Goal: Task Accomplishment & Management: Use online tool/utility

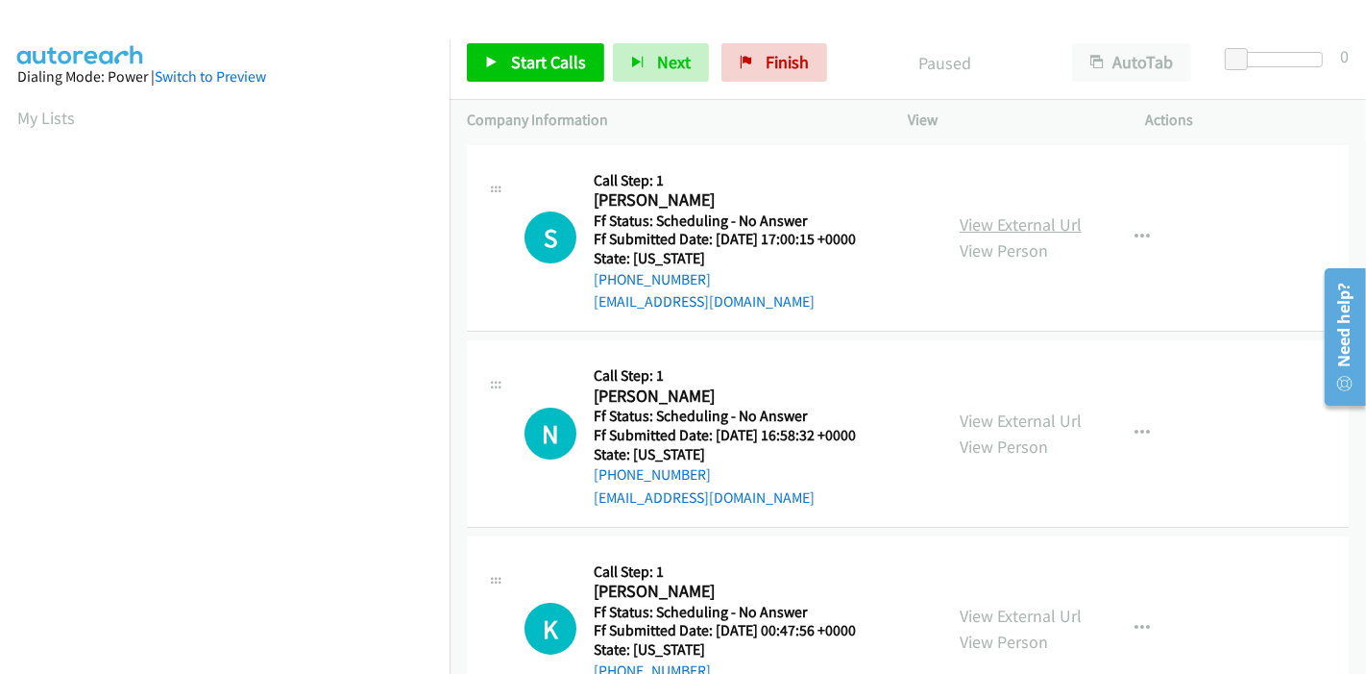
click at [1024, 222] on link "View External Url" at bounding box center [1021, 224] width 122 height 22
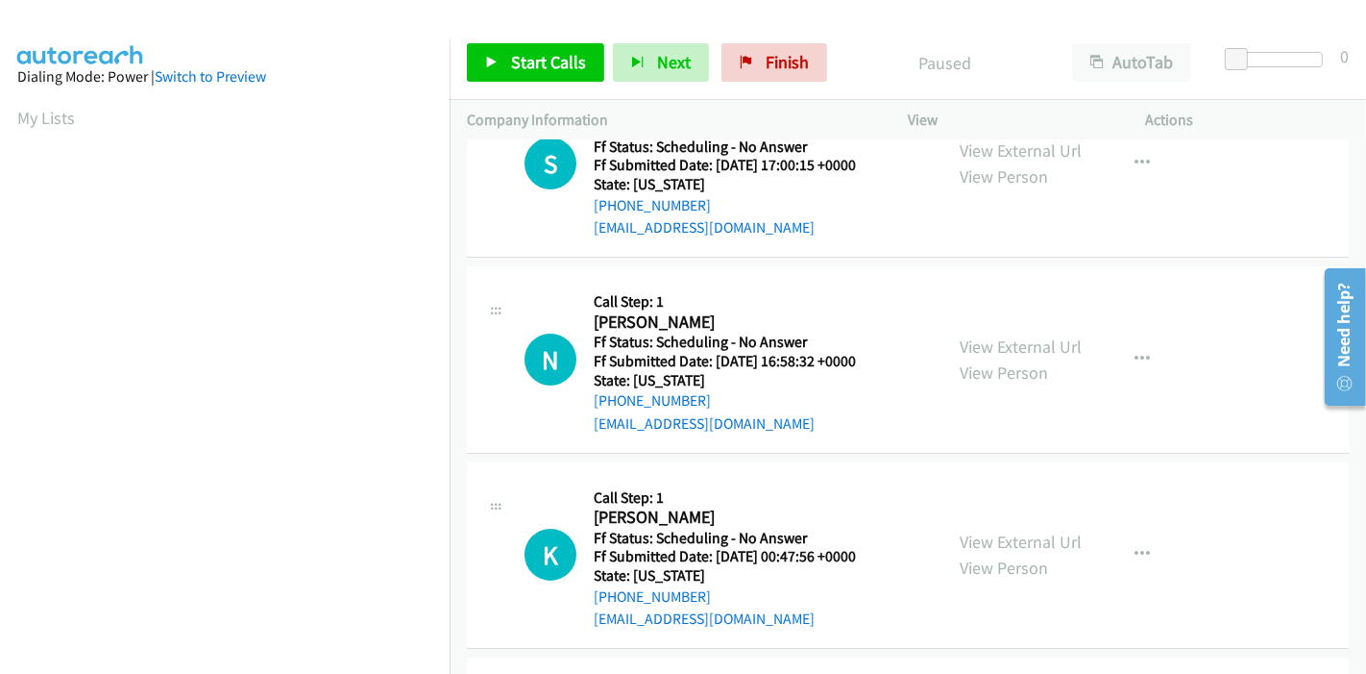
scroll to position [107, 0]
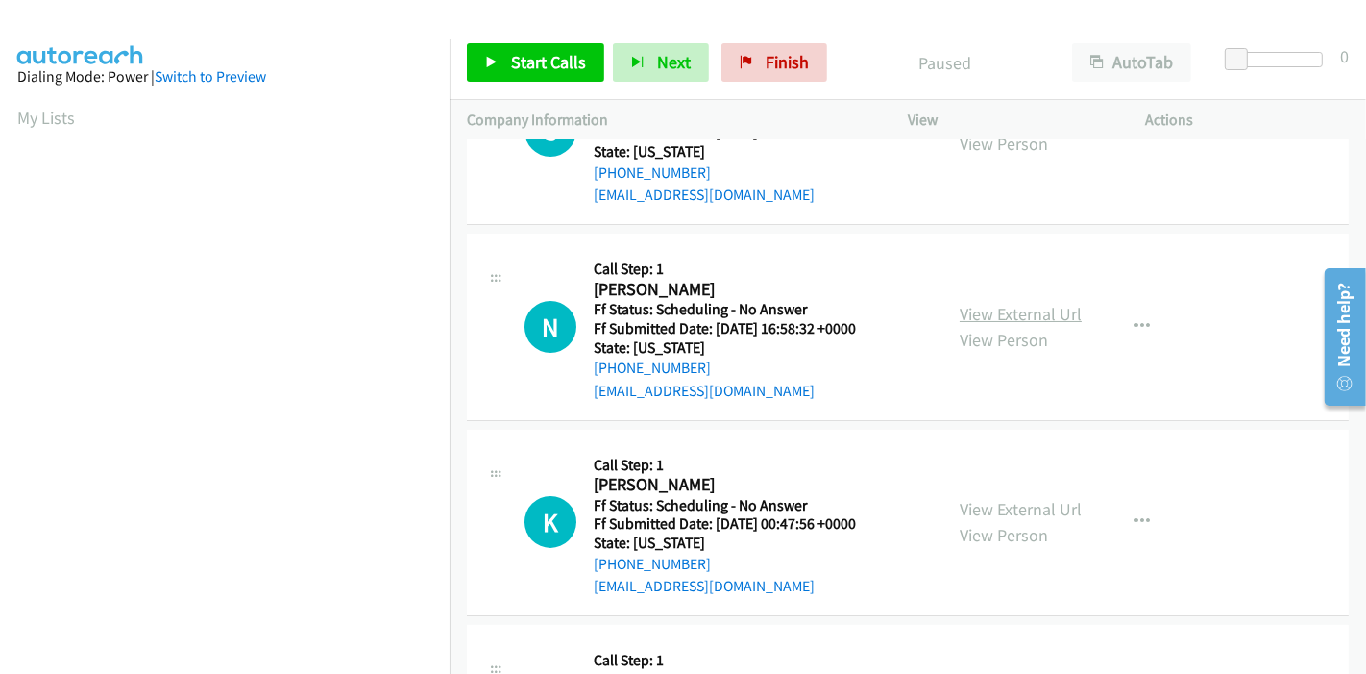
click at [1022, 317] on link "View External Url" at bounding box center [1021, 314] width 122 height 22
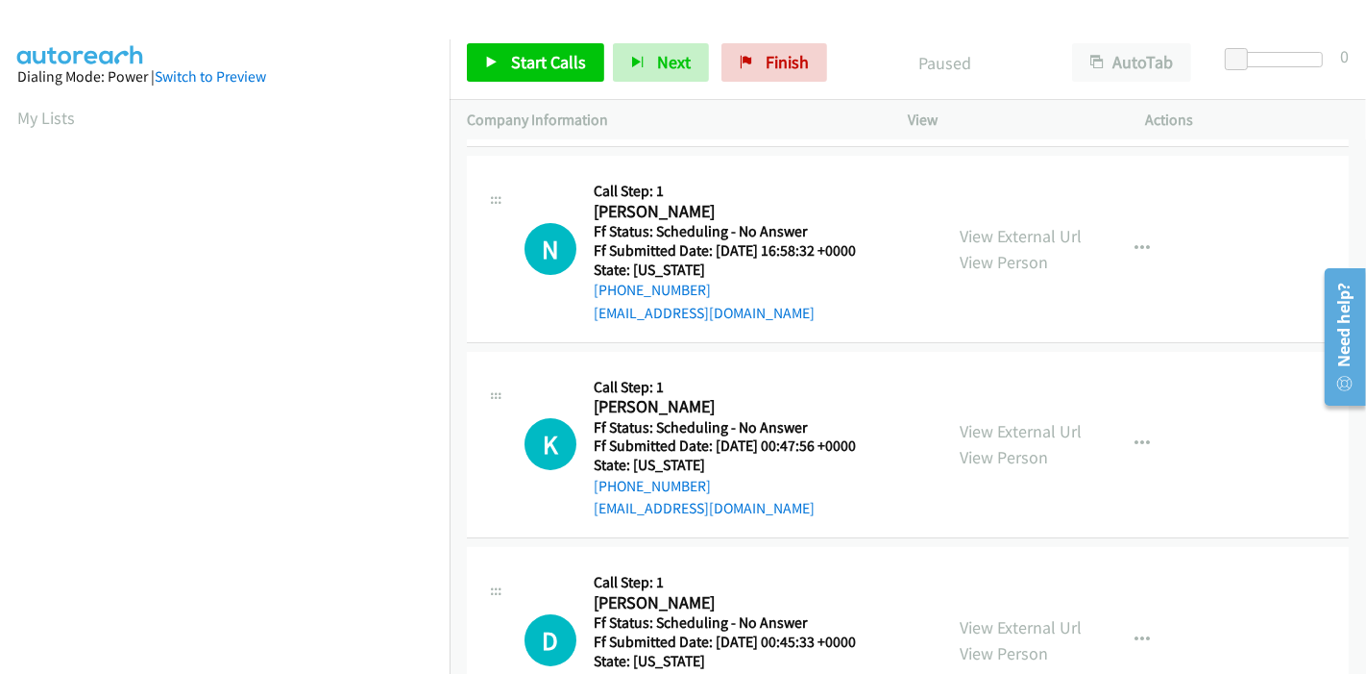
scroll to position [213, 0]
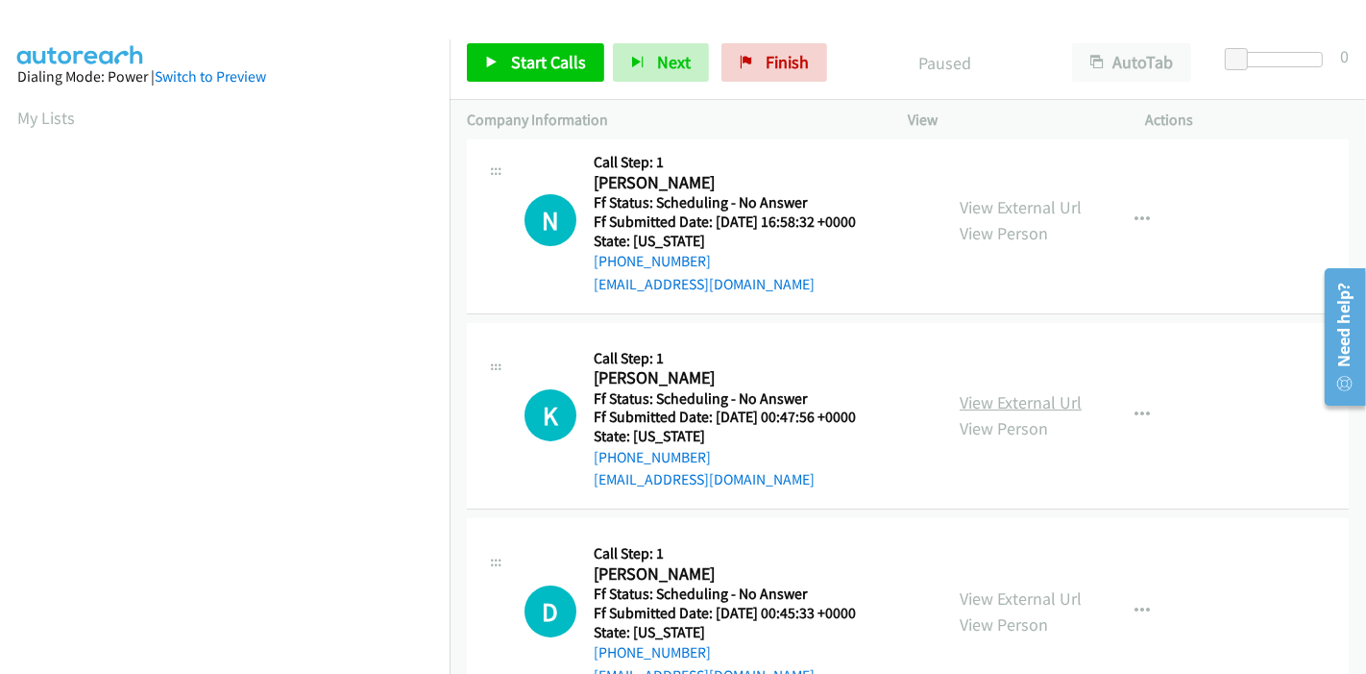
click at [976, 401] on link "View External Url" at bounding box center [1021, 402] width 122 height 22
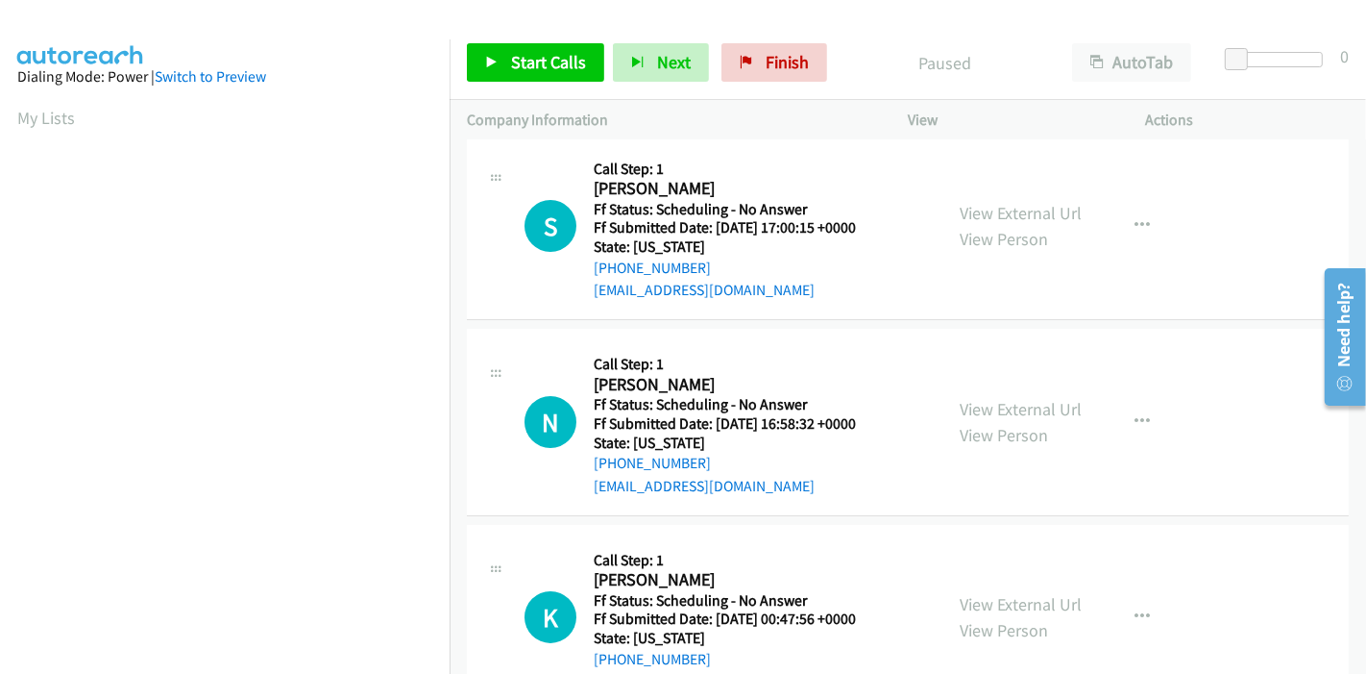
scroll to position [0, 0]
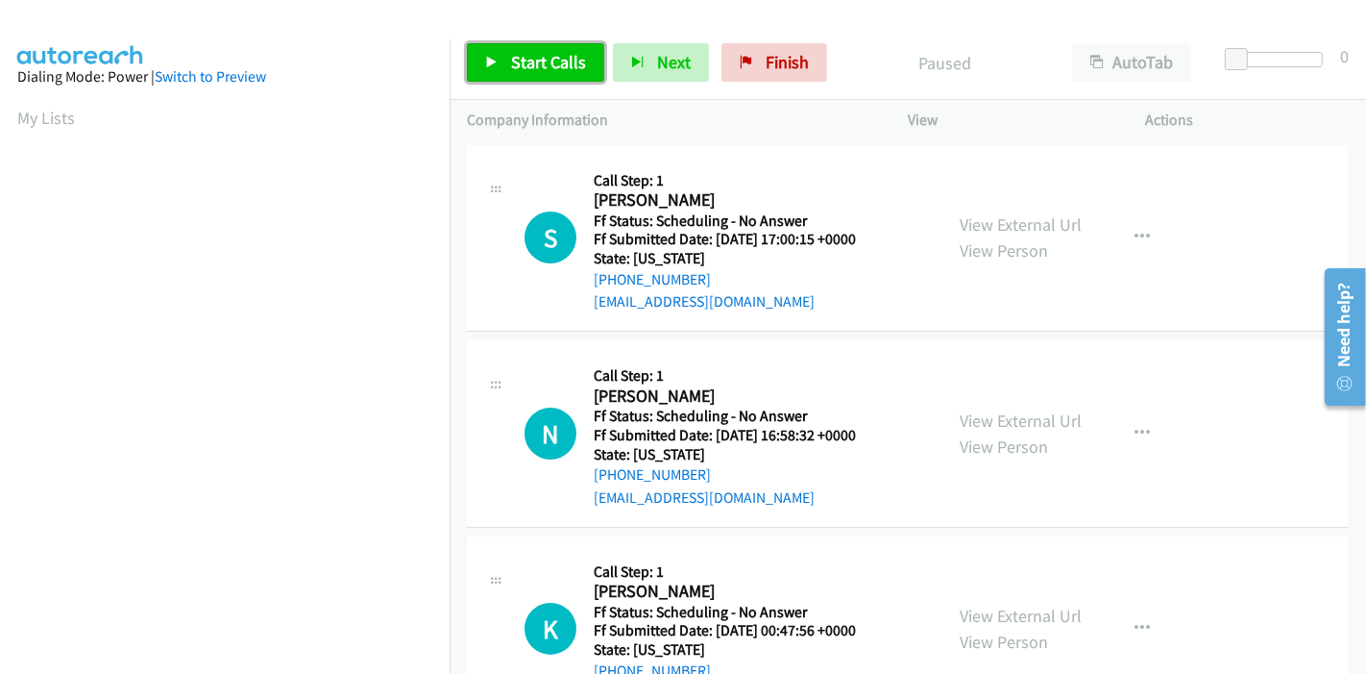
click at [511, 68] on span "Start Calls" at bounding box center [548, 62] width 75 height 22
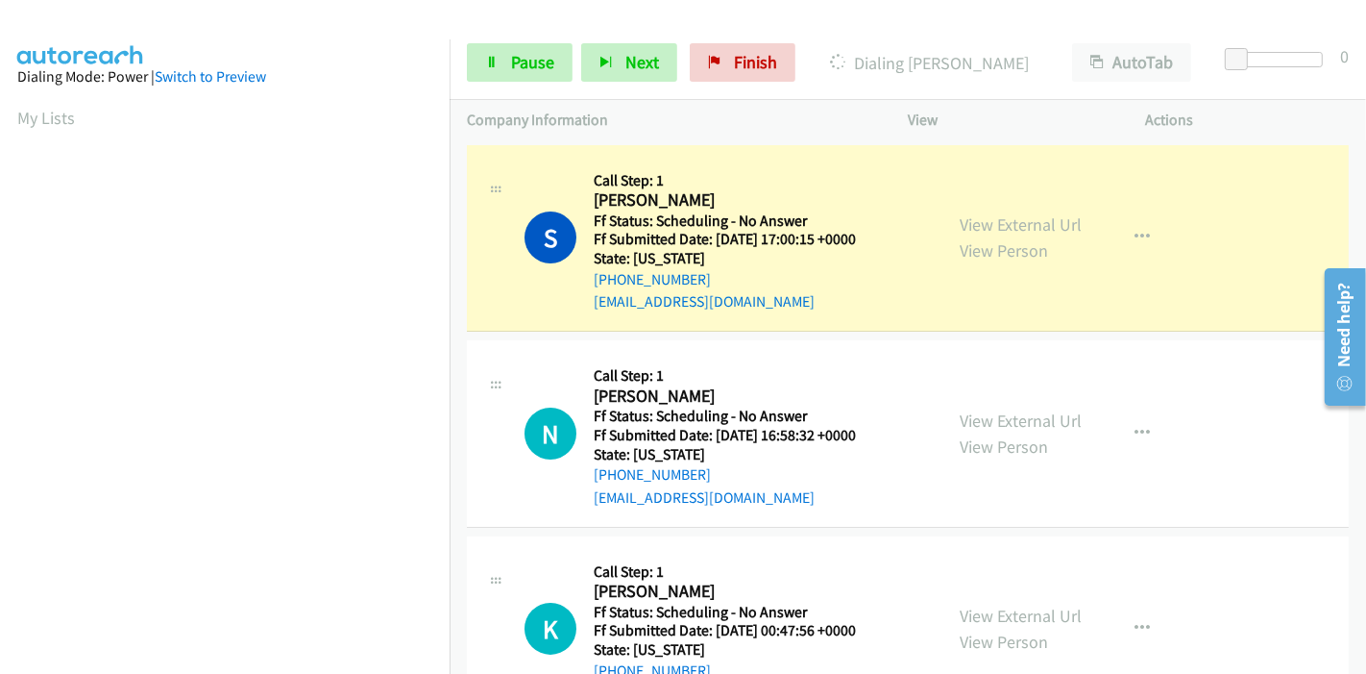
scroll to position [405, 0]
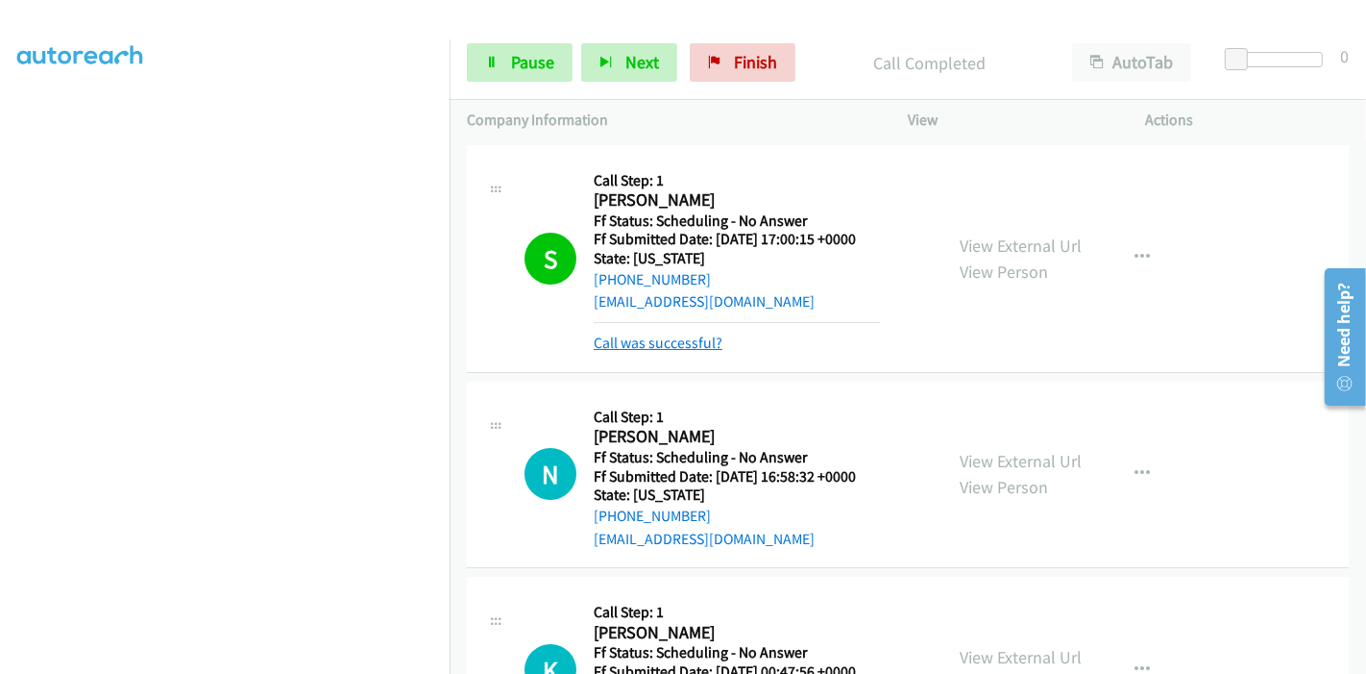
click at [683, 336] on link "Call was successful?" at bounding box center [658, 342] width 129 height 18
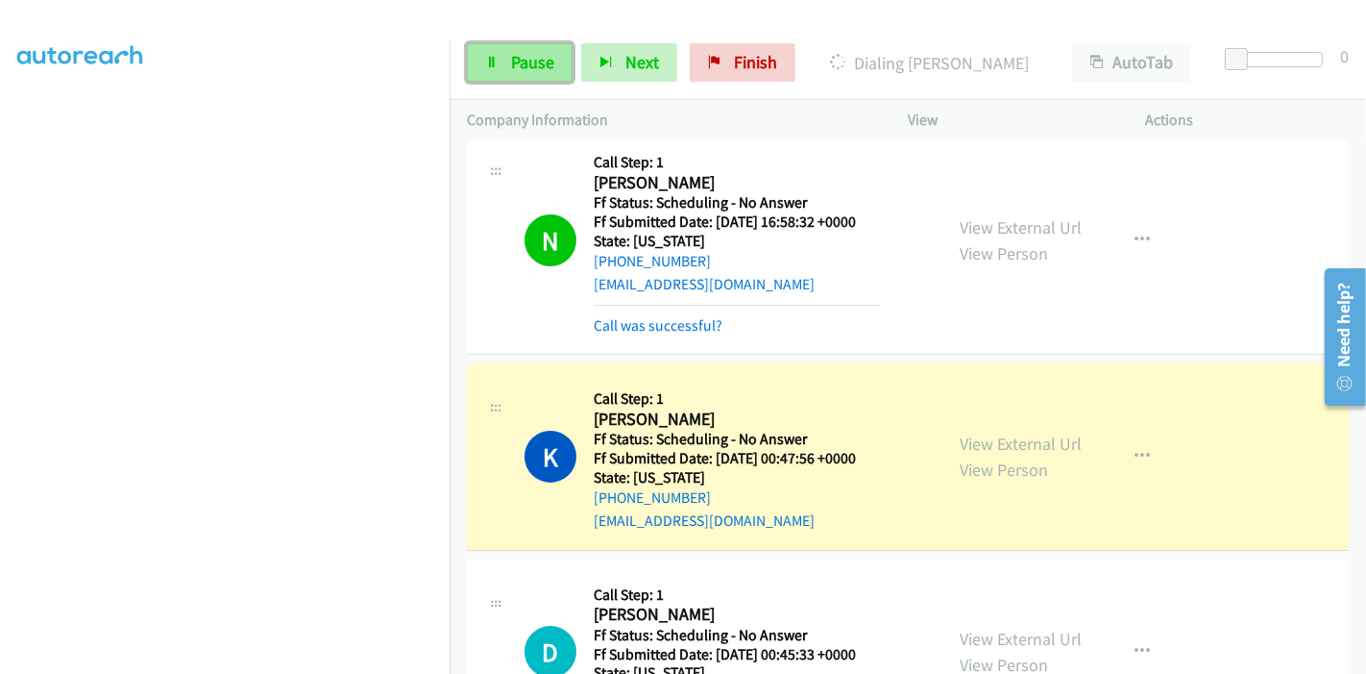
click at [485, 54] on link "Pause" at bounding box center [520, 62] width 106 height 38
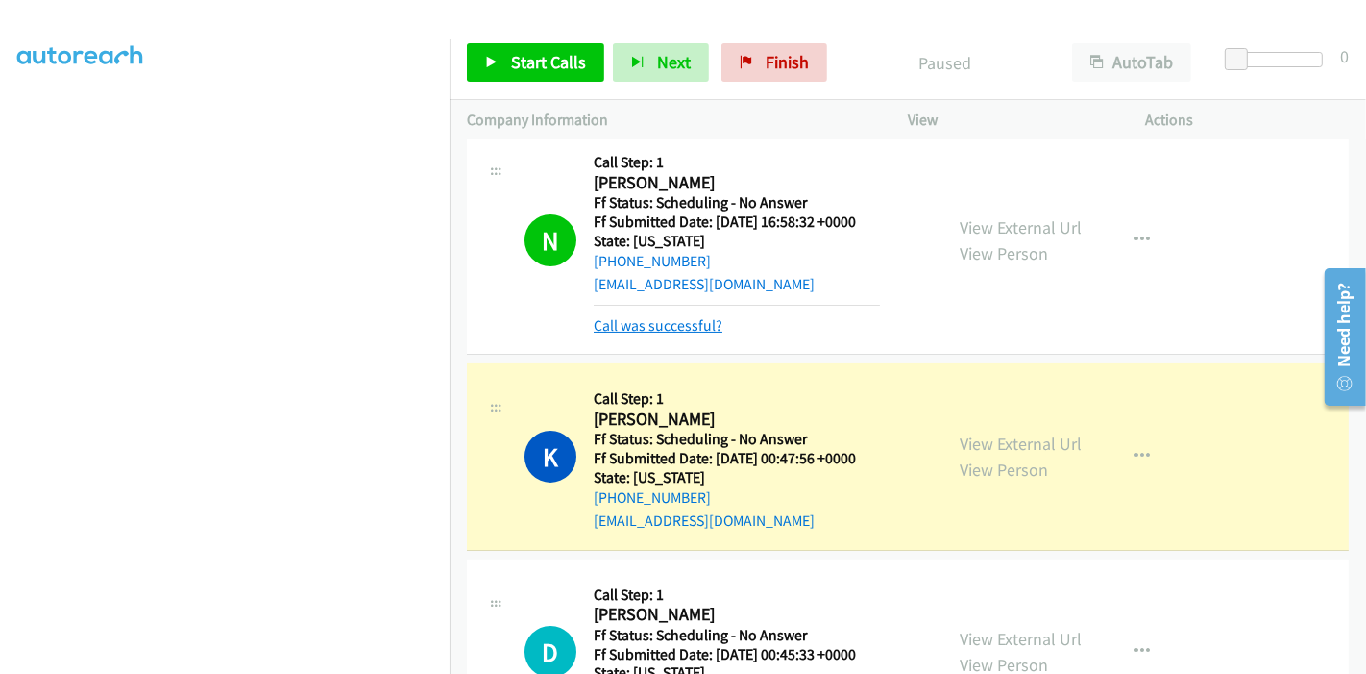
click at [658, 328] on link "Call was successful?" at bounding box center [658, 325] width 129 height 18
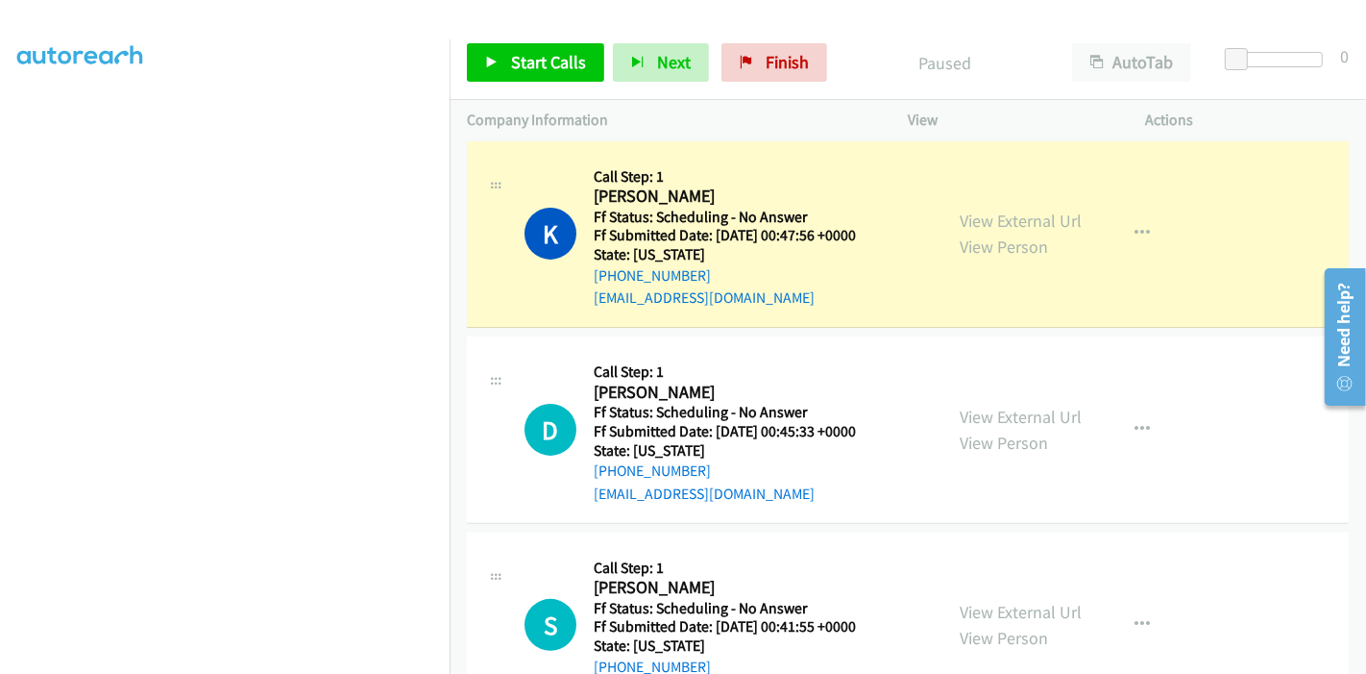
scroll to position [427, 0]
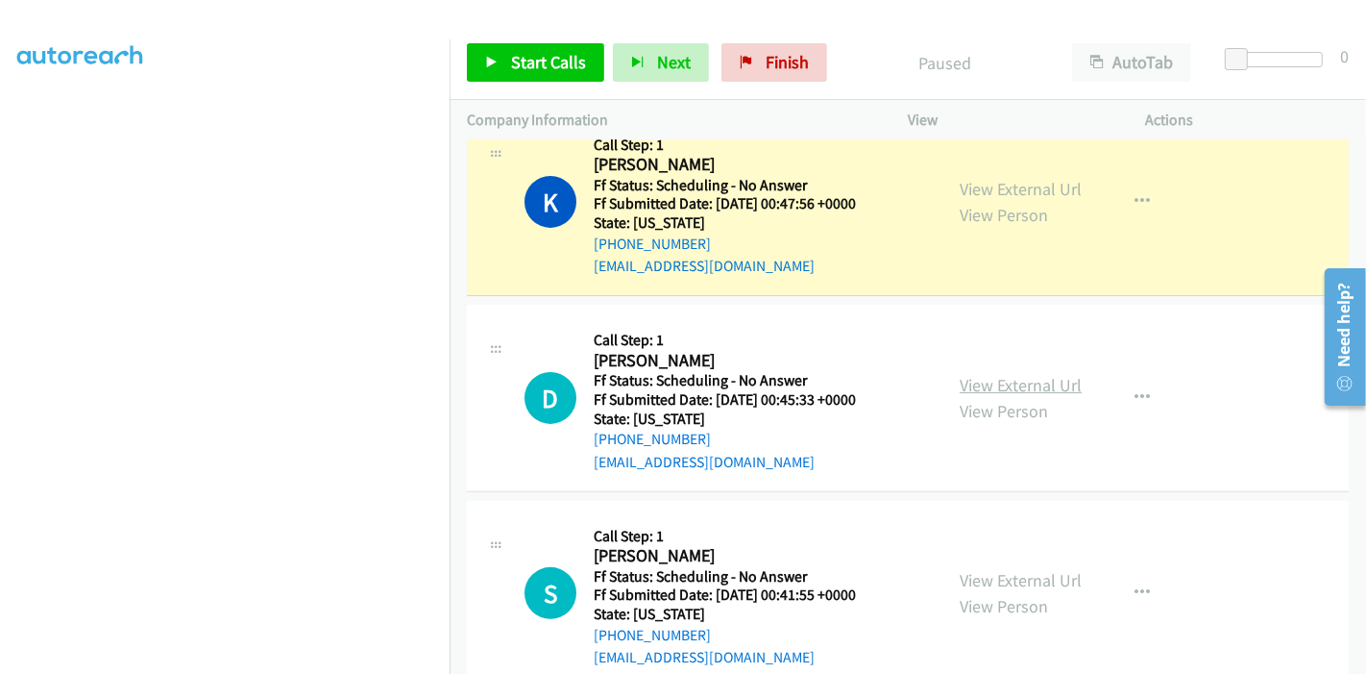
click at [972, 380] on link "View External Url" at bounding box center [1021, 385] width 122 height 22
click at [988, 583] on link "View External Url" at bounding box center [1021, 580] width 122 height 22
click at [509, 43] on link "Start Calls" at bounding box center [535, 62] width 137 height 38
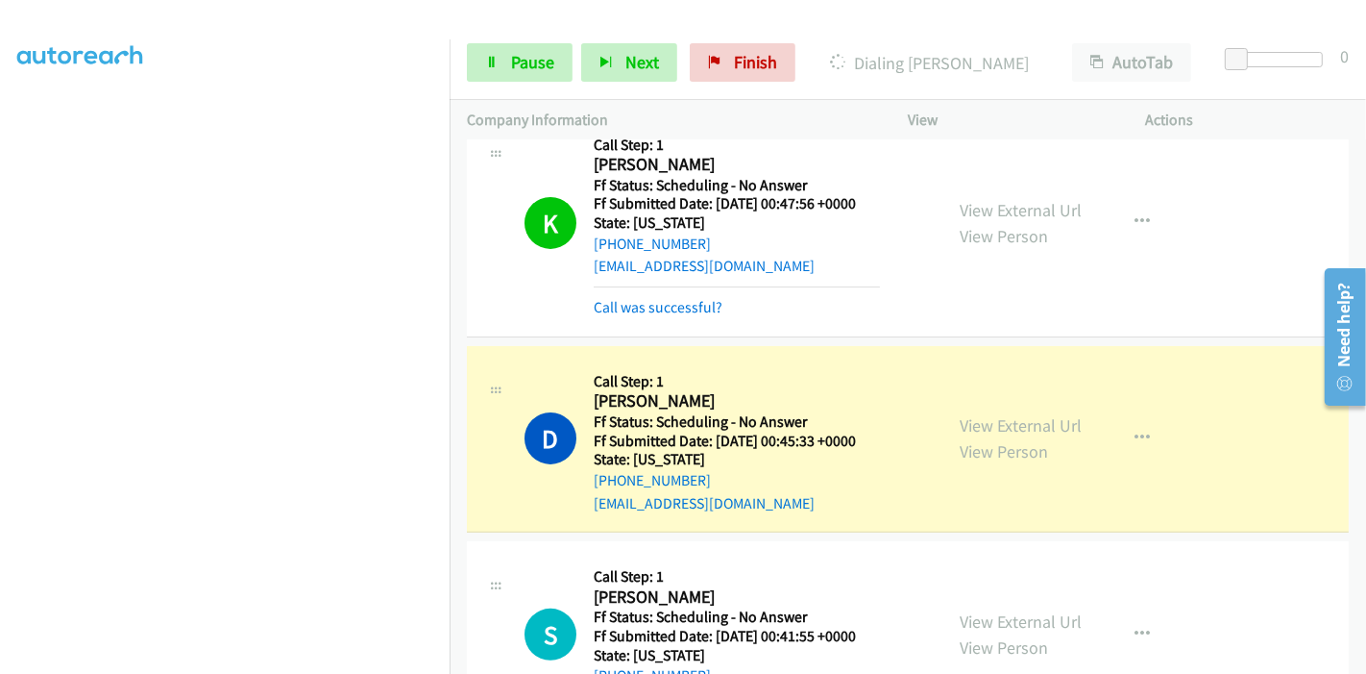
scroll to position [533, 0]
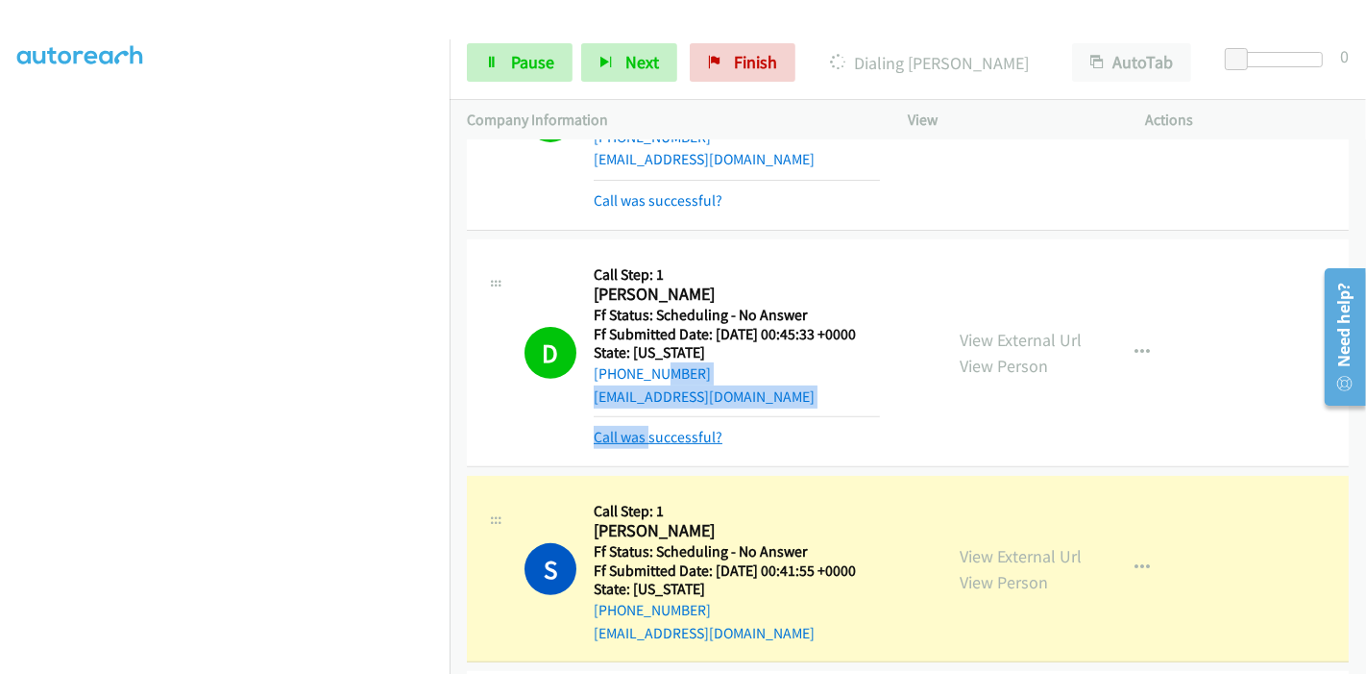
drag, startPoint x: 651, startPoint y: 421, endPoint x: 646, endPoint y: 432, distance: 12.5
click at [646, 432] on mb0 "Call was successful?" at bounding box center [737, 432] width 286 height 33
click at [644, 446] on div "D Callback Scheduled Call Step: 1 Desiree Smith America/Chicago Ff Status: Sche…" at bounding box center [908, 353] width 882 height 228
click at [647, 435] on link "Call was successful?" at bounding box center [658, 437] width 129 height 18
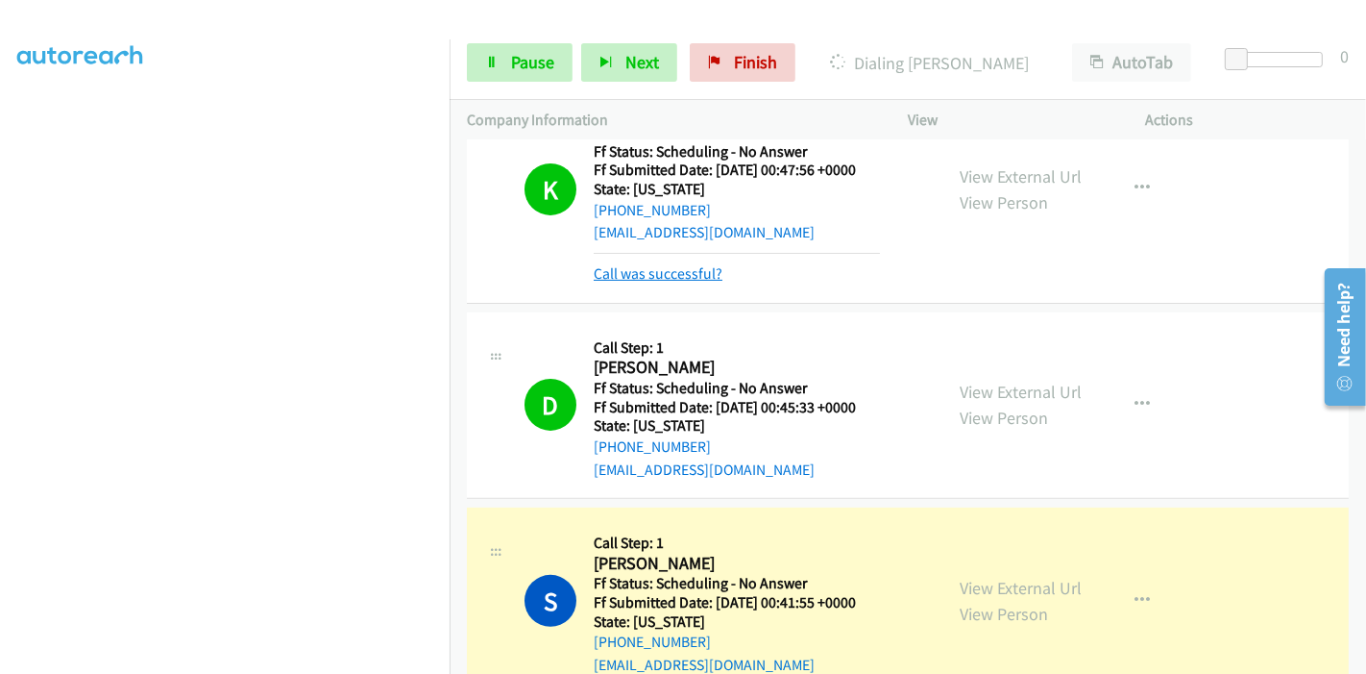
scroll to position [427, 0]
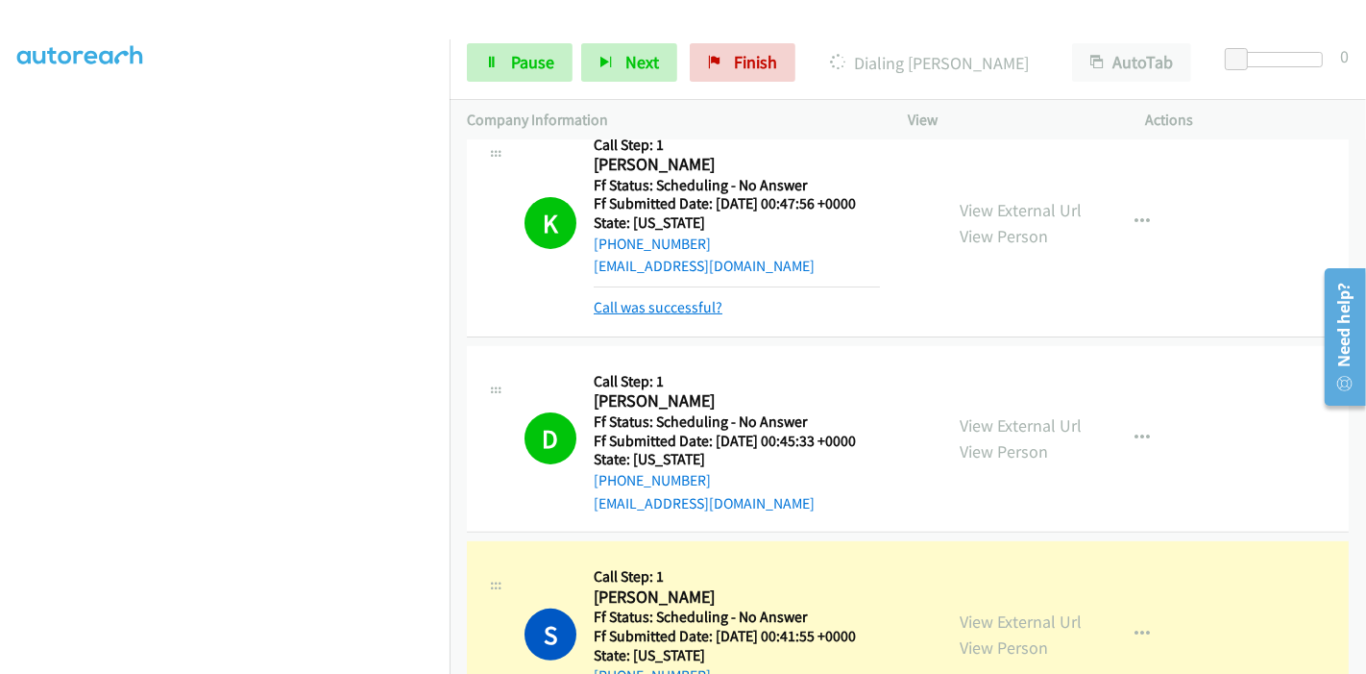
click at [645, 298] on link "Call was successful?" at bounding box center [658, 307] width 129 height 18
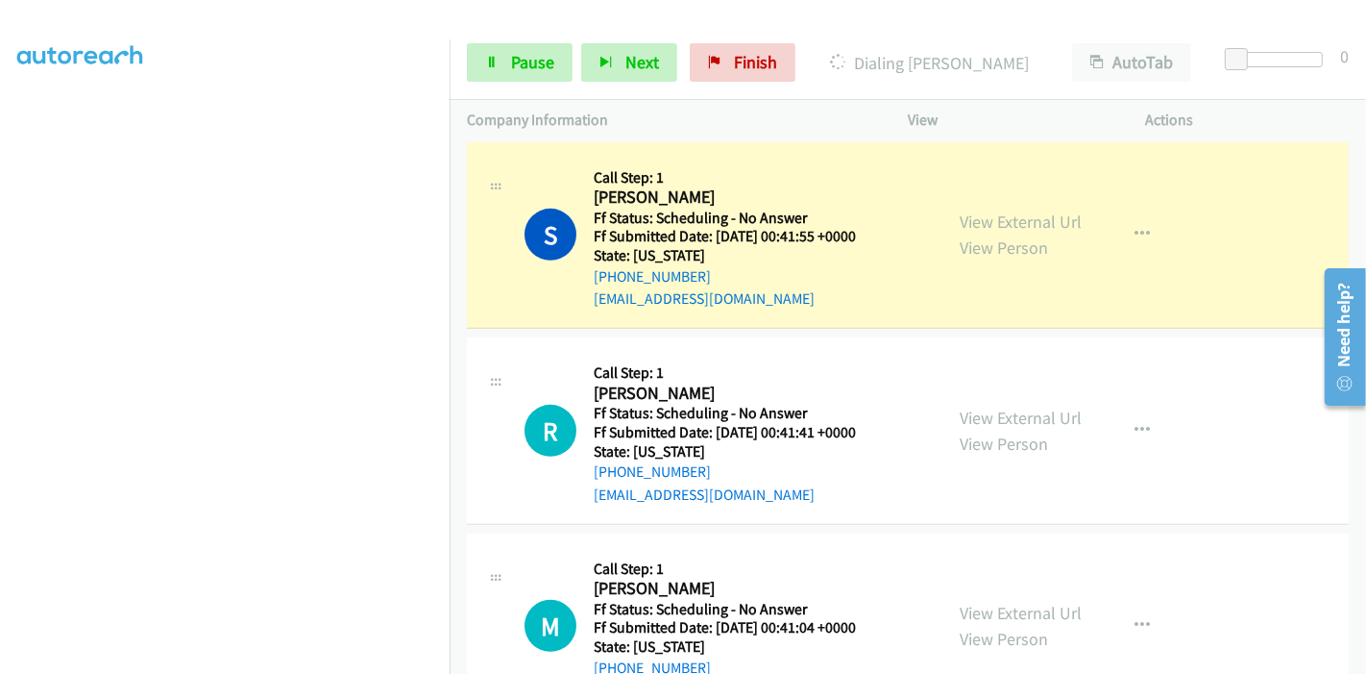
scroll to position [853, 0]
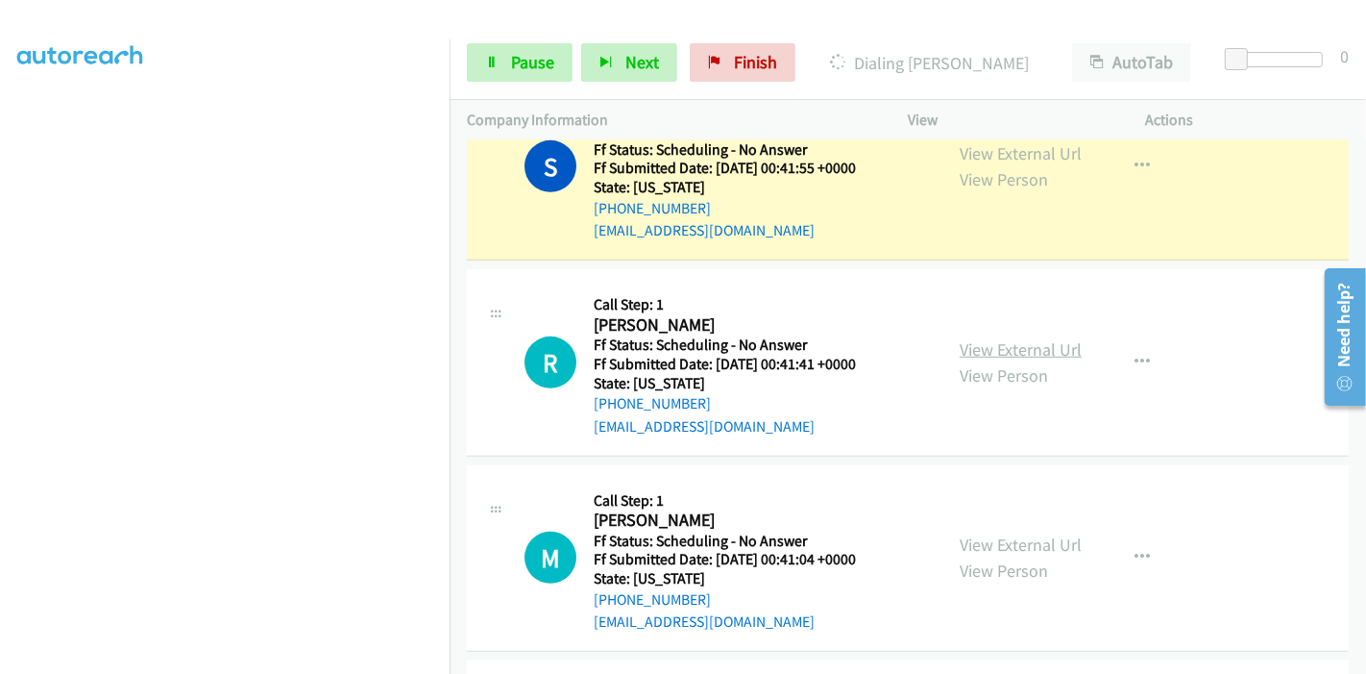
click at [989, 354] on link "View External Url" at bounding box center [1021, 349] width 122 height 22
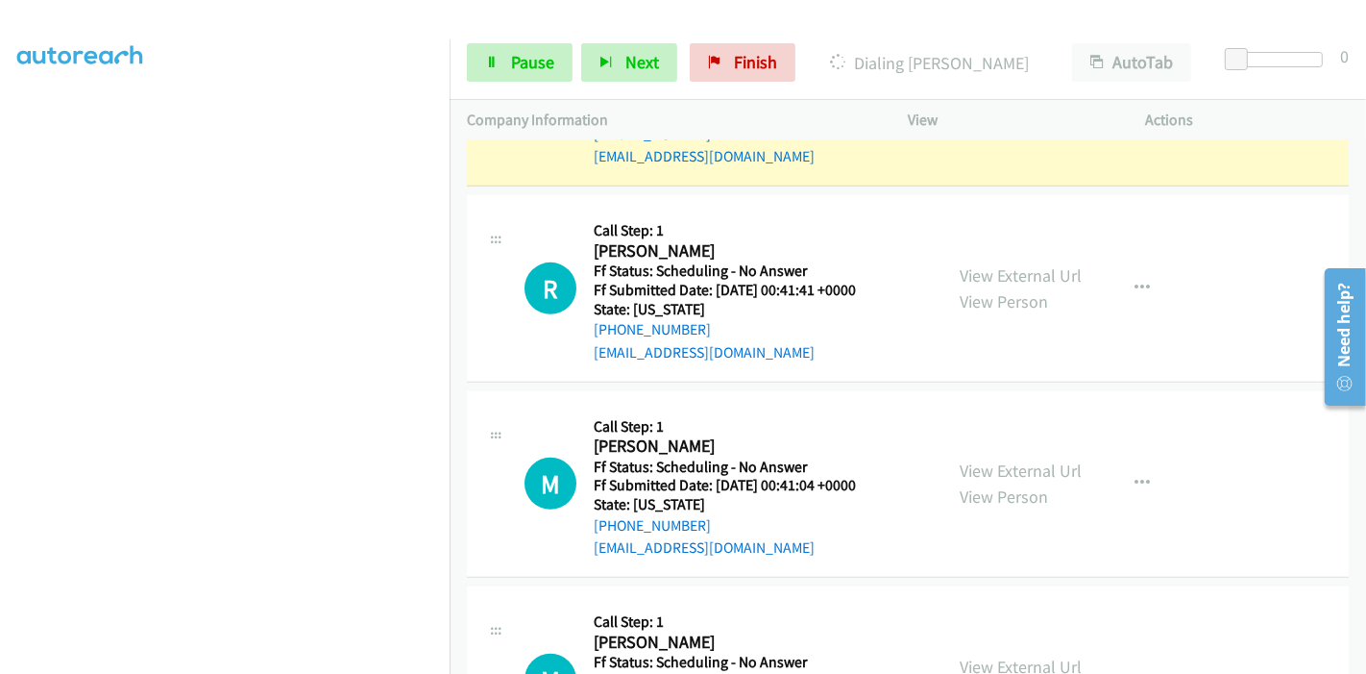
scroll to position [961, 0]
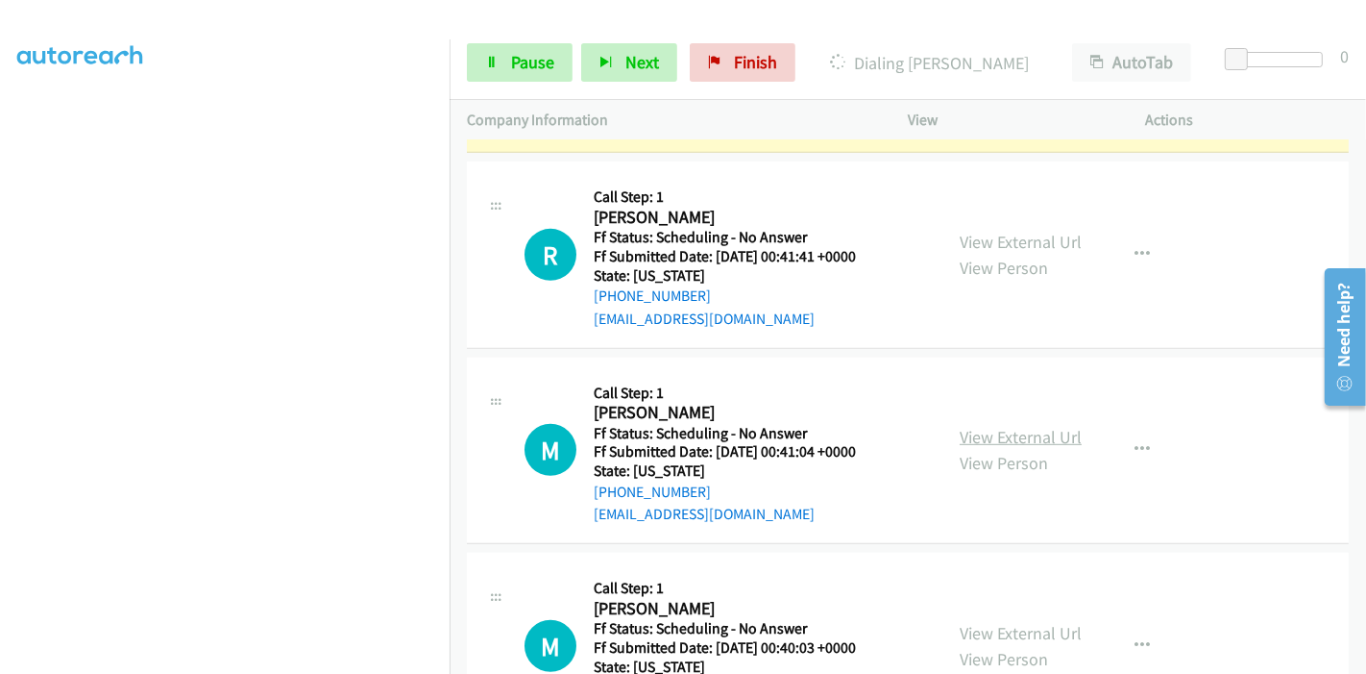
click at [960, 433] on link "View External Url" at bounding box center [1021, 437] width 122 height 22
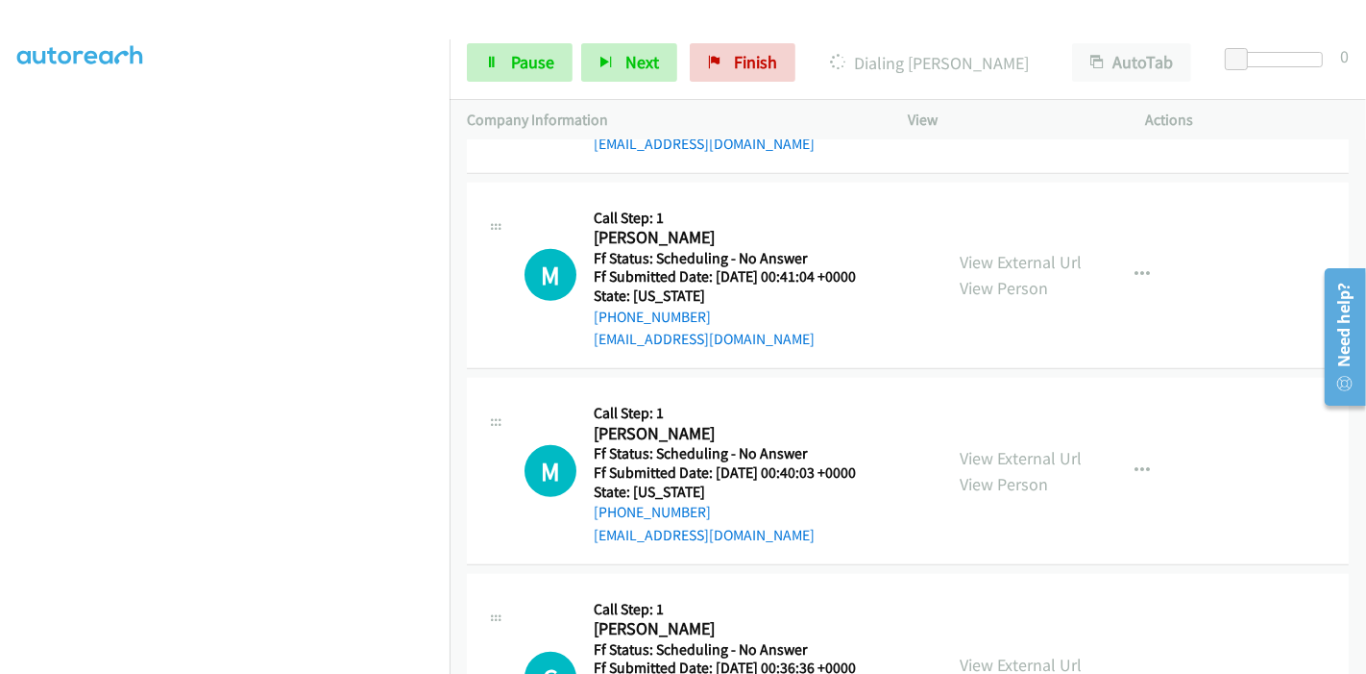
scroll to position [1174, 0]
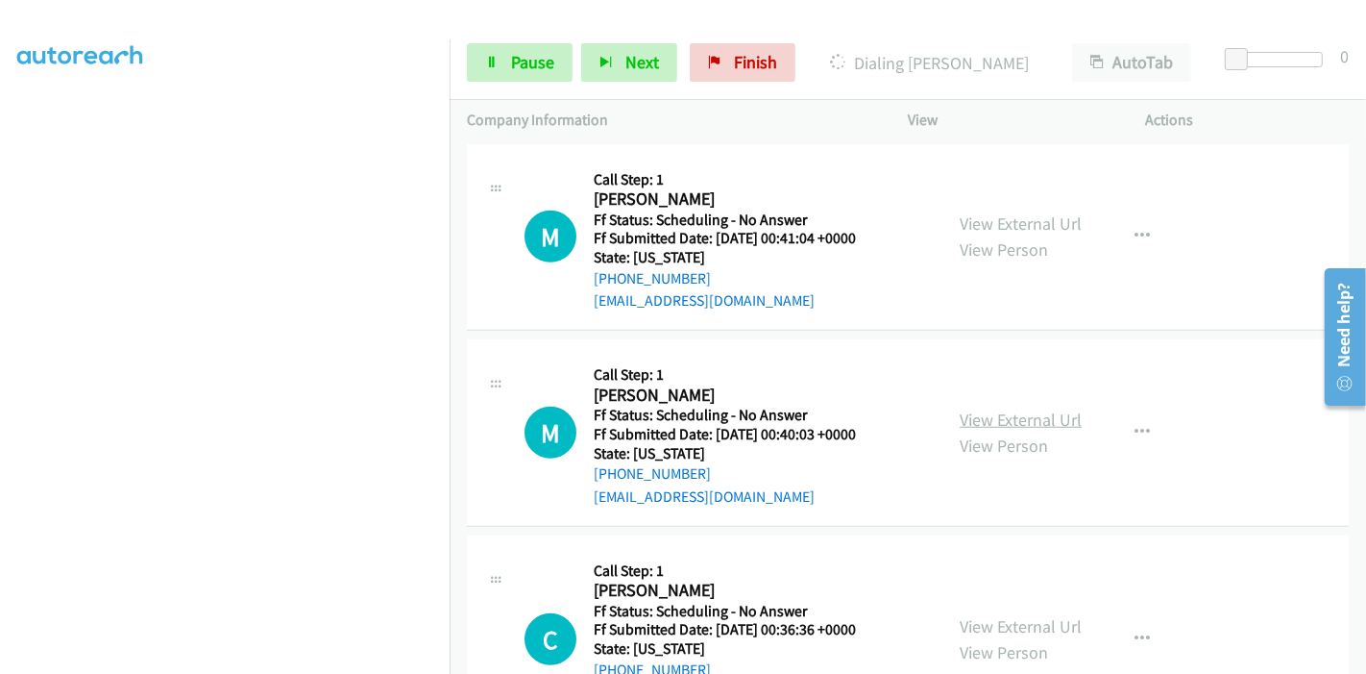
click at [964, 413] on link "View External Url" at bounding box center [1021, 419] width 122 height 22
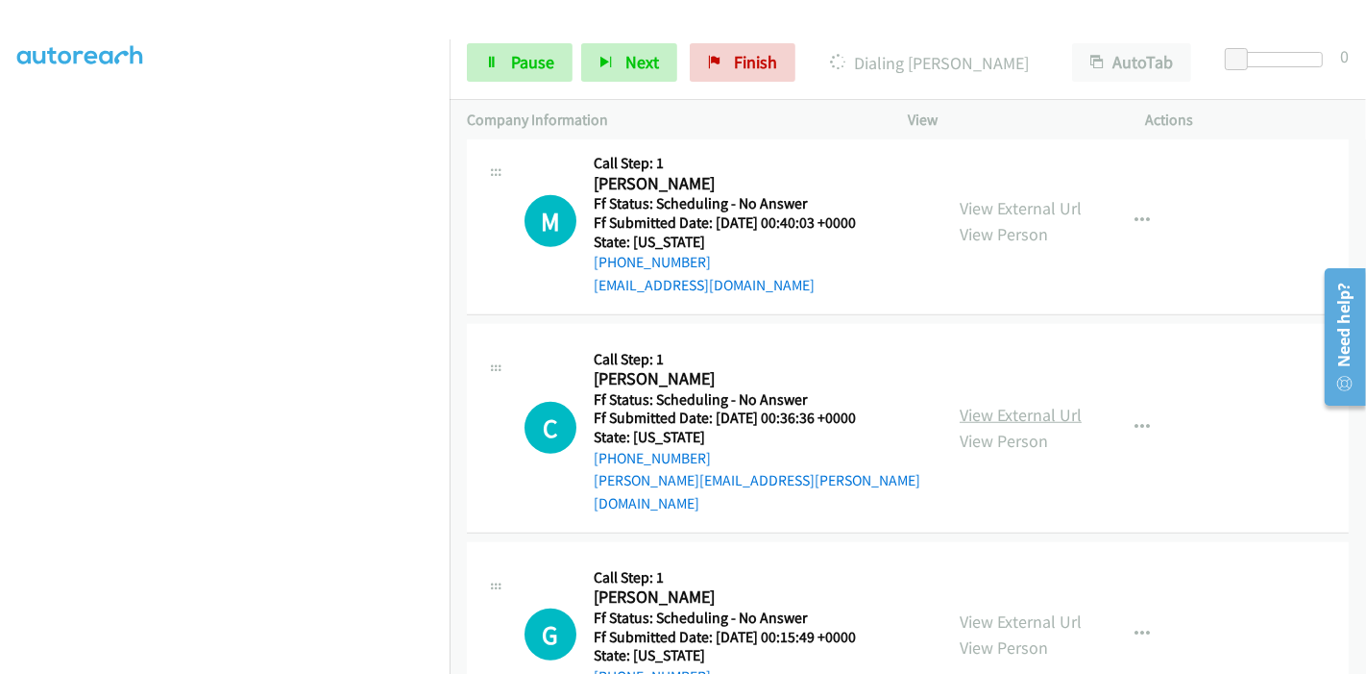
scroll to position [1387, 0]
click at [991, 402] on link "View External Url" at bounding box center [1021, 413] width 122 height 22
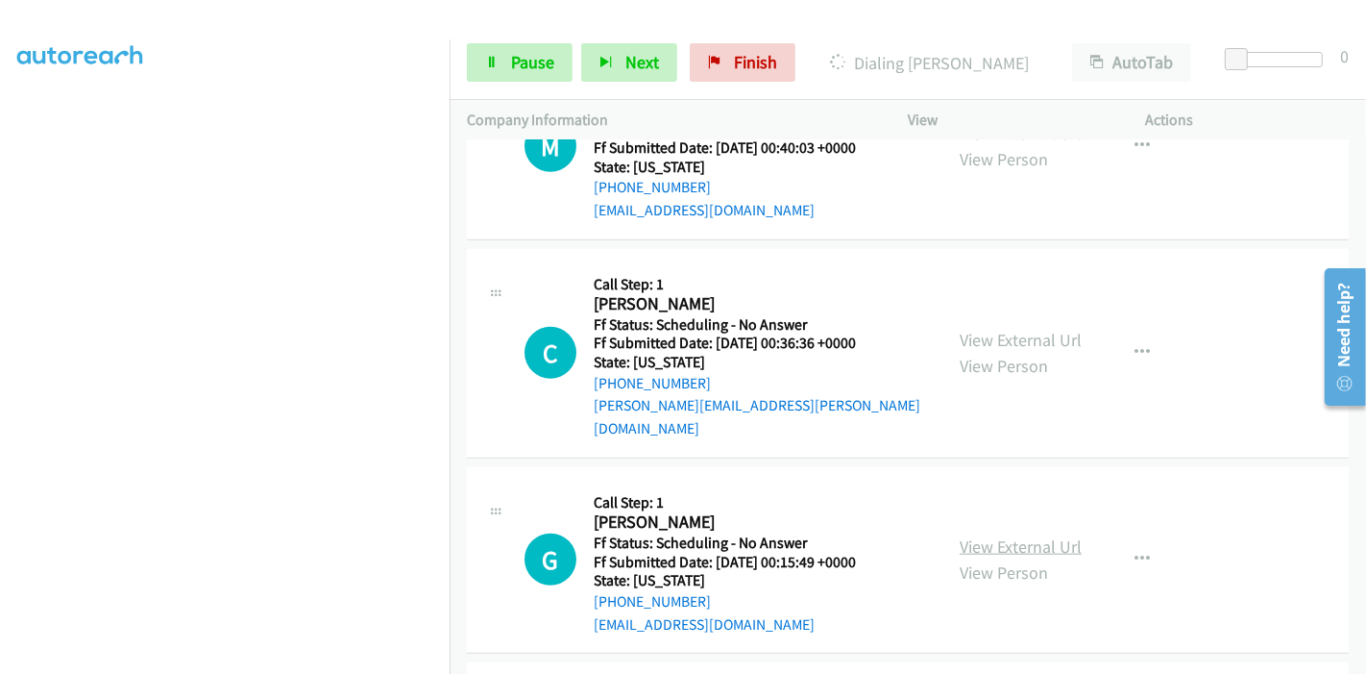
scroll to position [1494, 0]
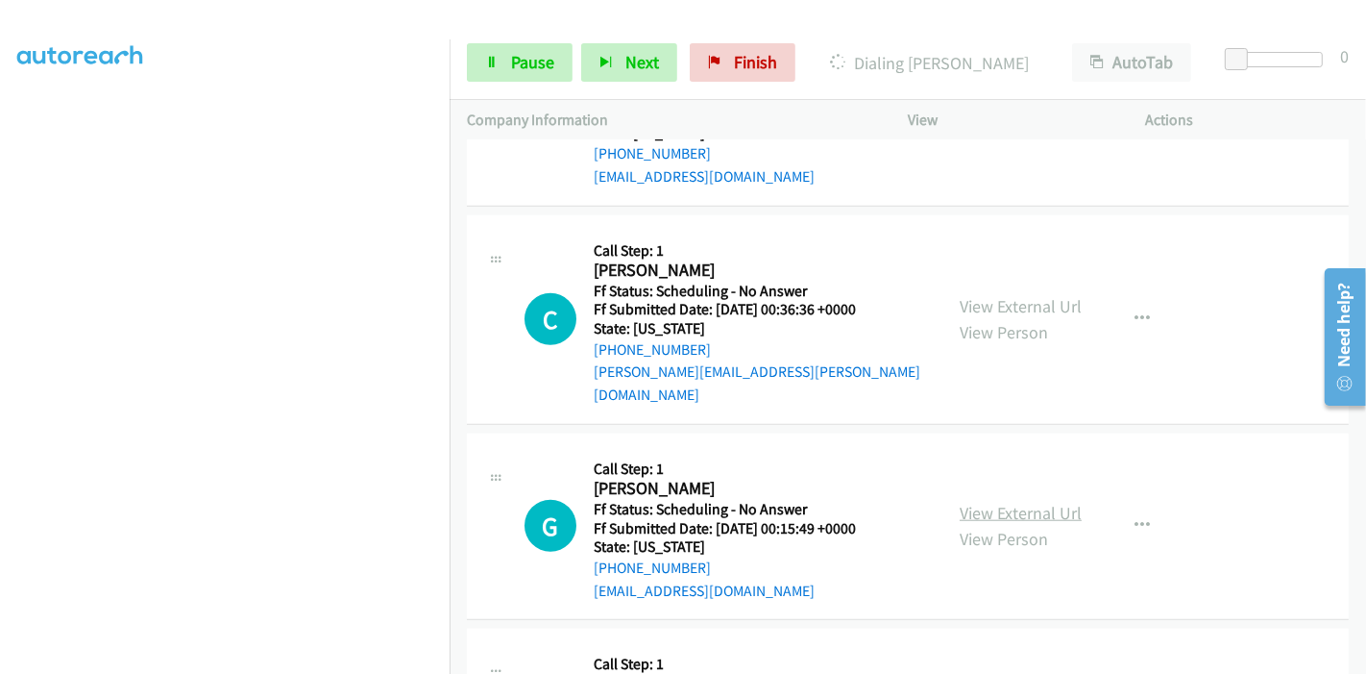
click at [997, 502] on link "View External Url" at bounding box center [1021, 513] width 122 height 22
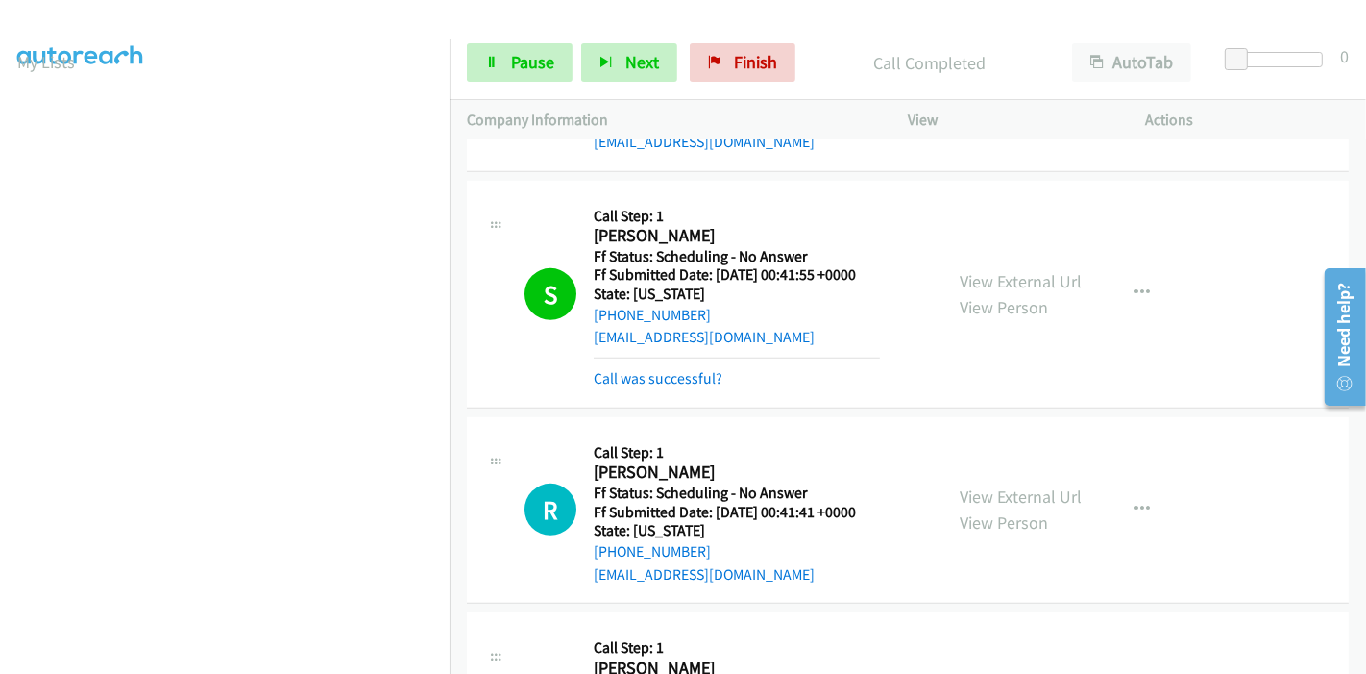
scroll to position [0, 0]
click at [671, 375] on link "Call was successful?" at bounding box center [658, 378] width 129 height 18
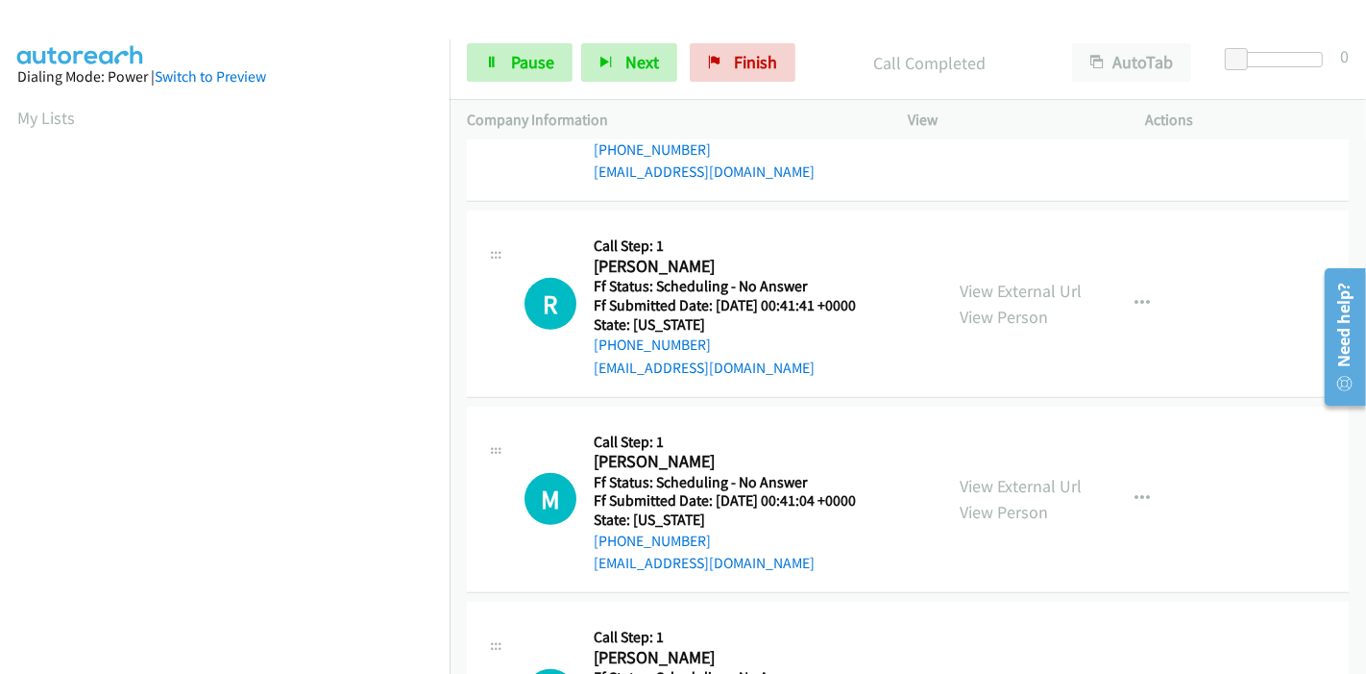
scroll to position [961, 0]
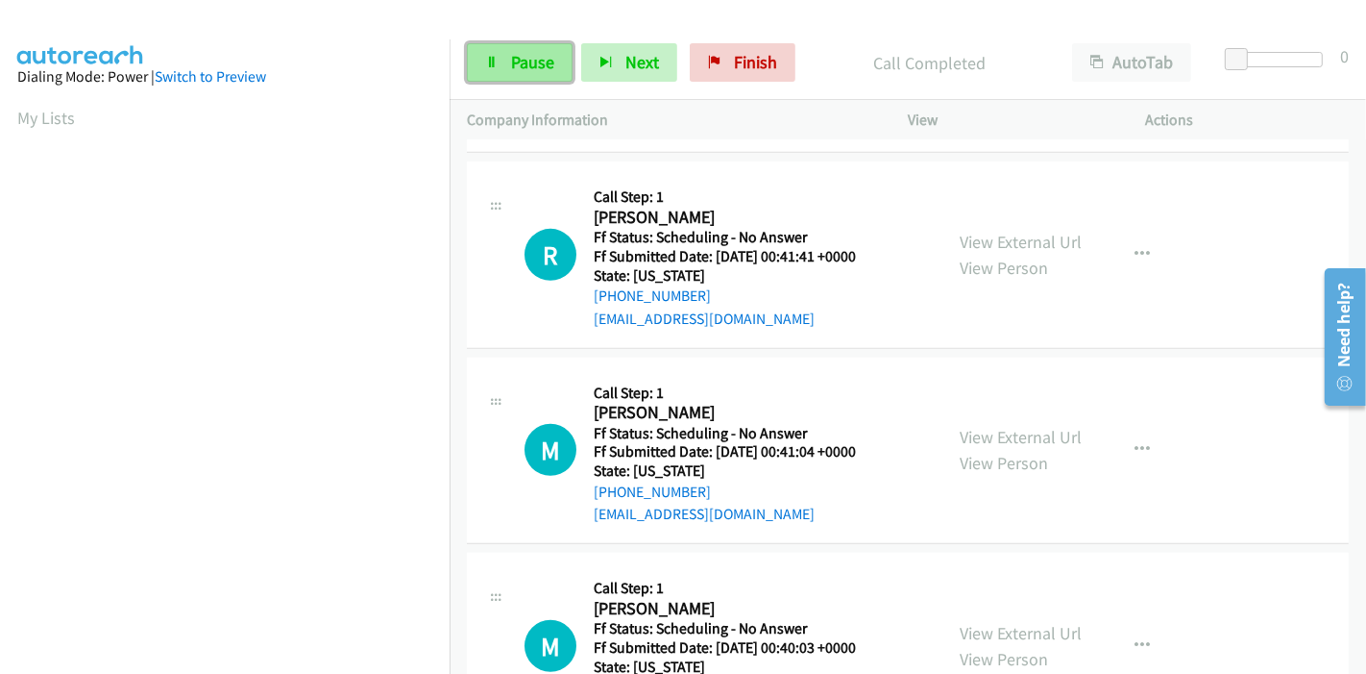
click at [504, 75] on link "Pause" at bounding box center [520, 62] width 106 height 38
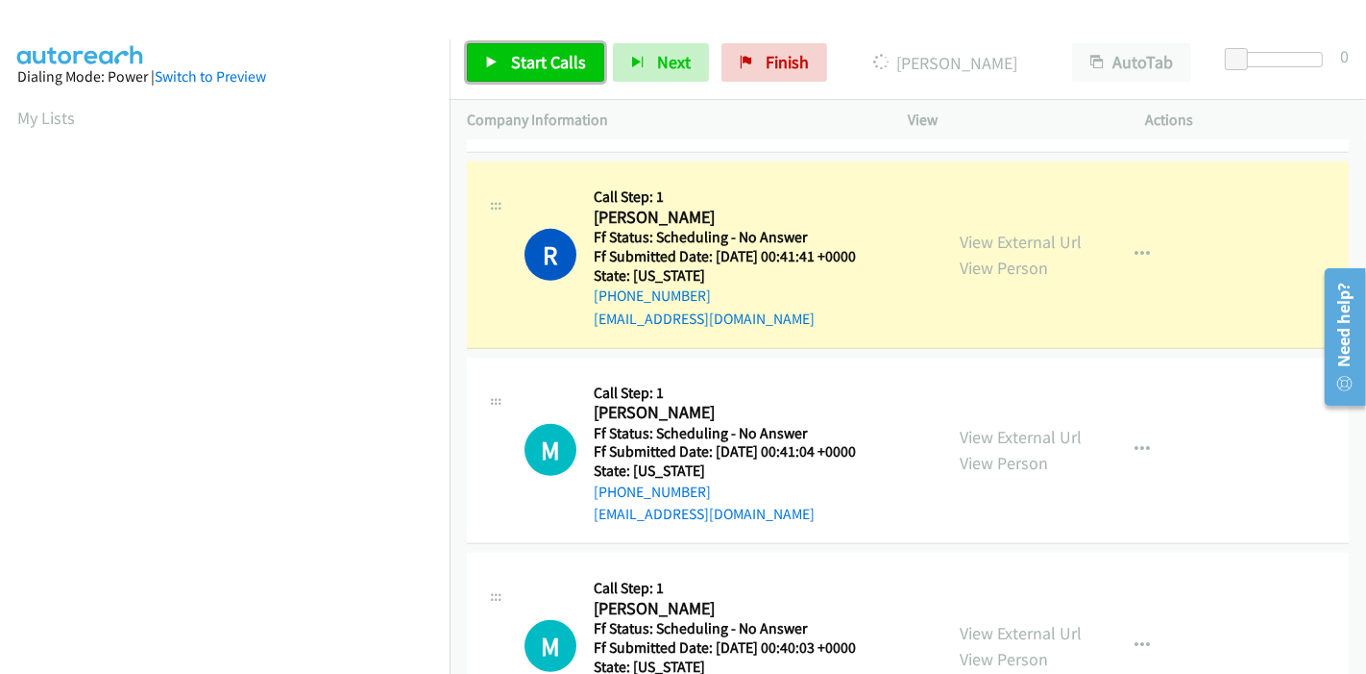
click at [493, 68] on link "Start Calls" at bounding box center [535, 62] width 137 height 38
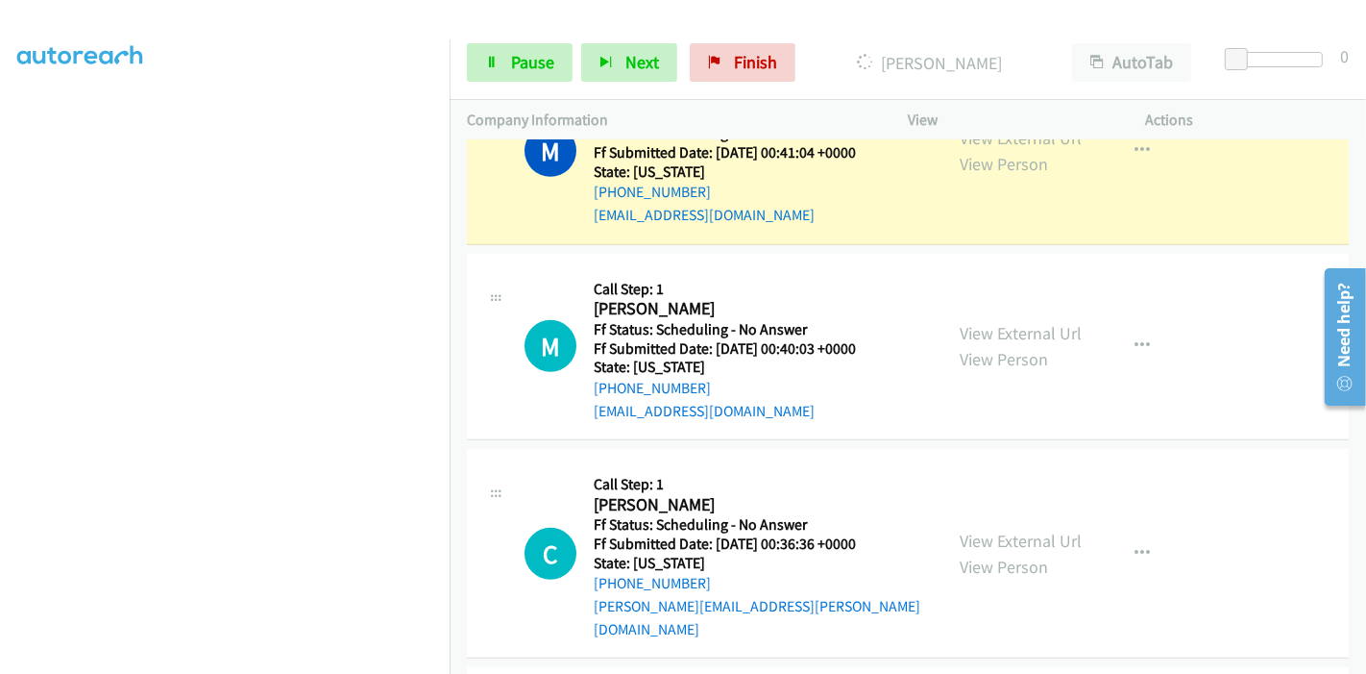
scroll to position [1087, 0]
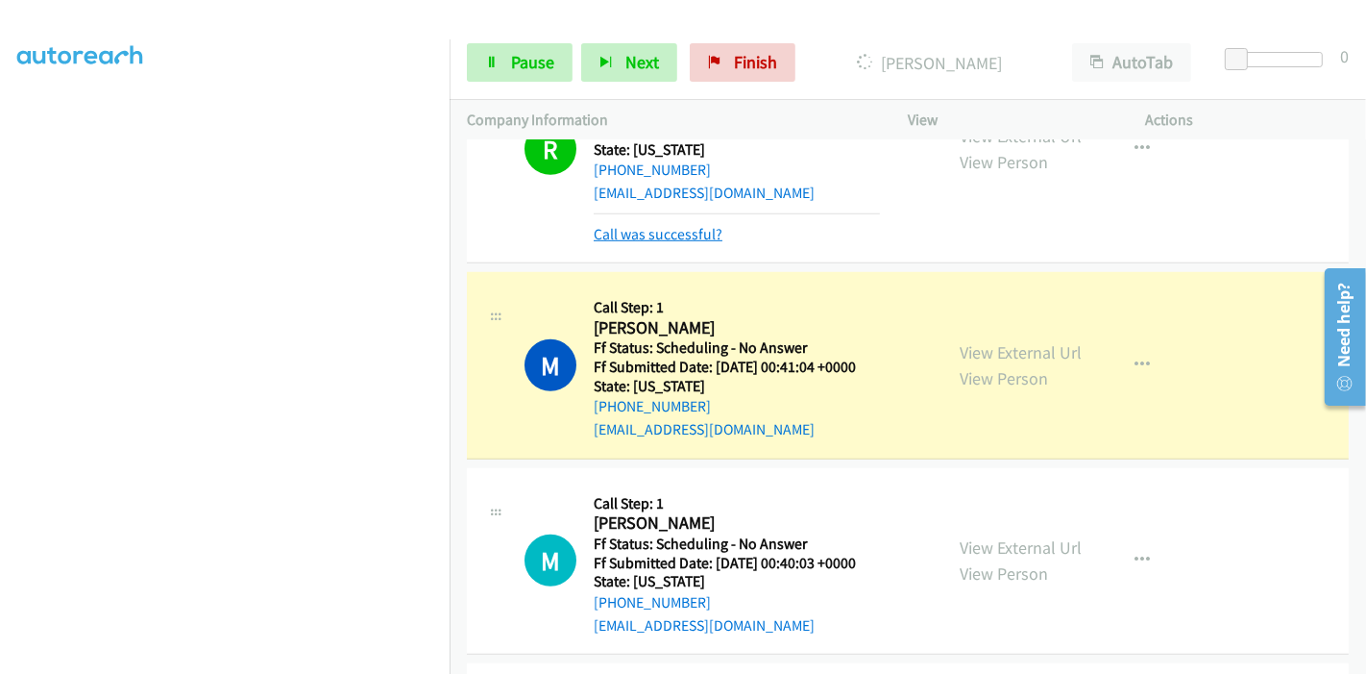
click at [634, 230] on link "Call was successful?" at bounding box center [658, 234] width 129 height 18
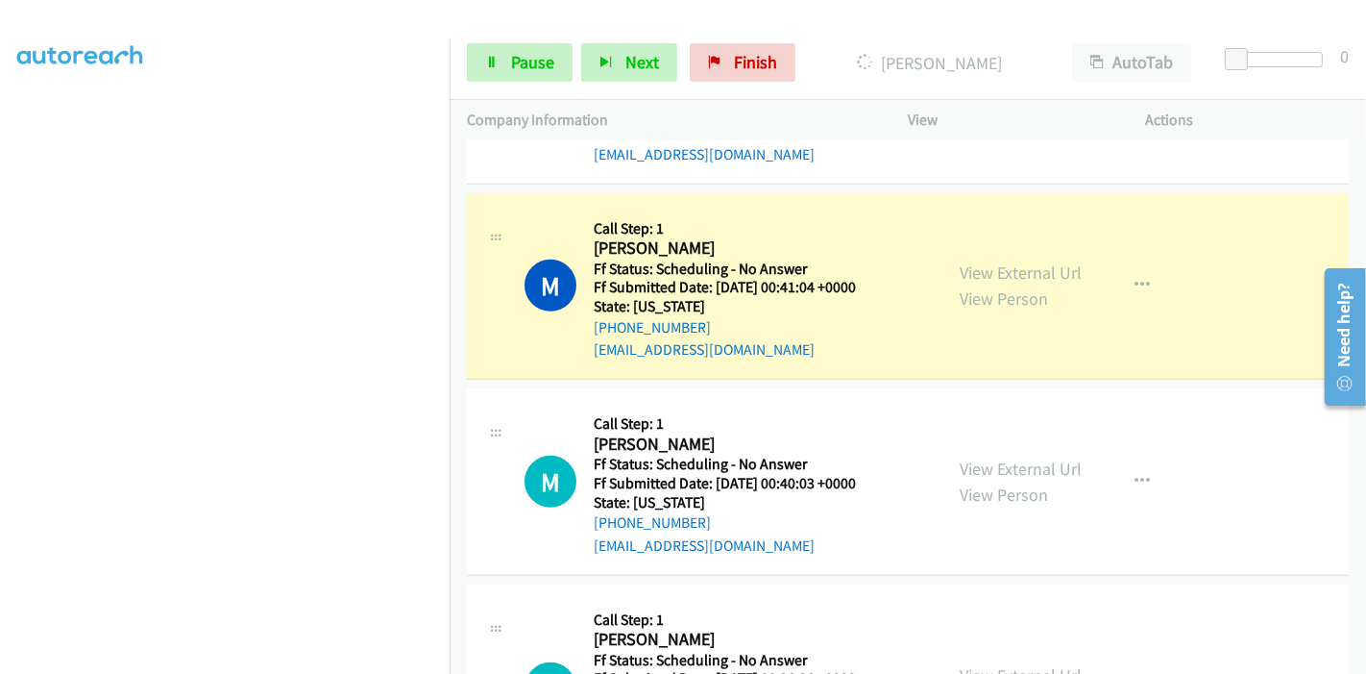
scroll to position [1174, 0]
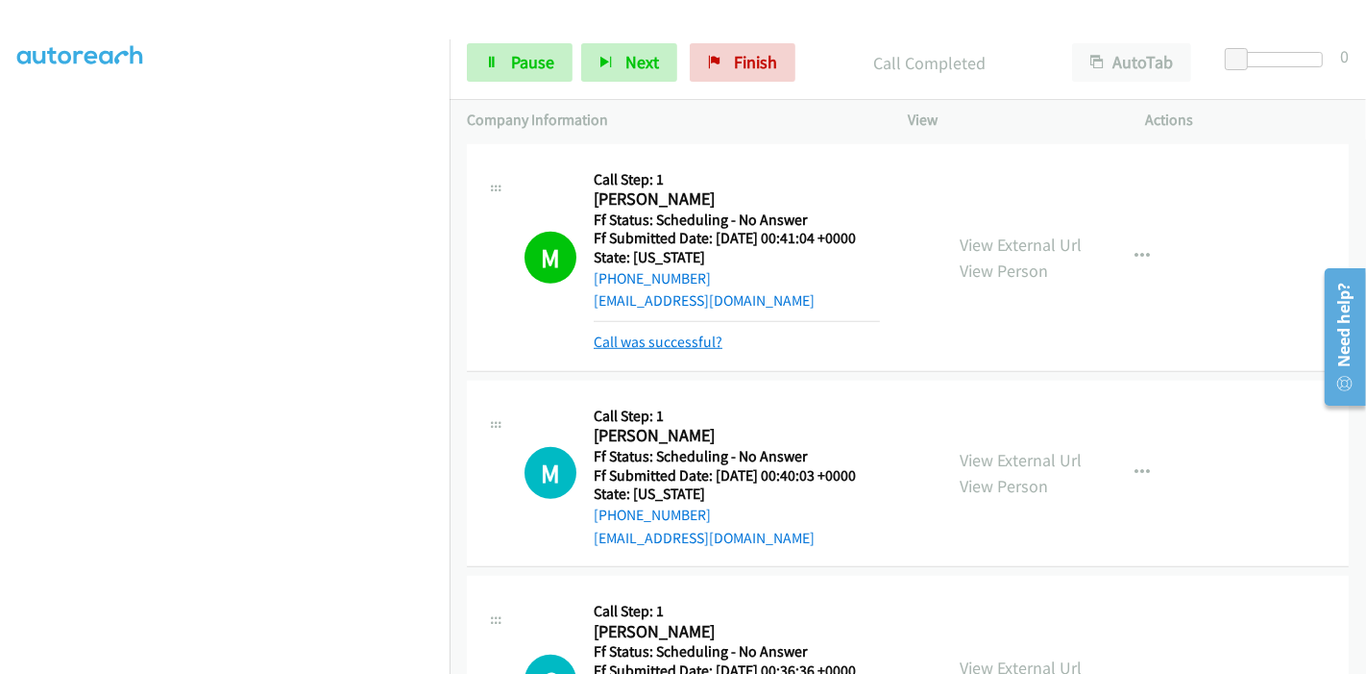
click at [648, 344] on link "Call was successful?" at bounding box center [658, 341] width 129 height 18
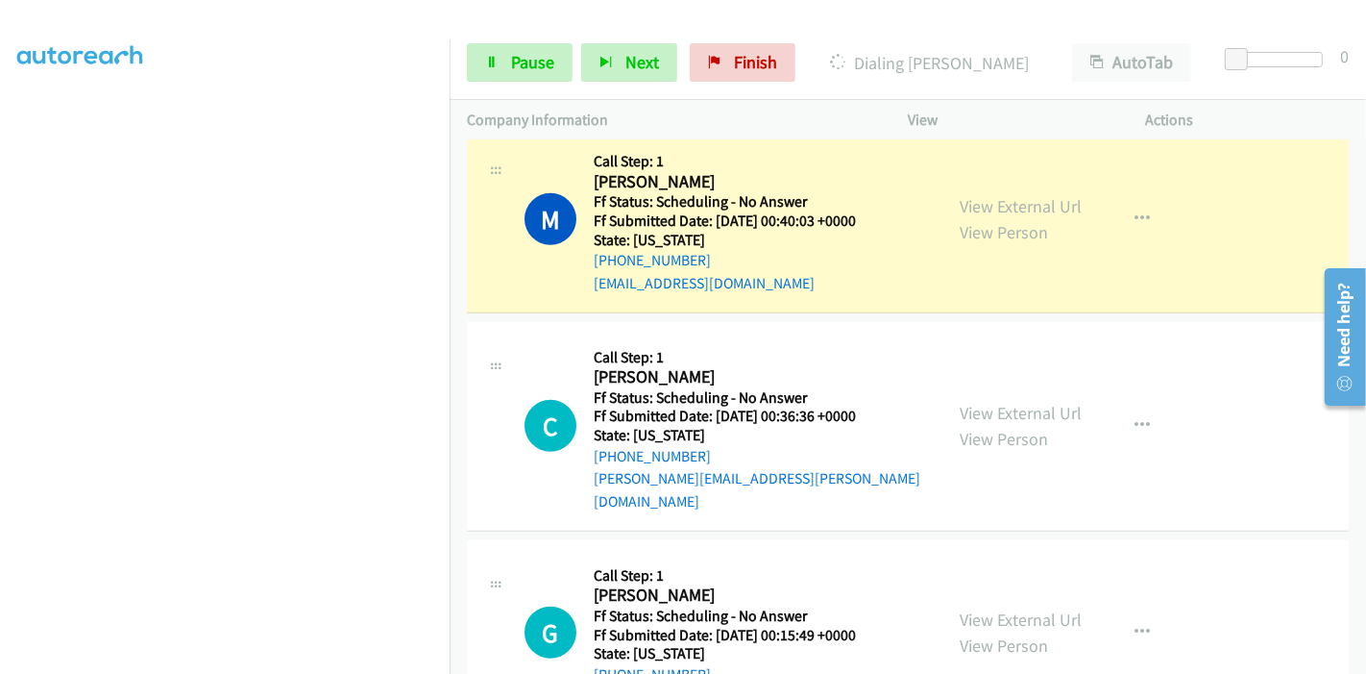
scroll to position [86, 0]
click at [511, 61] on span "Pause" at bounding box center [532, 62] width 43 height 22
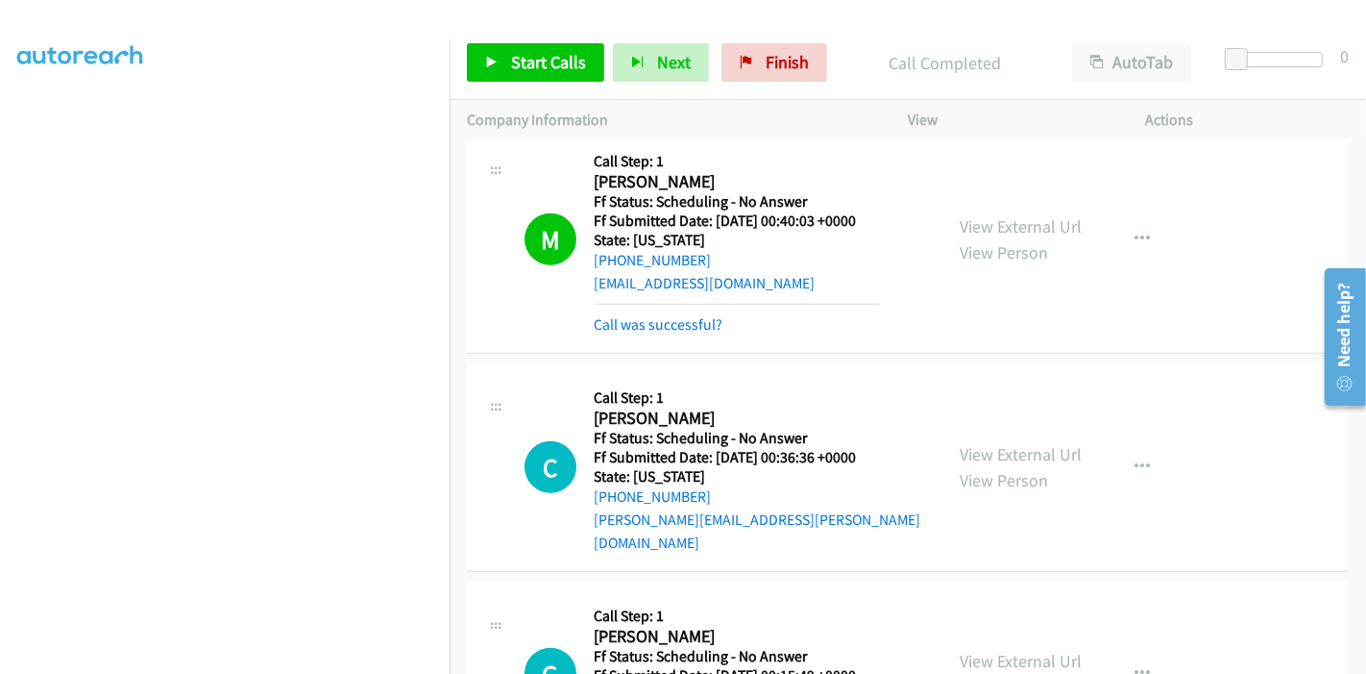
scroll to position [405, 0]
click at [668, 323] on link "Call was successful?" at bounding box center [658, 324] width 129 height 18
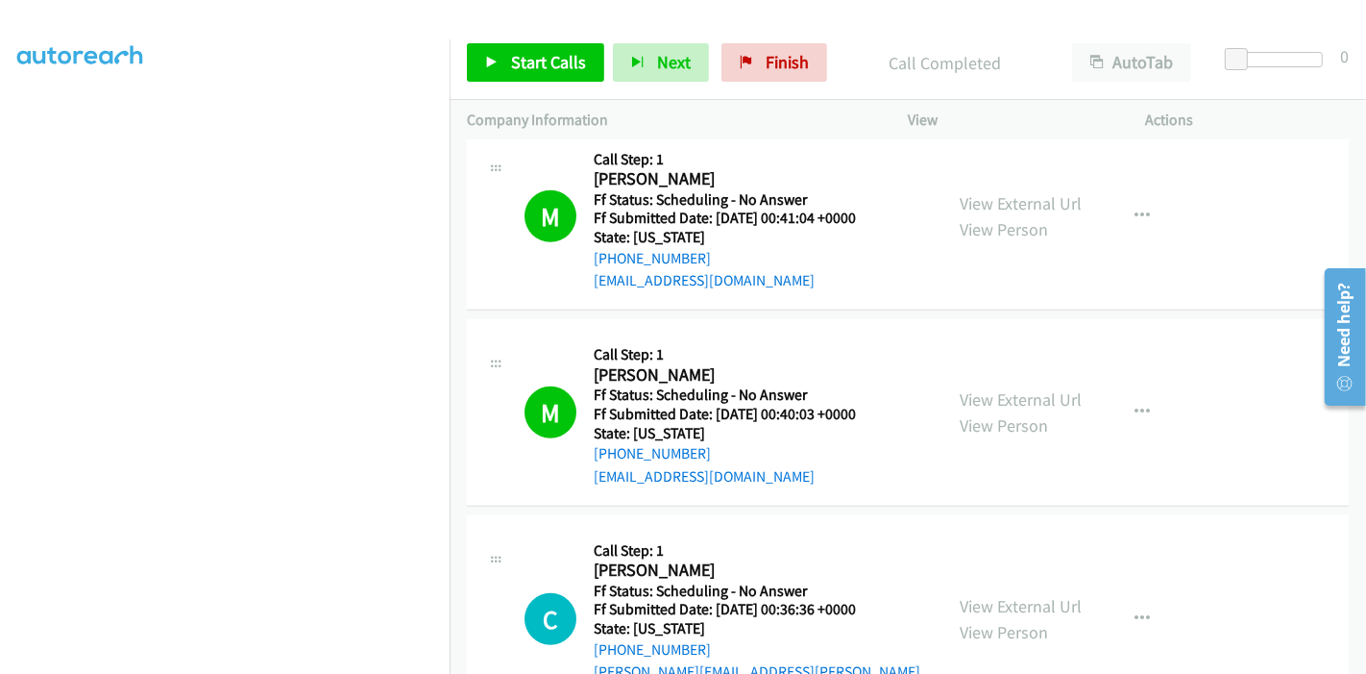
scroll to position [1174, 0]
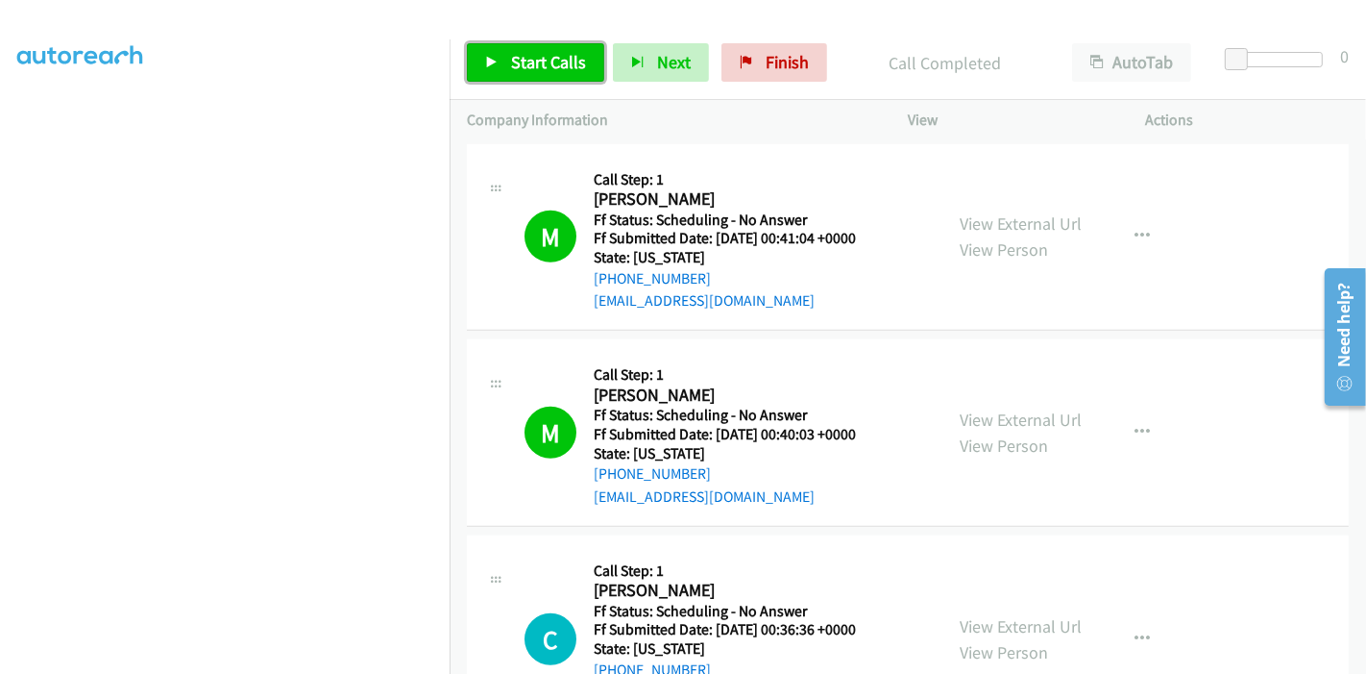
click at [511, 54] on span "Start Calls" at bounding box center [548, 62] width 75 height 22
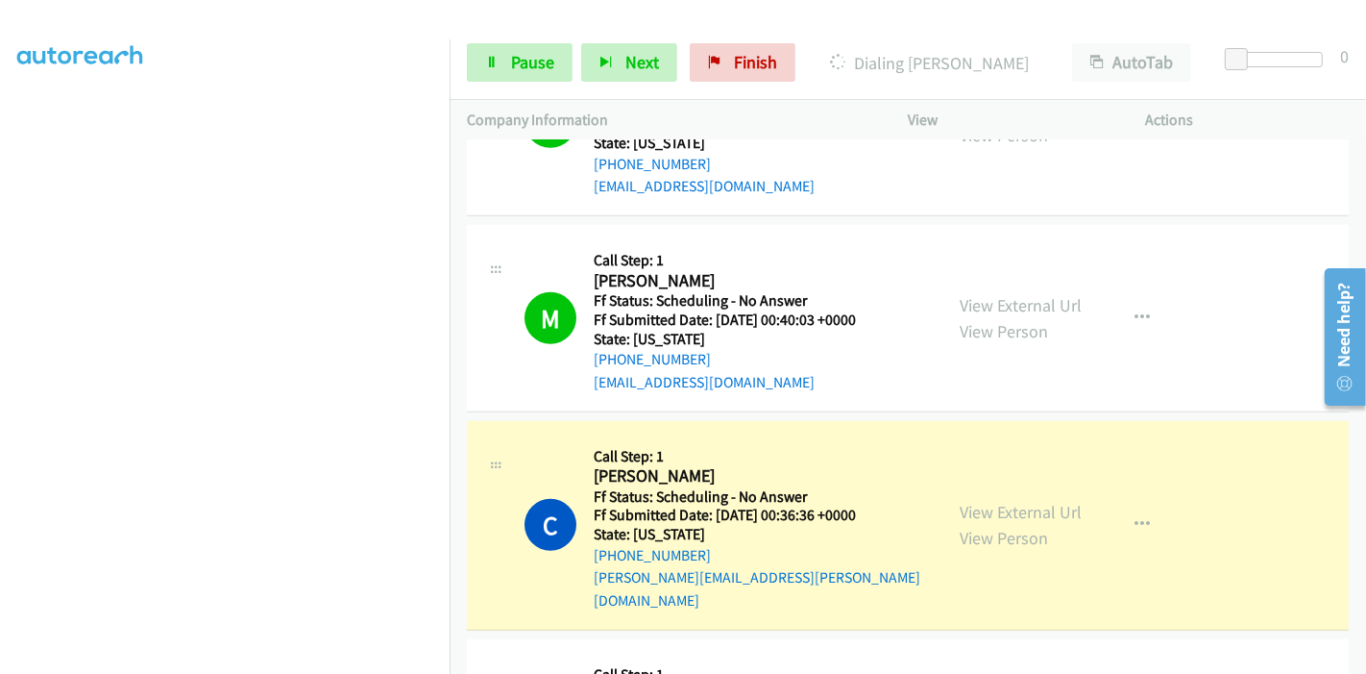
scroll to position [1281, 0]
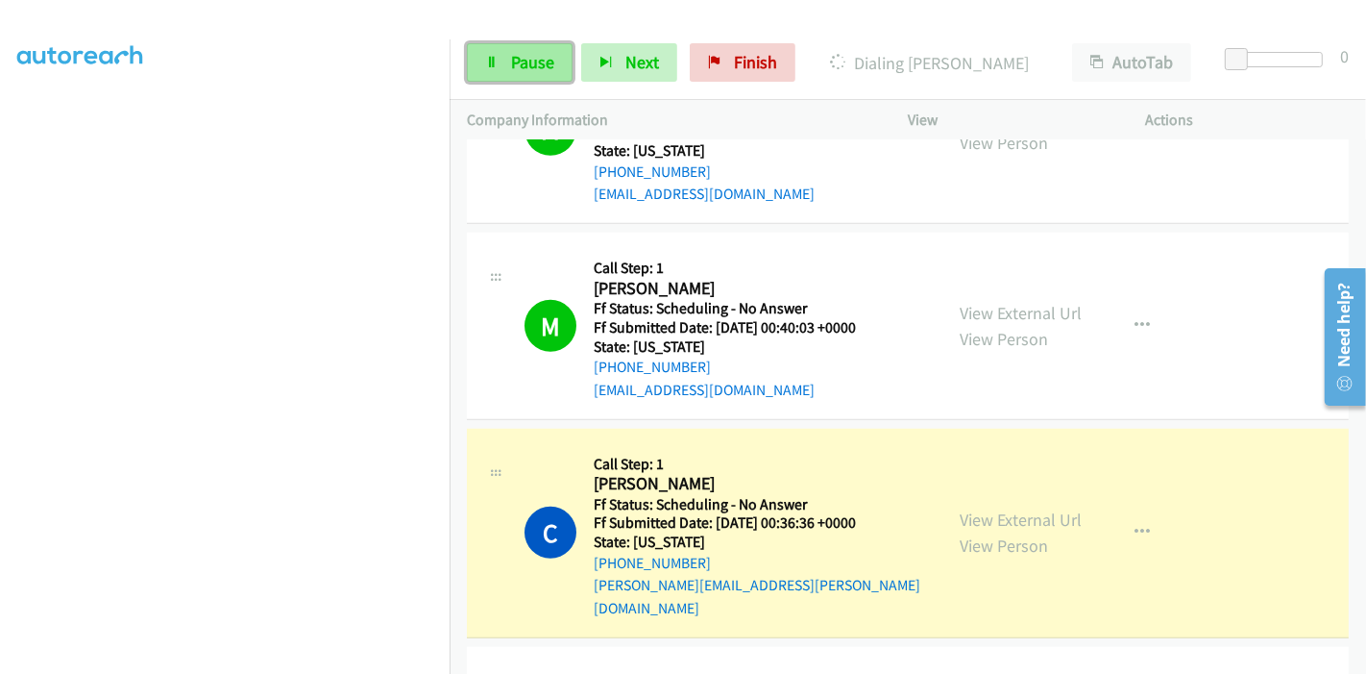
click at [519, 62] on span "Pause" at bounding box center [532, 62] width 43 height 22
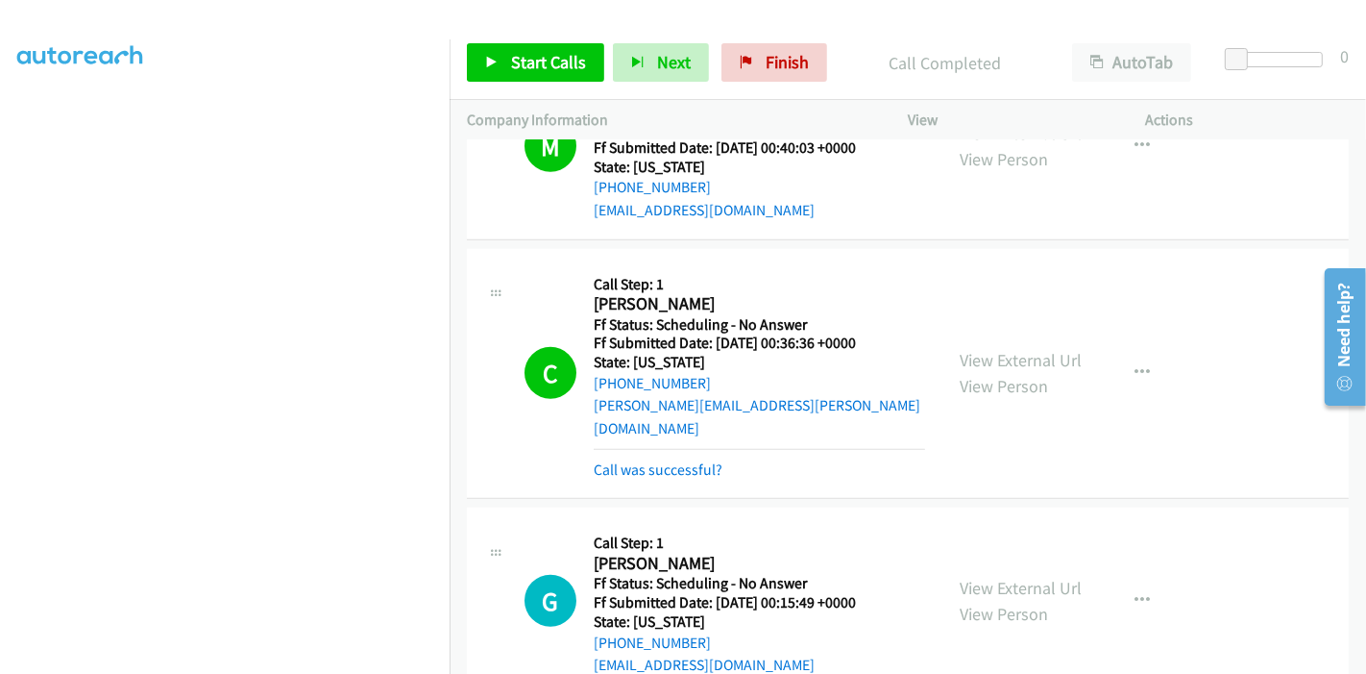
scroll to position [1494, 0]
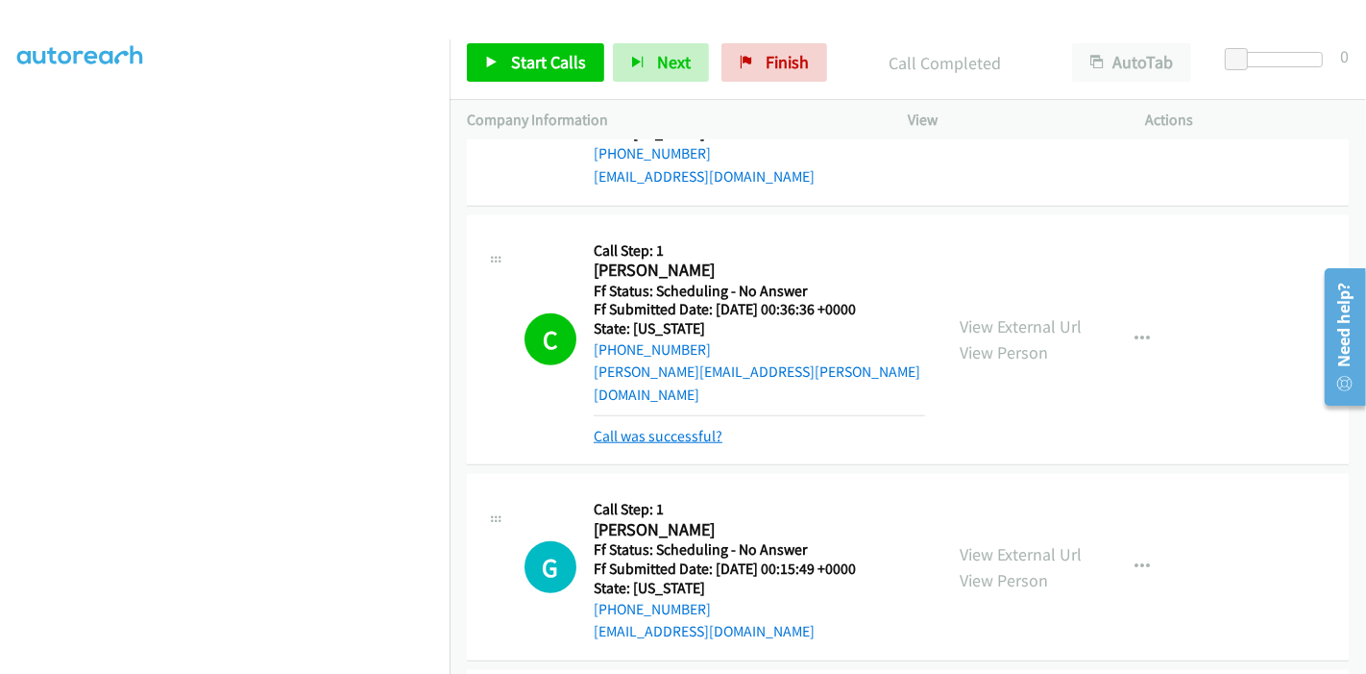
click at [680, 427] on link "Call was successful?" at bounding box center [658, 436] width 129 height 18
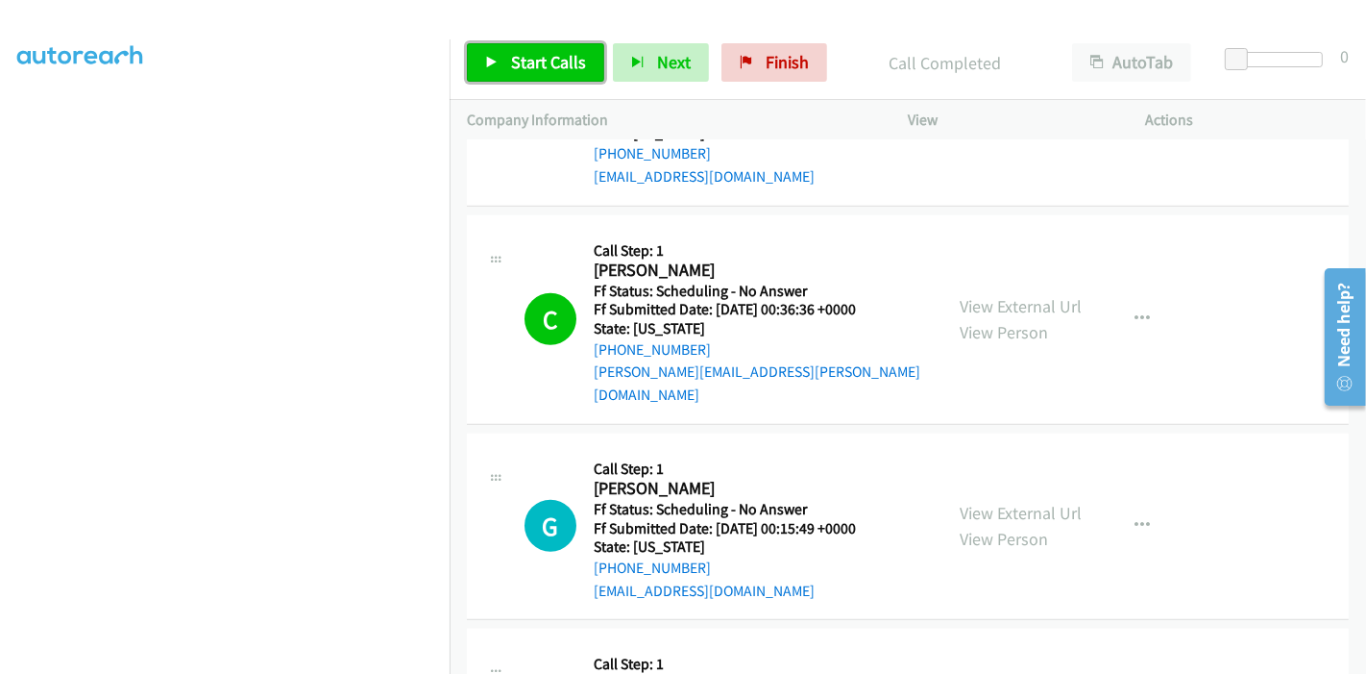
click at [502, 72] on link "Start Calls" at bounding box center [535, 62] width 137 height 38
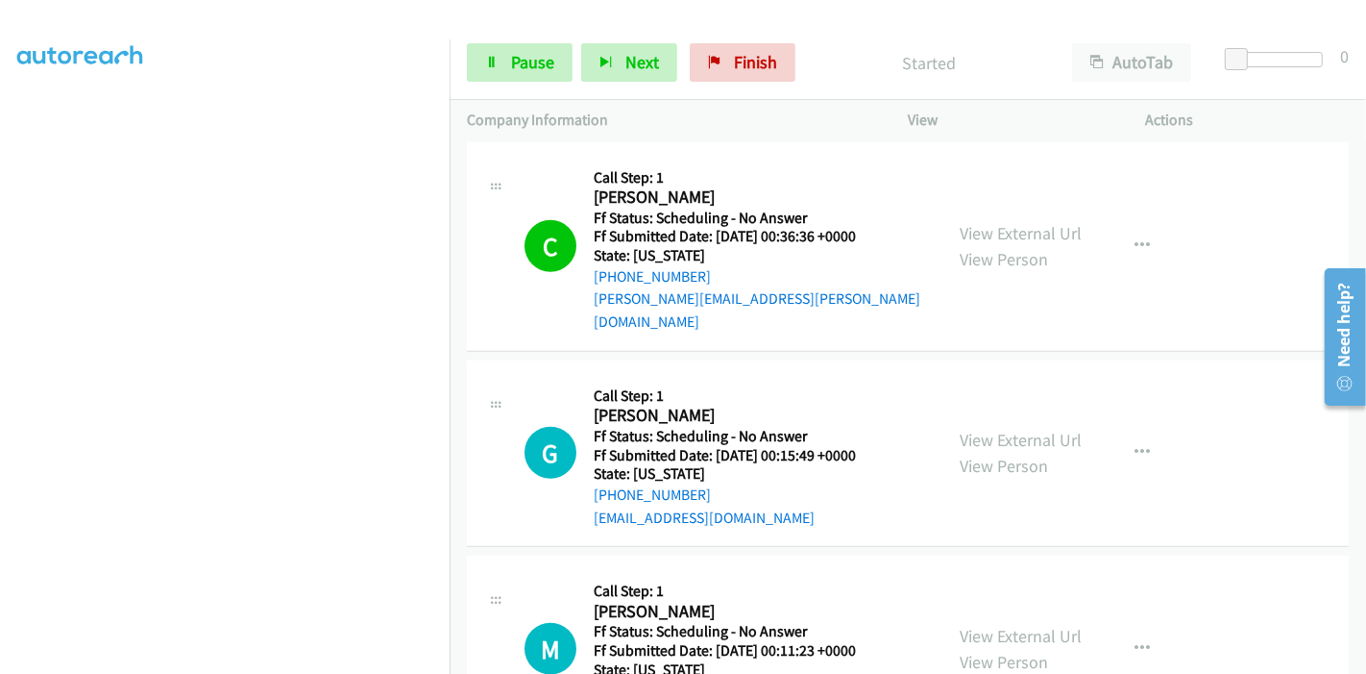
scroll to position [1601, 0]
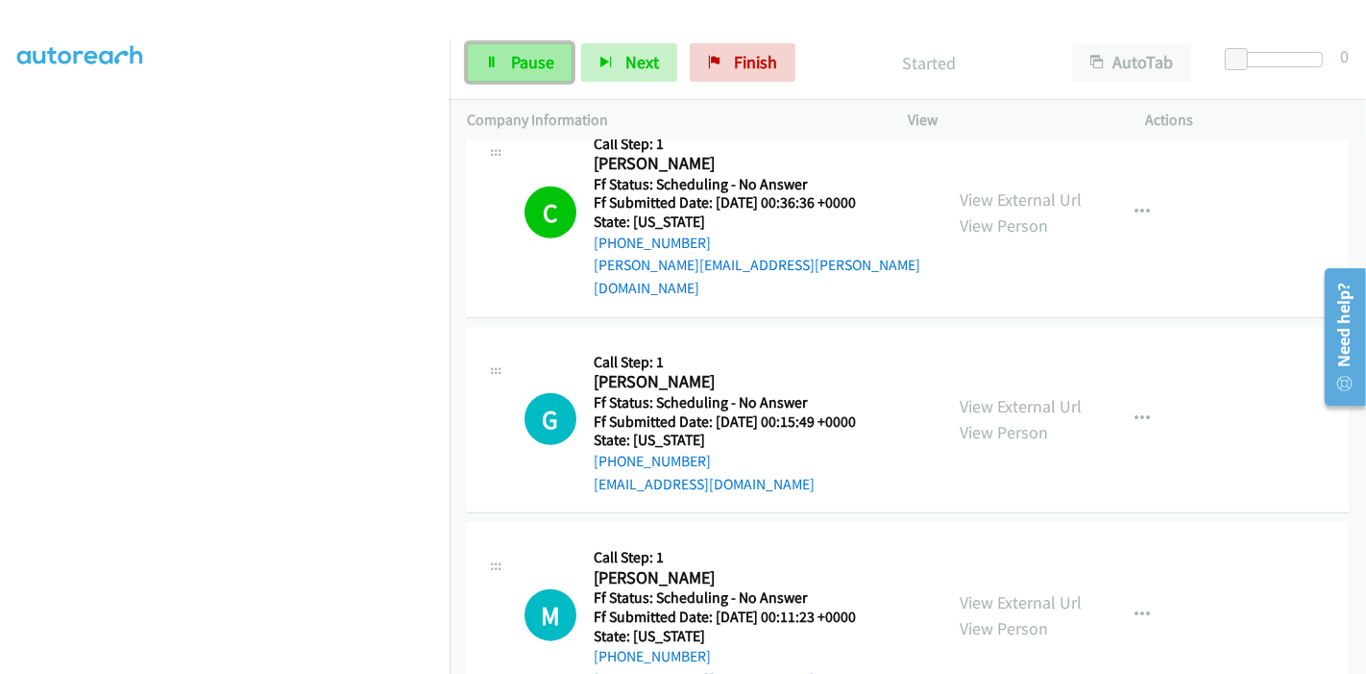
click at [491, 72] on link "Pause" at bounding box center [520, 62] width 106 height 38
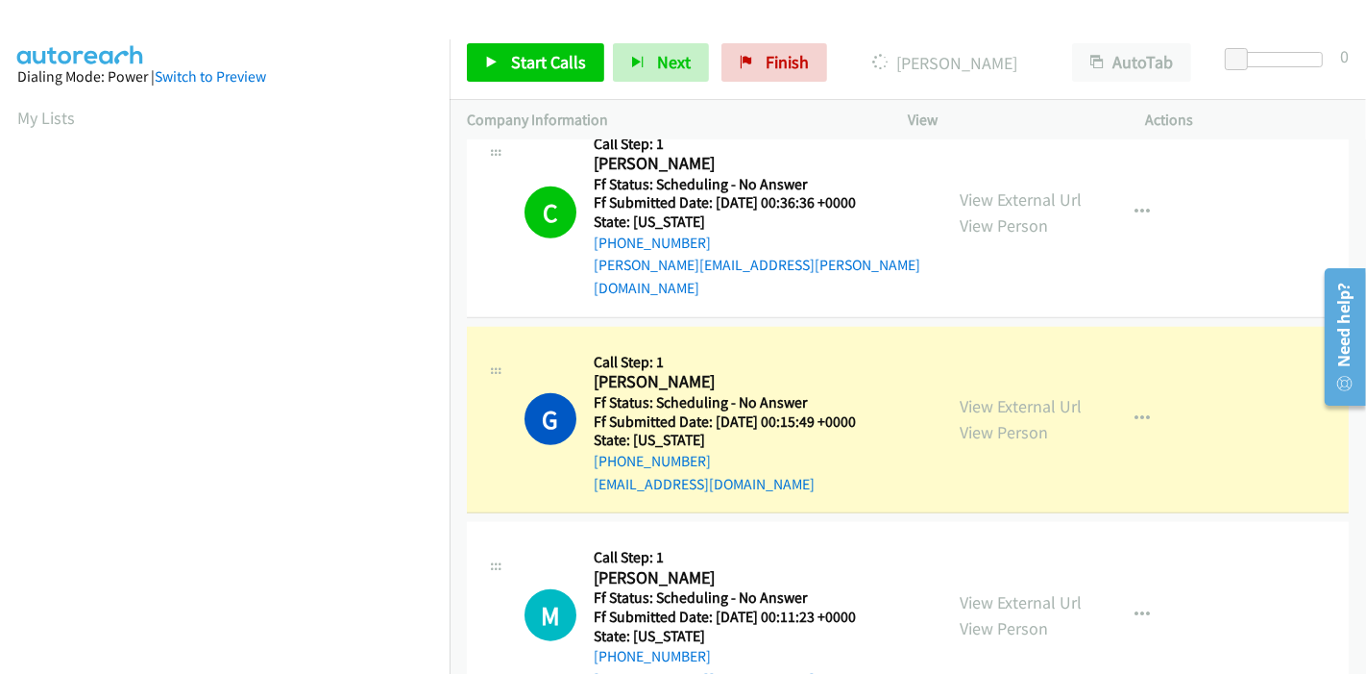
scroll to position [405, 0]
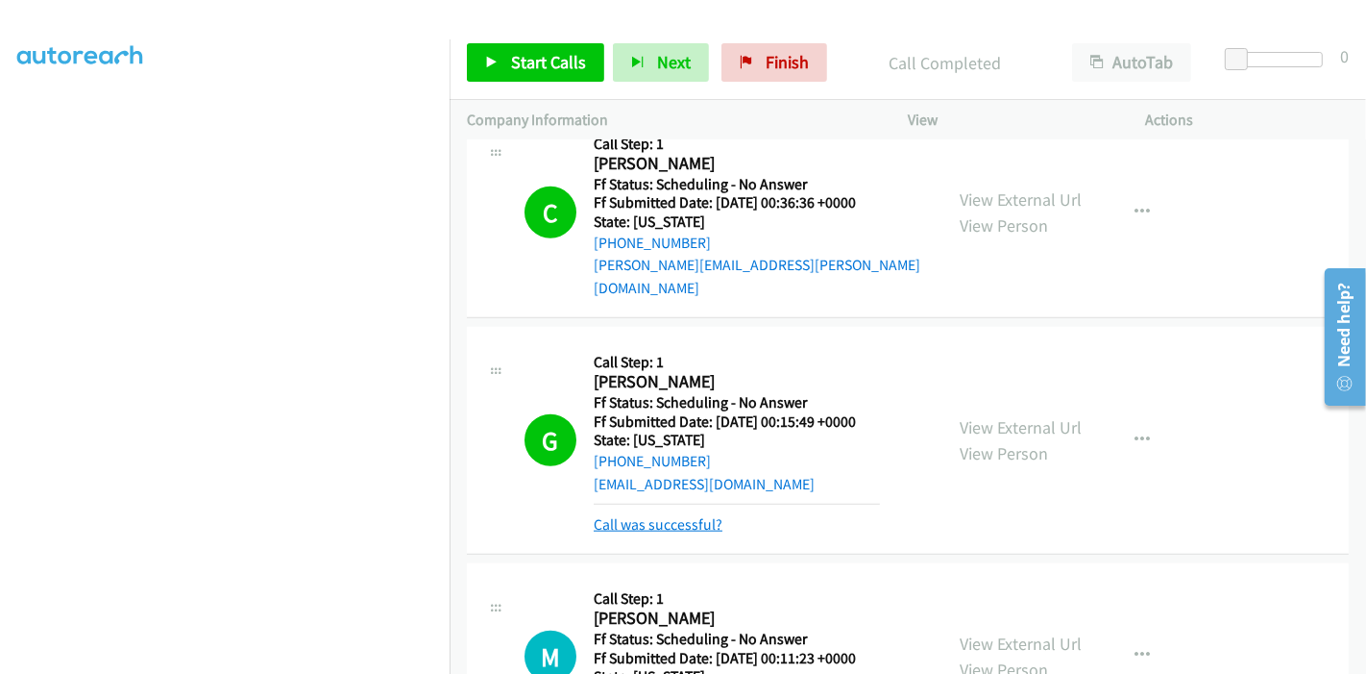
click at [680, 515] on link "Call was successful?" at bounding box center [658, 524] width 129 height 18
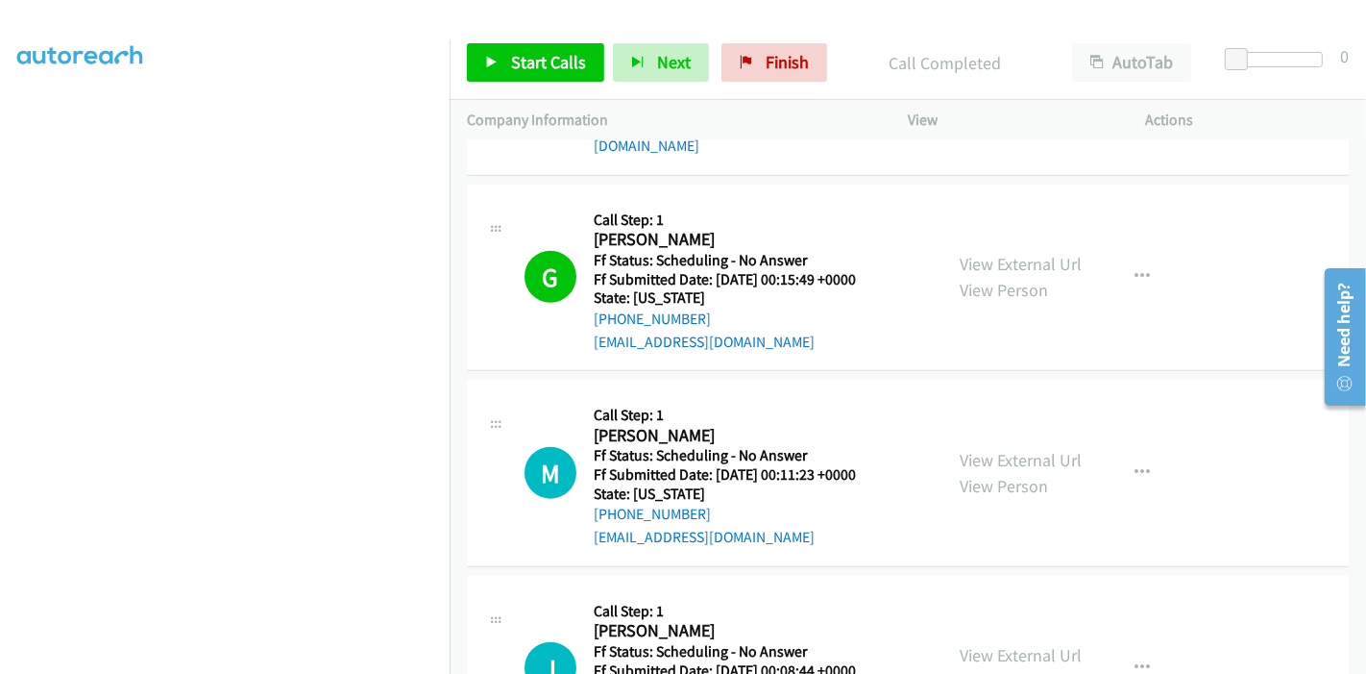
scroll to position [1814, 0]
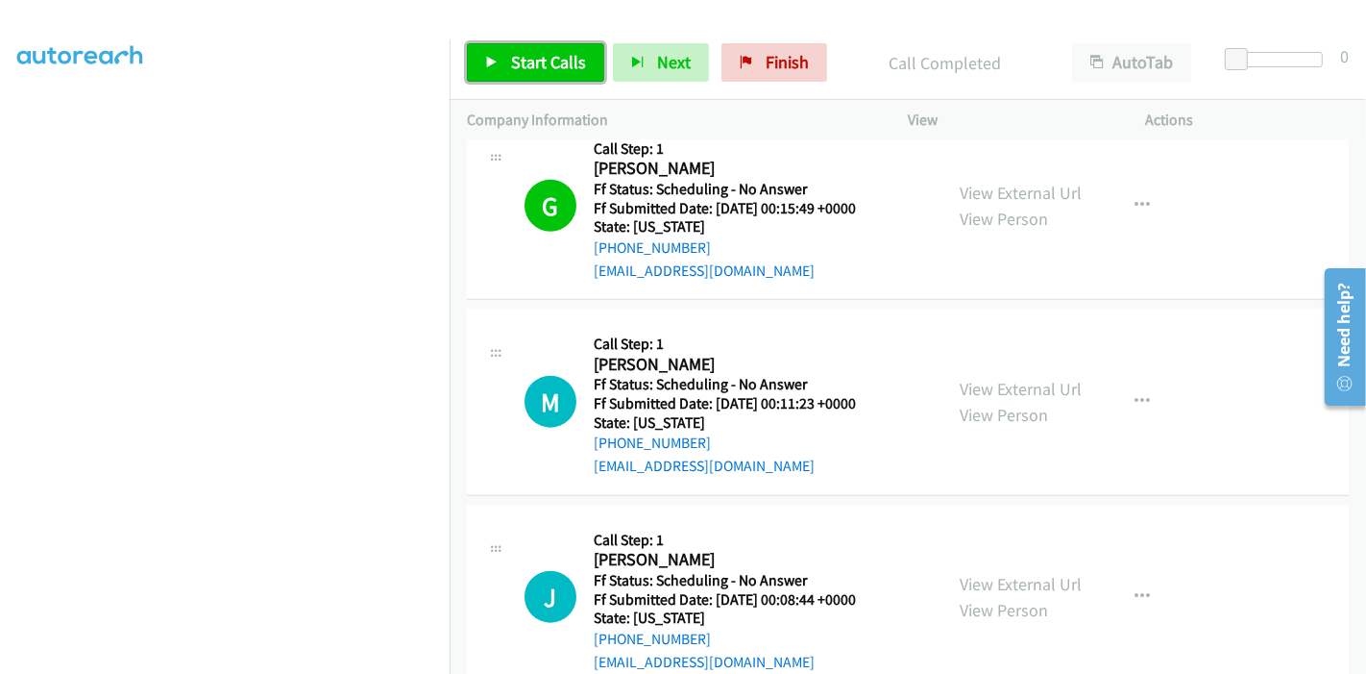
click at [528, 54] on span "Start Calls" at bounding box center [548, 62] width 75 height 22
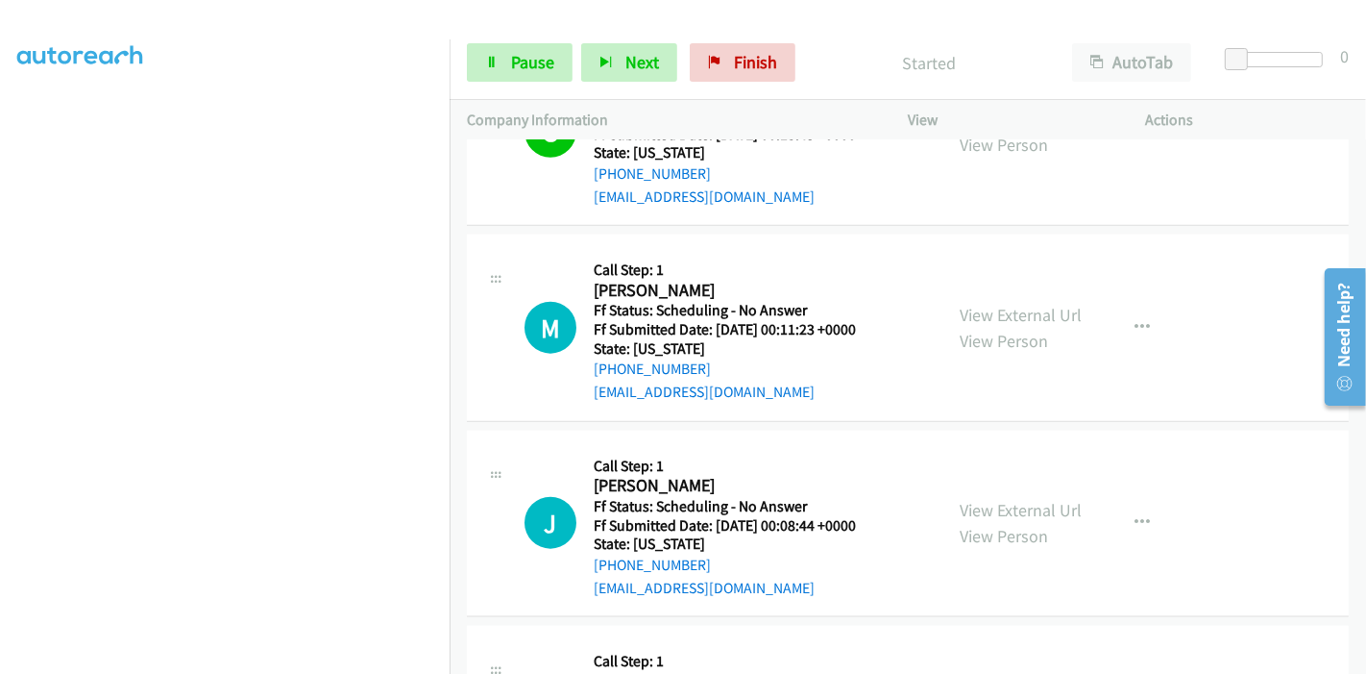
scroll to position [1922, 0]
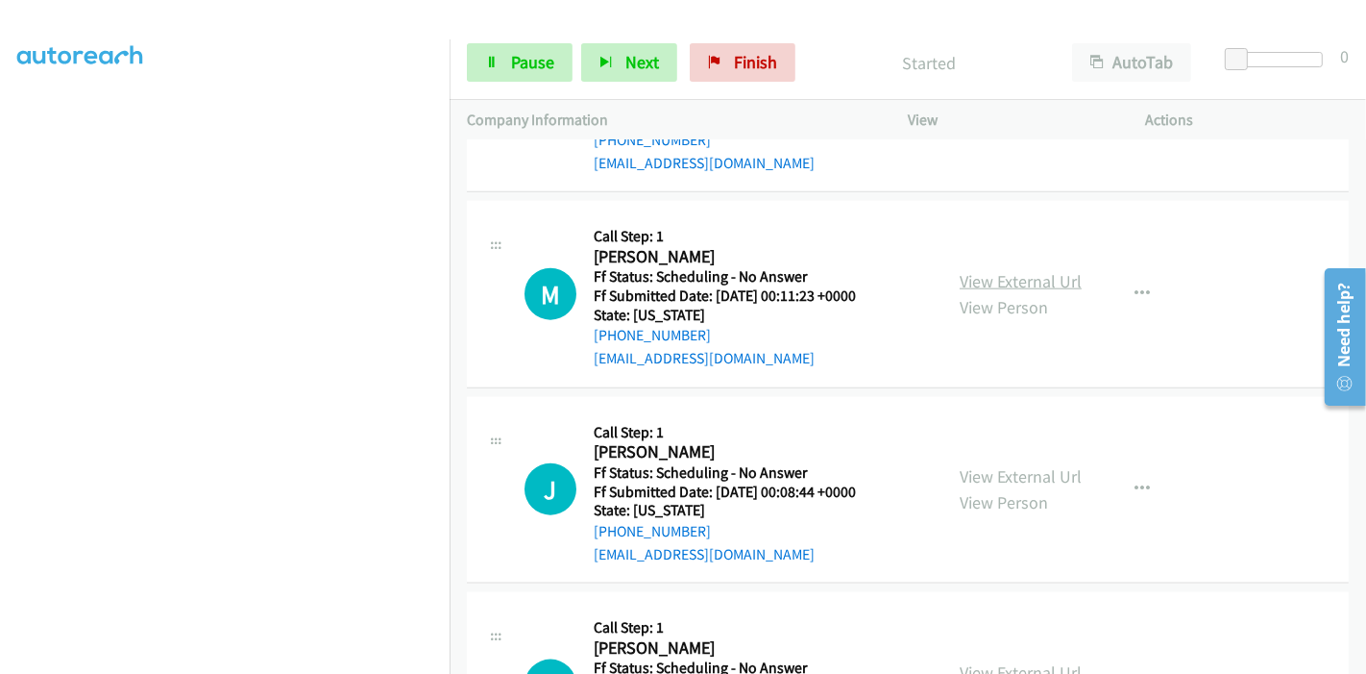
click at [1048, 270] on link "View External Url" at bounding box center [1021, 281] width 122 height 22
click at [969, 465] on link "View External Url" at bounding box center [1021, 476] width 122 height 22
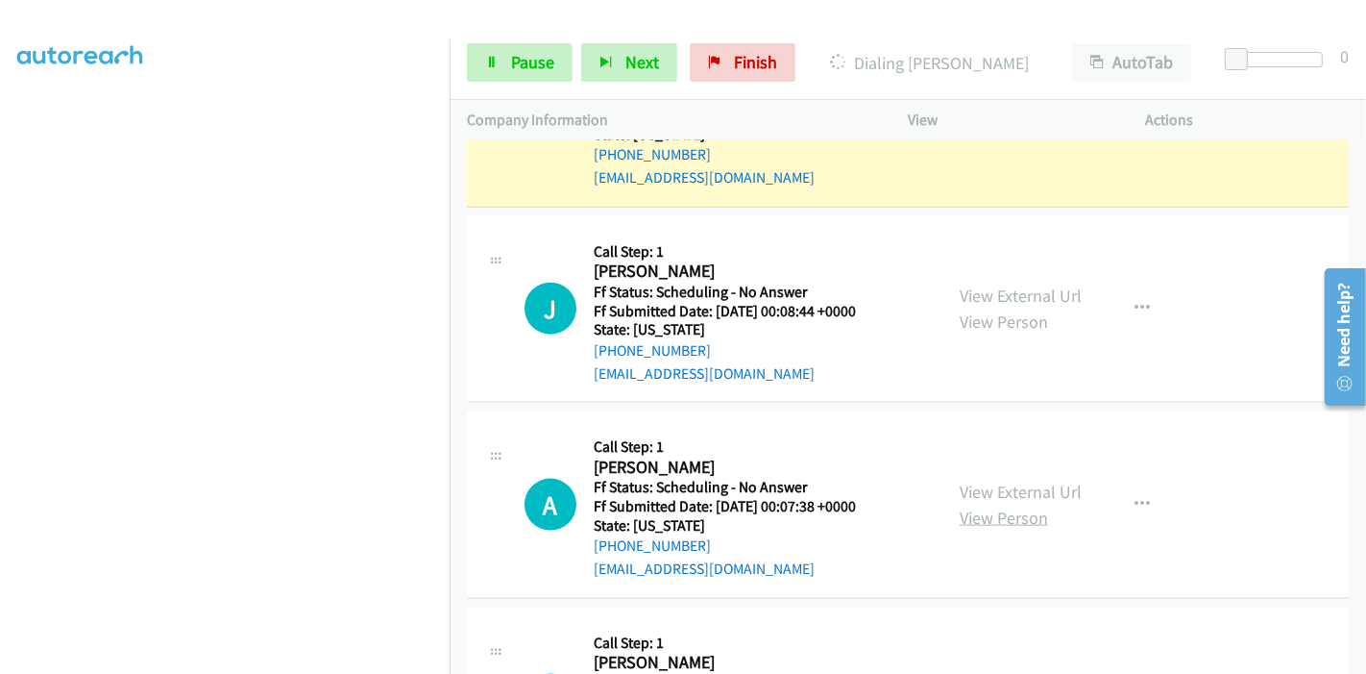
scroll to position [2135, 0]
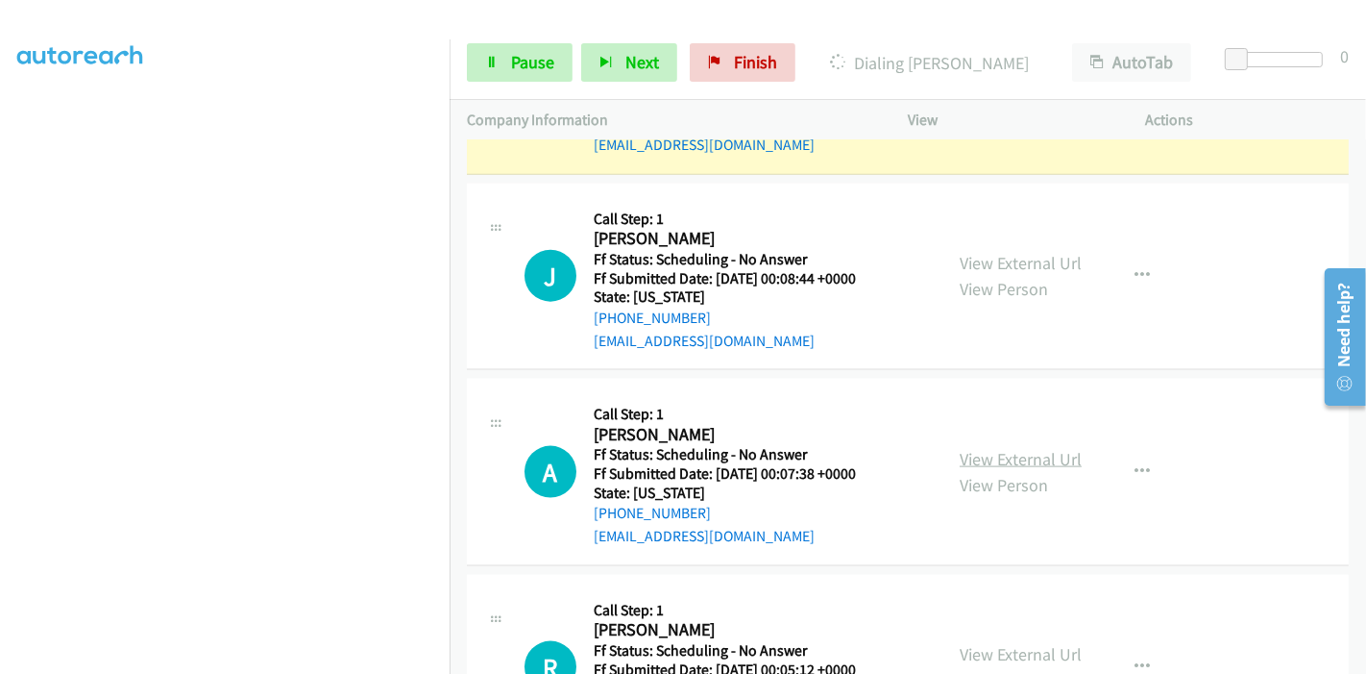
click at [999, 448] on link "View External Url" at bounding box center [1021, 459] width 122 height 22
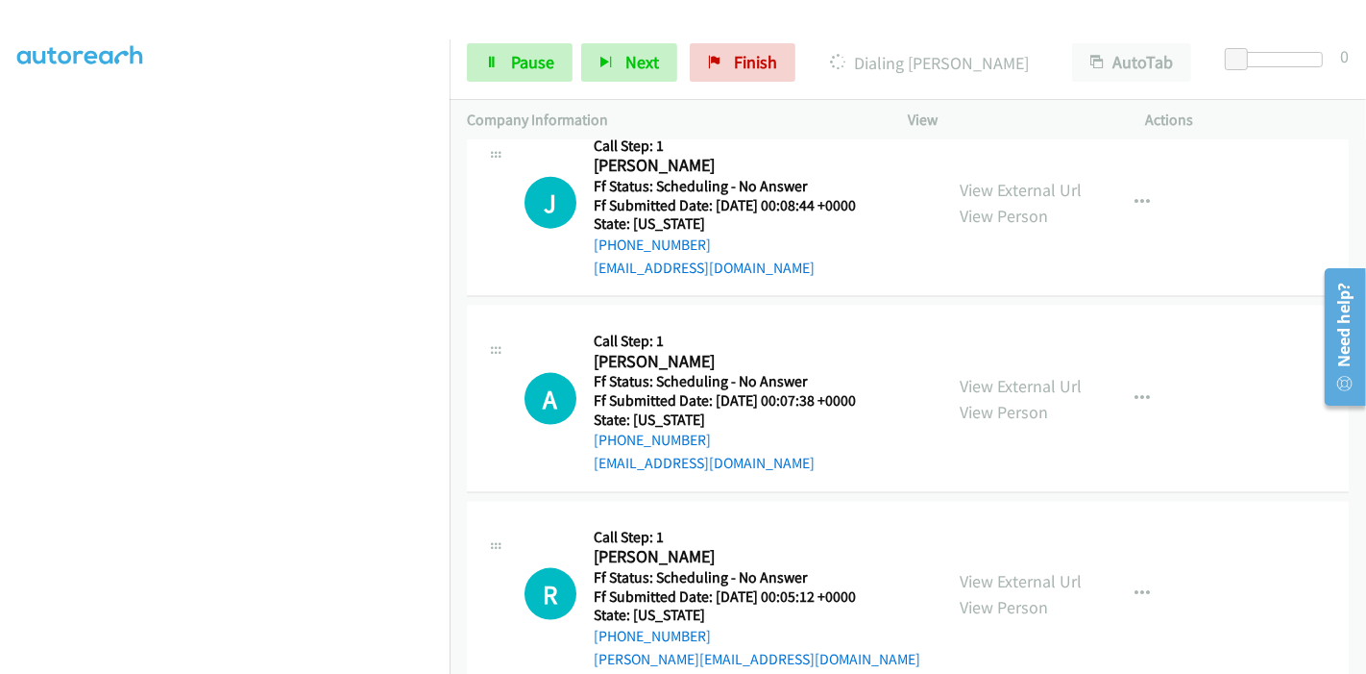
scroll to position [2242, 0]
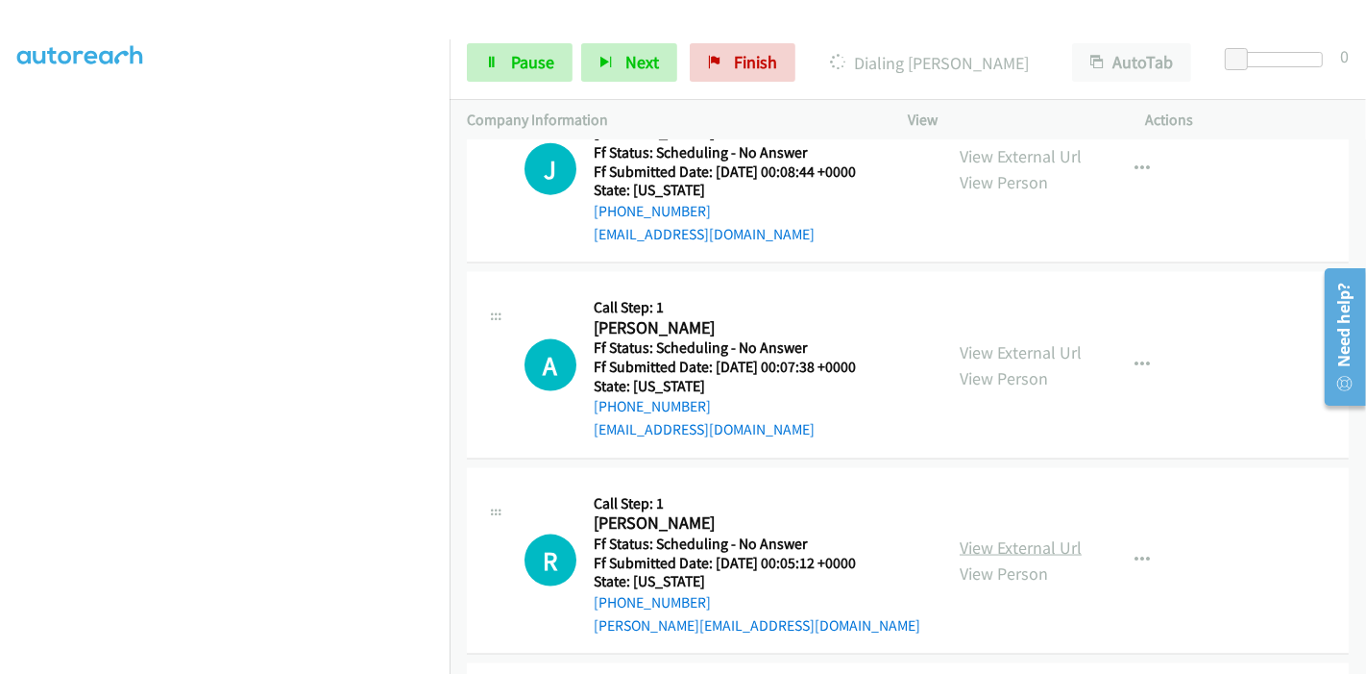
click at [1010, 536] on link "View External Url" at bounding box center [1021, 547] width 122 height 22
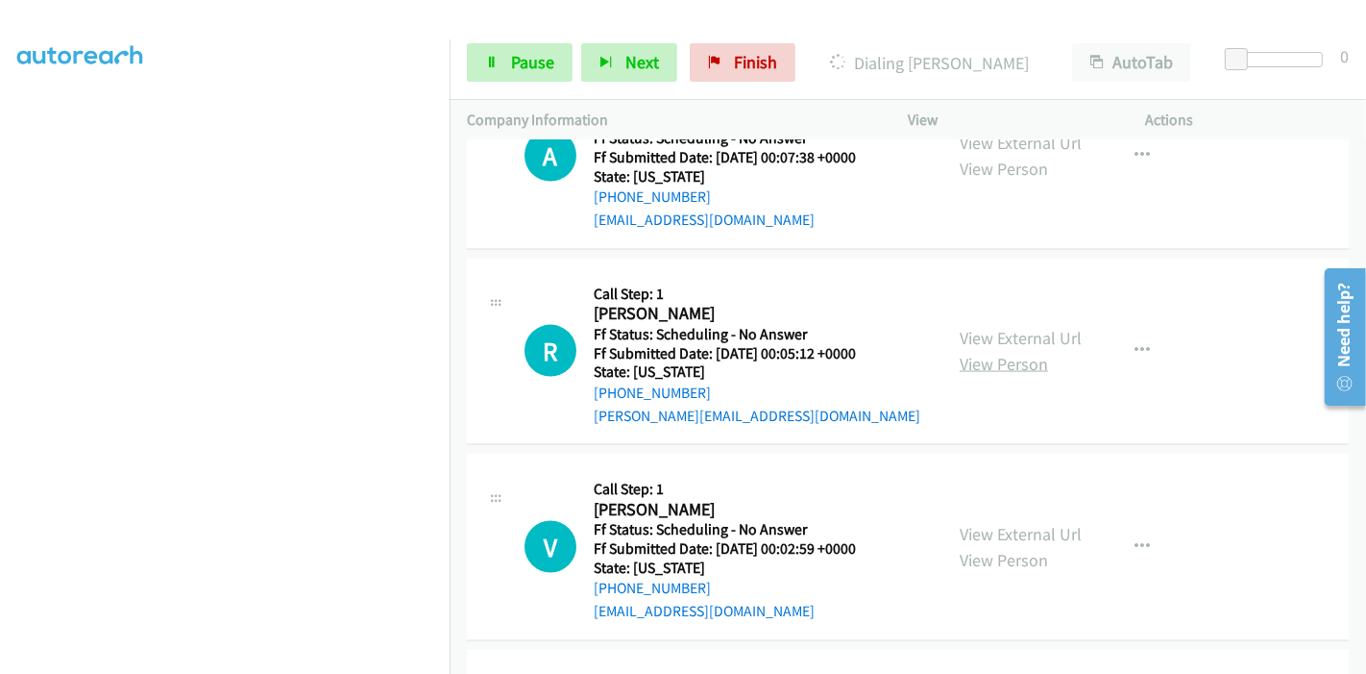
scroll to position [2455, 0]
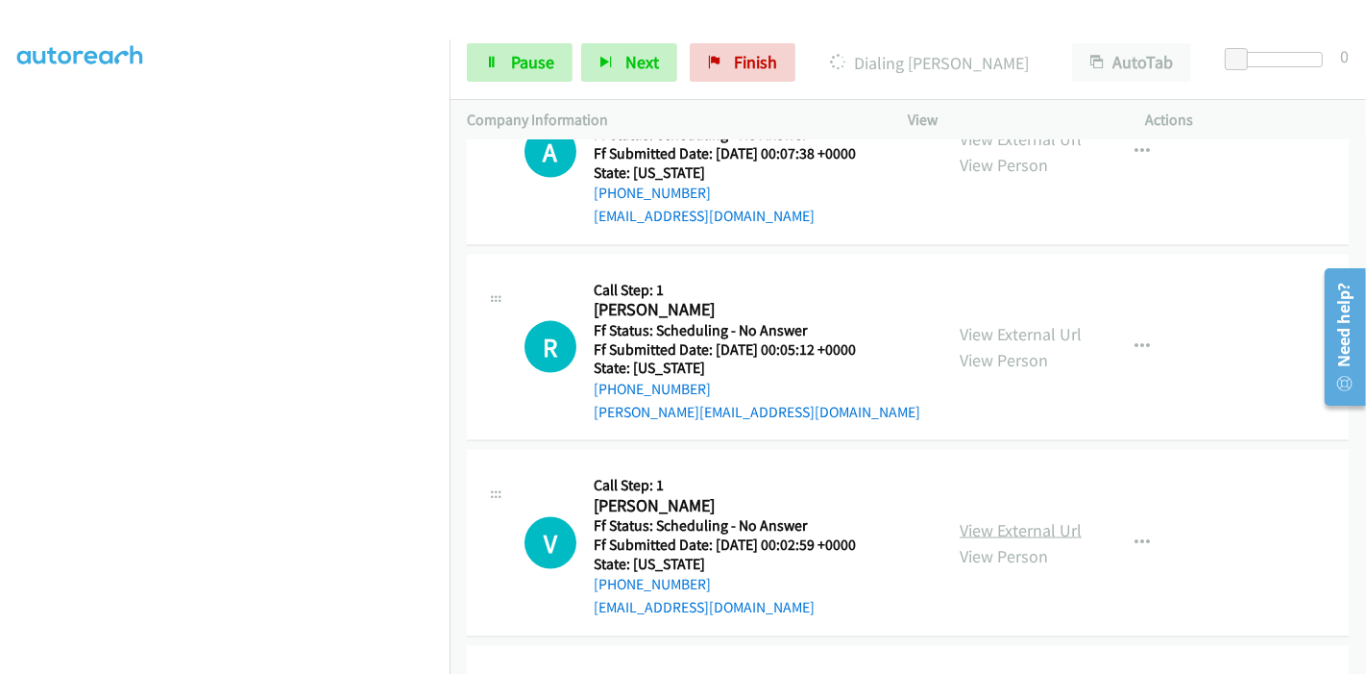
click at [970, 519] on link "View External Url" at bounding box center [1021, 530] width 122 height 22
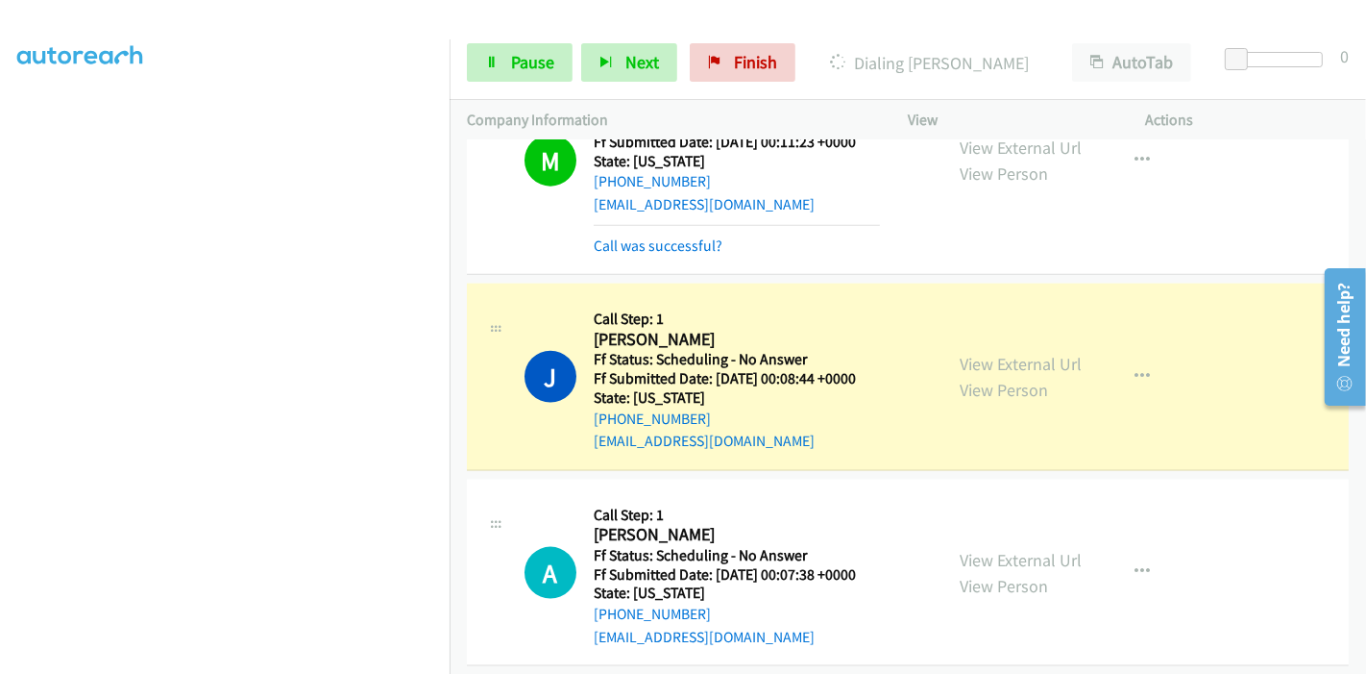
scroll to position [1942, 0]
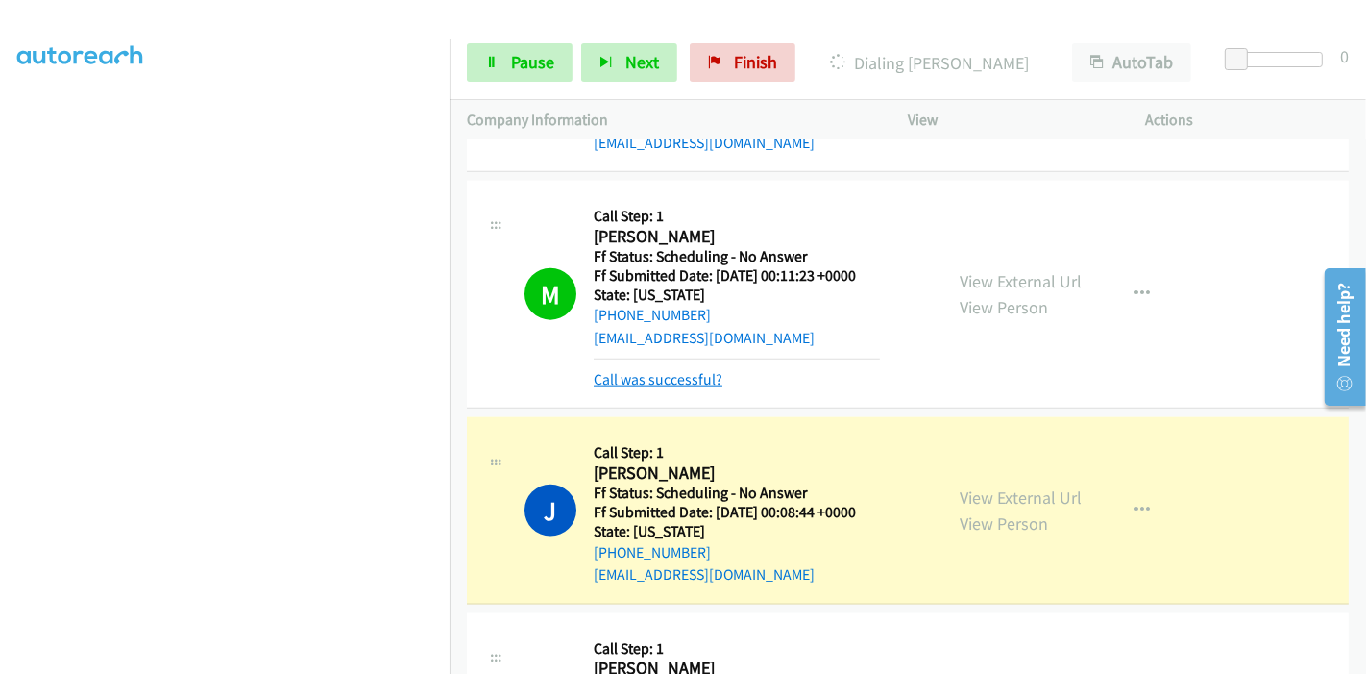
click at [677, 370] on link "Call was successful?" at bounding box center [658, 379] width 129 height 18
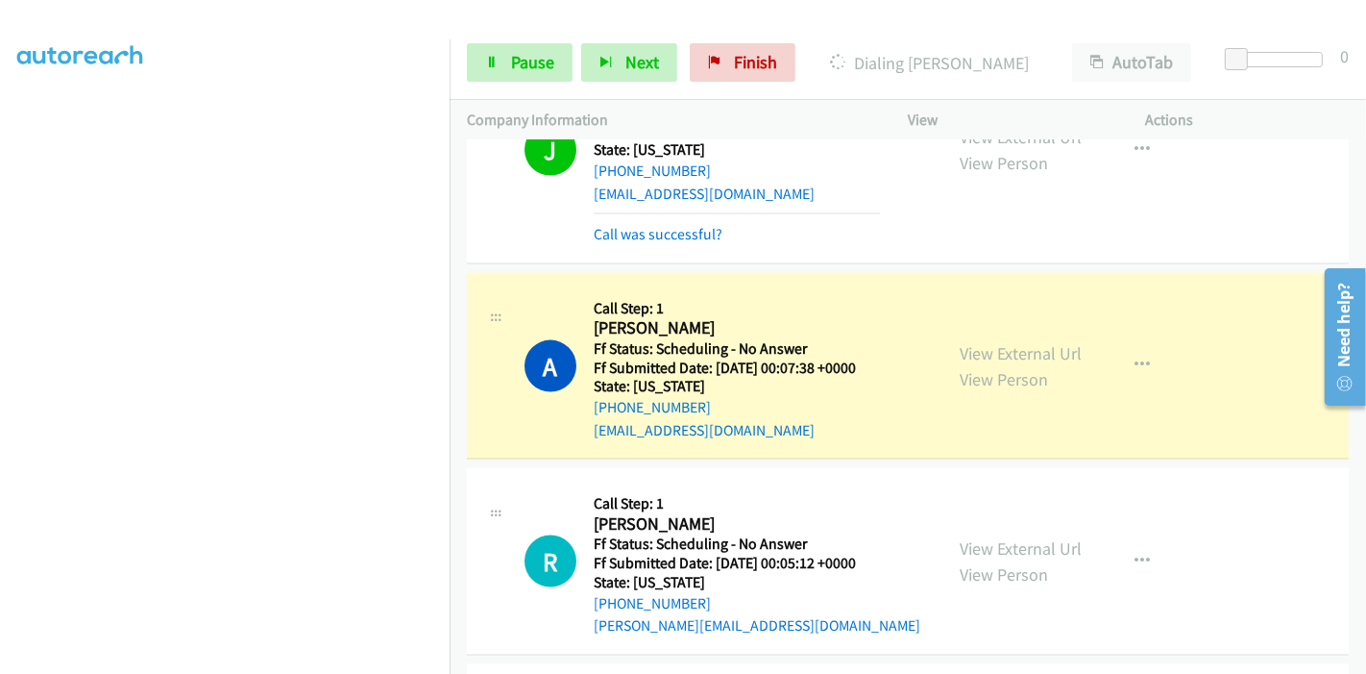
scroll to position [405, 0]
click at [513, 47] on link "Pause" at bounding box center [520, 62] width 106 height 38
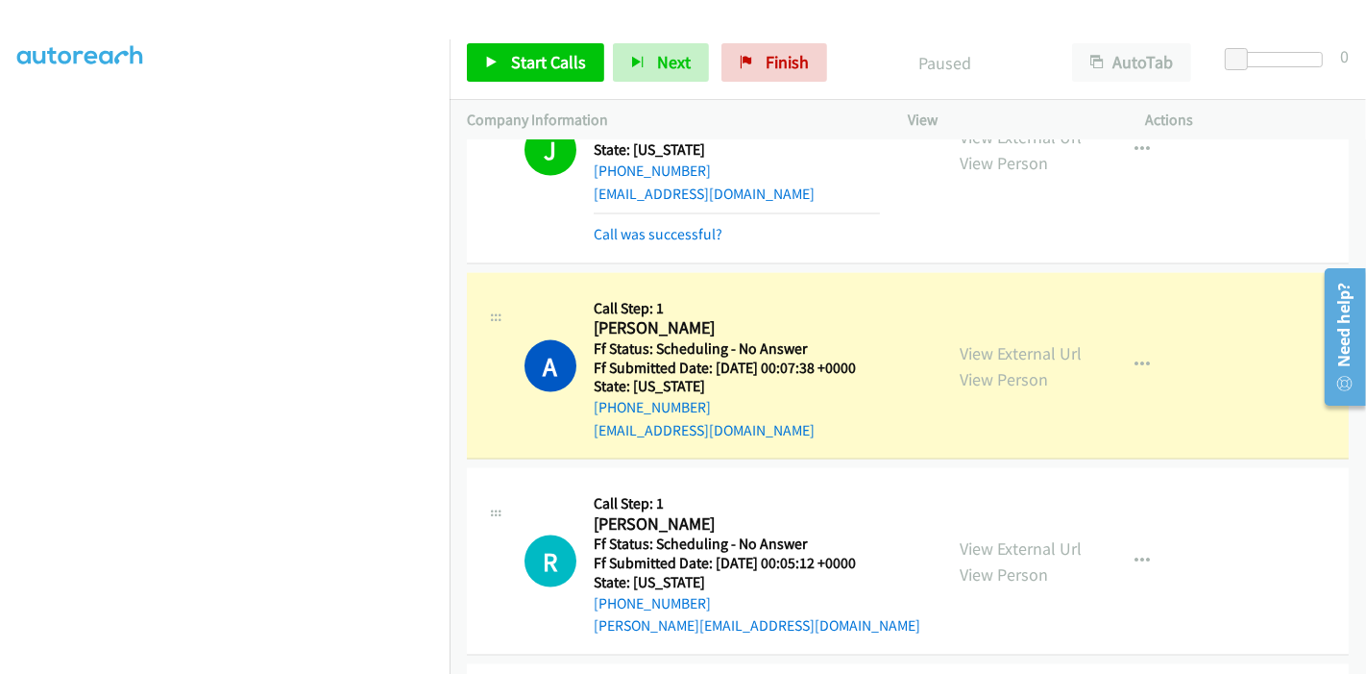
scroll to position [0, 0]
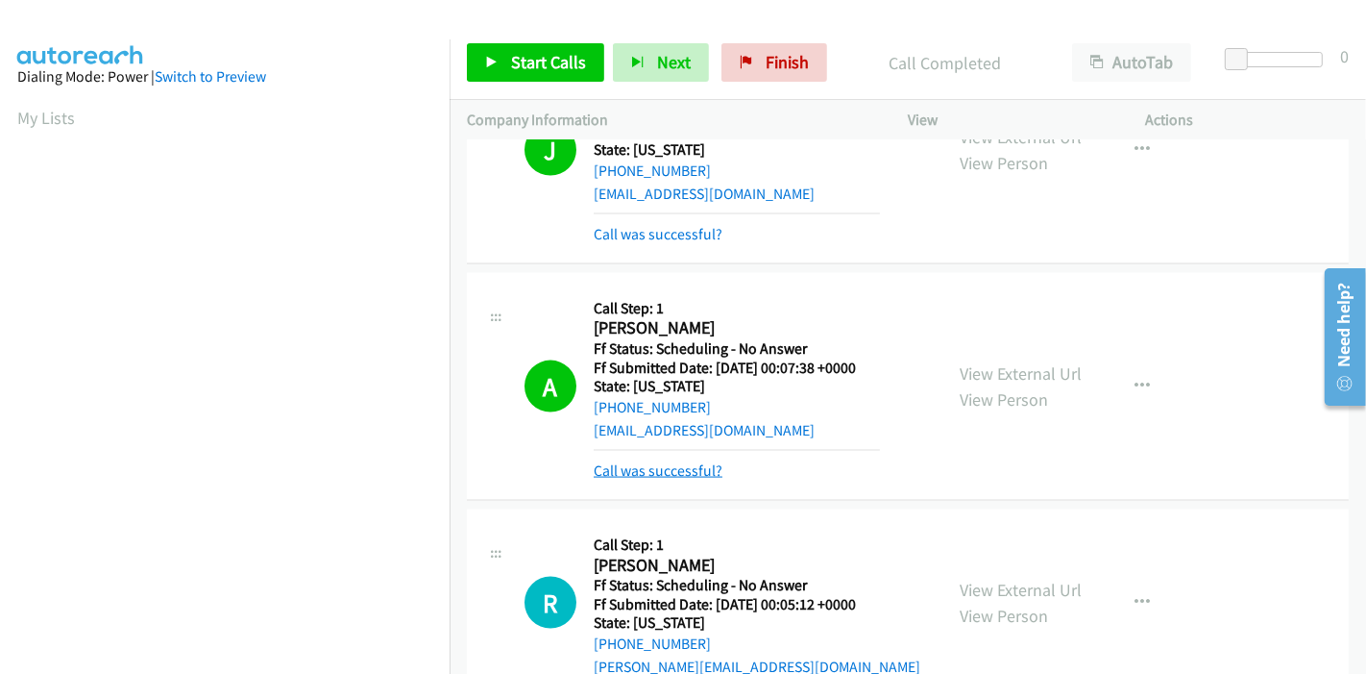
click at [686, 461] on link "Call was successful?" at bounding box center [658, 470] width 129 height 18
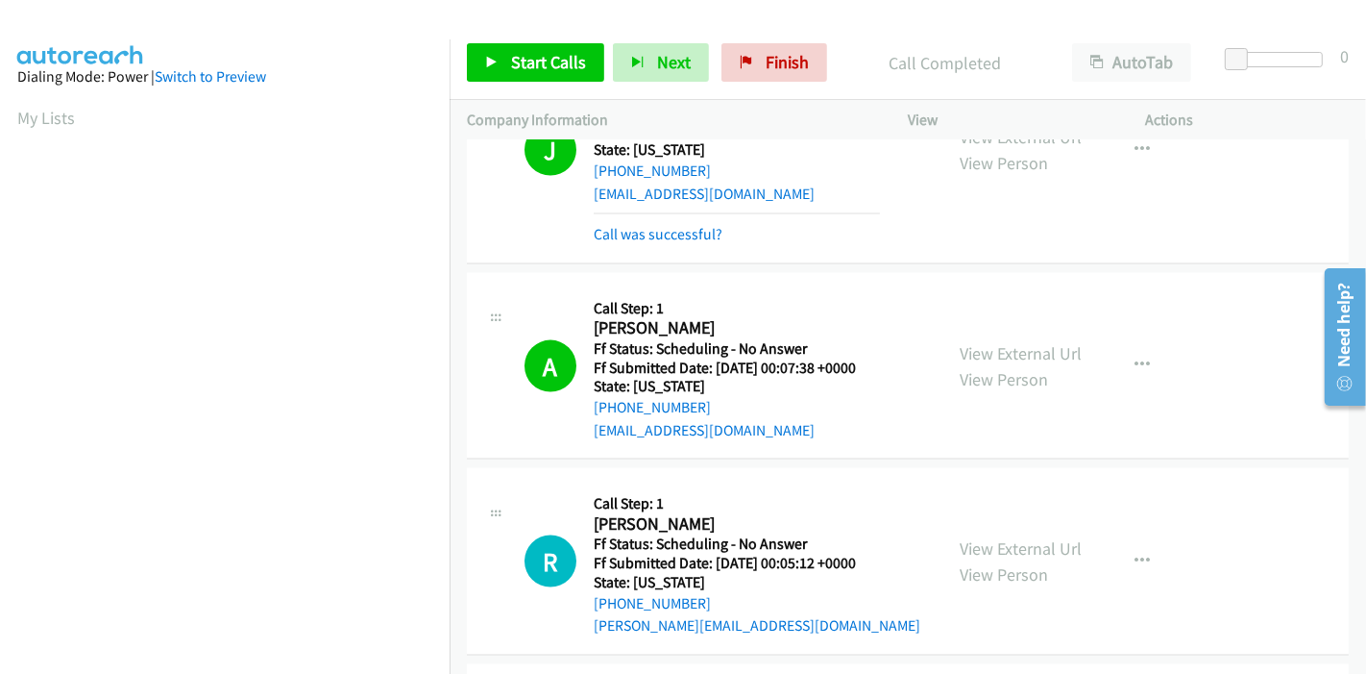
scroll to position [2175, 0]
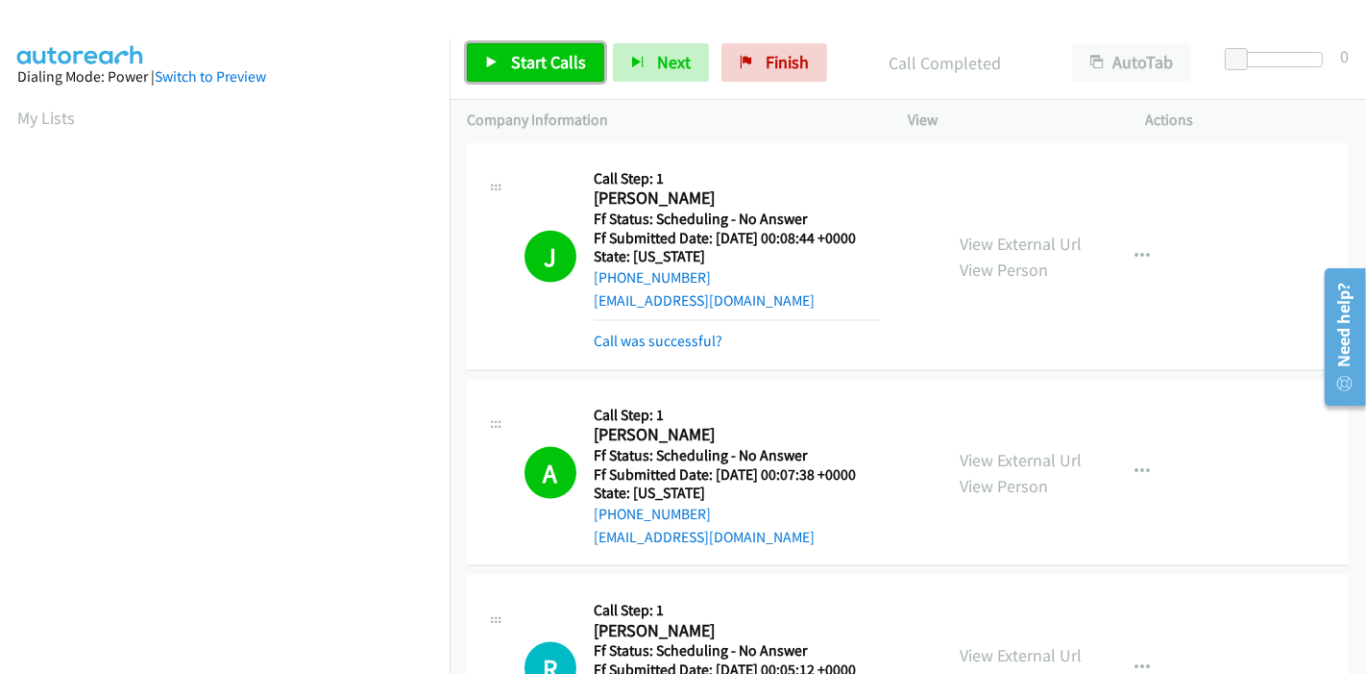
click at [521, 66] on span "Start Calls" at bounding box center [548, 62] width 75 height 22
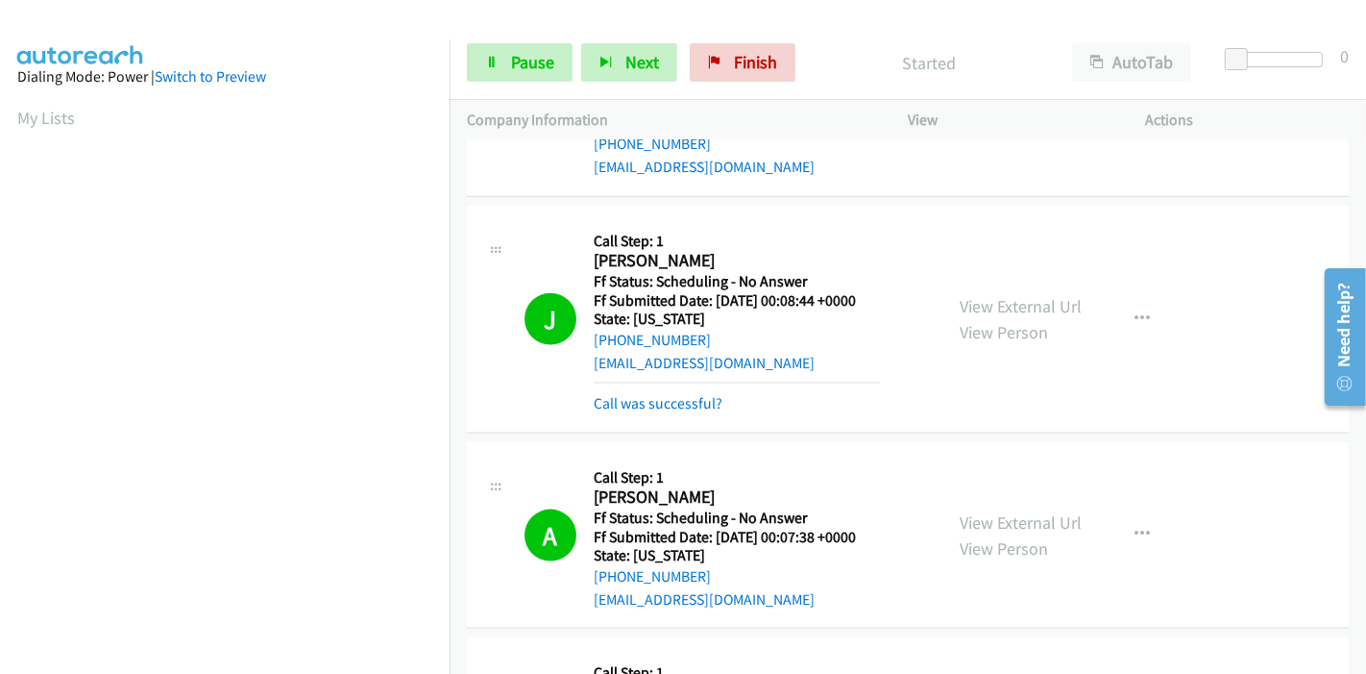
scroll to position [2069, 0]
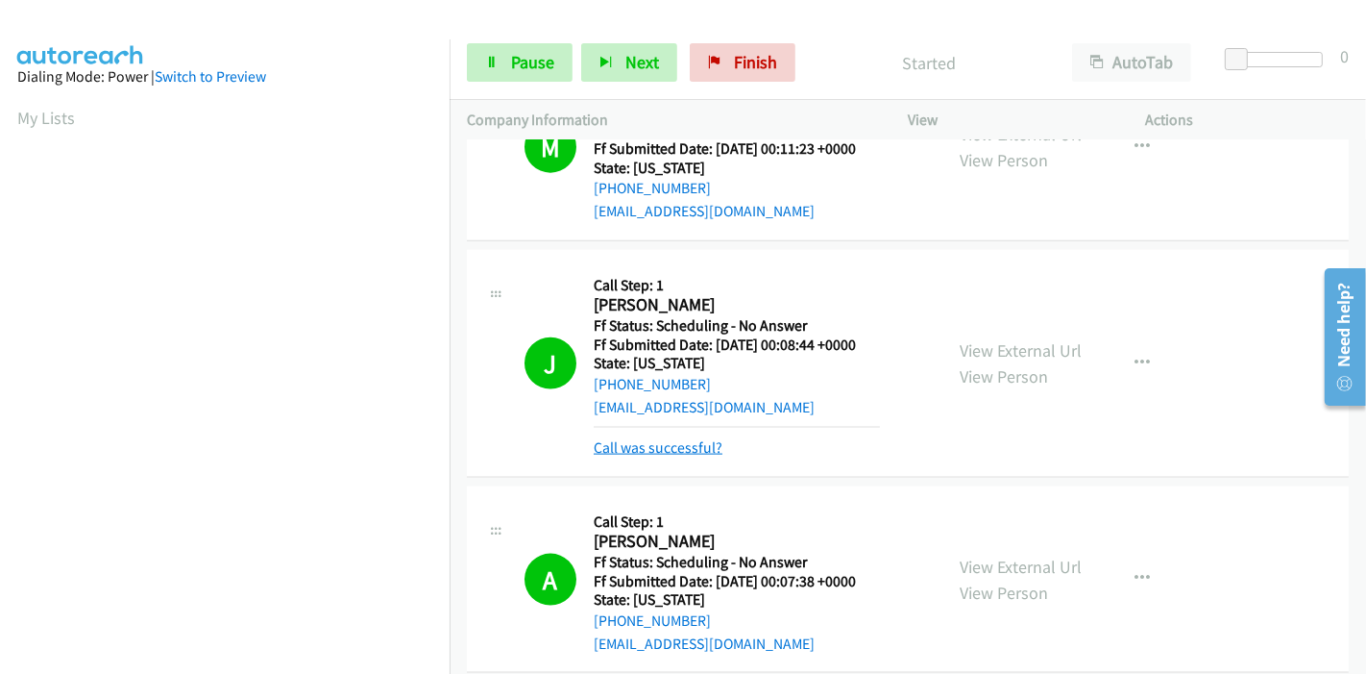
click at [692, 438] on link "Call was successful?" at bounding box center [658, 447] width 129 height 18
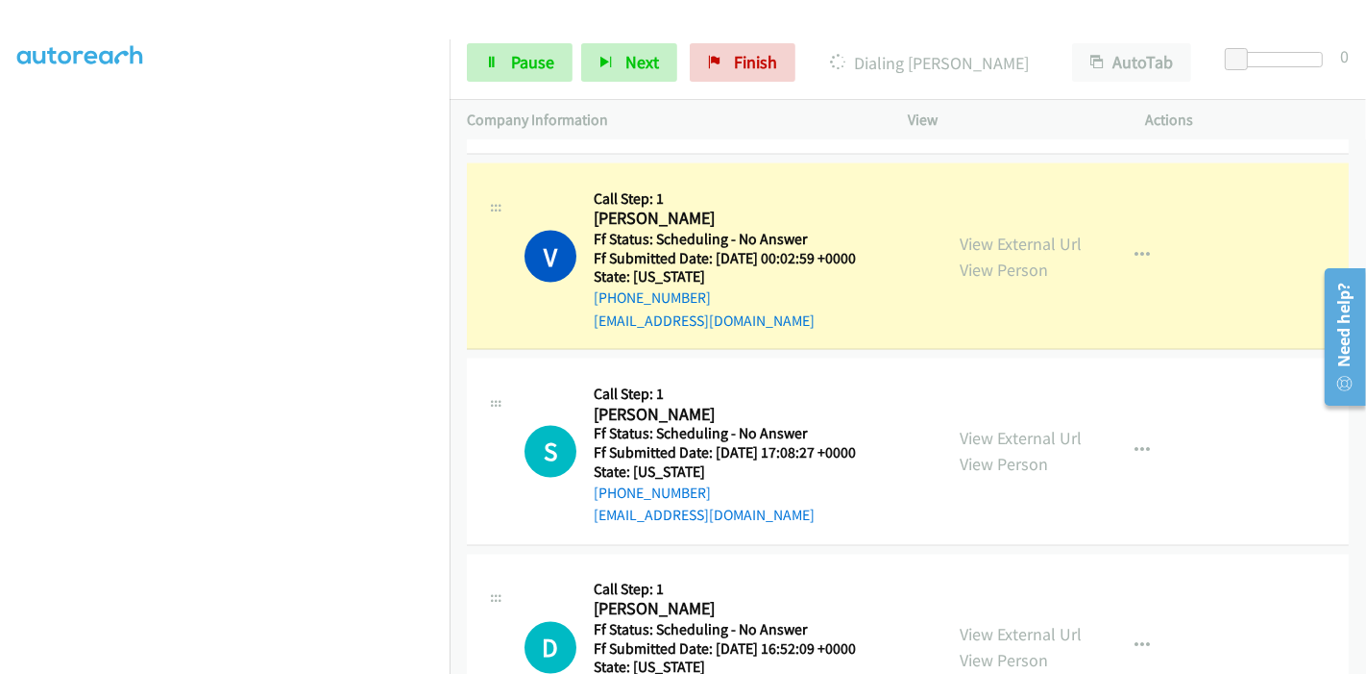
scroll to position [2816, 0]
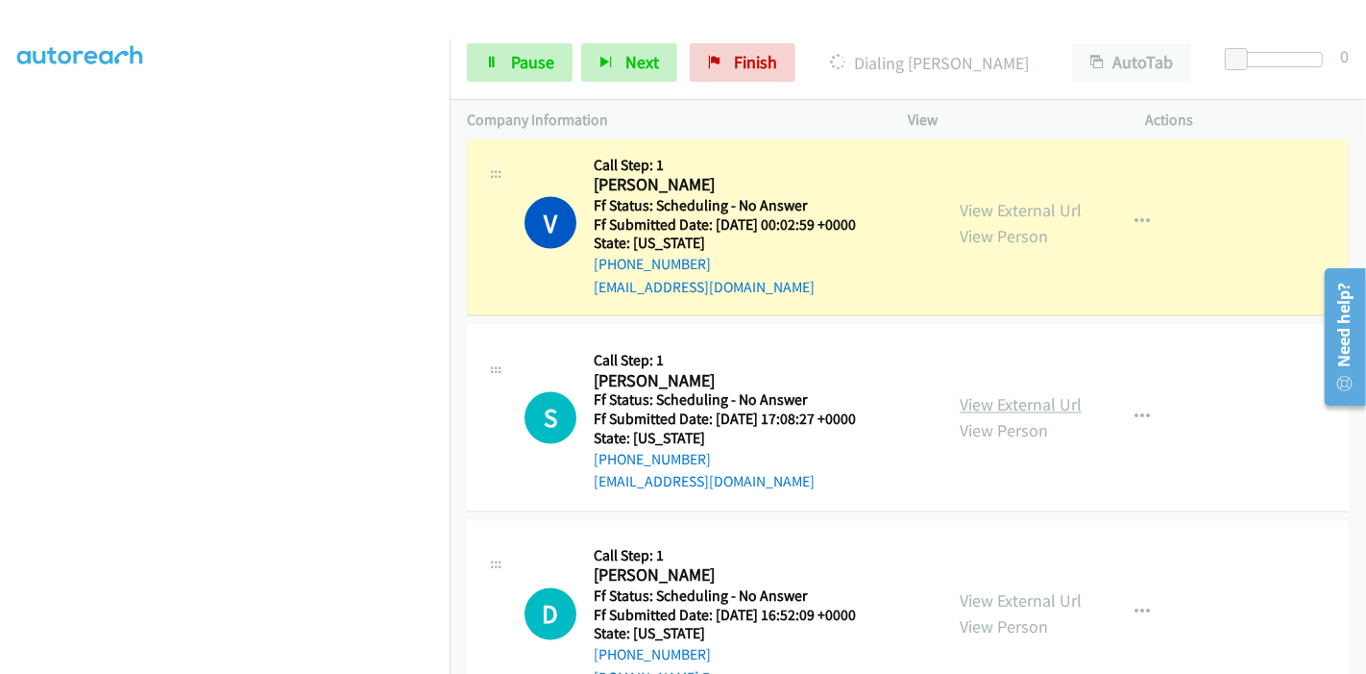
click at [981, 394] on link "View External Url" at bounding box center [1021, 405] width 122 height 22
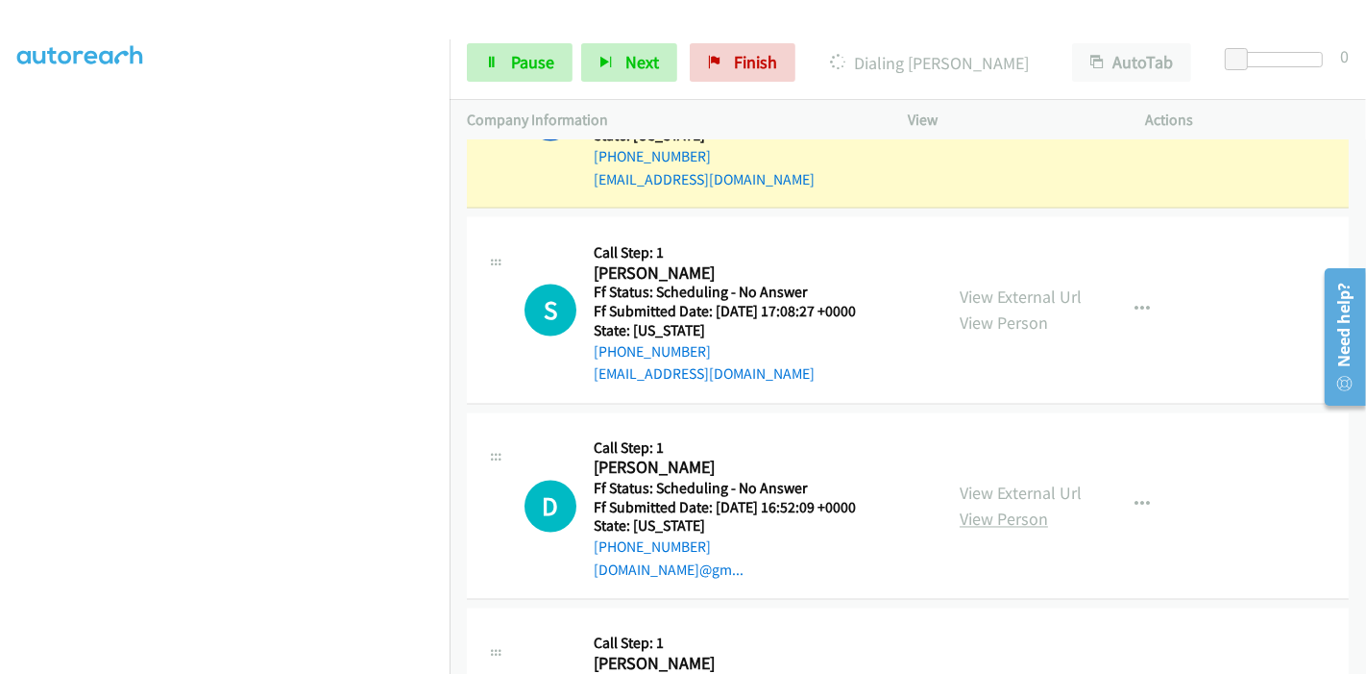
scroll to position [3030, 0]
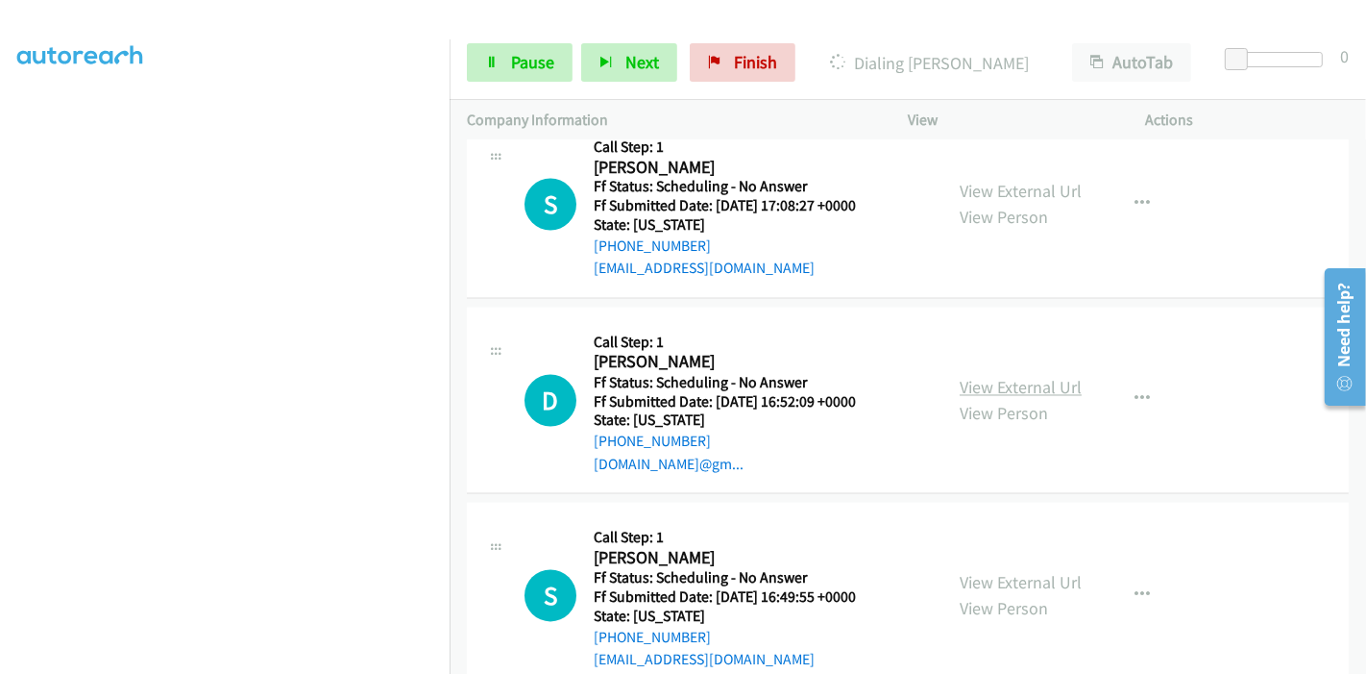
click at [994, 377] on link "View External Url" at bounding box center [1021, 388] width 122 height 22
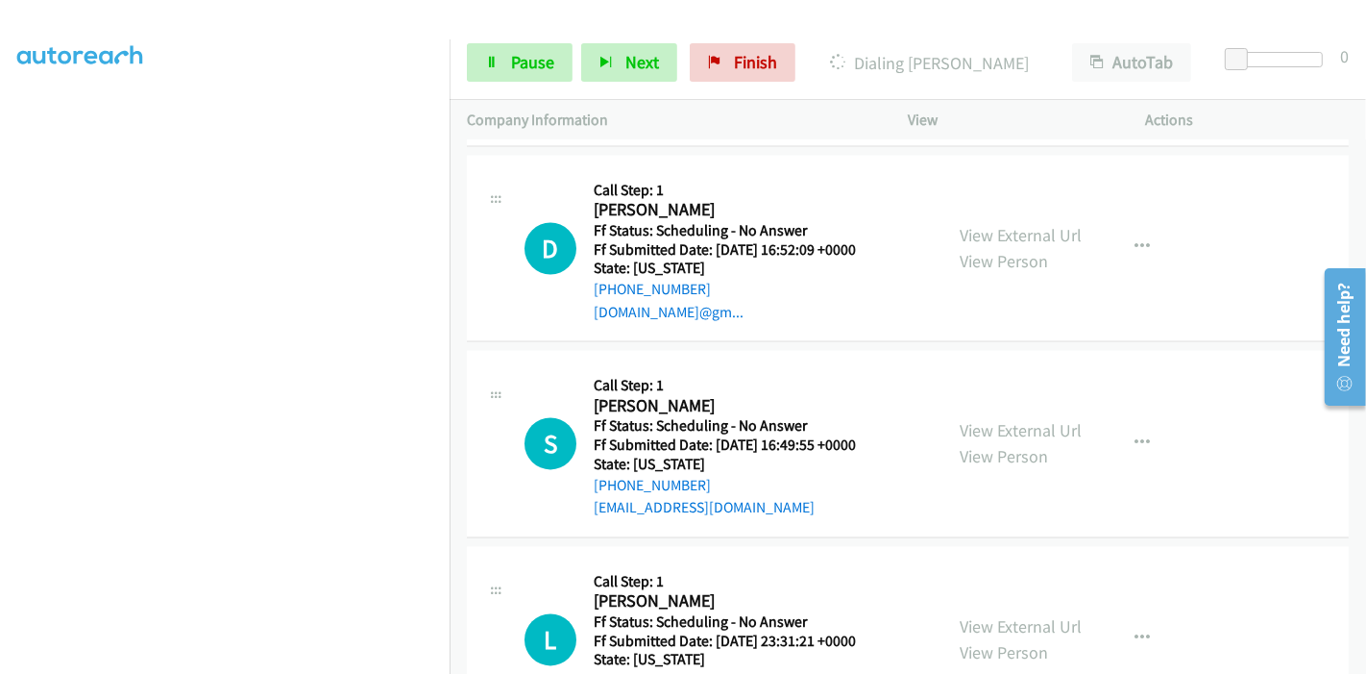
scroll to position [3243, 0]
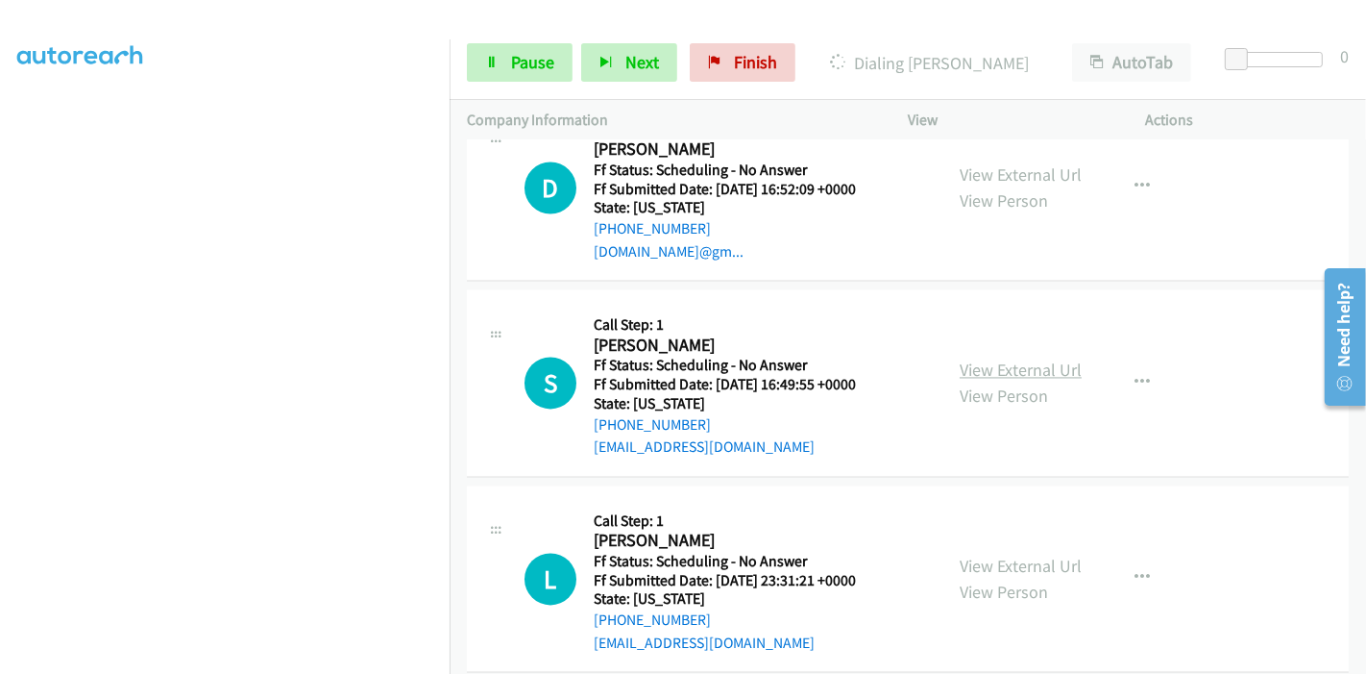
click at [967, 358] on link "View External Url" at bounding box center [1021, 369] width 122 height 22
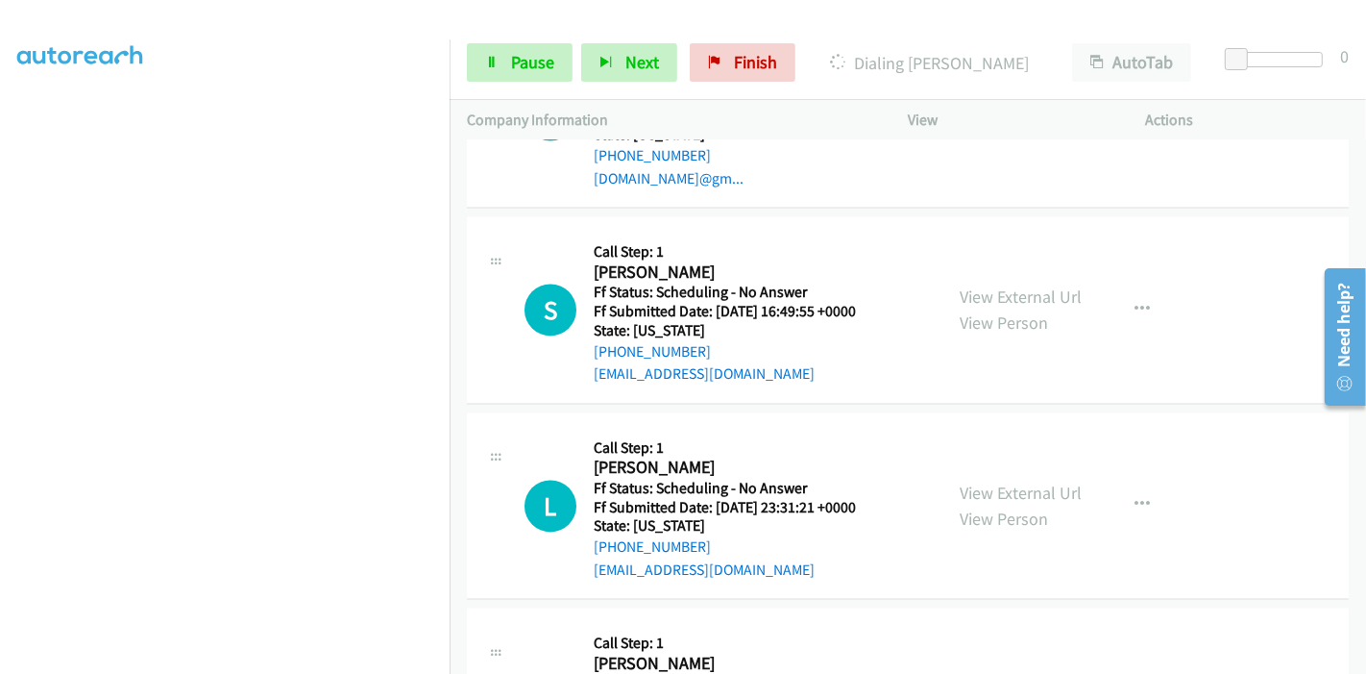
scroll to position [3350, 0]
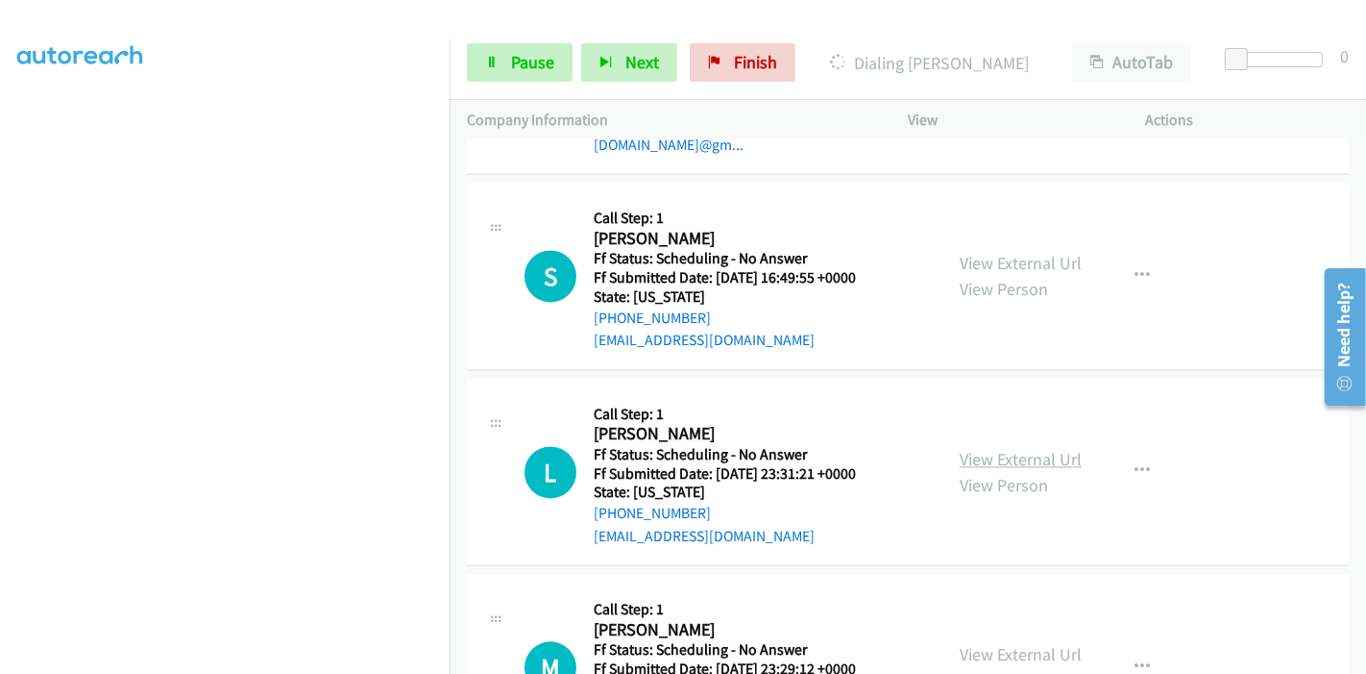
click at [982, 448] on link "View External Url" at bounding box center [1021, 459] width 122 height 22
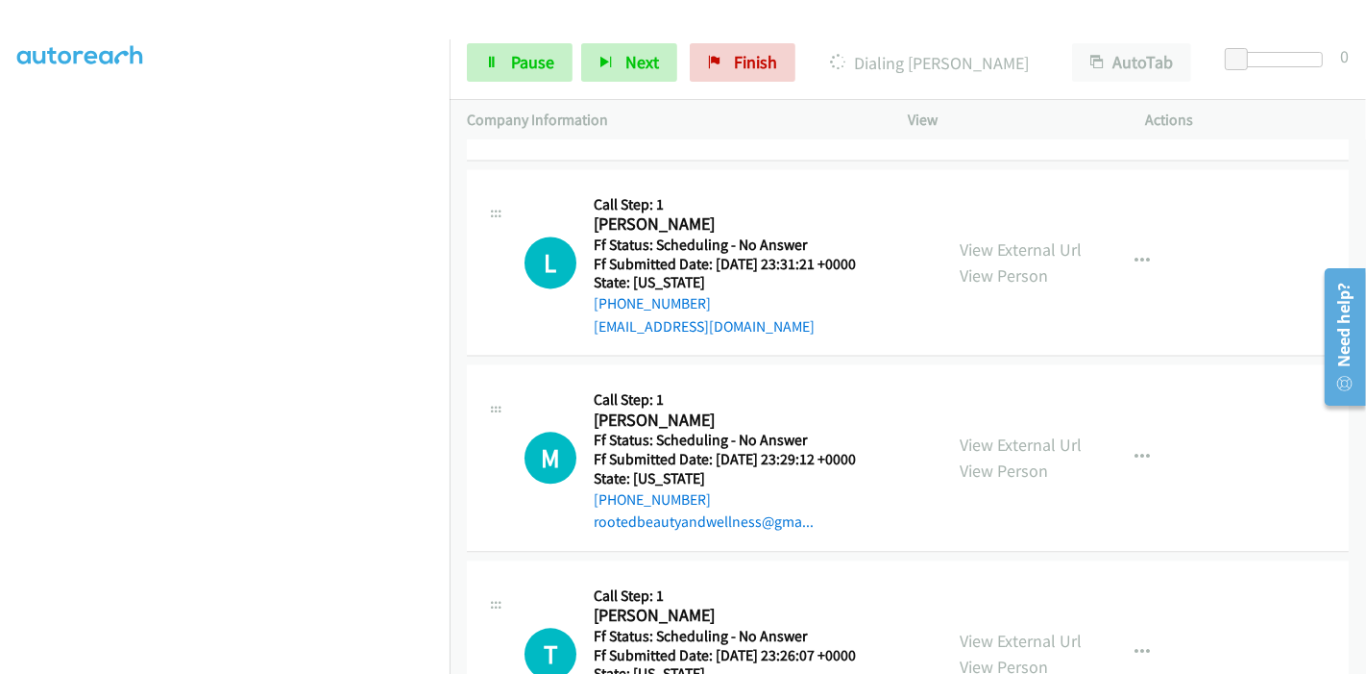
scroll to position [3563, 0]
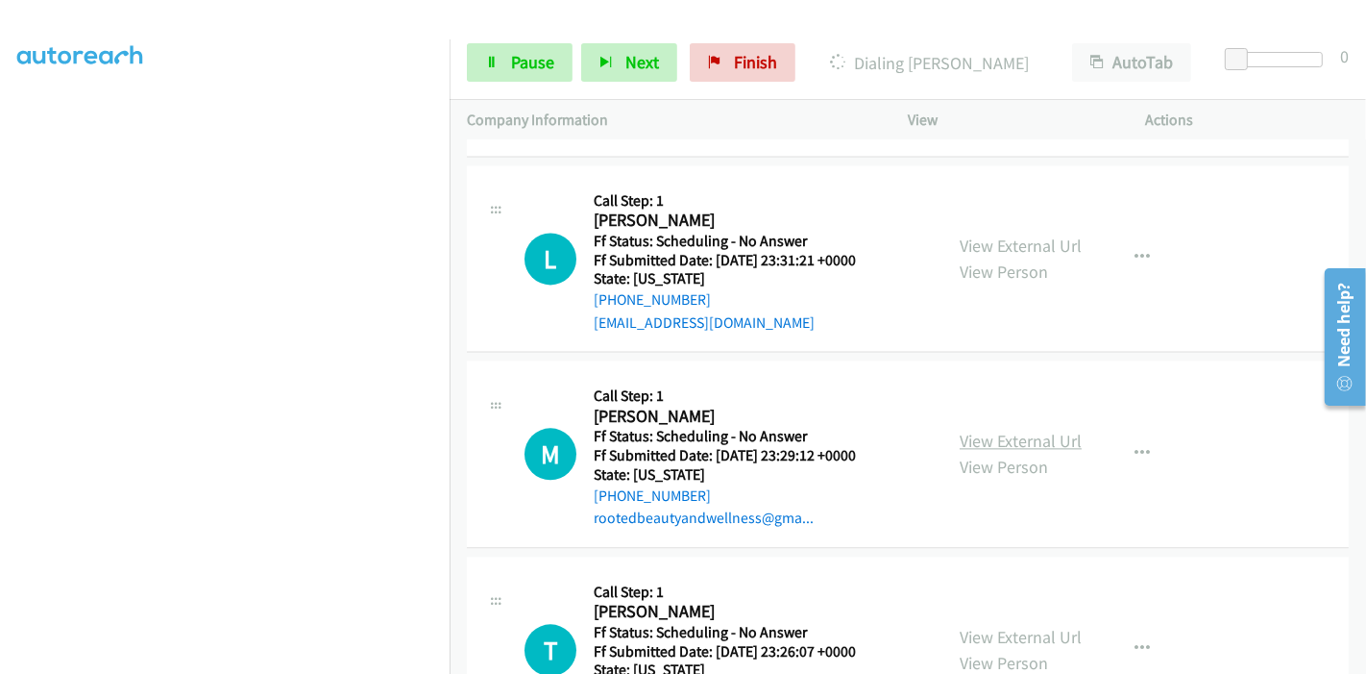
click at [984, 430] on link "View External Url" at bounding box center [1021, 441] width 122 height 22
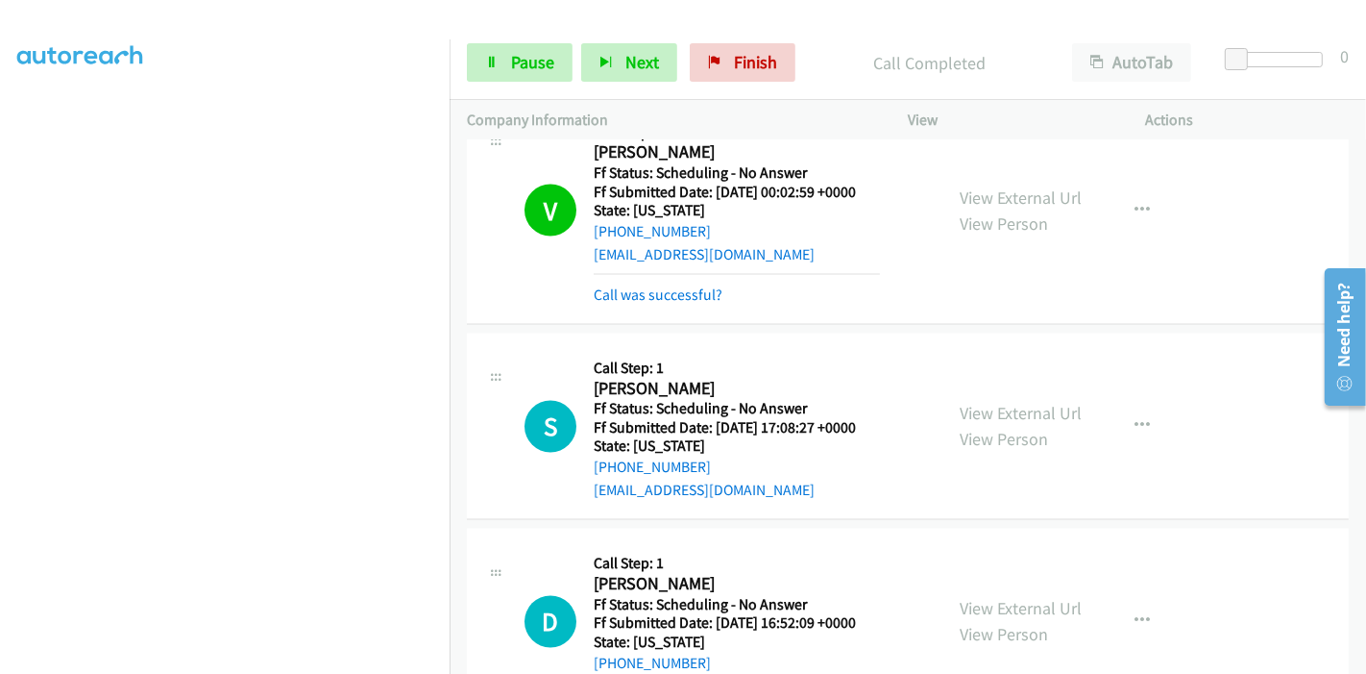
scroll to position [2816, 0]
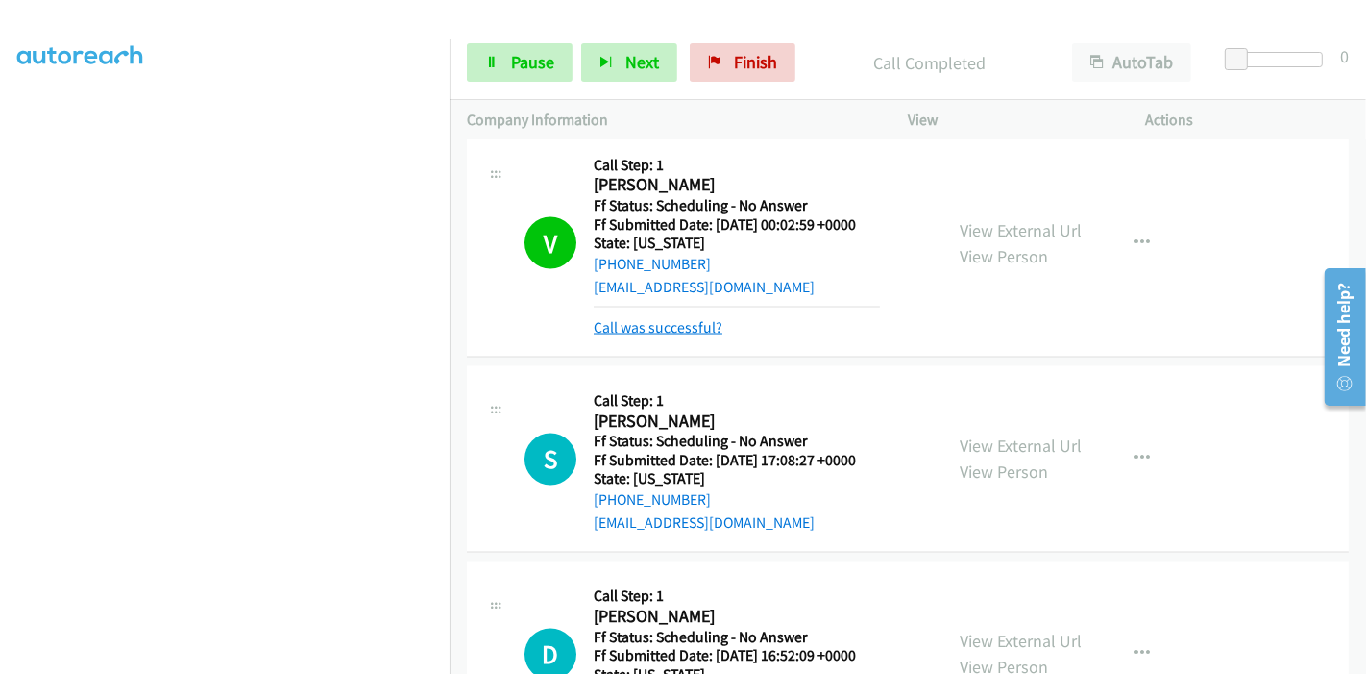
click at [664, 318] on link "Call was successful?" at bounding box center [658, 327] width 129 height 18
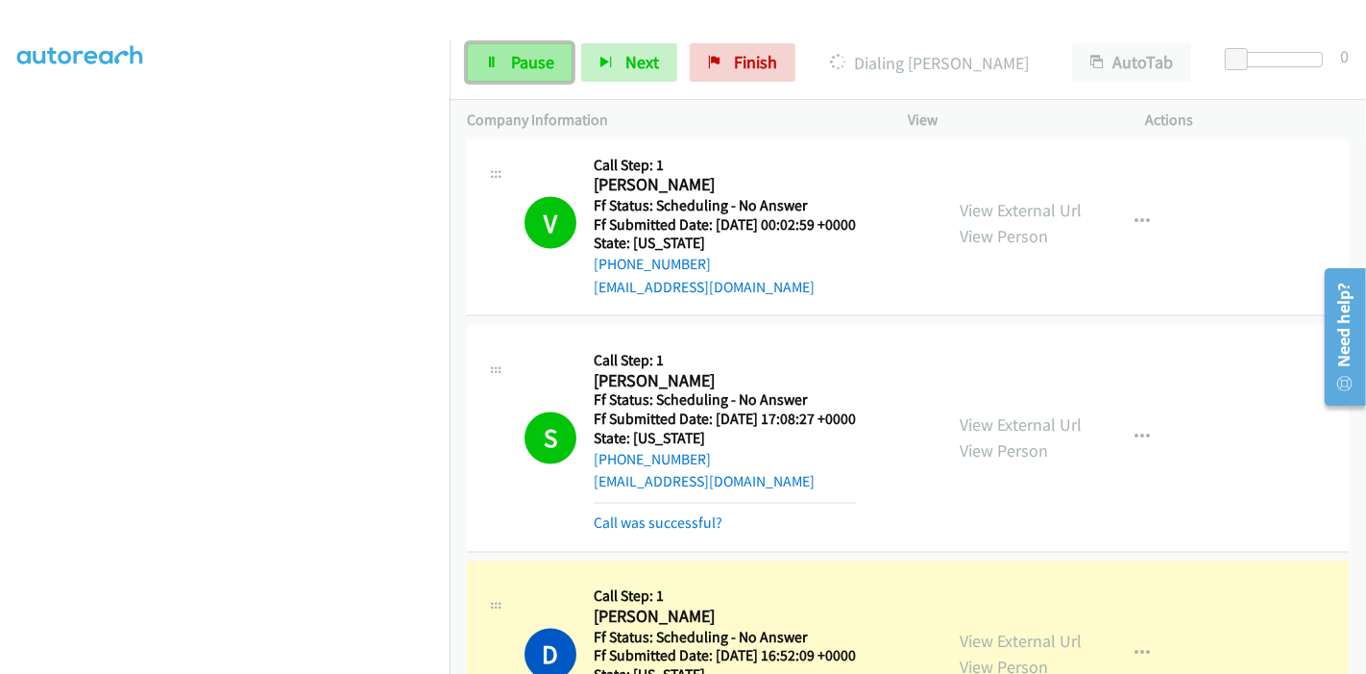
click at [504, 61] on link "Pause" at bounding box center [520, 62] width 106 height 38
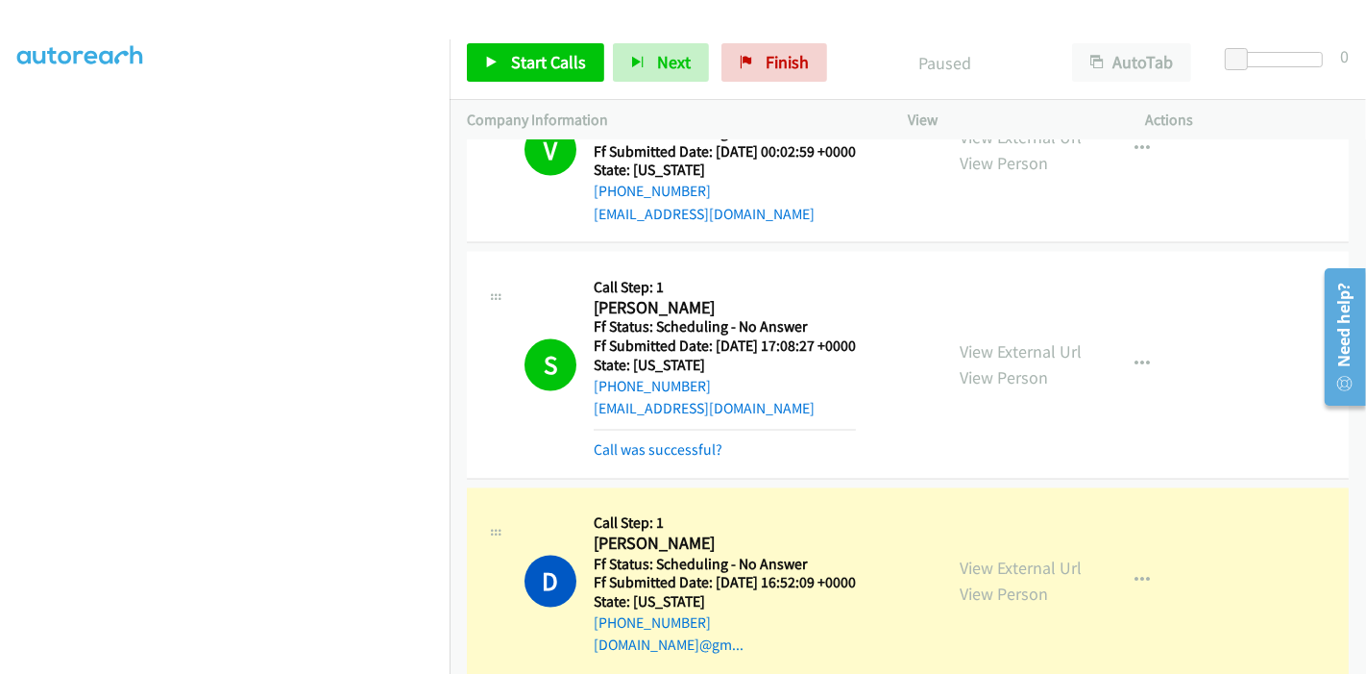
scroll to position [2923, 0]
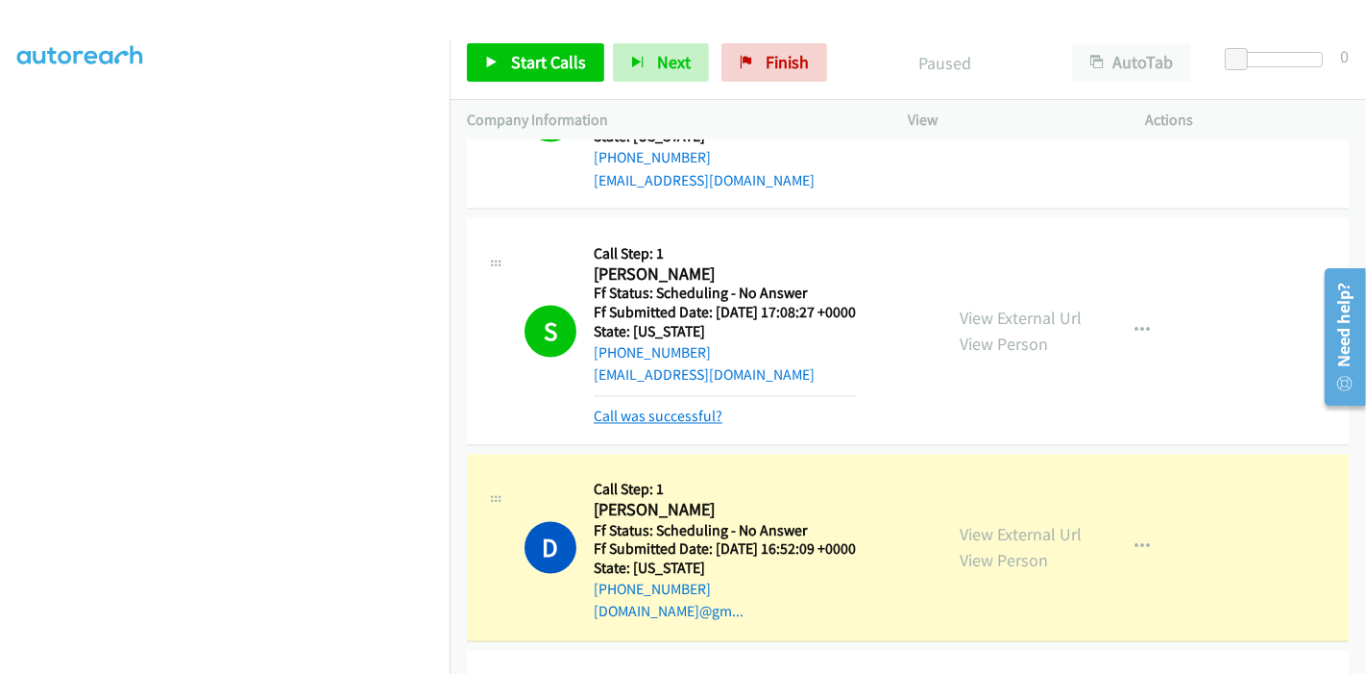
click at [687, 407] on link "Call was successful?" at bounding box center [658, 416] width 129 height 18
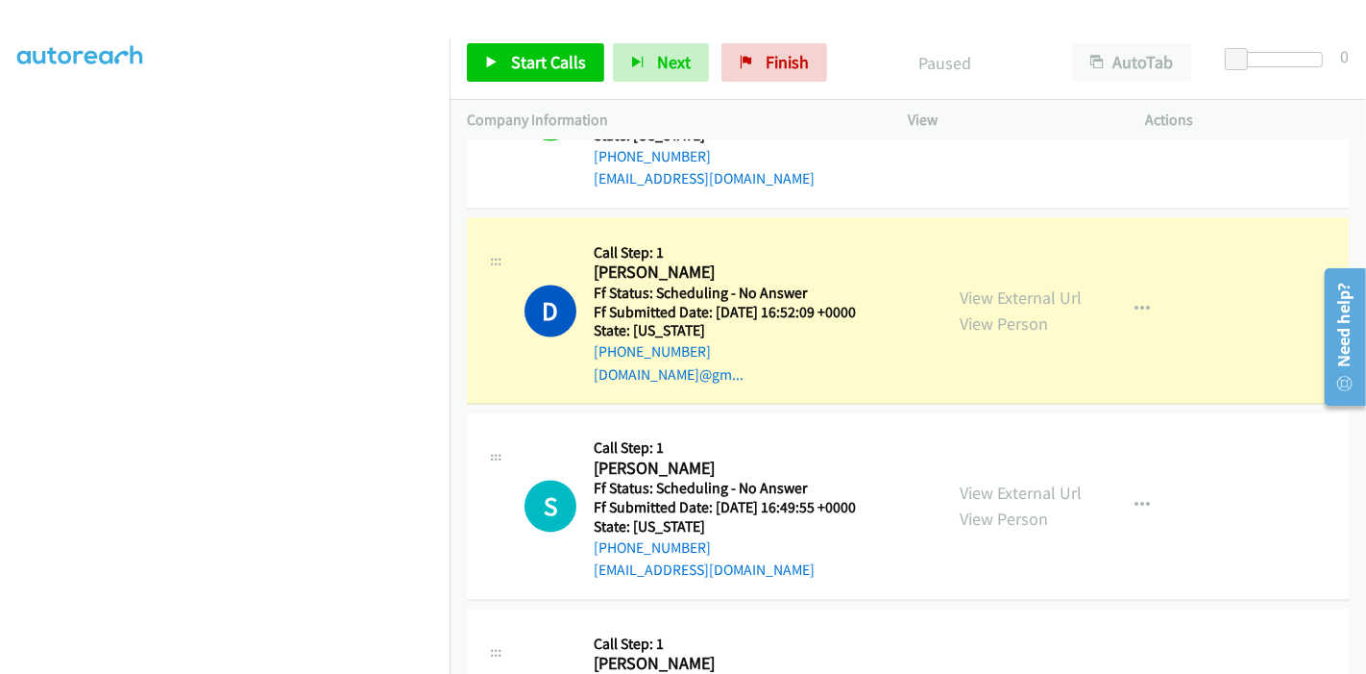
scroll to position [3136, 0]
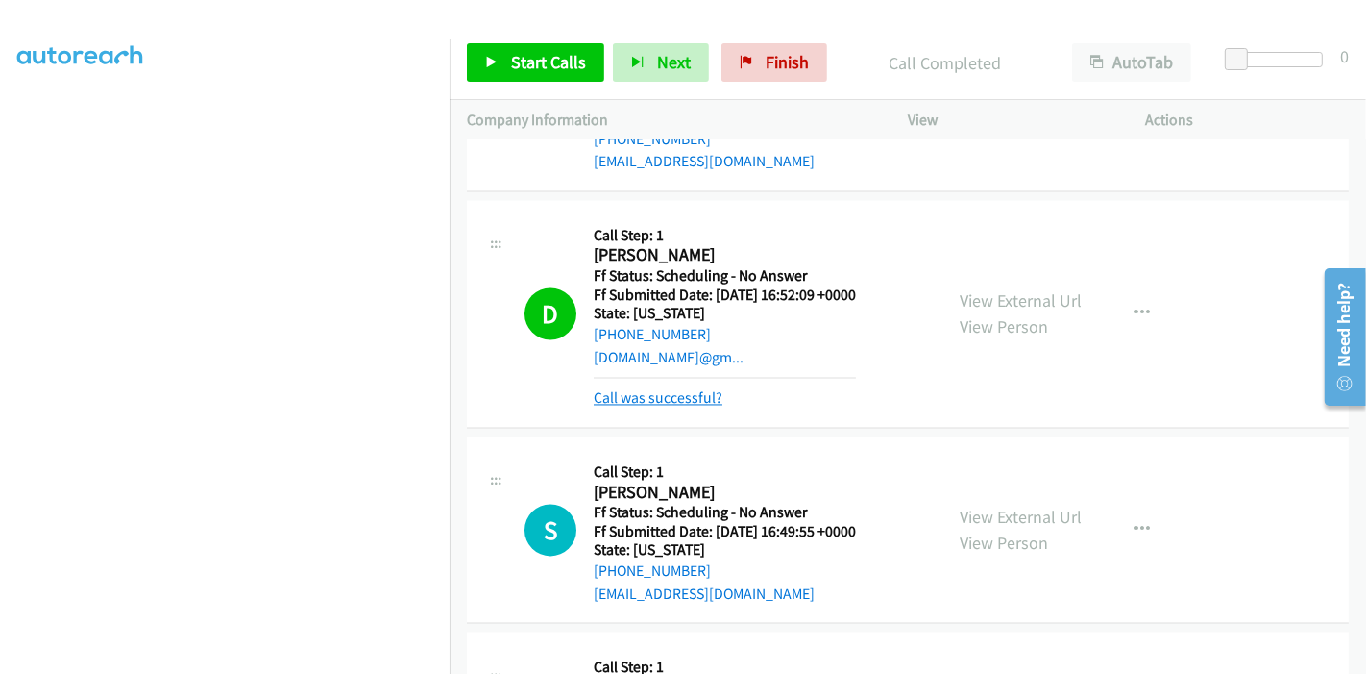
click at [639, 389] on link "Call was successful?" at bounding box center [658, 398] width 129 height 18
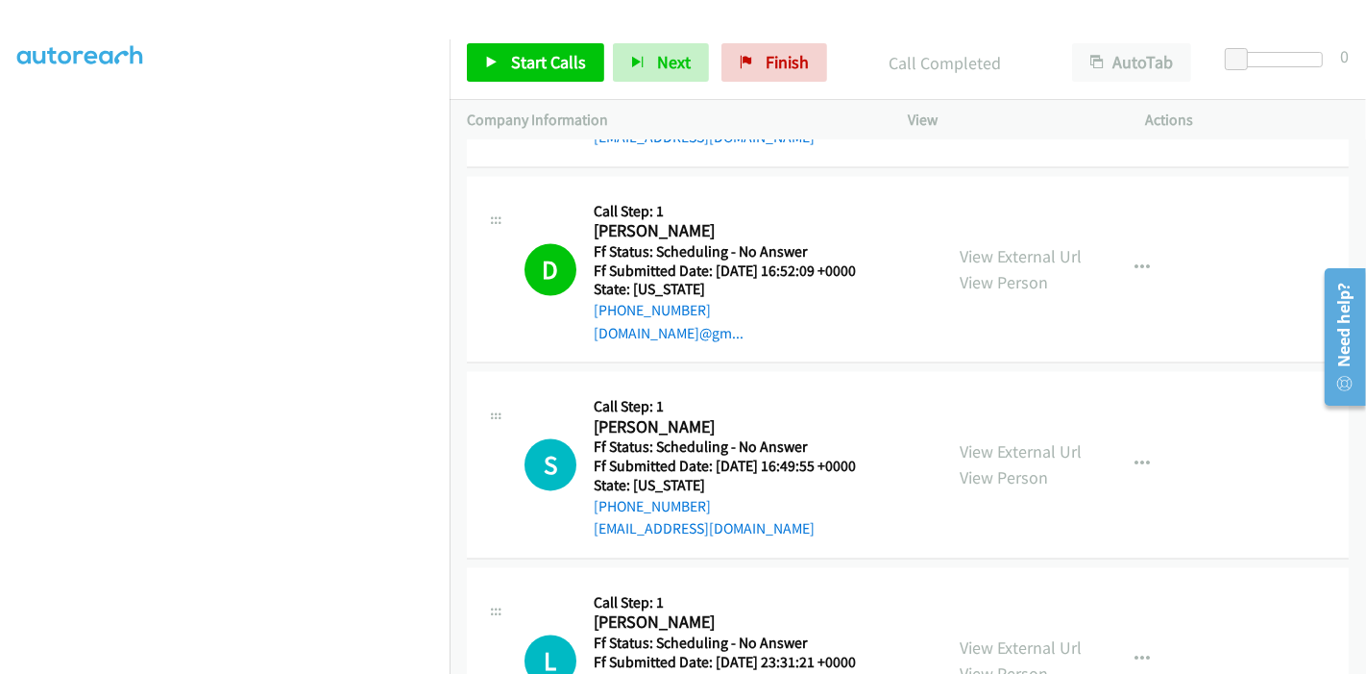
scroll to position [2923, 0]
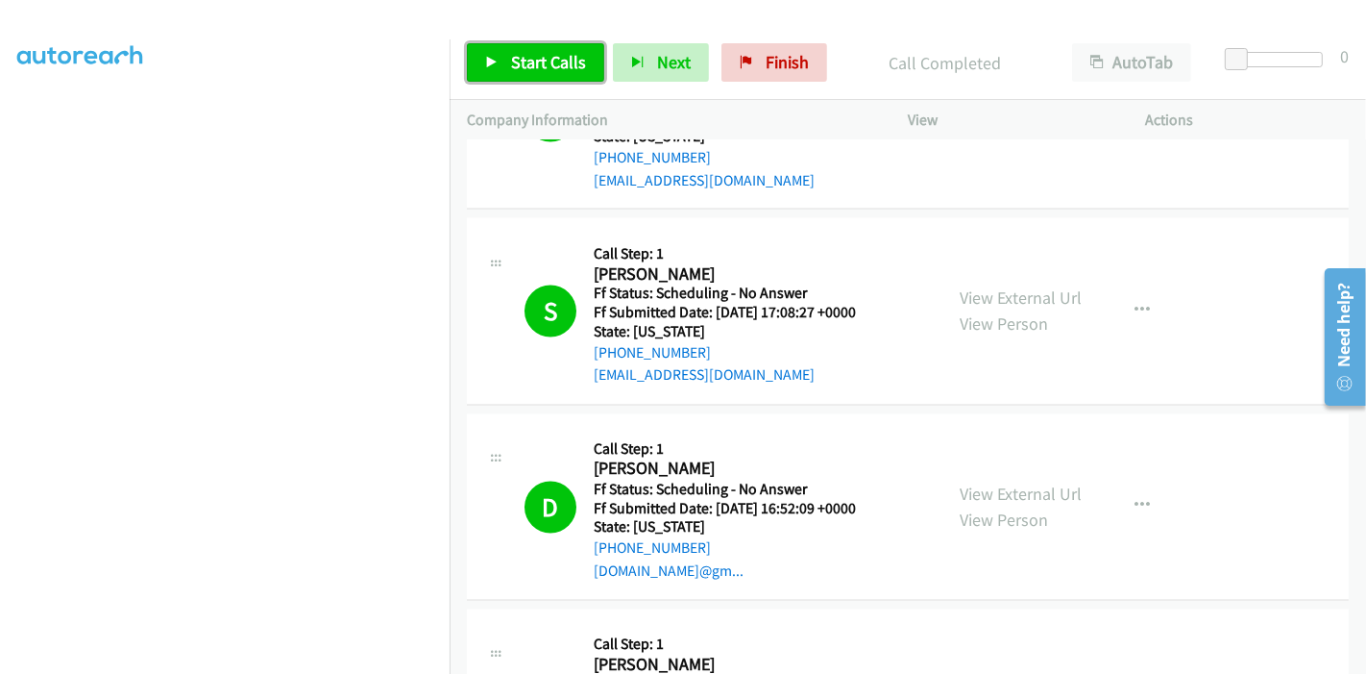
click at [541, 76] on link "Start Calls" at bounding box center [535, 62] width 137 height 38
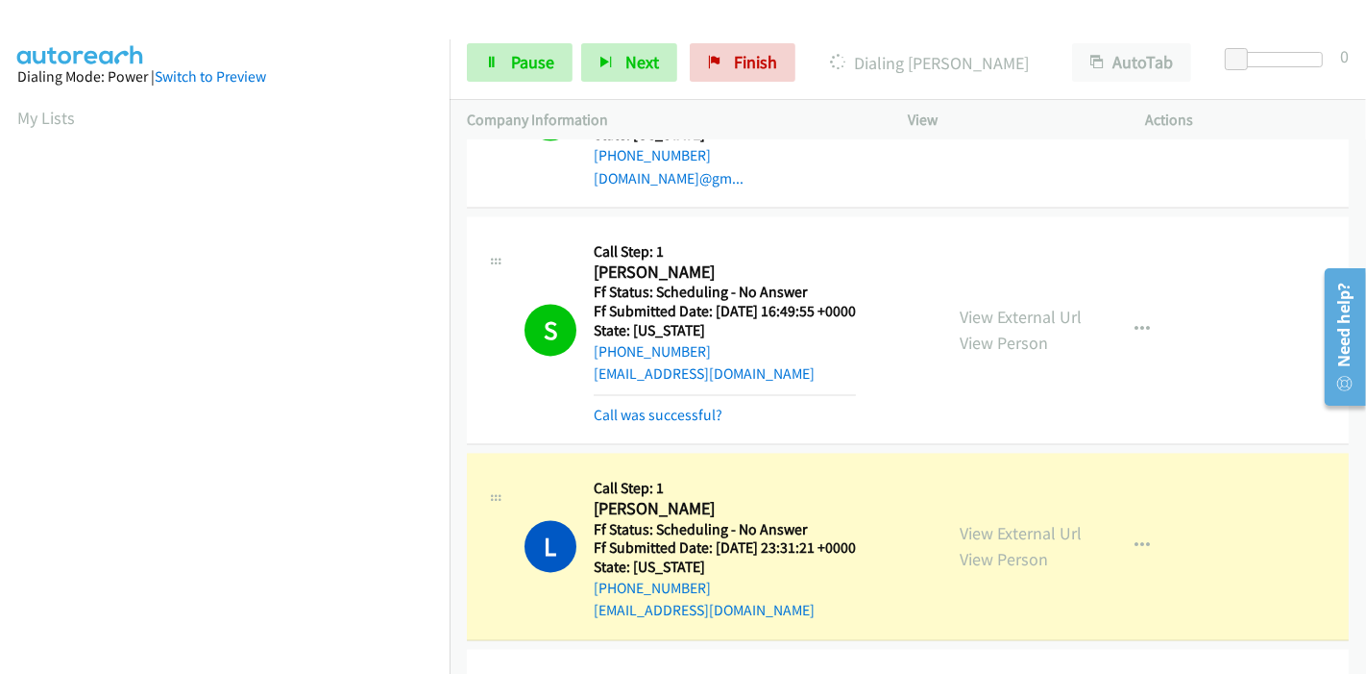
scroll to position [3350, 0]
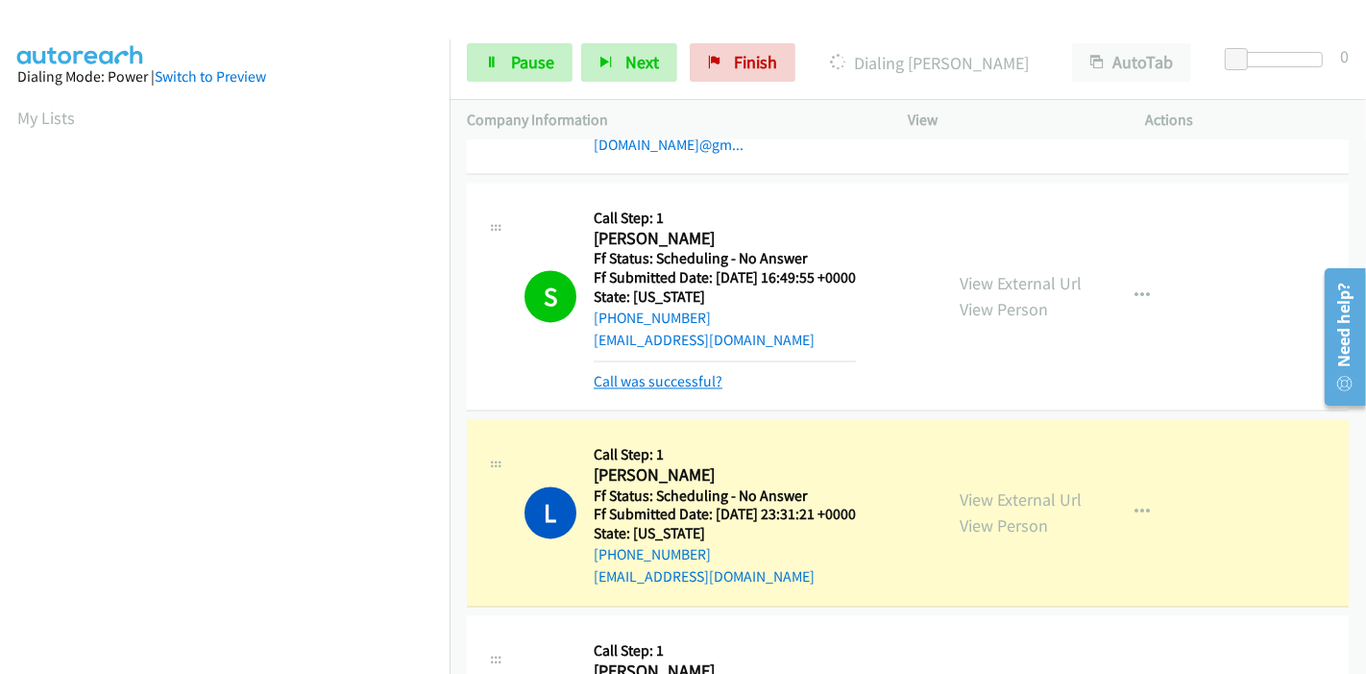
click at [634, 372] on link "Call was successful?" at bounding box center [658, 381] width 129 height 18
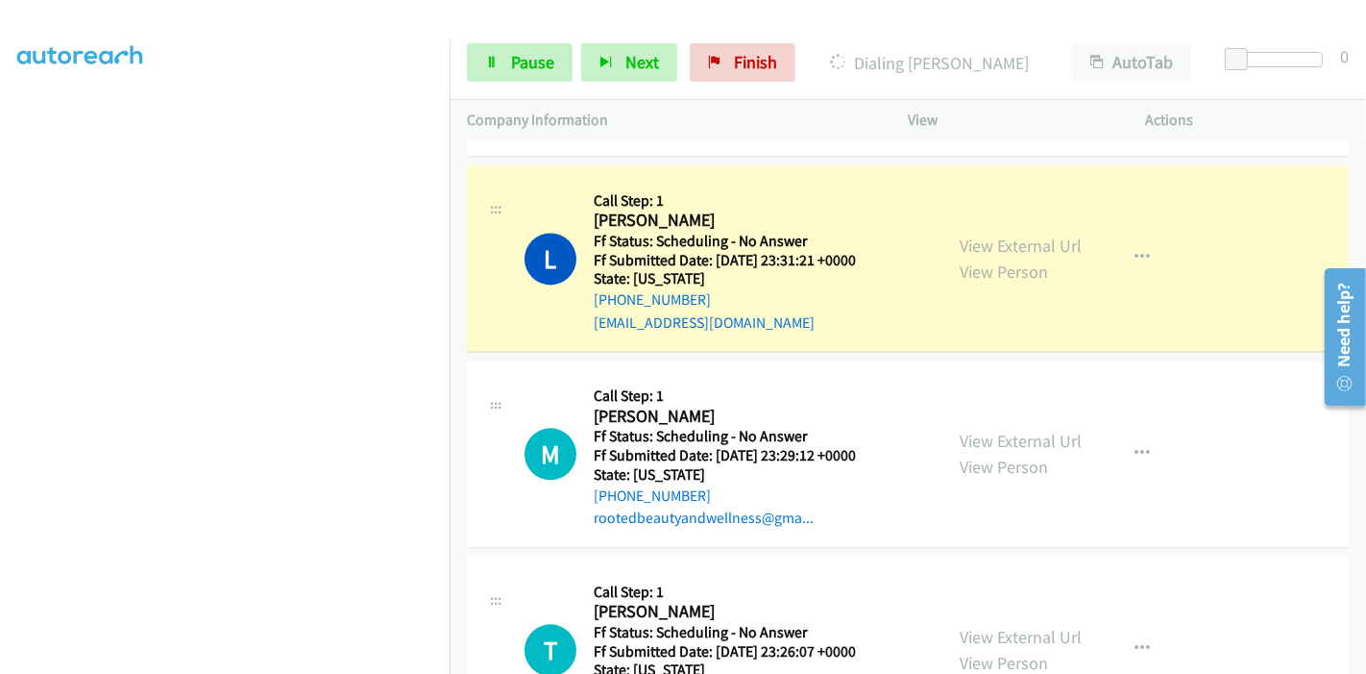
scroll to position [405, 0]
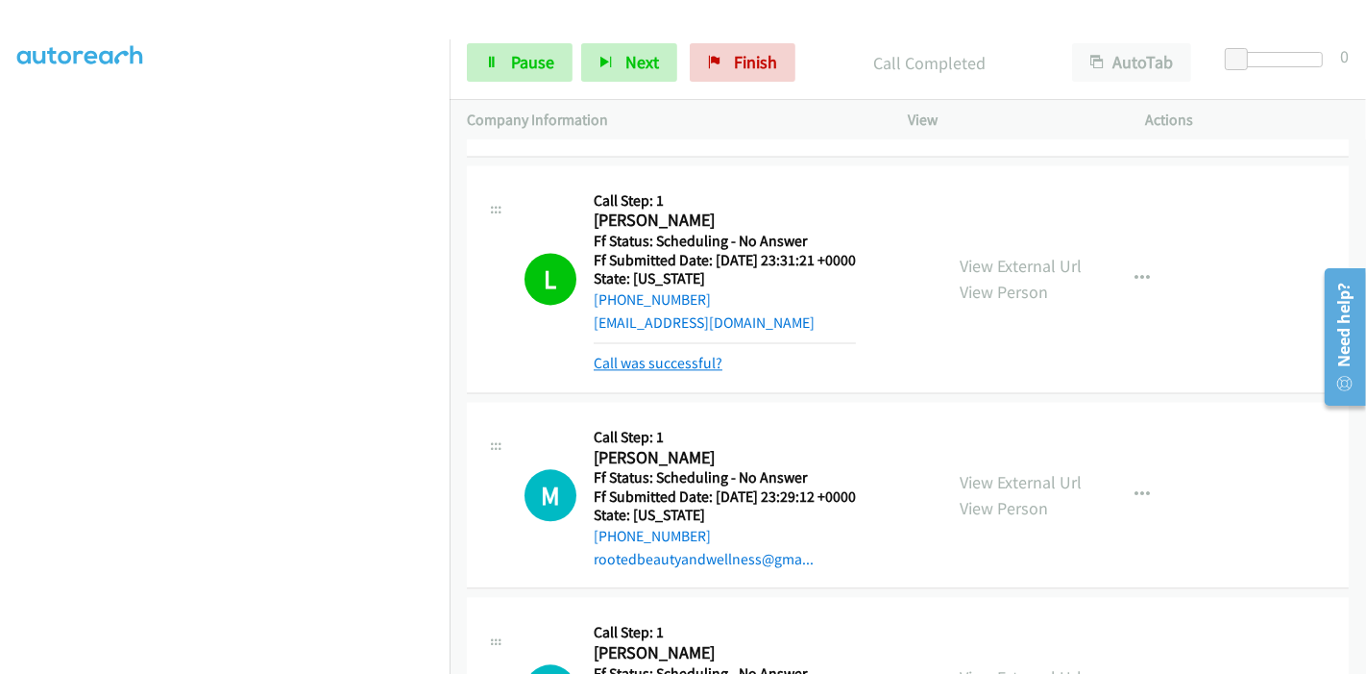
click at [677, 354] on link "Call was successful?" at bounding box center [658, 363] width 129 height 18
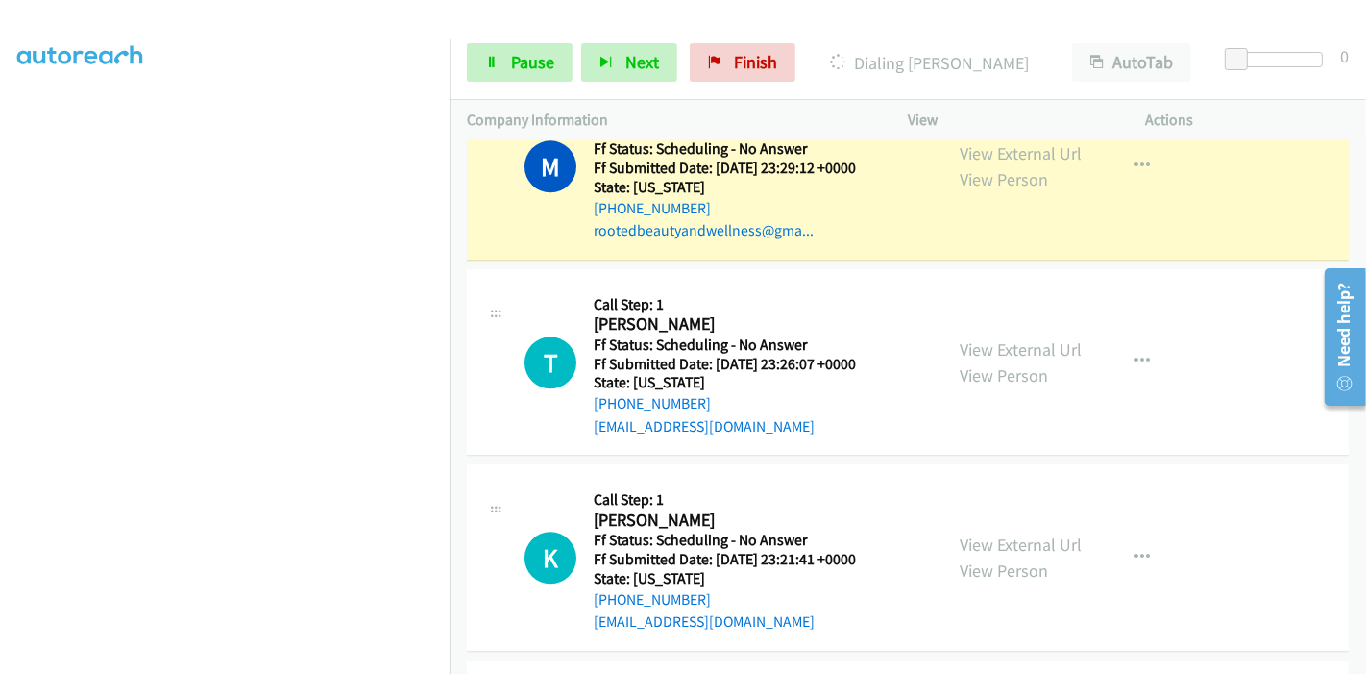
scroll to position [3884, 0]
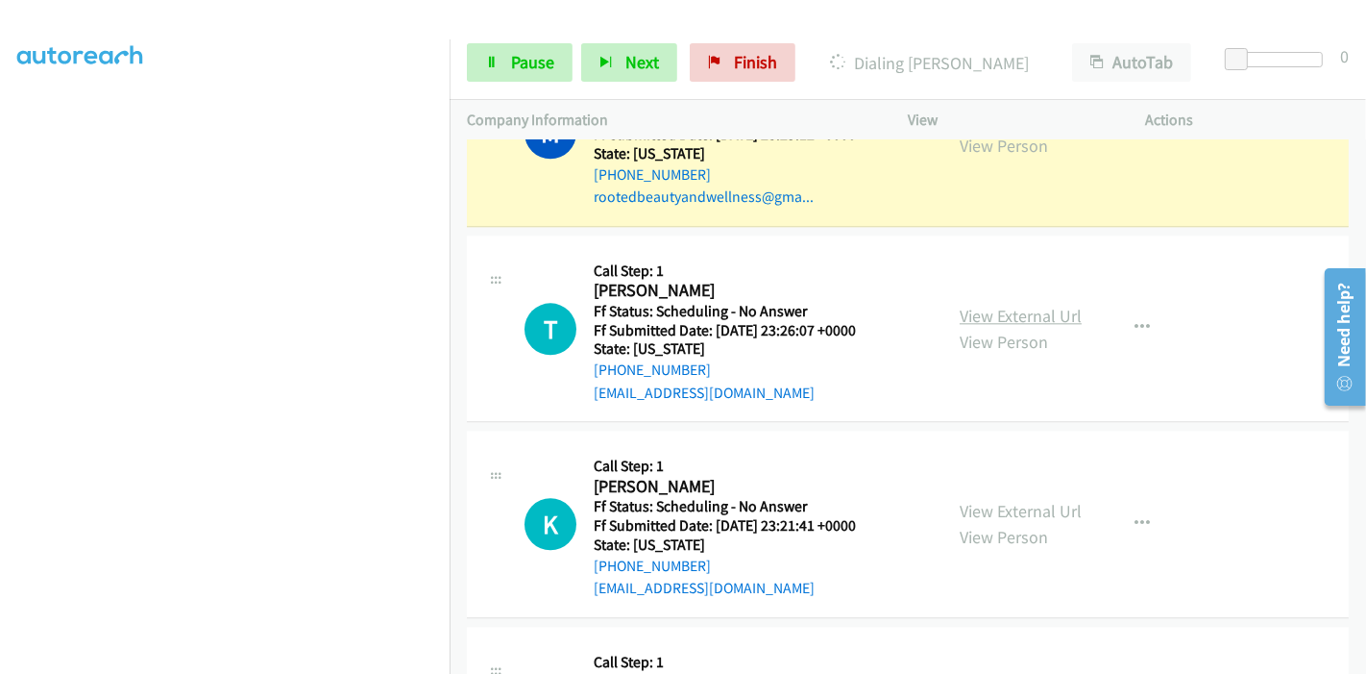
click at [1013, 305] on link "View External Url" at bounding box center [1021, 316] width 122 height 22
click at [971, 500] on link "View External Url" at bounding box center [1021, 511] width 122 height 22
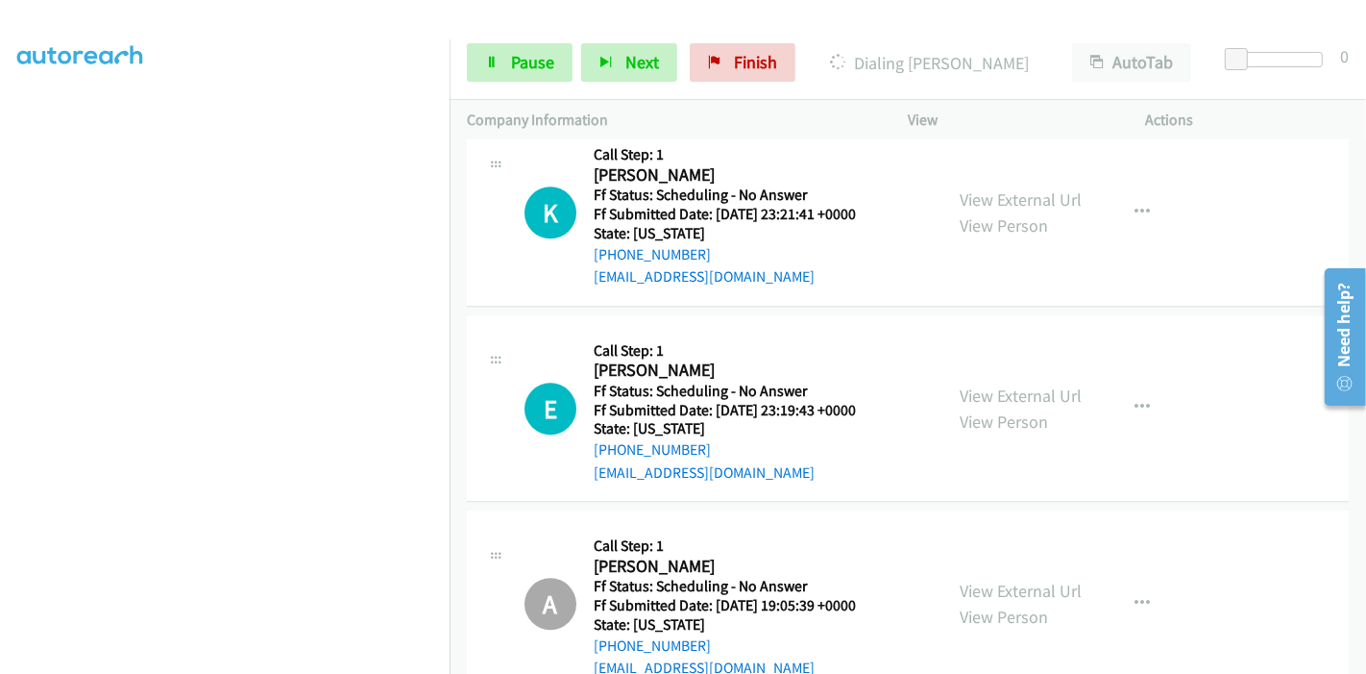
scroll to position [4204, 0]
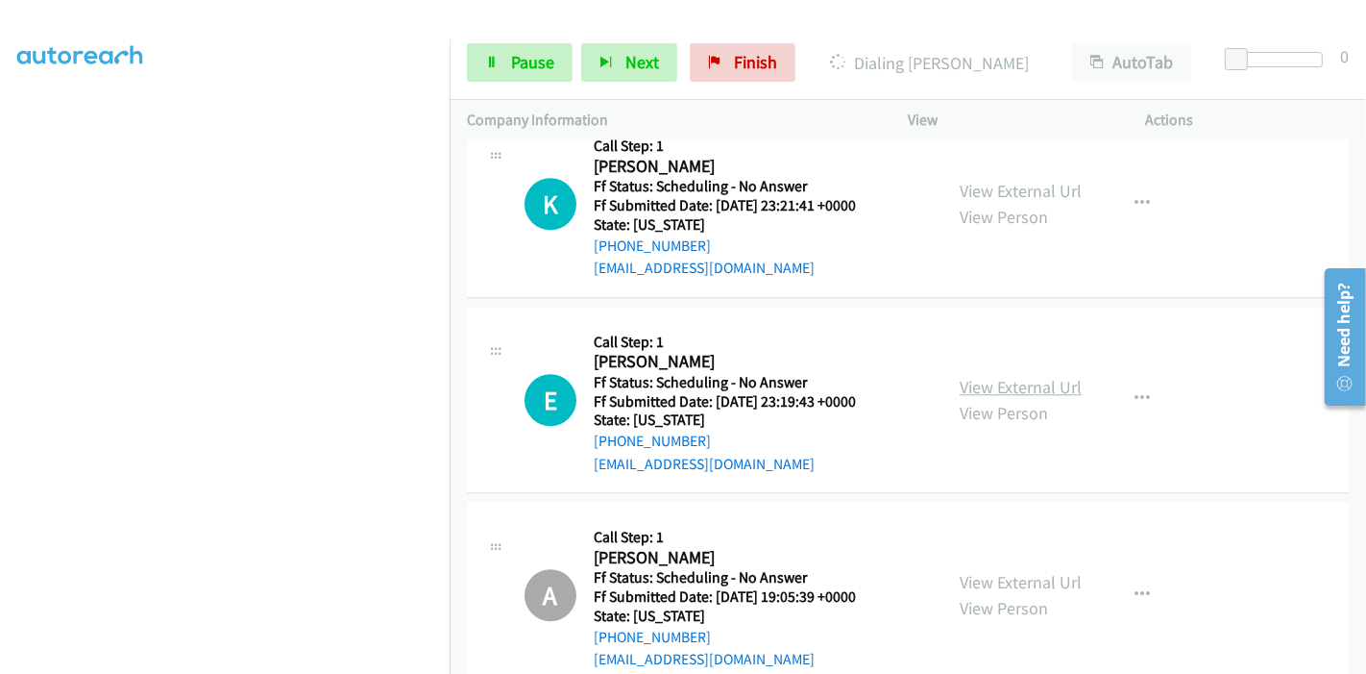
click at [971, 374] on div "View External Url View Person" at bounding box center [1021, 400] width 122 height 52
click at [975, 376] on link "View External Url" at bounding box center [1021, 387] width 122 height 22
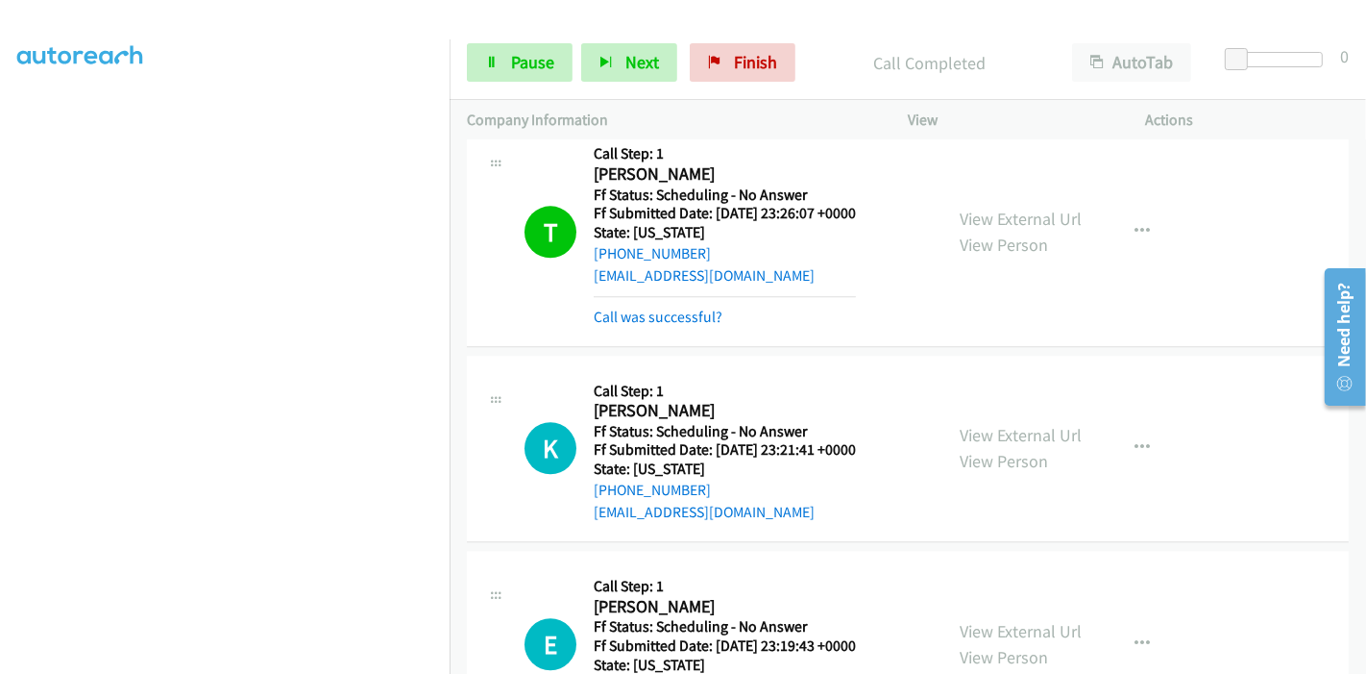
scroll to position [3924, 0]
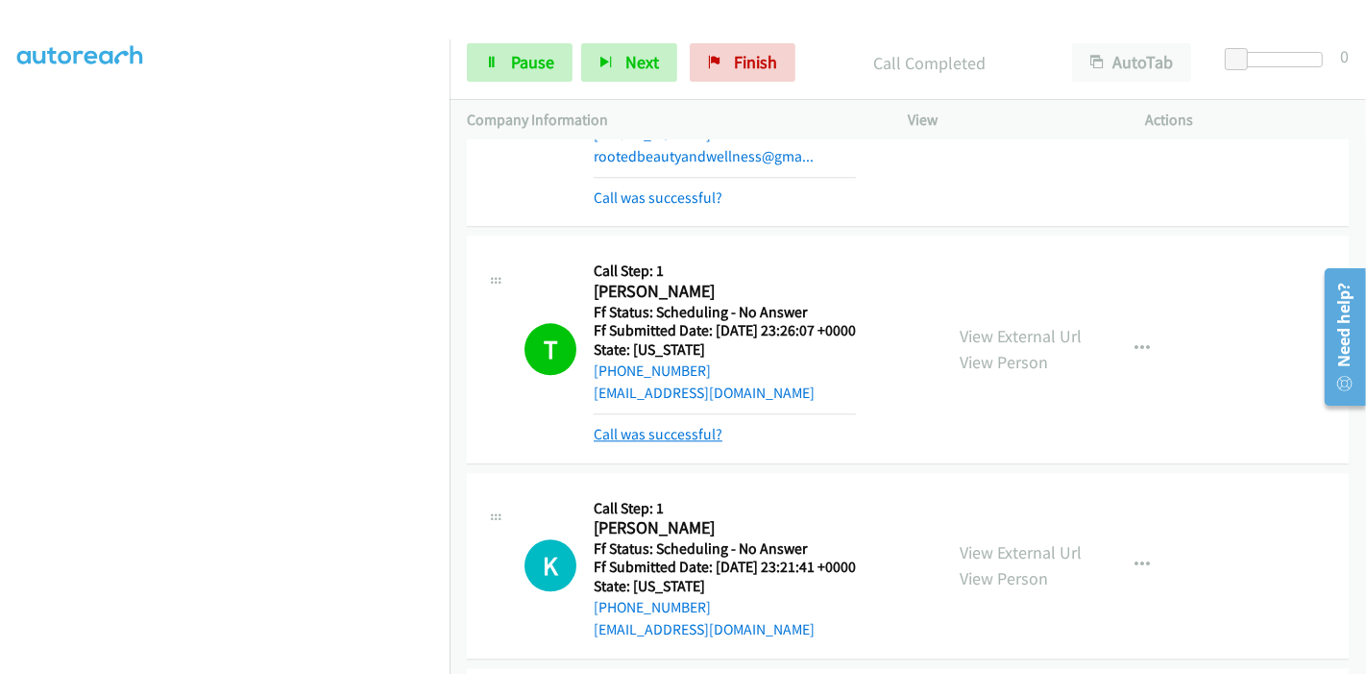
click at [673, 425] on link "Call was successful?" at bounding box center [658, 434] width 129 height 18
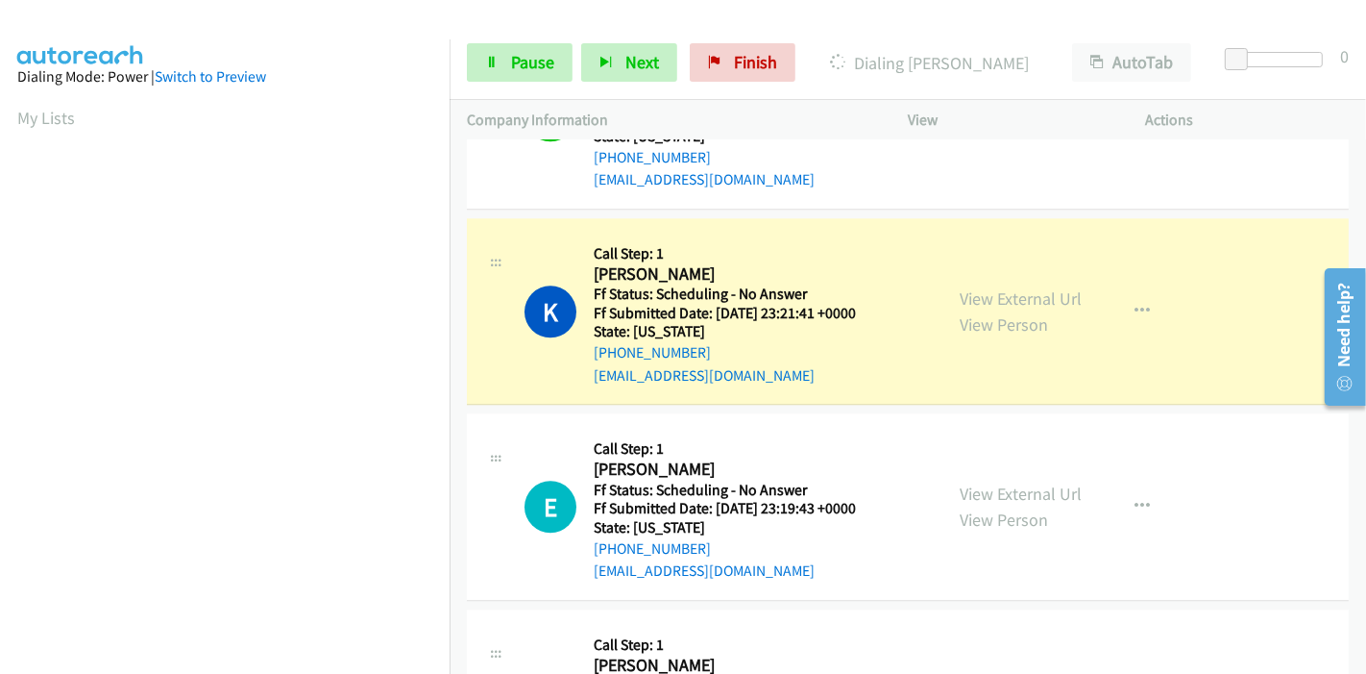
scroll to position [405, 0]
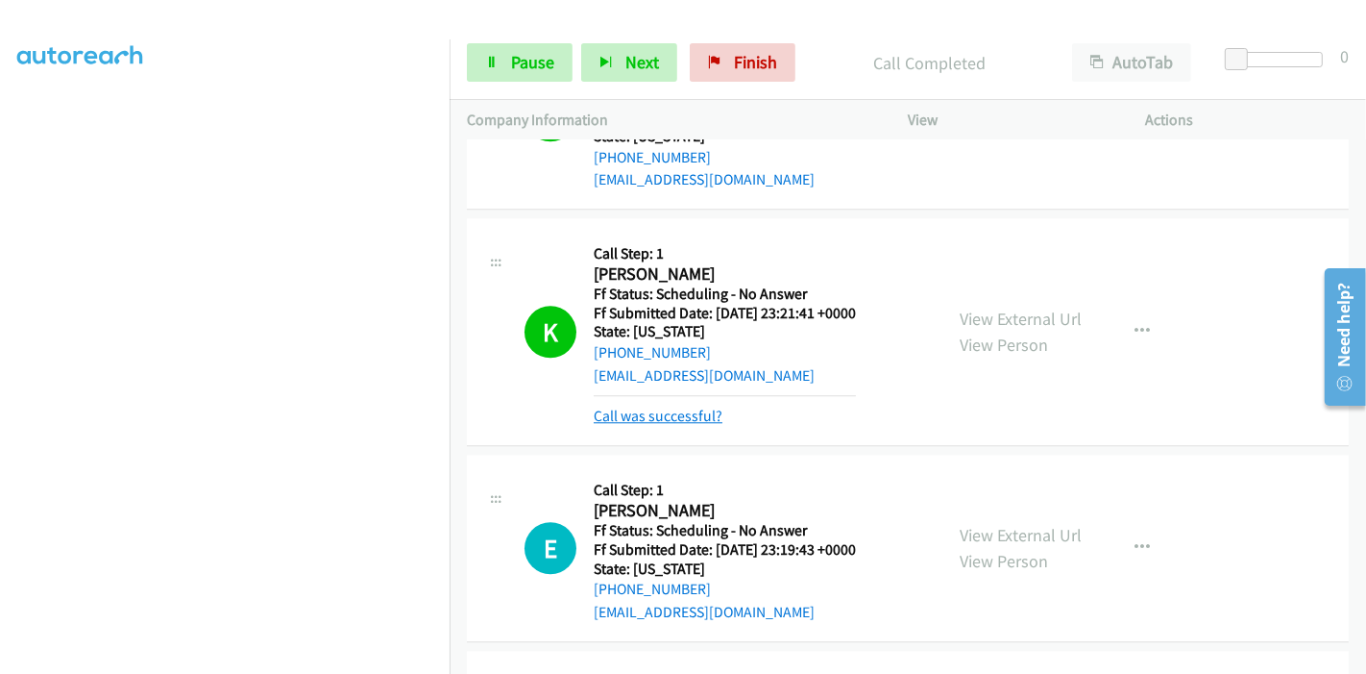
click at [653, 406] on link "Call was successful?" at bounding box center [658, 415] width 129 height 18
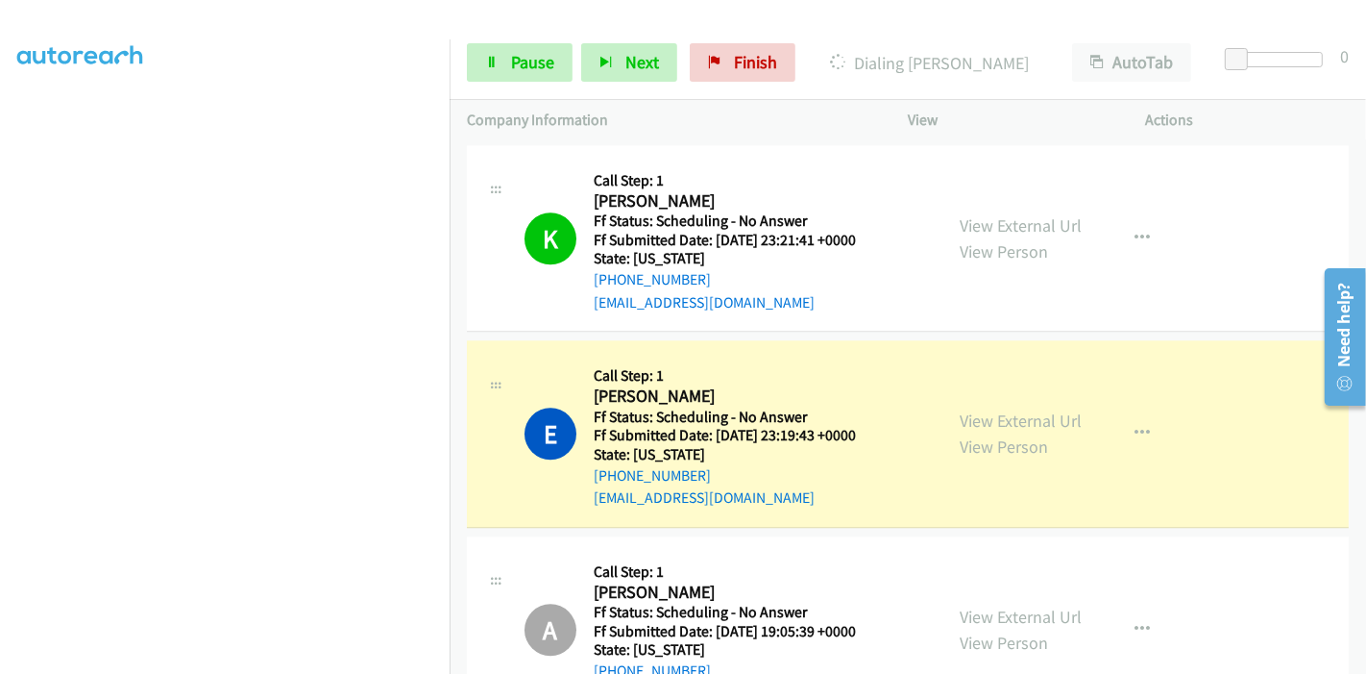
scroll to position [4244, 0]
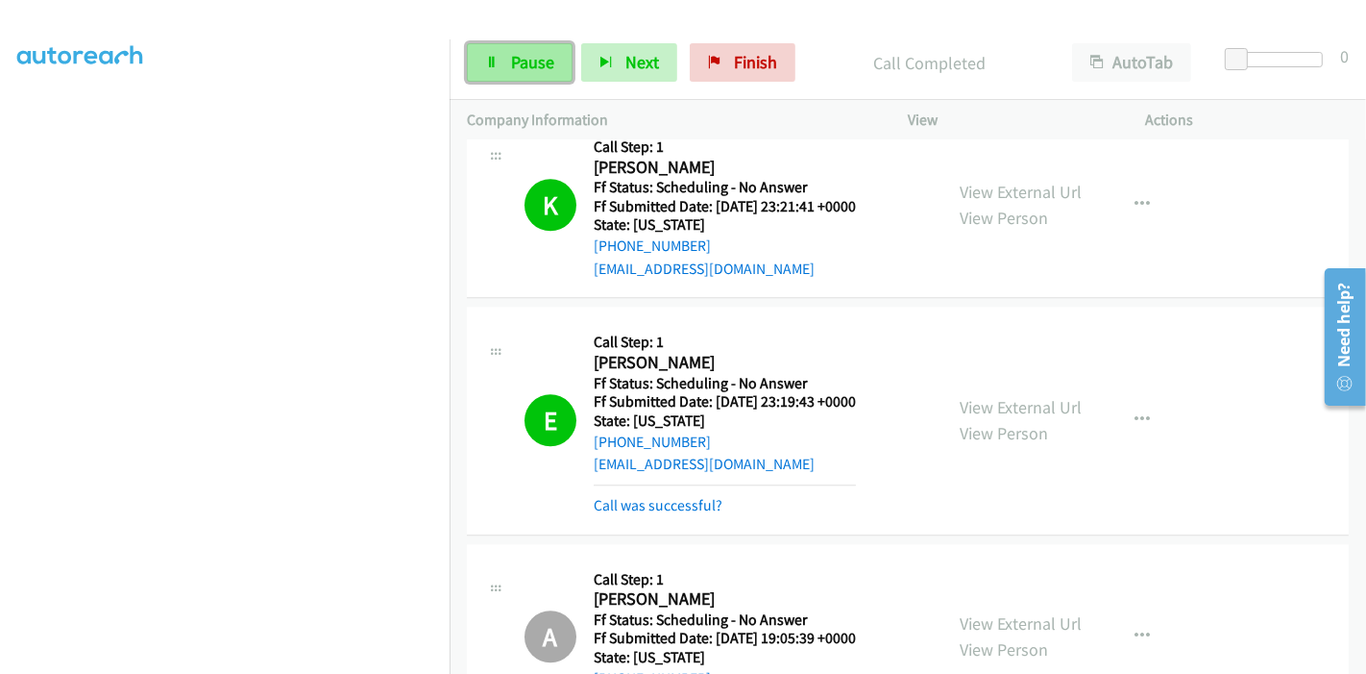
click at [496, 65] on icon at bounding box center [491, 63] width 13 height 13
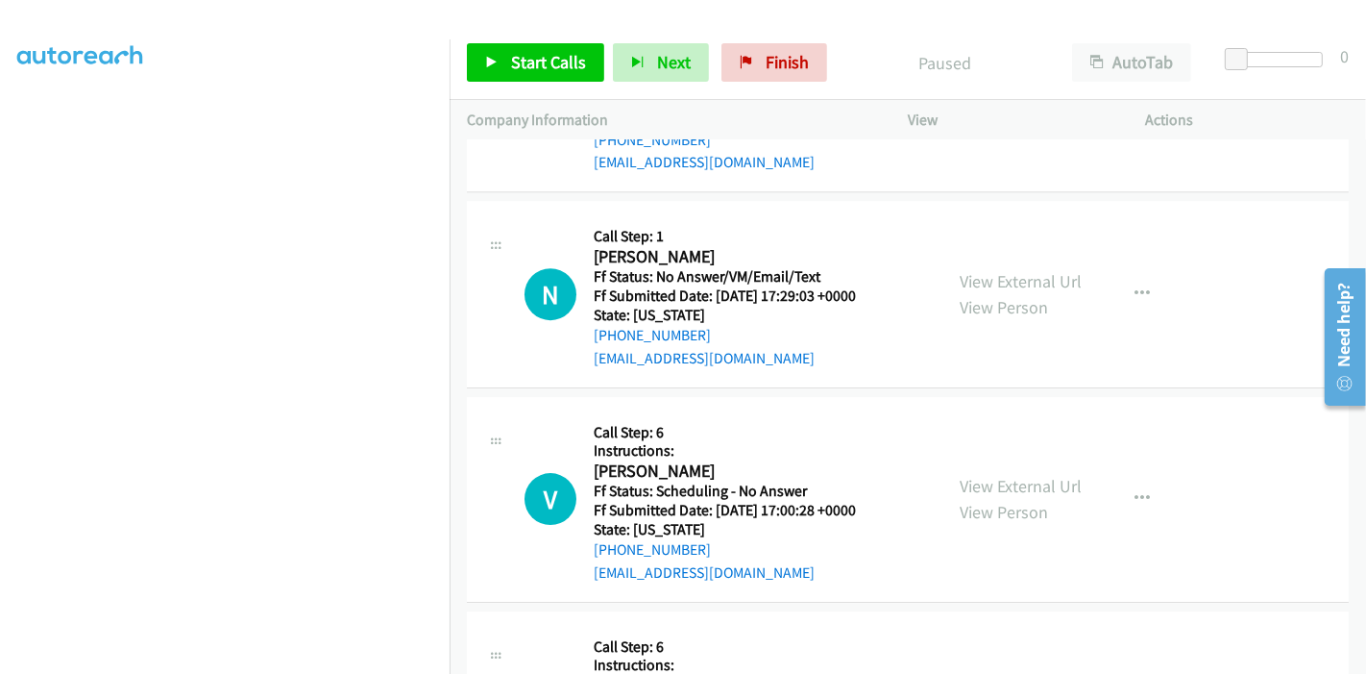
scroll to position [5205, 0]
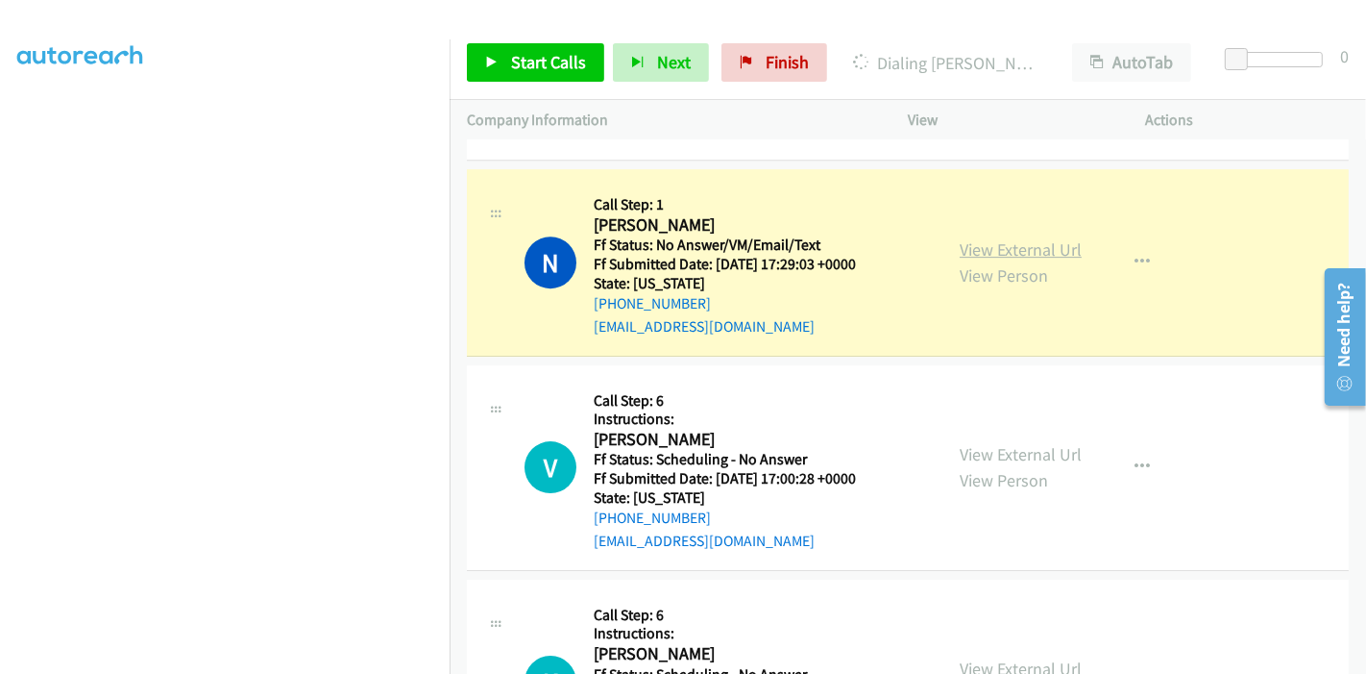
drag, startPoint x: 1016, startPoint y: 231, endPoint x: 996, endPoint y: 215, distance: 24.6
click at [996, 236] on div "View External Url View Person" at bounding box center [1021, 262] width 122 height 52
click at [996, 238] on link "View External Url" at bounding box center [1021, 249] width 122 height 22
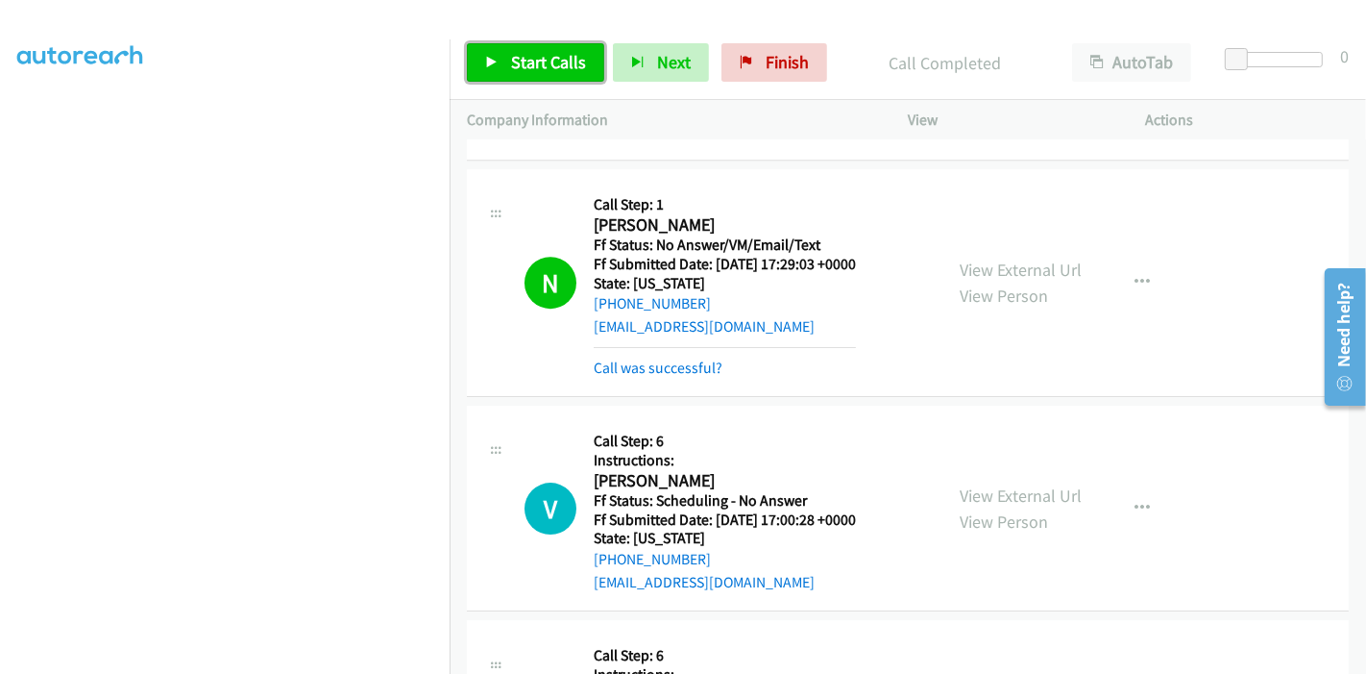
click at [527, 56] on span "Start Calls" at bounding box center [548, 62] width 75 height 22
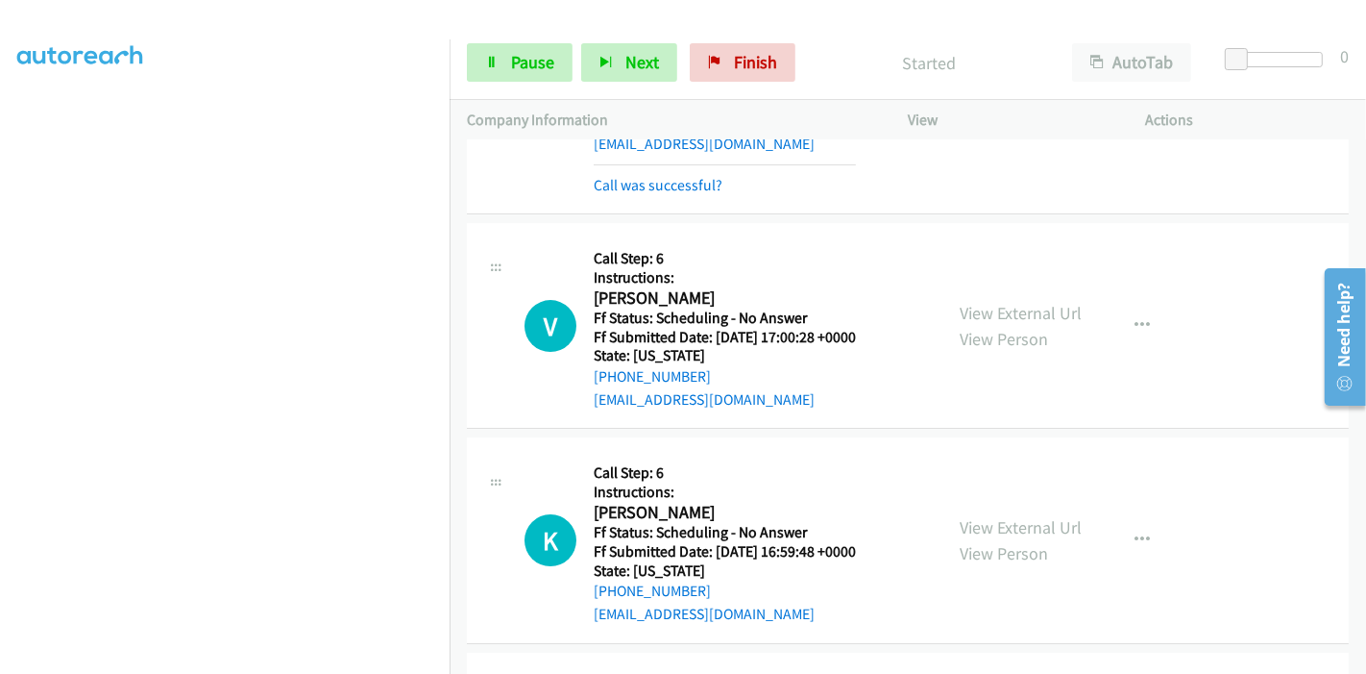
scroll to position [5419, 0]
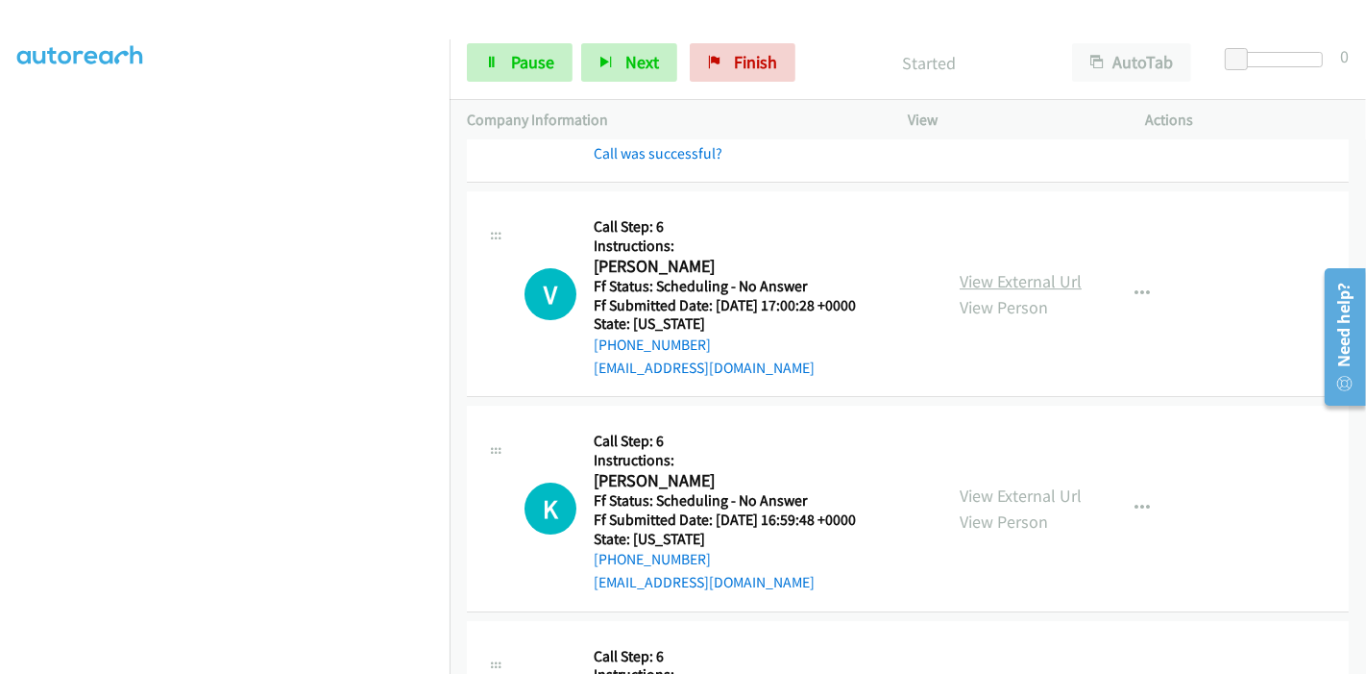
click at [1032, 270] on link "View External Url" at bounding box center [1021, 281] width 122 height 22
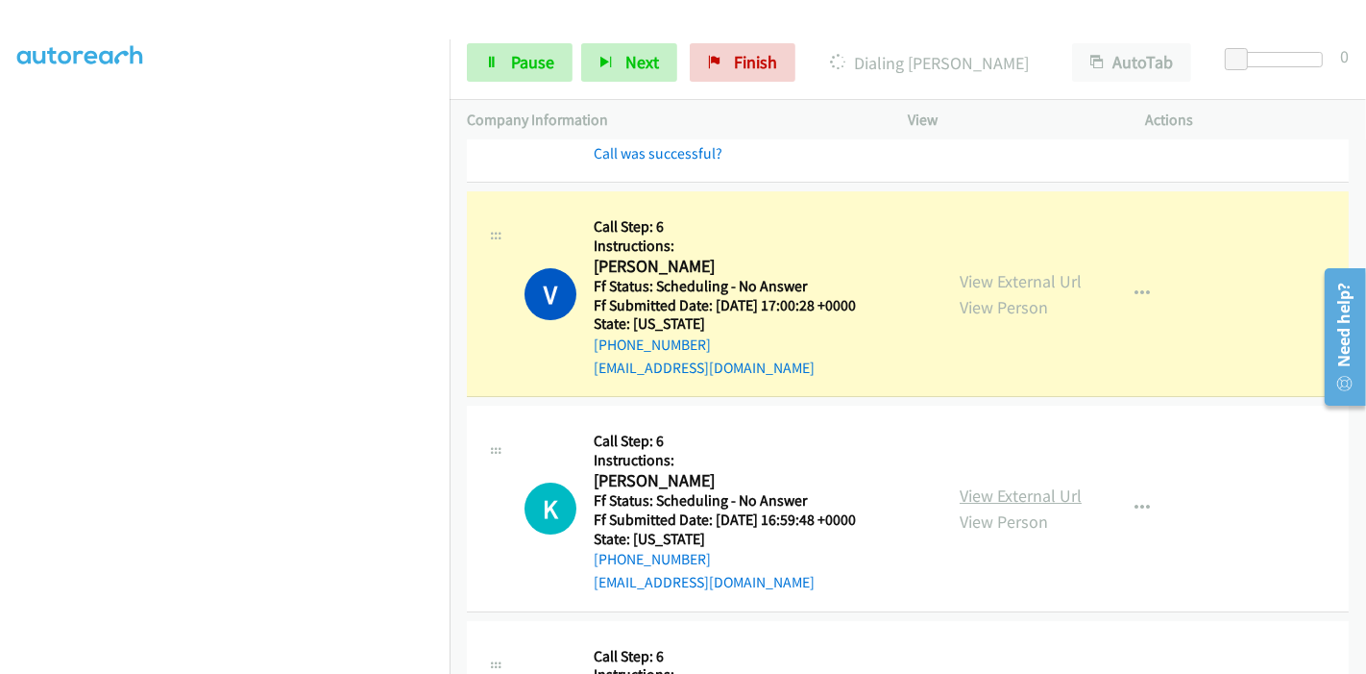
click at [994, 484] on link "View External Url" at bounding box center [1021, 495] width 122 height 22
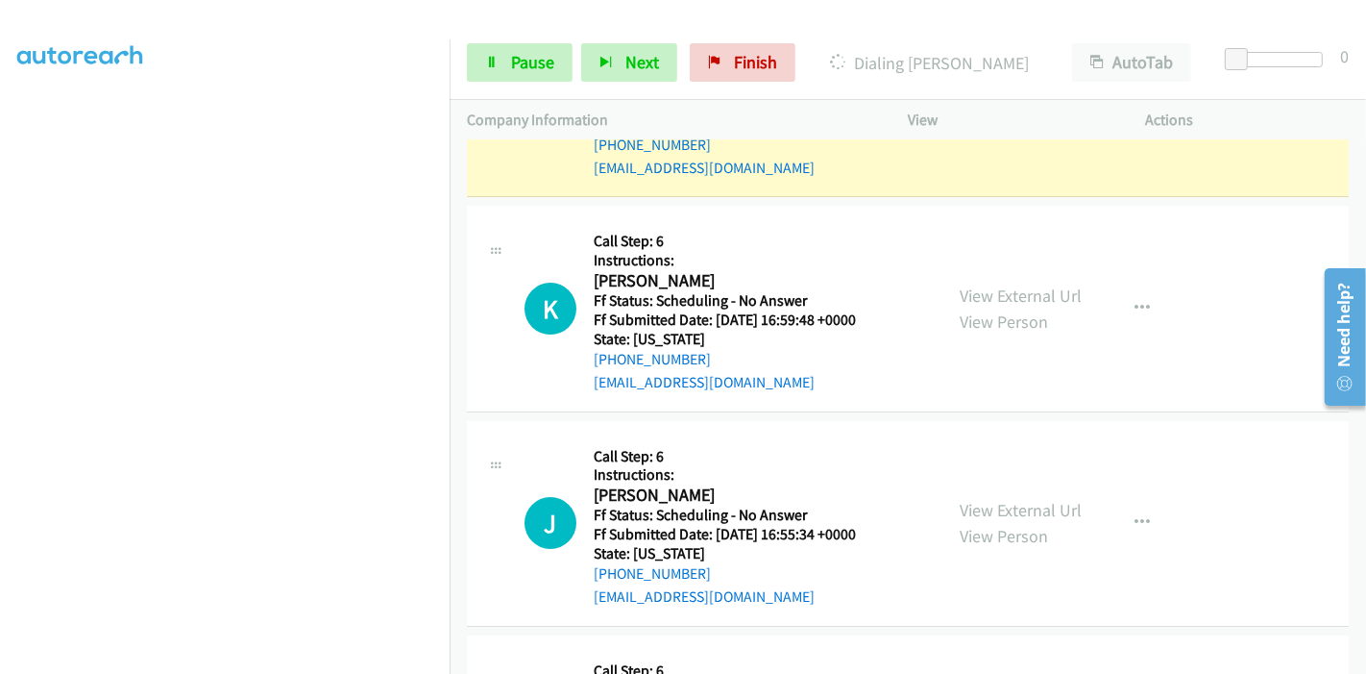
scroll to position [5633, 0]
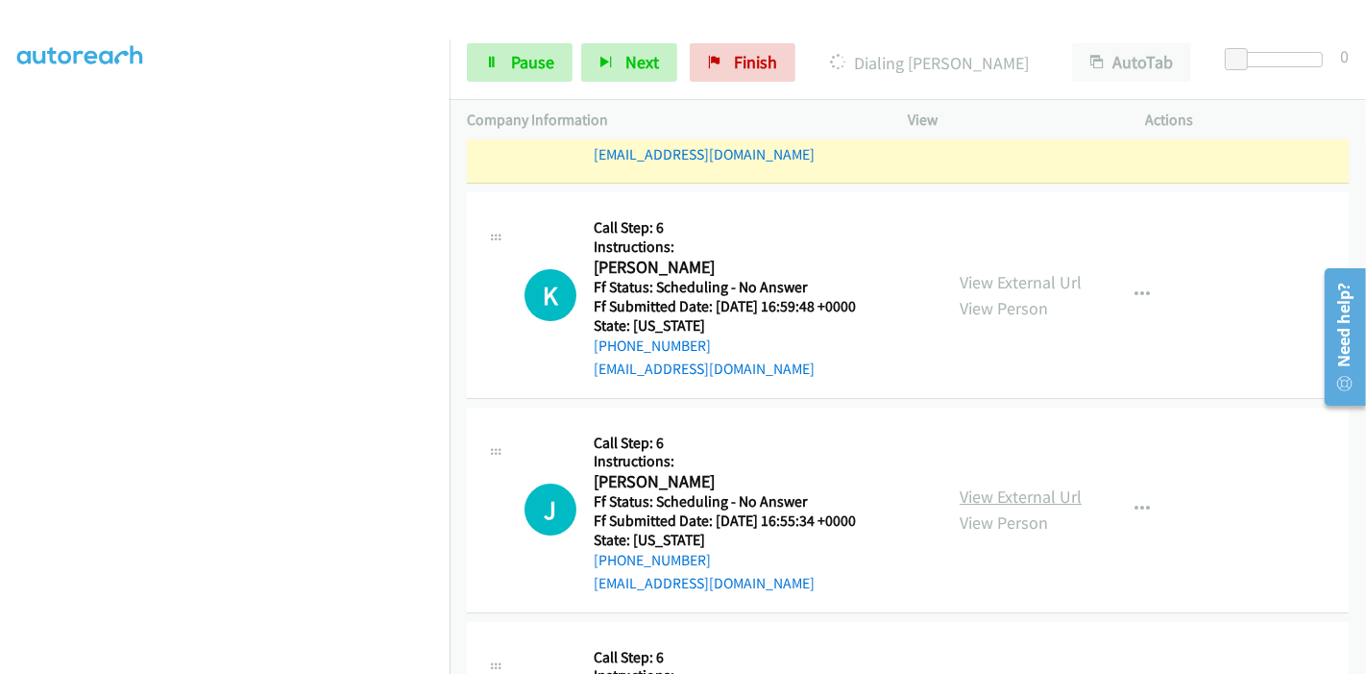
click at [996, 485] on link "View External Url" at bounding box center [1021, 496] width 122 height 22
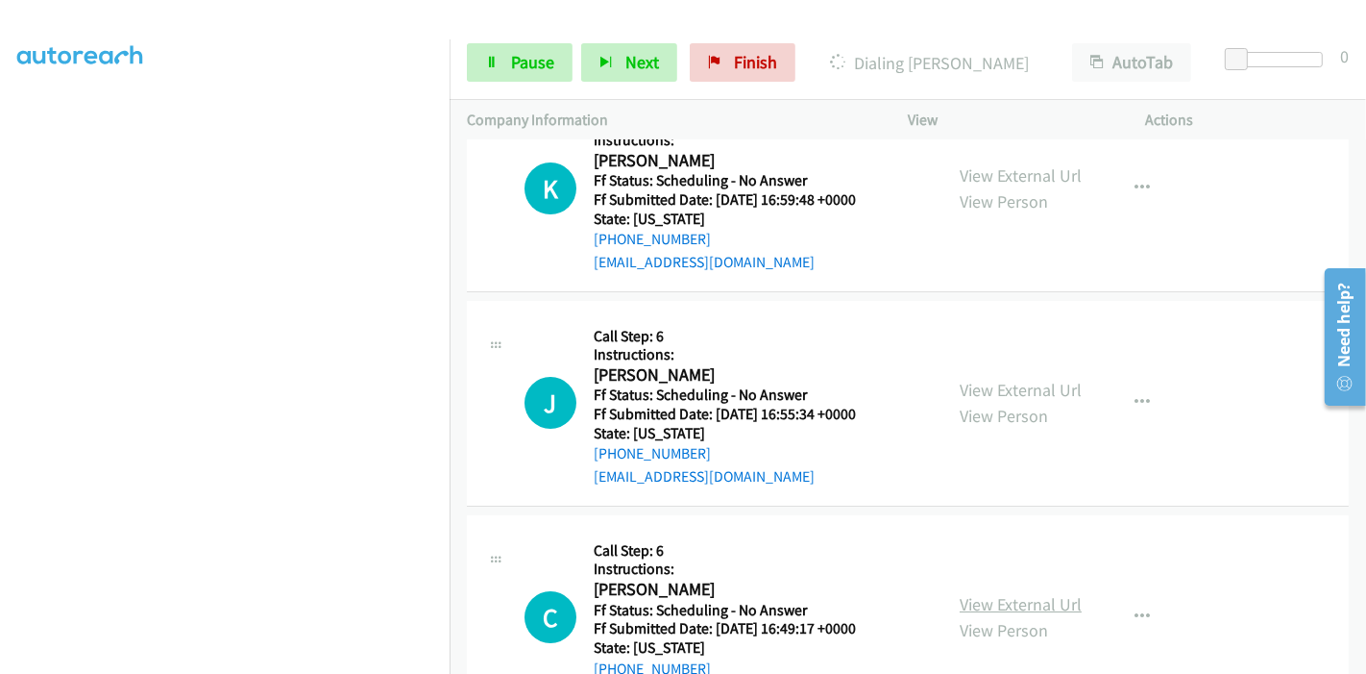
click at [990, 593] on link "View External Url" at bounding box center [1021, 604] width 122 height 22
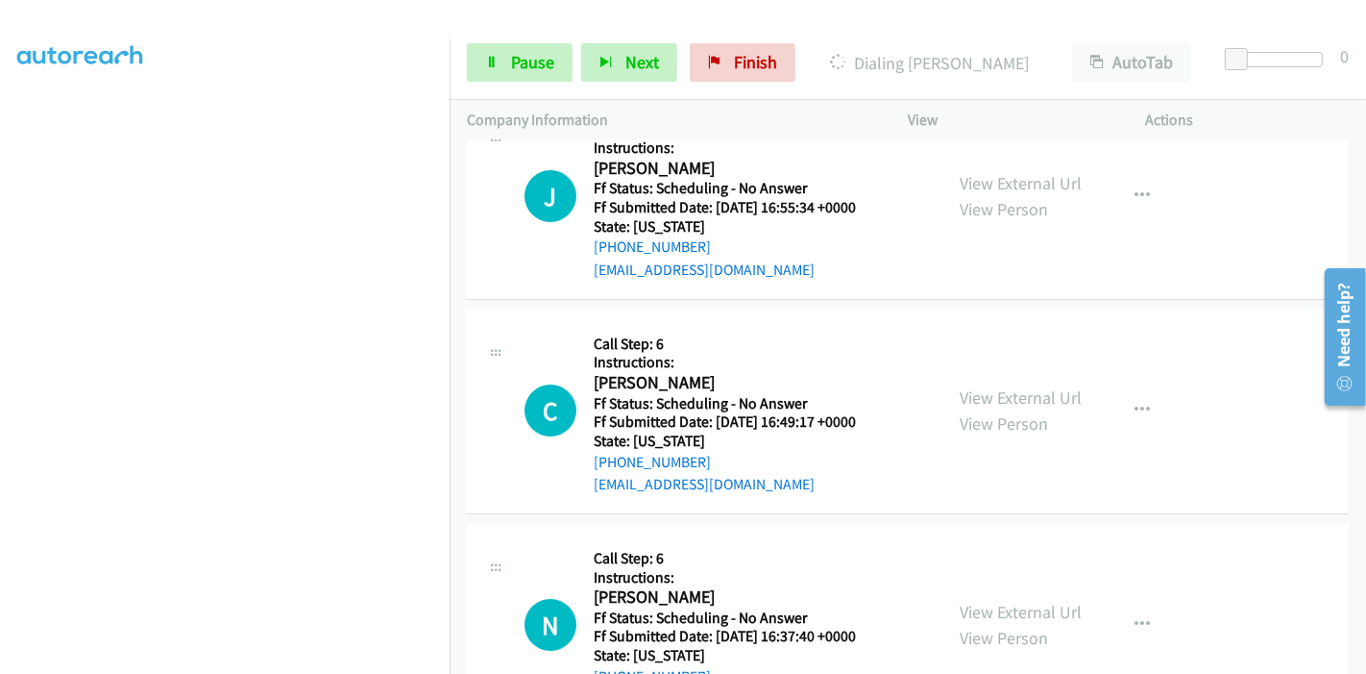
scroll to position [5953, 0]
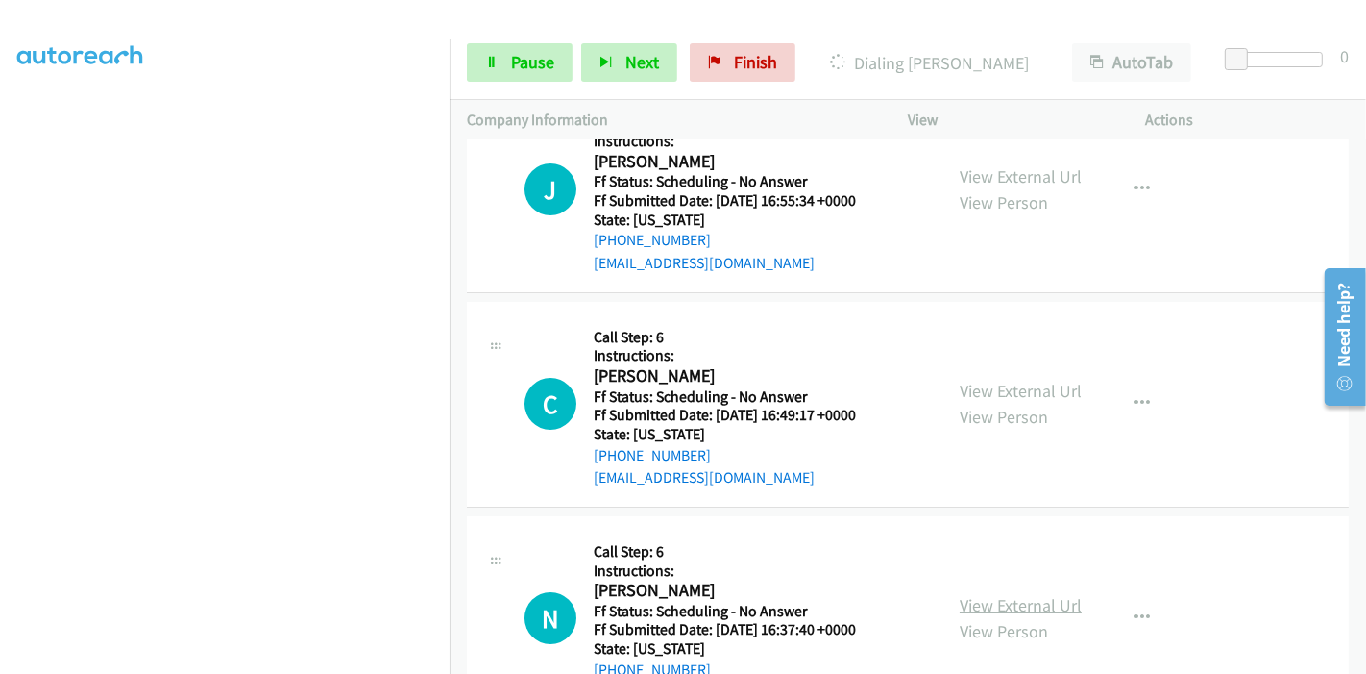
click at [978, 594] on link "View External Url" at bounding box center [1021, 605] width 122 height 22
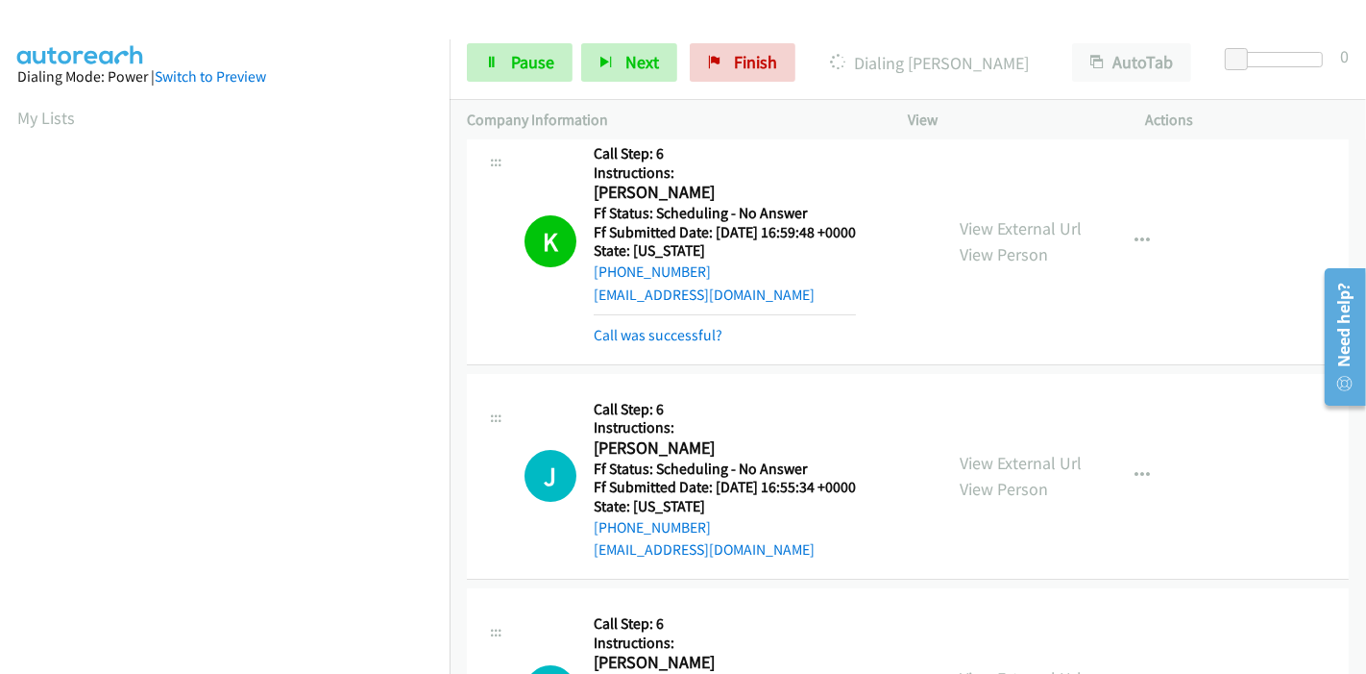
scroll to position [5801, 0]
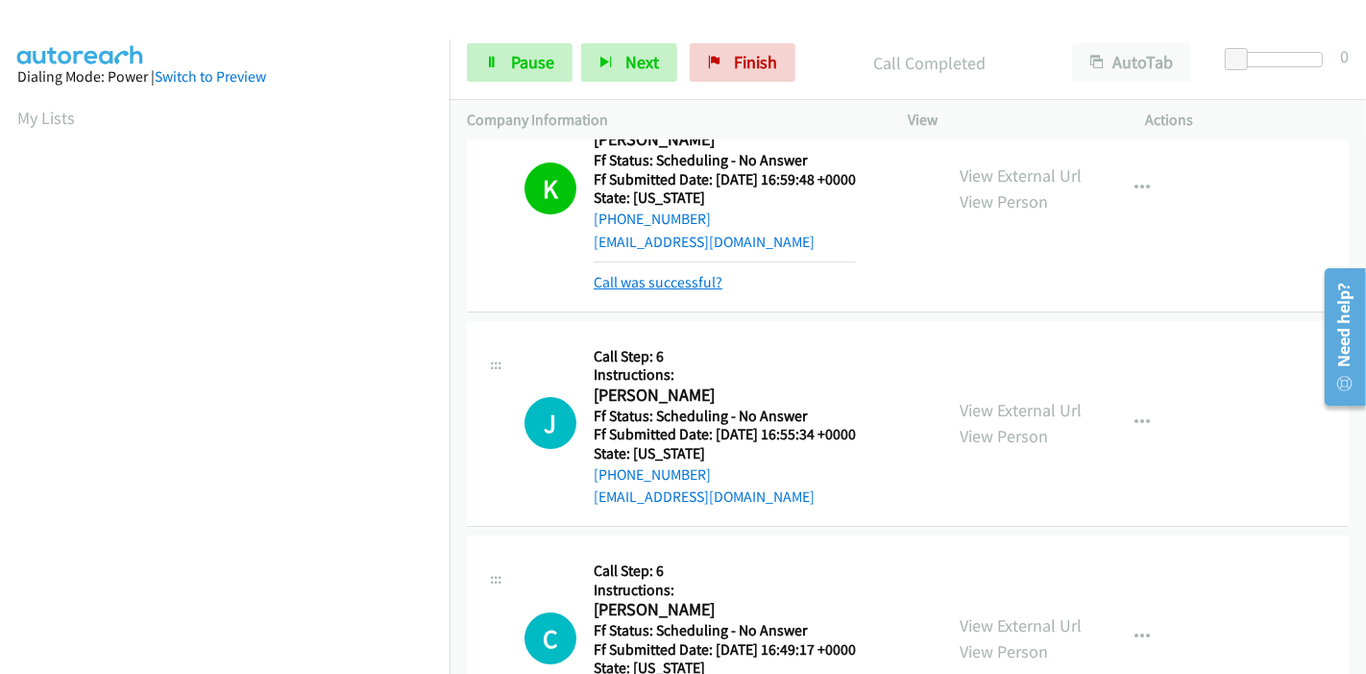
click at [686, 273] on link "Call was successful?" at bounding box center [658, 282] width 129 height 18
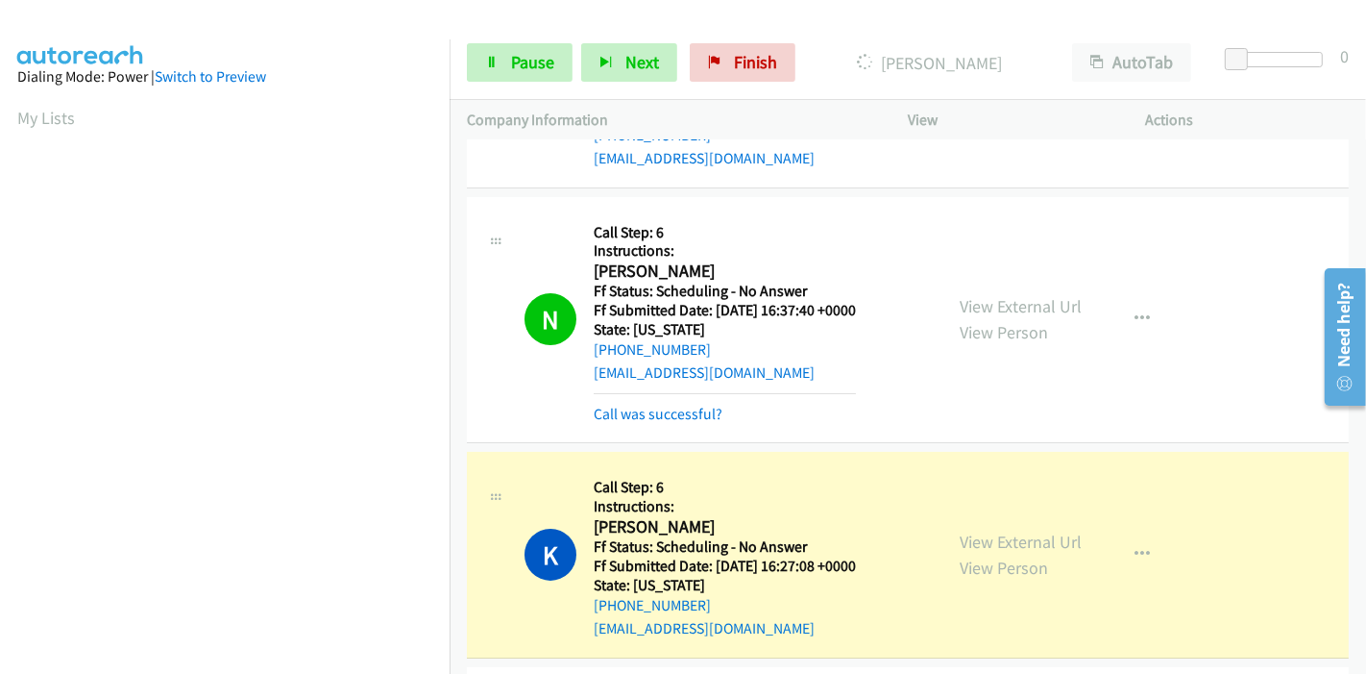
scroll to position [6314, 0]
click at [521, 59] on span "Pause" at bounding box center [532, 62] width 43 height 22
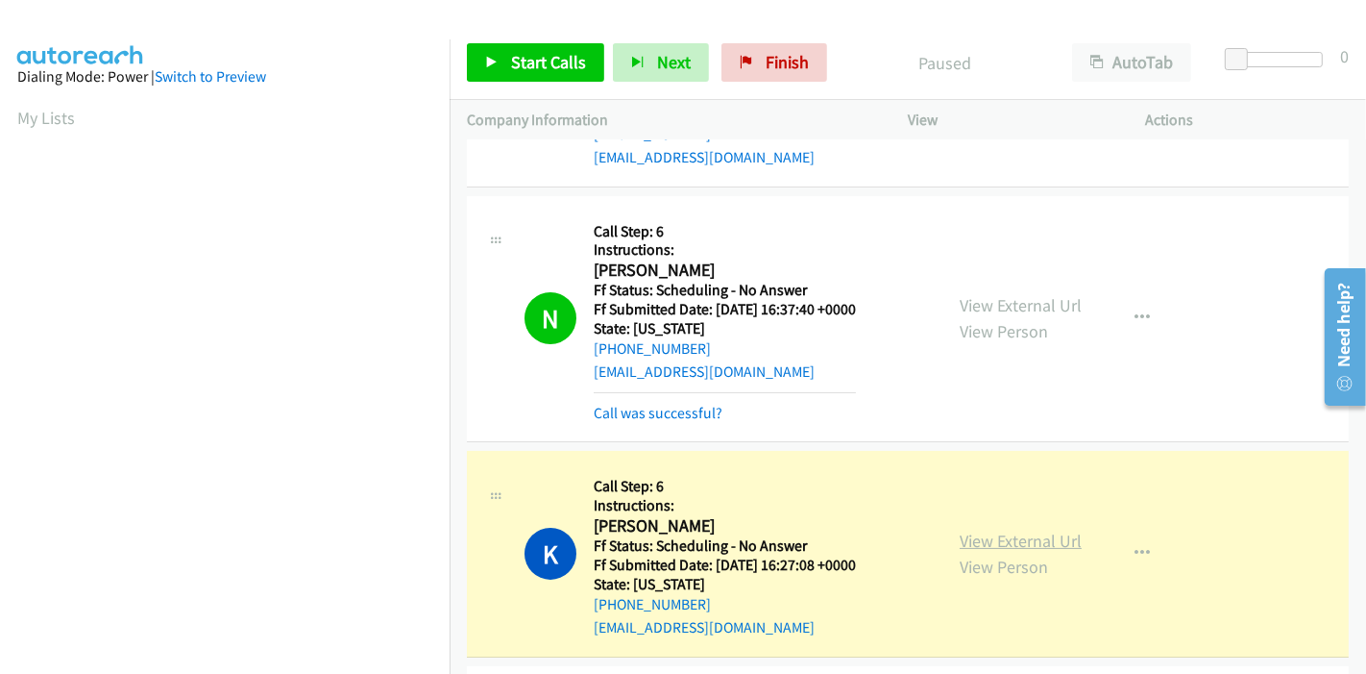
click at [1013, 529] on link "View External Url" at bounding box center [1021, 540] width 122 height 22
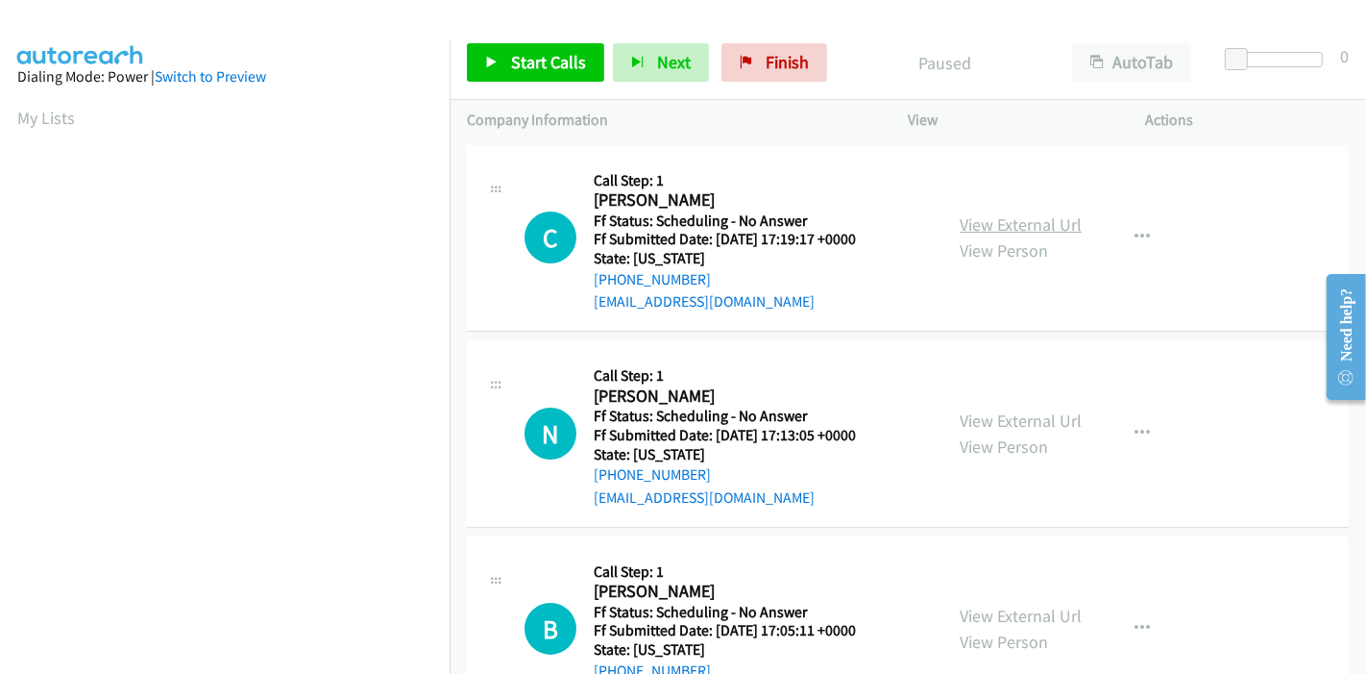
click at [1007, 216] on link "View External Url" at bounding box center [1021, 224] width 122 height 22
click at [996, 424] on link "View External Url" at bounding box center [1021, 420] width 122 height 22
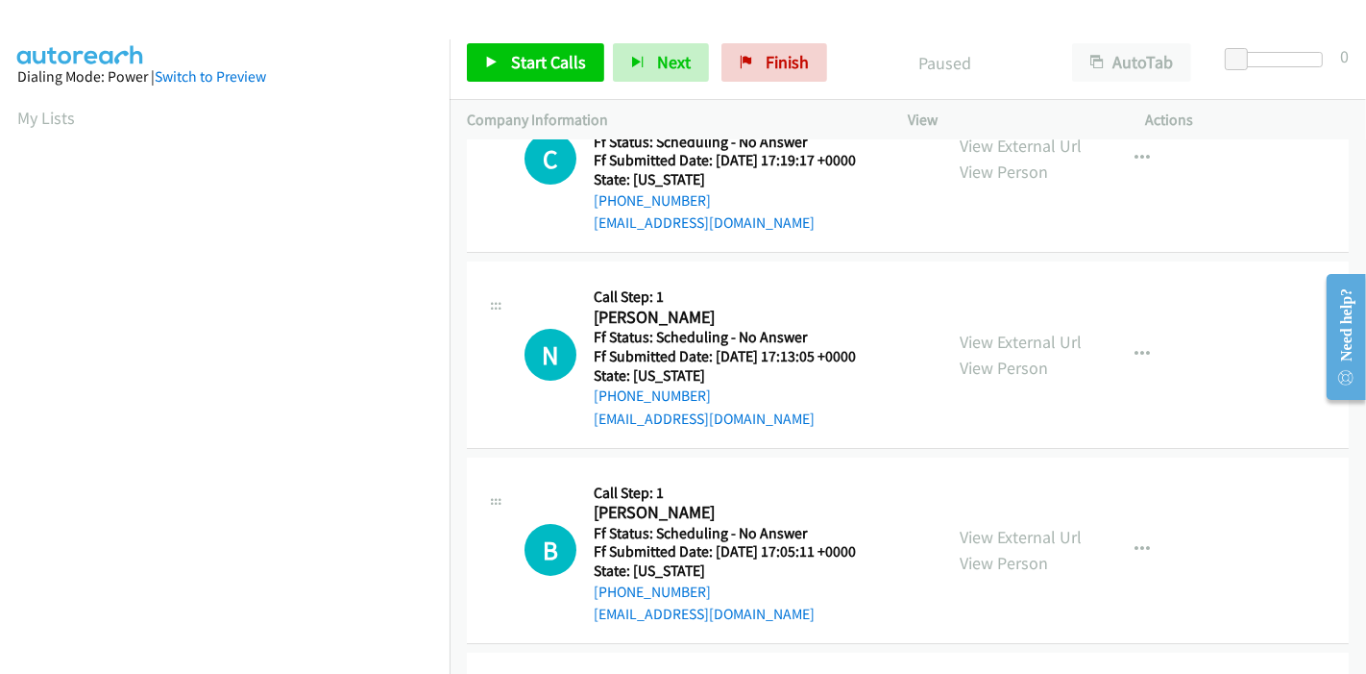
scroll to position [107, 0]
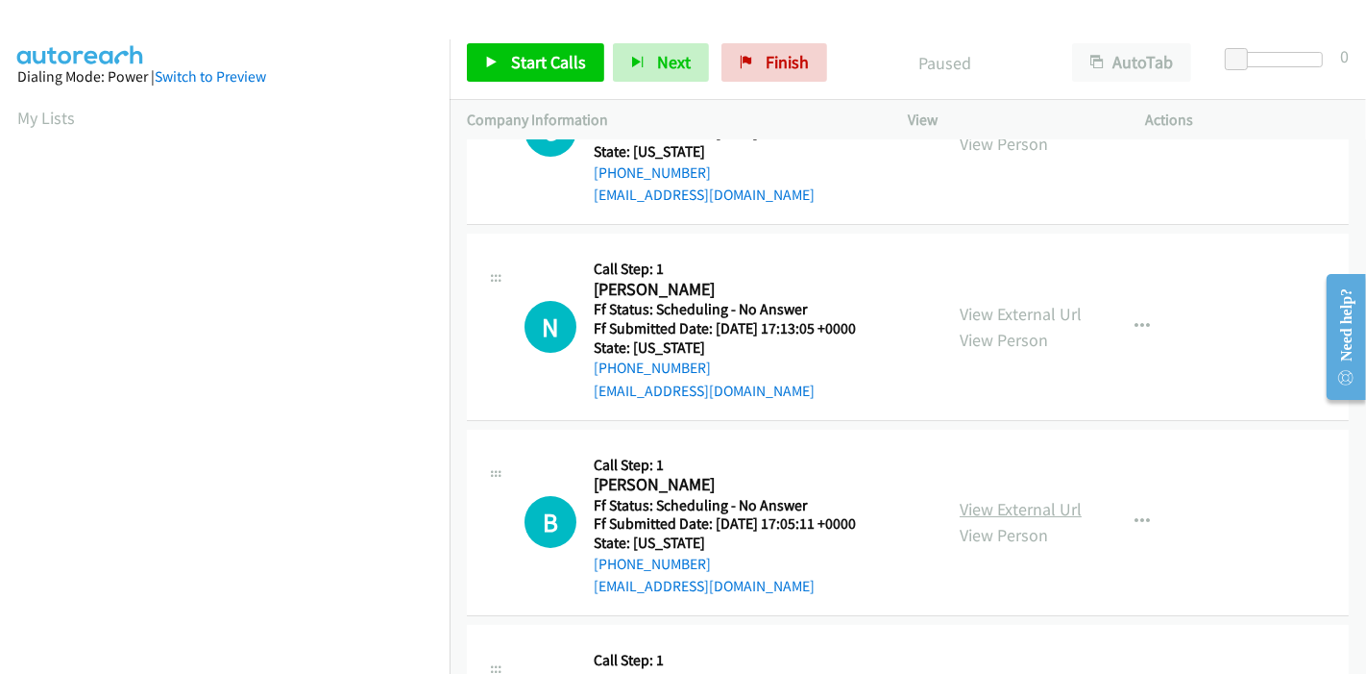
click at [968, 511] on link "View External Url" at bounding box center [1021, 509] width 122 height 22
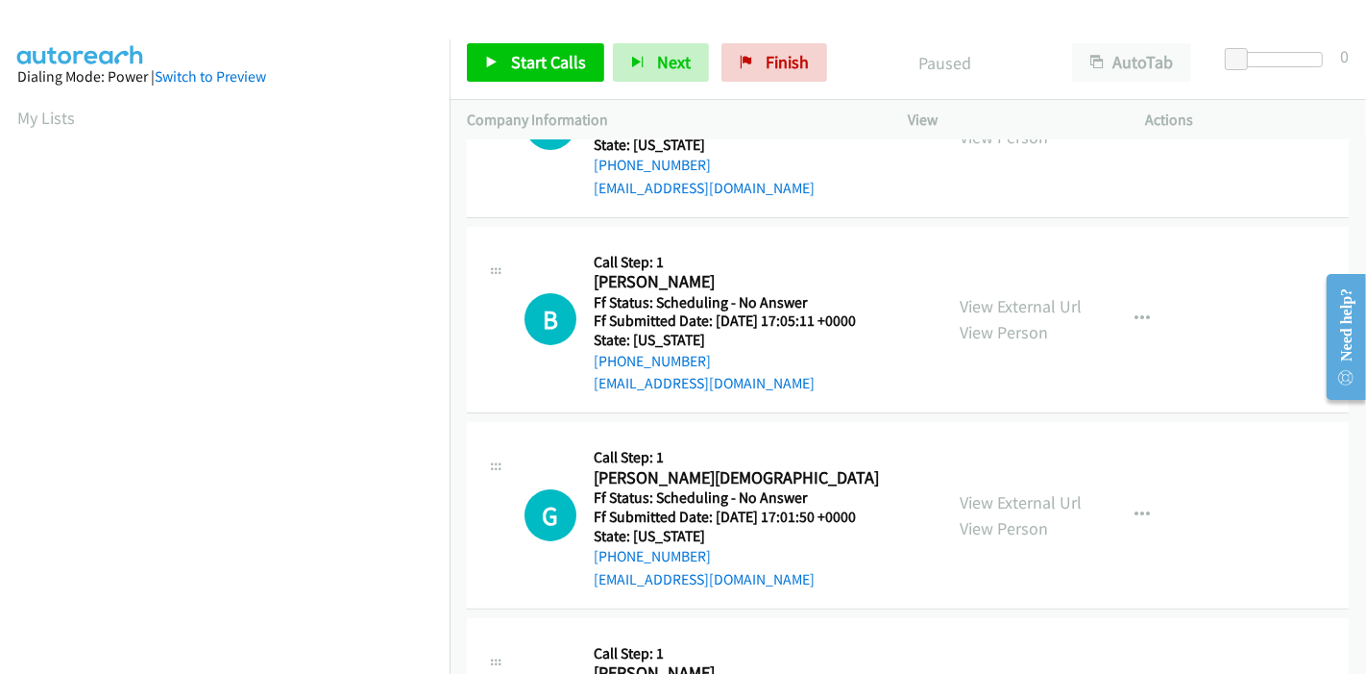
scroll to position [320, 0]
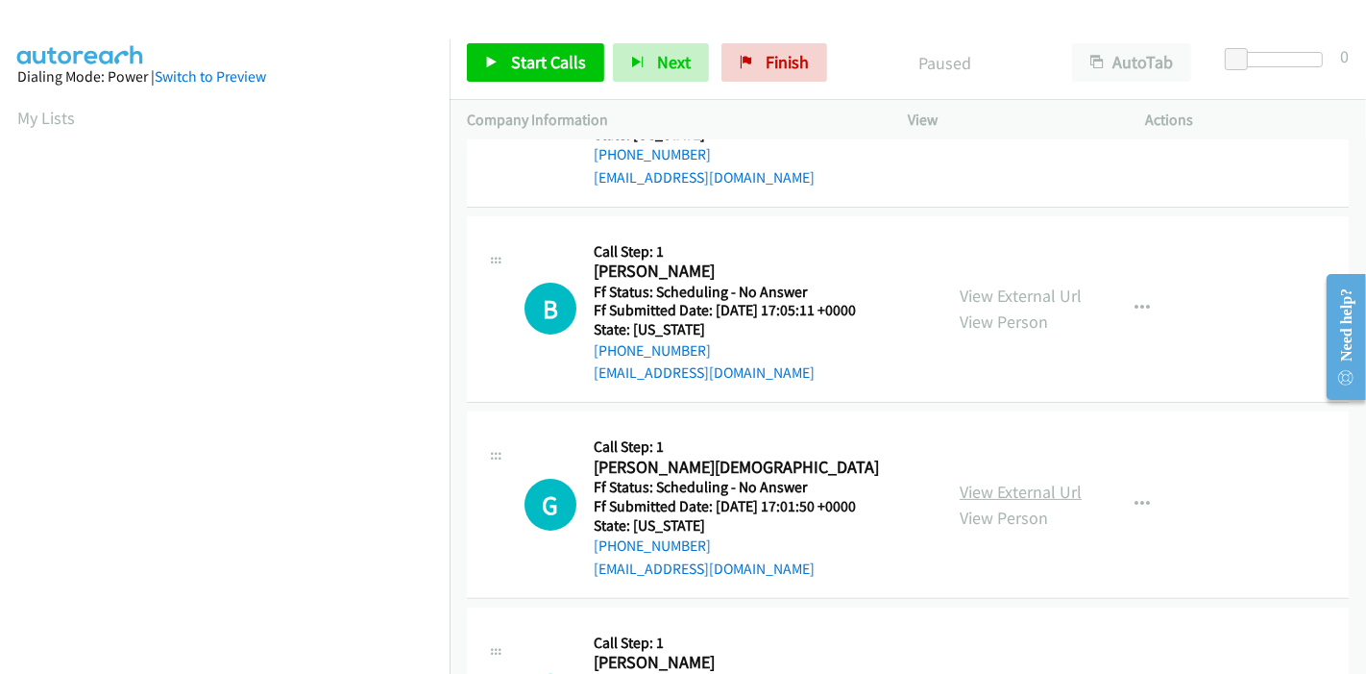
click at [972, 486] on link "View External Url" at bounding box center [1021, 491] width 122 height 22
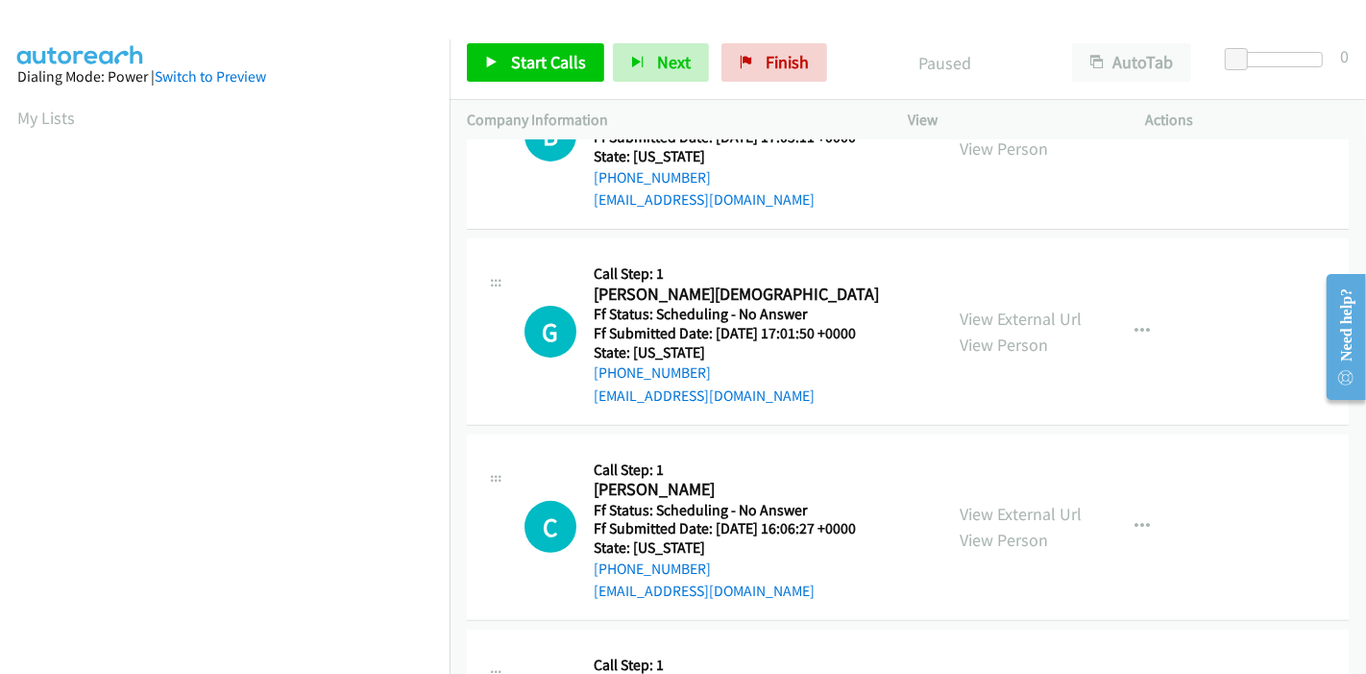
scroll to position [533, 0]
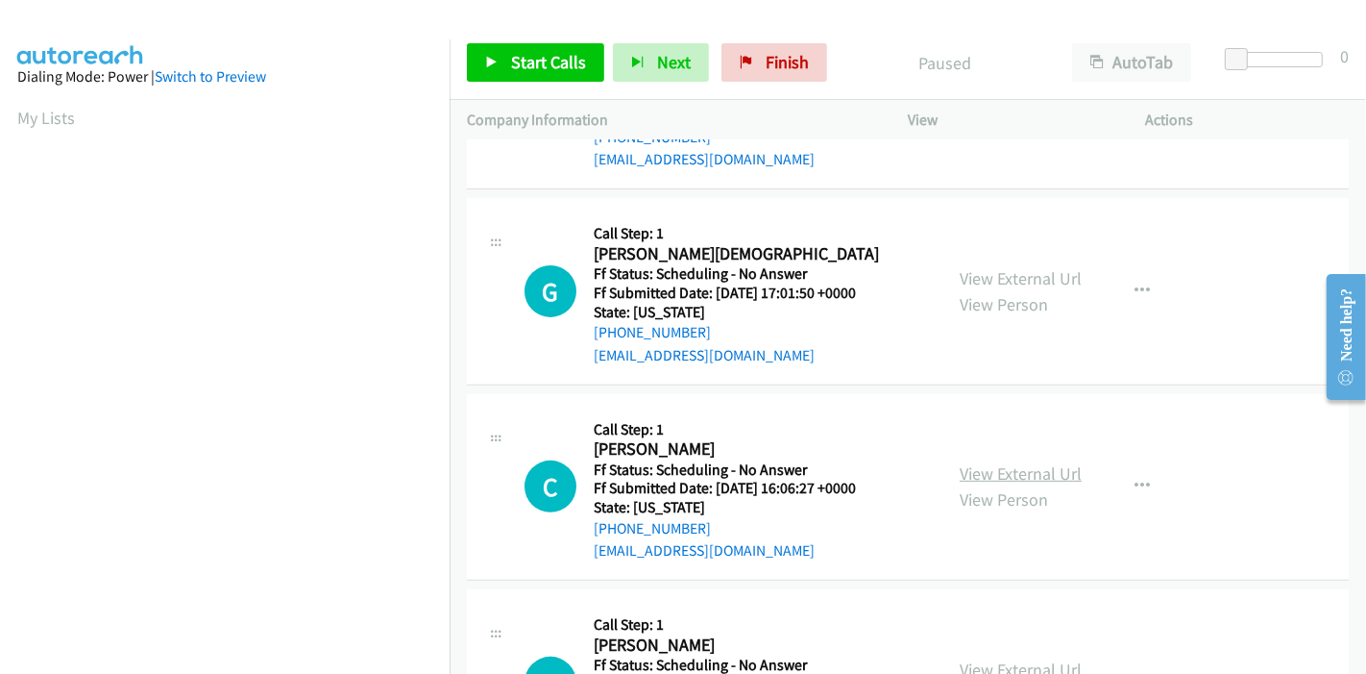
click at [1013, 467] on link "View External Url" at bounding box center [1021, 473] width 122 height 22
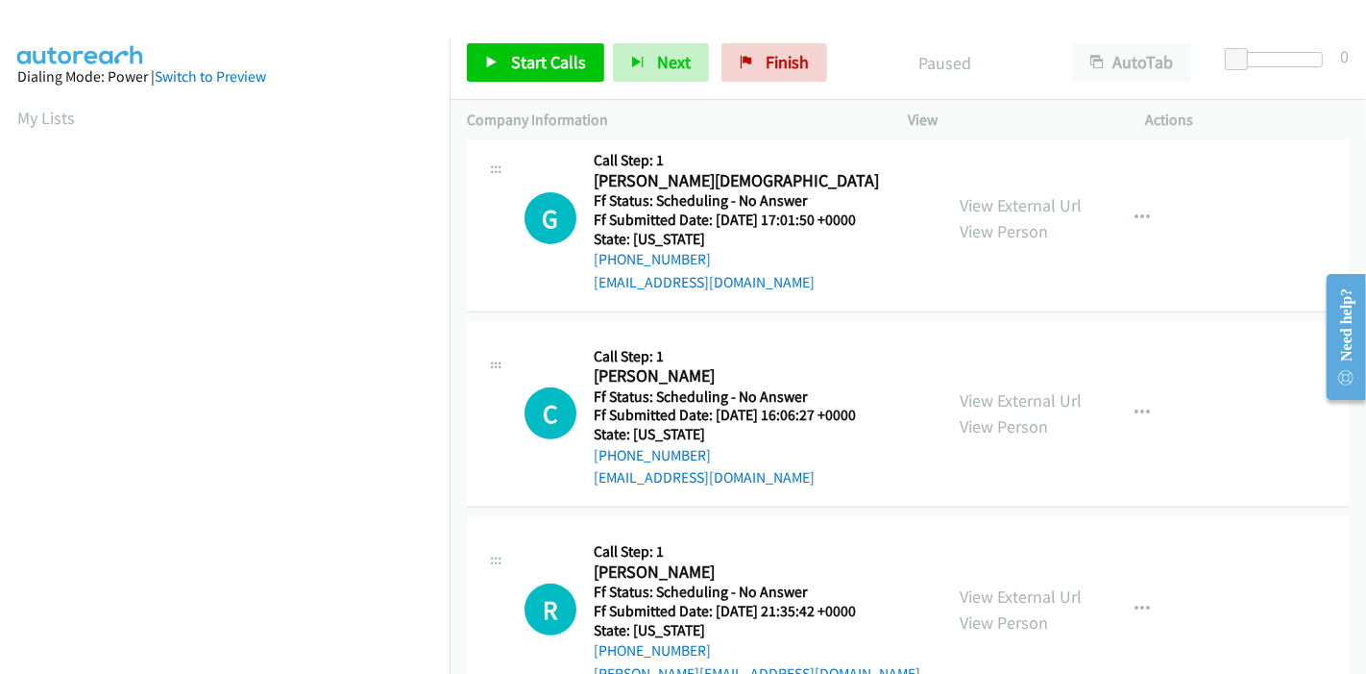
scroll to position [640, 0]
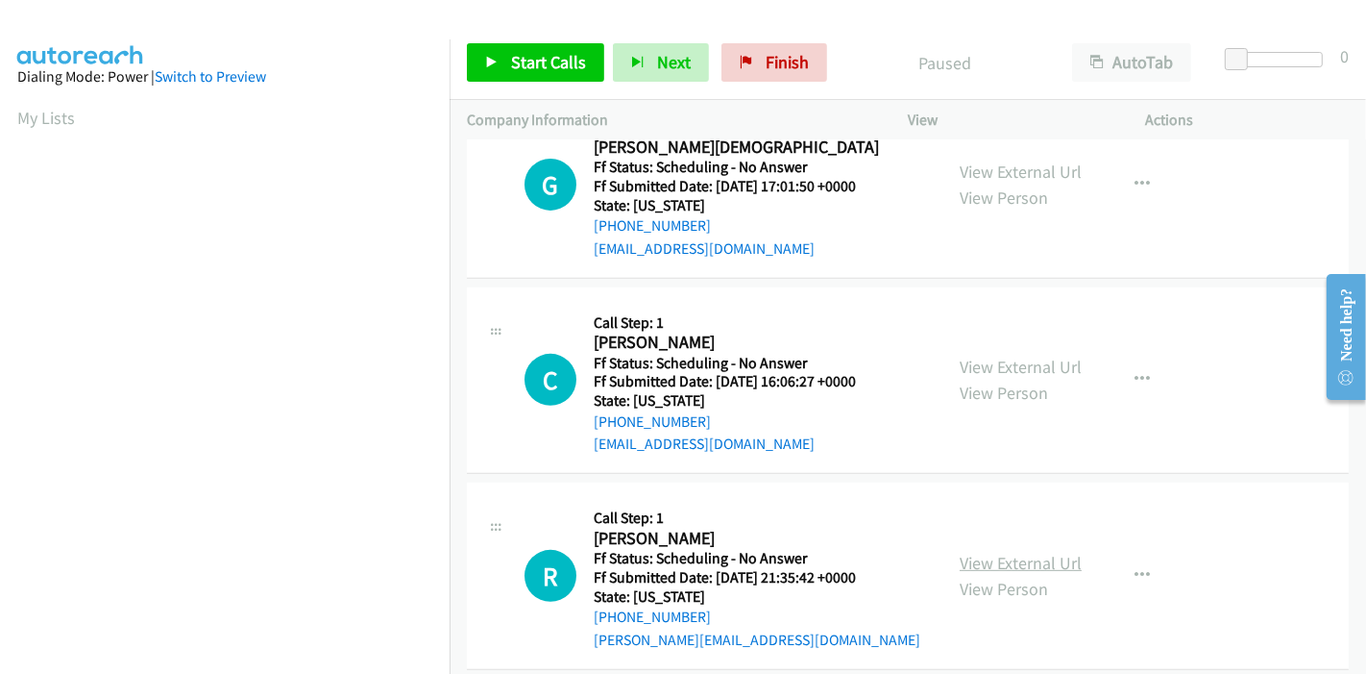
click at [985, 552] on link "View External Url" at bounding box center [1021, 563] width 122 height 22
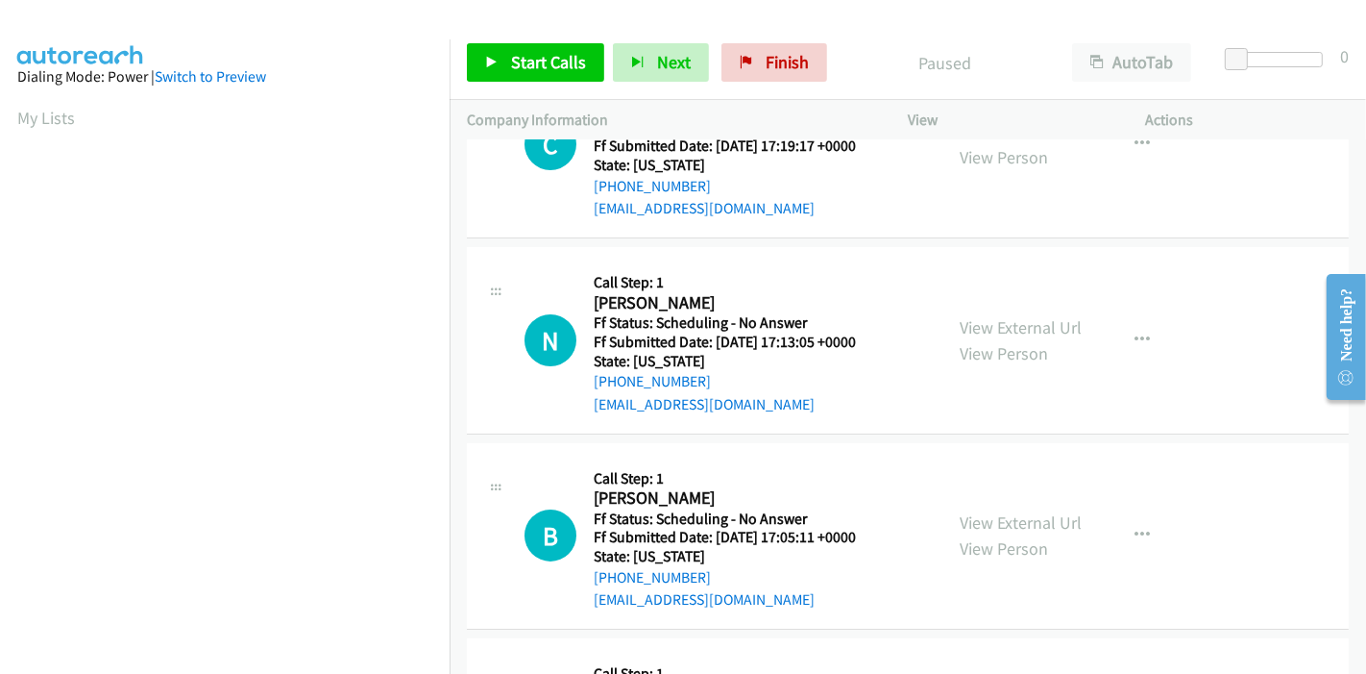
scroll to position [0, 0]
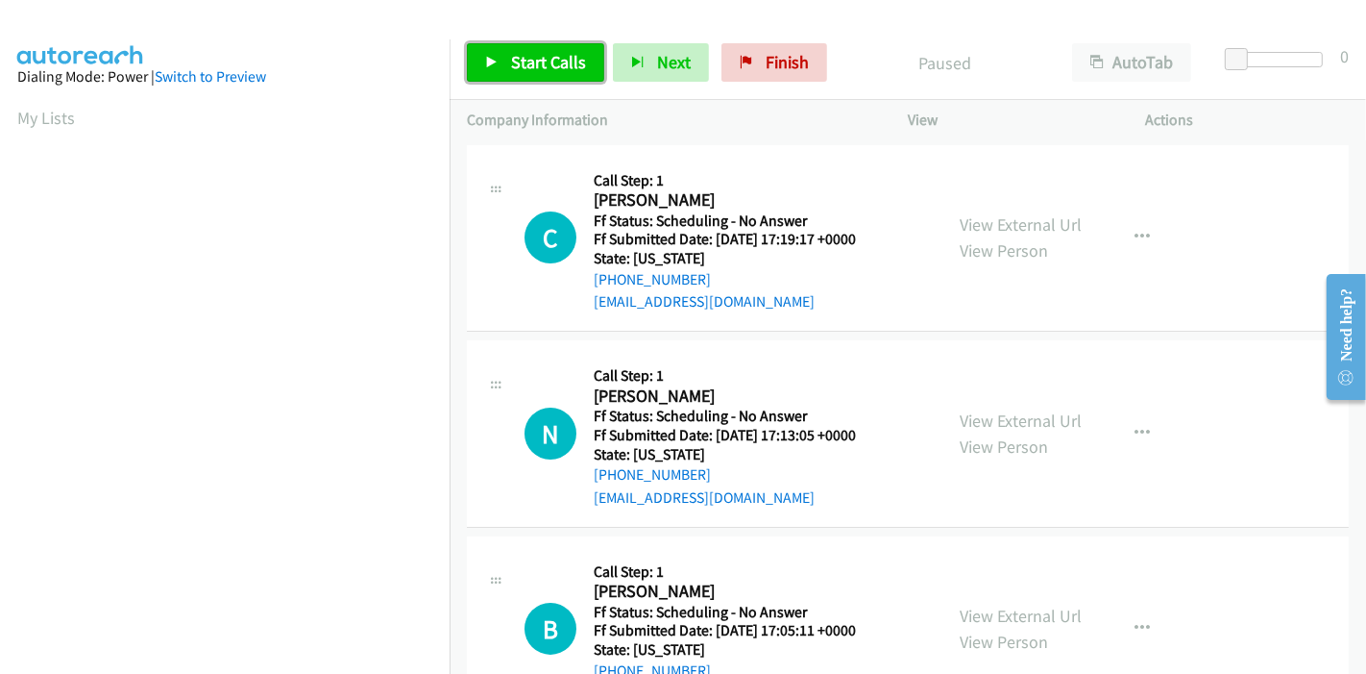
click at [519, 59] on span "Start Calls" at bounding box center [548, 62] width 75 height 22
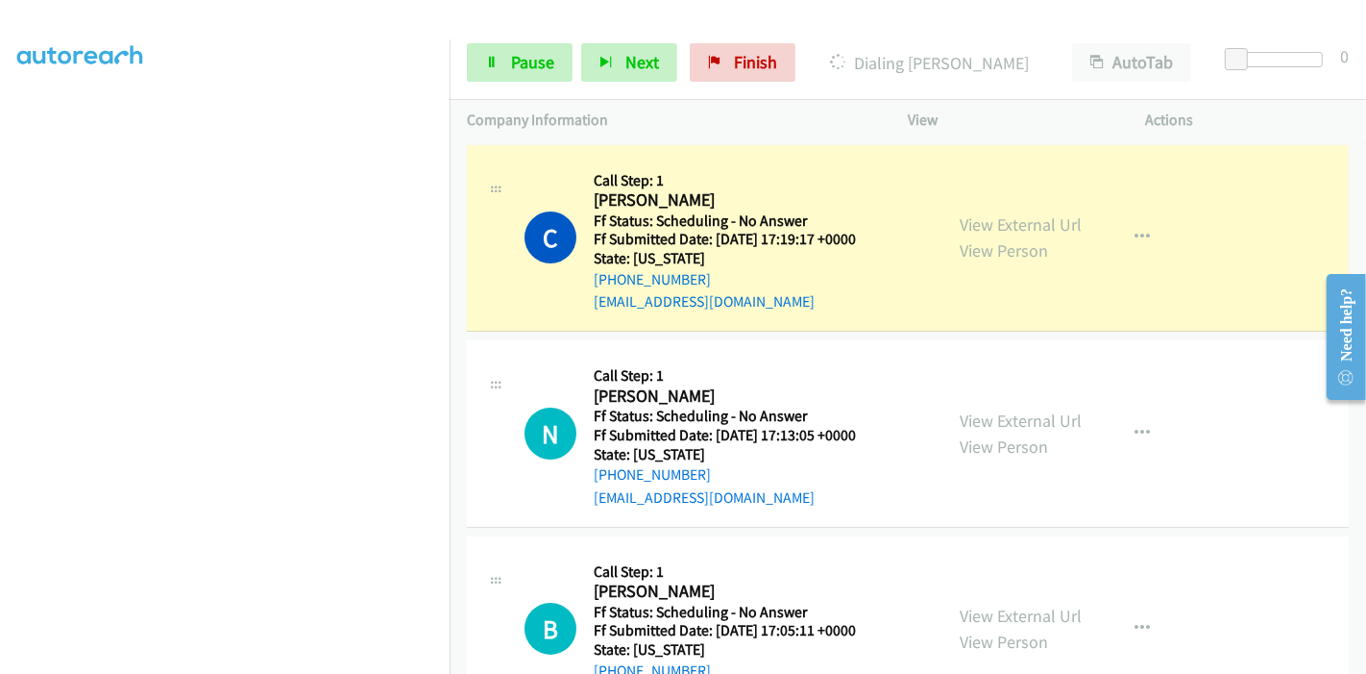
scroll to position [405, 0]
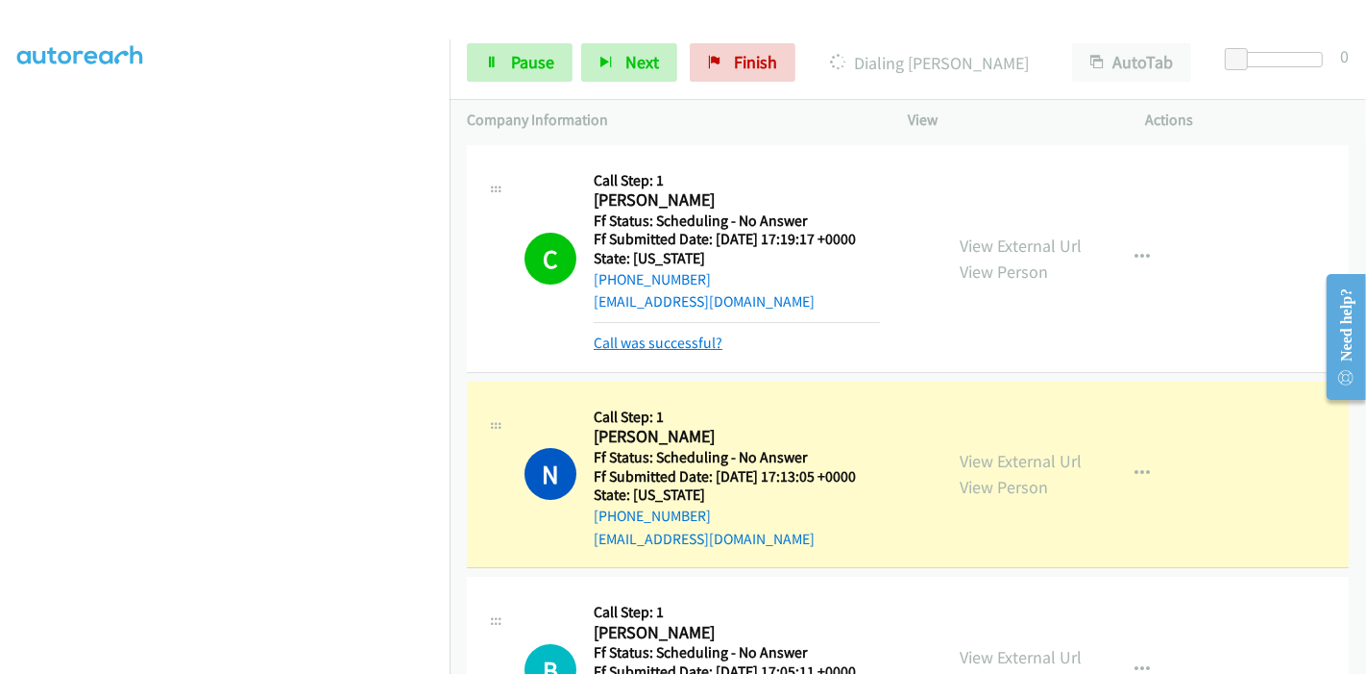
click at [633, 334] on link "Call was successful?" at bounding box center [658, 342] width 129 height 18
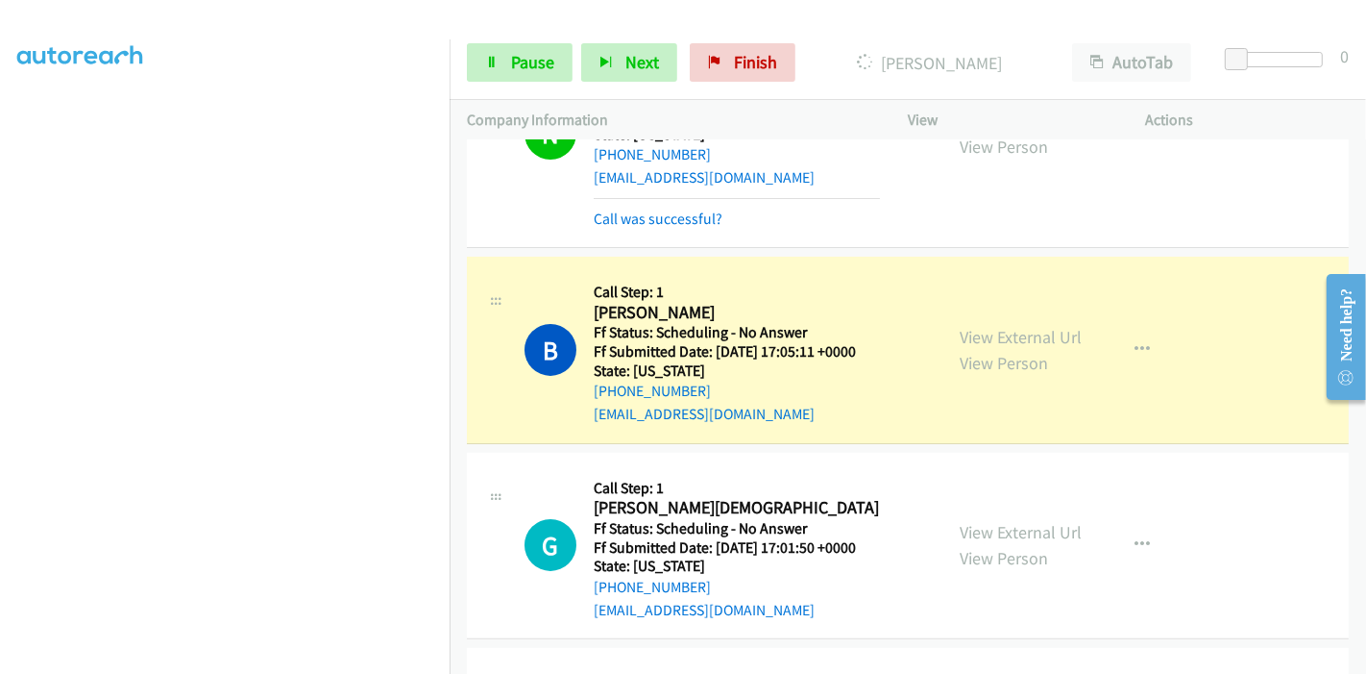
scroll to position [213, 0]
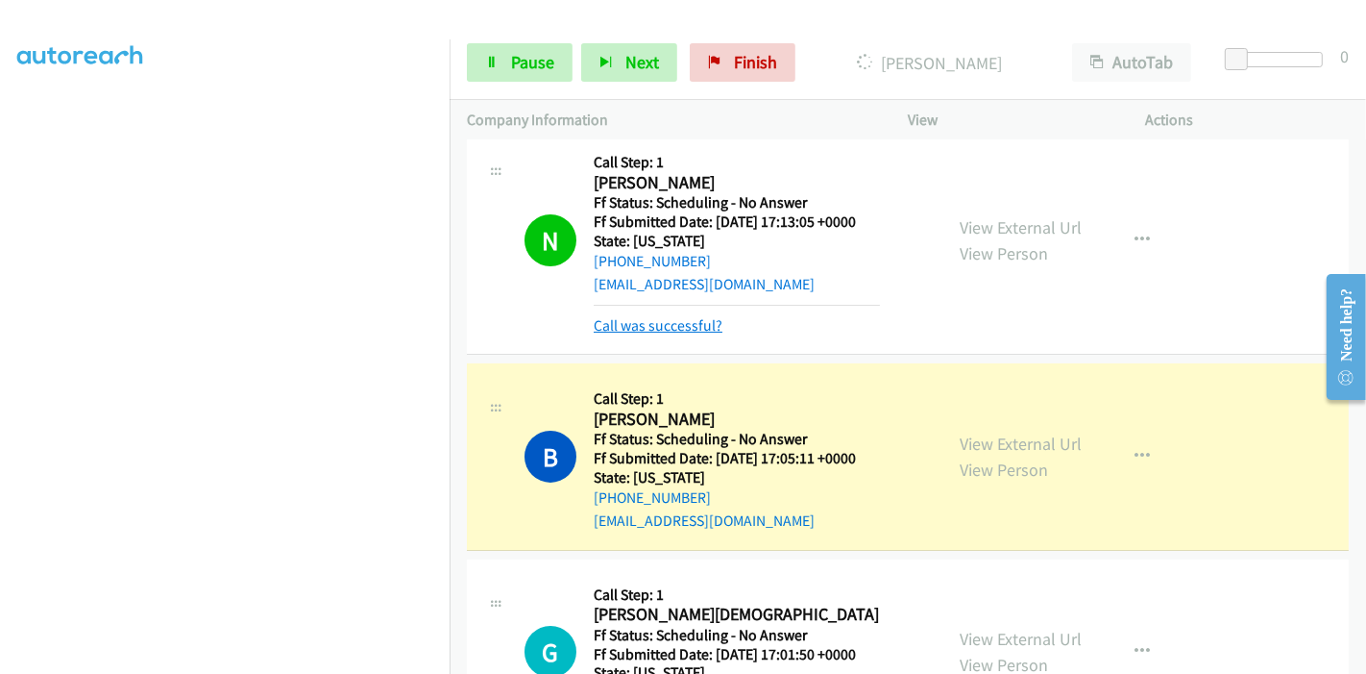
click at [677, 321] on link "Call was successful?" at bounding box center [658, 325] width 129 height 18
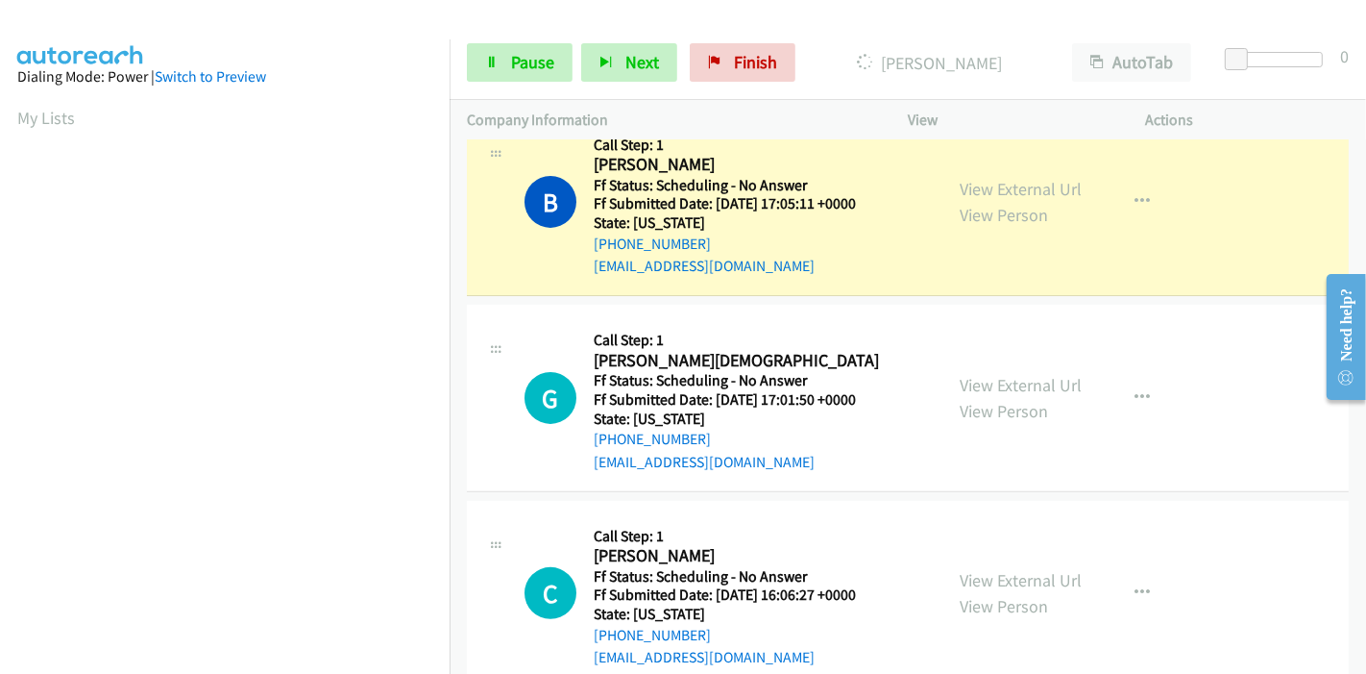
scroll to position [405, 0]
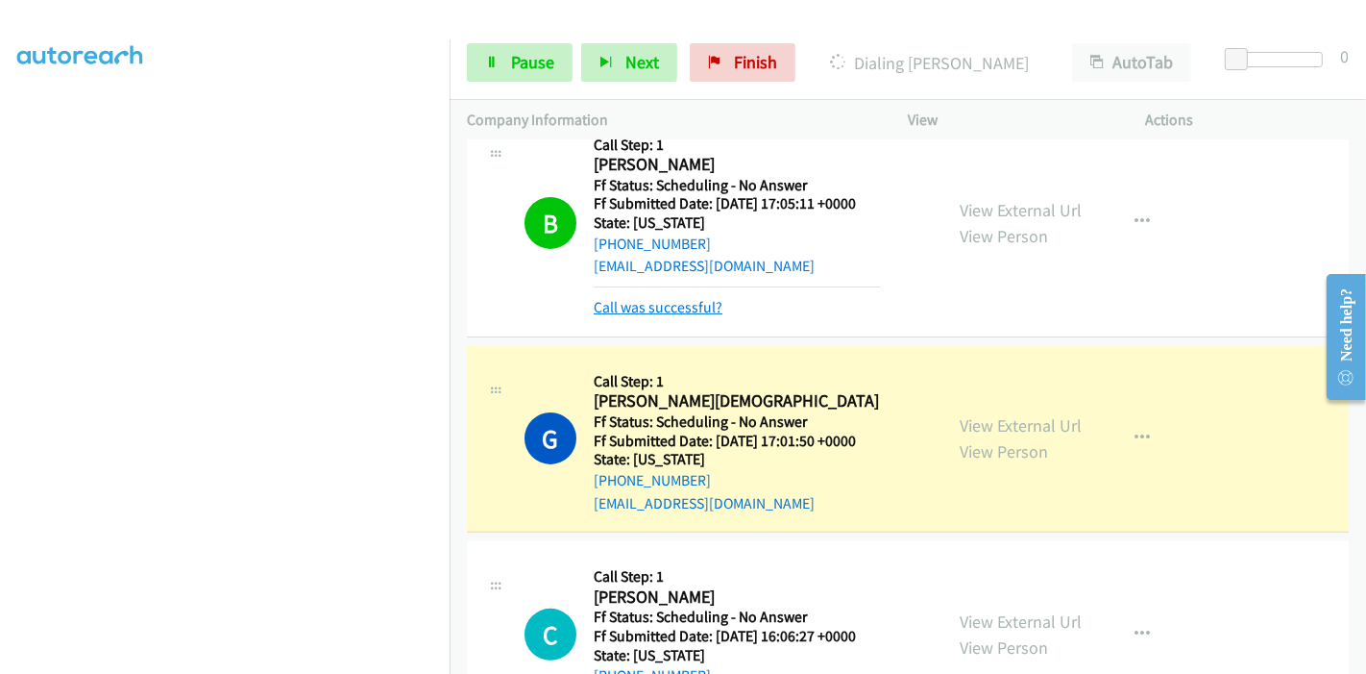
click at [692, 301] on link "Call was successful?" at bounding box center [658, 307] width 129 height 18
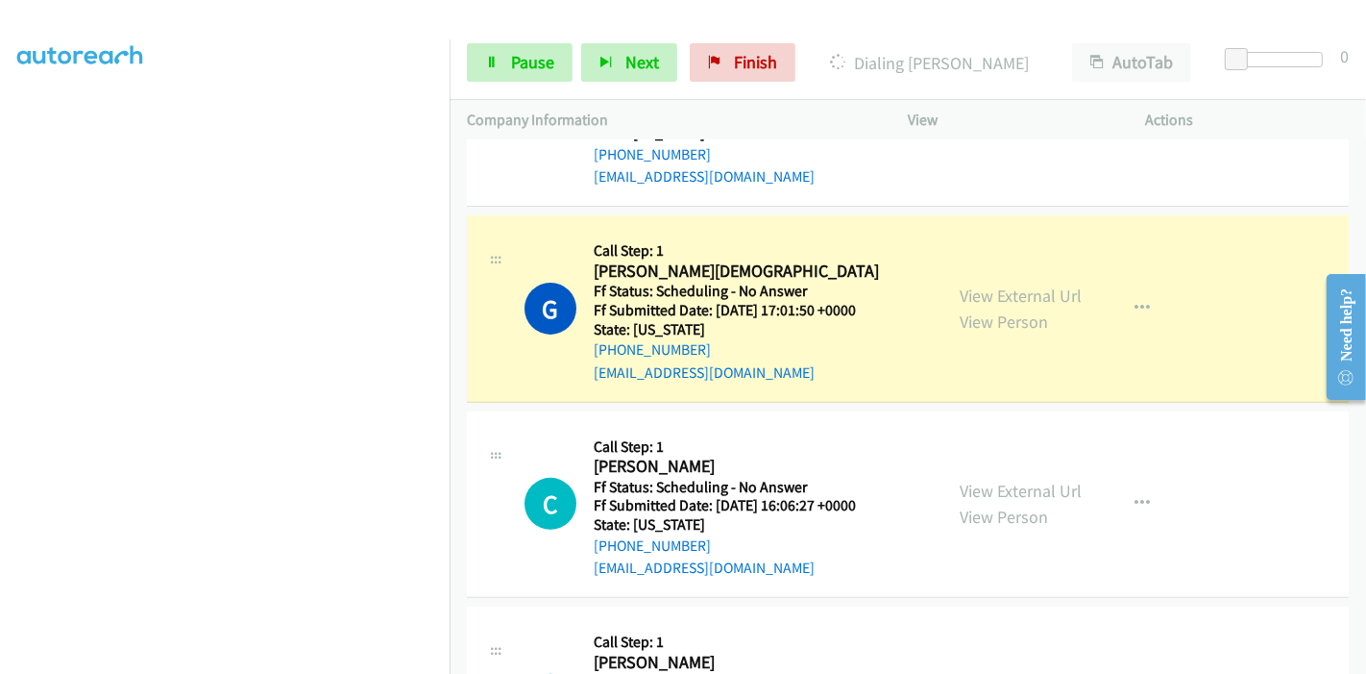
scroll to position [640, 0]
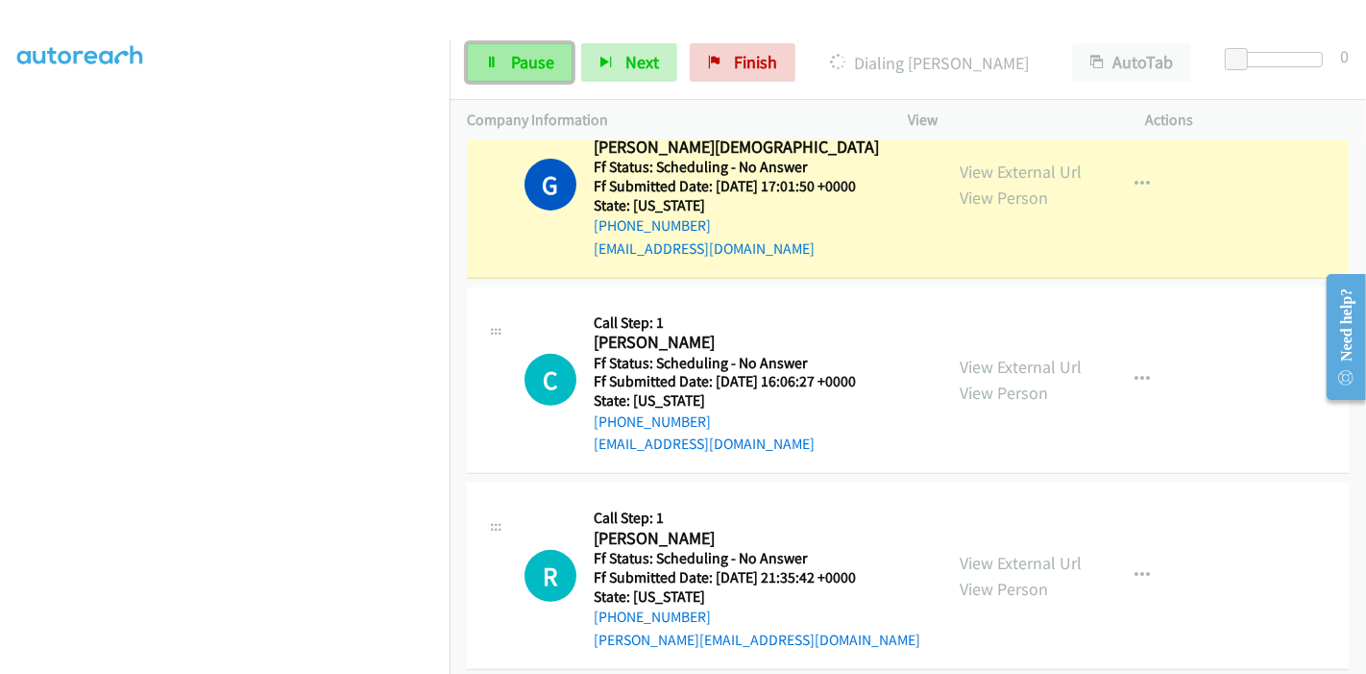
click at [529, 61] on span "Pause" at bounding box center [532, 62] width 43 height 22
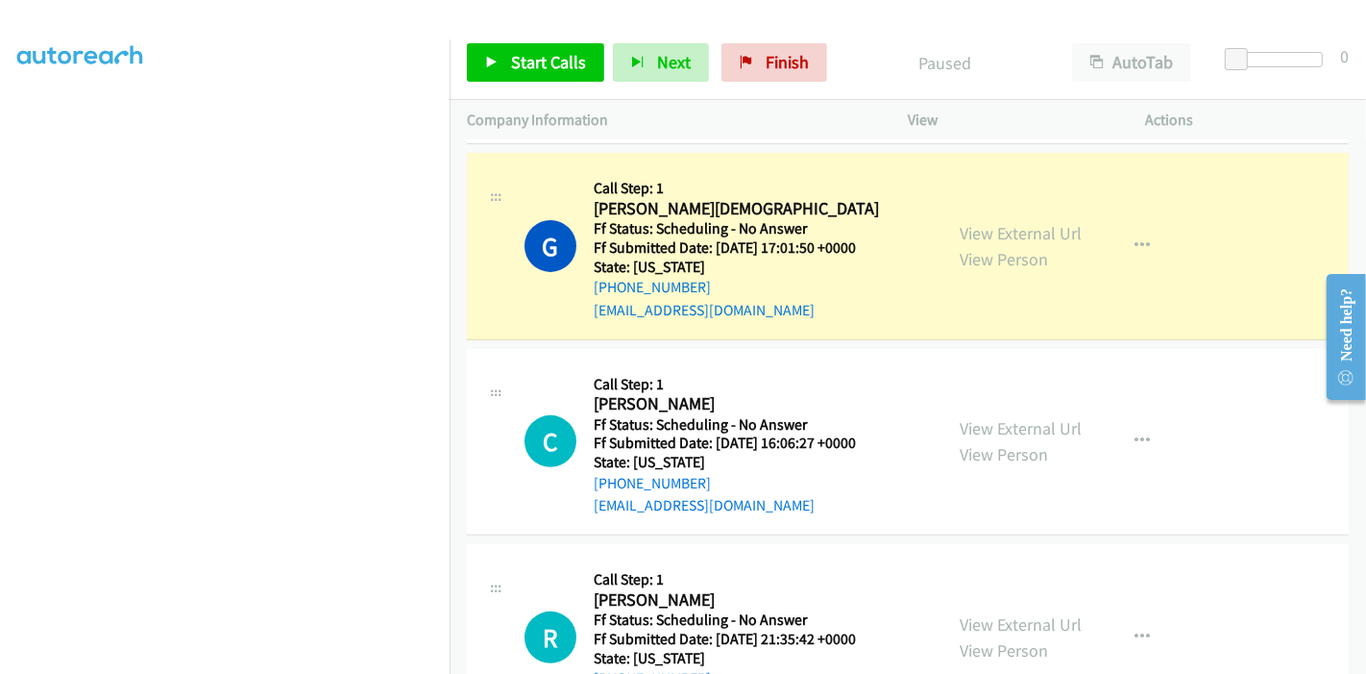
scroll to position [533, 0]
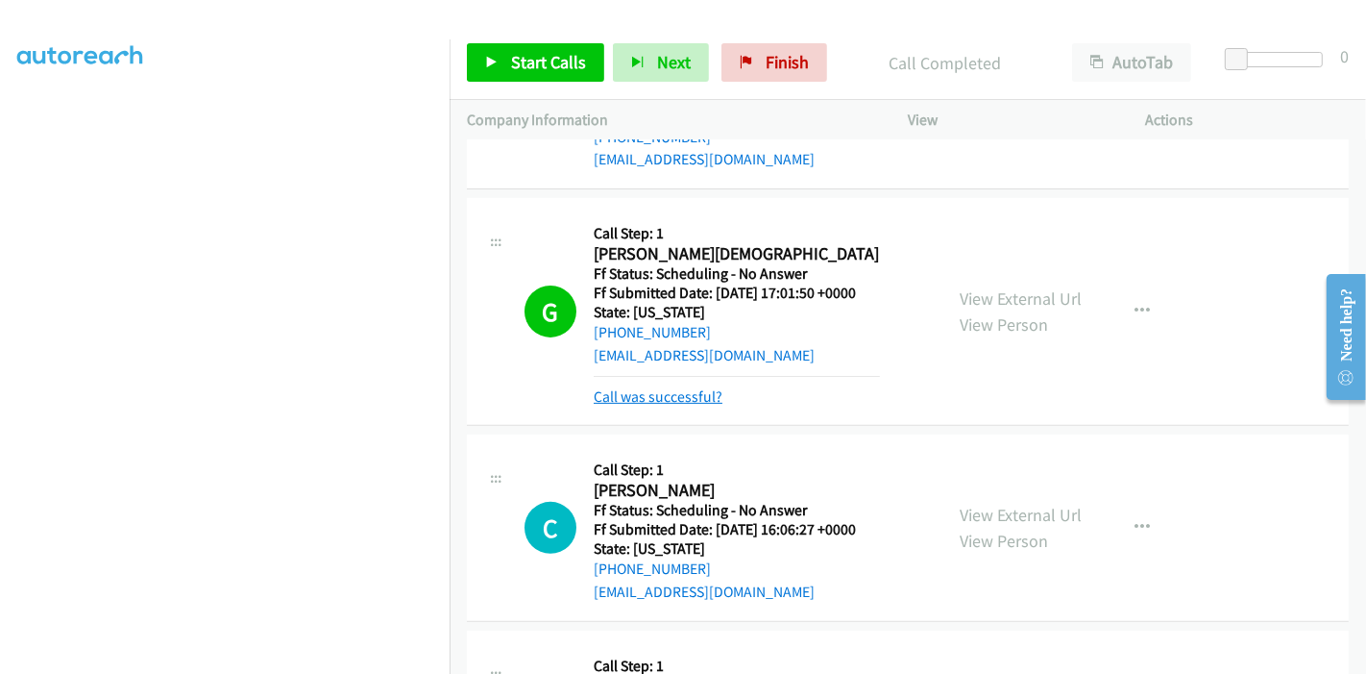
click at [652, 391] on link "Call was successful?" at bounding box center [658, 396] width 129 height 18
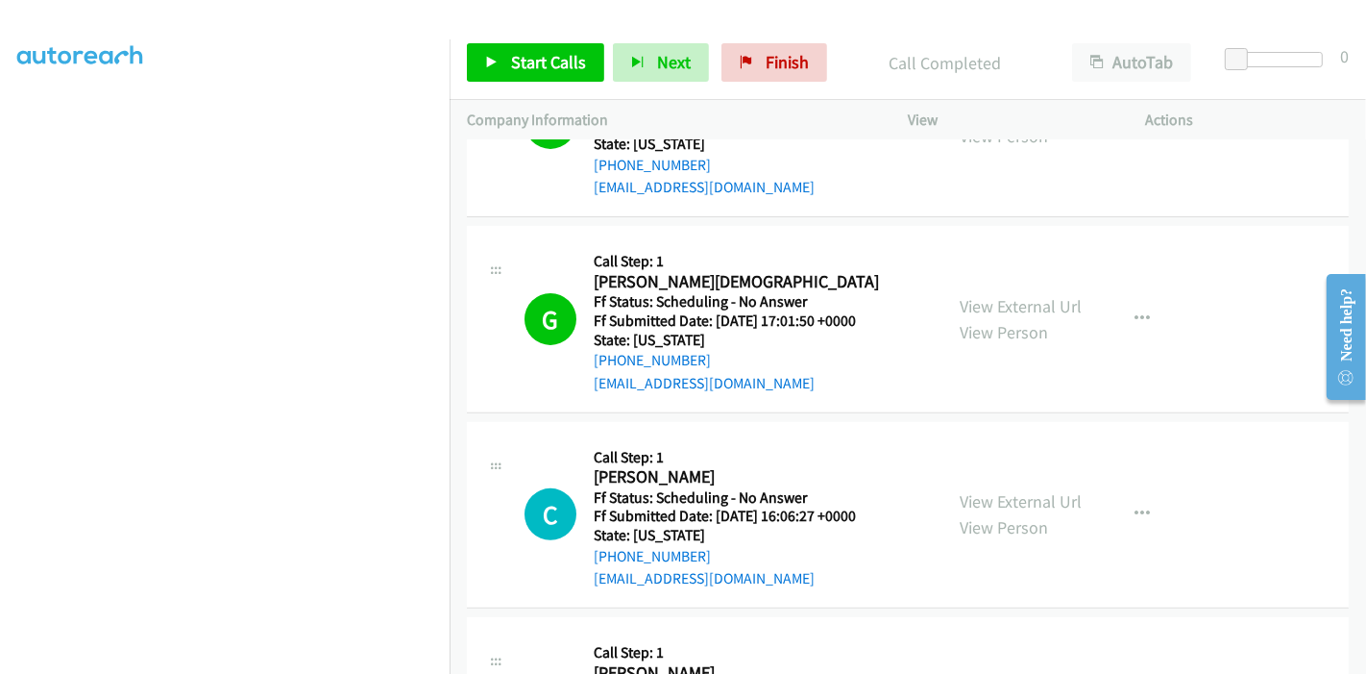
scroll to position [640, 0]
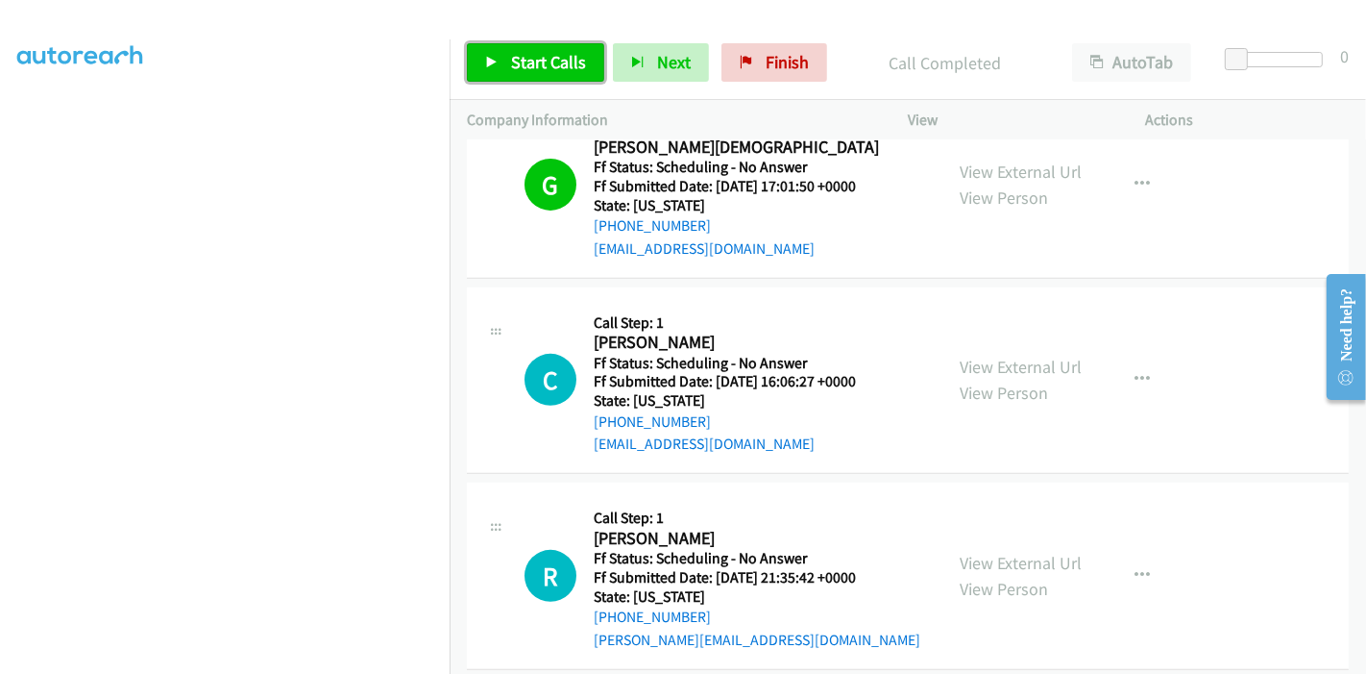
click at [517, 69] on span "Start Calls" at bounding box center [548, 62] width 75 height 22
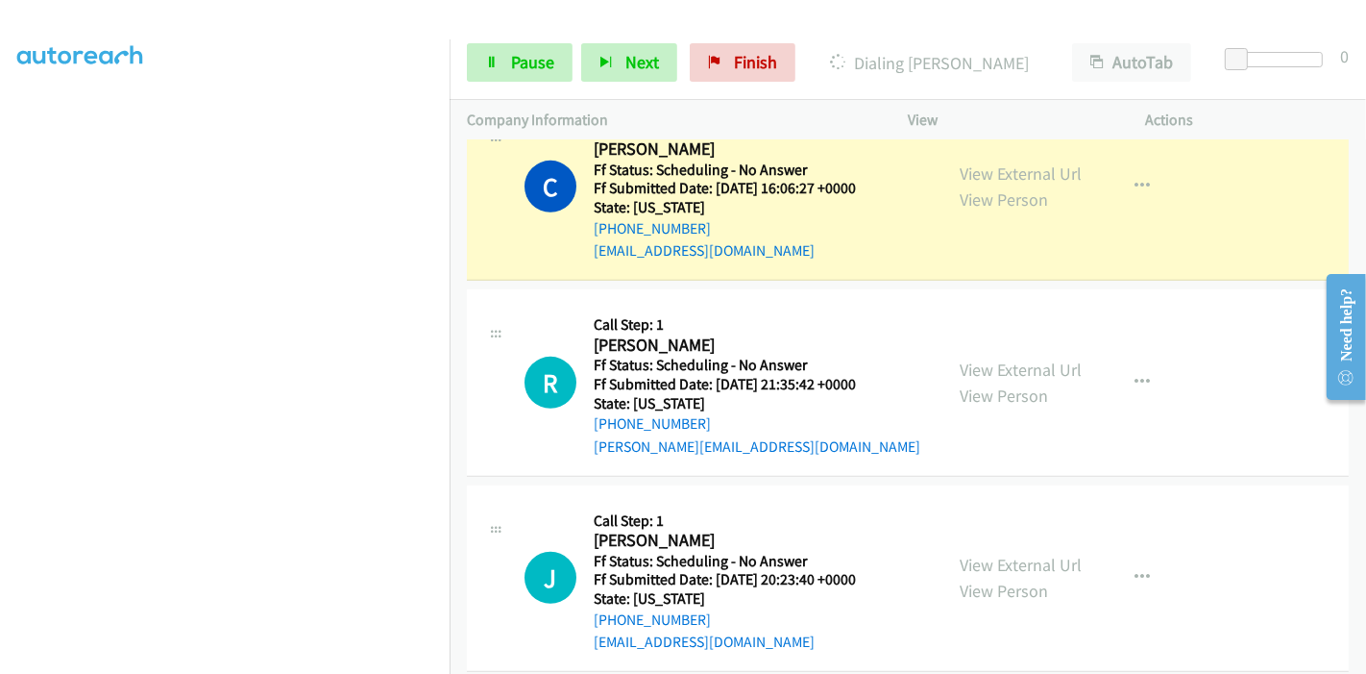
scroll to position [853, 0]
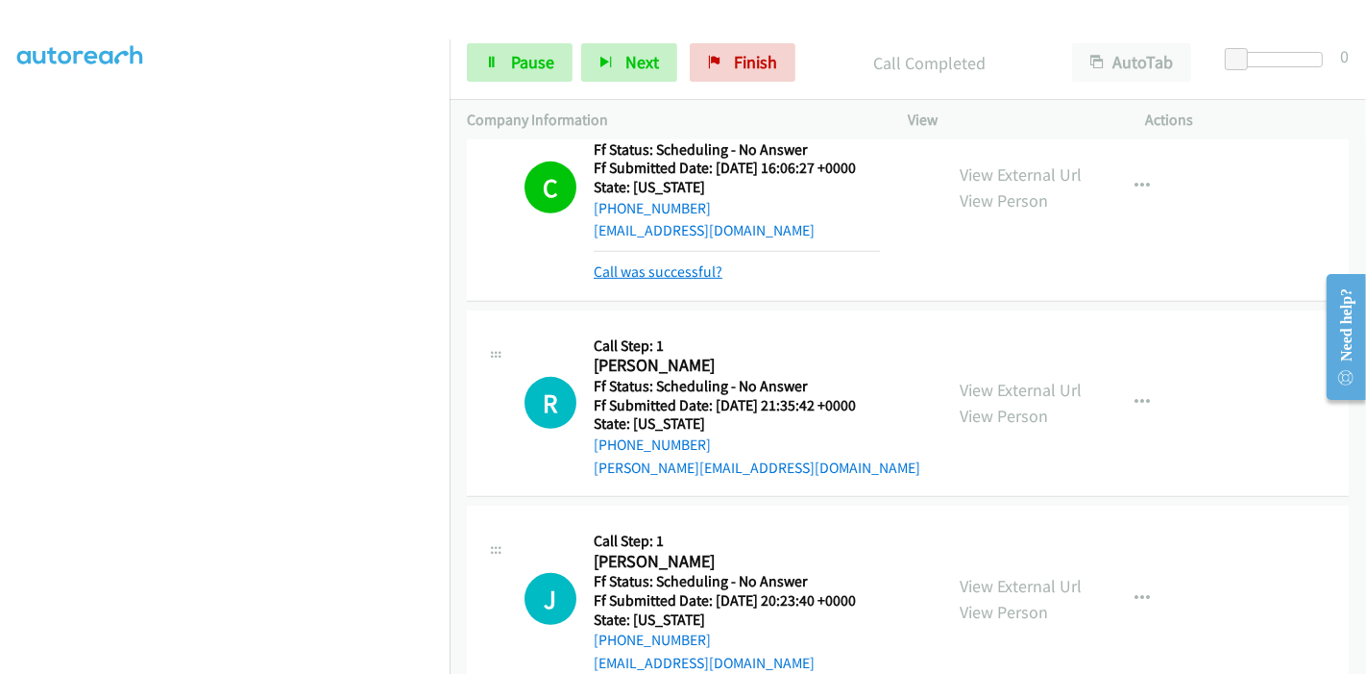
click at [663, 273] on link "Call was successful?" at bounding box center [658, 271] width 129 height 18
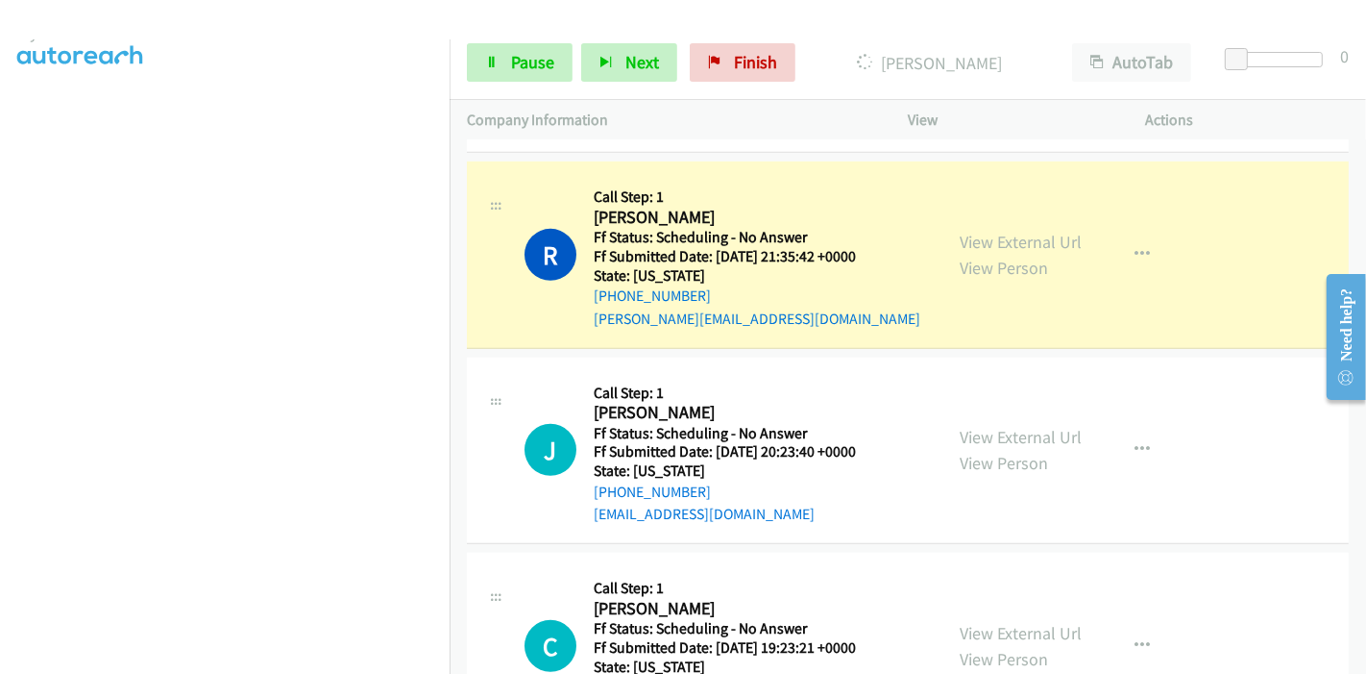
scroll to position [405, 0]
click at [490, 70] on link "Pause" at bounding box center [520, 62] width 106 height 38
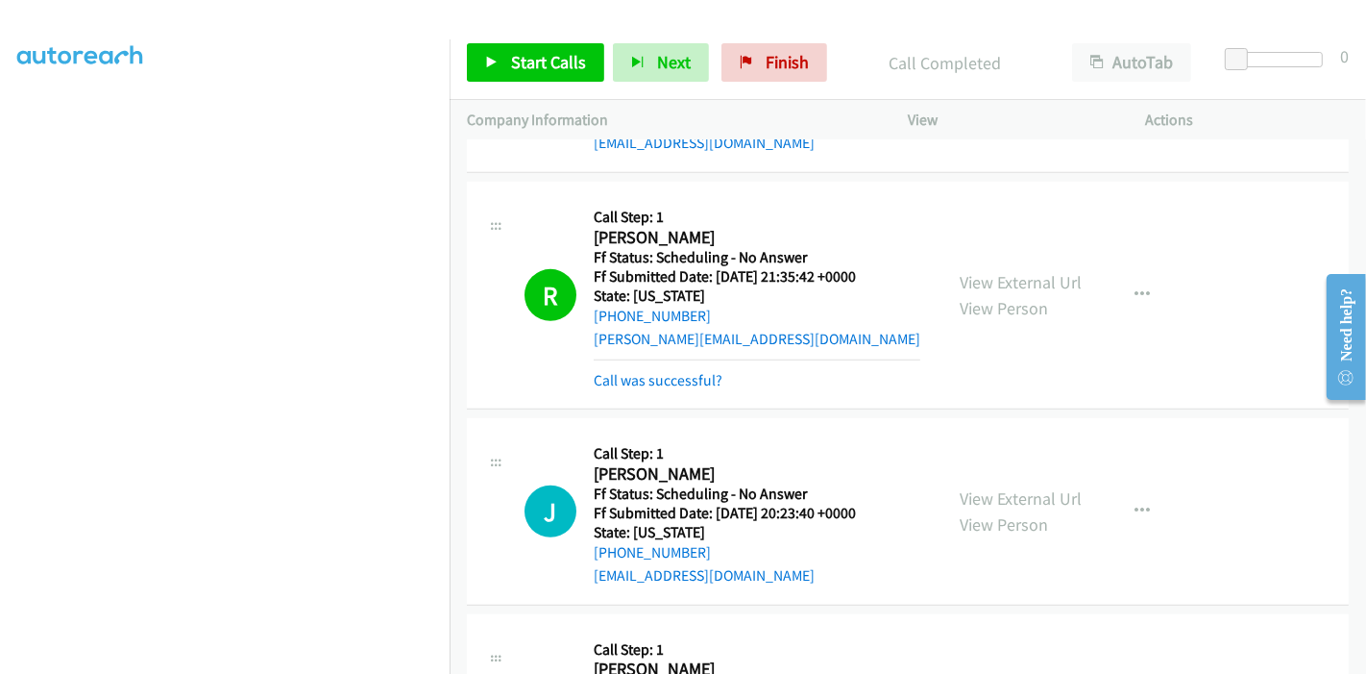
scroll to position [961, 0]
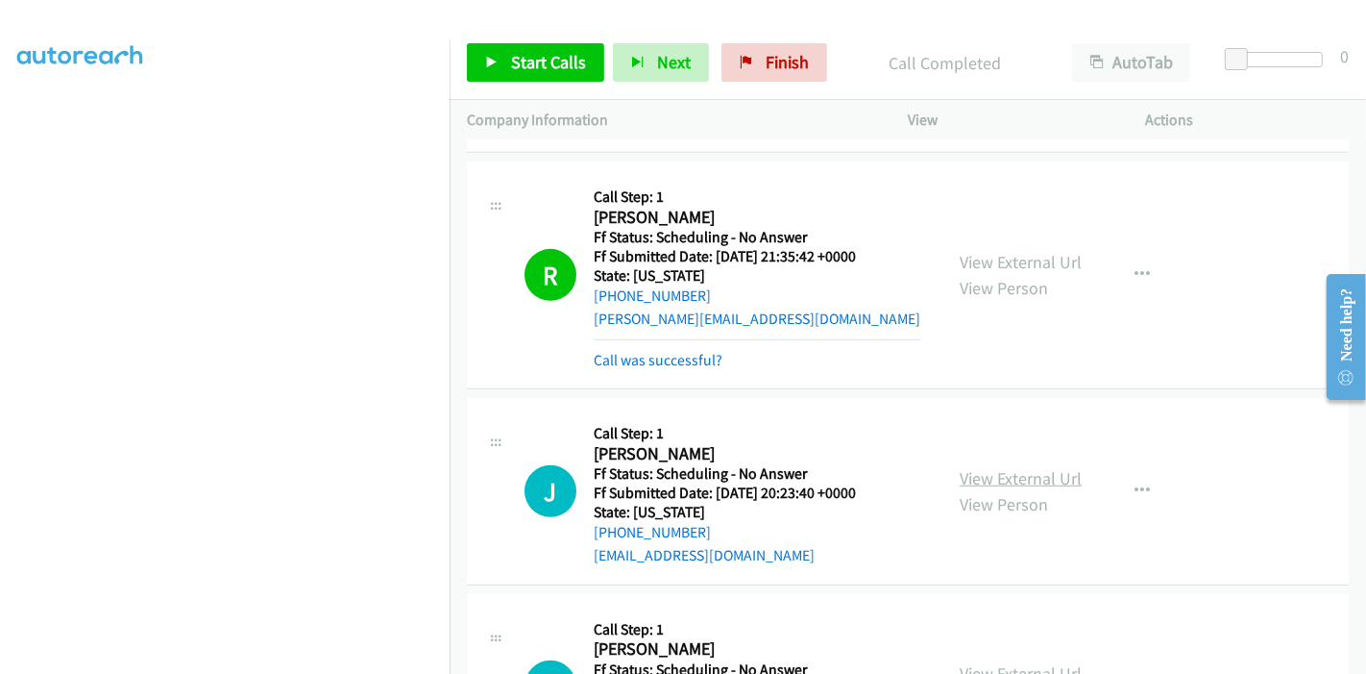
click at [991, 474] on link "View External Url" at bounding box center [1021, 478] width 122 height 22
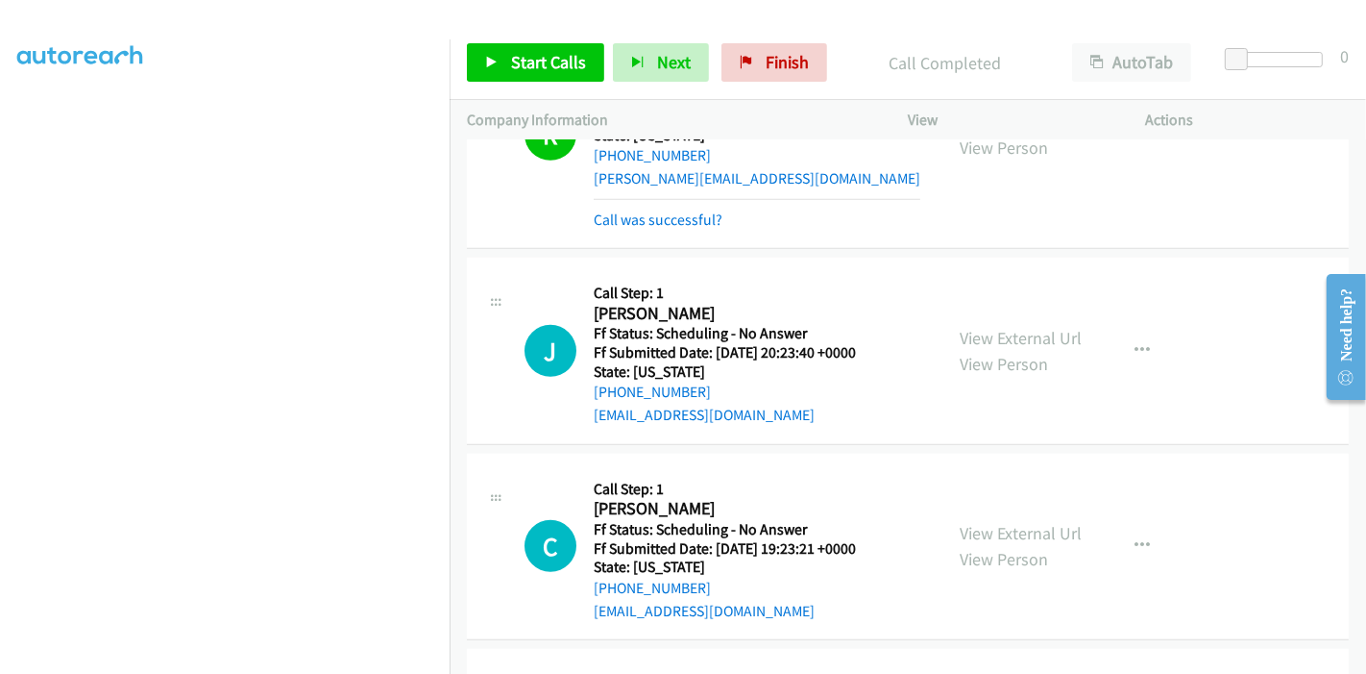
scroll to position [1174, 0]
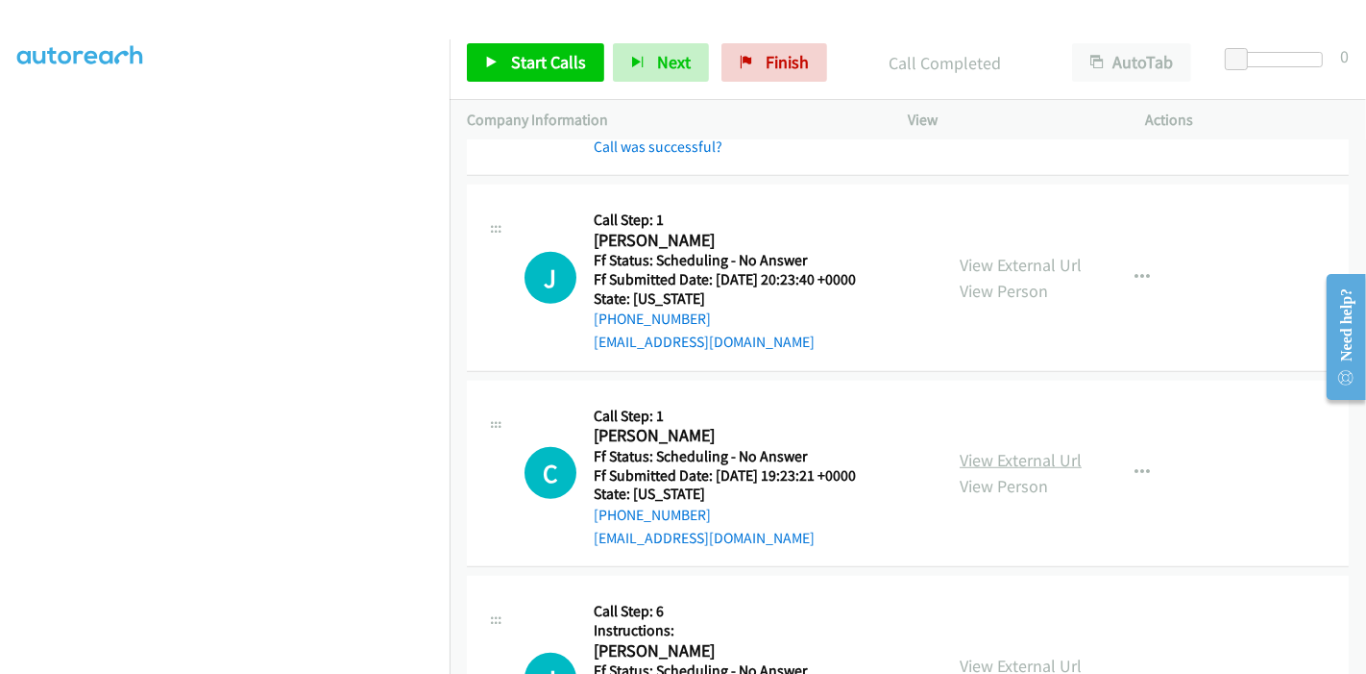
click at [998, 452] on link "View External Url" at bounding box center [1021, 460] width 122 height 22
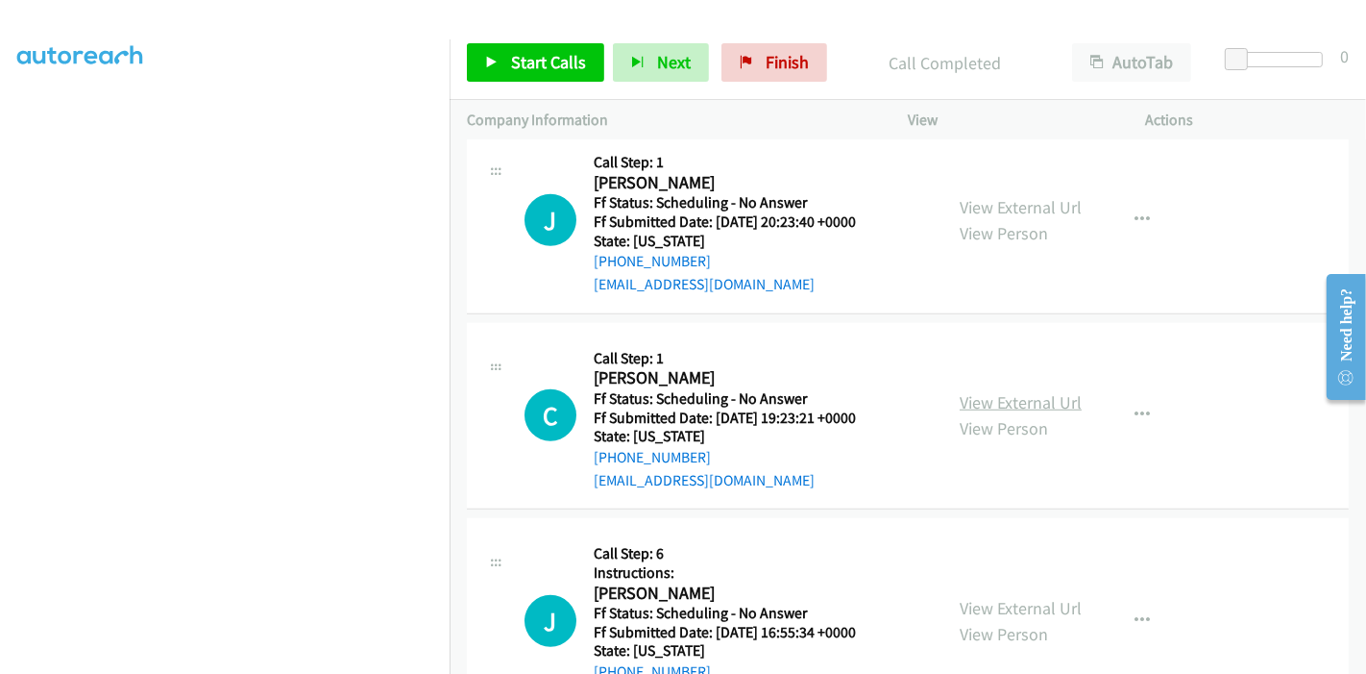
scroll to position [1387, 0]
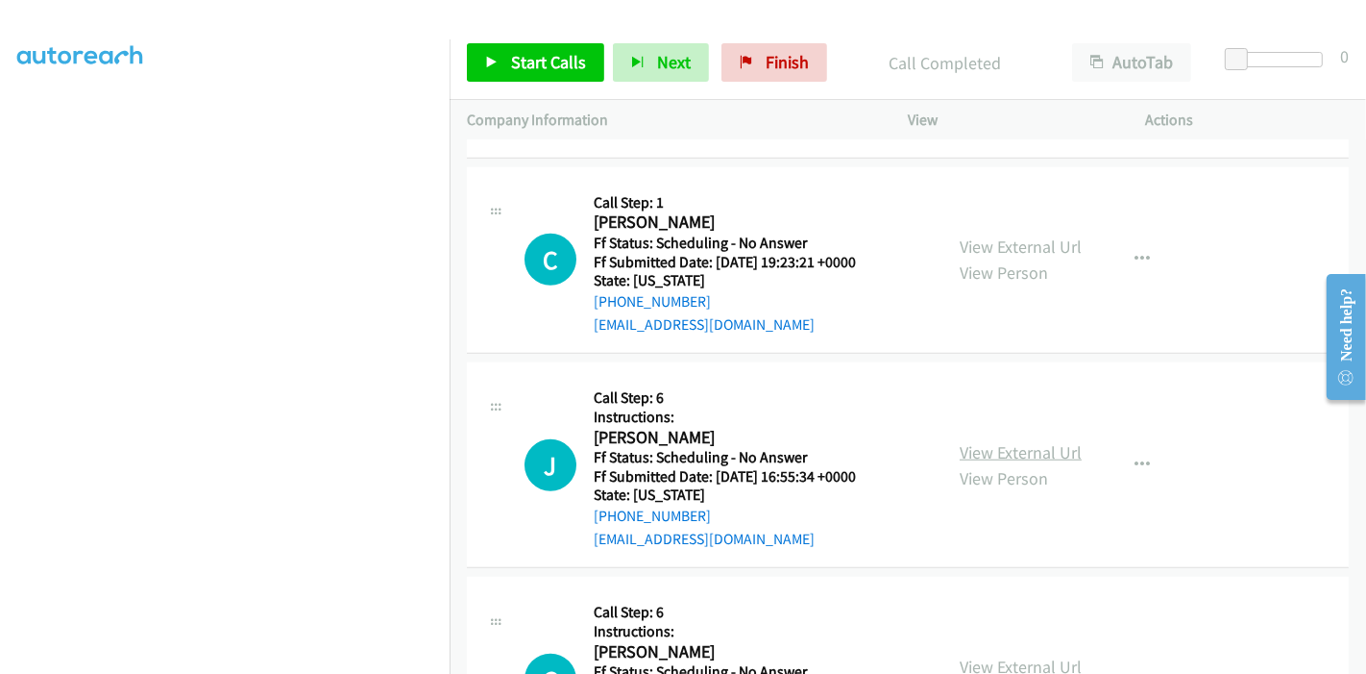
click at [966, 450] on link "View External Url" at bounding box center [1021, 452] width 122 height 22
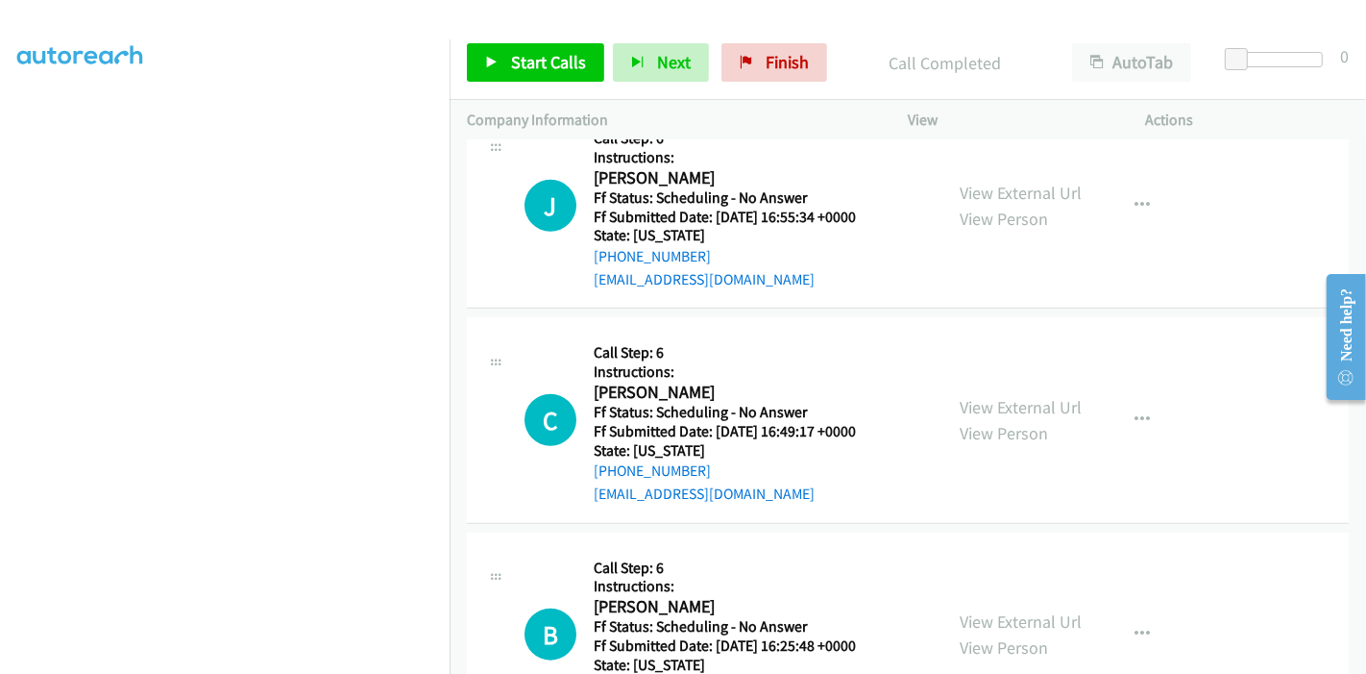
scroll to position [1707, 0]
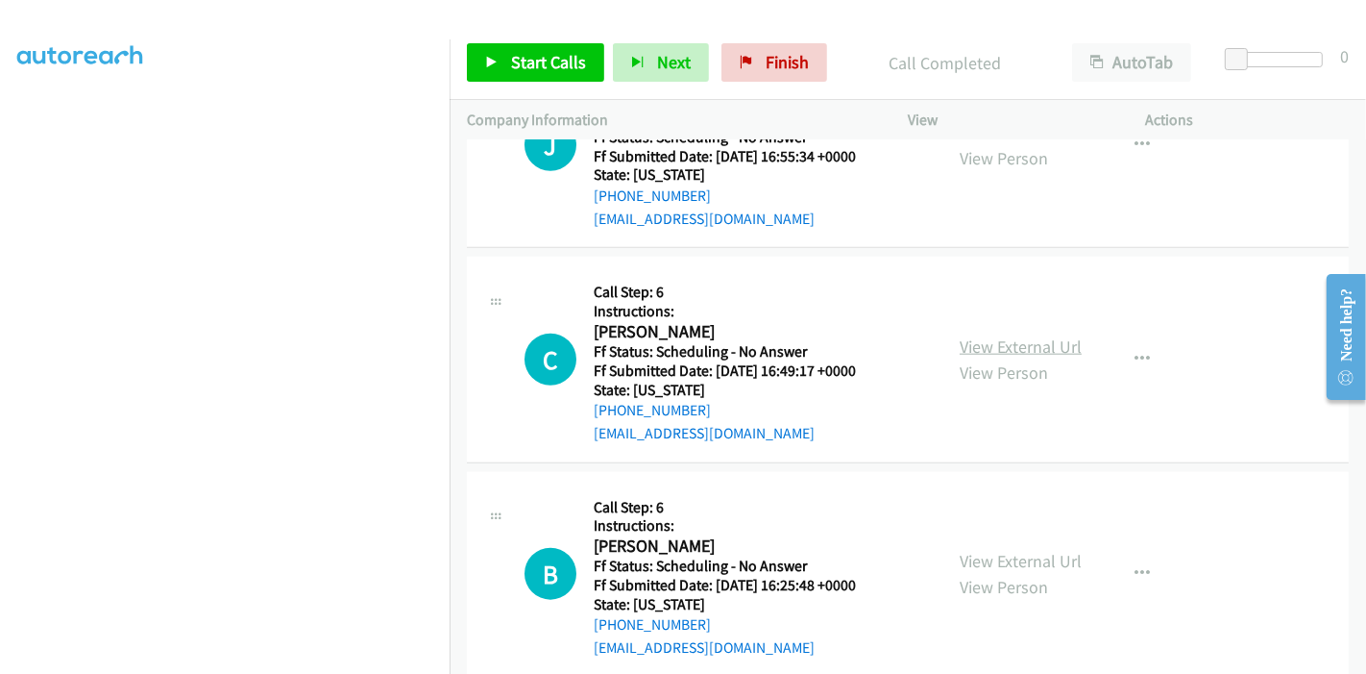
click at [1027, 347] on link "View External Url" at bounding box center [1021, 346] width 122 height 22
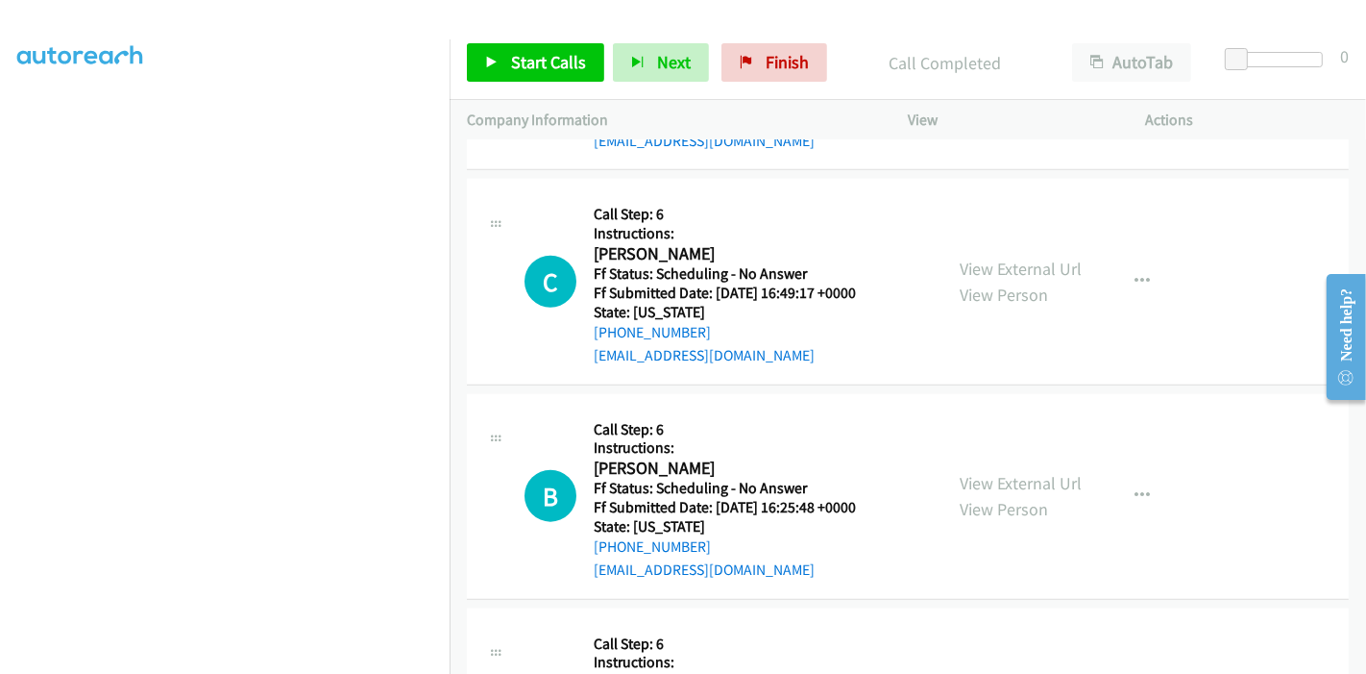
scroll to position [1814, 0]
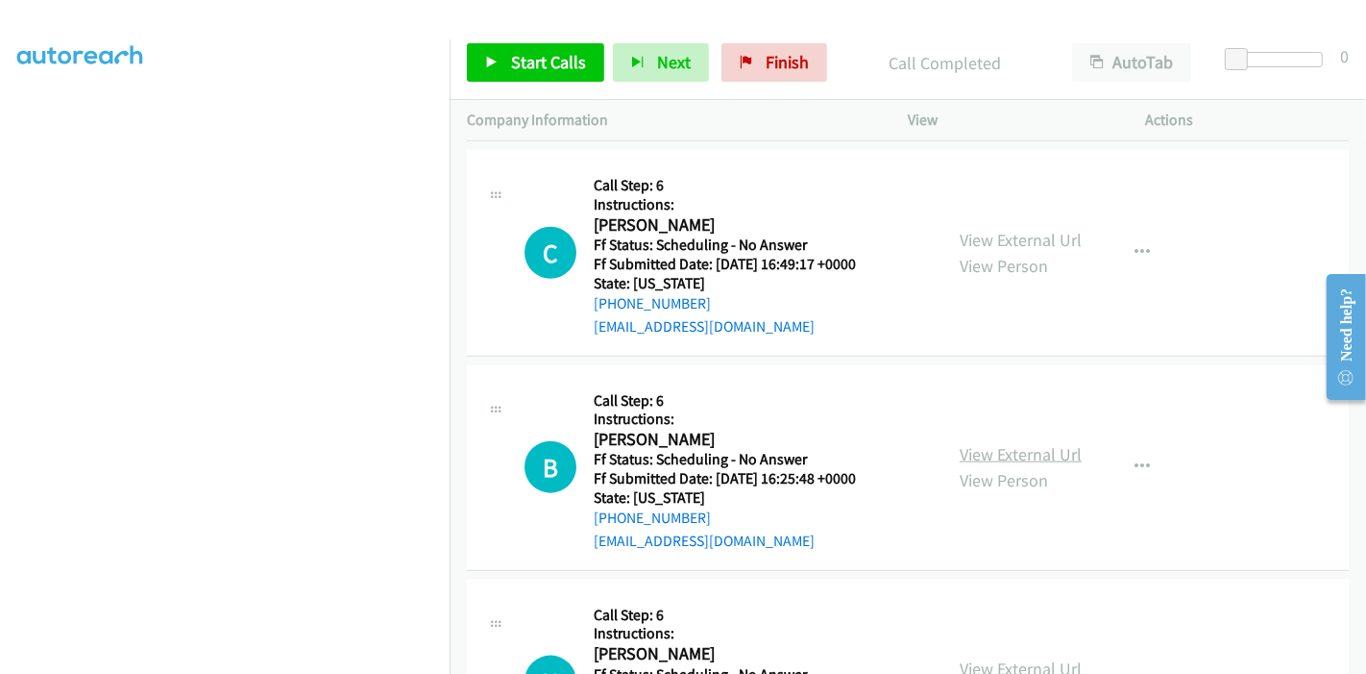
click at [988, 454] on link "View External Url" at bounding box center [1021, 454] width 122 height 22
click at [511, 54] on span "Start Calls" at bounding box center [548, 62] width 75 height 22
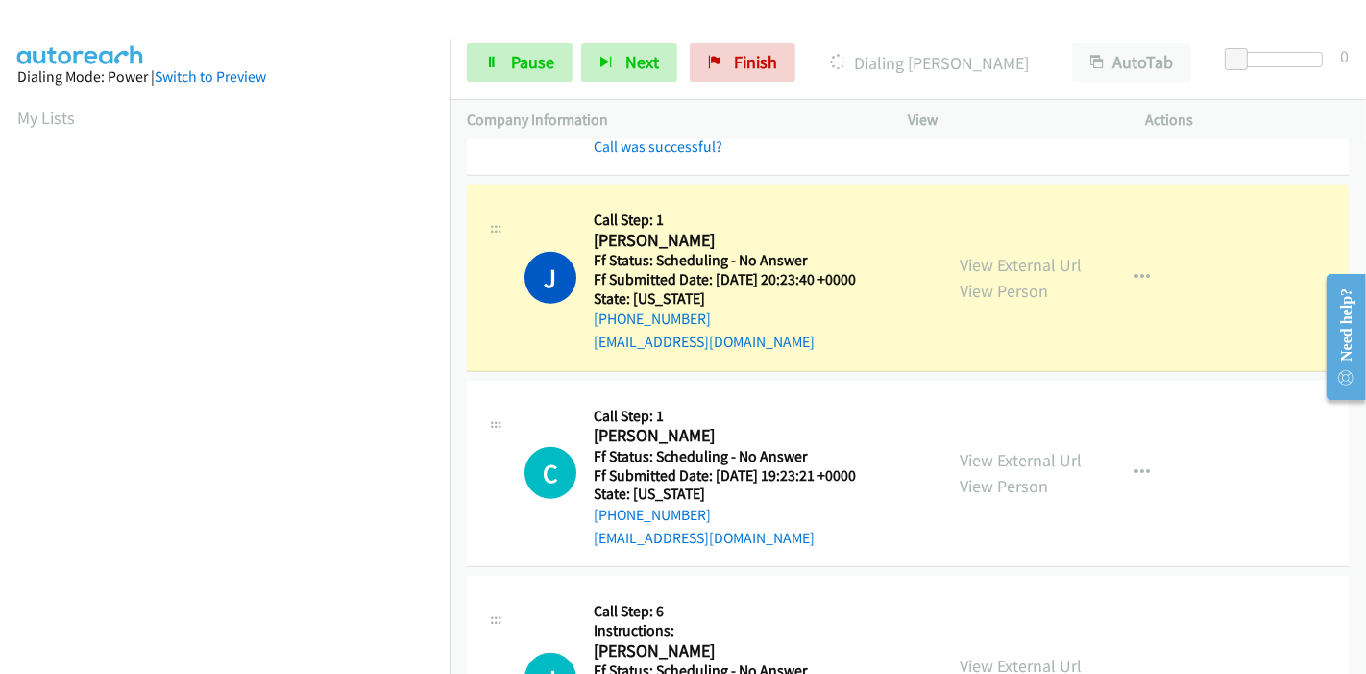
scroll to position [405, 0]
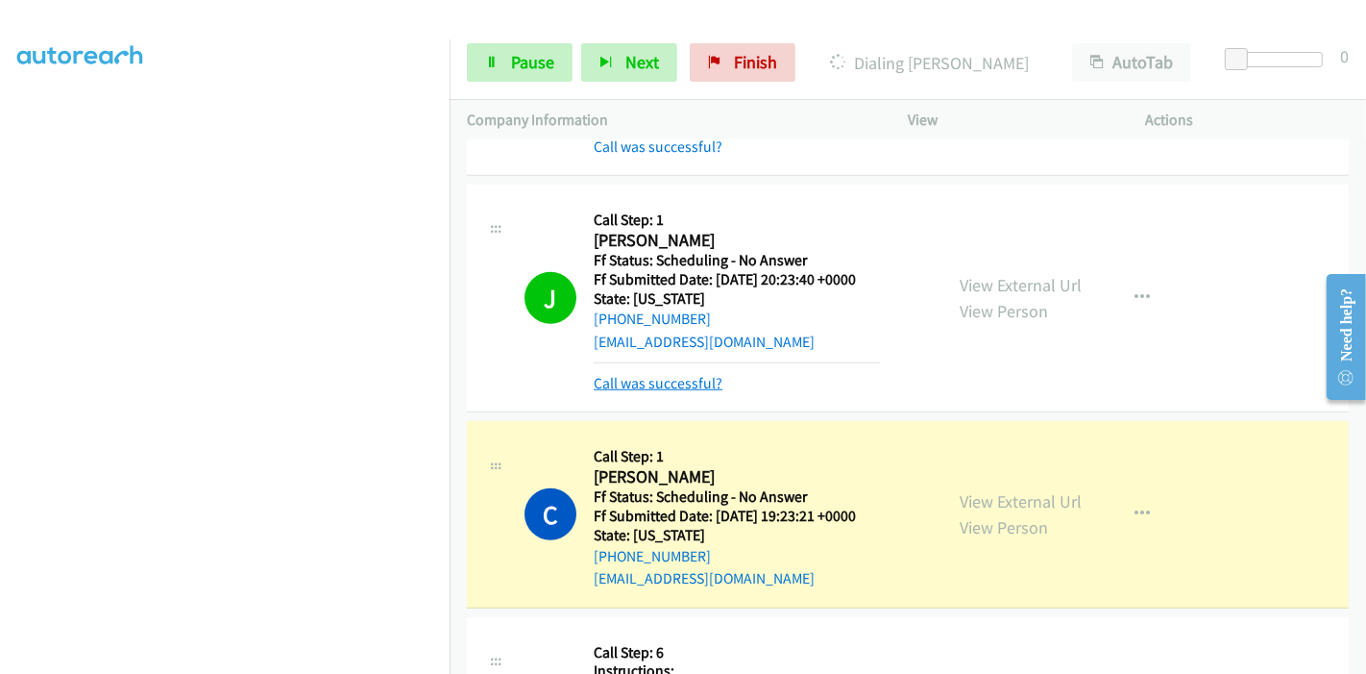
click at [652, 379] on link "Call was successful?" at bounding box center [658, 383] width 129 height 18
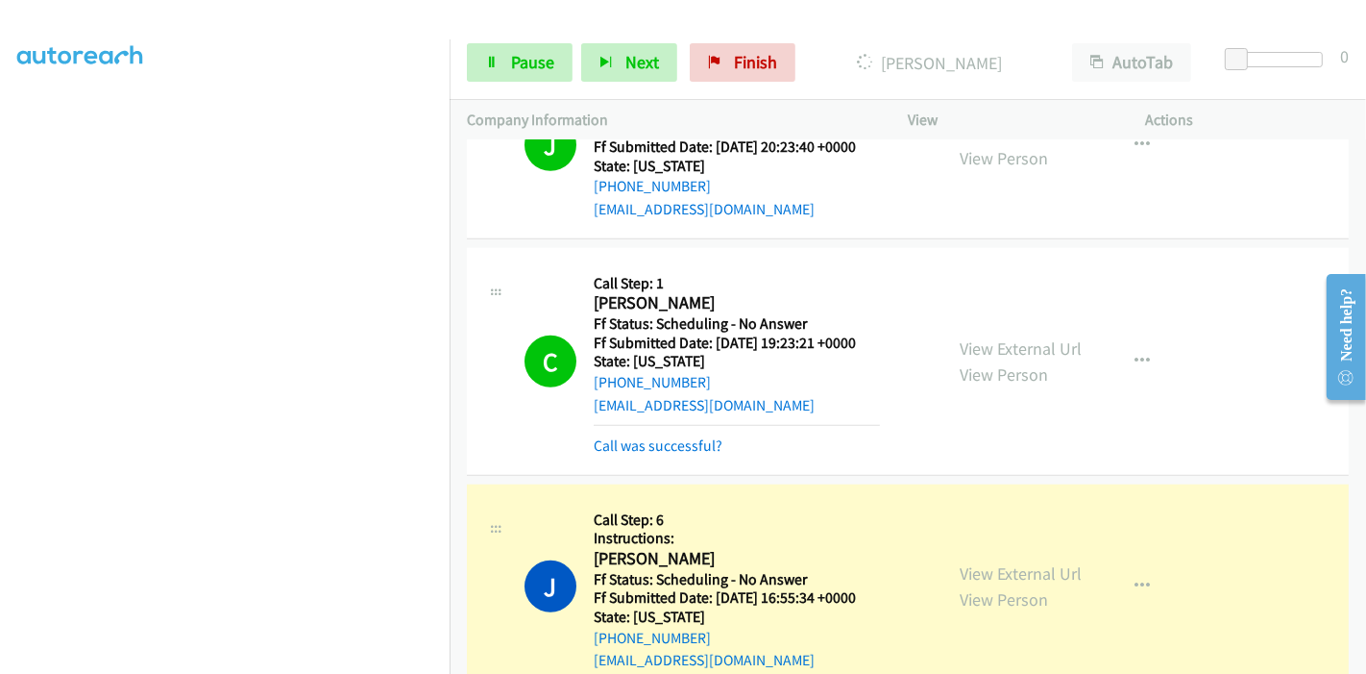
scroll to position [1301, 0]
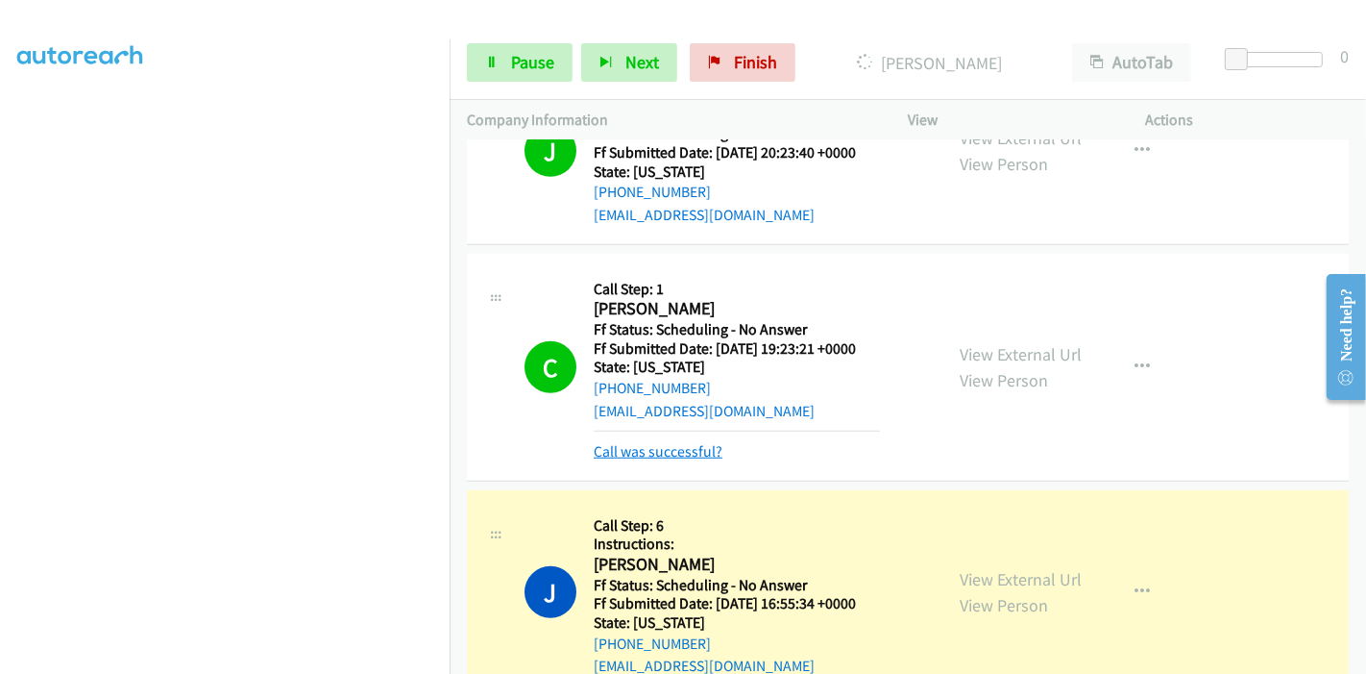
click at [653, 454] on link "Call was successful?" at bounding box center [658, 451] width 129 height 18
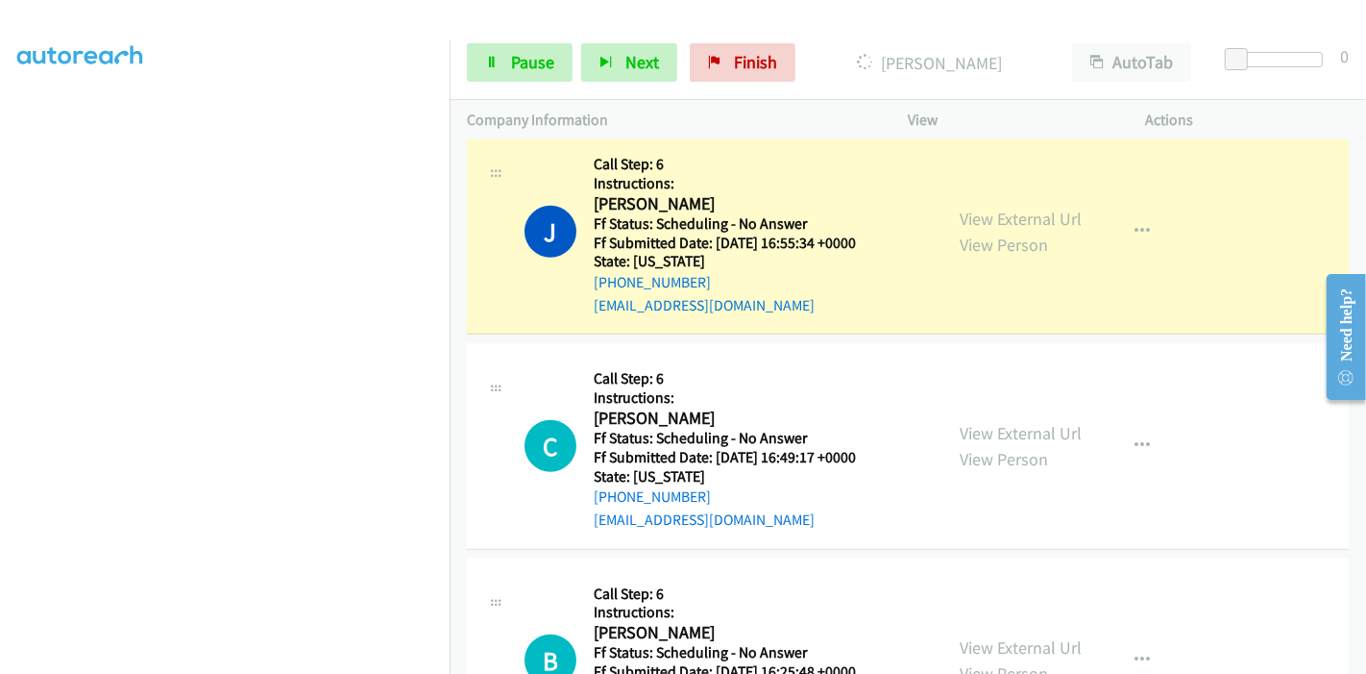
scroll to position [0, 0]
click at [500, 48] on link "Pause" at bounding box center [520, 62] width 106 height 38
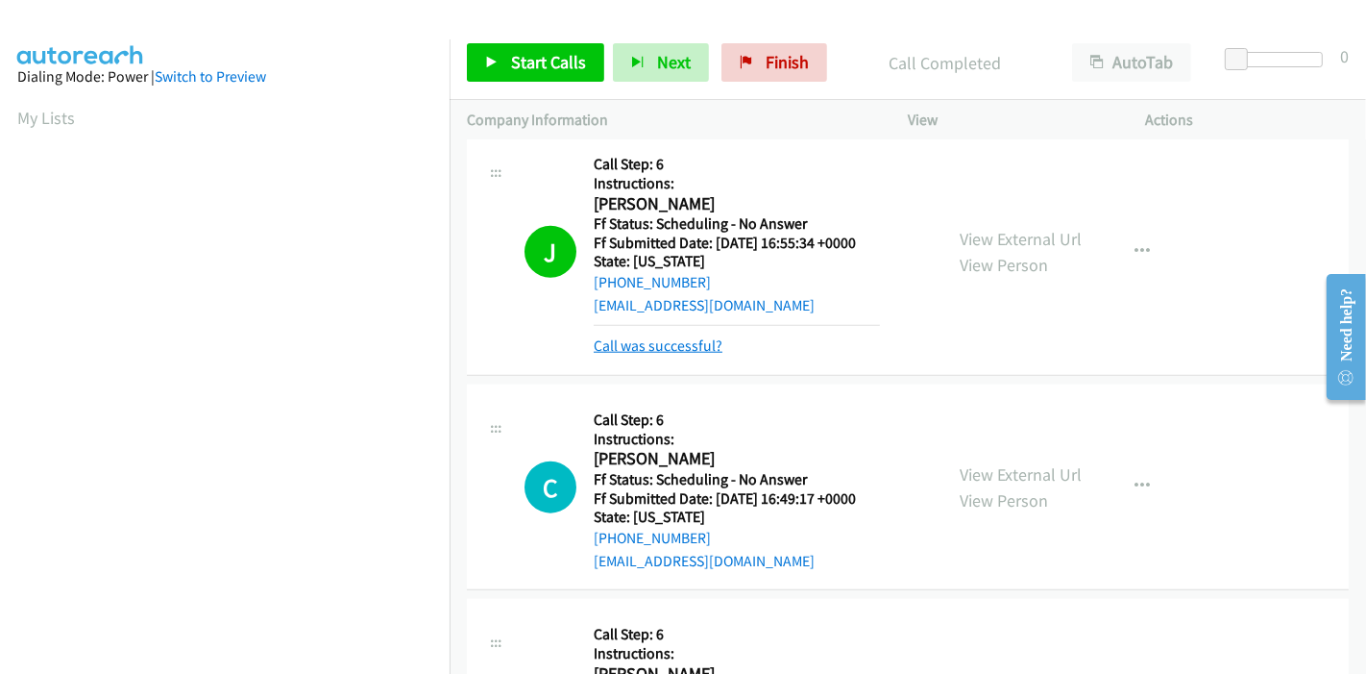
click at [661, 344] on link "Call was successful?" at bounding box center [658, 345] width 129 height 18
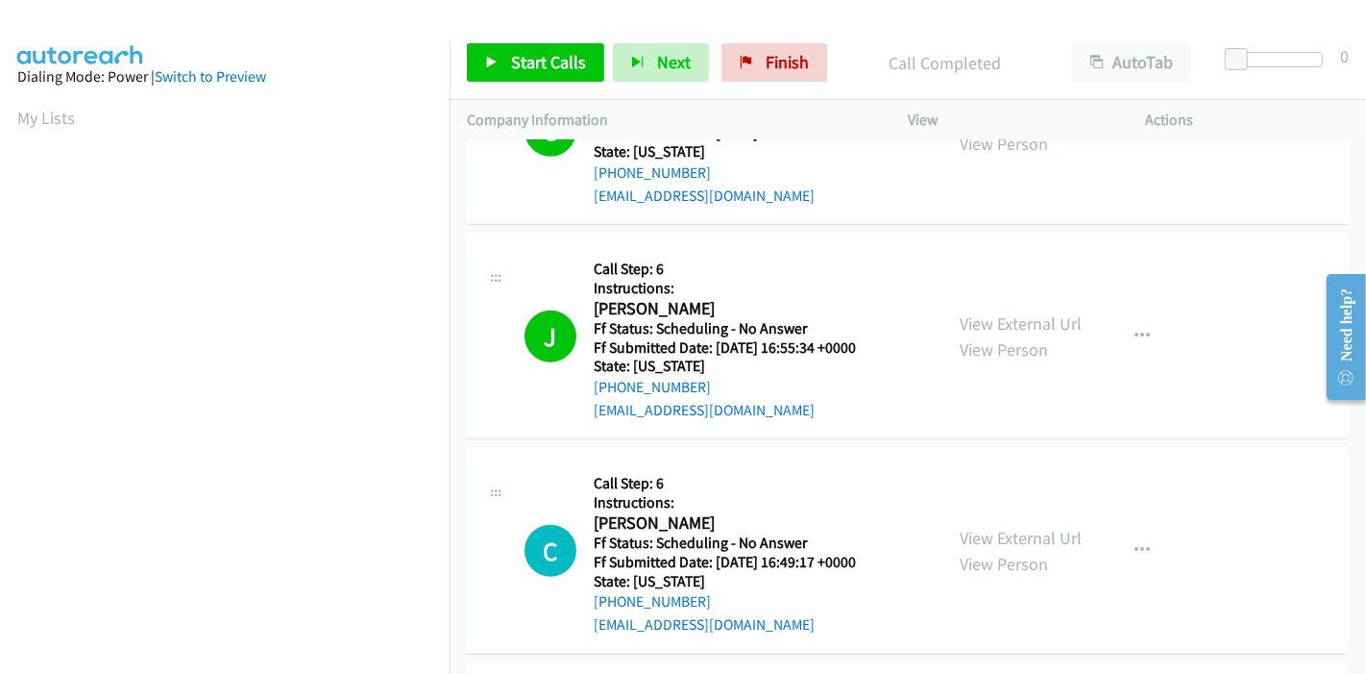
scroll to position [1514, 0]
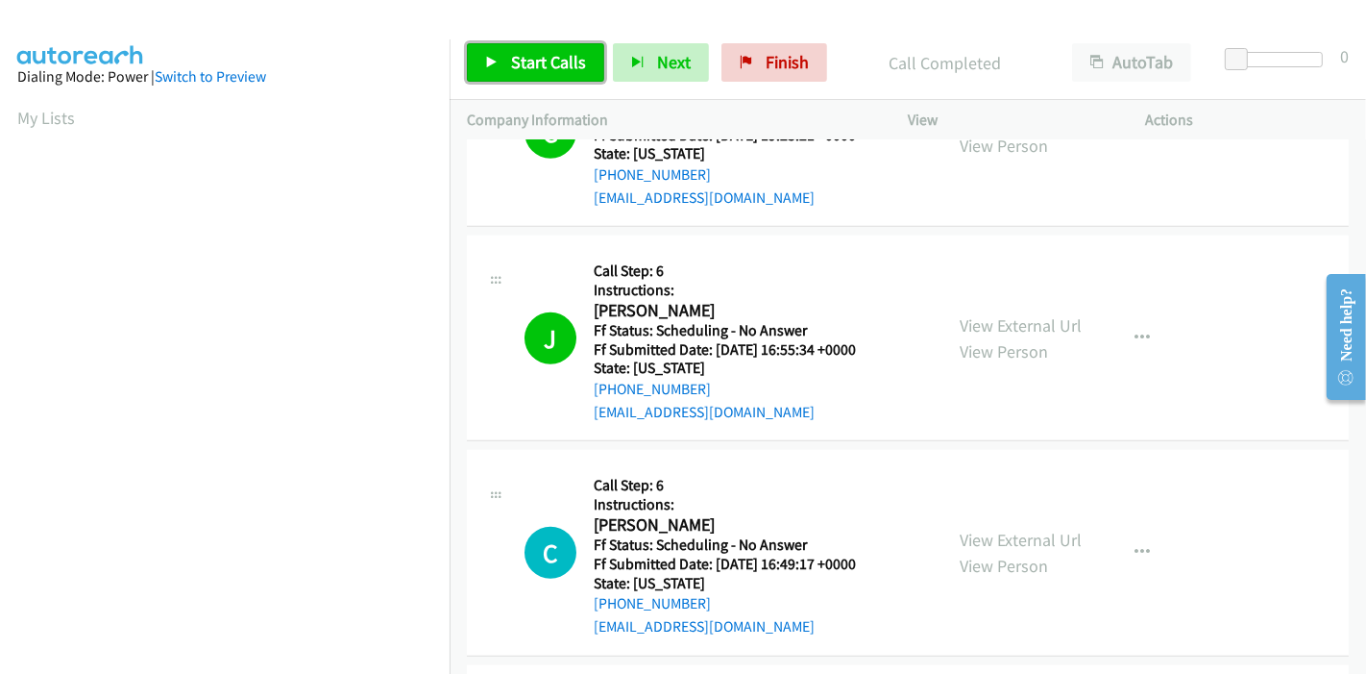
click at [524, 69] on span "Start Calls" at bounding box center [548, 62] width 75 height 22
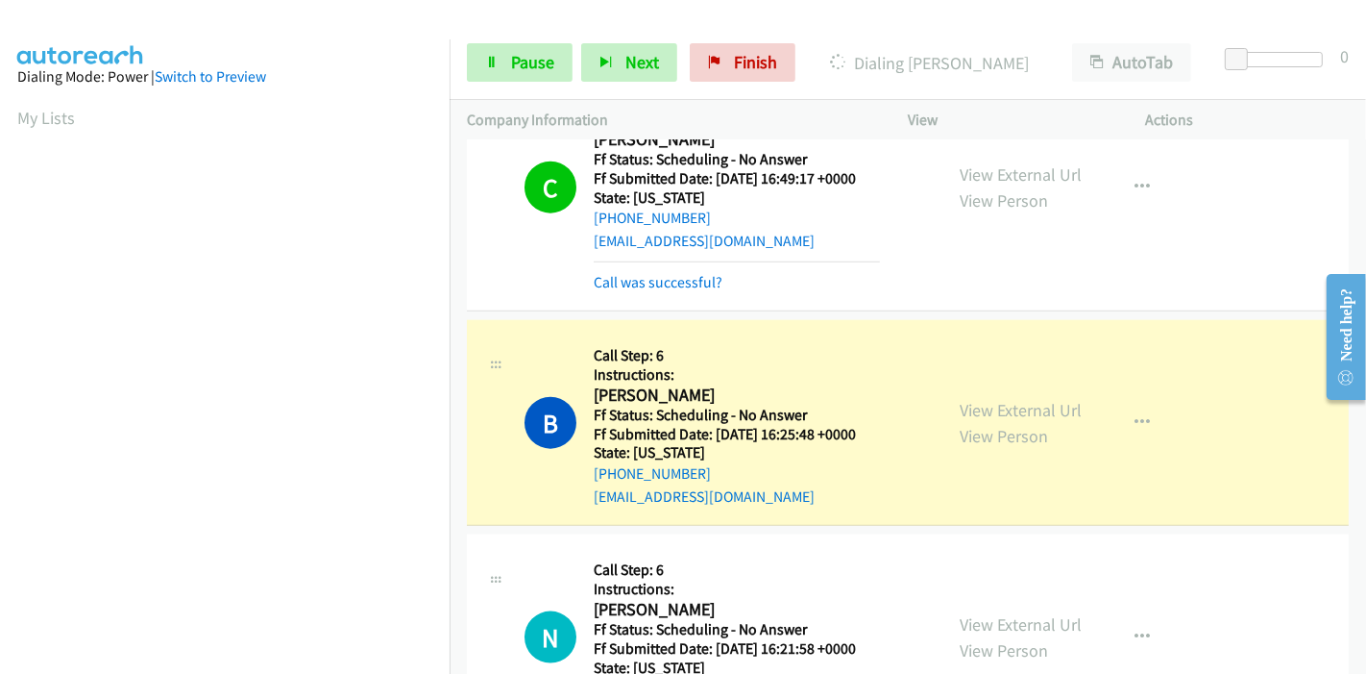
scroll to position [2048, 0]
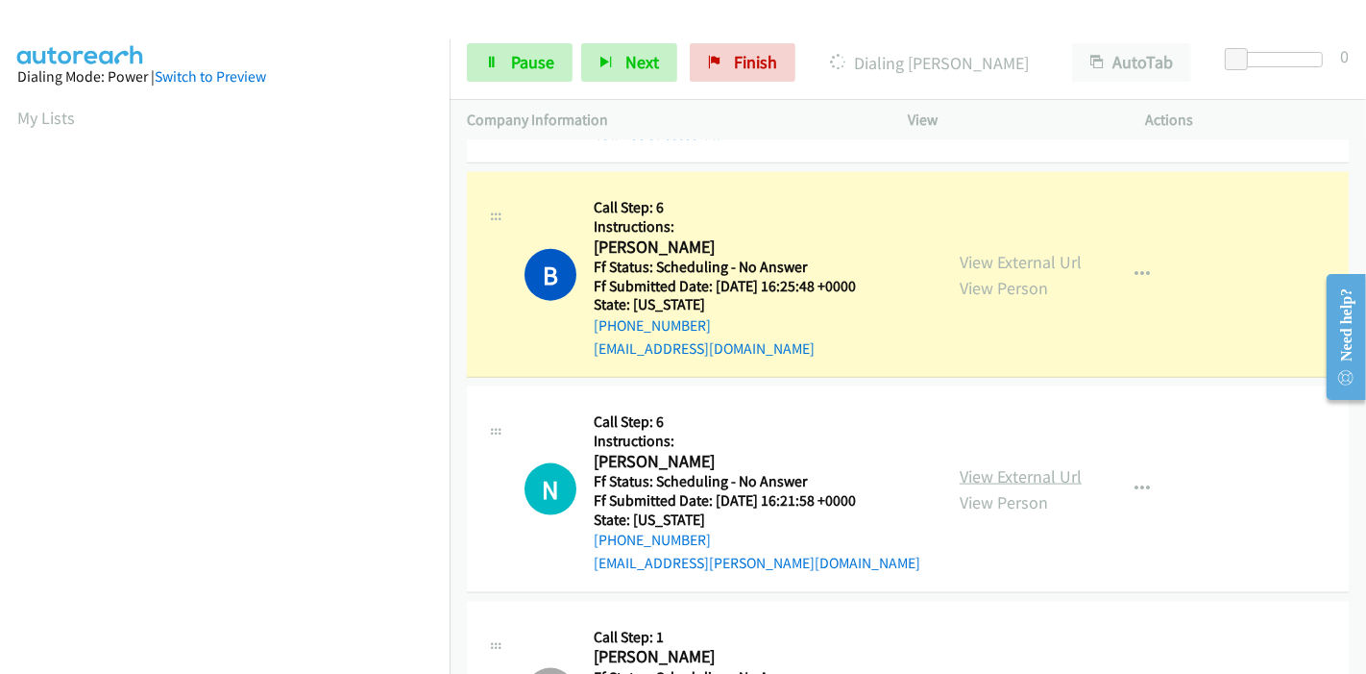
click at [969, 465] on link "View External Url" at bounding box center [1021, 476] width 122 height 22
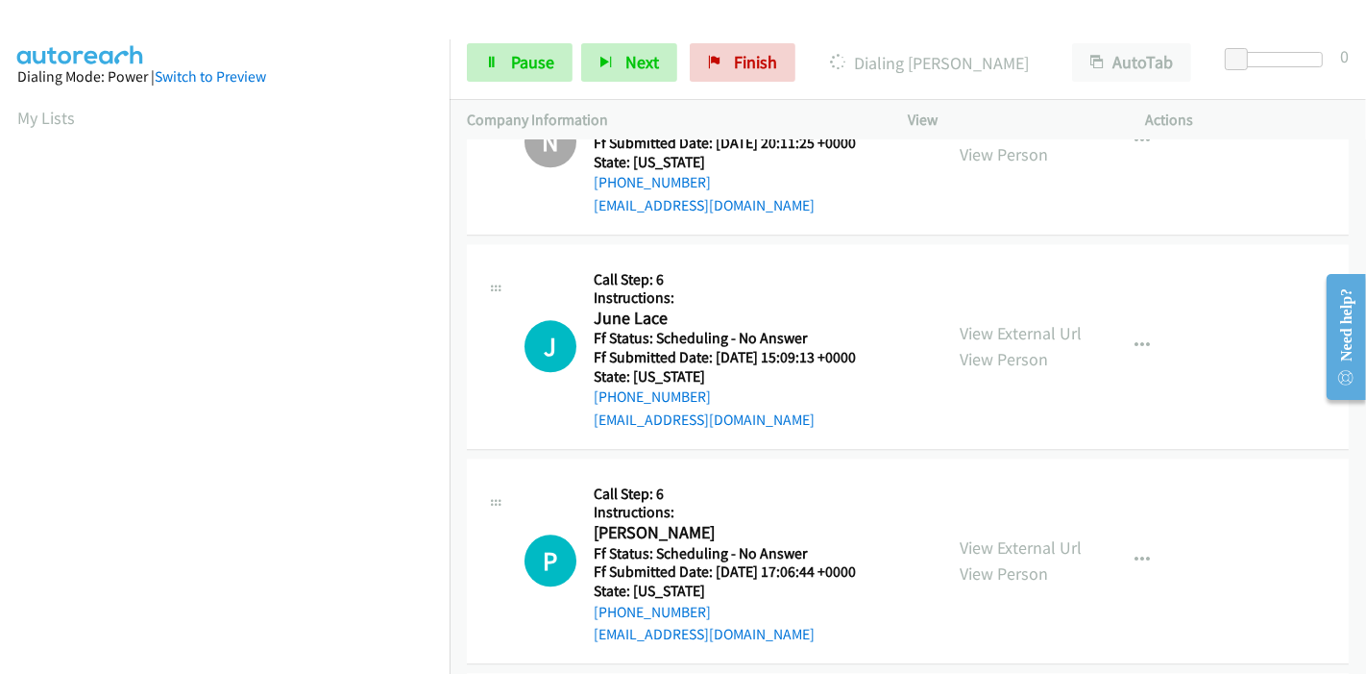
scroll to position [4076, 0]
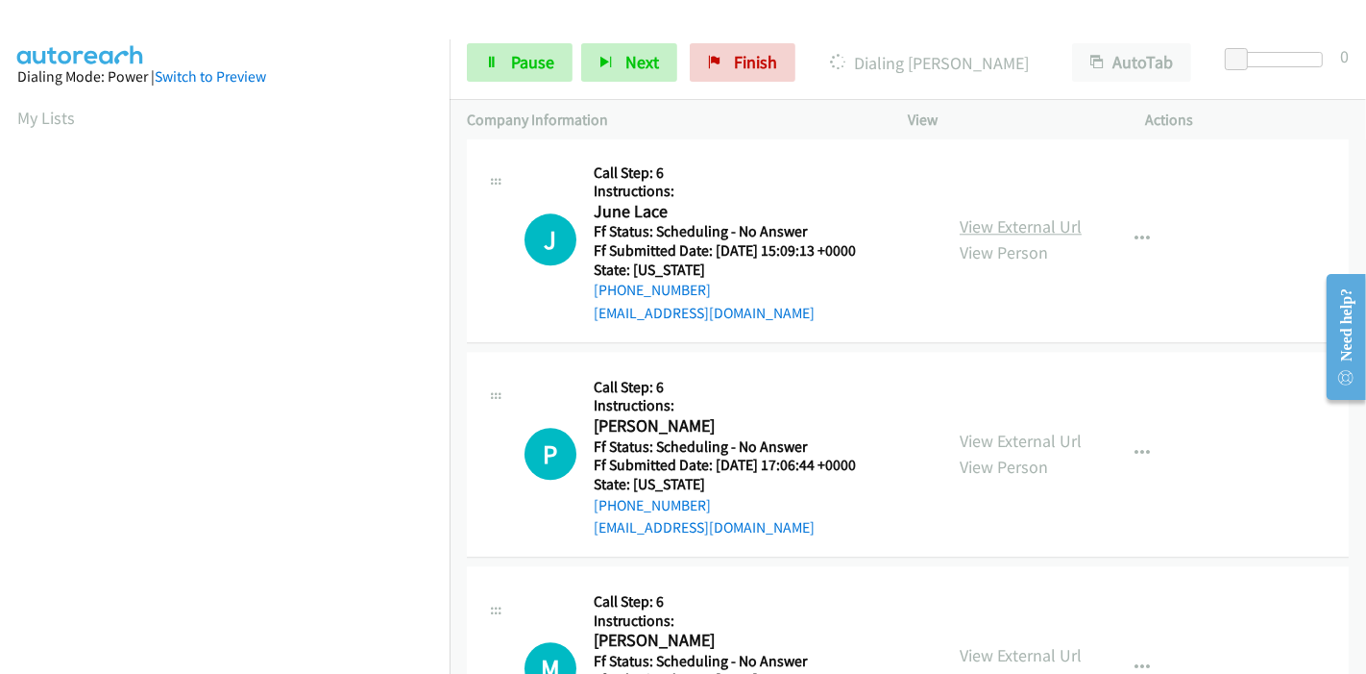
click at [1031, 226] on link "View External Url" at bounding box center [1021, 226] width 122 height 22
click at [985, 437] on link "View External Url" at bounding box center [1021, 441] width 122 height 22
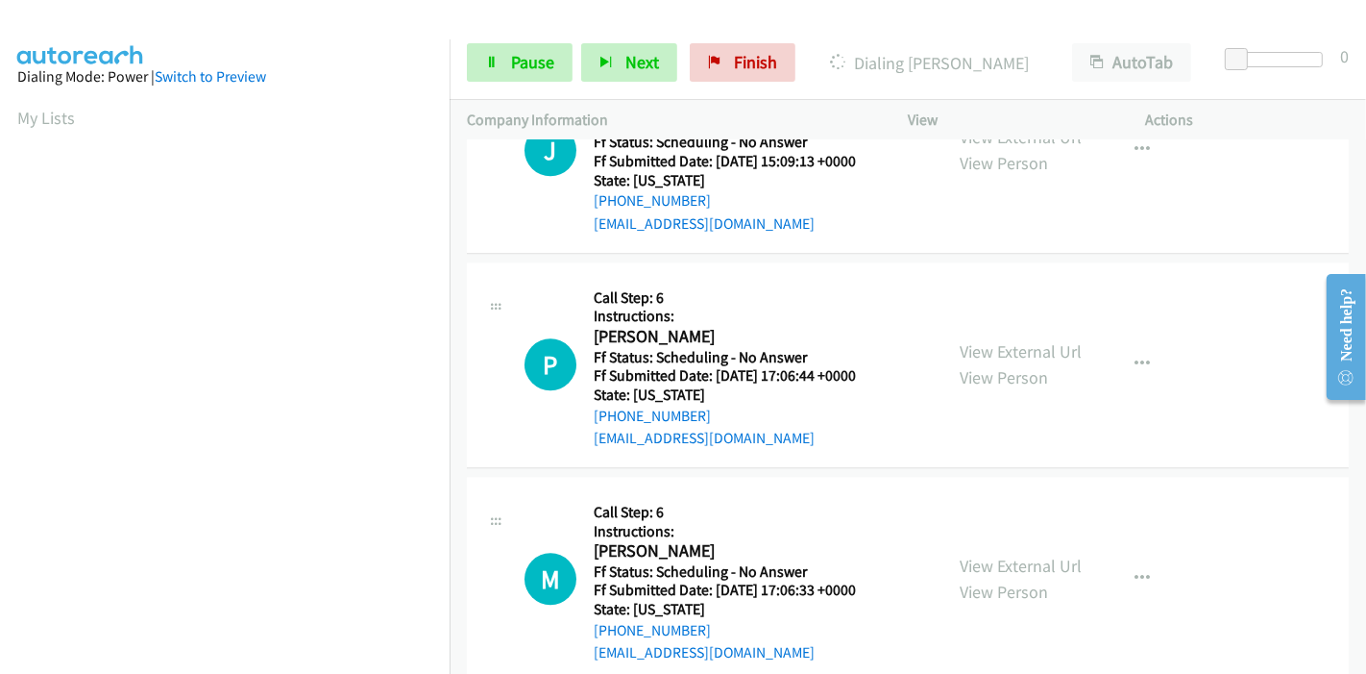
scroll to position [4290, 0]
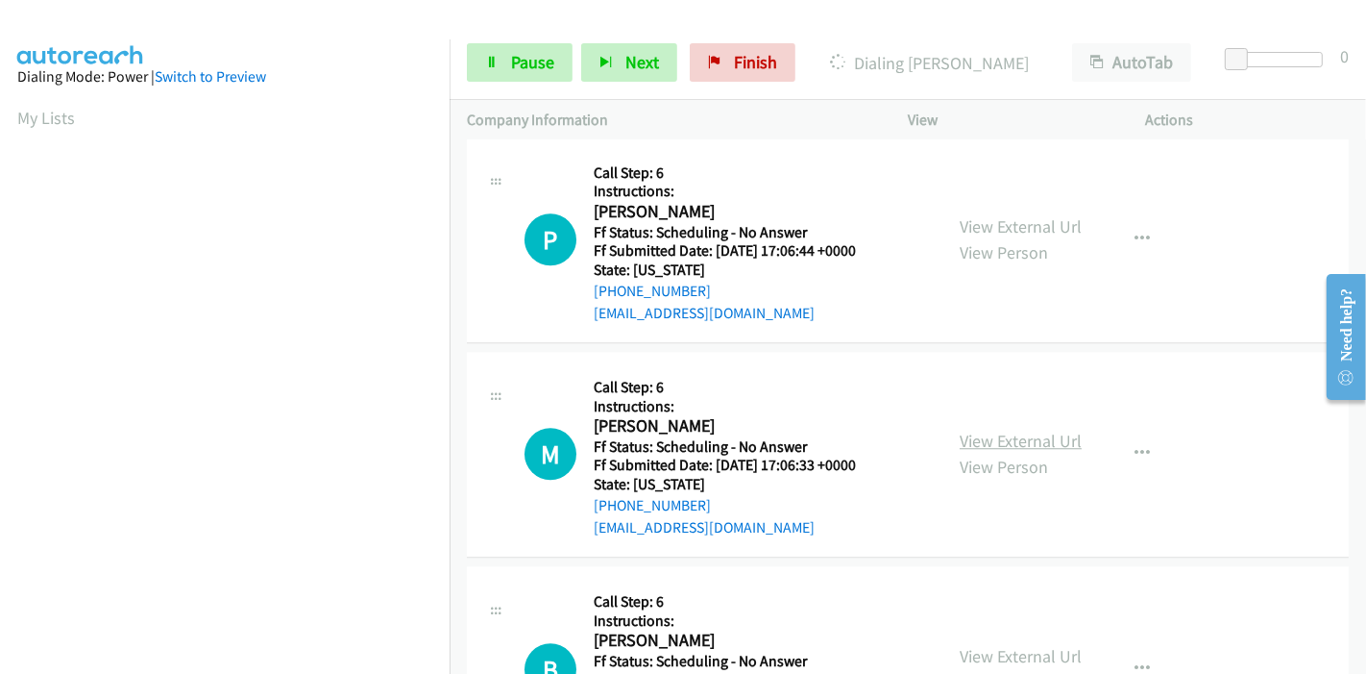
click at [976, 433] on link "View External Url" at bounding box center [1021, 441] width 122 height 22
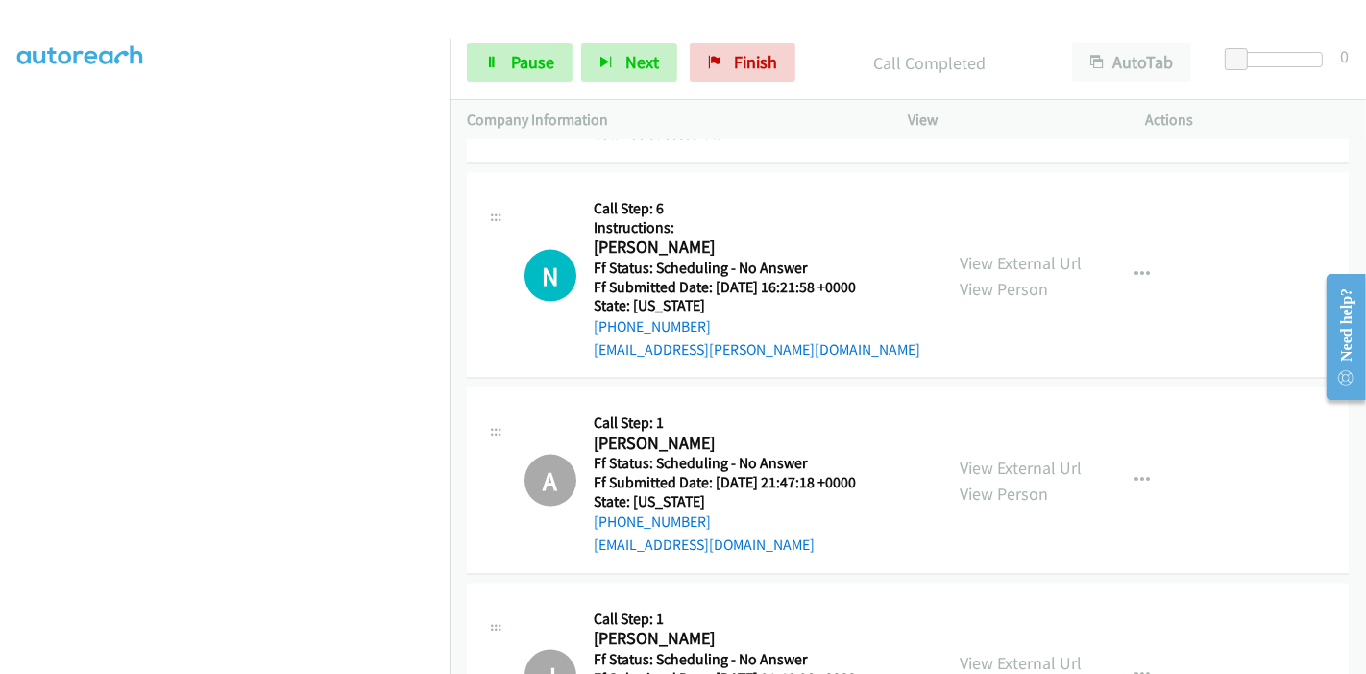
scroll to position [2196, 0]
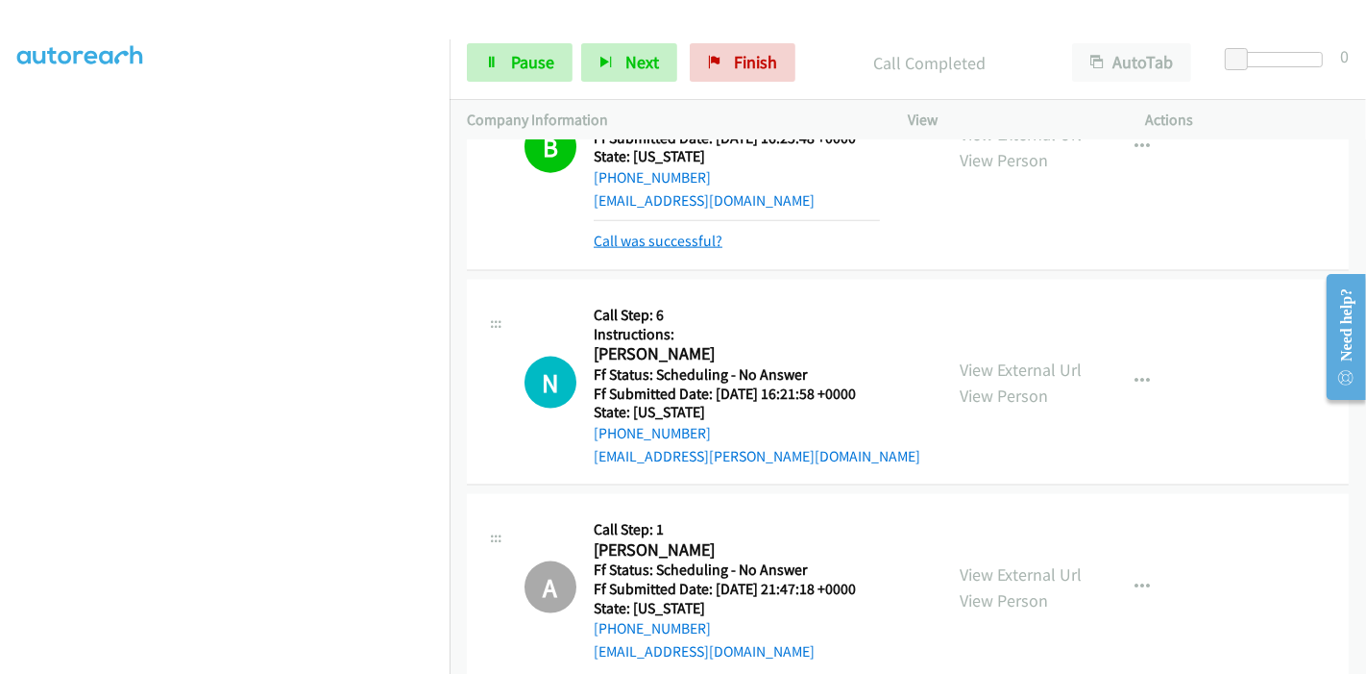
click at [677, 232] on link "Call was successful?" at bounding box center [658, 241] width 129 height 18
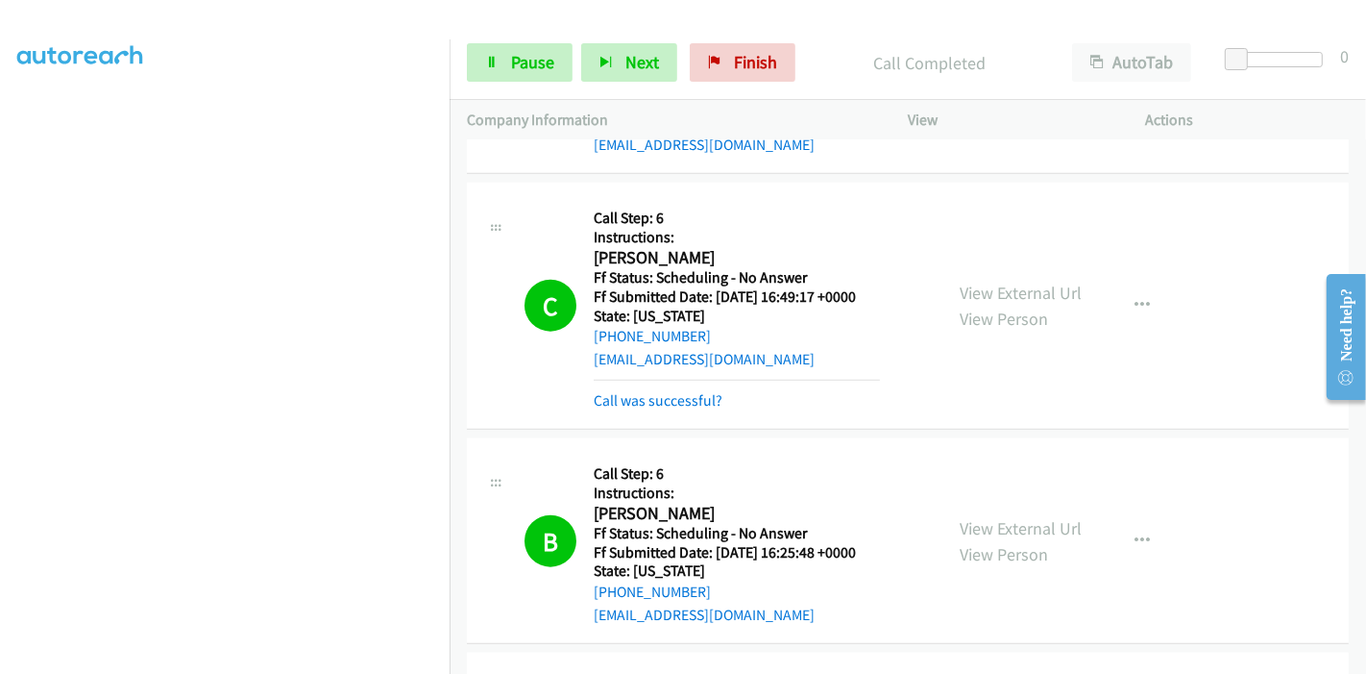
scroll to position [1748, 0]
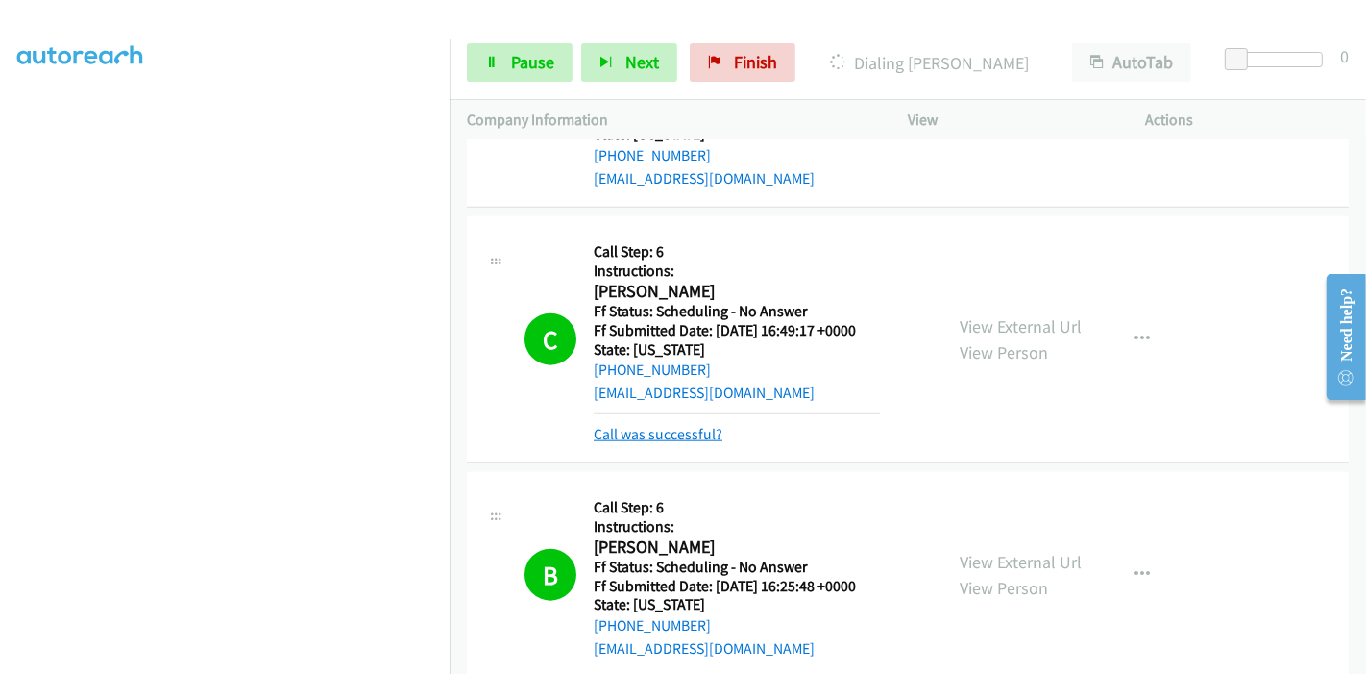
click at [648, 425] on link "Call was successful?" at bounding box center [658, 434] width 129 height 18
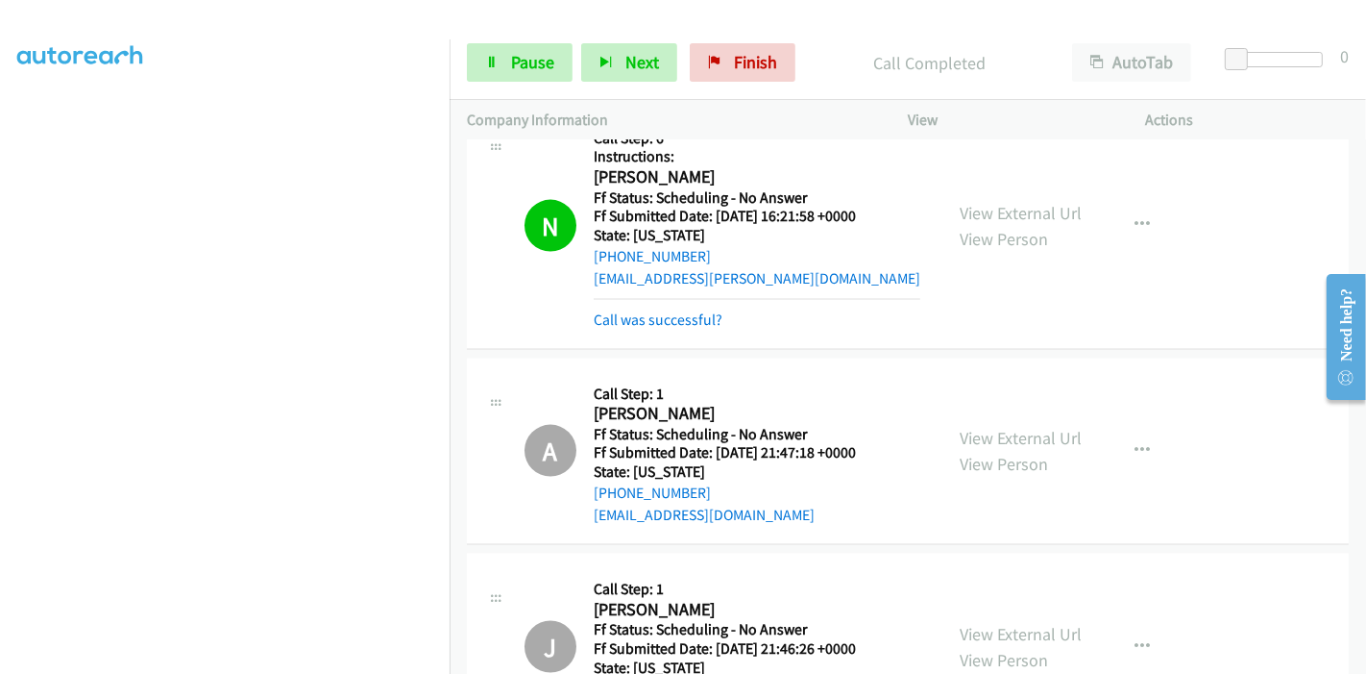
scroll to position [2281, 0]
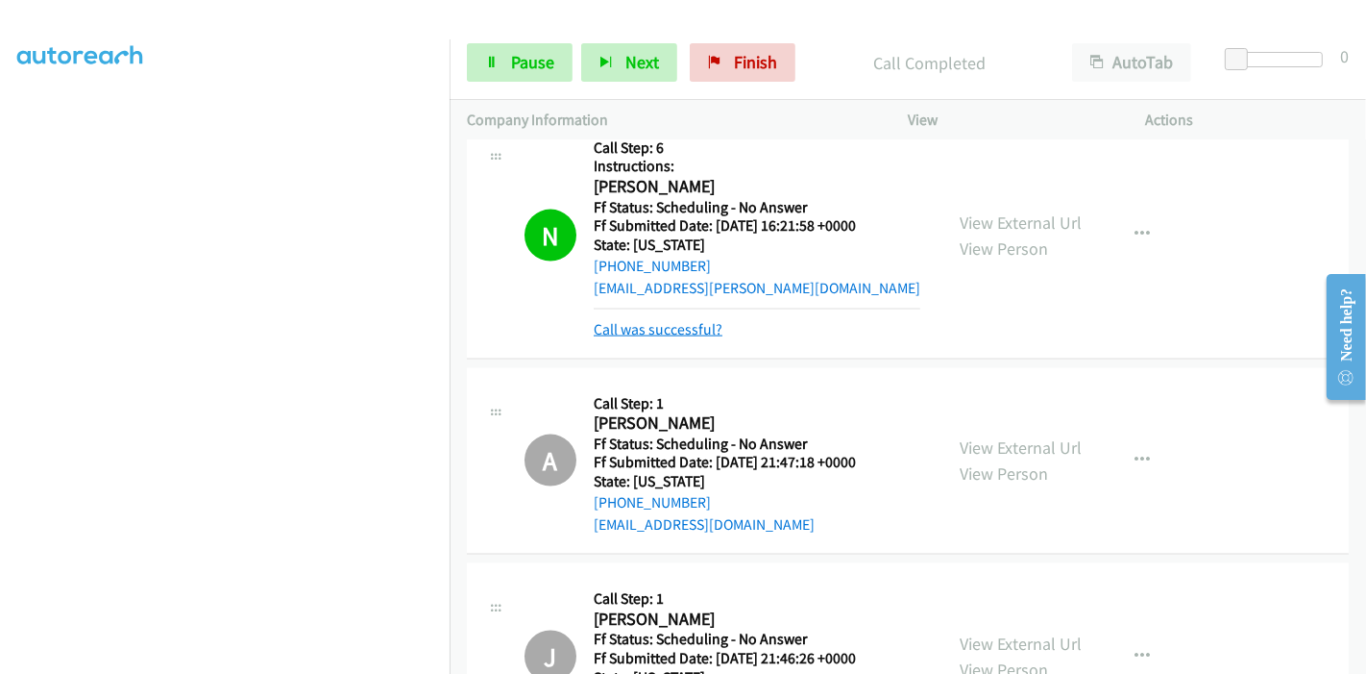
click at [658, 324] on link "Call was successful?" at bounding box center [658, 329] width 129 height 18
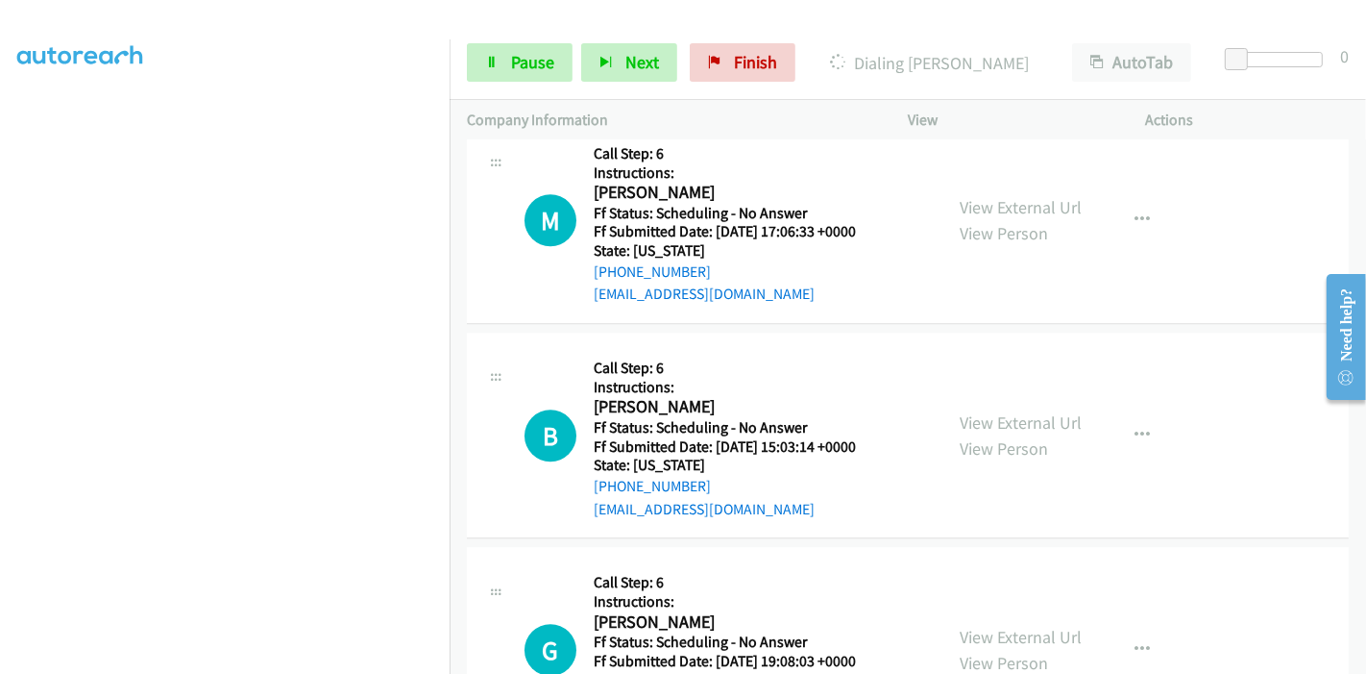
scroll to position [4564, 0]
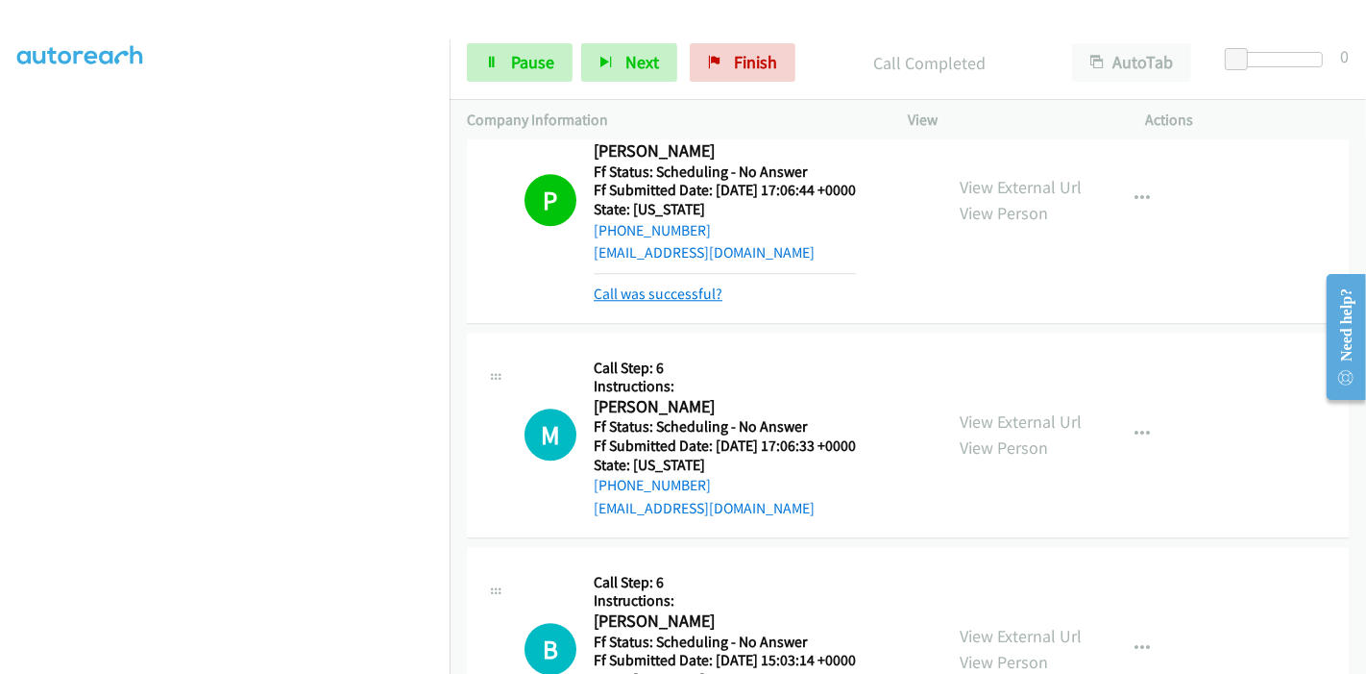
click at [674, 284] on link "Call was successful?" at bounding box center [658, 293] width 129 height 18
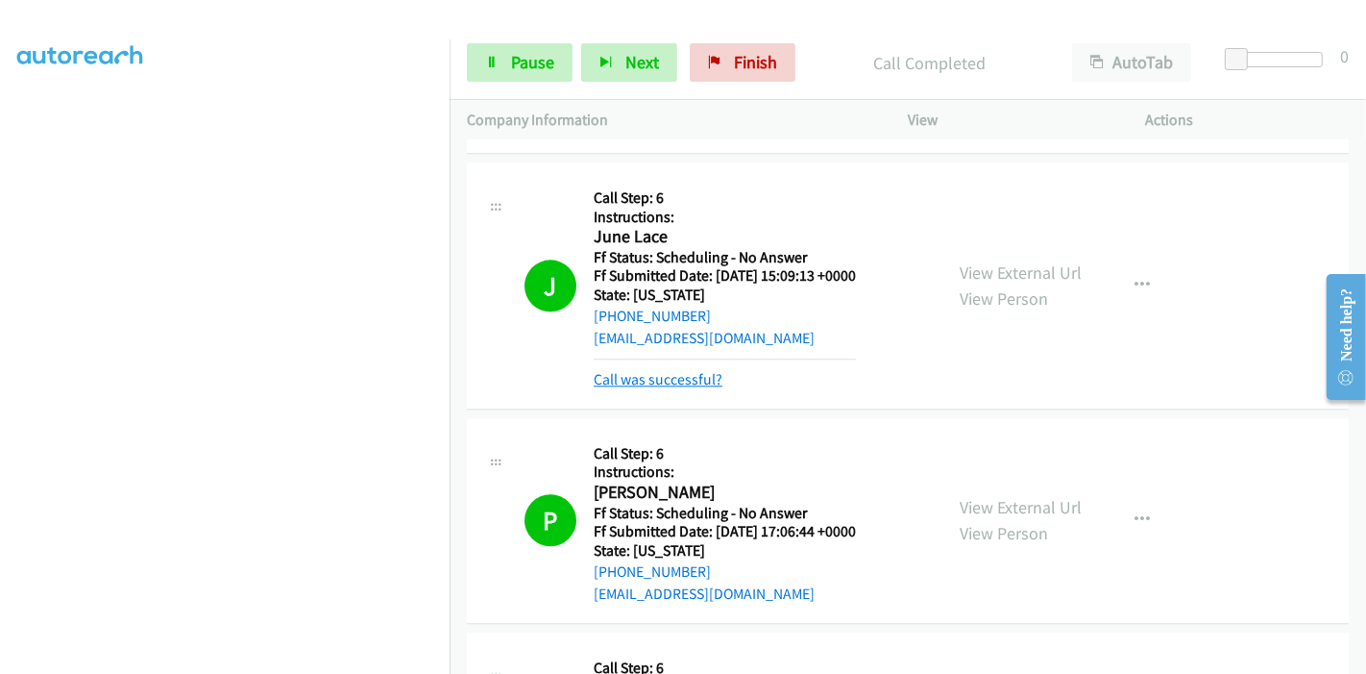
click at [674, 372] on link "Call was successful?" at bounding box center [658, 379] width 129 height 18
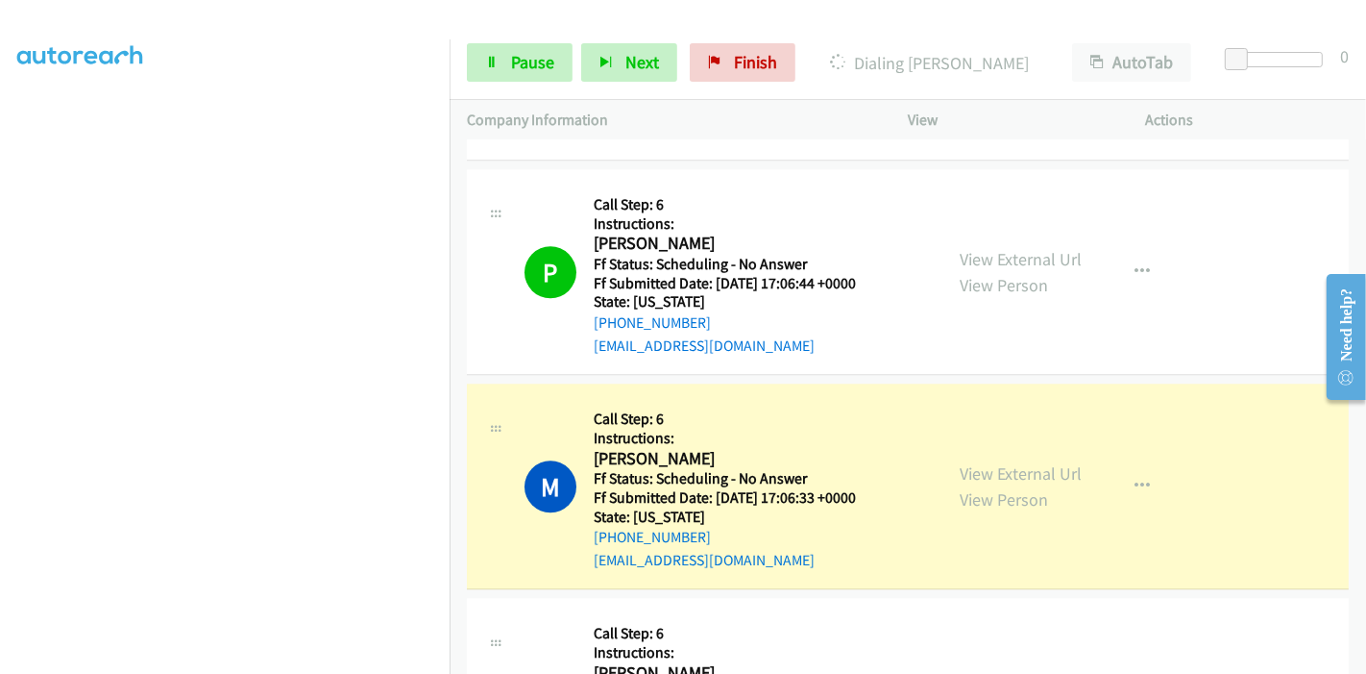
scroll to position [4330, 0]
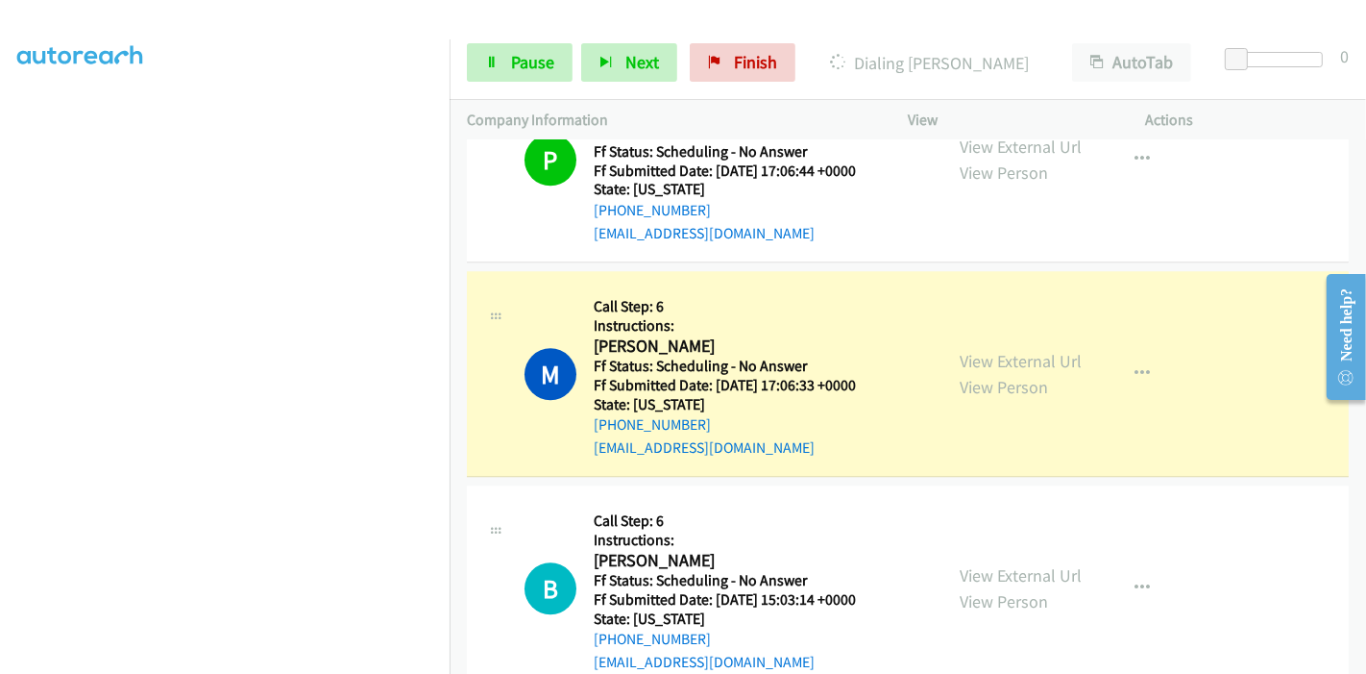
click at [486, 85] on div "Start Calls Pause Next Finish Dialing Melinda Pavek AutoTab AutoTab 0" at bounding box center [908, 63] width 917 height 74
click at [497, 75] on link "Pause" at bounding box center [520, 62] width 106 height 38
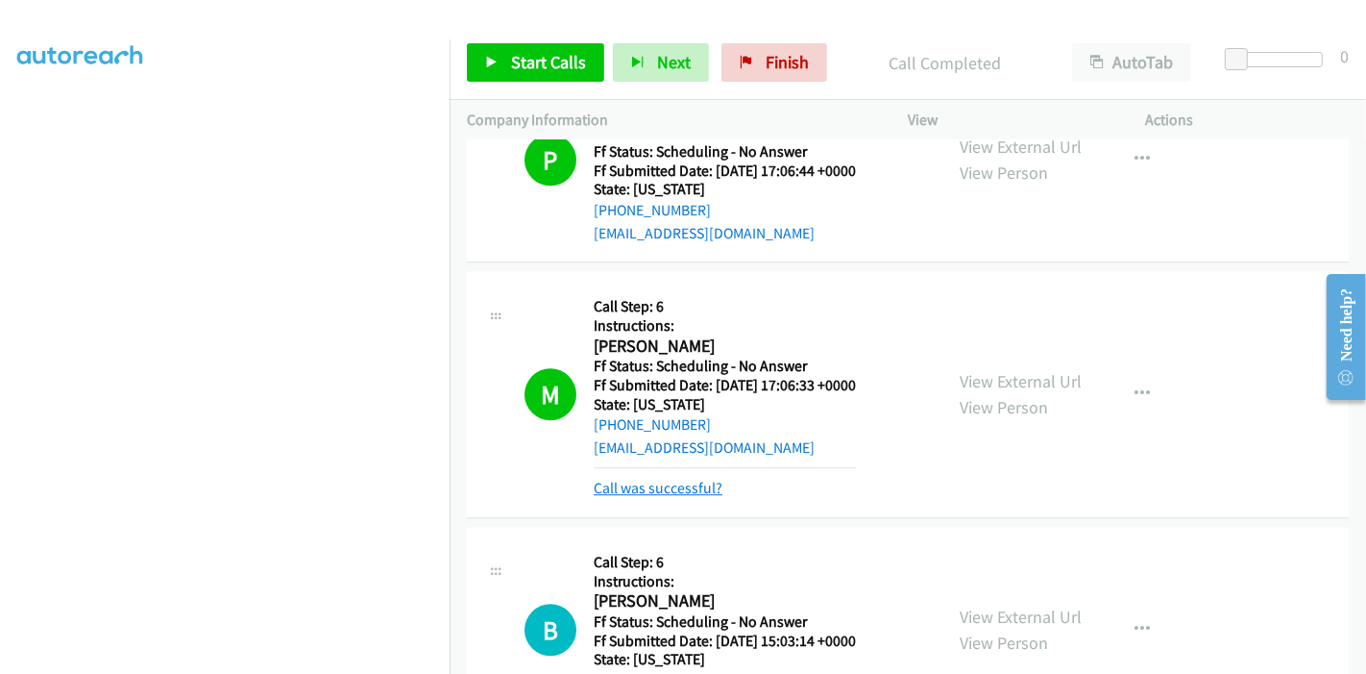
click at [651, 481] on link "Call was successful?" at bounding box center [658, 488] width 129 height 18
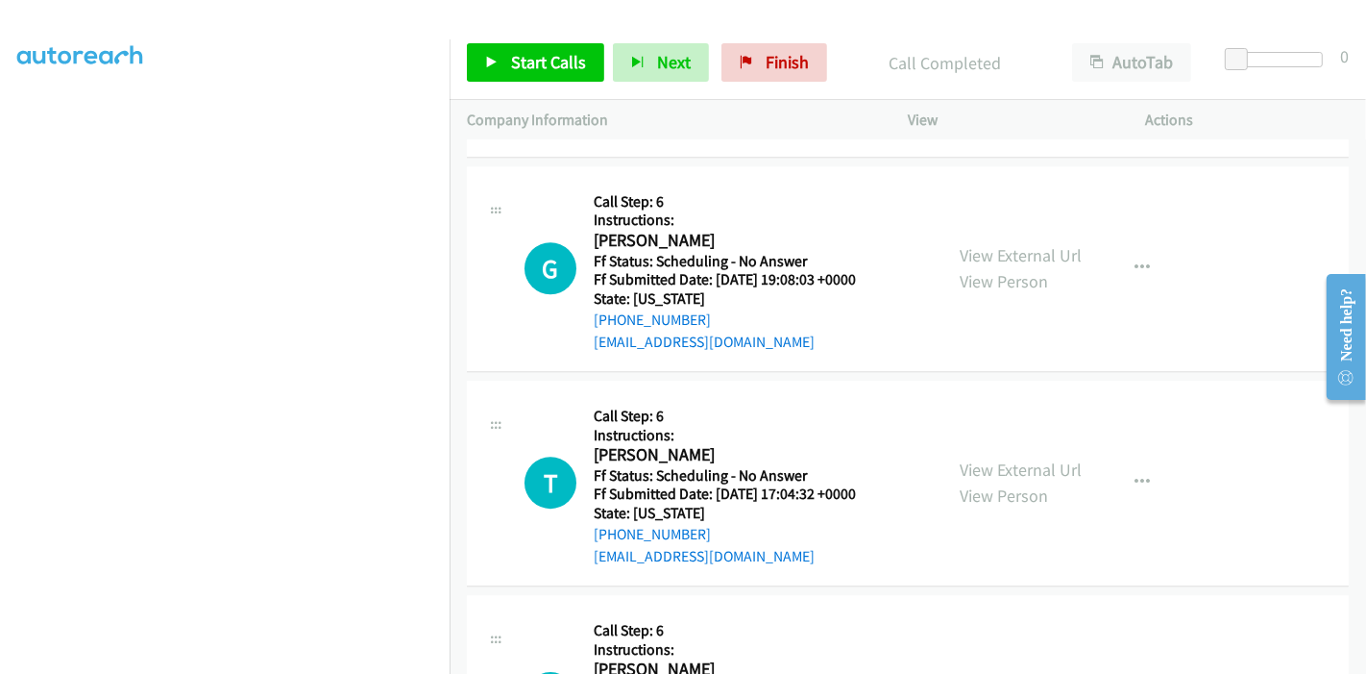
scroll to position [4543, 0]
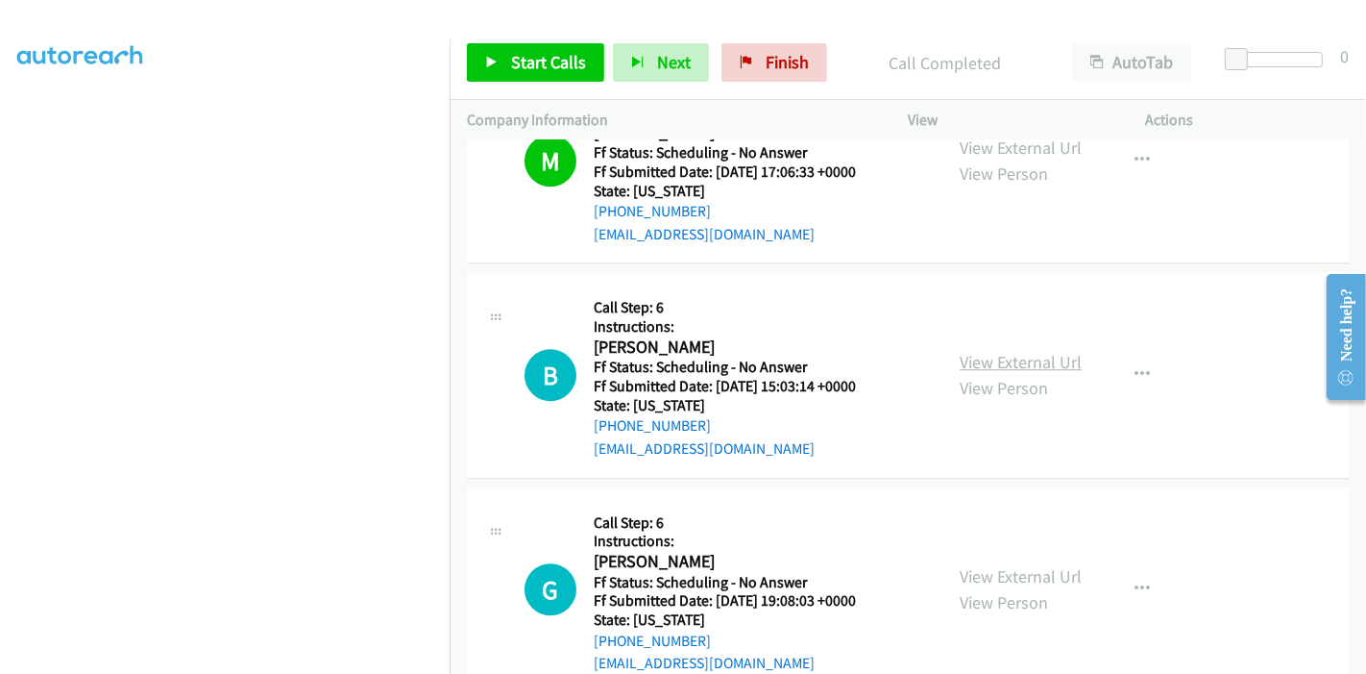
click at [1030, 358] on link "View External Url" at bounding box center [1021, 362] width 122 height 22
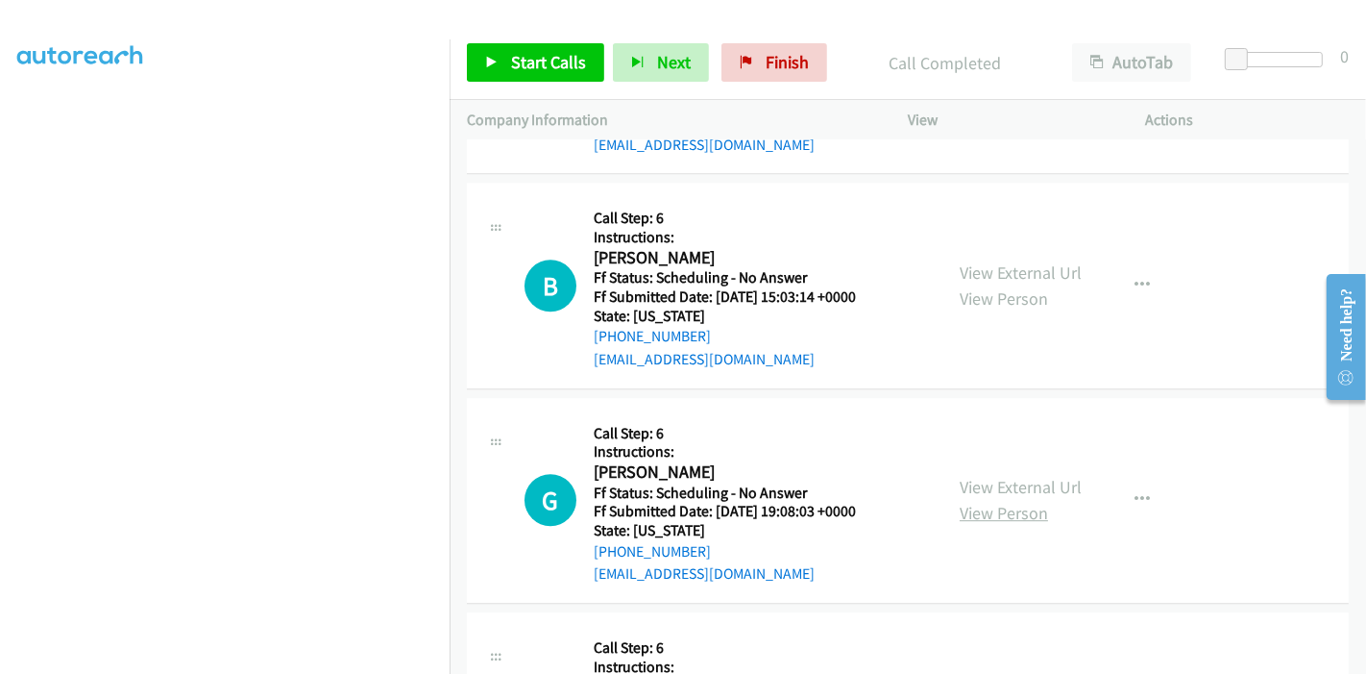
scroll to position [4757, 0]
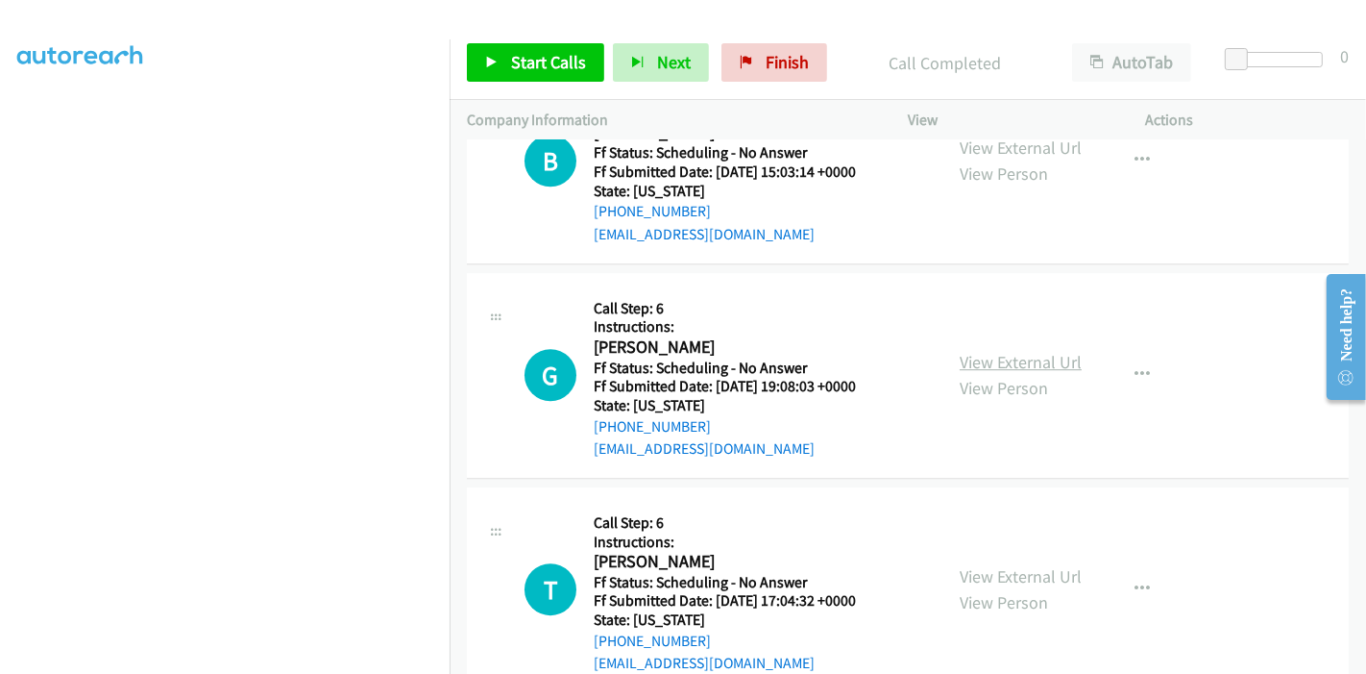
click at [1001, 360] on link "View External Url" at bounding box center [1021, 362] width 122 height 22
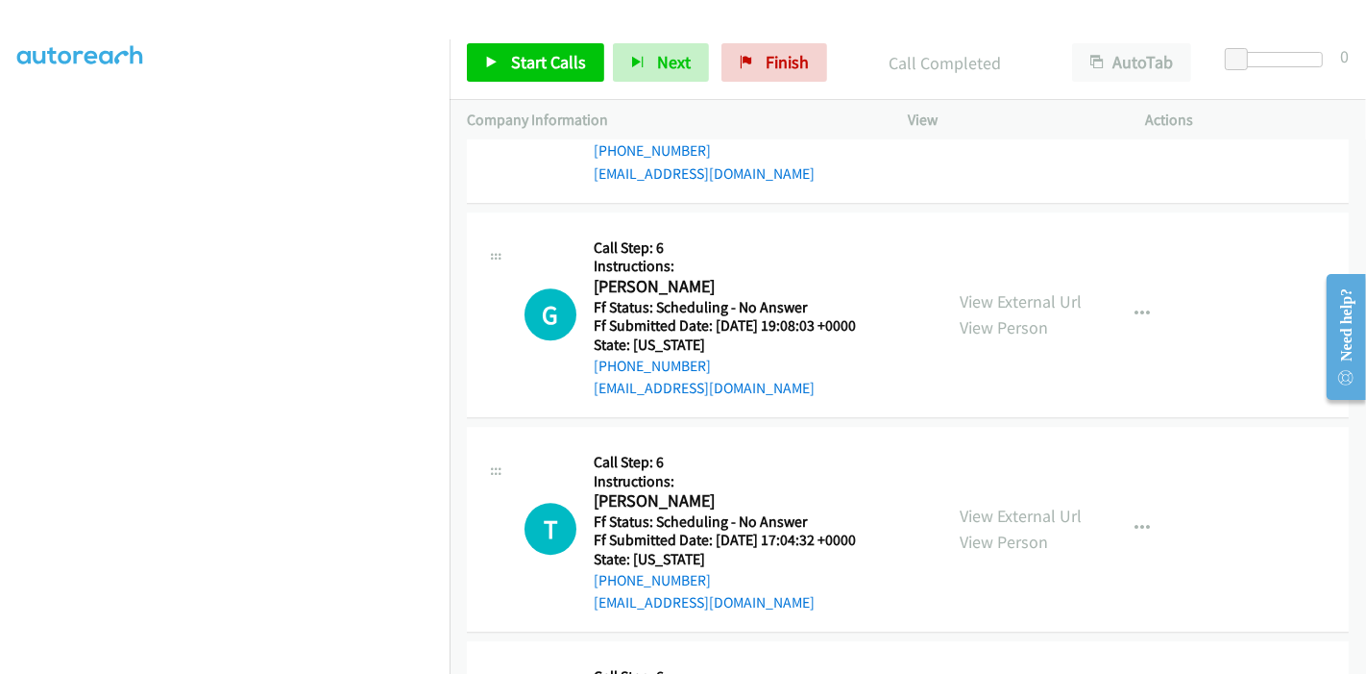
scroll to position [4864, 0]
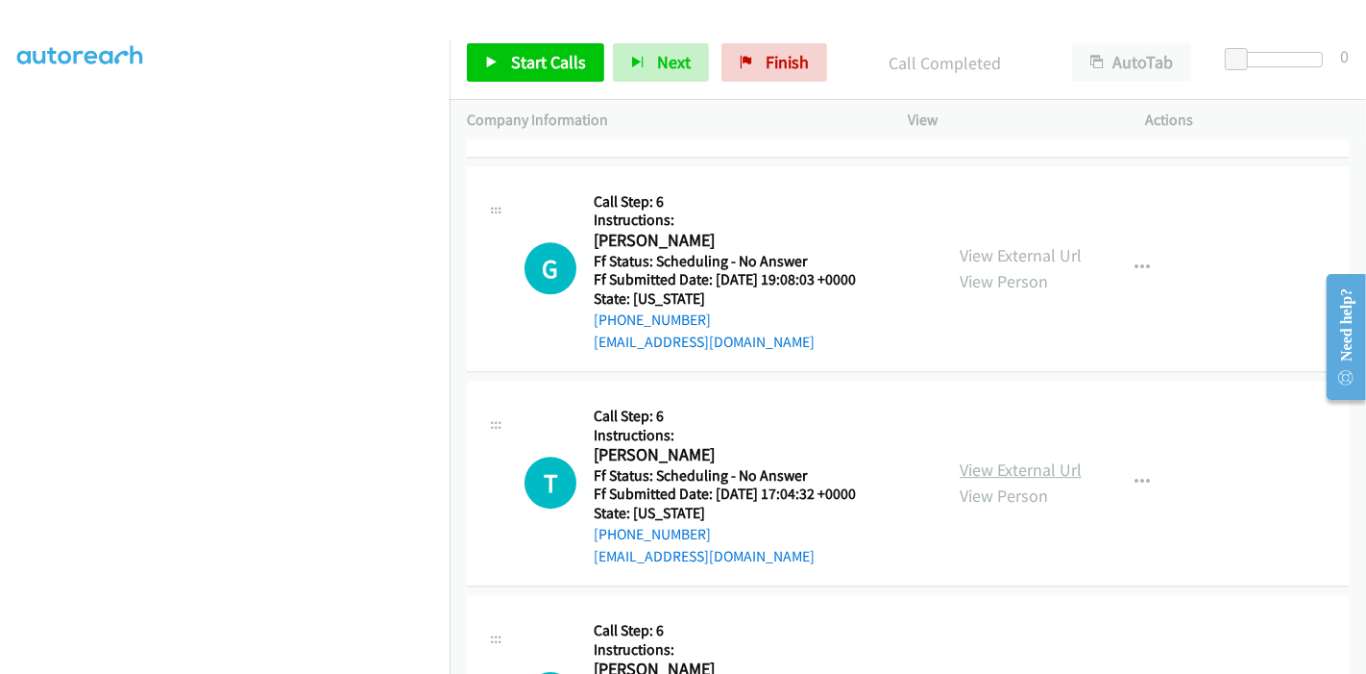
click at [972, 459] on link "View External Url" at bounding box center [1021, 469] width 122 height 22
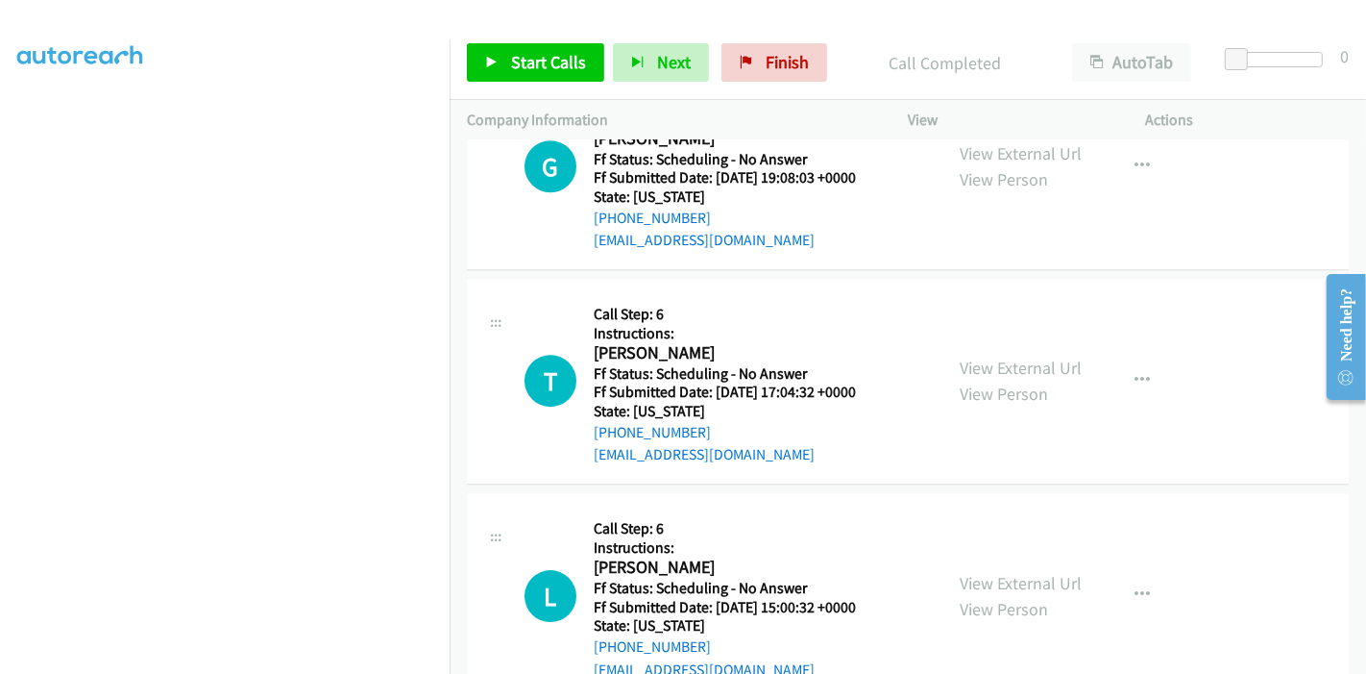
scroll to position [5184, 0]
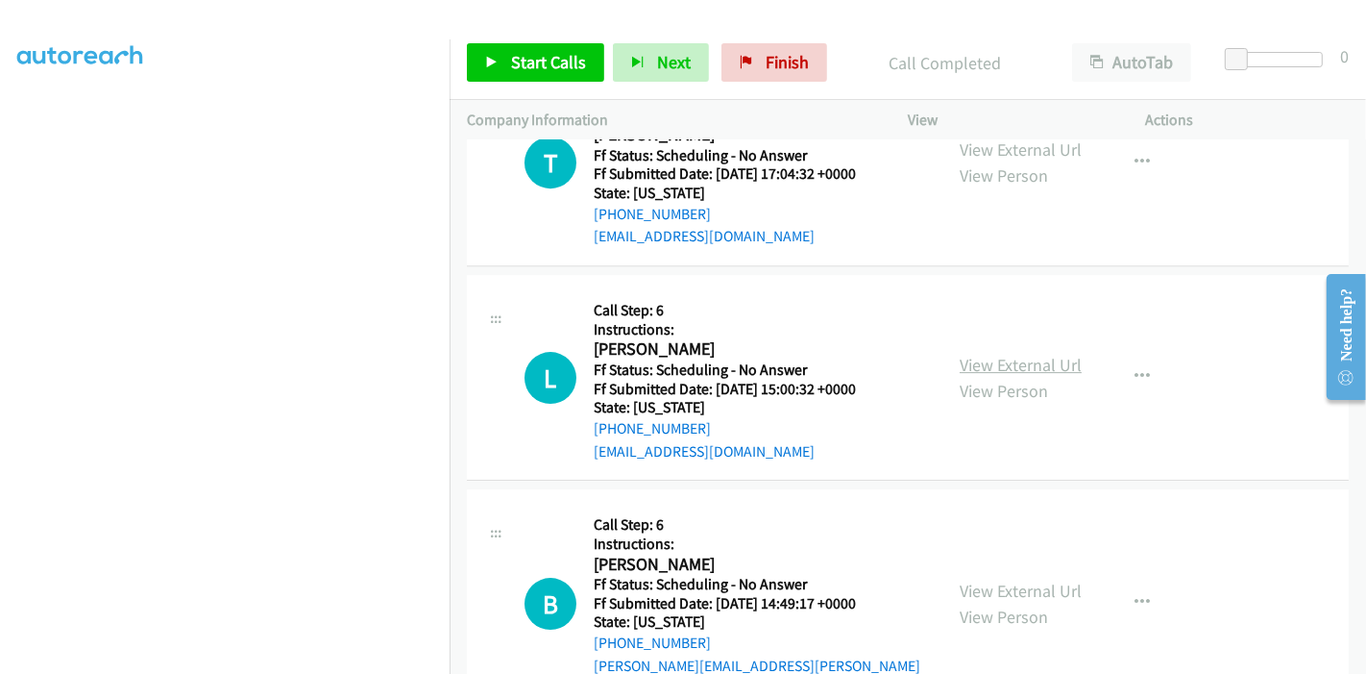
click at [994, 354] on link "View External Url" at bounding box center [1021, 365] width 122 height 22
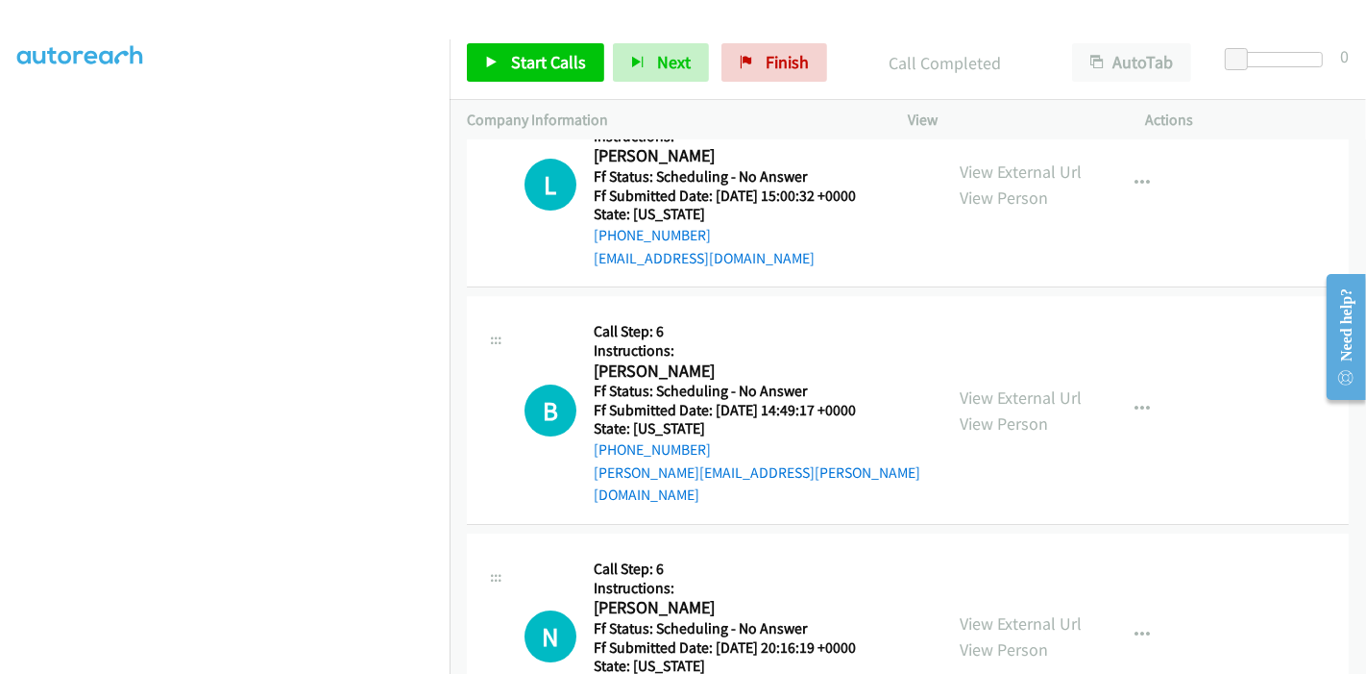
scroll to position [5397, 0]
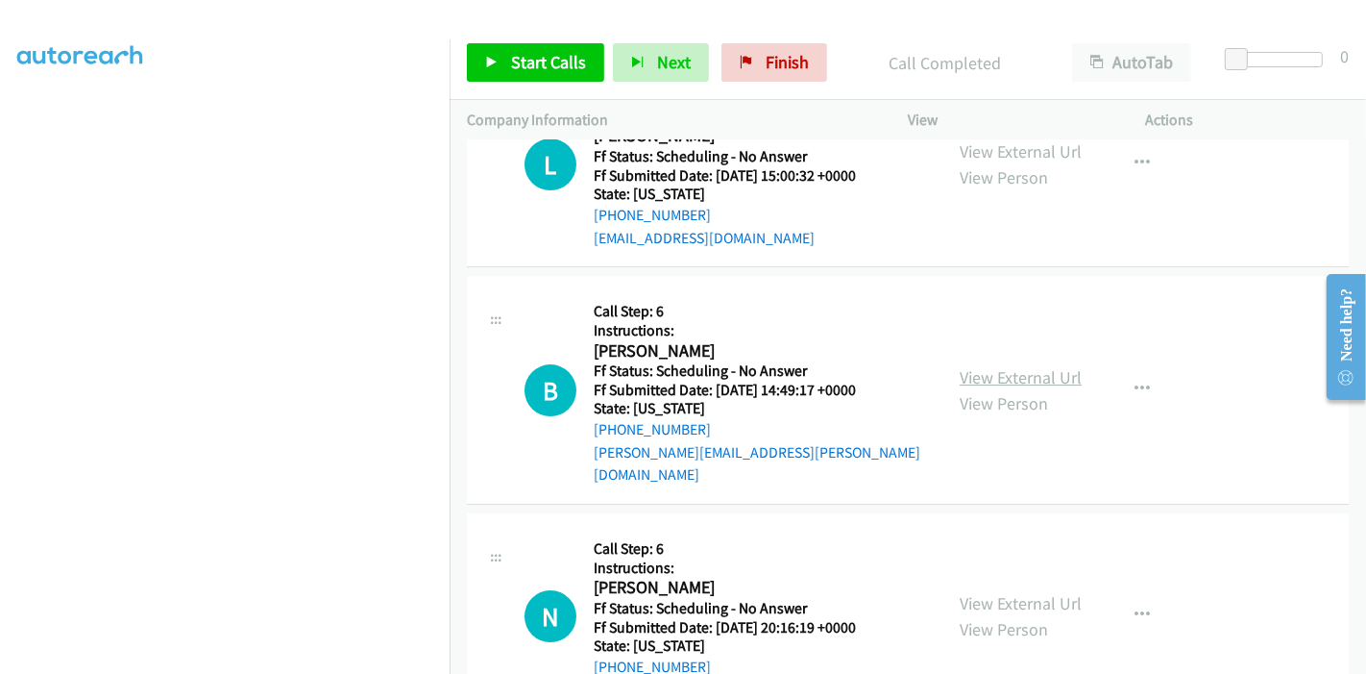
click at [983, 366] on link "View External Url" at bounding box center [1021, 377] width 122 height 22
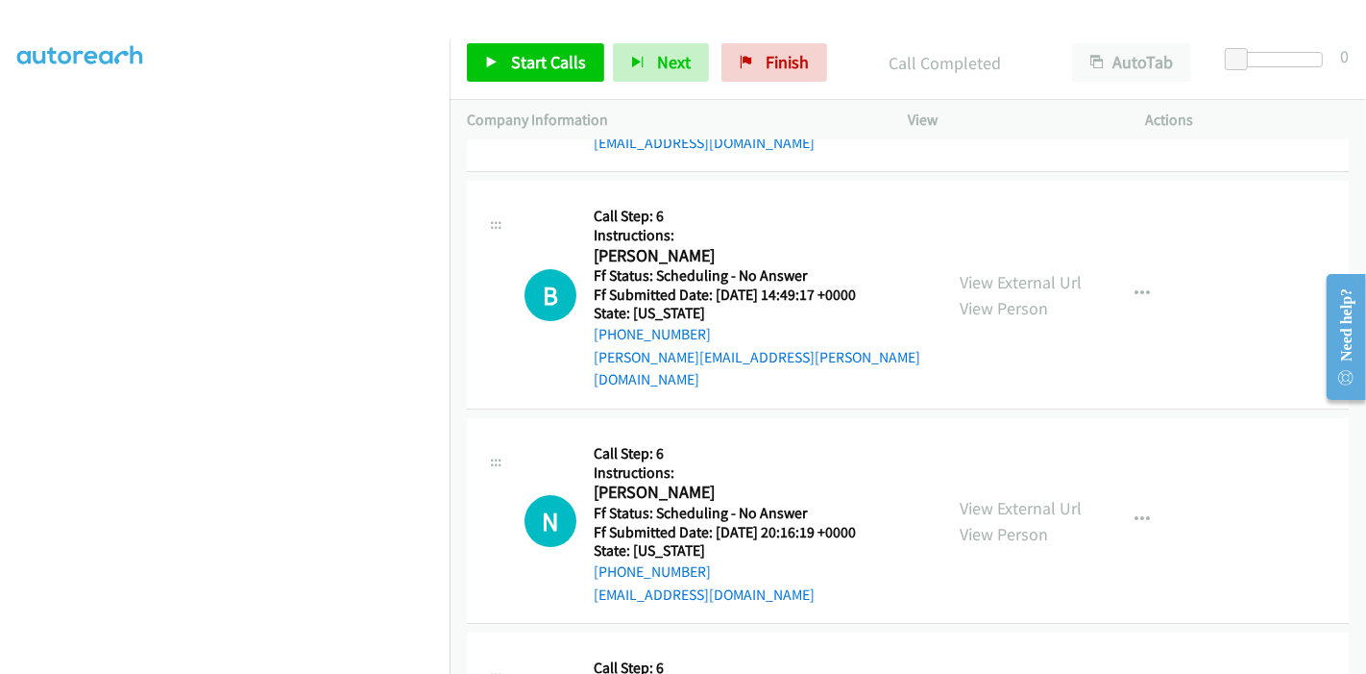
scroll to position [5611, 0]
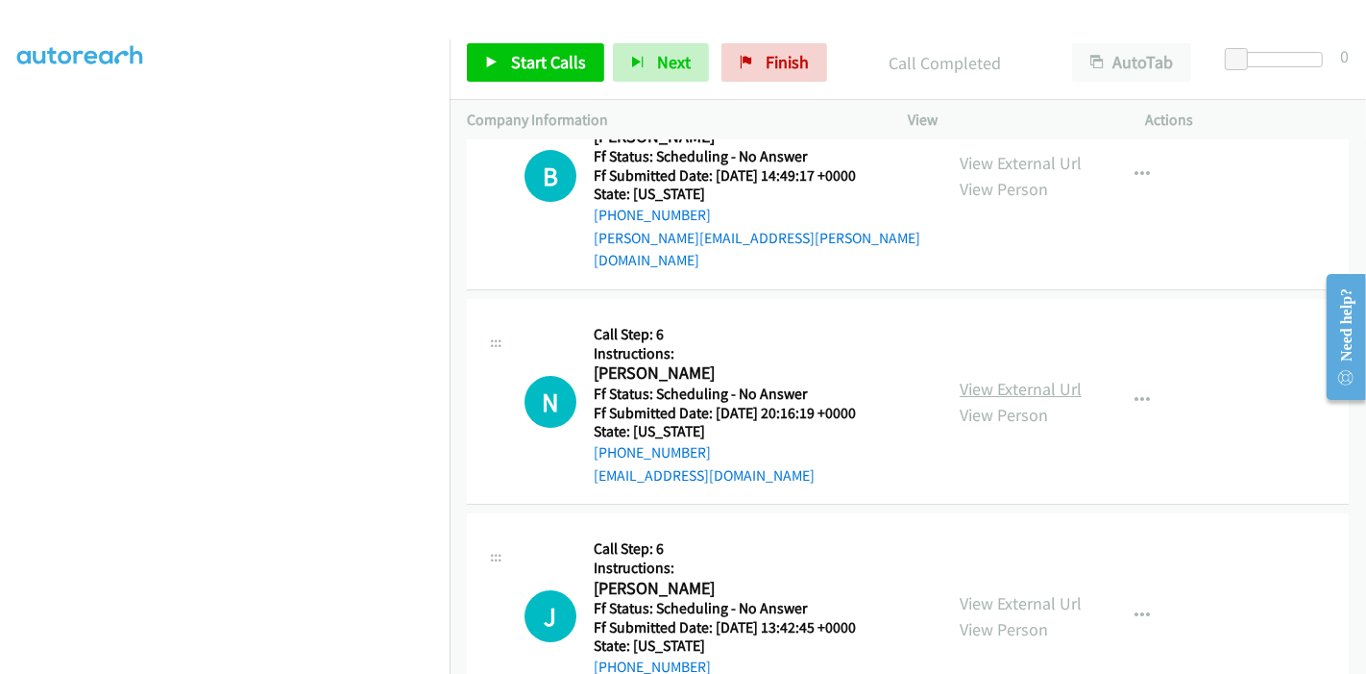
click at [978, 378] on link "View External Url" at bounding box center [1021, 389] width 122 height 22
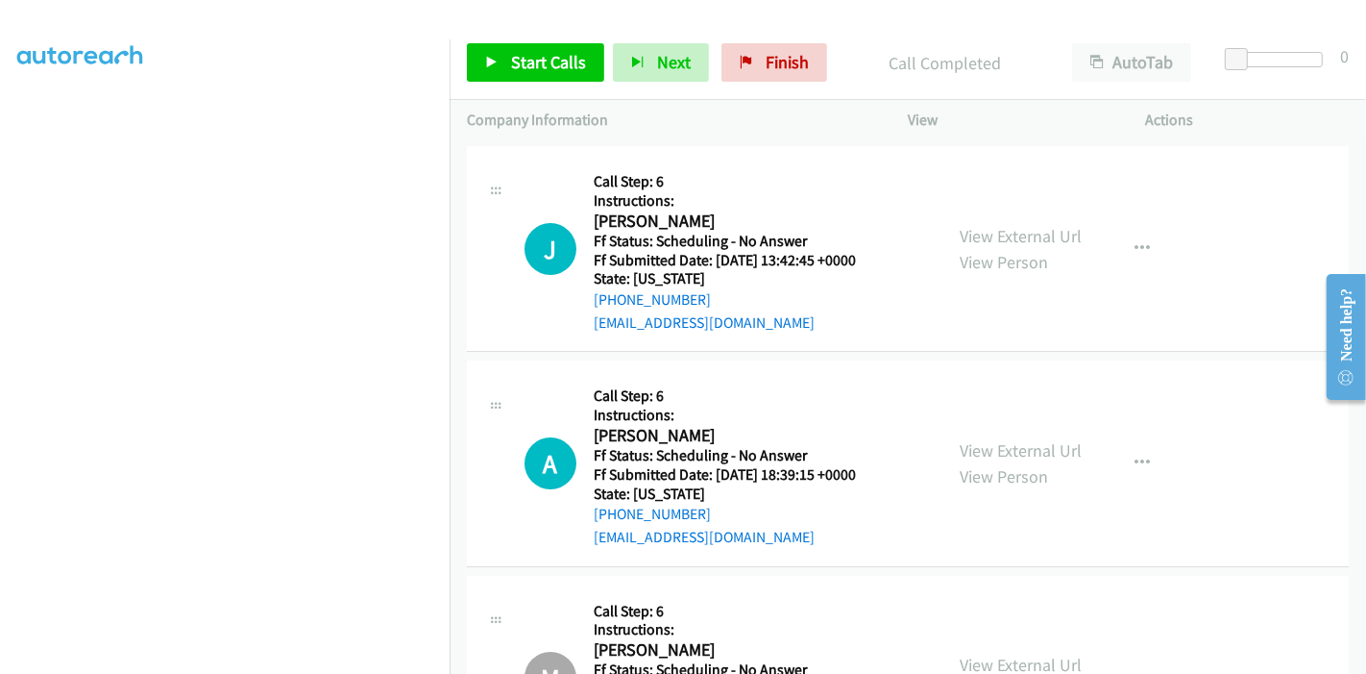
scroll to position [5931, 0]
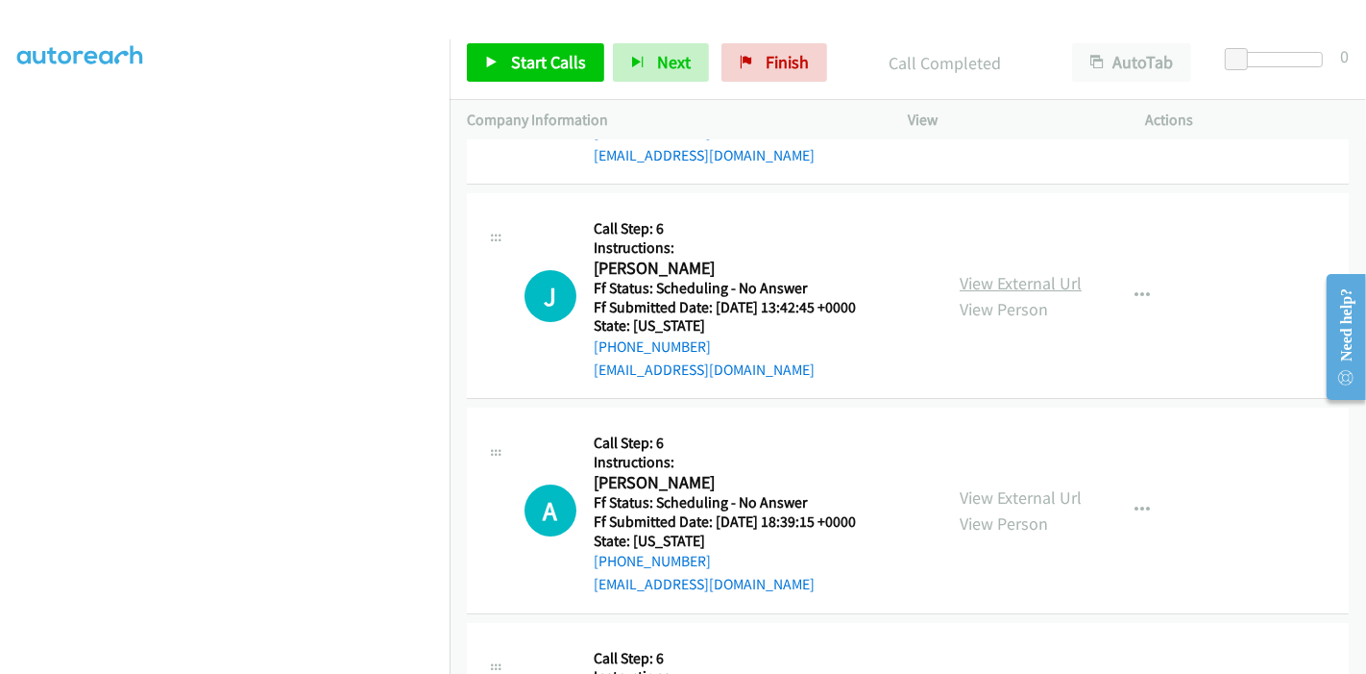
click at [982, 272] on link "View External Url" at bounding box center [1021, 283] width 122 height 22
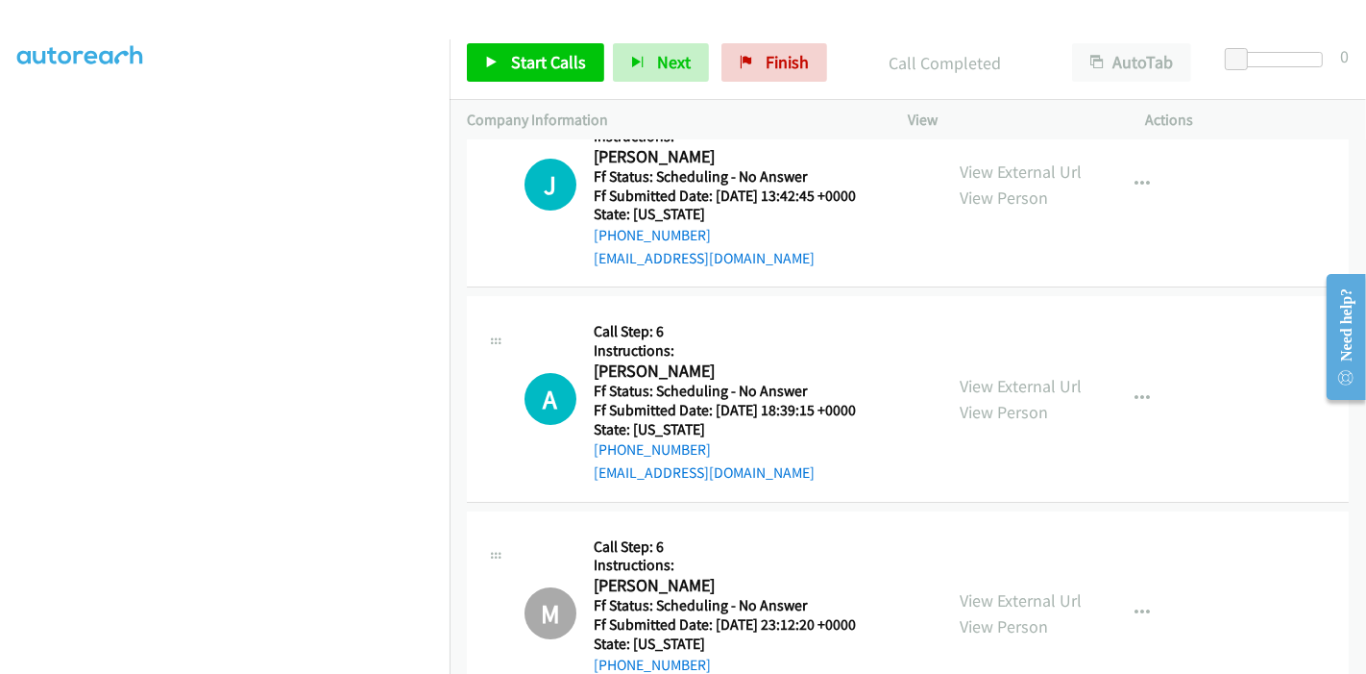
scroll to position [6145, 0]
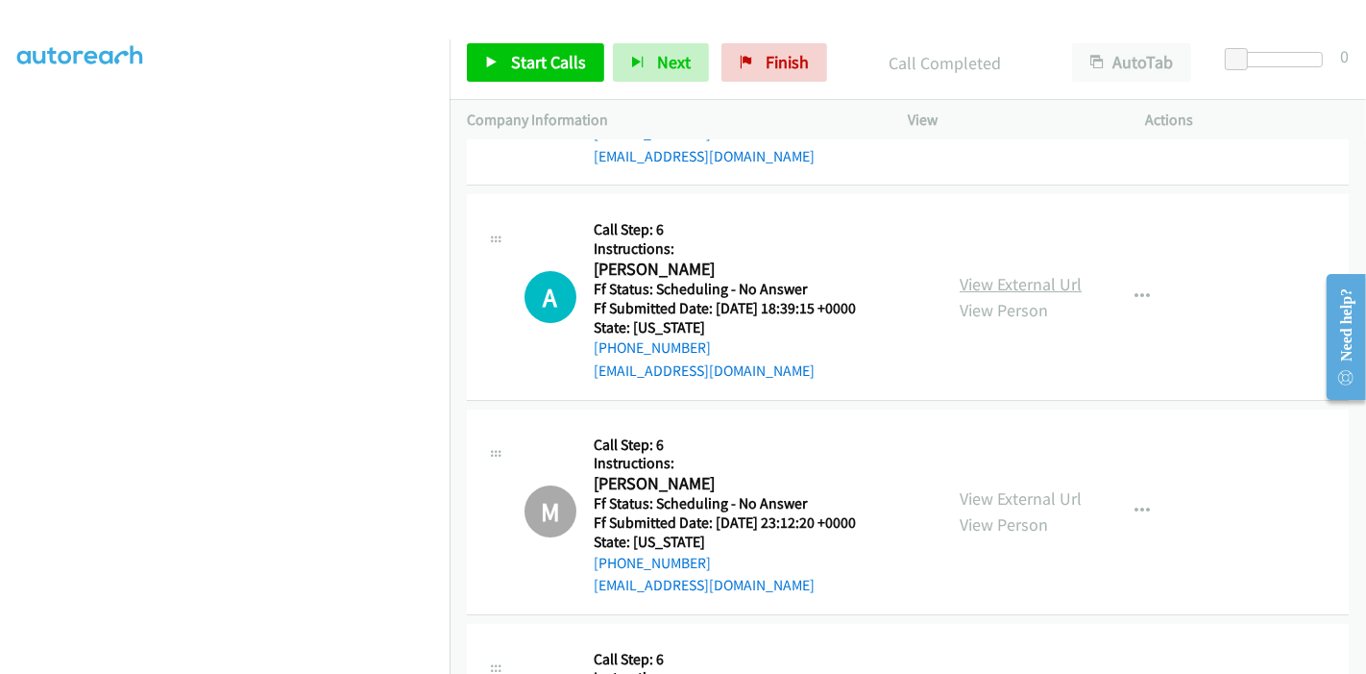
click at [1007, 273] on link "View External Url" at bounding box center [1021, 284] width 122 height 22
click at [544, 75] on link "Start Calls" at bounding box center [535, 62] width 137 height 38
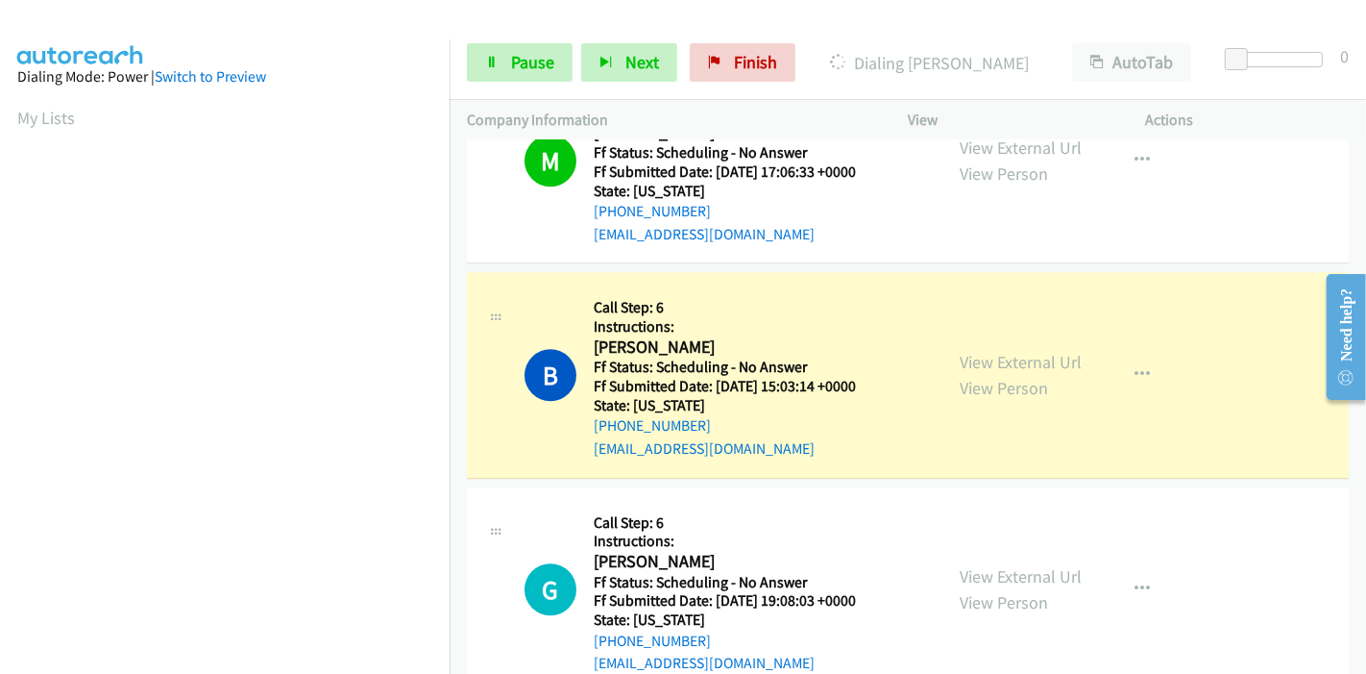
scroll to position [405, 0]
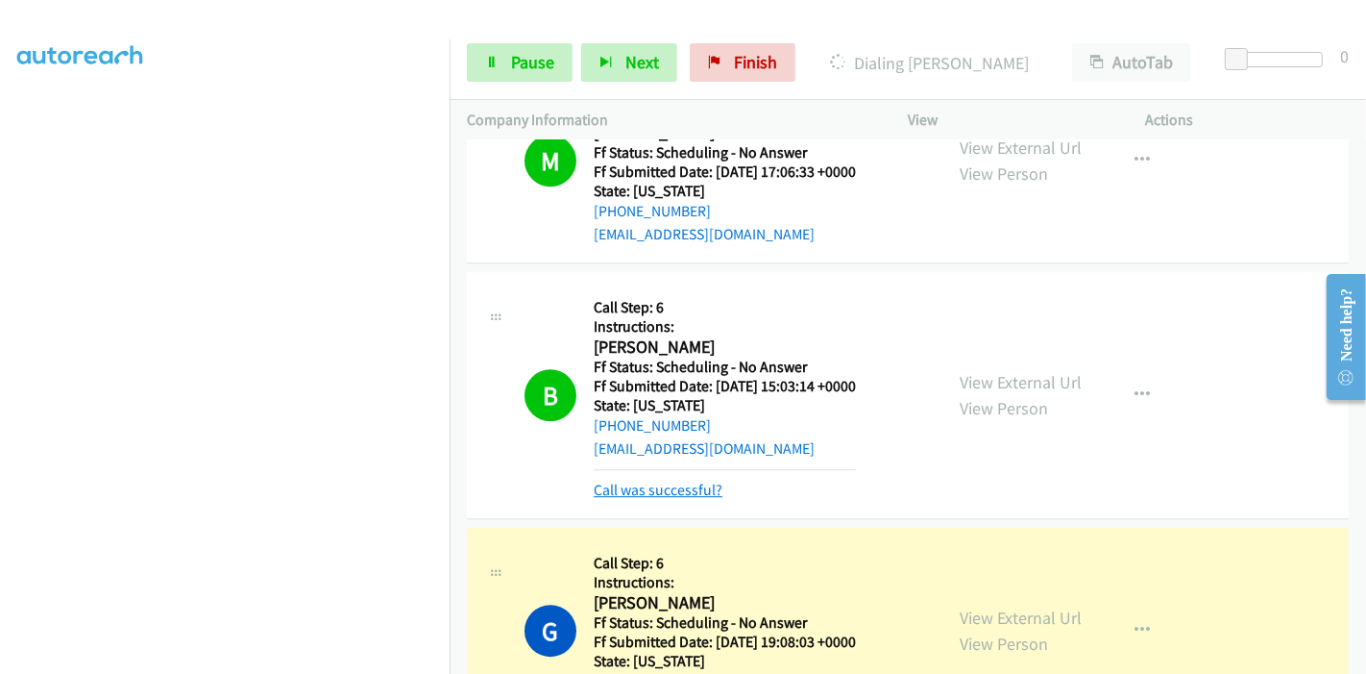
click at [683, 480] on link "Call was successful?" at bounding box center [658, 489] width 129 height 18
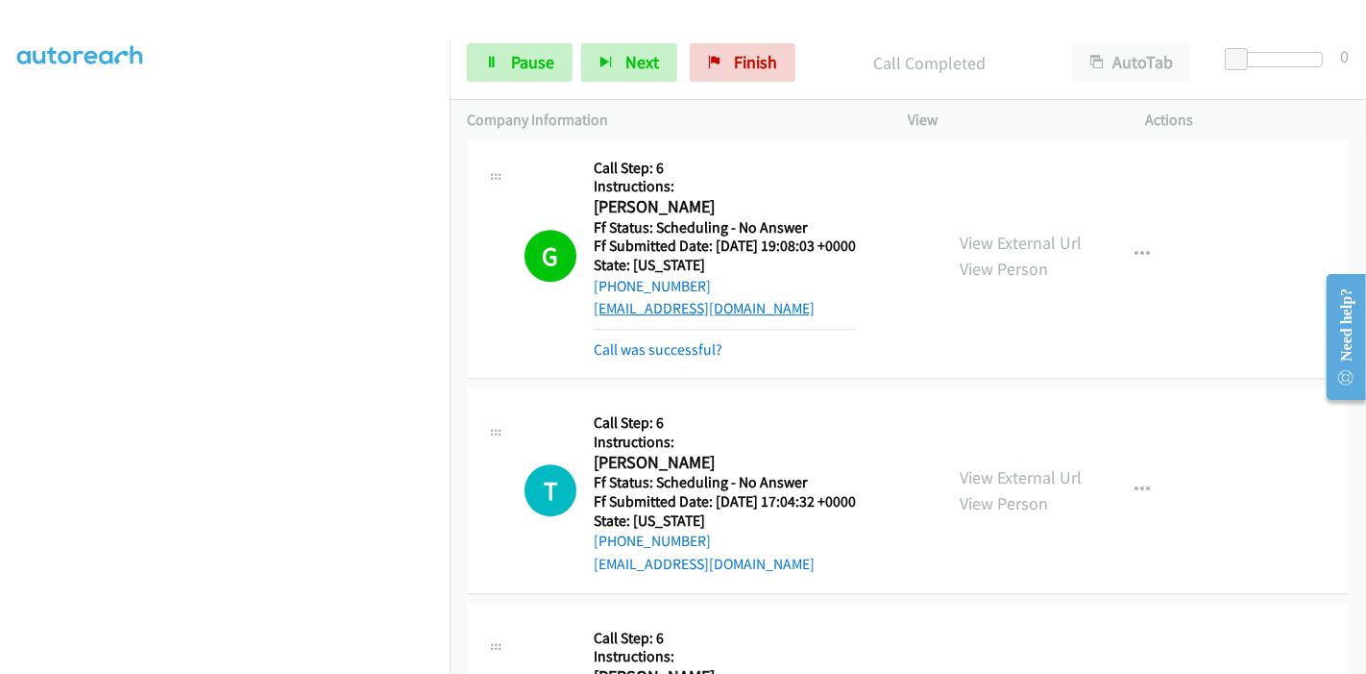
scroll to position [4864, 0]
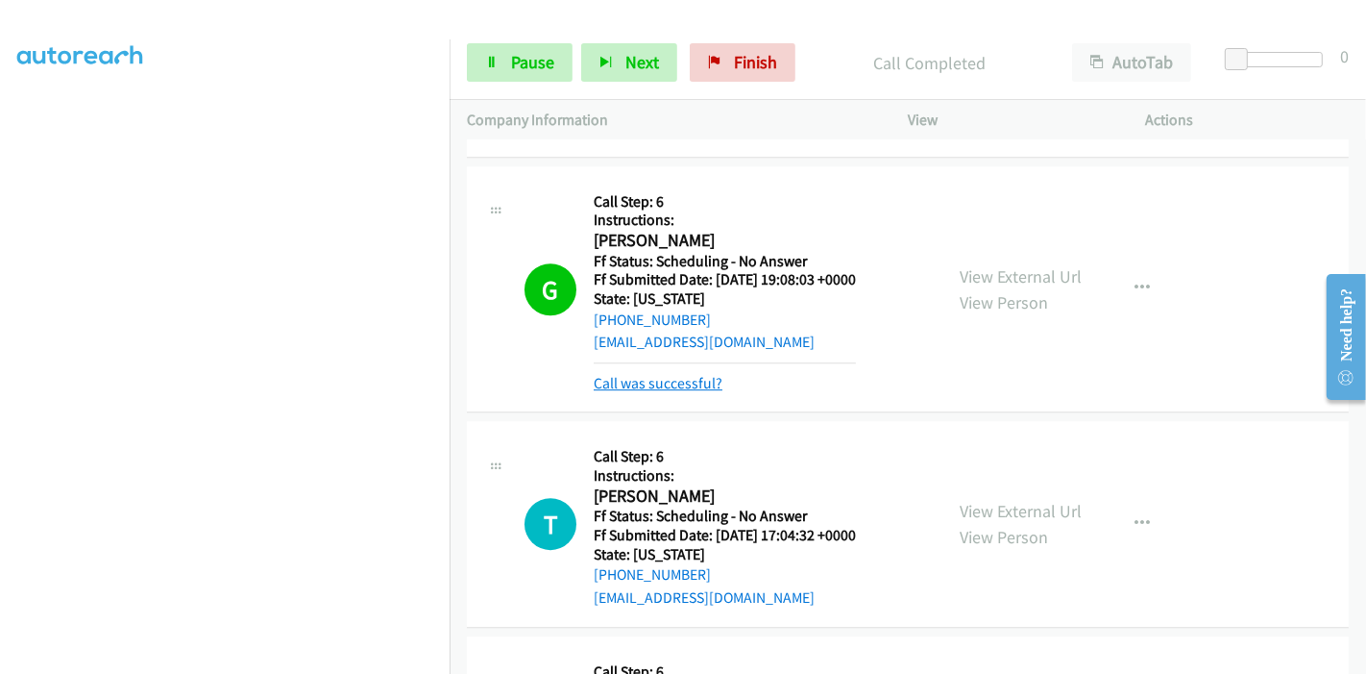
click at [641, 374] on link "Call was successful?" at bounding box center [658, 383] width 129 height 18
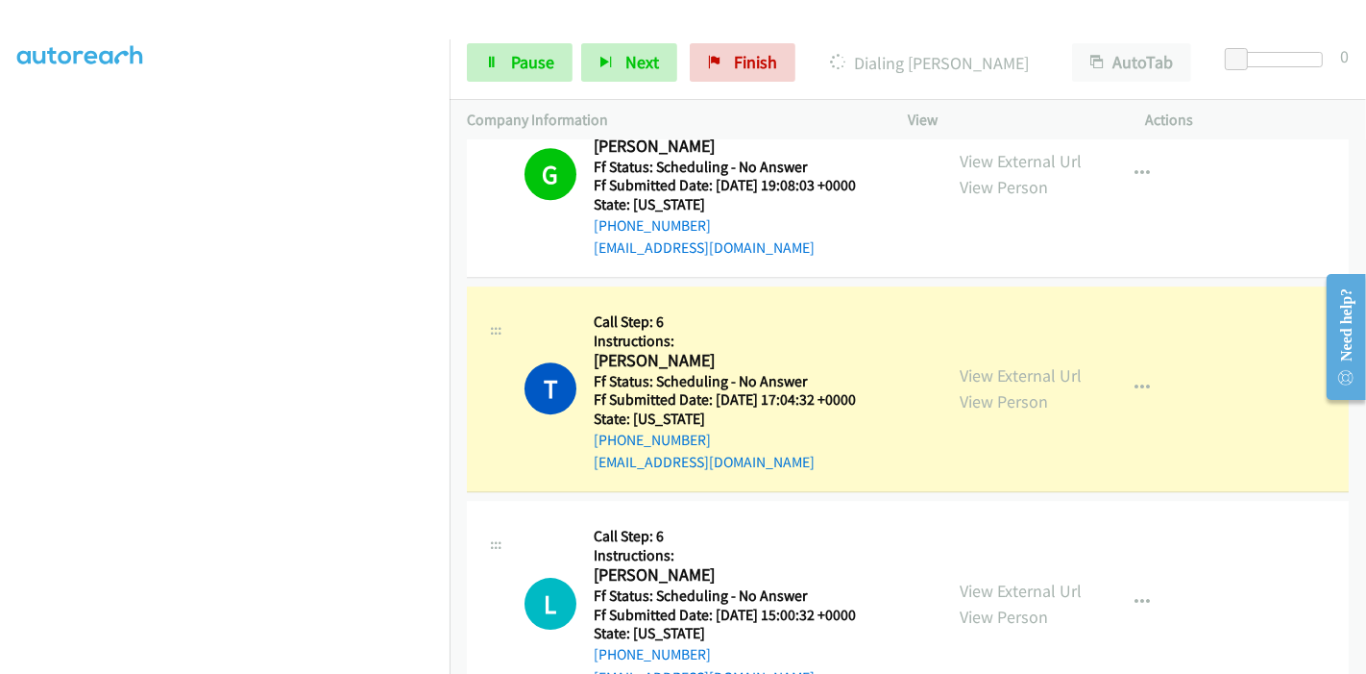
scroll to position [5077, 0]
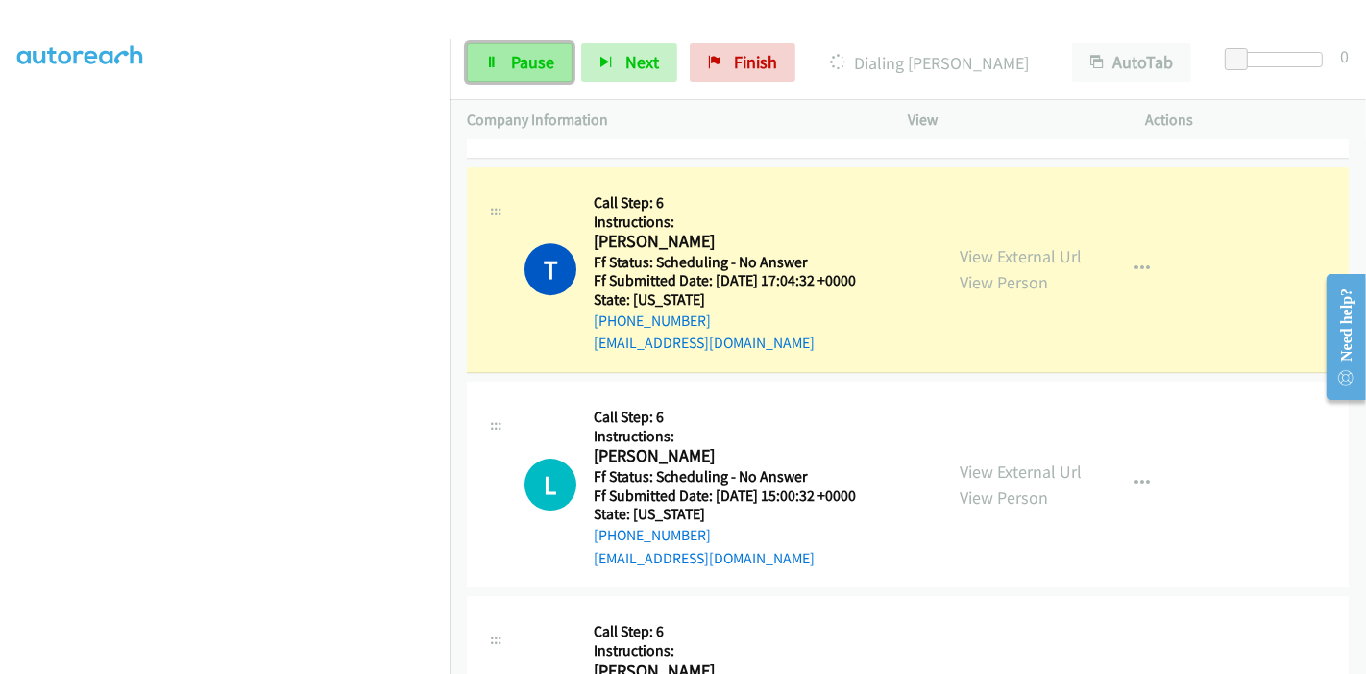
click at [507, 72] on link "Pause" at bounding box center [520, 62] width 106 height 38
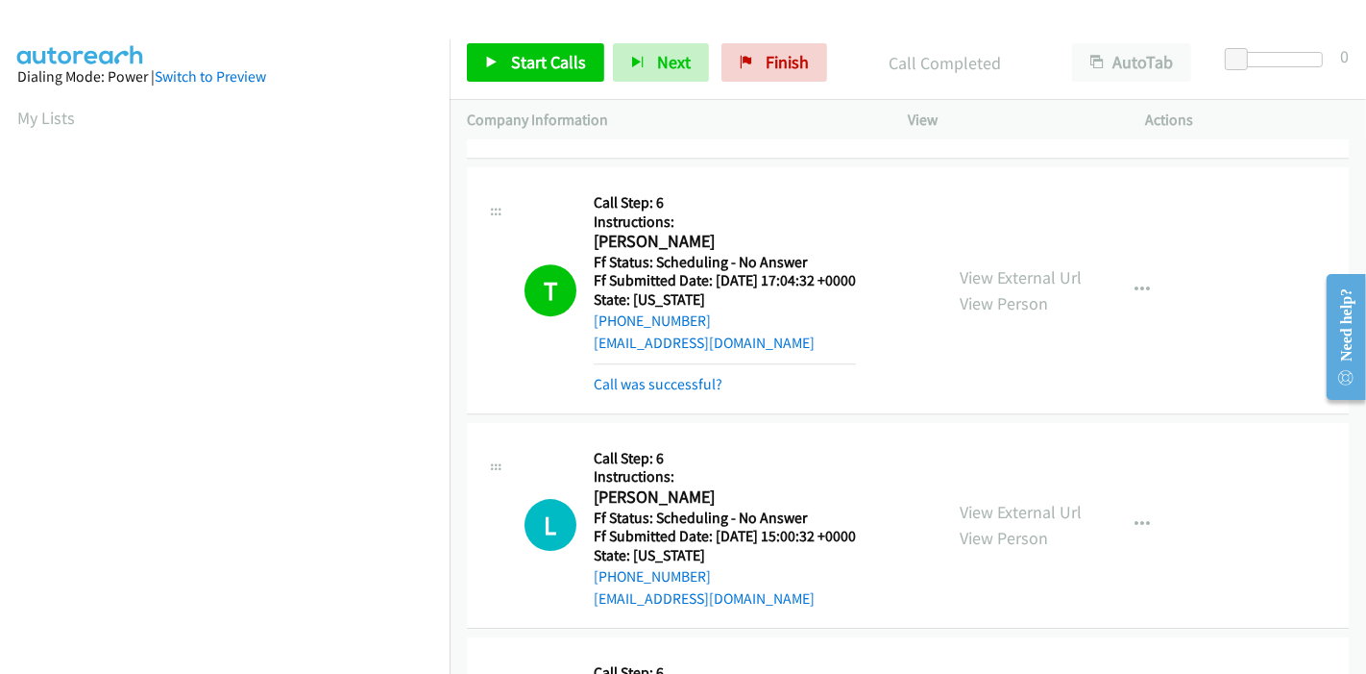
scroll to position [405, 0]
click at [646, 375] on link "Call was successful?" at bounding box center [658, 384] width 129 height 18
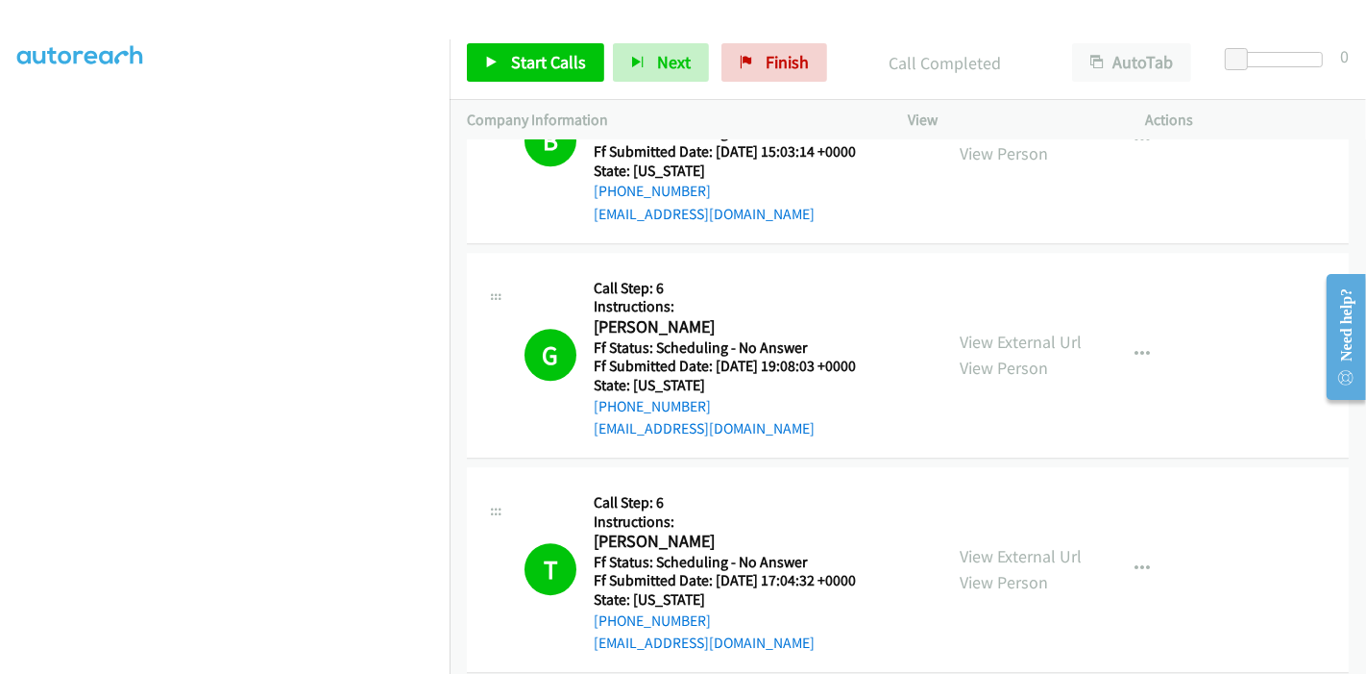
scroll to position [4757, 0]
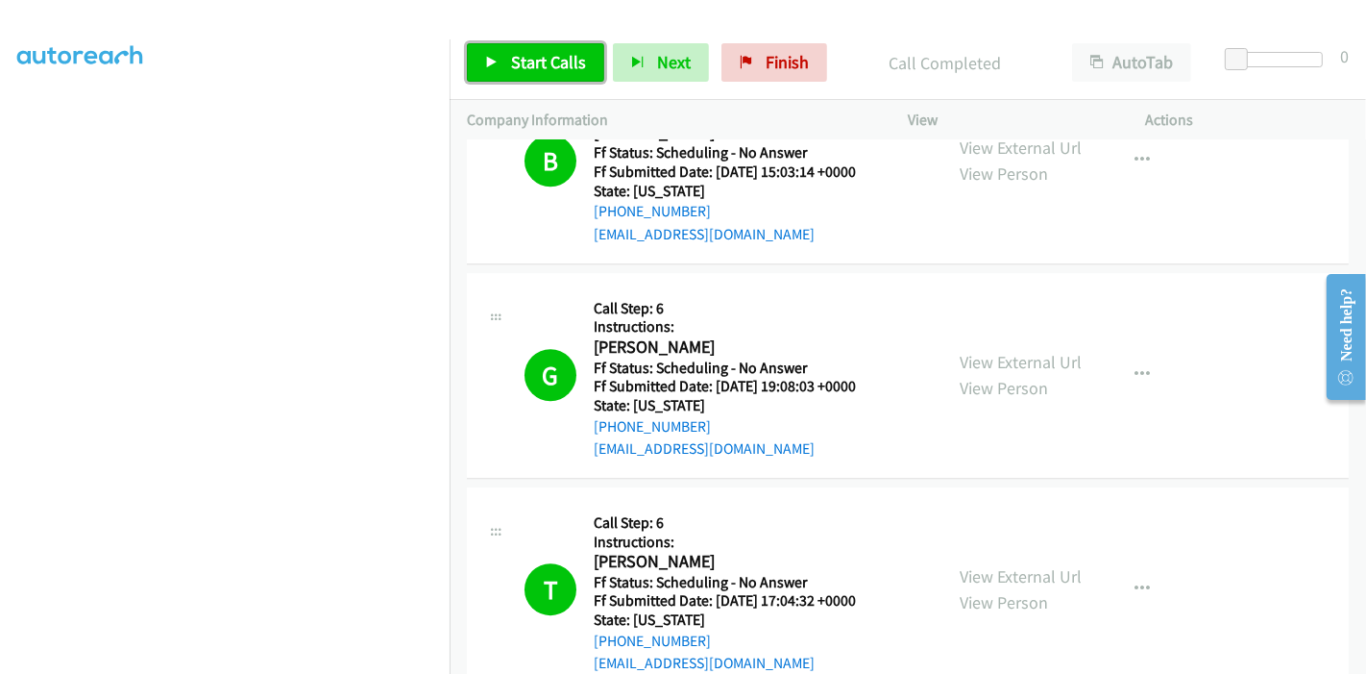
click at [525, 58] on span "Start Calls" at bounding box center [548, 62] width 75 height 22
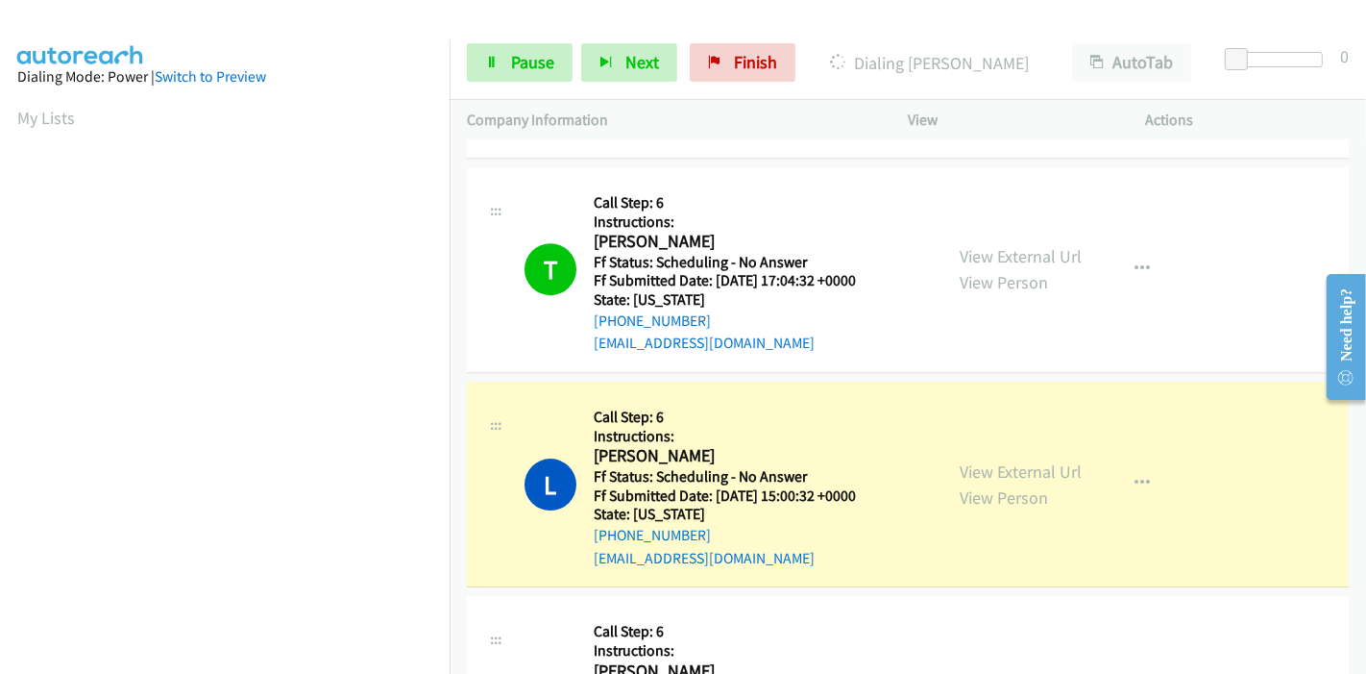
scroll to position [405, 0]
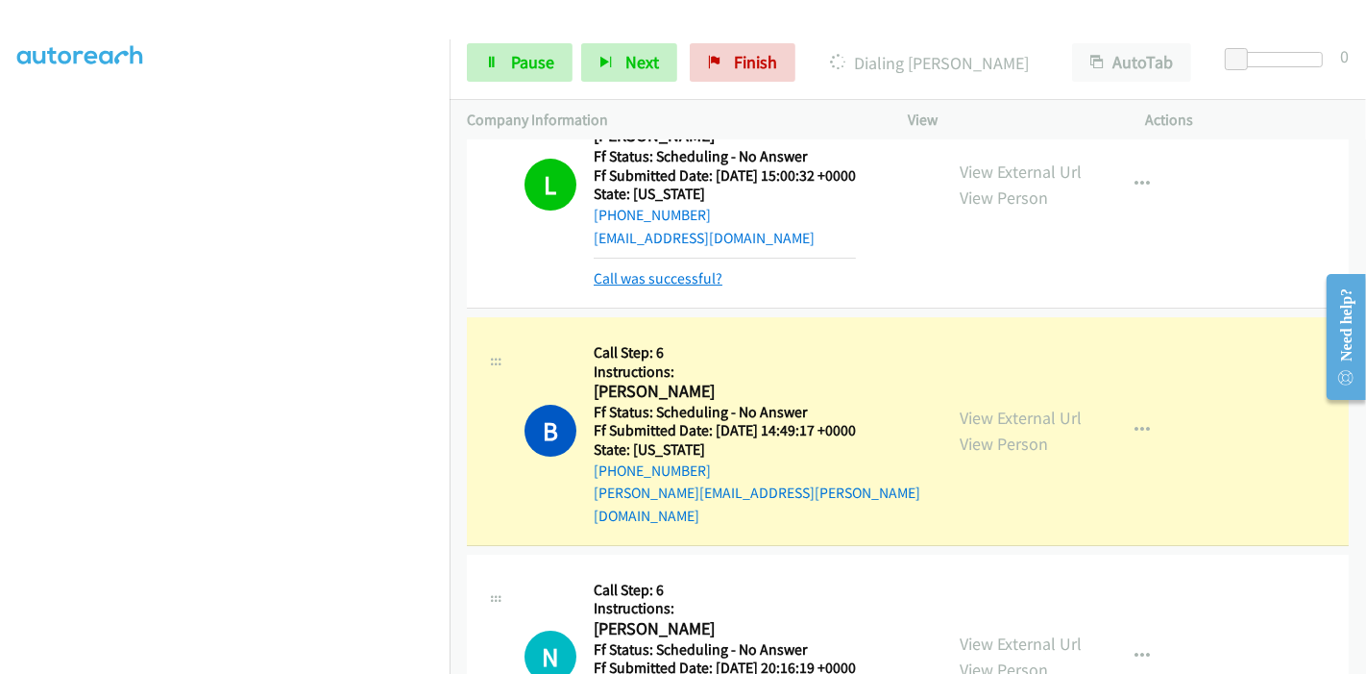
click at [673, 270] on link "Call was successful?" at bounding box center [658, 278] width 129 height 18
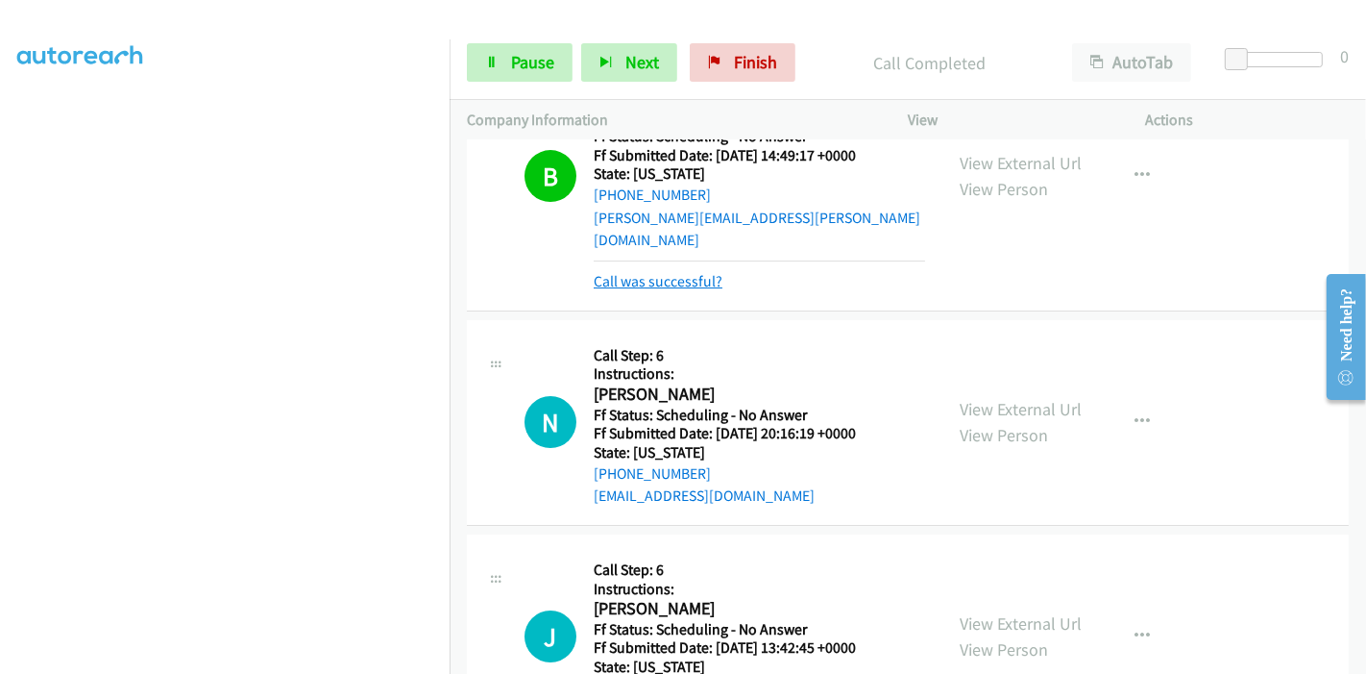
click at [650, 272] on link "Call was successful?" at bounding box center [658, 281] width 129 height 18
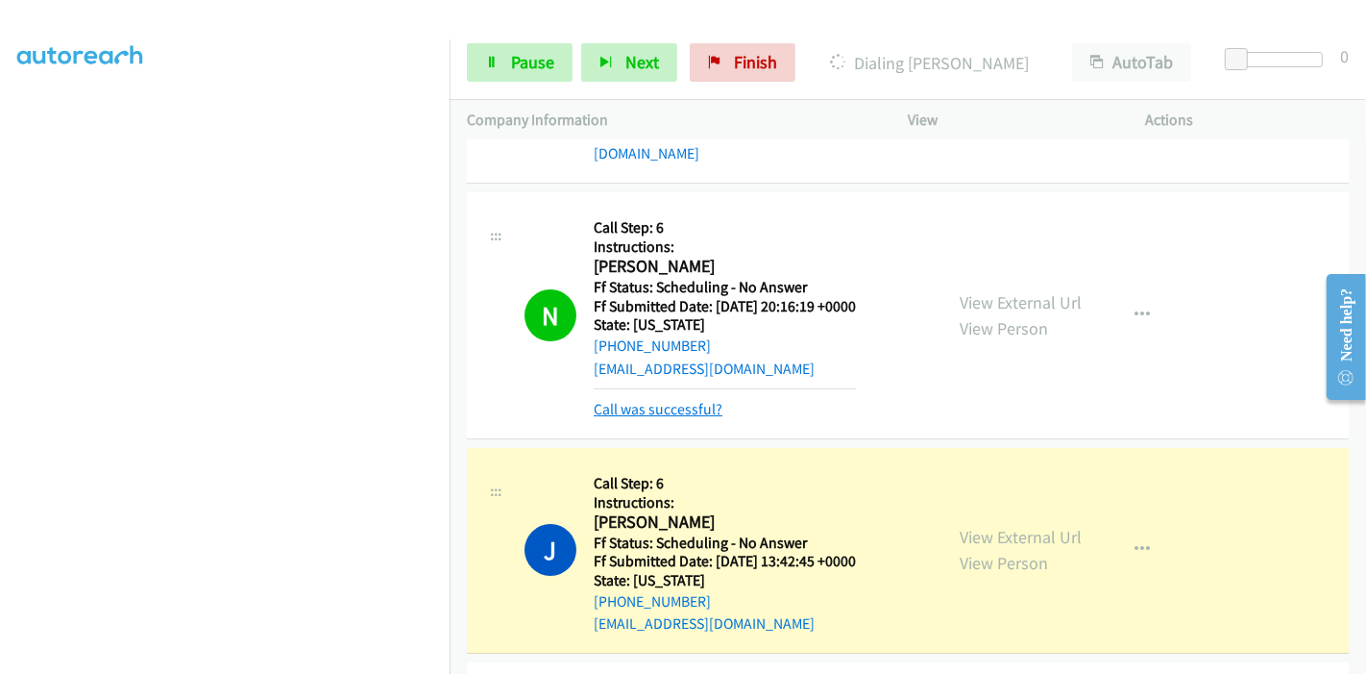
click at [641, 400] on link "Call was successful?" at bounding box center [658, 409] width 129 height 18
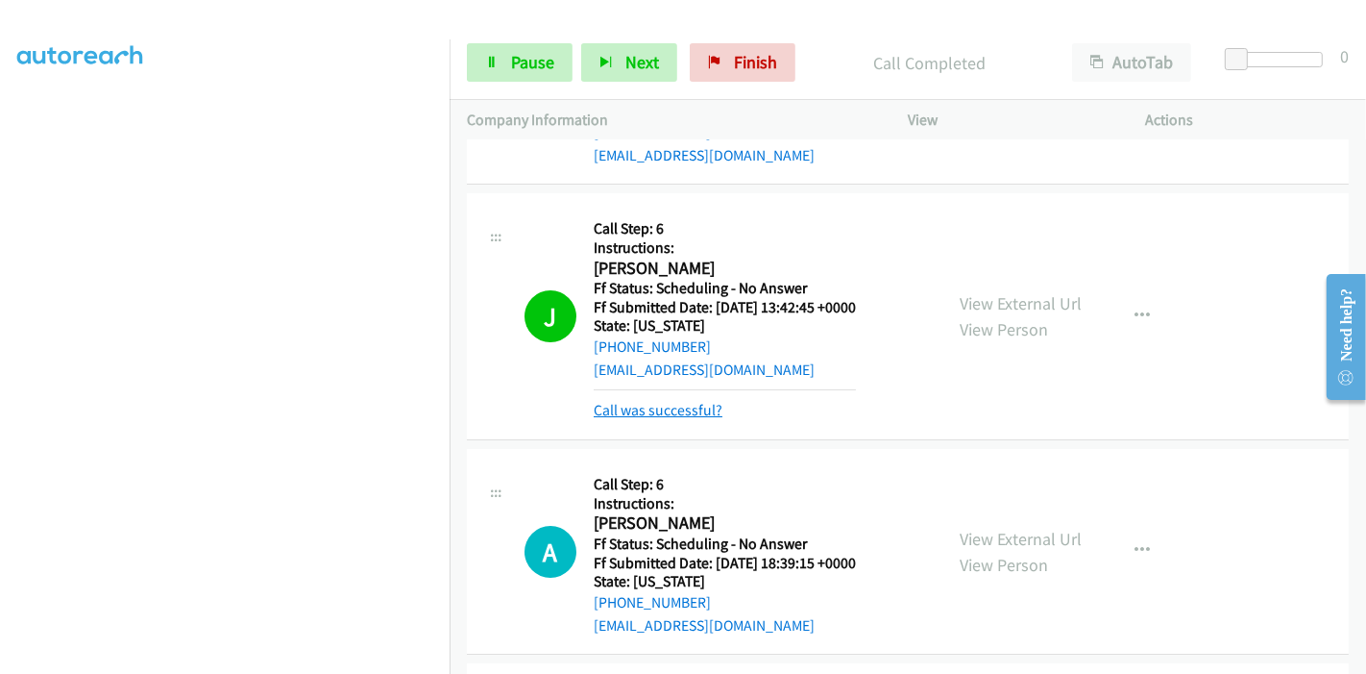
click at [668, 401] on link "Call was successful?" at bounding box center [658, 410] width 129 height 18
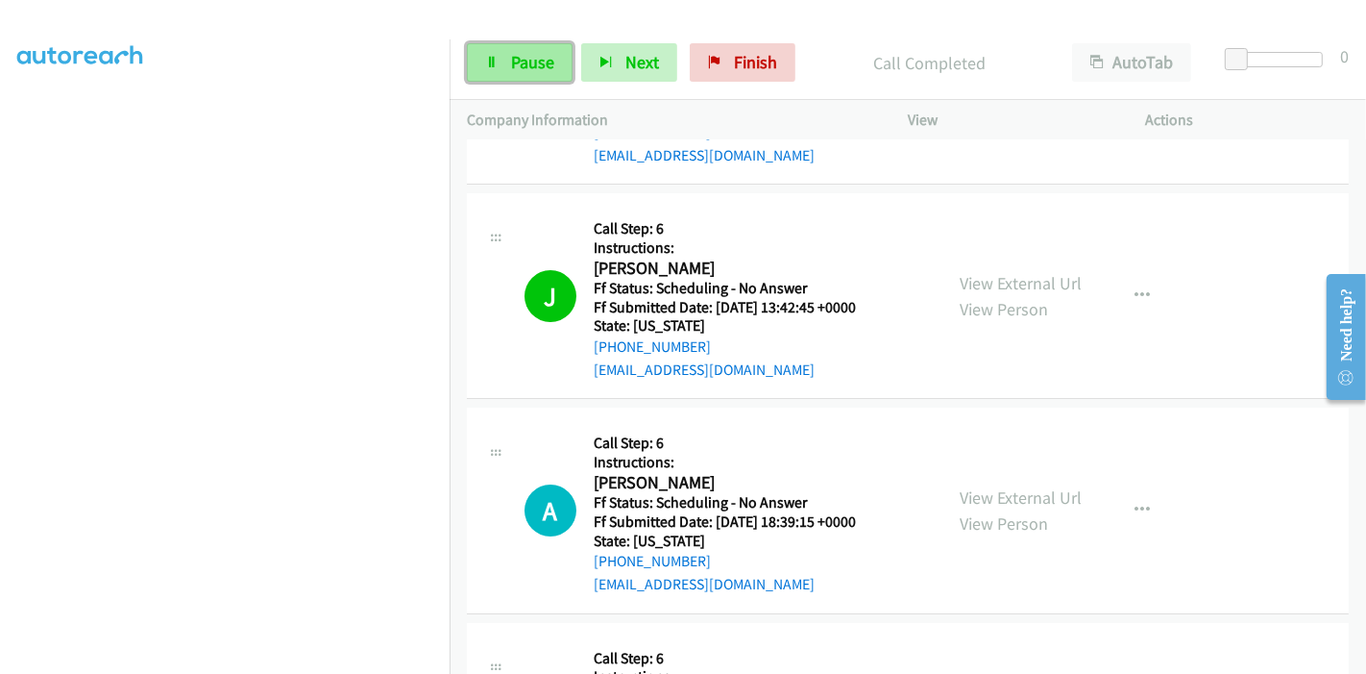
click at [495, 68] on link "Pause" at bounding box center [520, 62] width 106 height 38
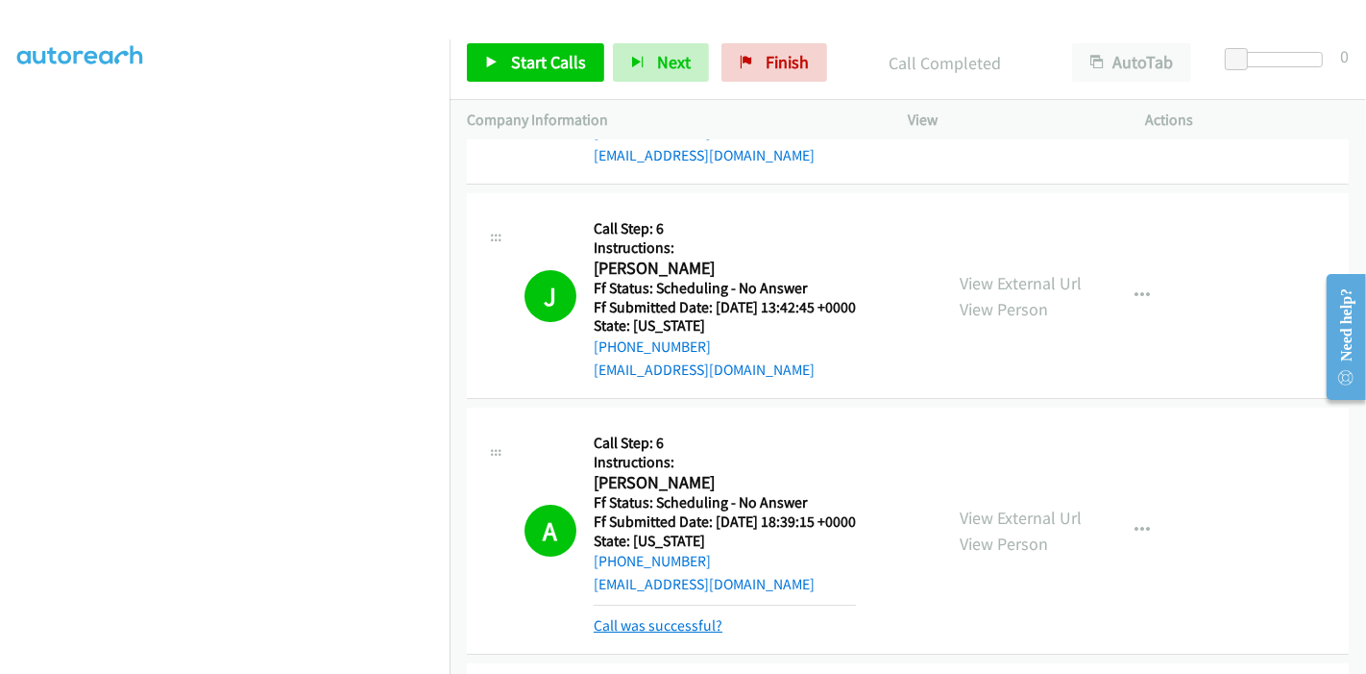
click at [648, 616] on link "Call was successful?" at bounding box center [658, 625] width 129 height 18
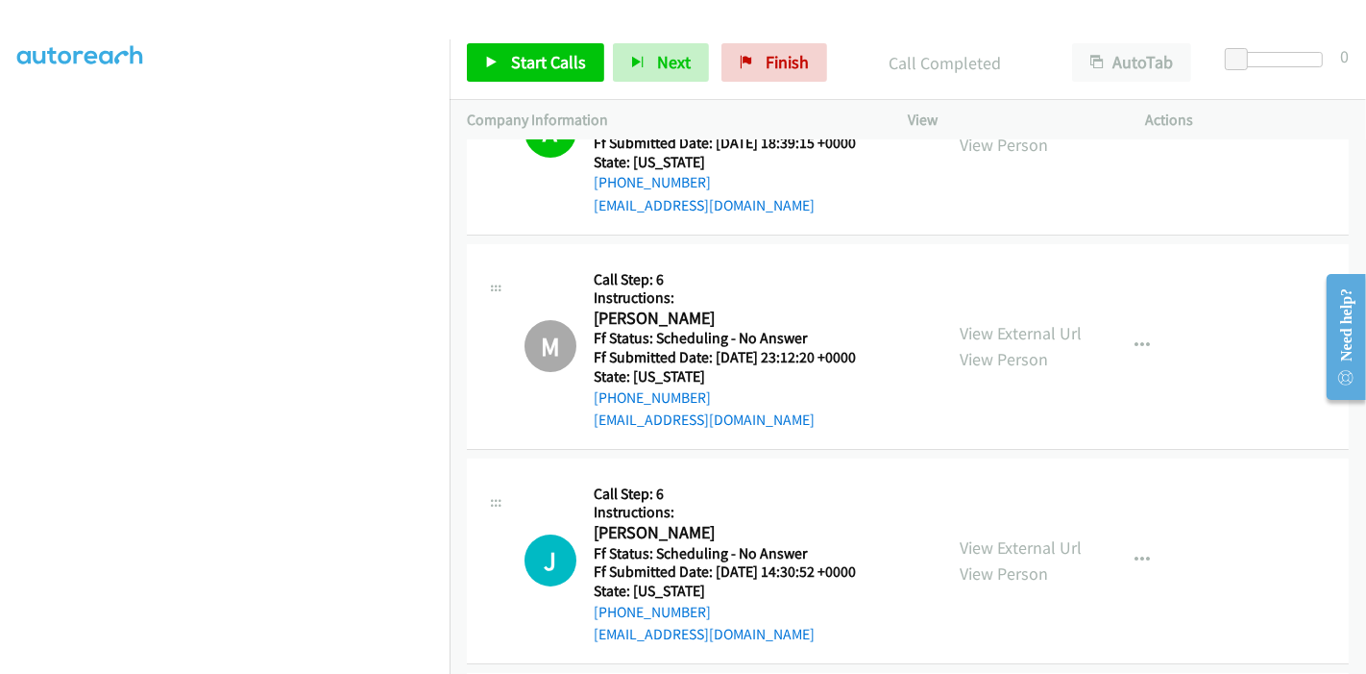
scroll to position [6300, 0]
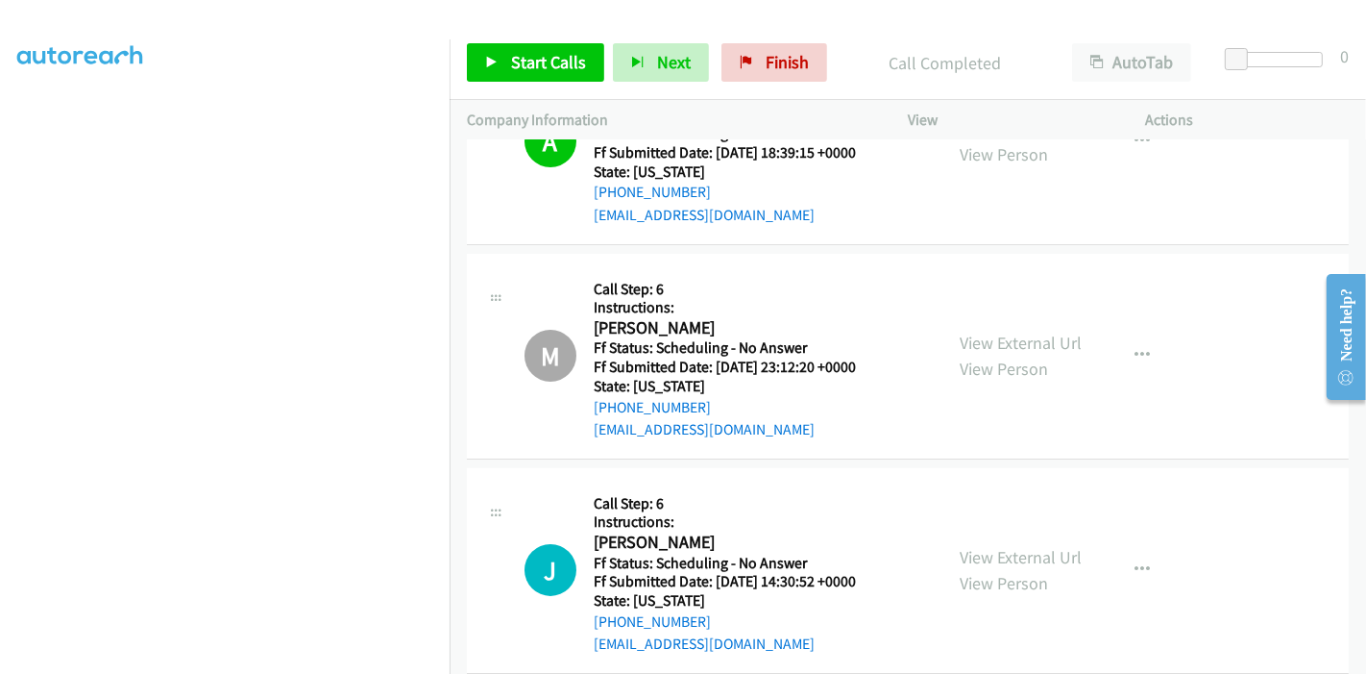
click at [1048, 546] on link "View External Url" at bounding box center [1021, 557] width 122 height 22
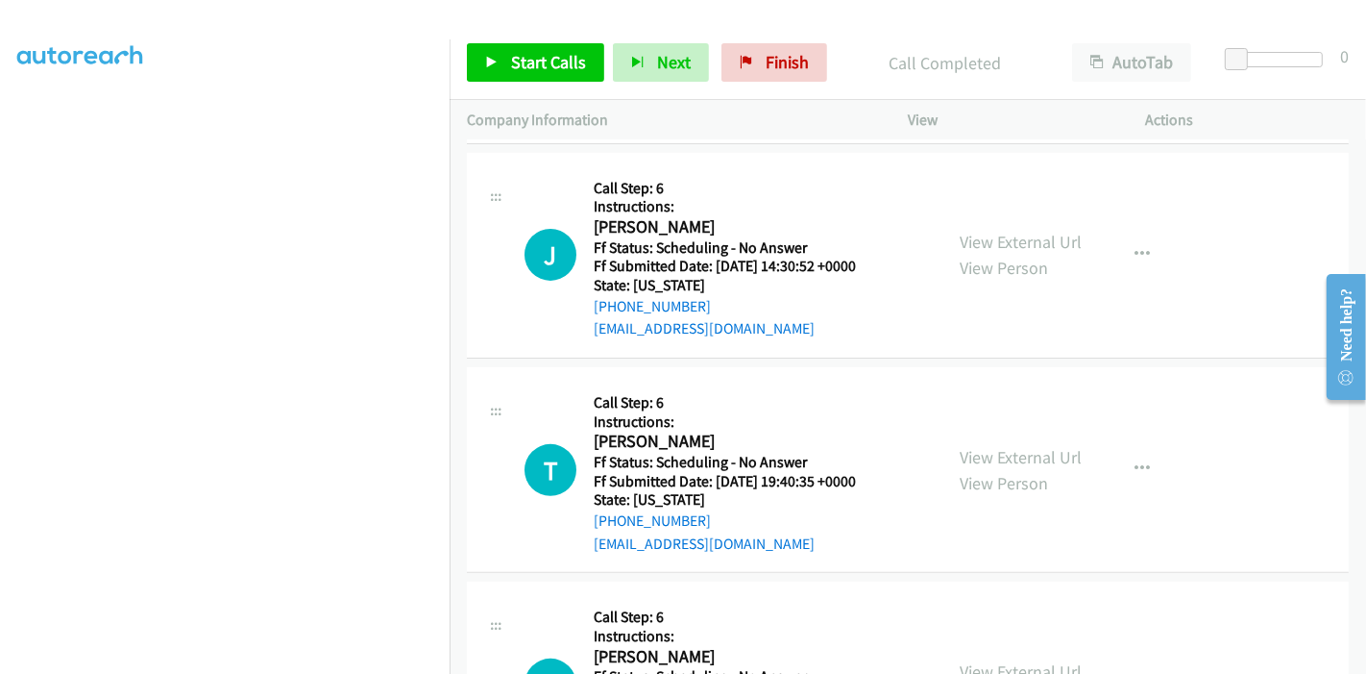
scroll to position [6621, 0]
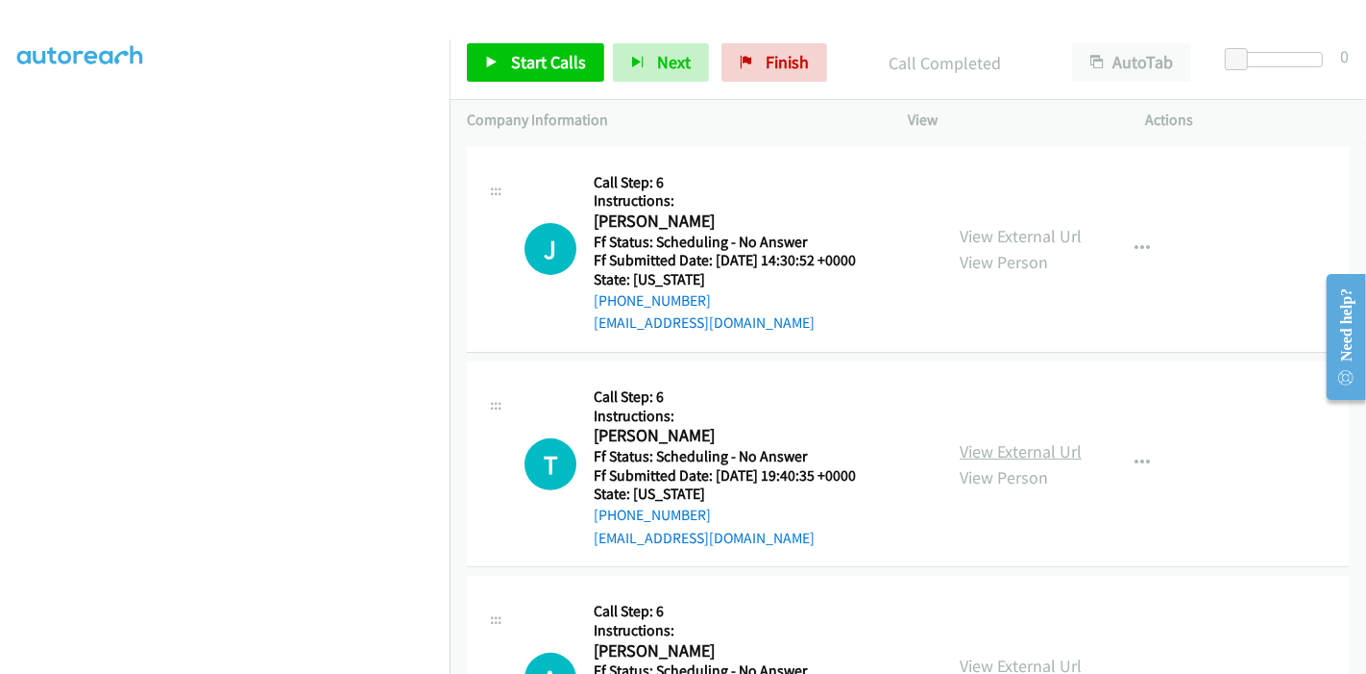
click at [978, 440] on link "View External Url" at bounding box center [1021, 451] width 122 height 22
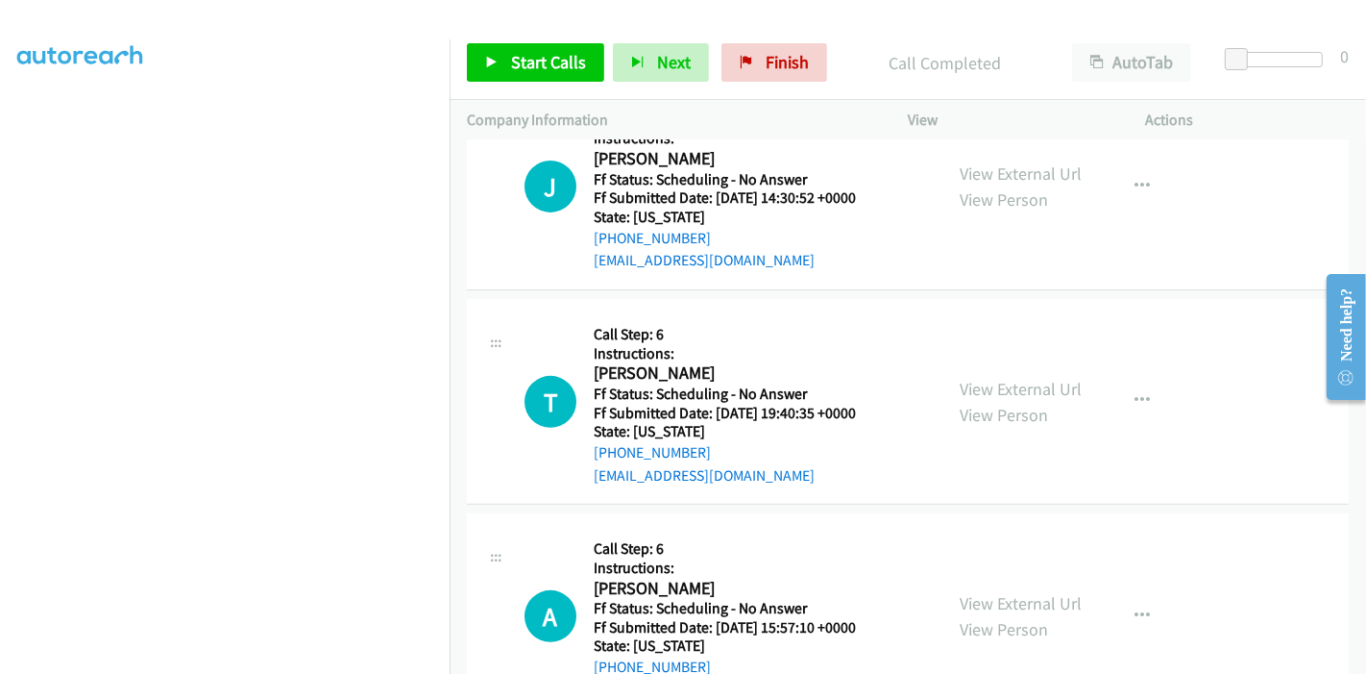
scroll to position [6728, 0]
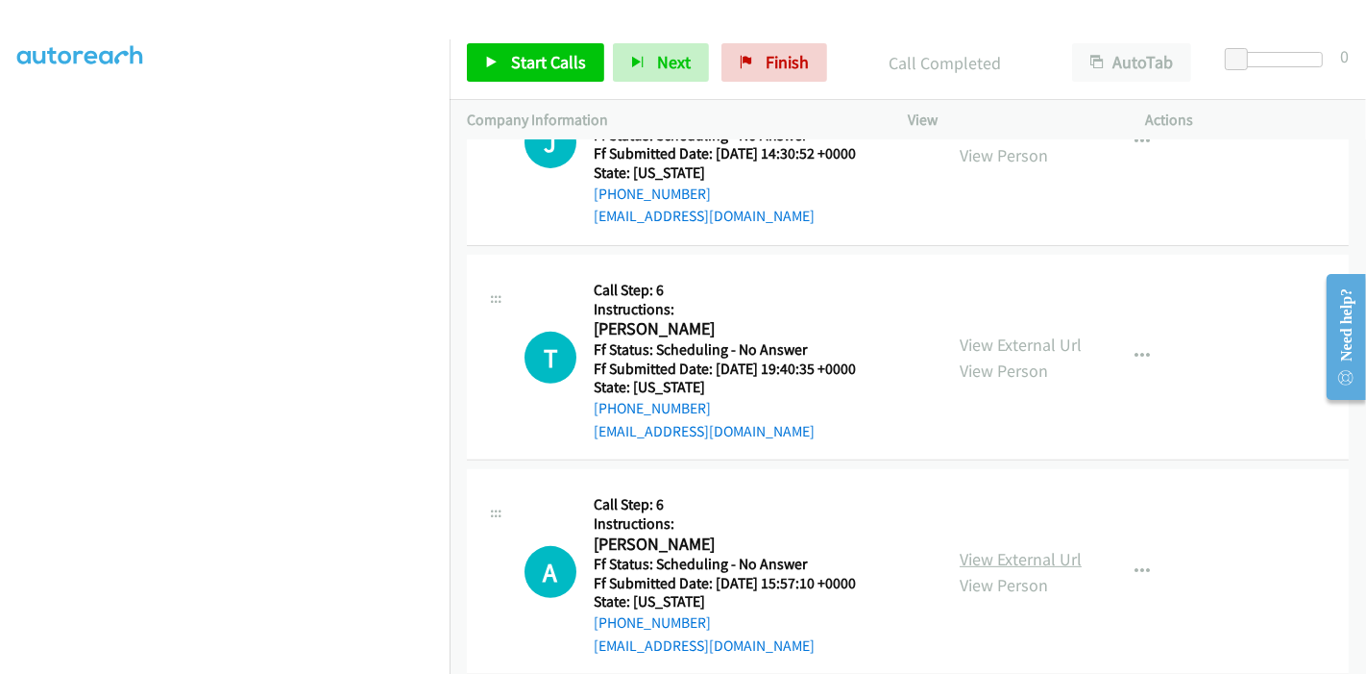
click at [1016, 548] on link "View External Url" at bounding box center [1021, 559] width 122 height 22
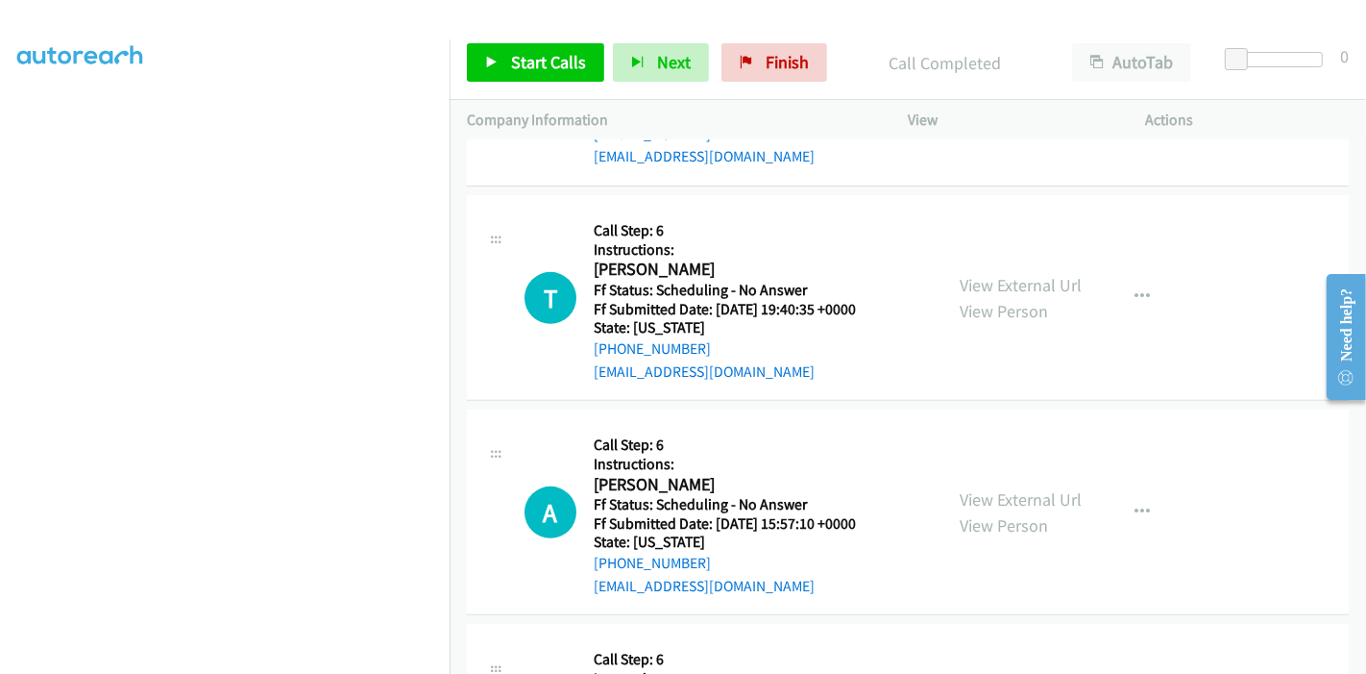
scroll to position [6941, 0]
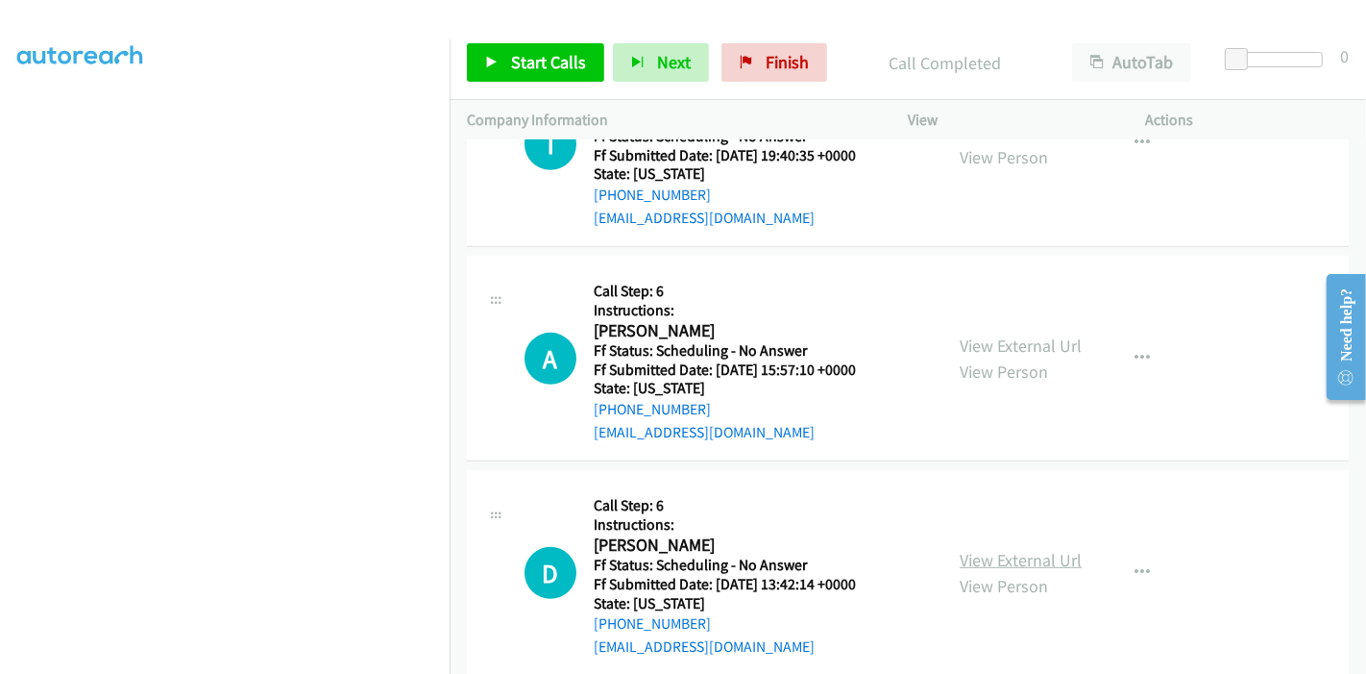
click at [968, 549] on link "View External Url" at bounding box center [1021, 560] width 122 height 22
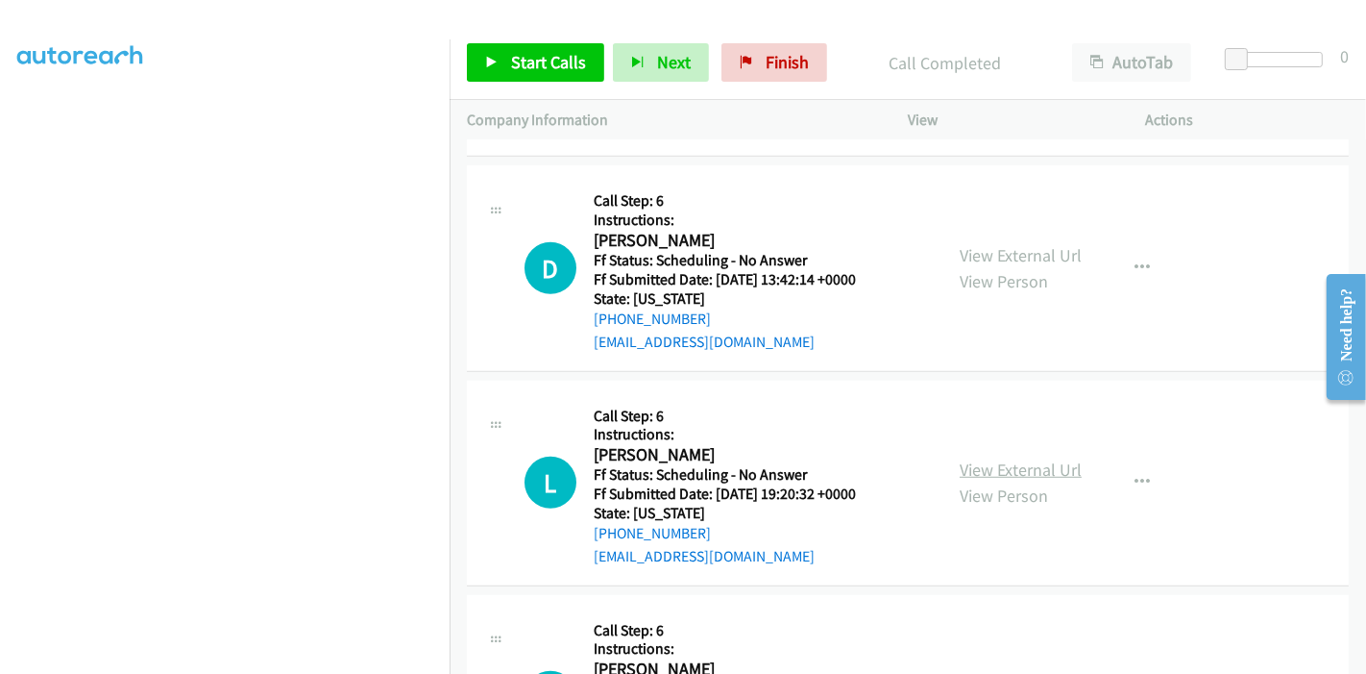
scroll to position [7261, 0]
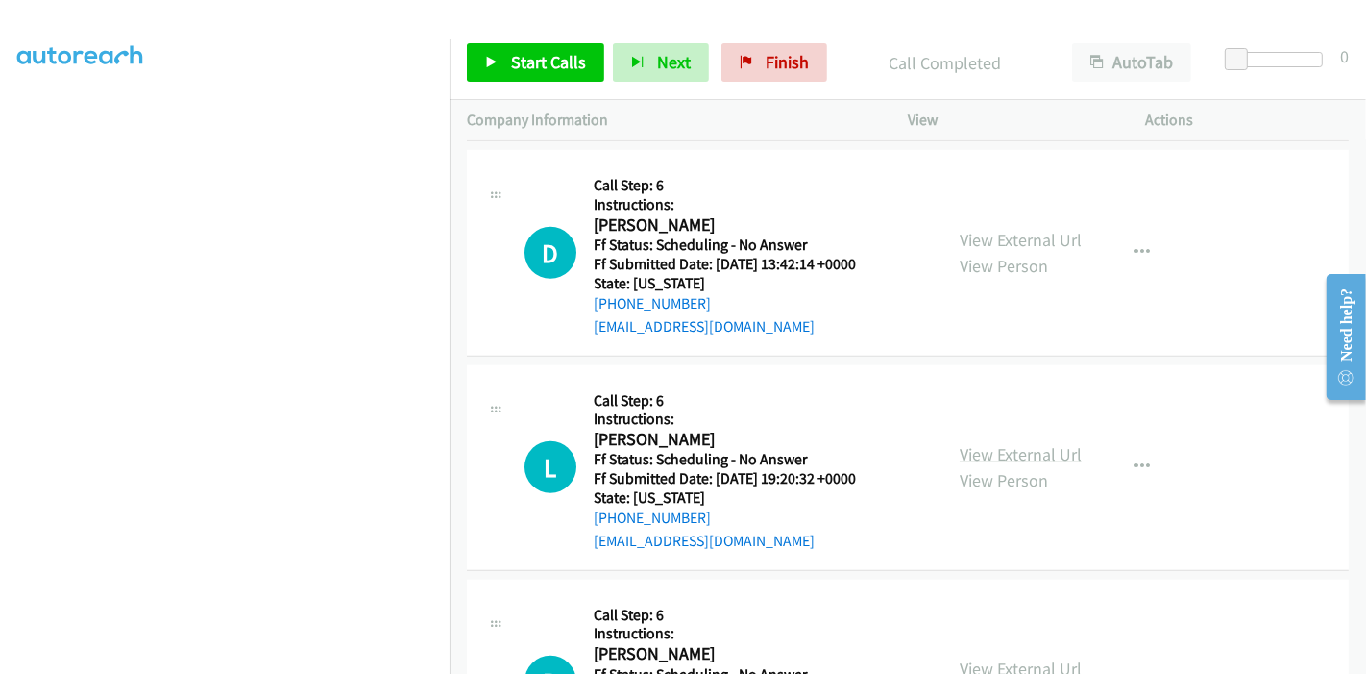
click at [1001, 443] on link "View External Url" at bounding box center [1021, 454] width 122 height 22
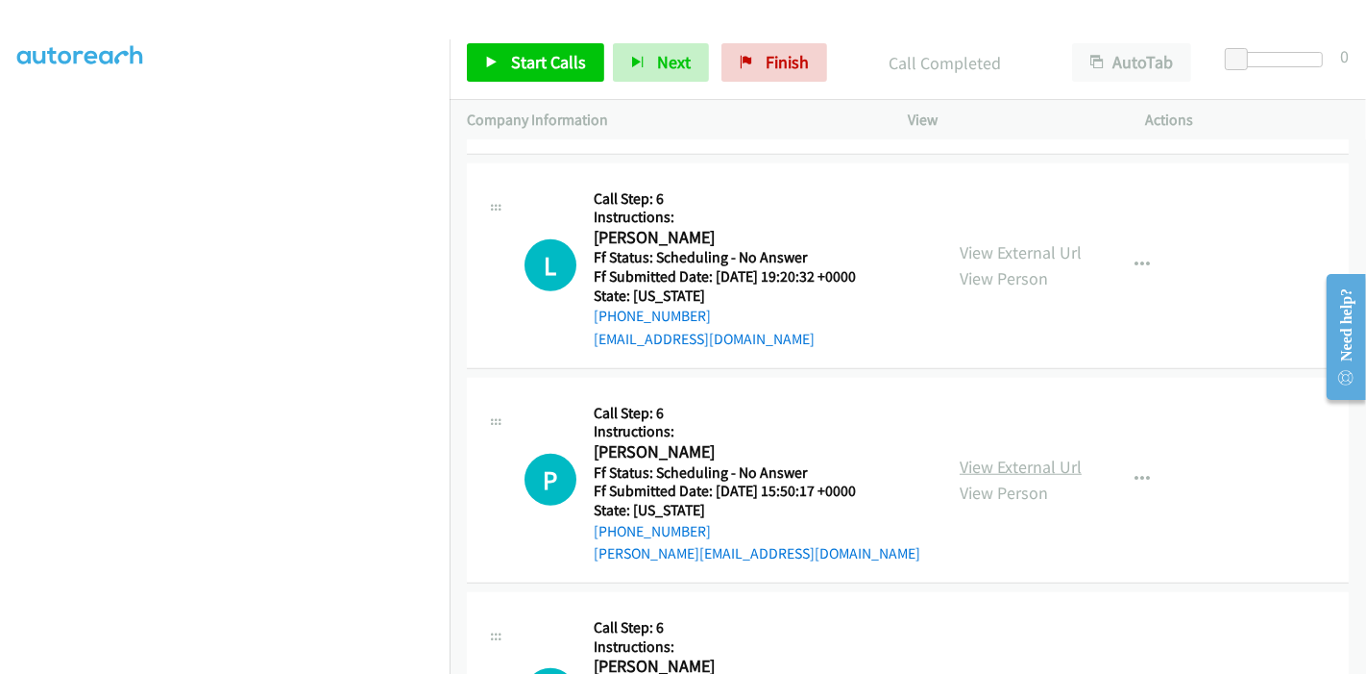
scroll to position [7476, 0]
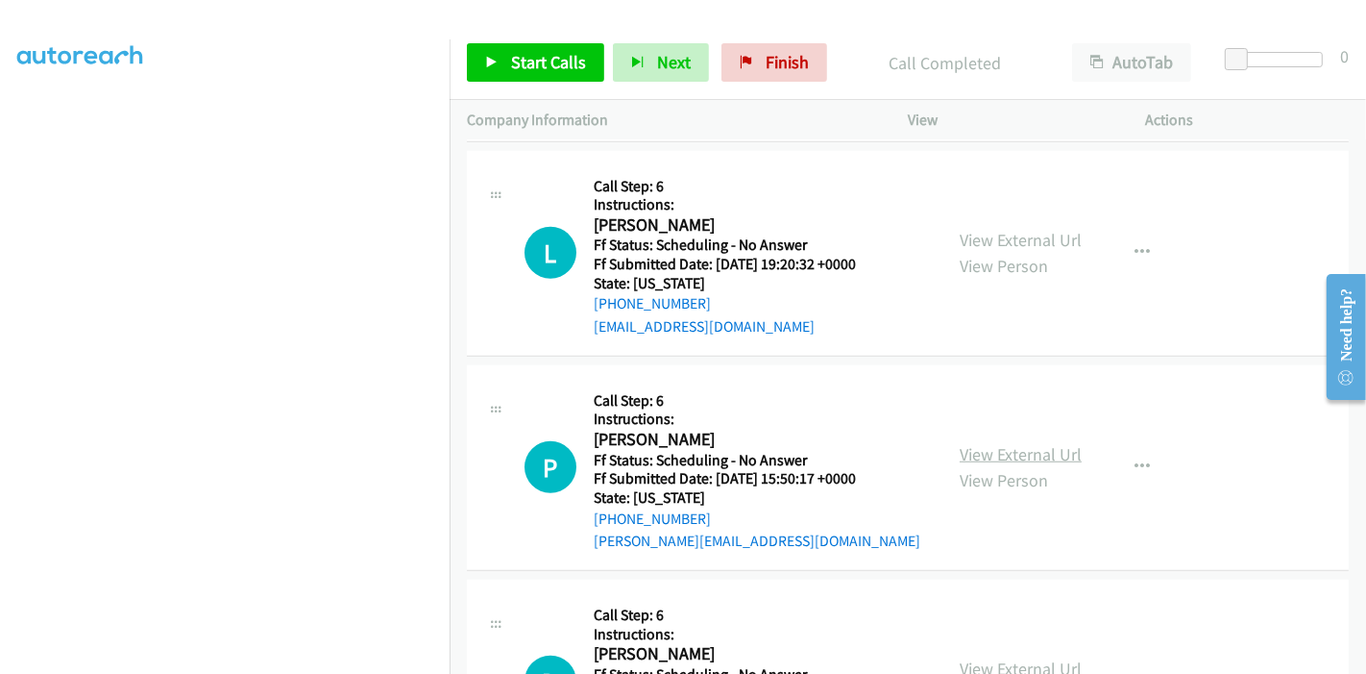
click at [986, 443] on link "View External Url" at bounding box center [1021, 454] width 122 height 22
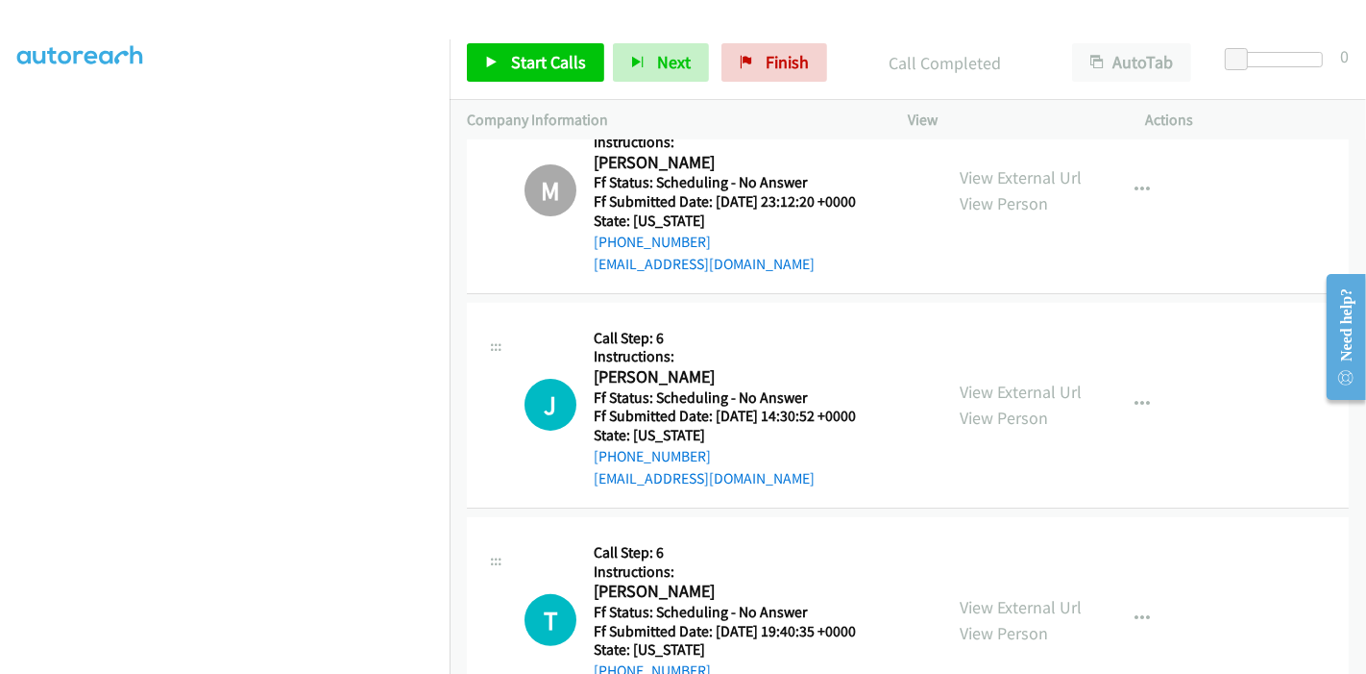
scroll to position [6515, 0]
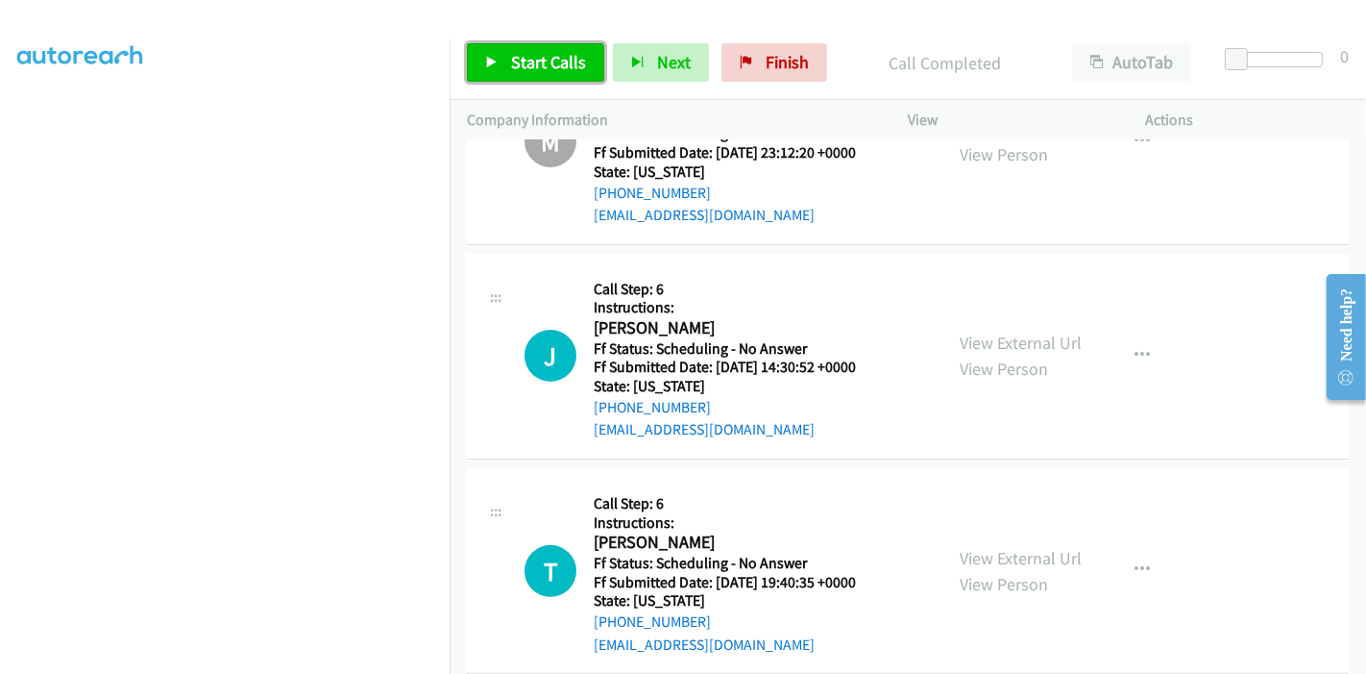
click at [513, 56] on span "Start Calls" at bounding box center [548, 62] width 75 height 22
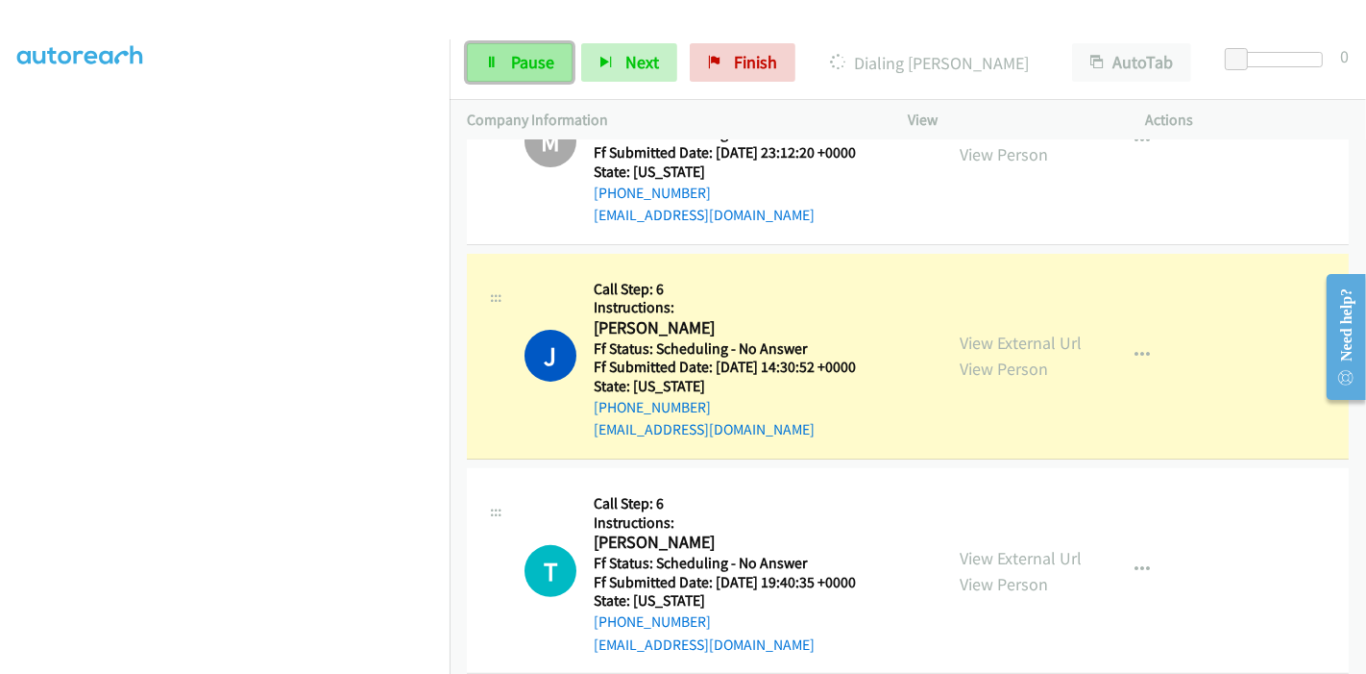
click at [513, 59] on span "Pause" at bounding box center [532, 62] width 43 height 22
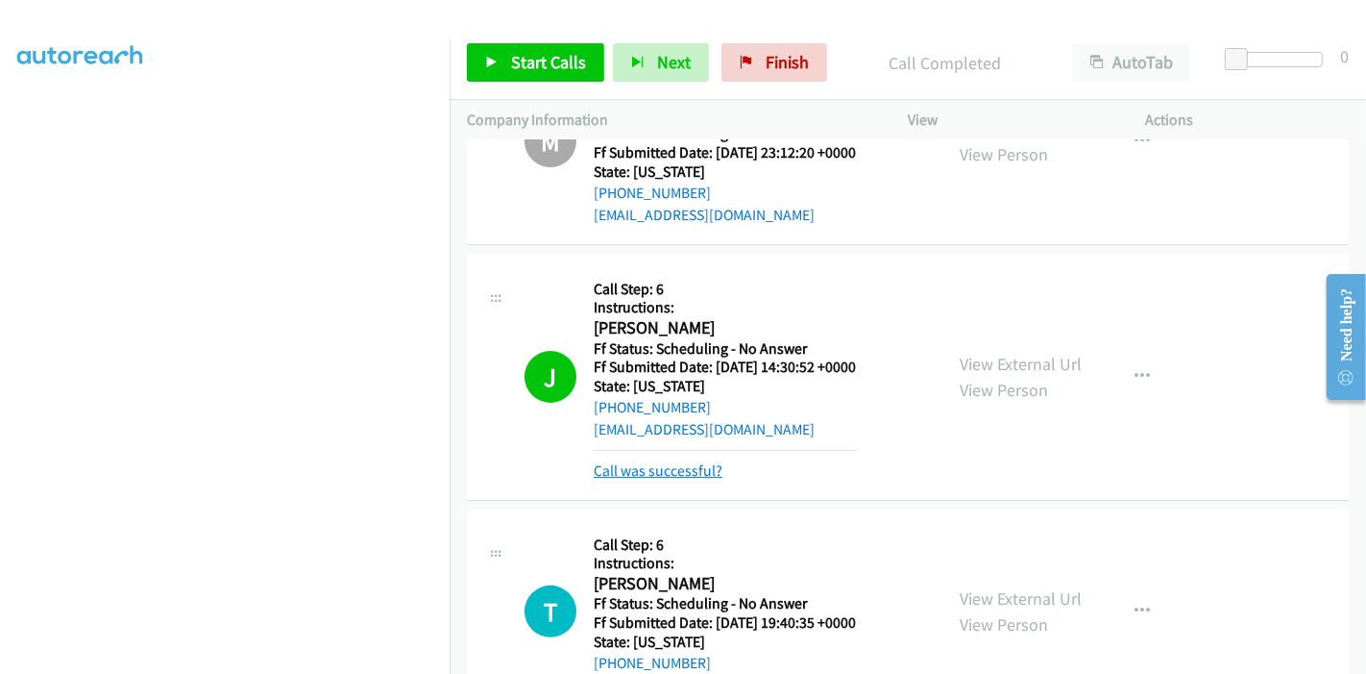
click at [671, 461] on link "Call was successful?" at bounding box center [658, 470] width 129 height 18
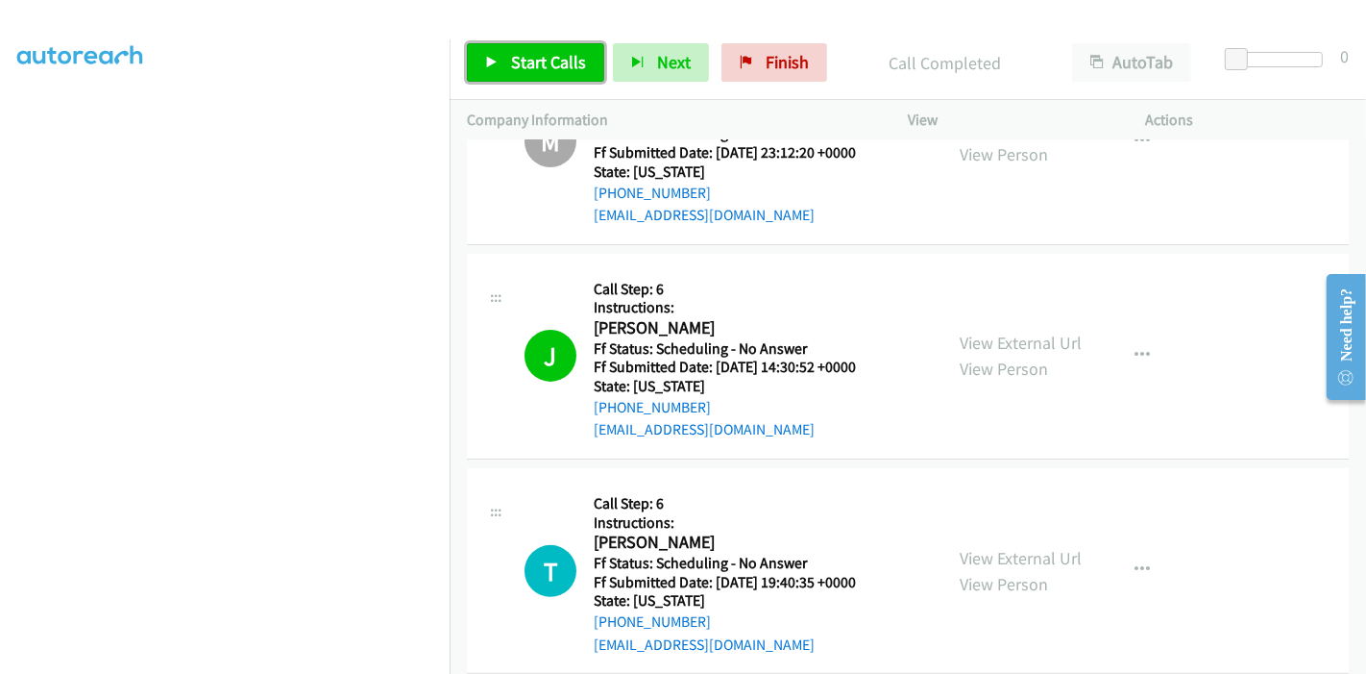
click at [515, 61] on span "Start Calls" at bounding box center [548, 62] width 75 height 22
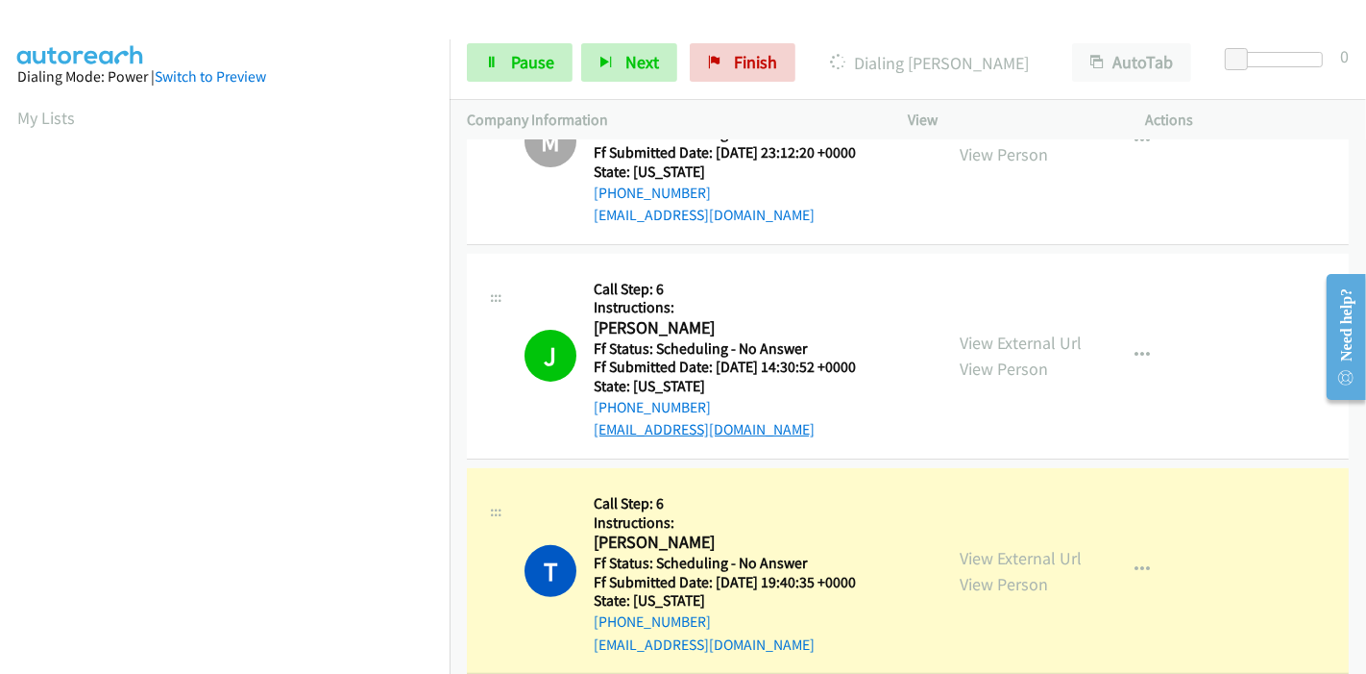
scroll to position [6728, 0]
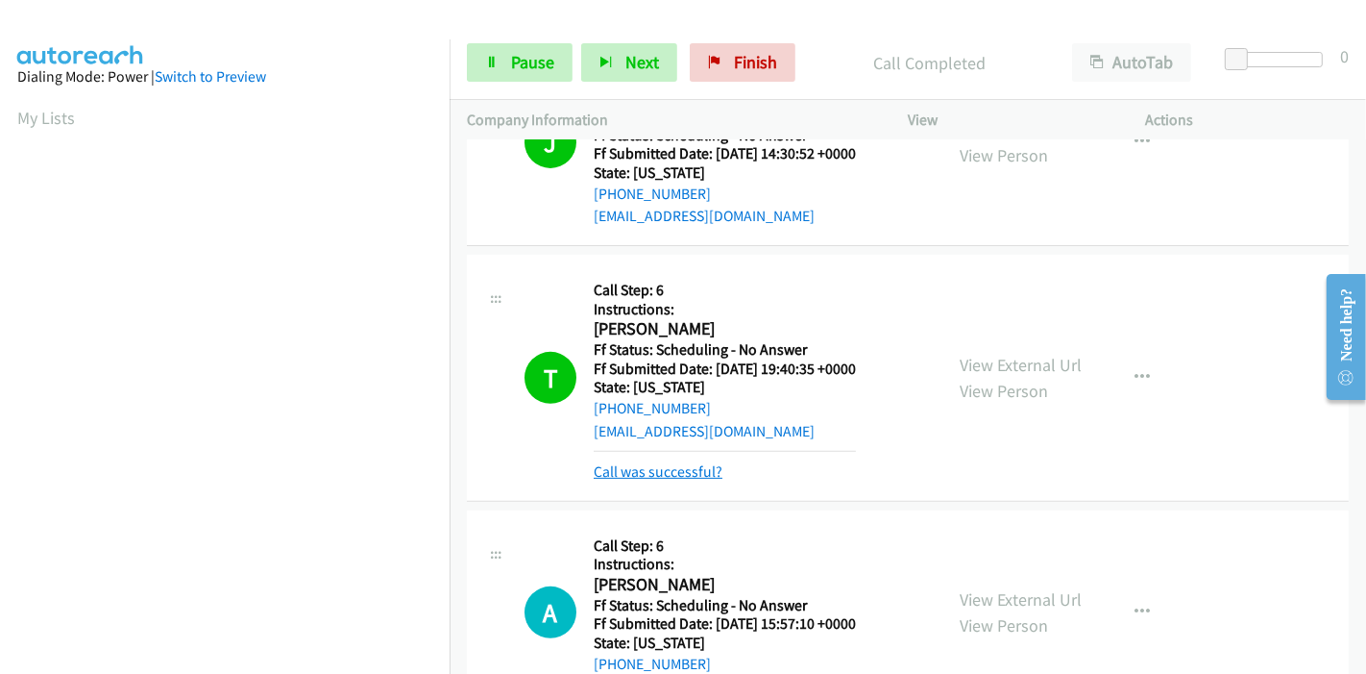
click at [651, 462] on link "Call was successful?" at bounding box center [658, 471] width 129 height 18
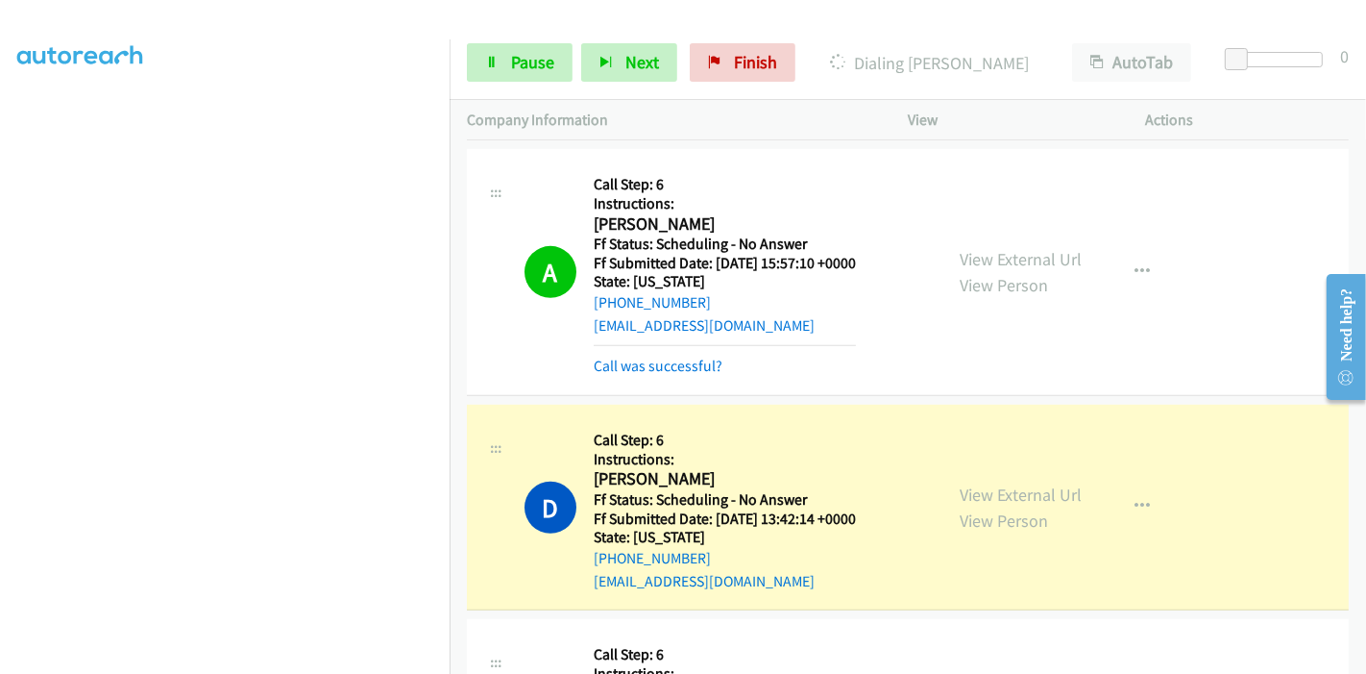
scroll to position [0, 0]
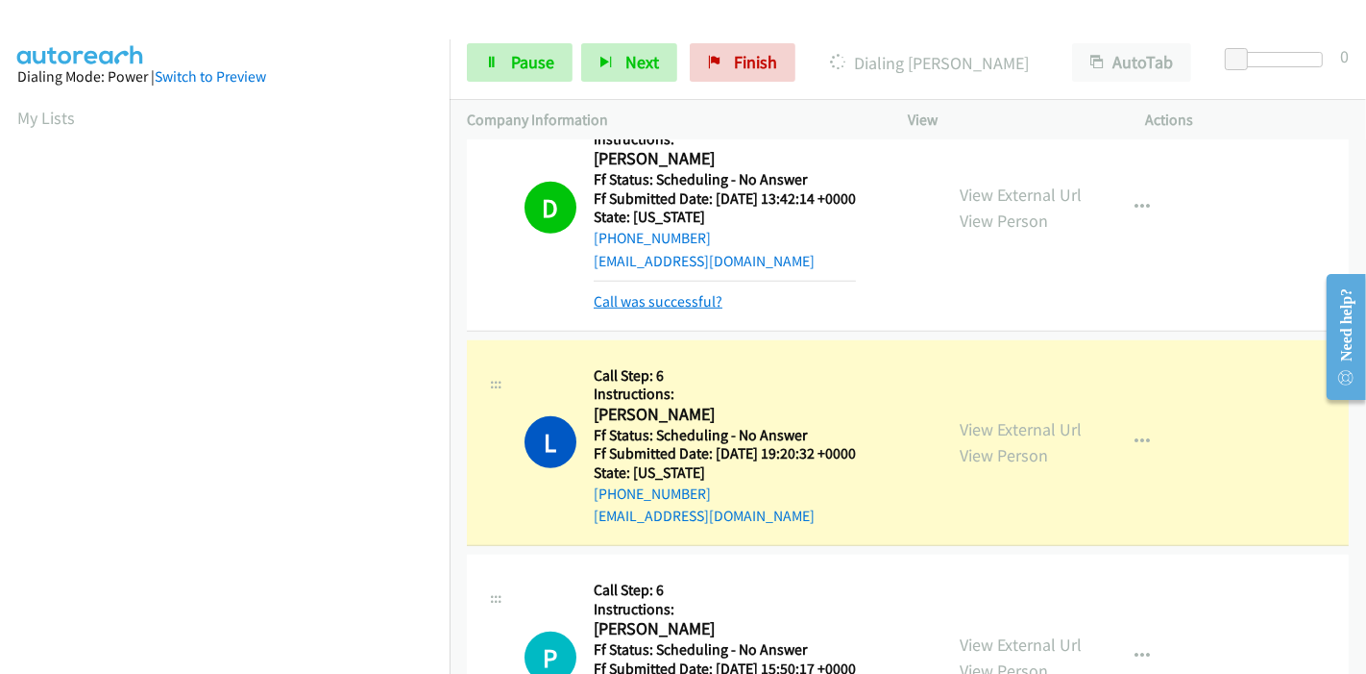
click at [654, 292] on link "Call was successful?" at bounding box center [658, 301] width 129 height 18
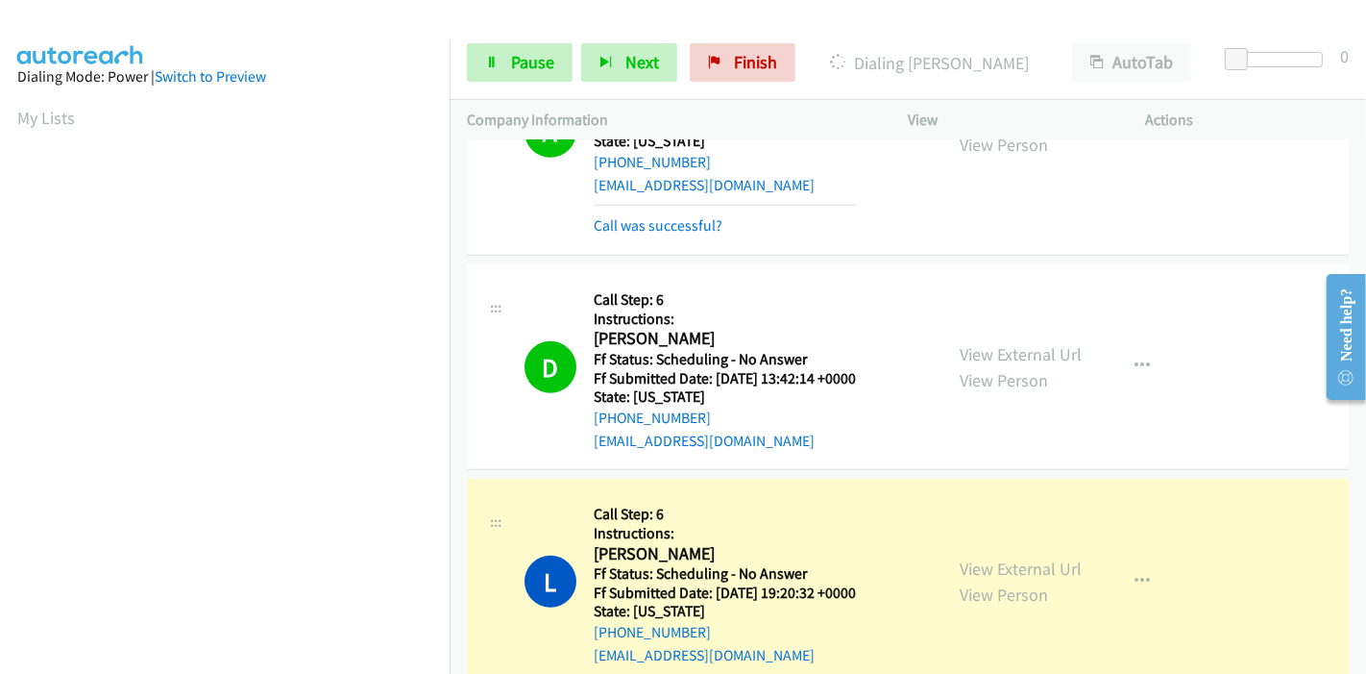
scroll to position [7134, 0]
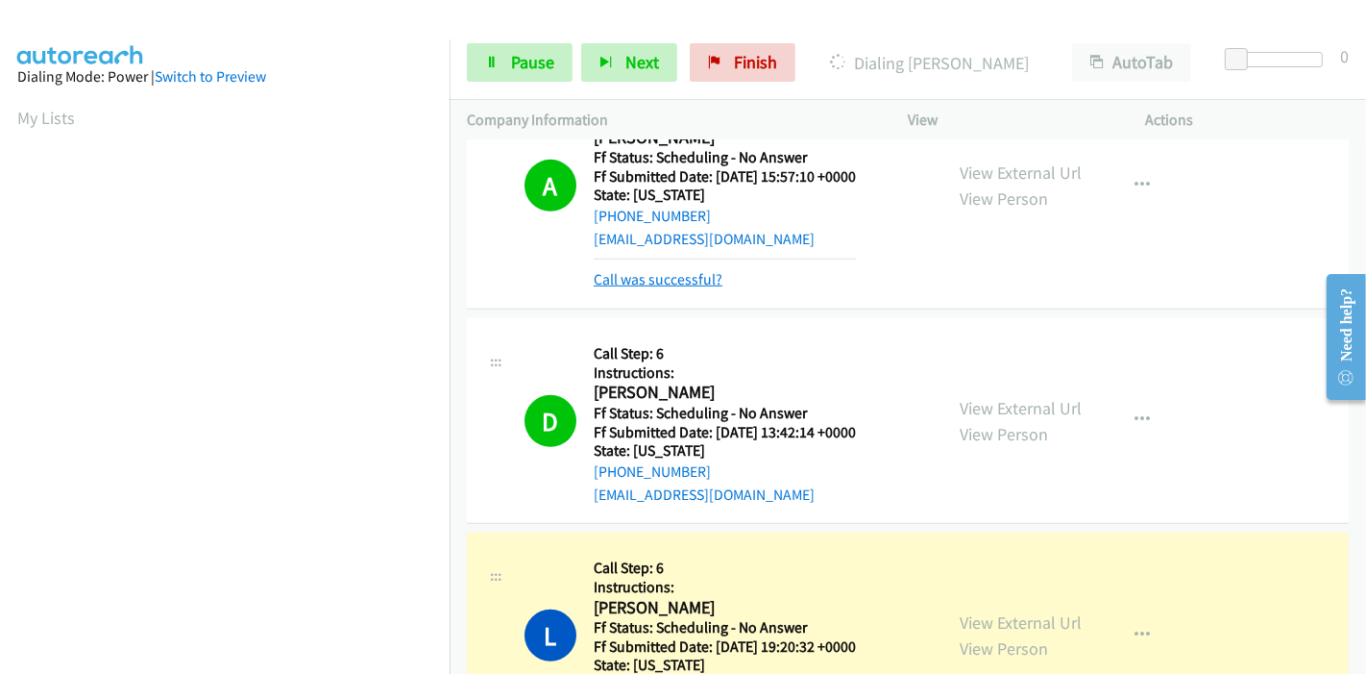
click at [651, 270] on link "Call was successful?" at bounding box center [658, 279] width 129 height 18
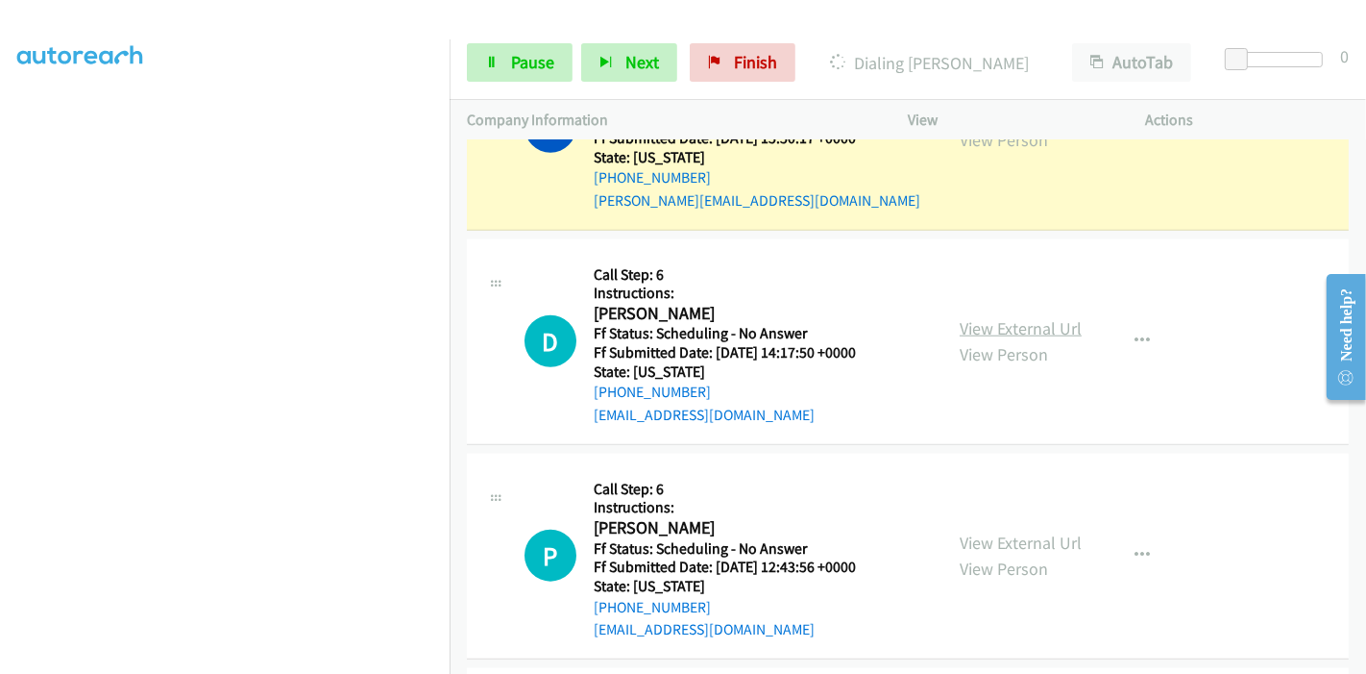
scroll to position [7883, 0]
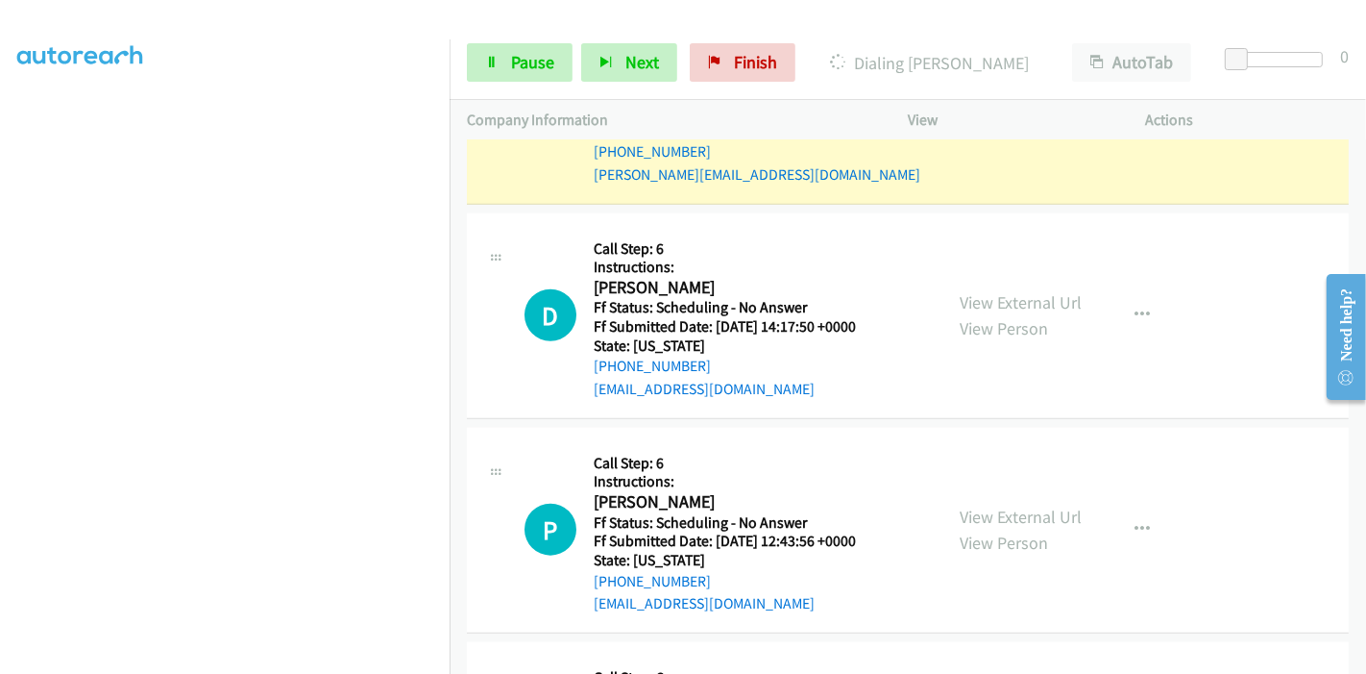
click at [999, 289] on div "View External Url View Person" at bounding box center [1021, 315] width 122 height 52
click at [999, 291] on link "View External Url" at bounding box center [1021, 302] width 122 height 22
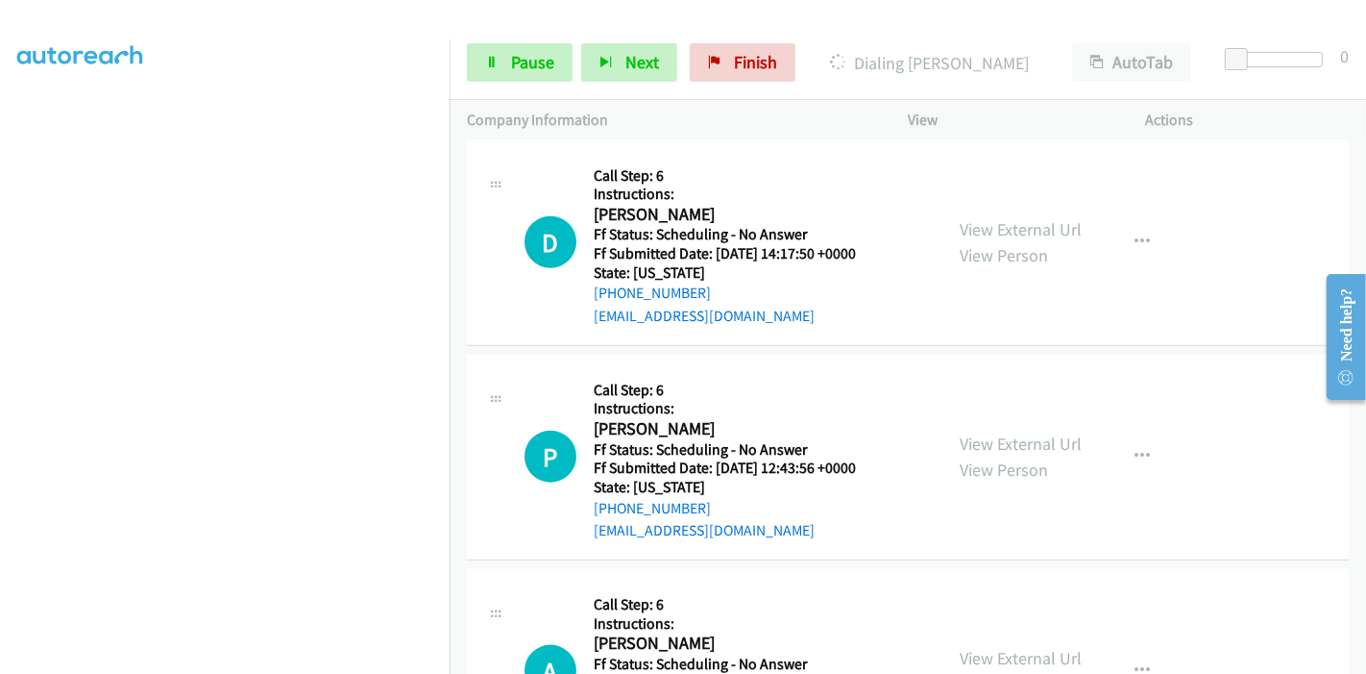
scroll to position [7990, 0]
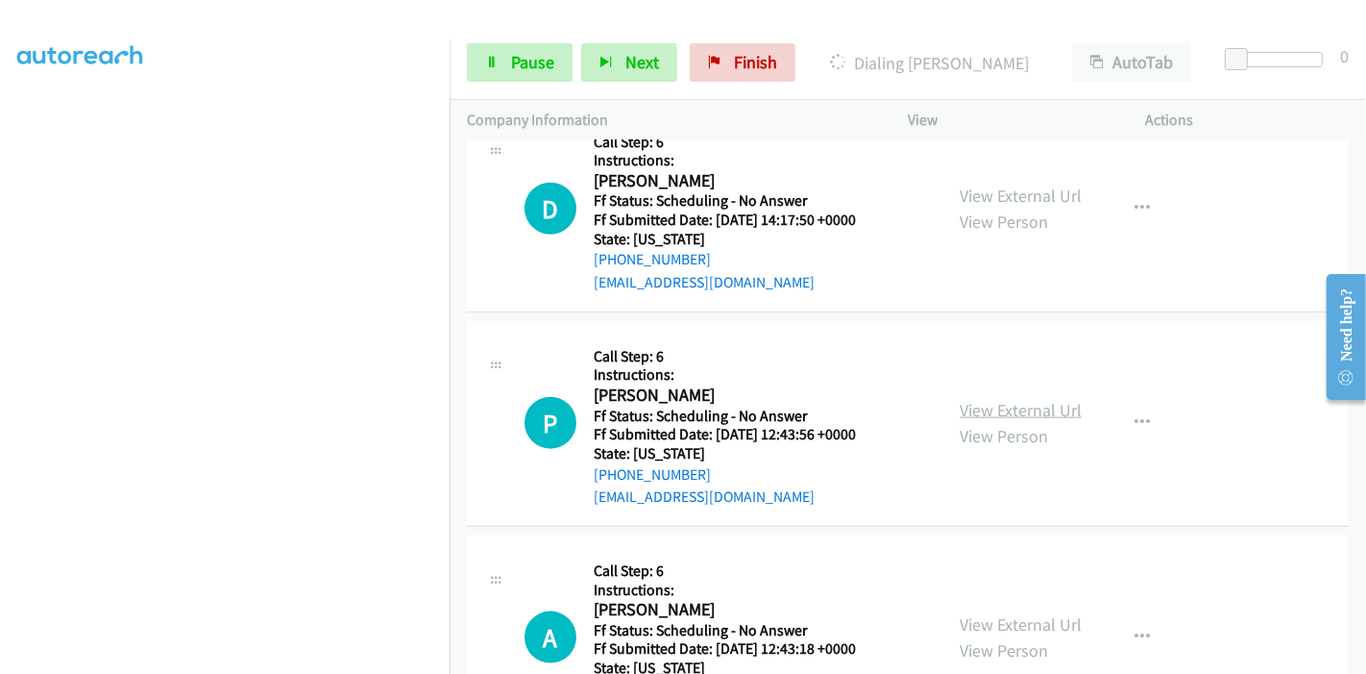
click at [970, 399] on link "View External Url" at bounding box center [1021, 410] width 122 height 22
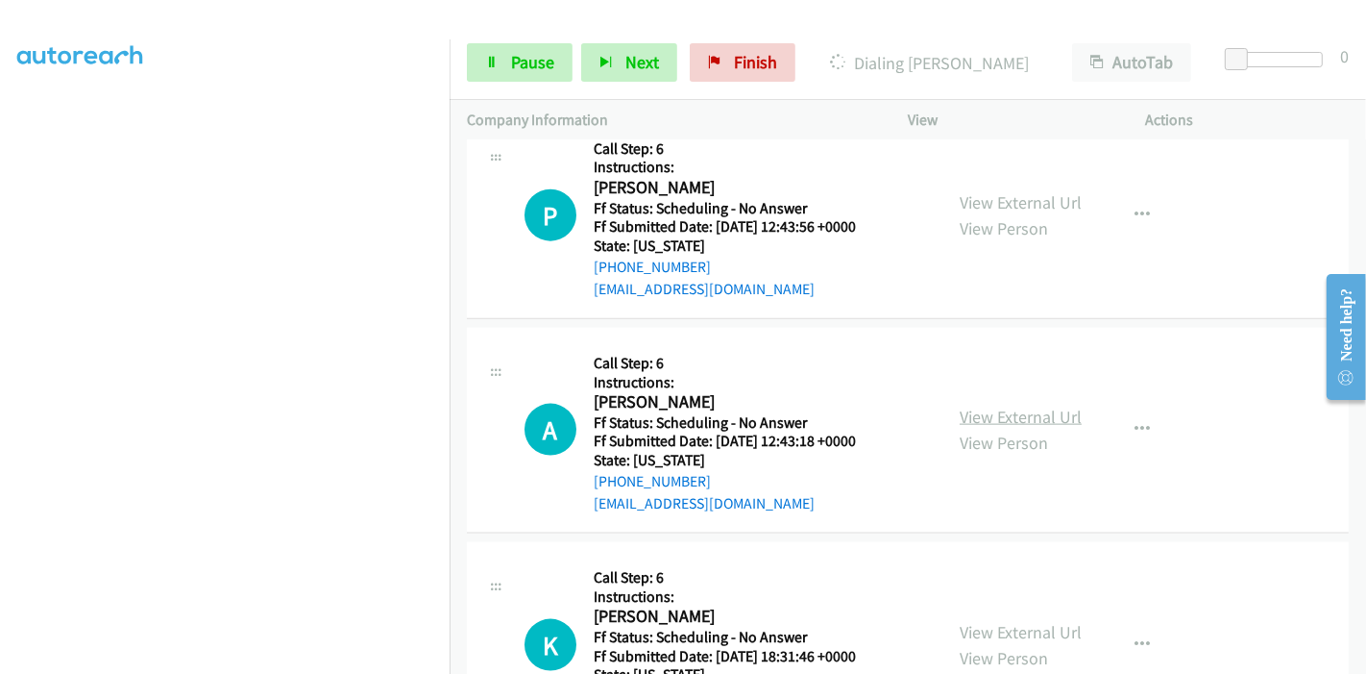
scroll to position [8203, 0]
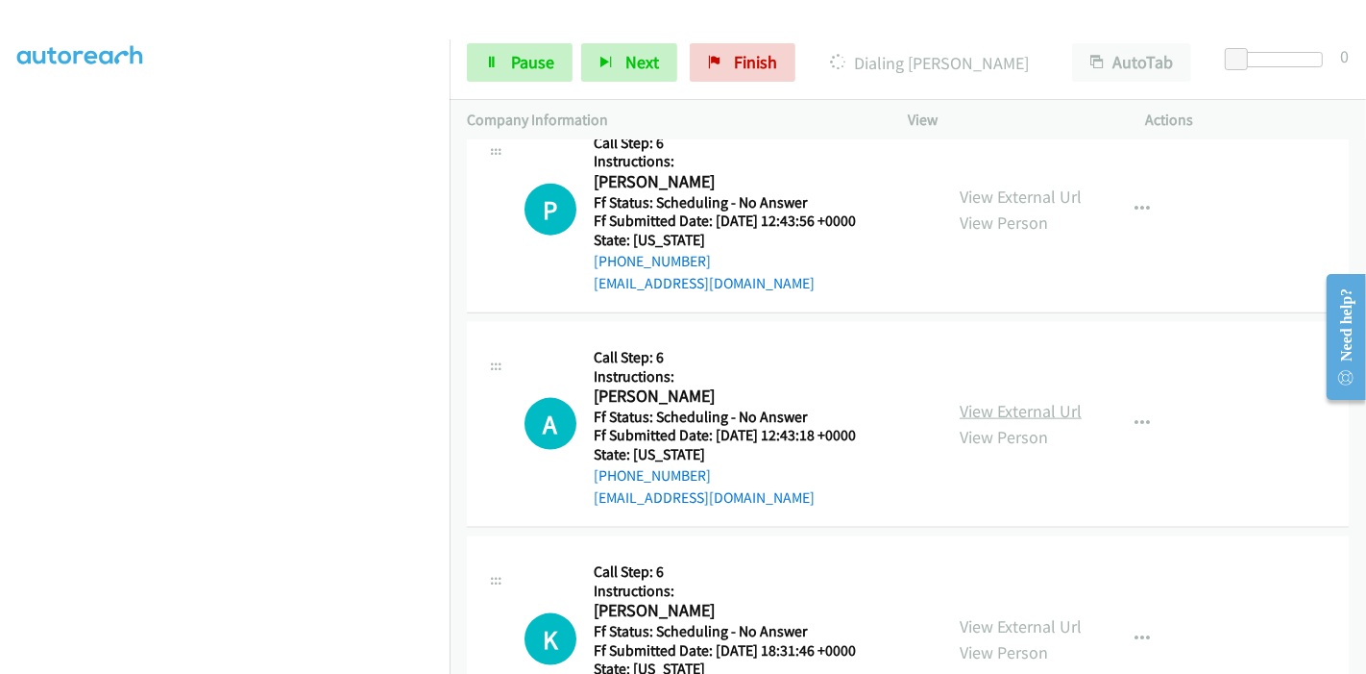
click at [975, 400] on link "View External Url" at bounding box center [1021, 411] width 122 height 22
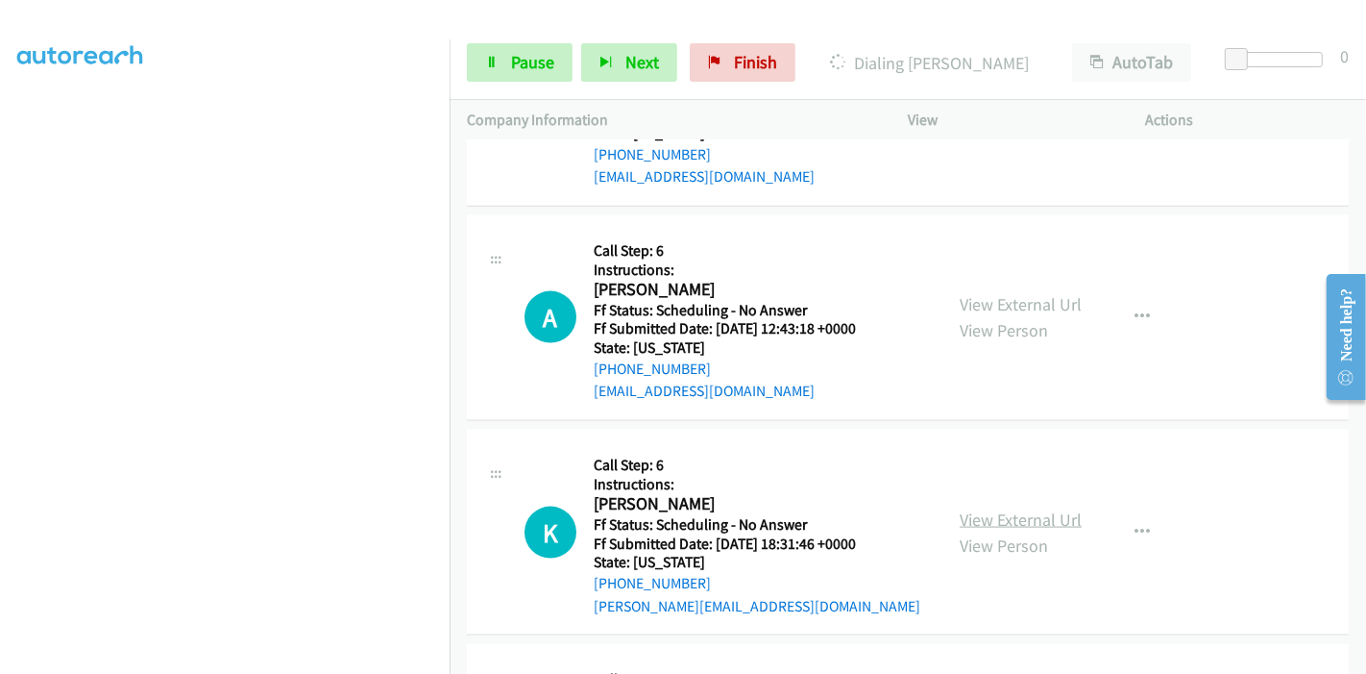
click at [982, 508] on link "View External Url" at bounding box center [1021, 519] width 122 height 22
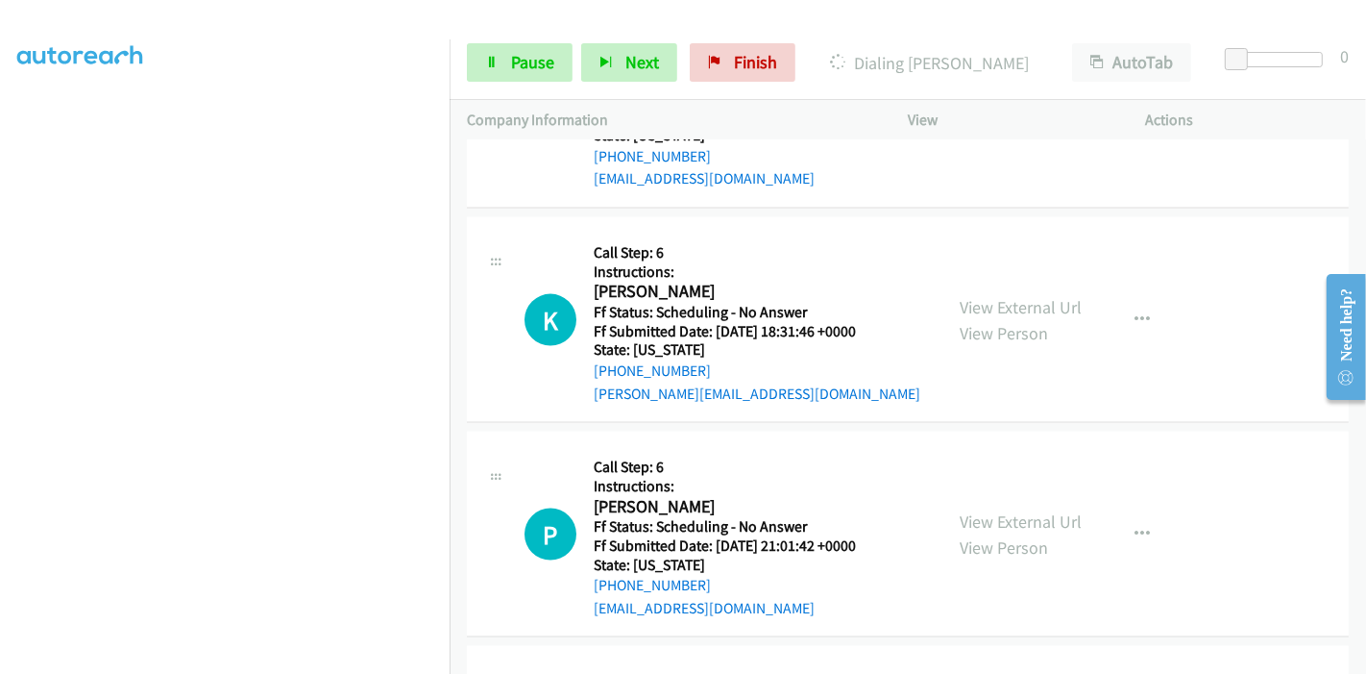
scroll to position [8524, 0]
click at [982, 508] on link "View External Url" at bounding box center [1021, 519] width 122 height 22
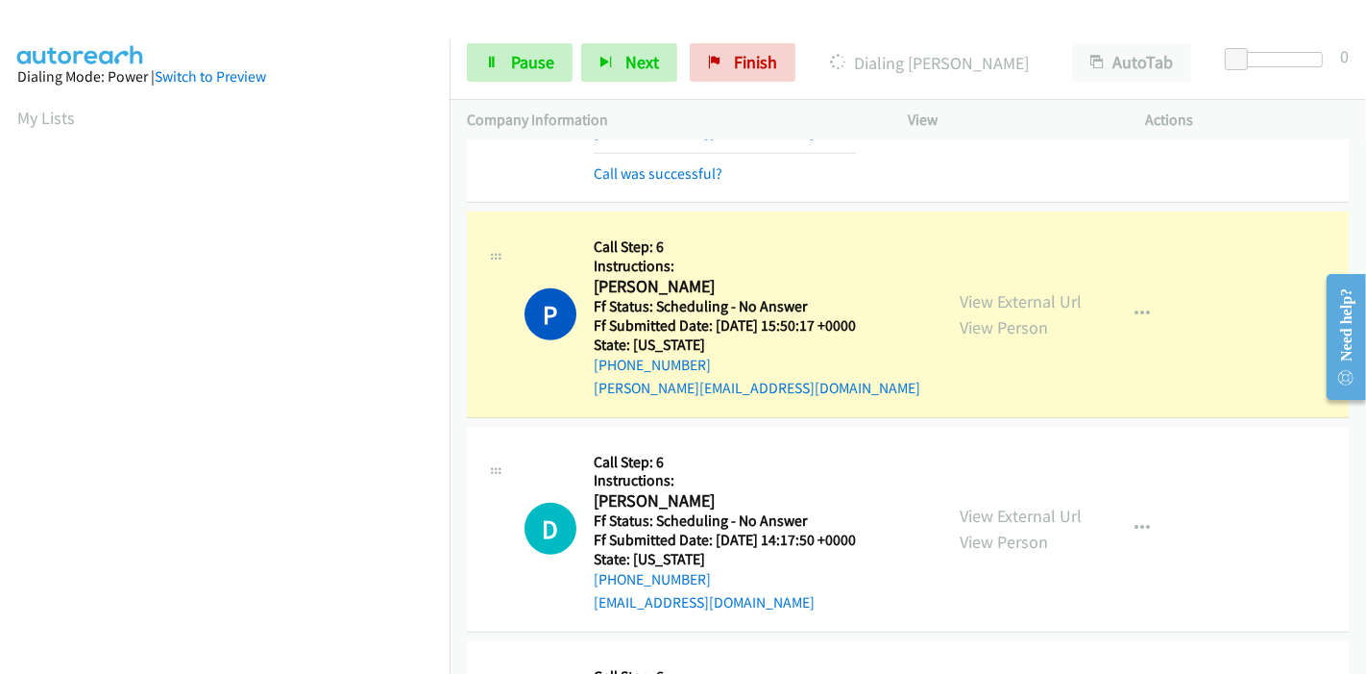
scroll to position [405, 0]
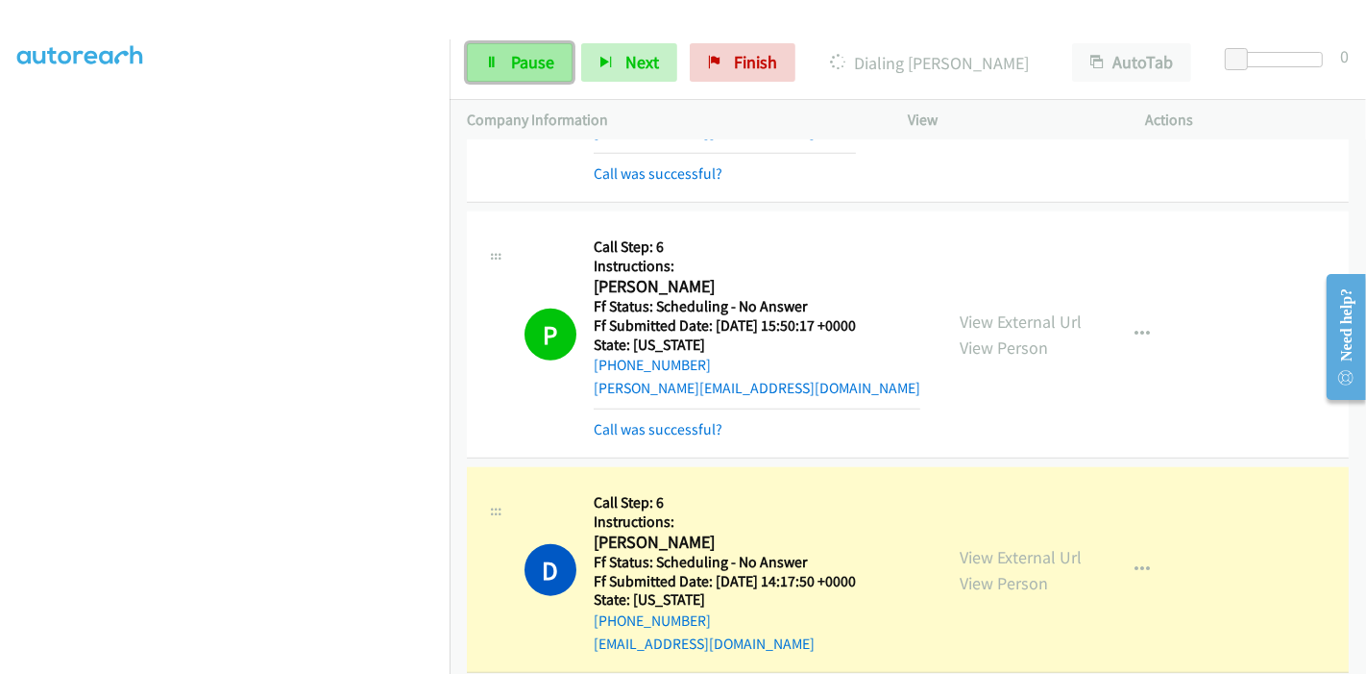
click at [529, 69] on span "Pause" at bounding box center [532, 62] width 43 height 22
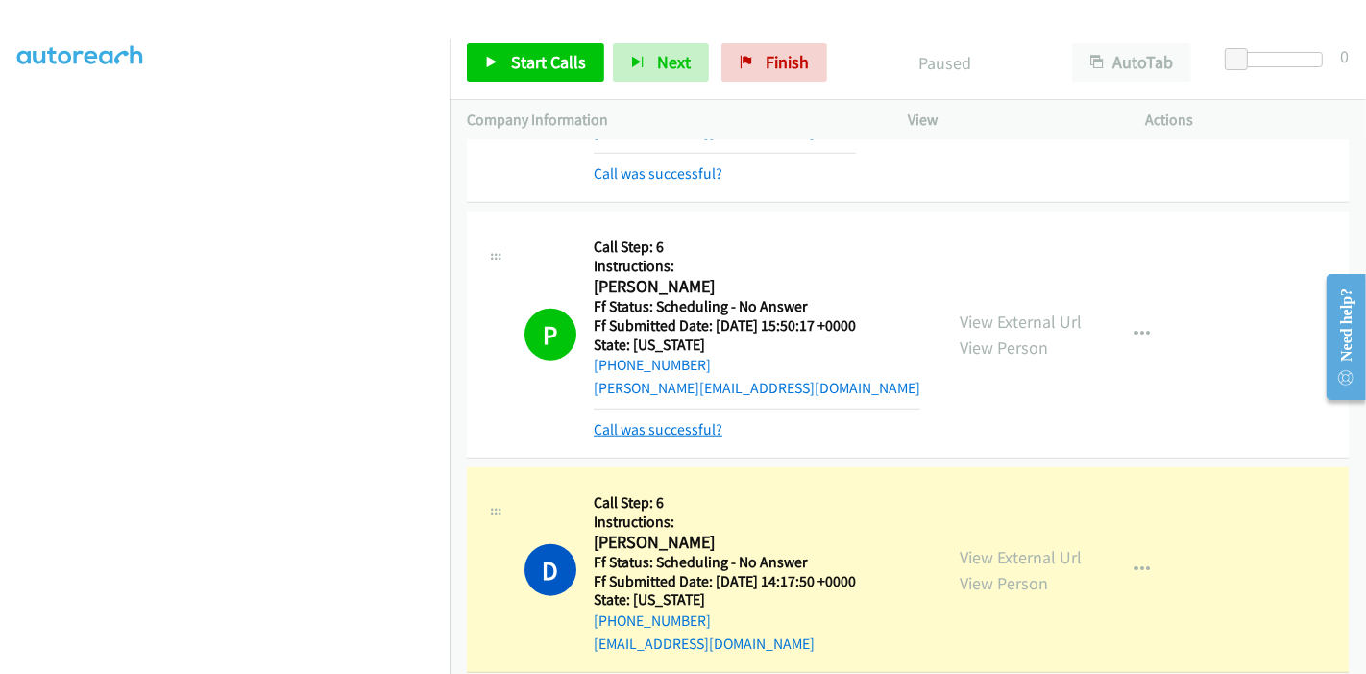
click at [694, 420] on link "Call was successful?" at bounding box center [658, 429] width 129 height 18
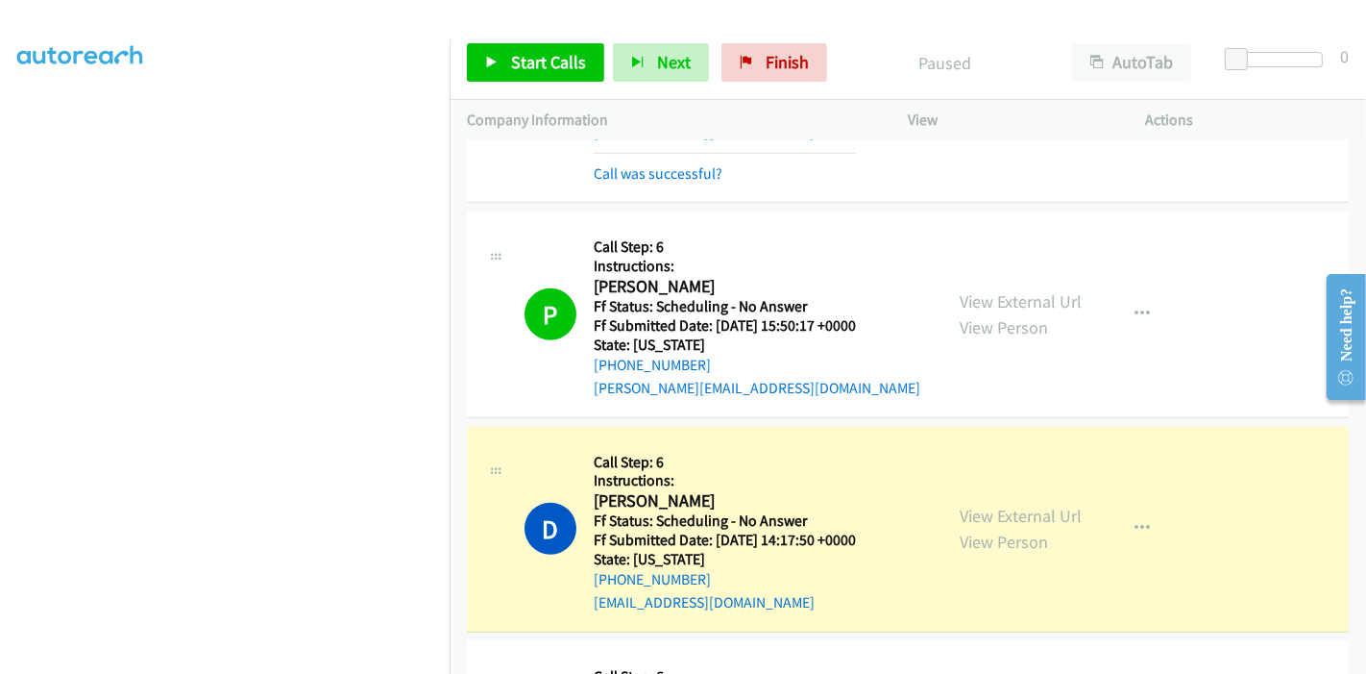
scroll to position [7776, 0]
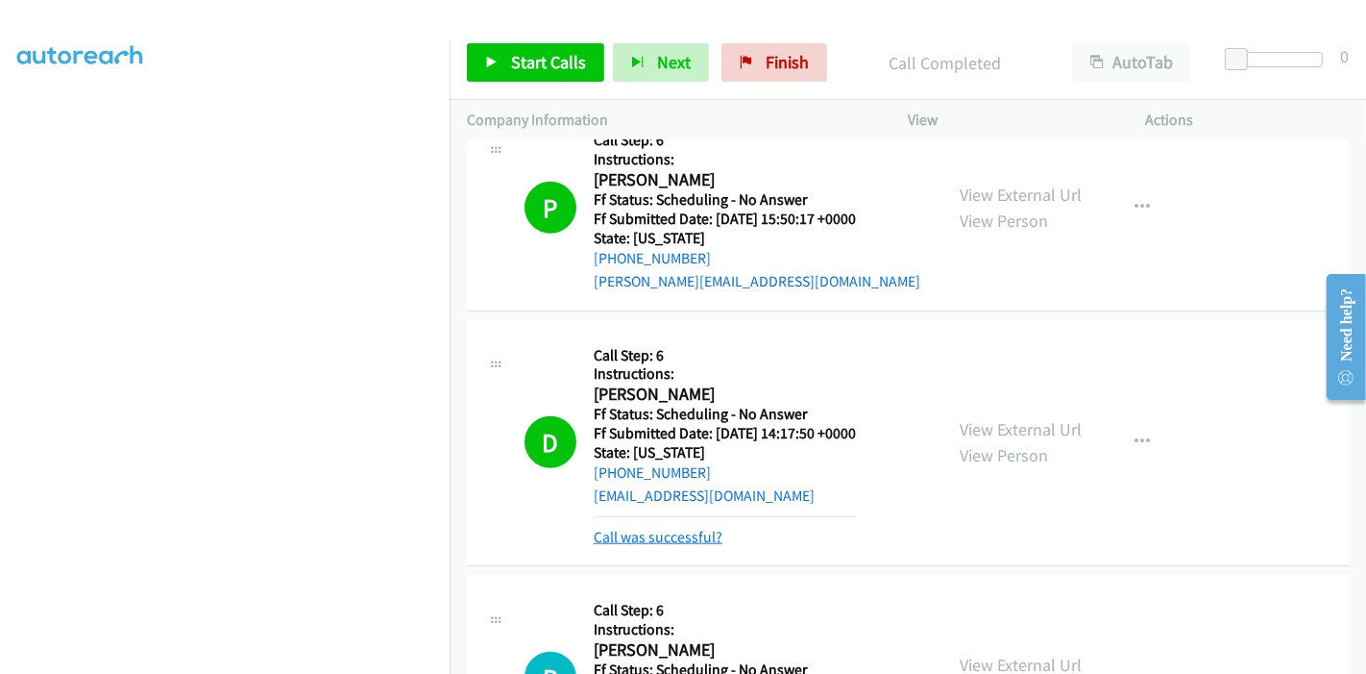
click at [660, 528] on link "Call was successful?" at bounding box center [658, 537] width 129 height 18
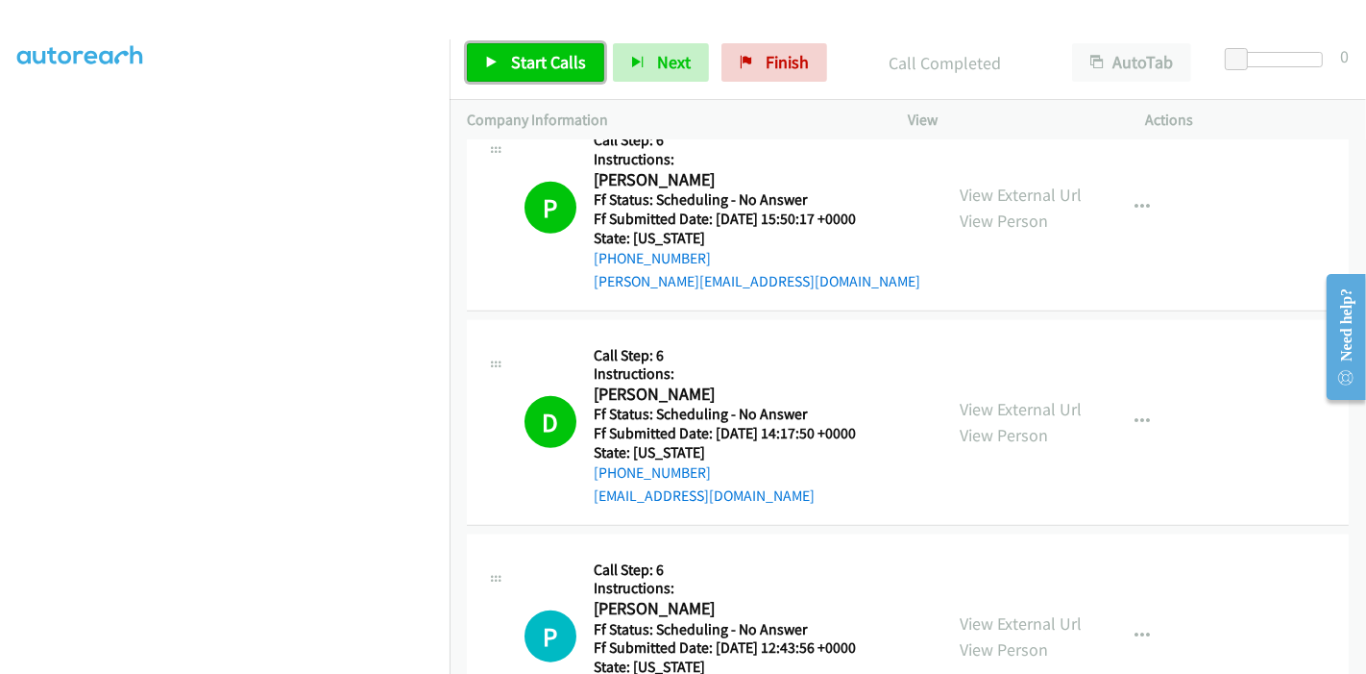
click at [548, 64] on span "Start Calls" at bounding box center [548, 62] width 75 height 22
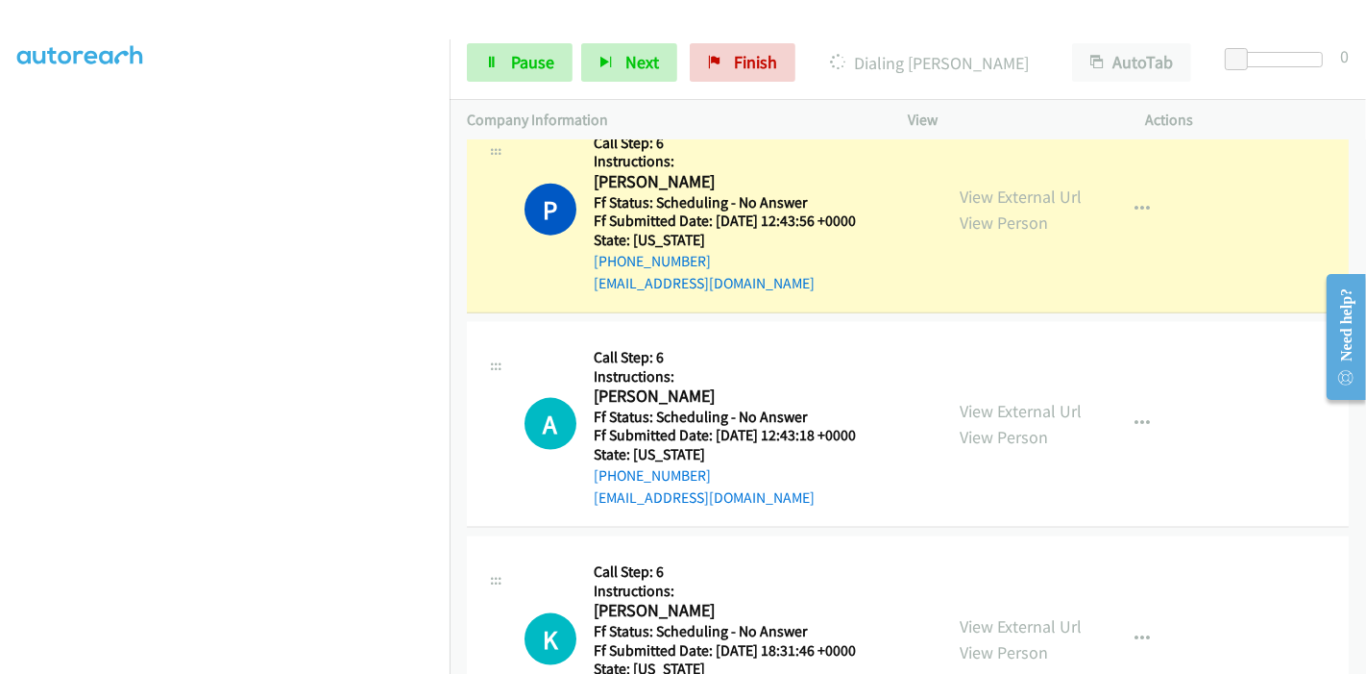
scroll to position [0, 0]
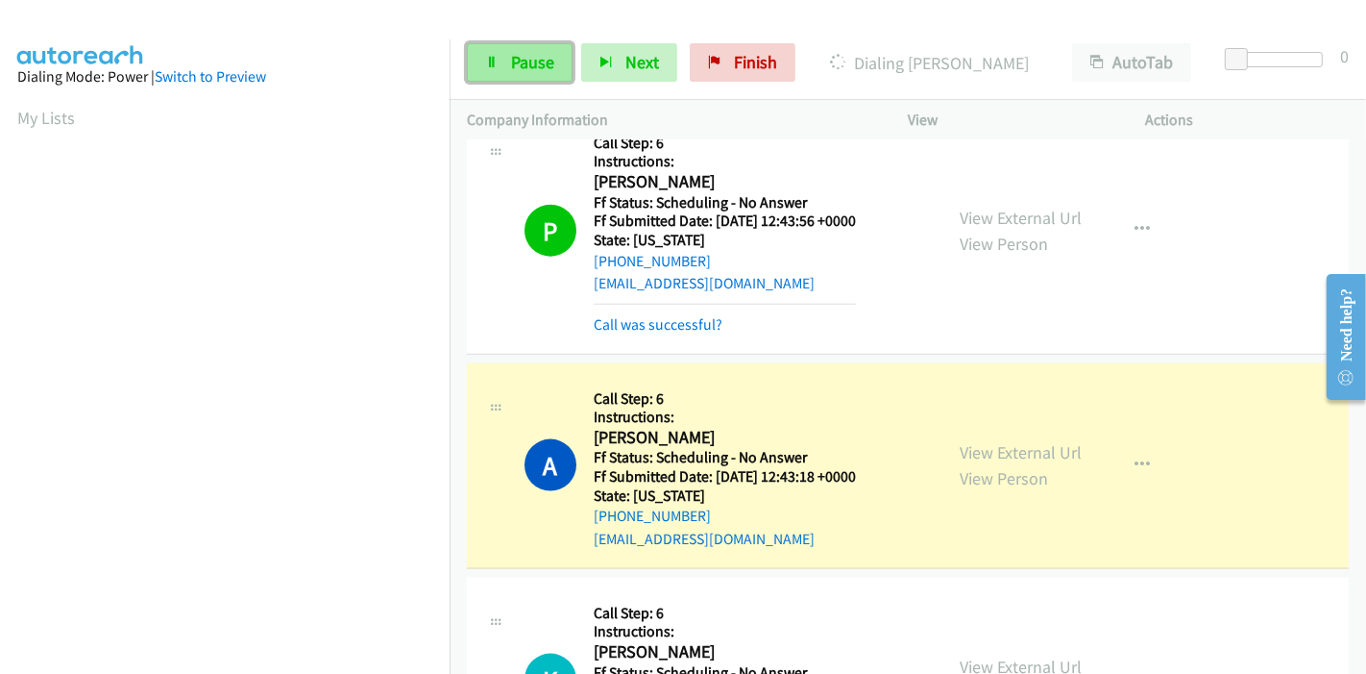
click at [523, 53] on span "Pause" at bounding box center [532, 62] width 43 height 22
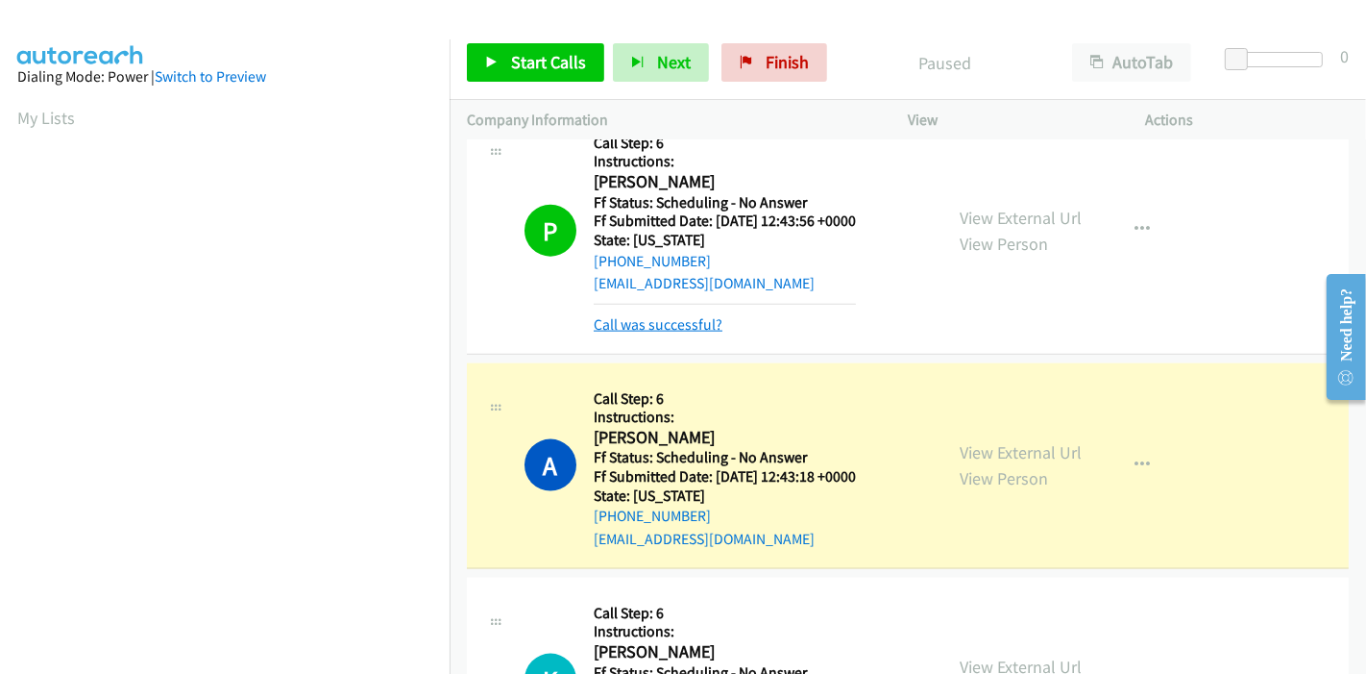
click at [632, 315] on link "Call was successful?" at bounding box center [658, 324] width 129 height 18
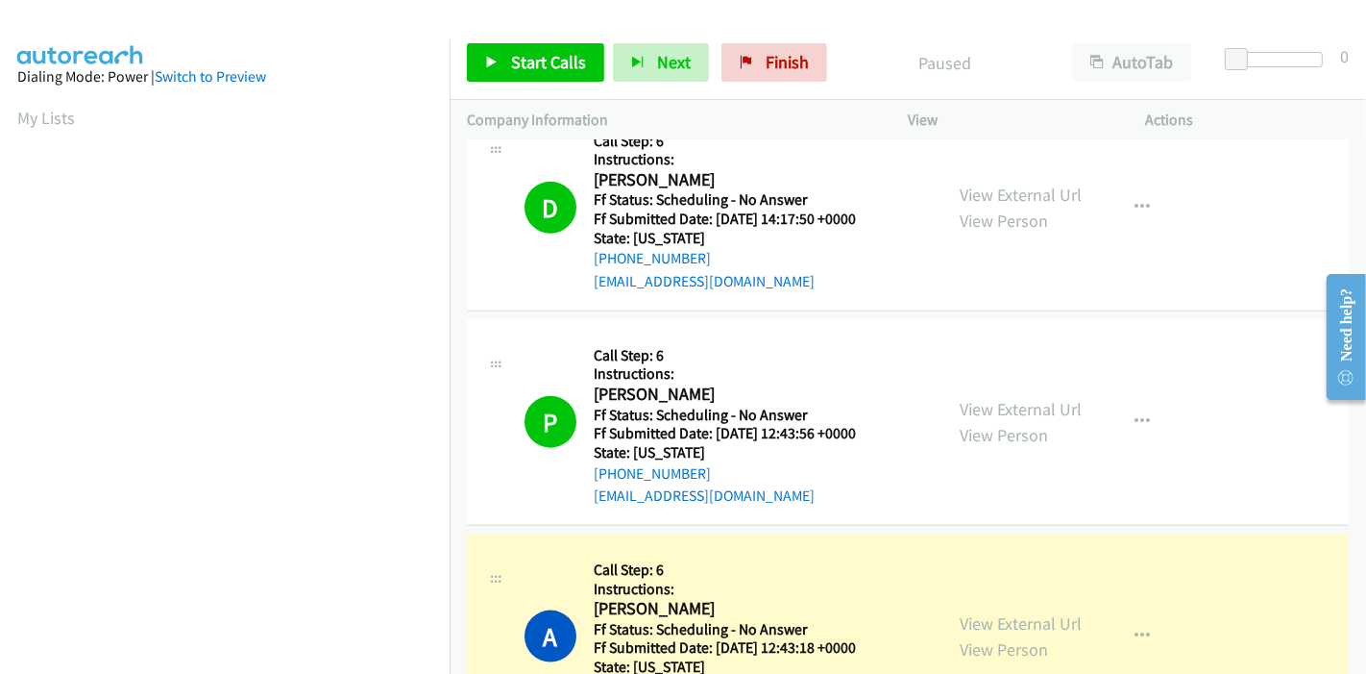
scroll to position [7990, 0]
click at [1042, 184] on link "View External Url" at bounding box center [1021, 195] width 122 height 22
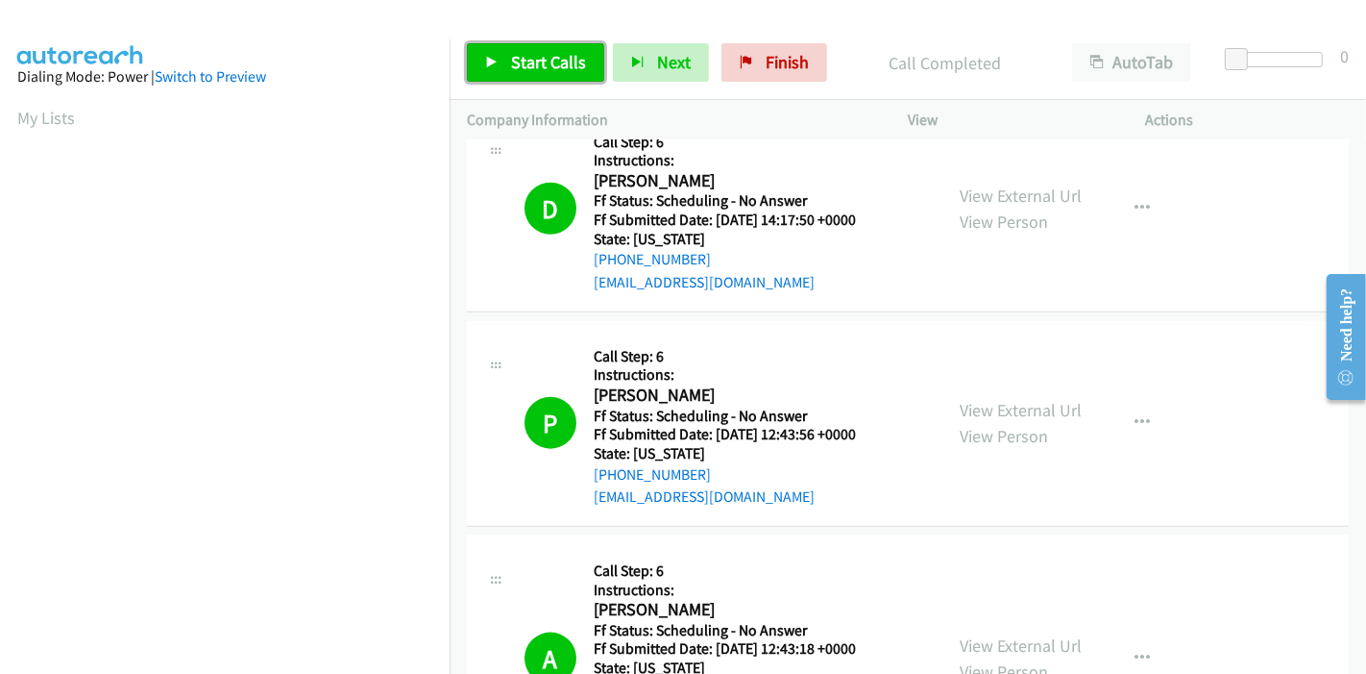
click at [502, 67] on link "Start Calls" at bounding box center [535, 62] width 137 height 38
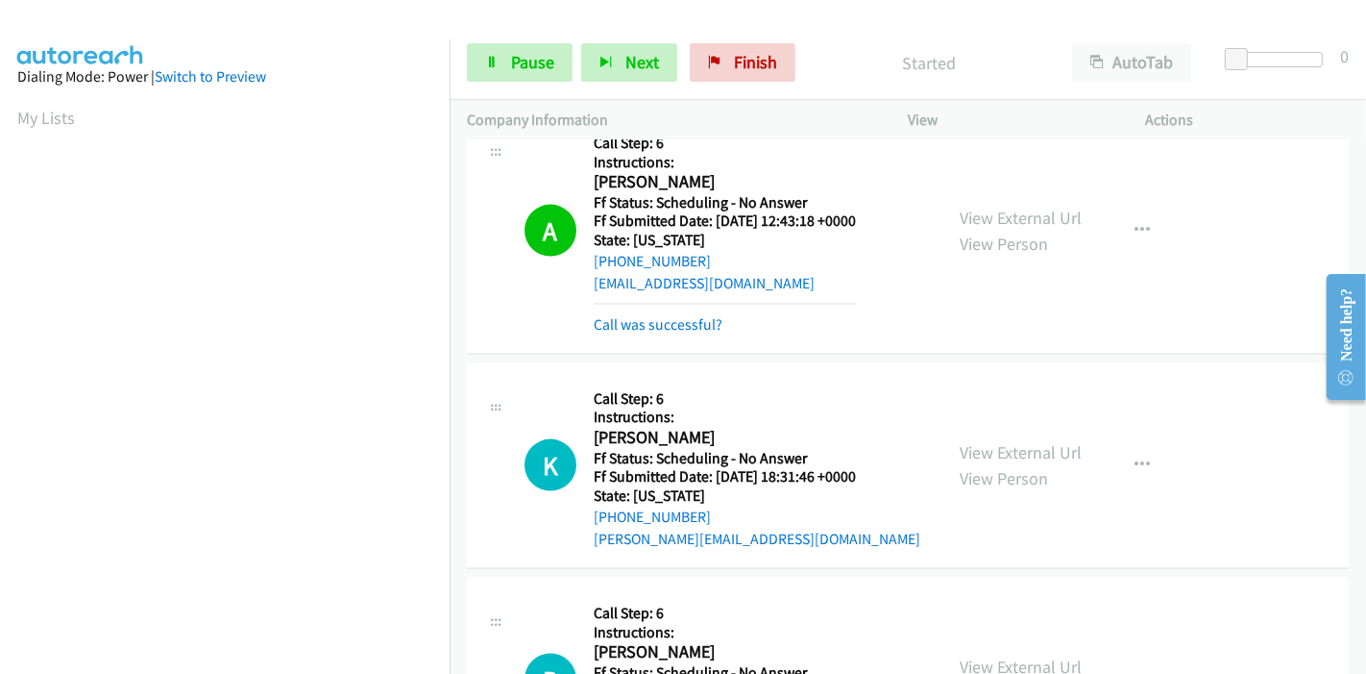
scroll to position [8417, 0]
click at [651, 315] on link "Call was successful?" at bounding box center [658, 324] width 129 height 18
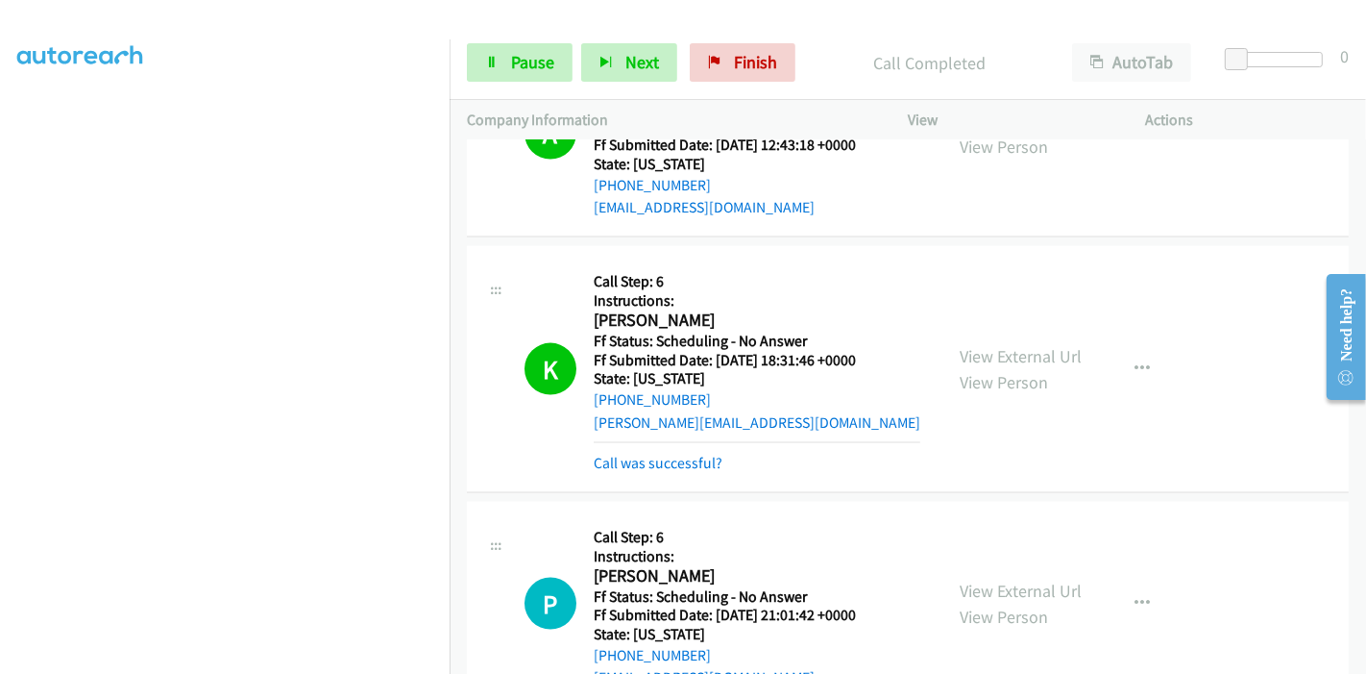
scroll to position [8630, 0]
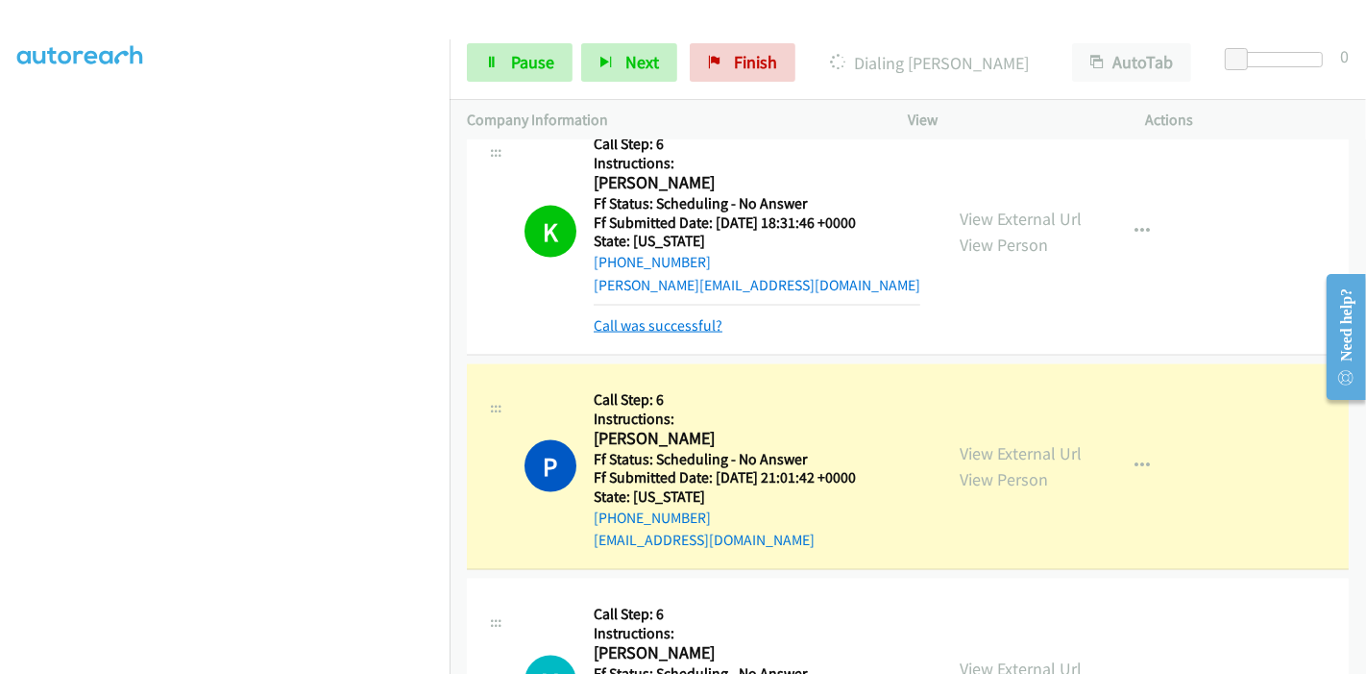
click at [666, 316] on link "Call was successful?" at bounding box center [658, 325] width 129 height 18
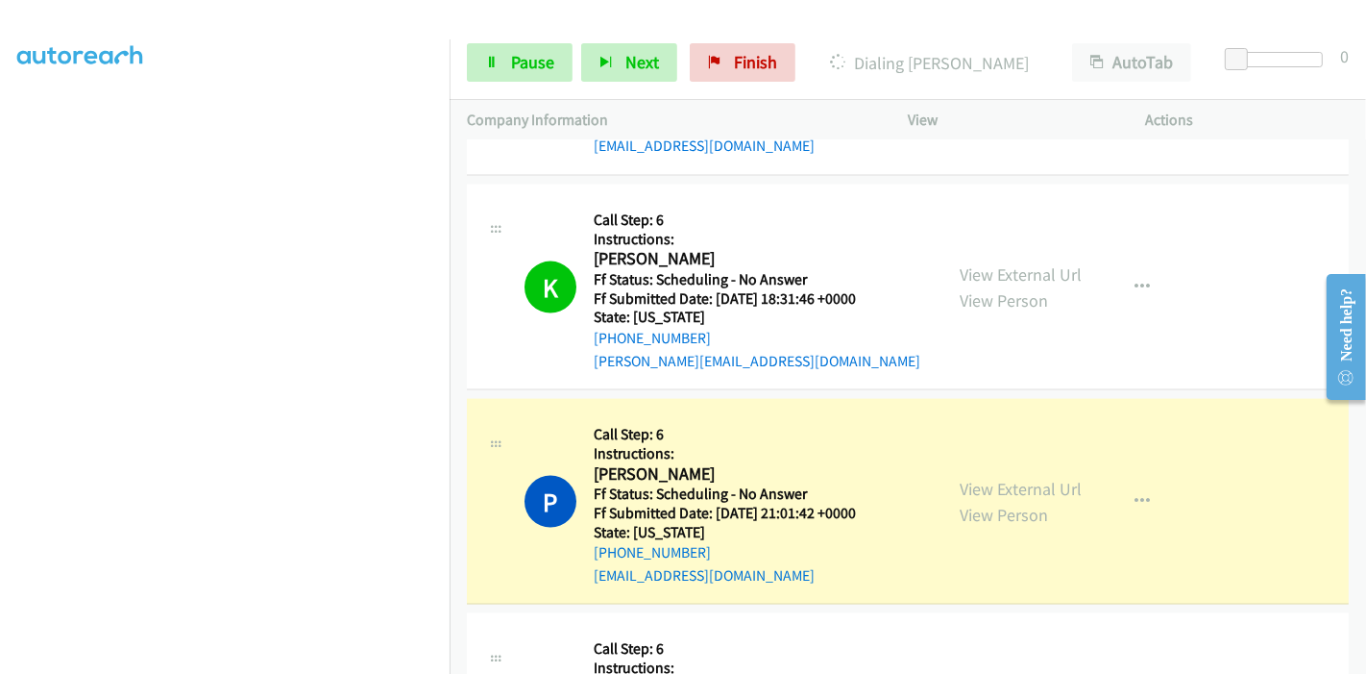
scroll to position [8844, 0]
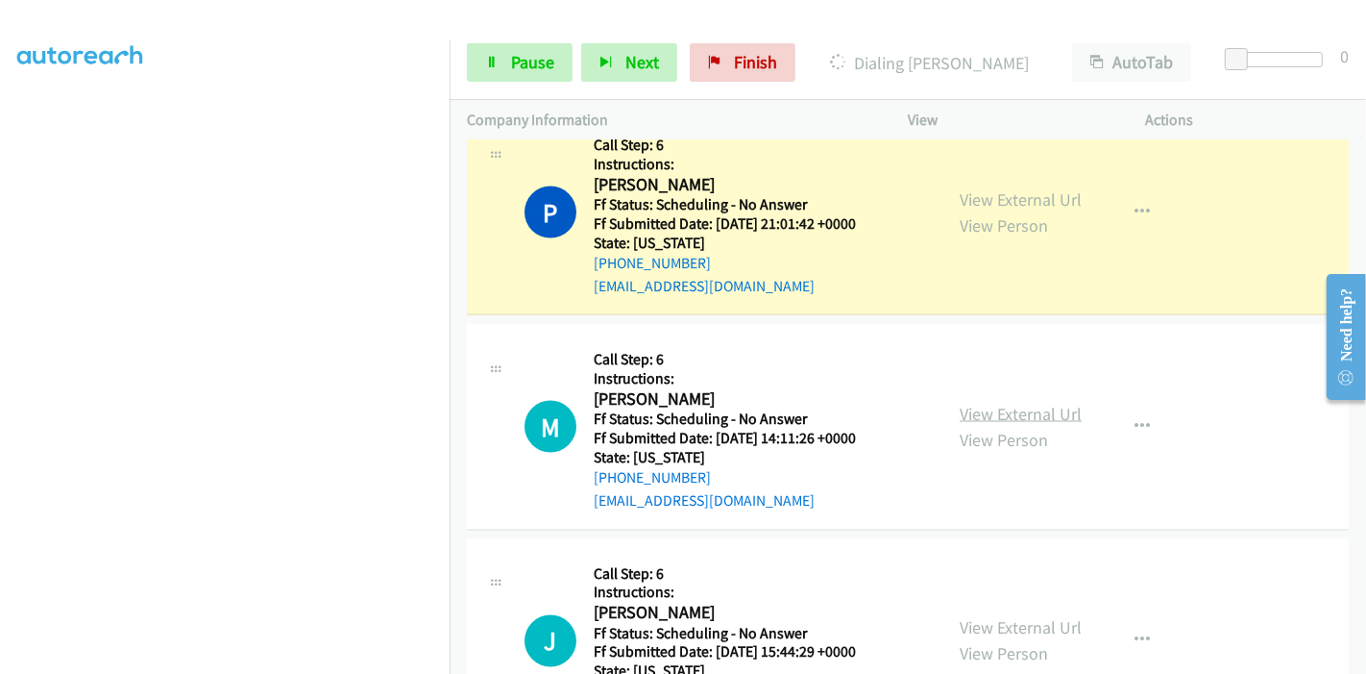
click at [960, 403] on link "View External Url" at bounding box center [1021, 414] width 122 height 22
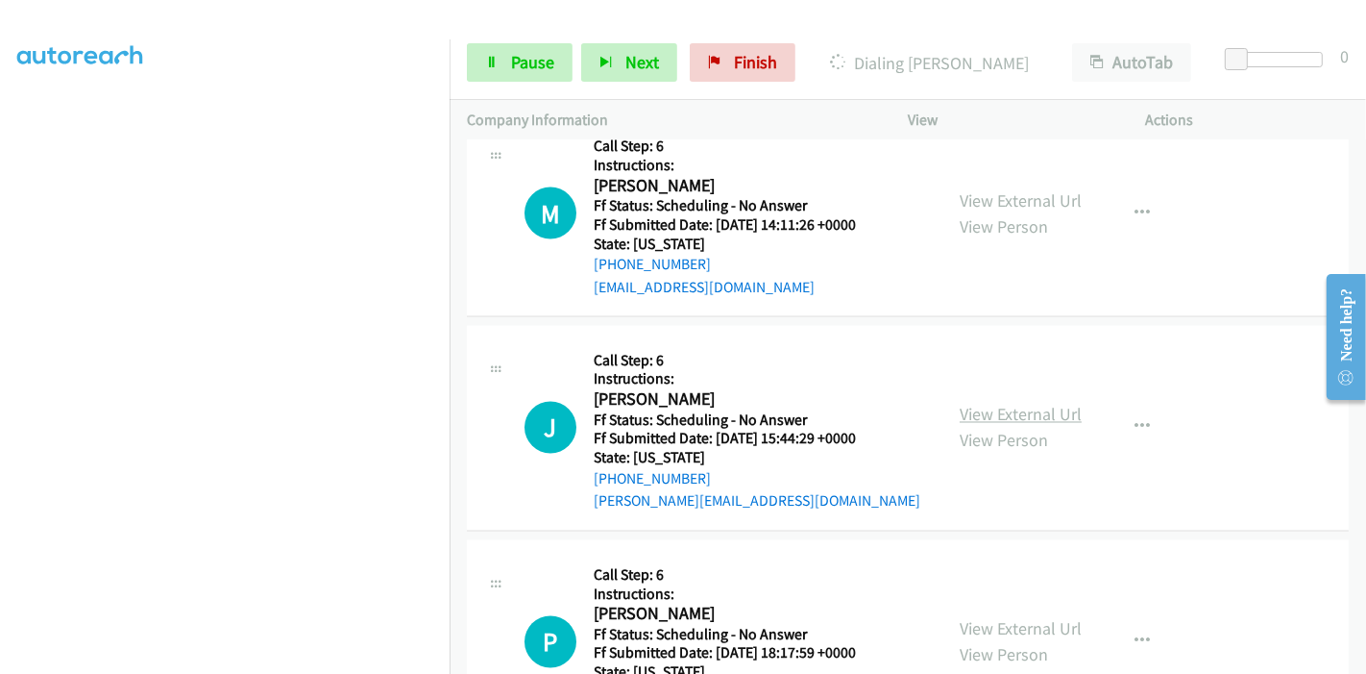
click at [1007, 404] on link "View External Url" at bounding box center [1021, 415] width 122 height 22
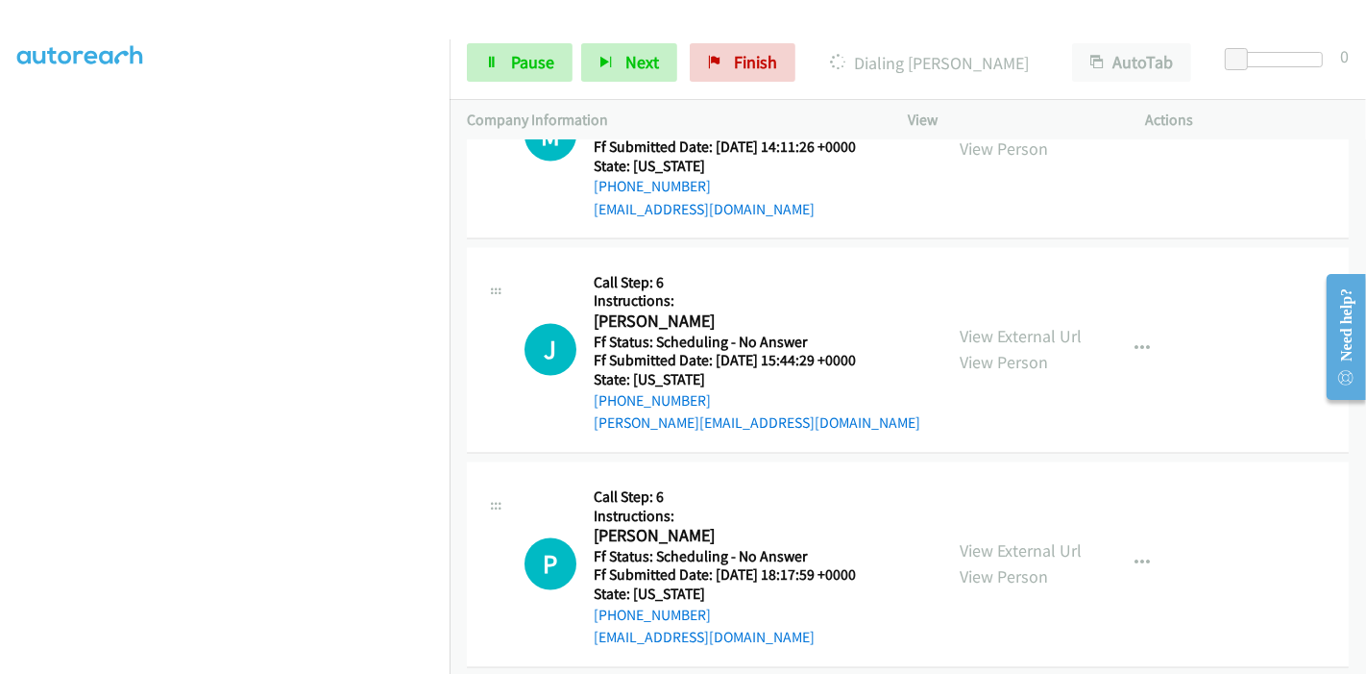
scroll to position [9270, 0]
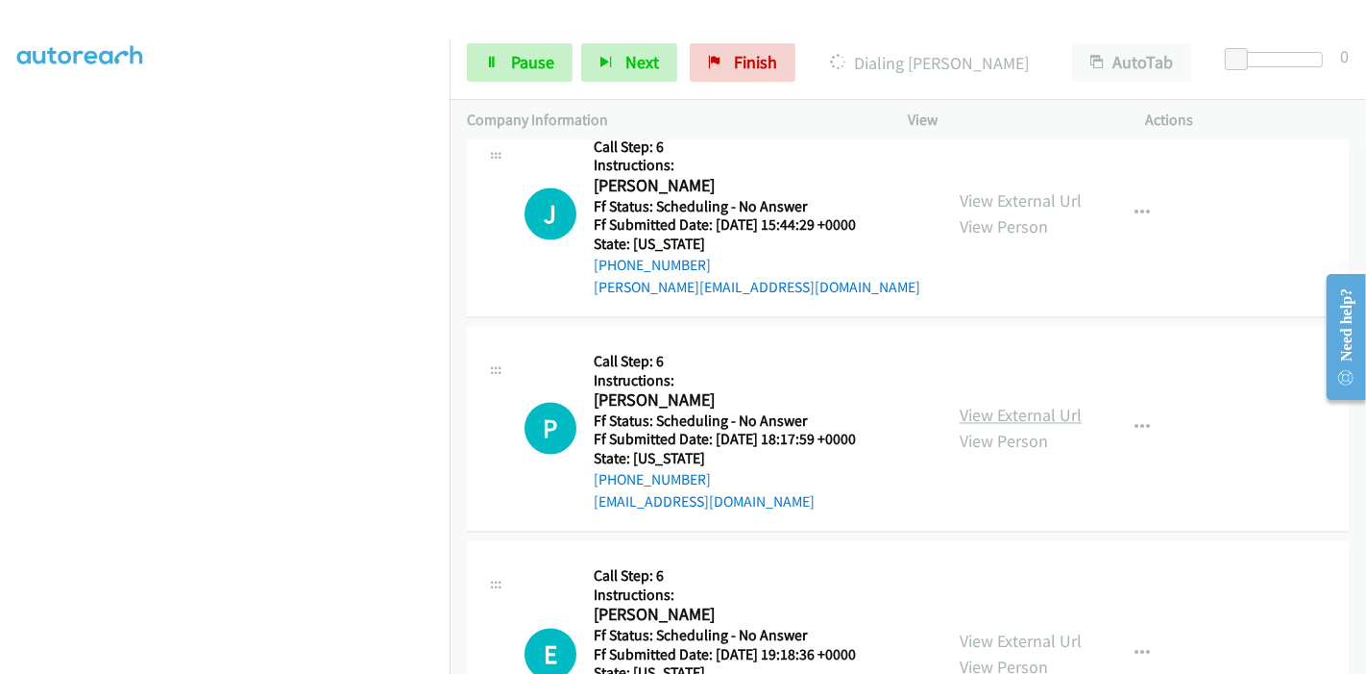
click at [984, 405] on link "View External Url" at bounding box center [1021, 416] width 122 height 22
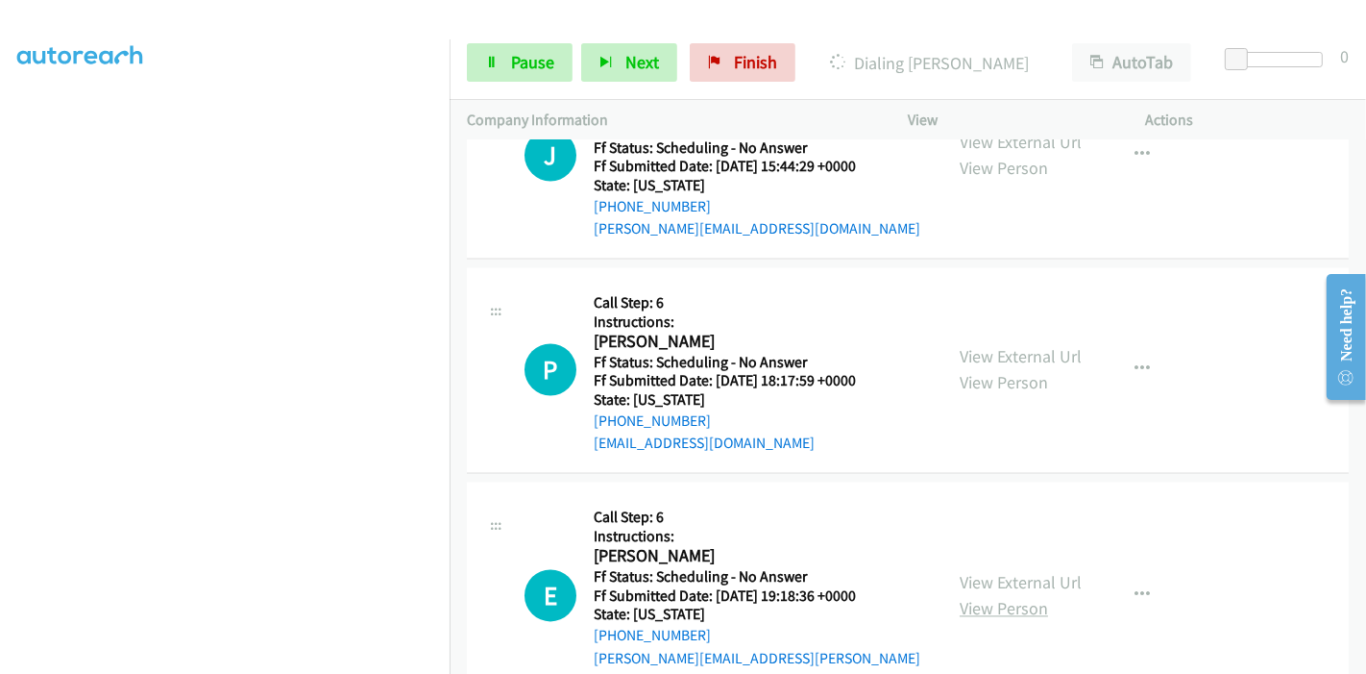
scroll to position [9485, 0]
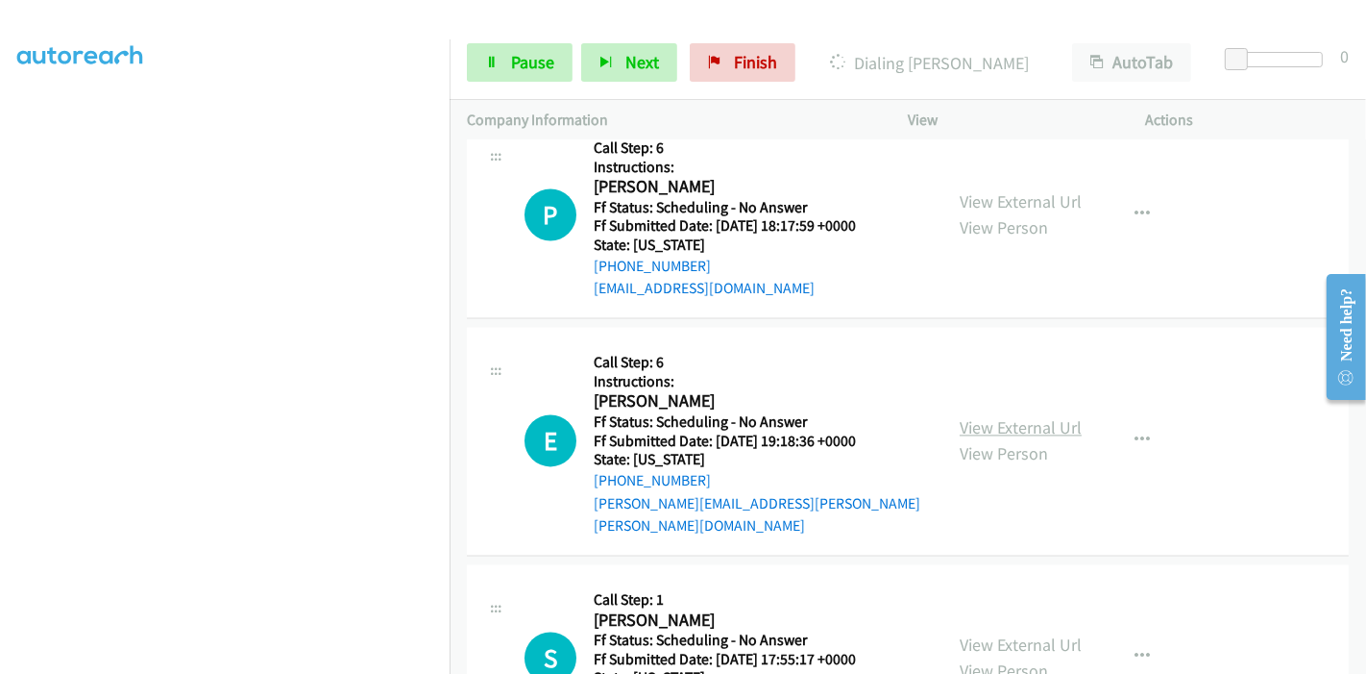
click at [1007, 416] on link "View External Url" at bounding box center [1021, 427] width 122 height 22
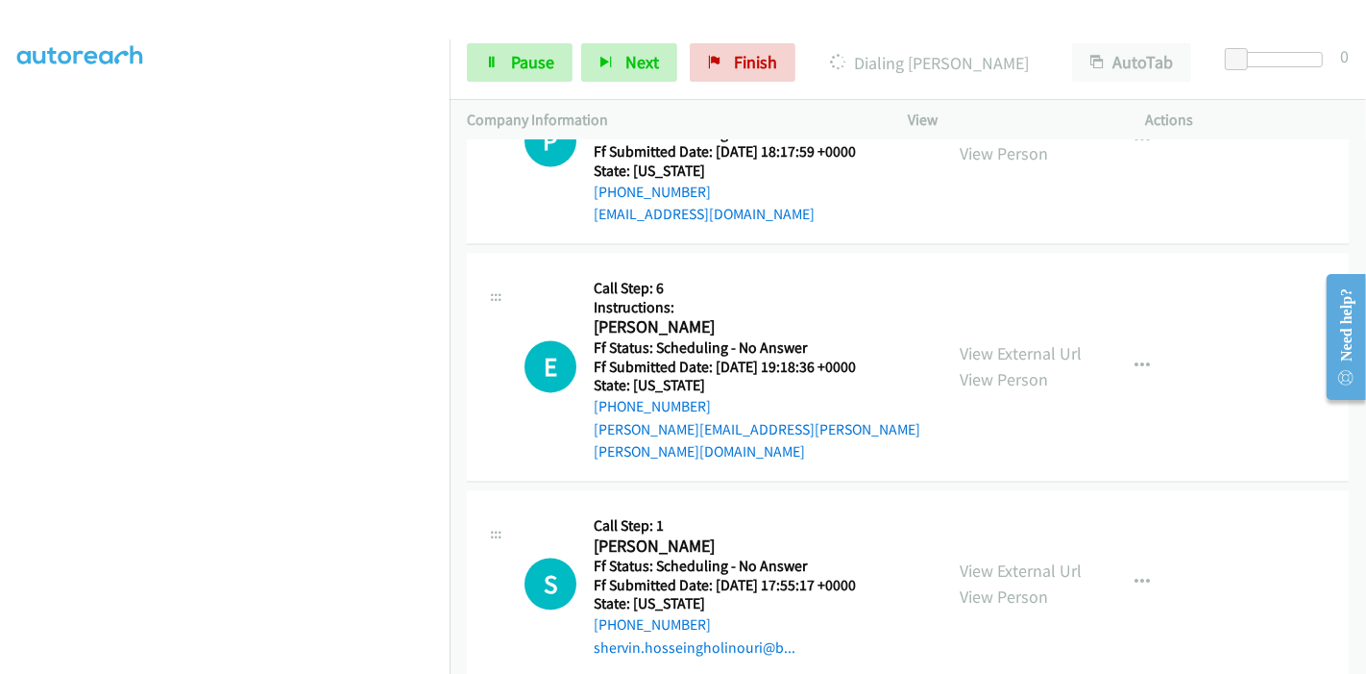
scroll to position [9591, 0]
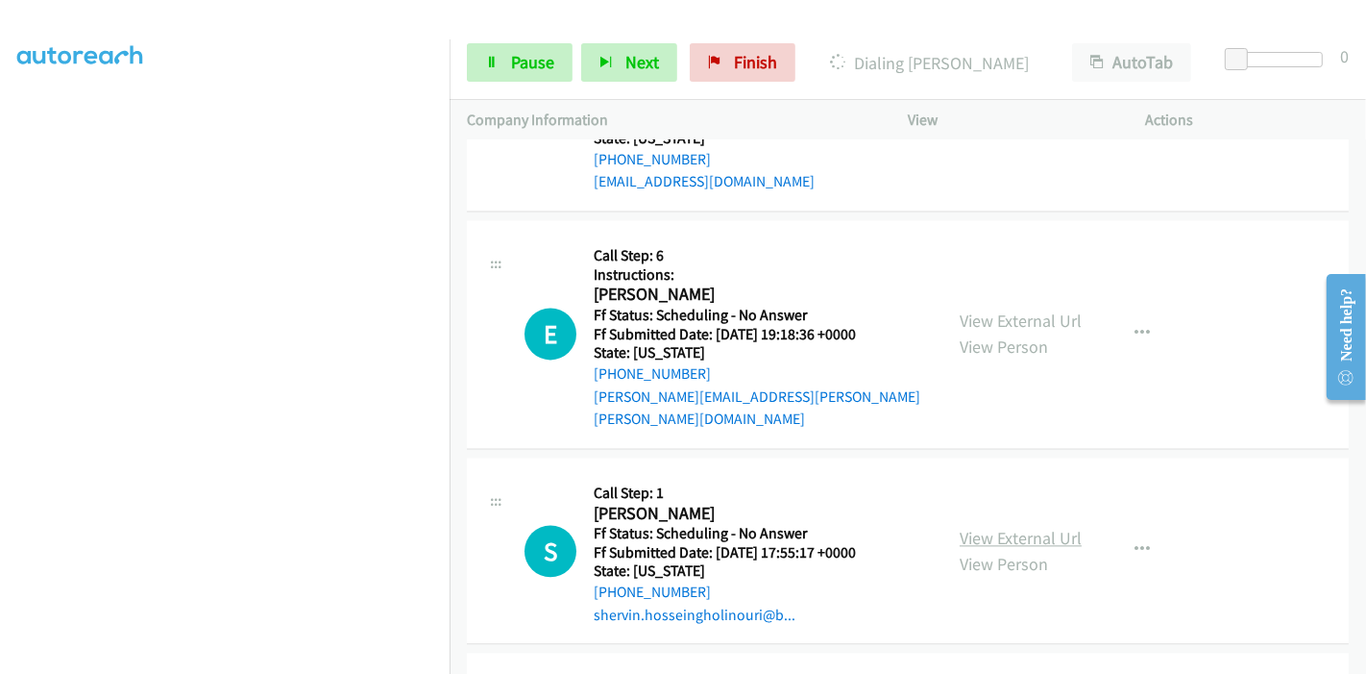
click at [981, 527] on link "View External Url" at bounding box center [1021, 538] width 122 height 22
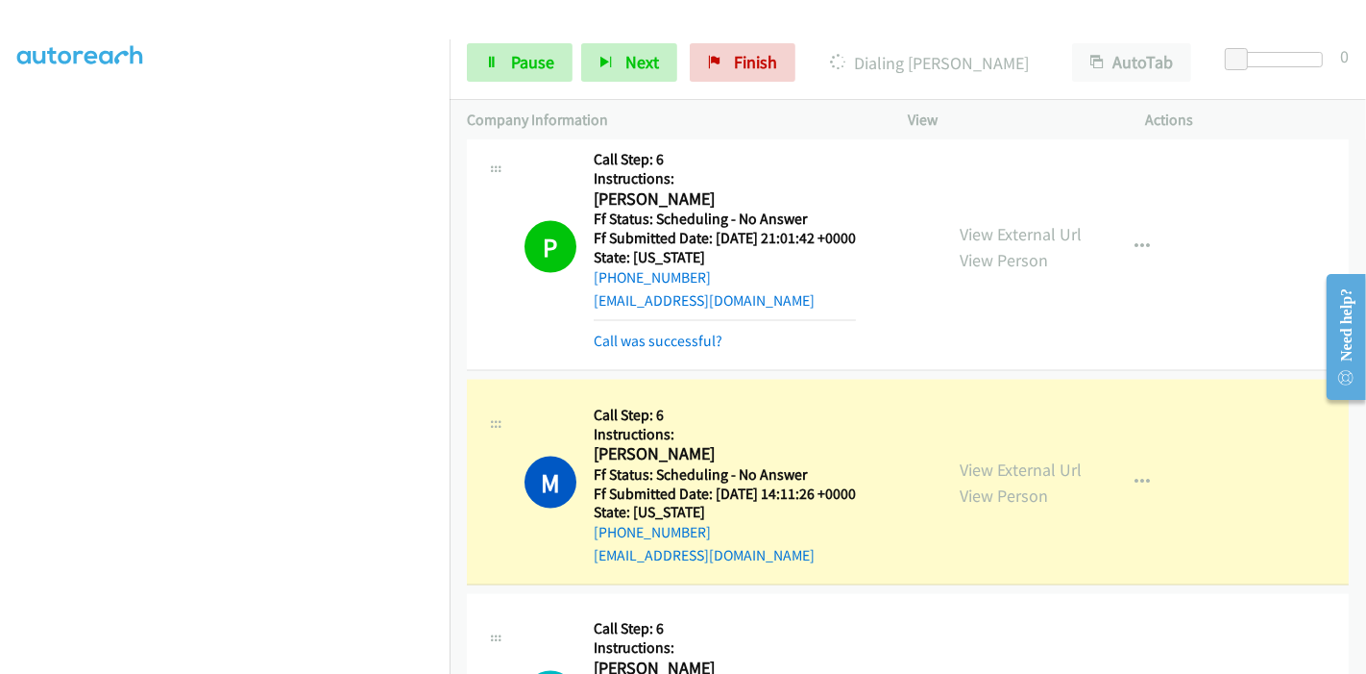
scroll to position [8950, 0]
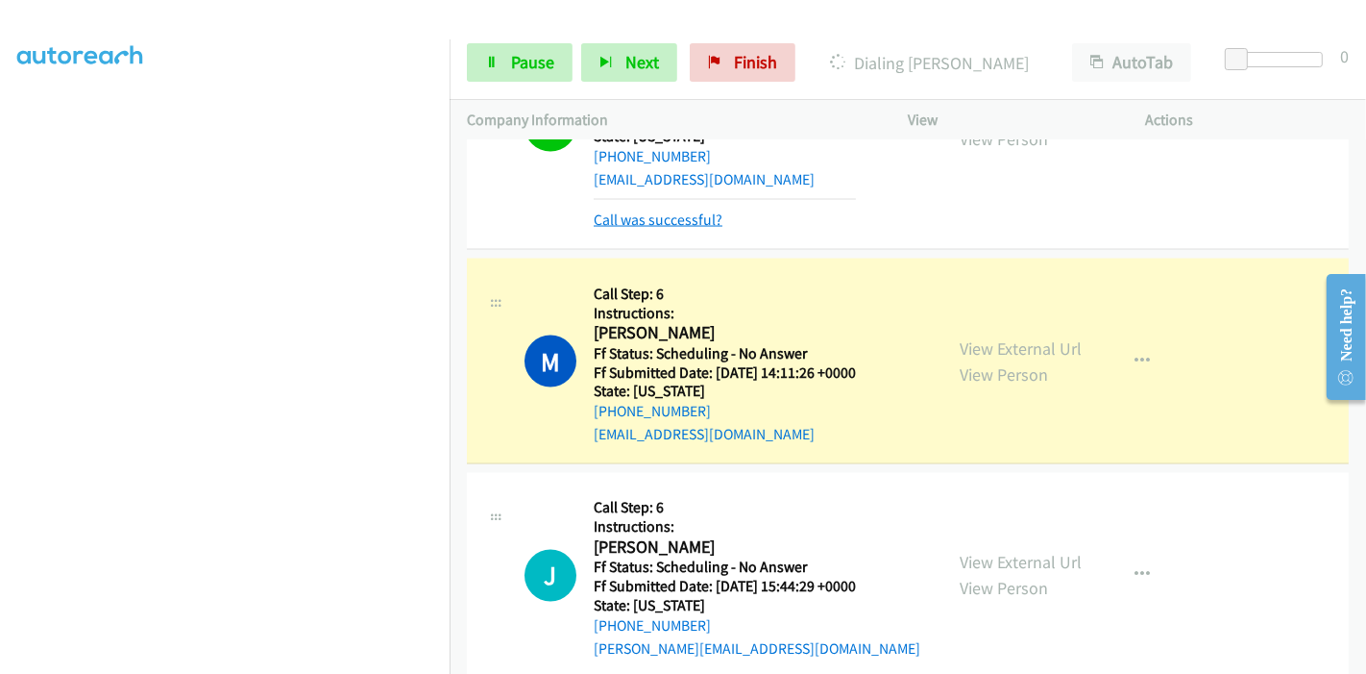
click at [693, 210] on link "Call was successful?" at bounding box center [658, 219] width 129 height 18
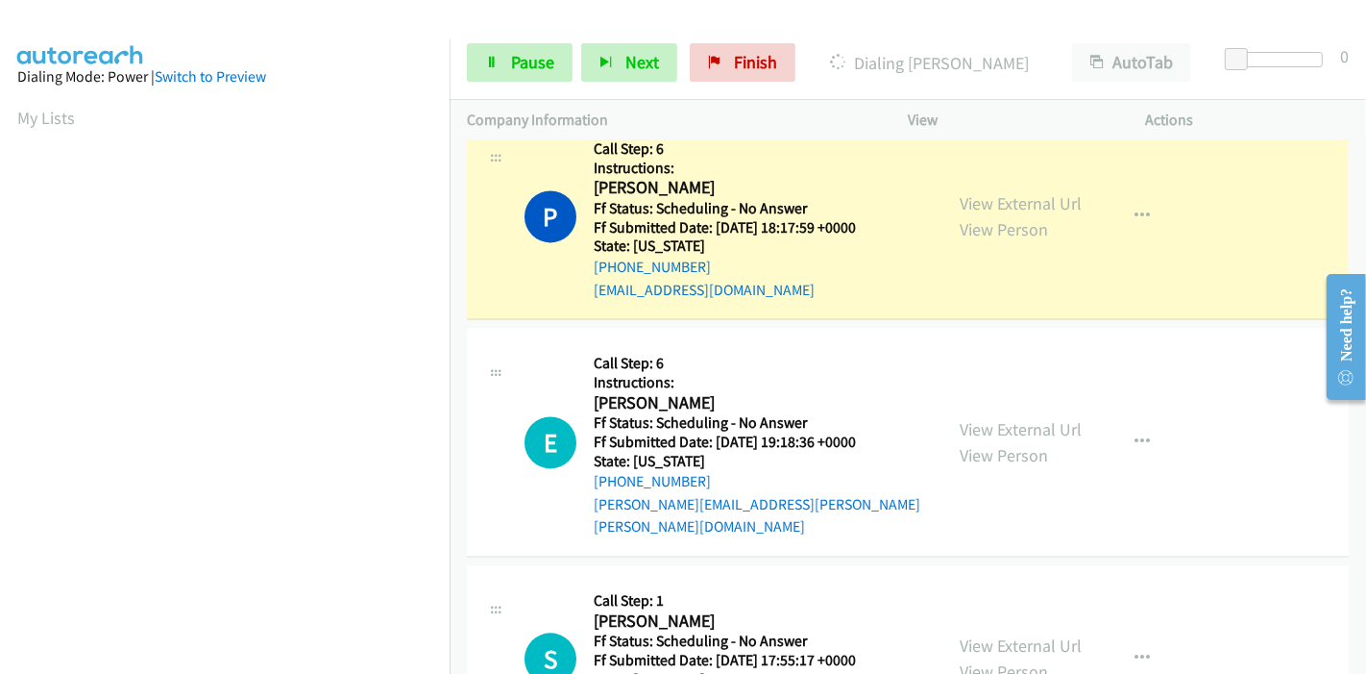
scroll to position [405, 0]
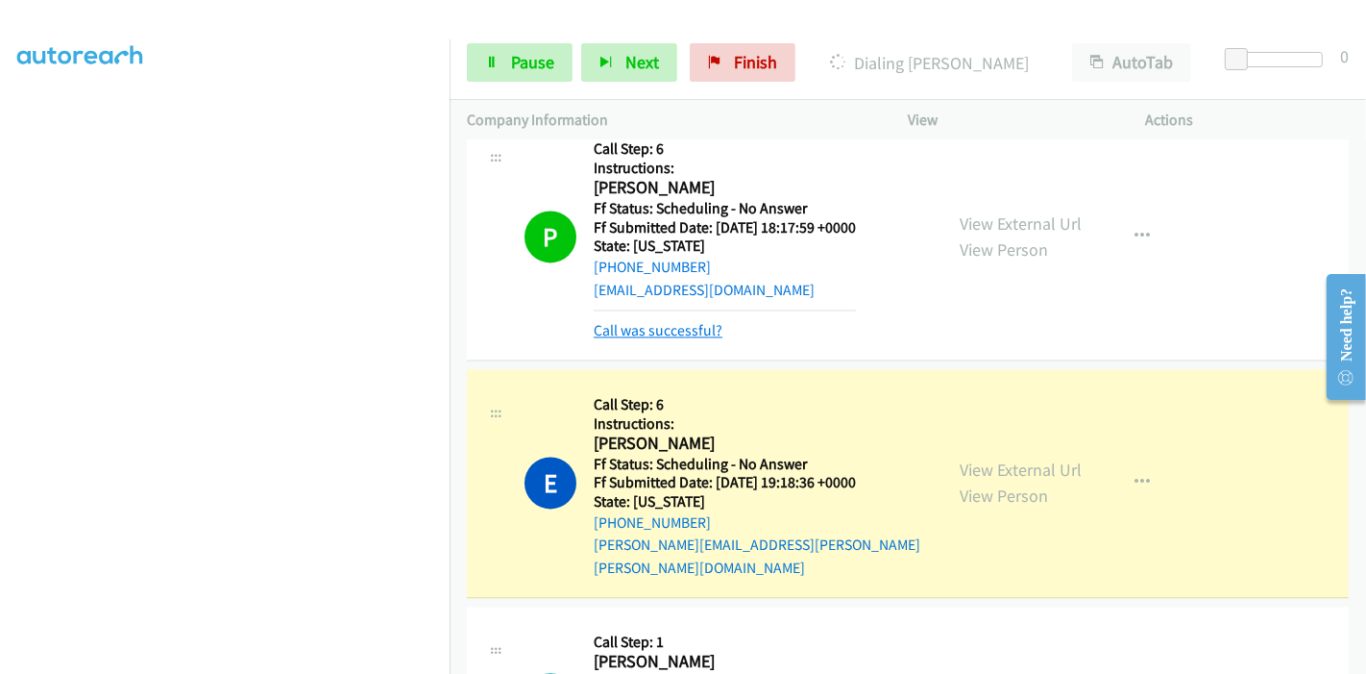
click at [655, 321] on link "Call was successful?" at bounding box center [658, 330] width 129 height 18
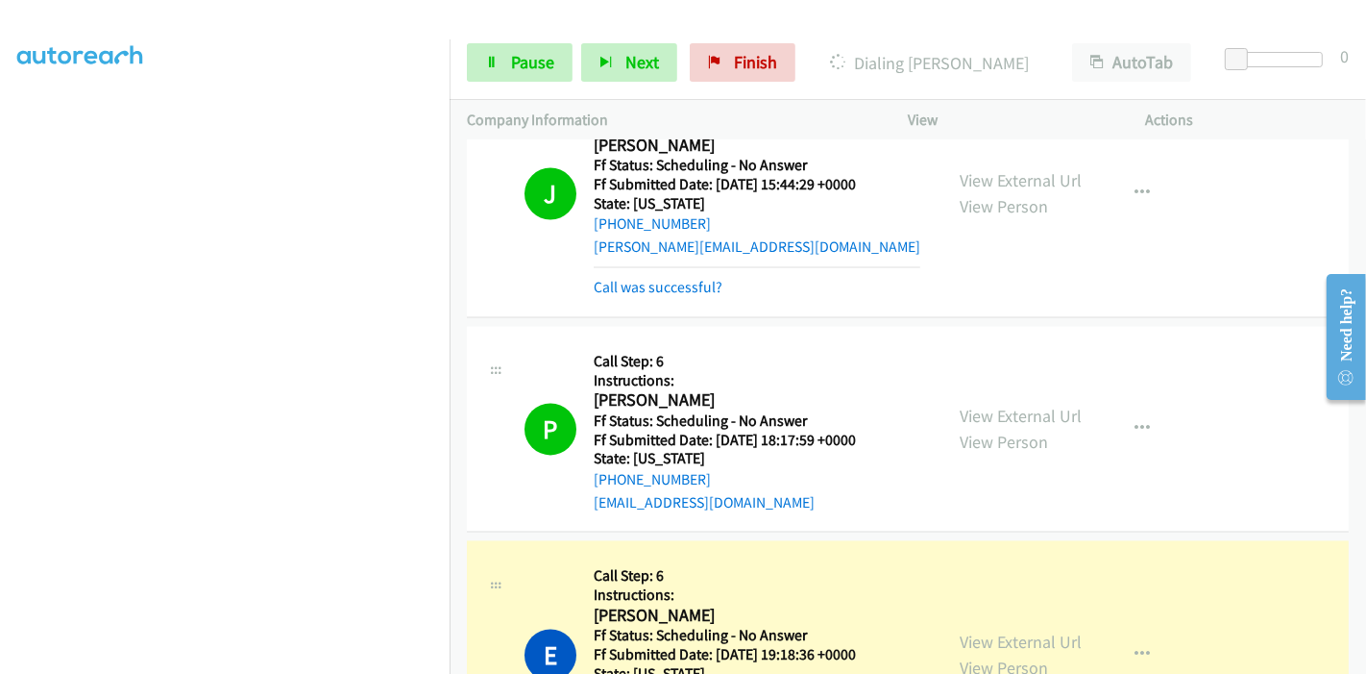
scroll to position [9139, 0]
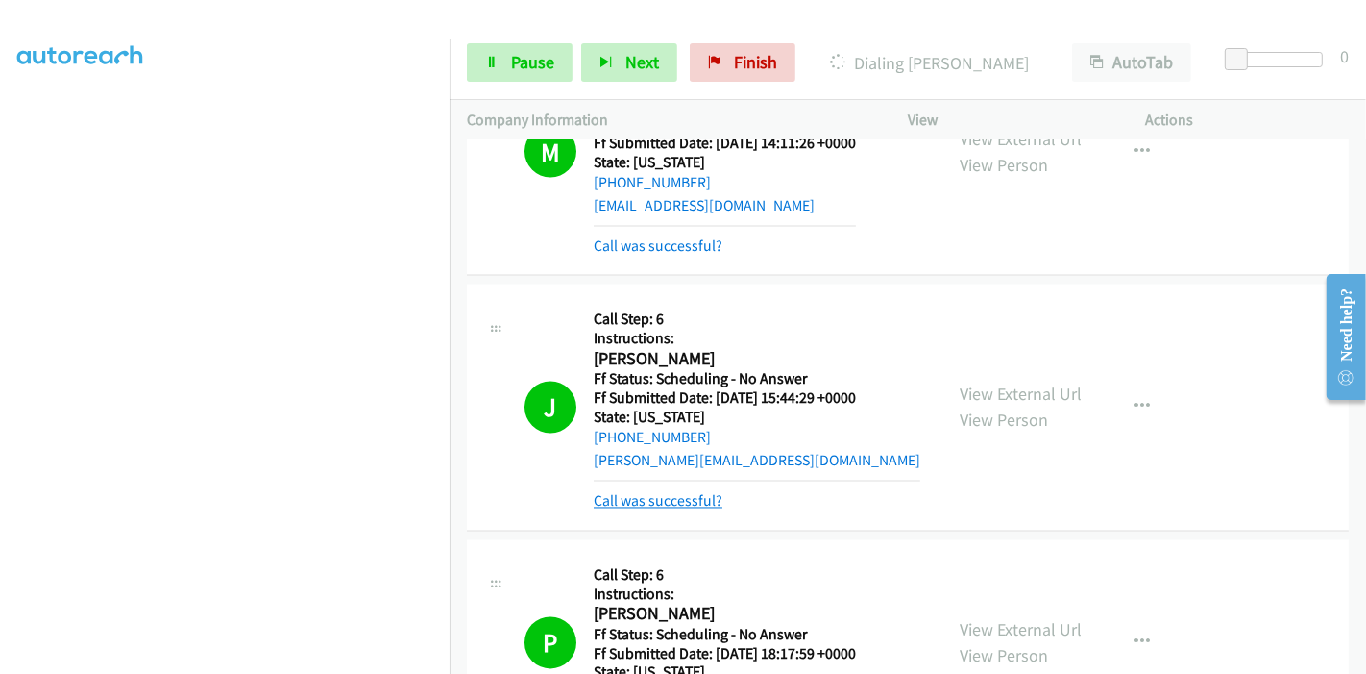
click at [633, 492] on link "Call was successful?" at bounding box center [658, 501] width 129 height 18
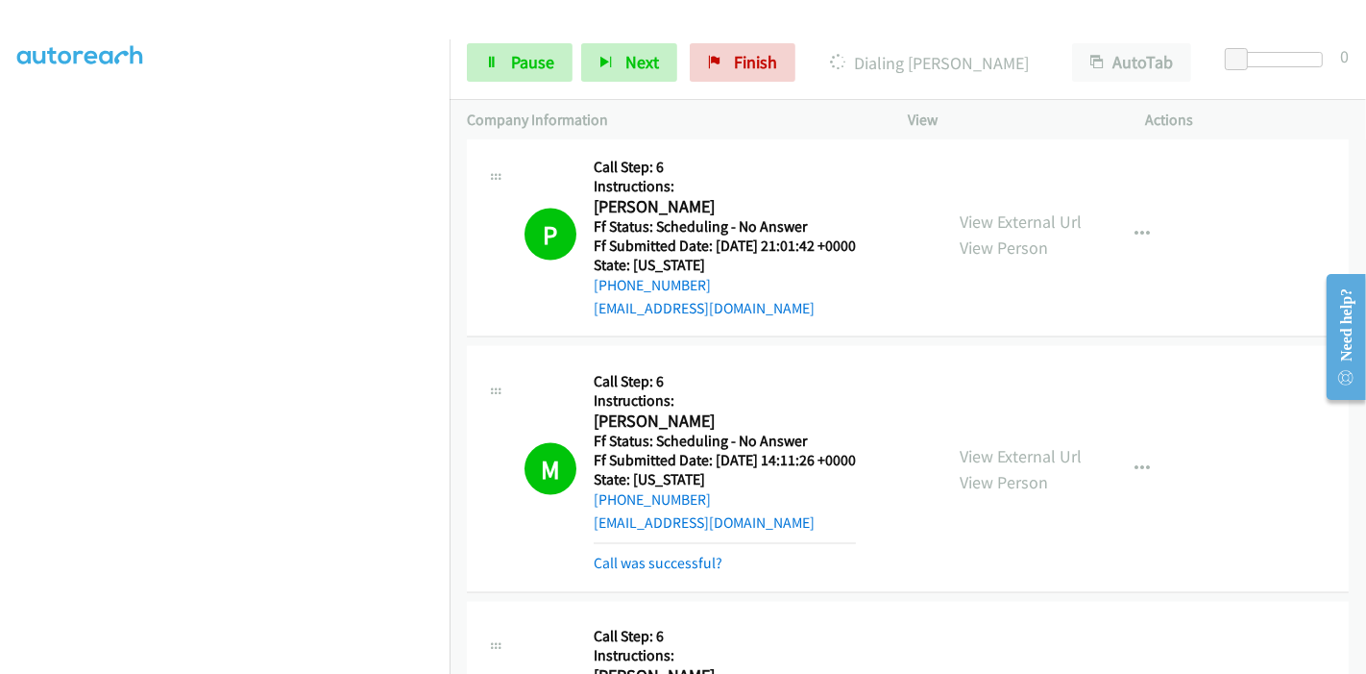
scroll to position [8818, 0]
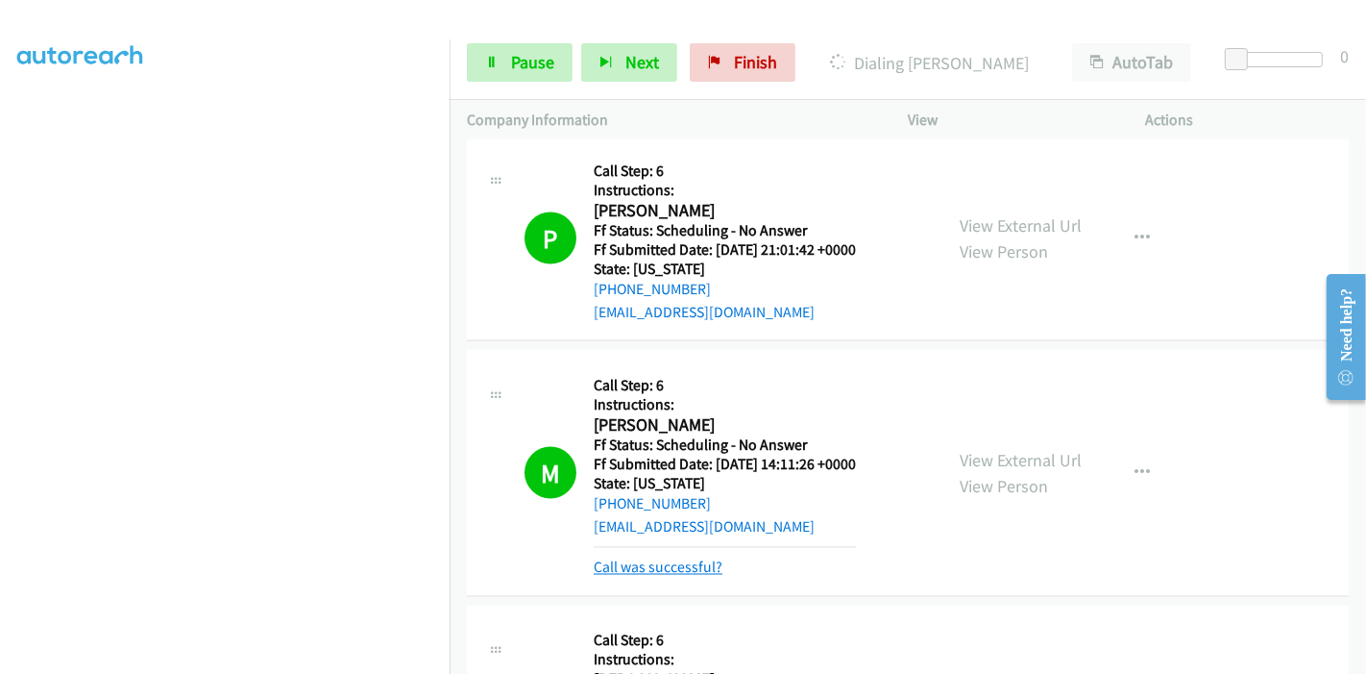
click at [628, 558] on link "Call was successful?" at bounding box center [658, 567] width 129 height 18
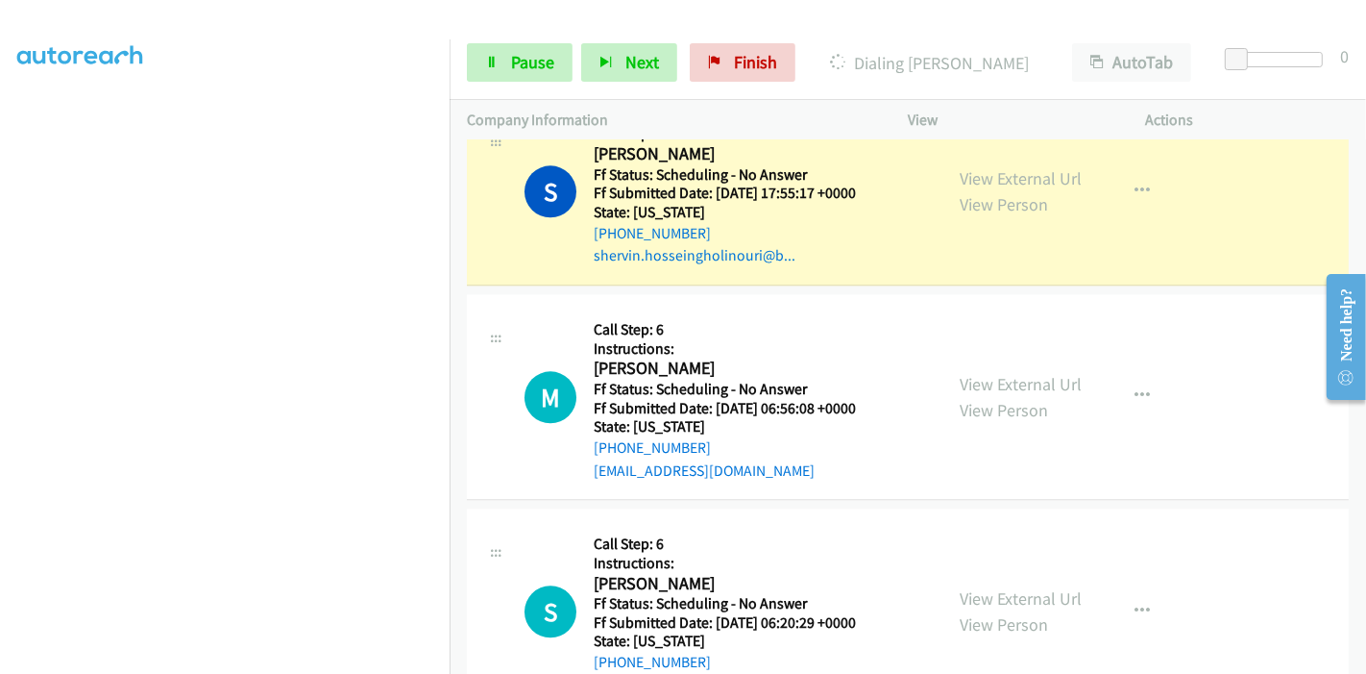
scroll to position [9993, 0]
click at [978, 371] on link "View External Url" at bounding box center [1021, 382] width 122 height 22
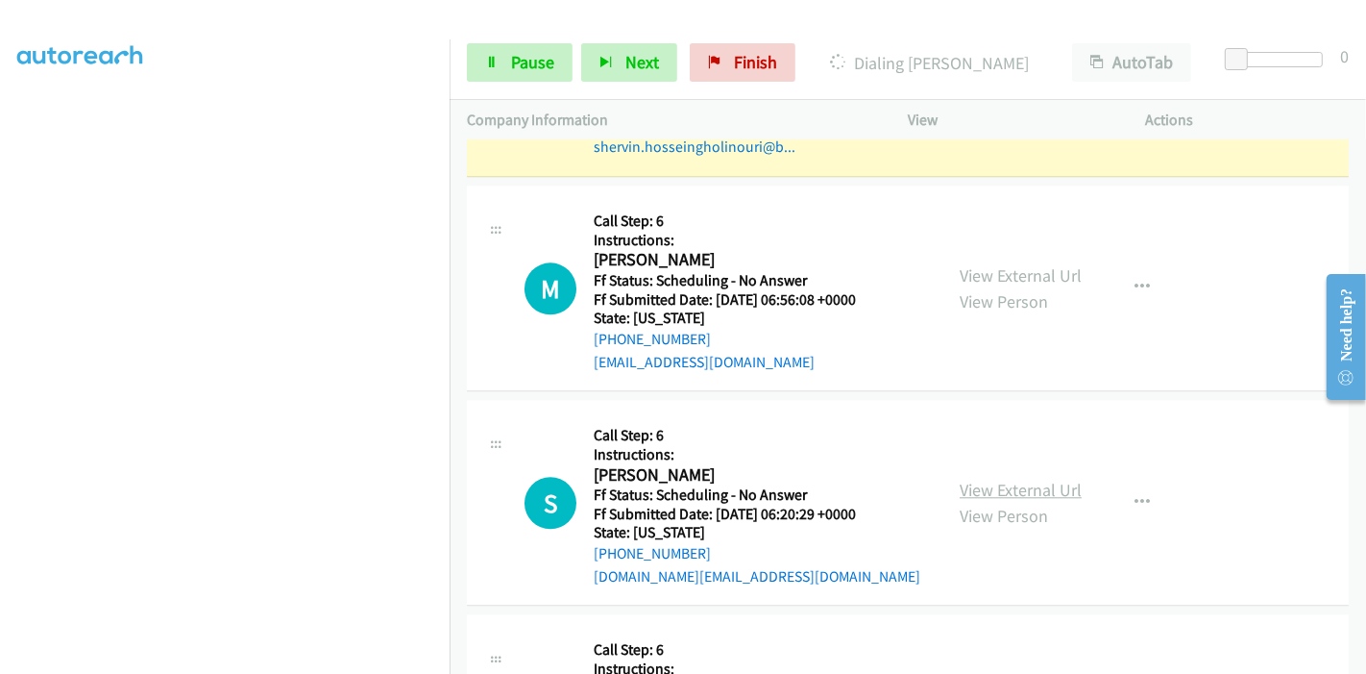
click at [982, 479] on link "View External Url" at bounding box center [1021, 490] width 122 height 22
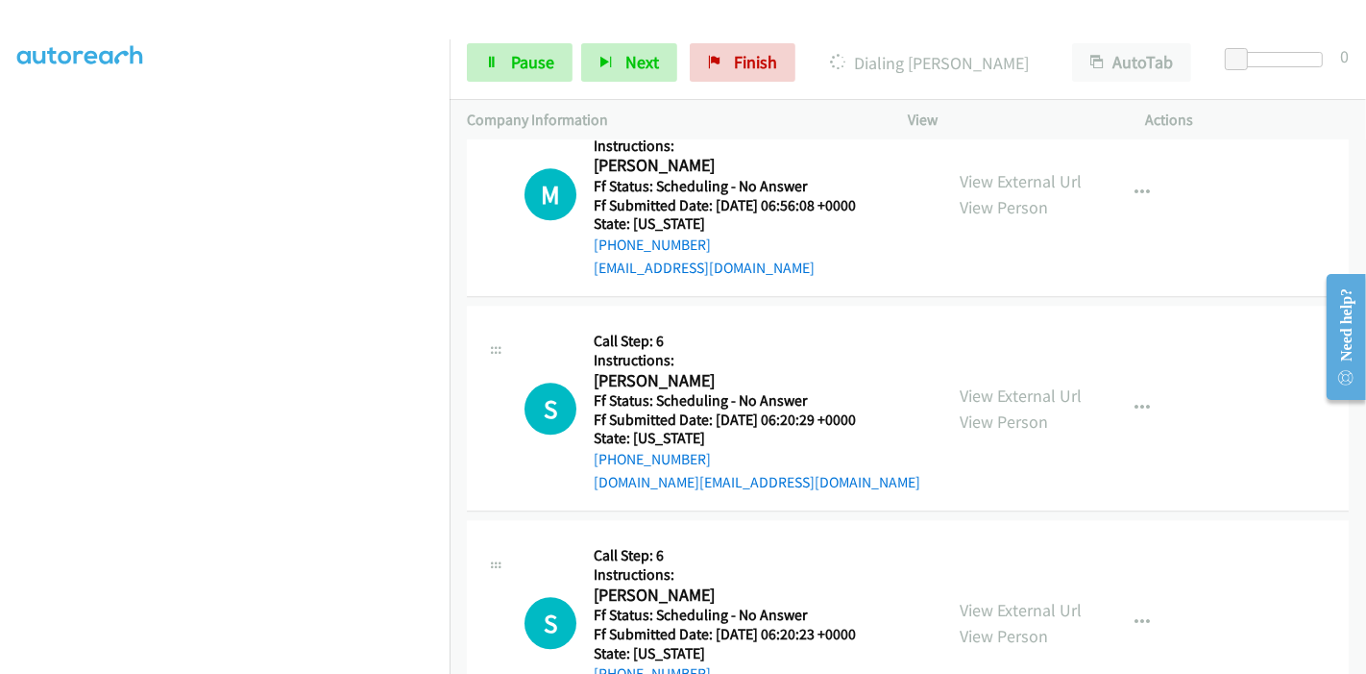
scroll to position [10313, 0]
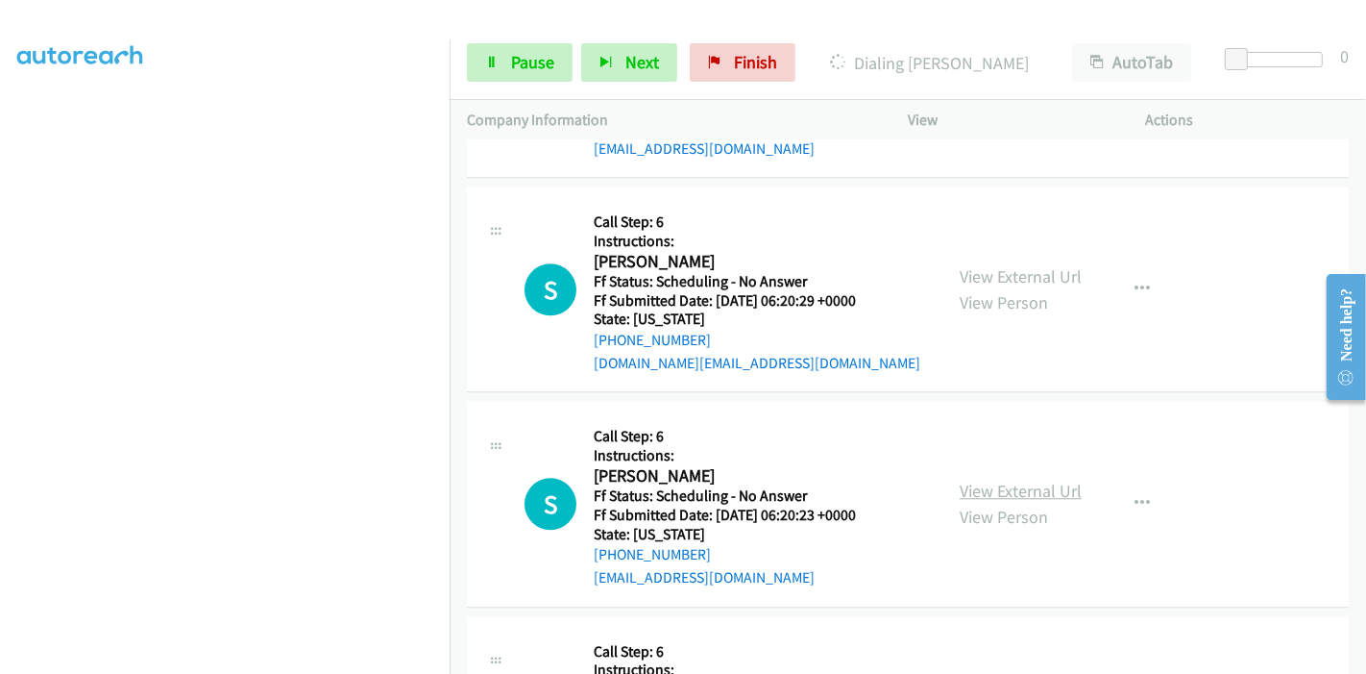
click at [999, 479] on link "View External Url" at bounding box center [1021, 490] width 122 height 22
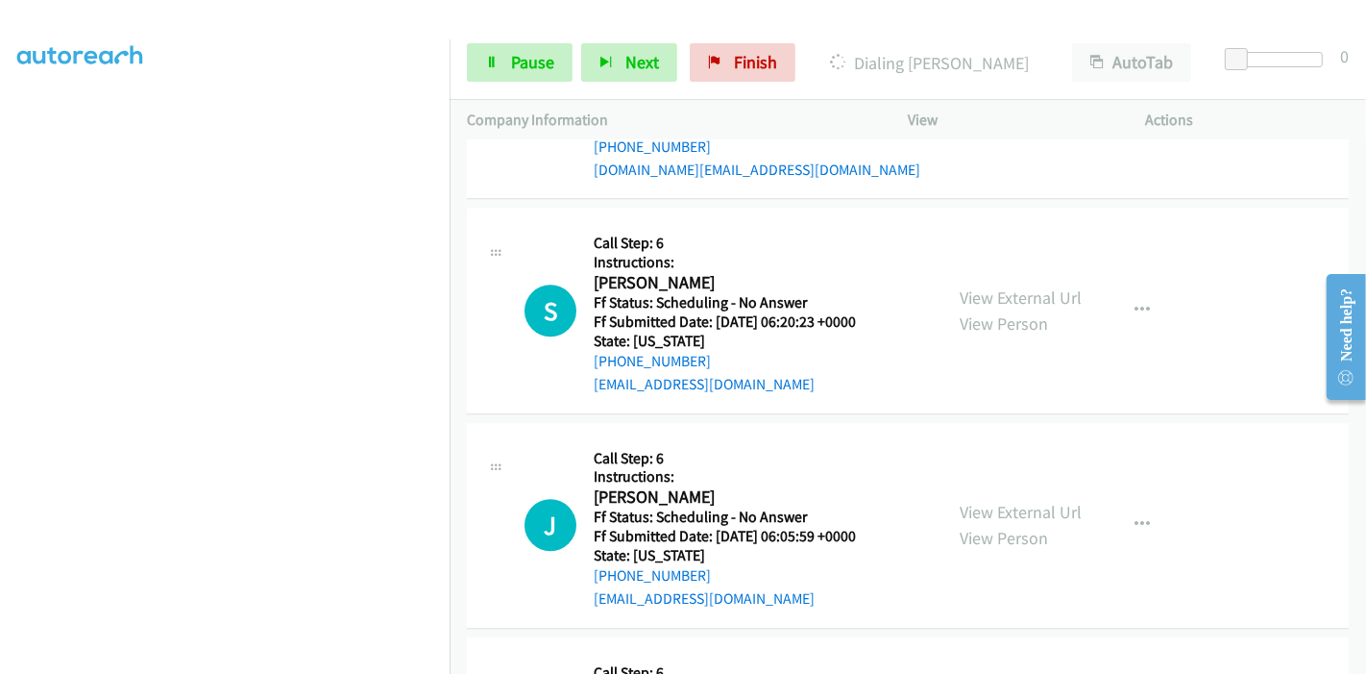
scroll to position [10526, 0]
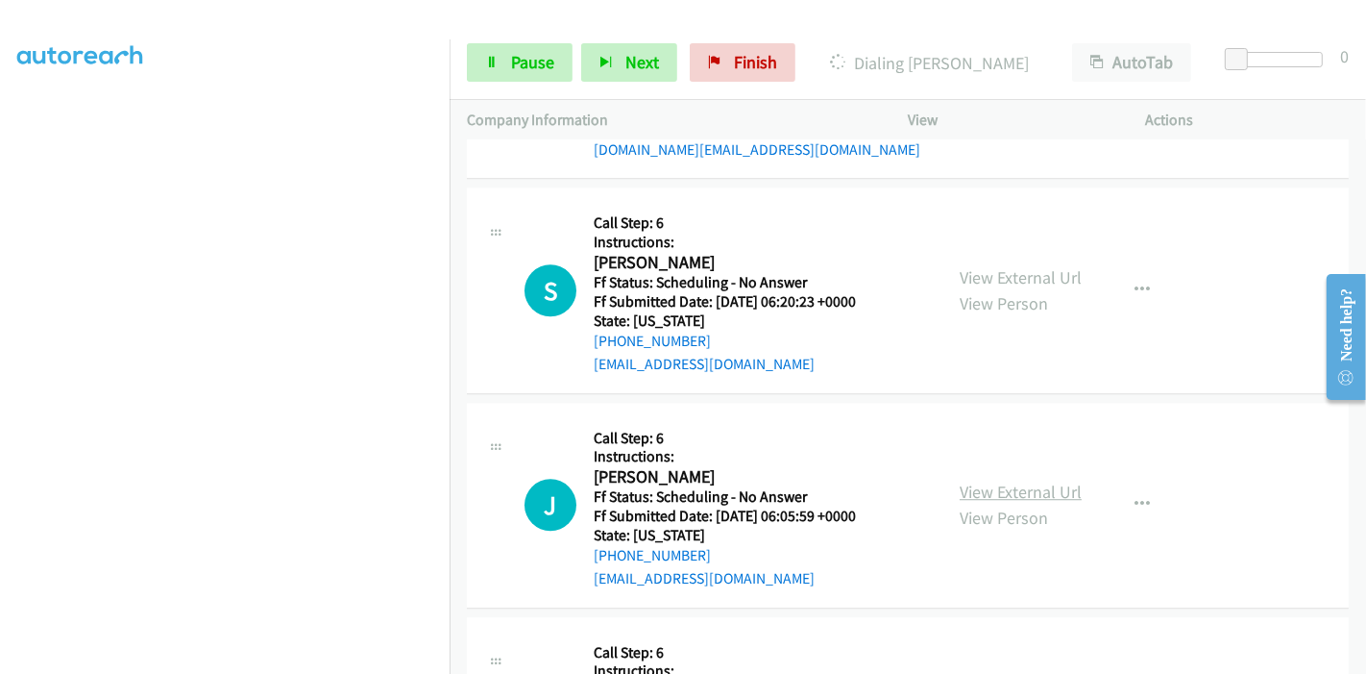
click at [979, 480] on link "View External Url" at bounding box center [1021, 491] width 122 height 22
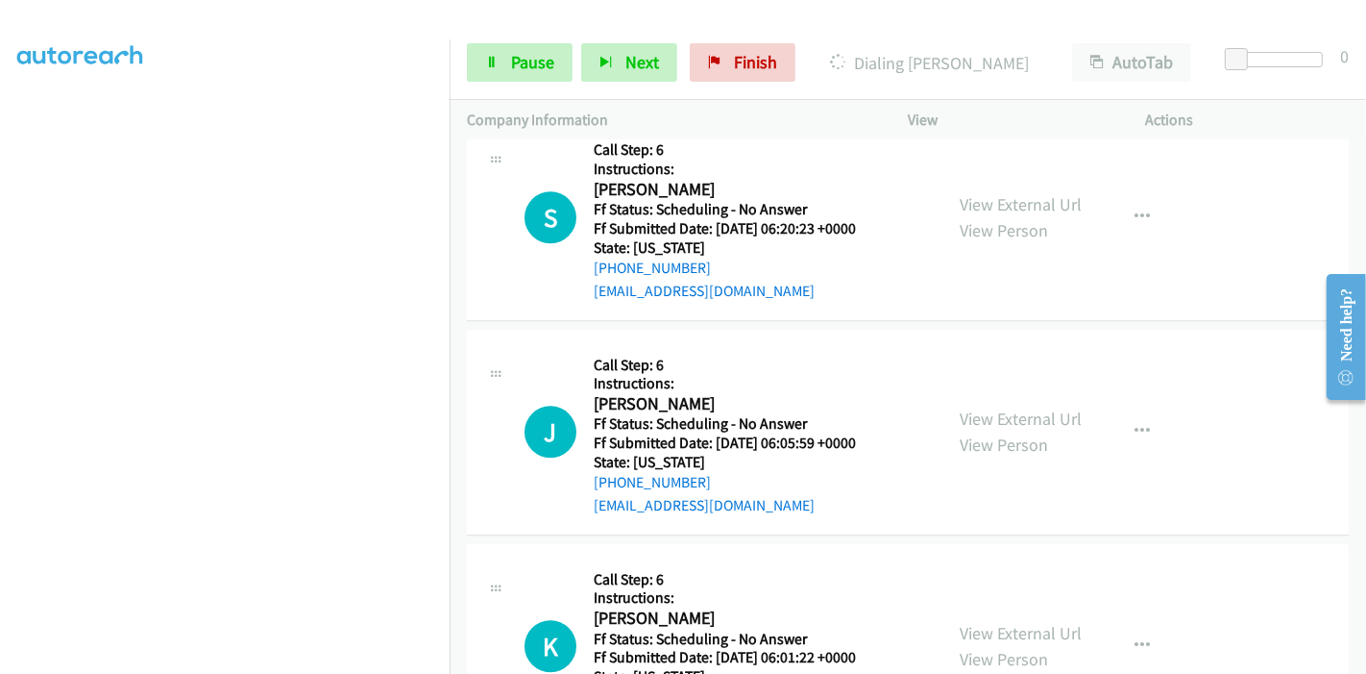
scroll to position [10633, 0]
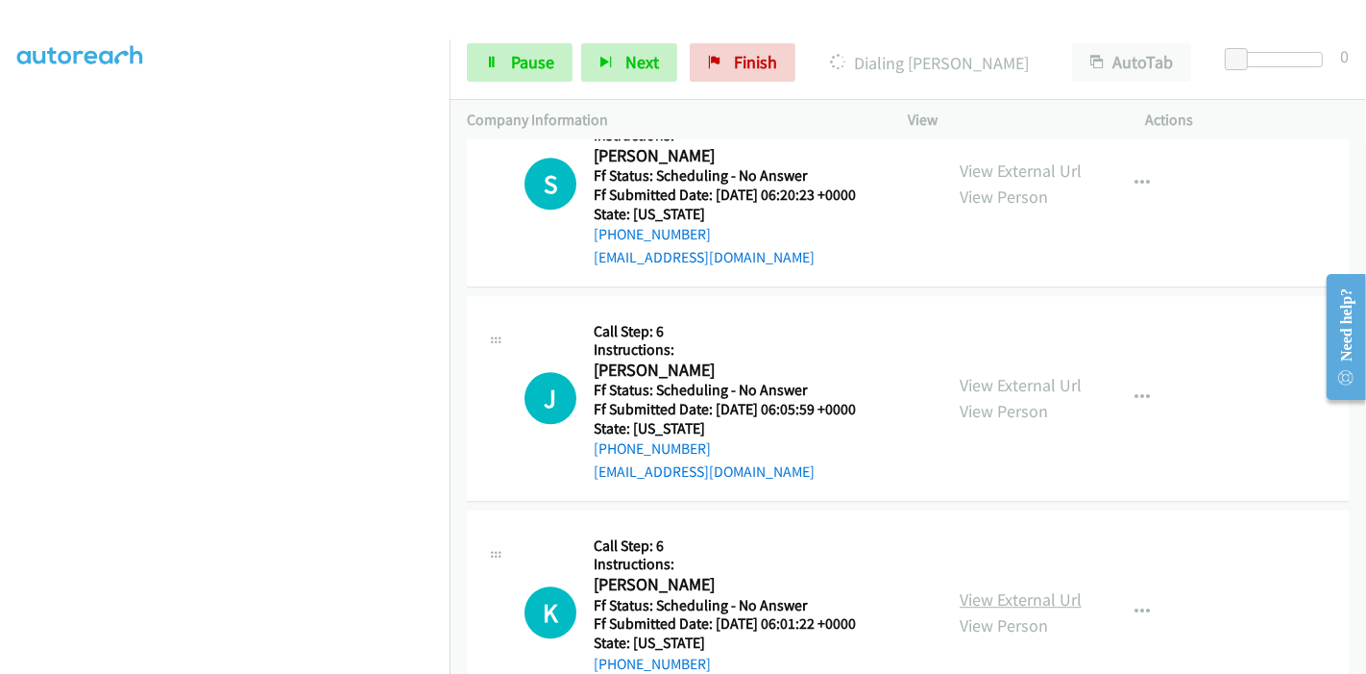
click at [981, 588] on link "View External Url" at bounding box center [1021, 599] width 122 height 22
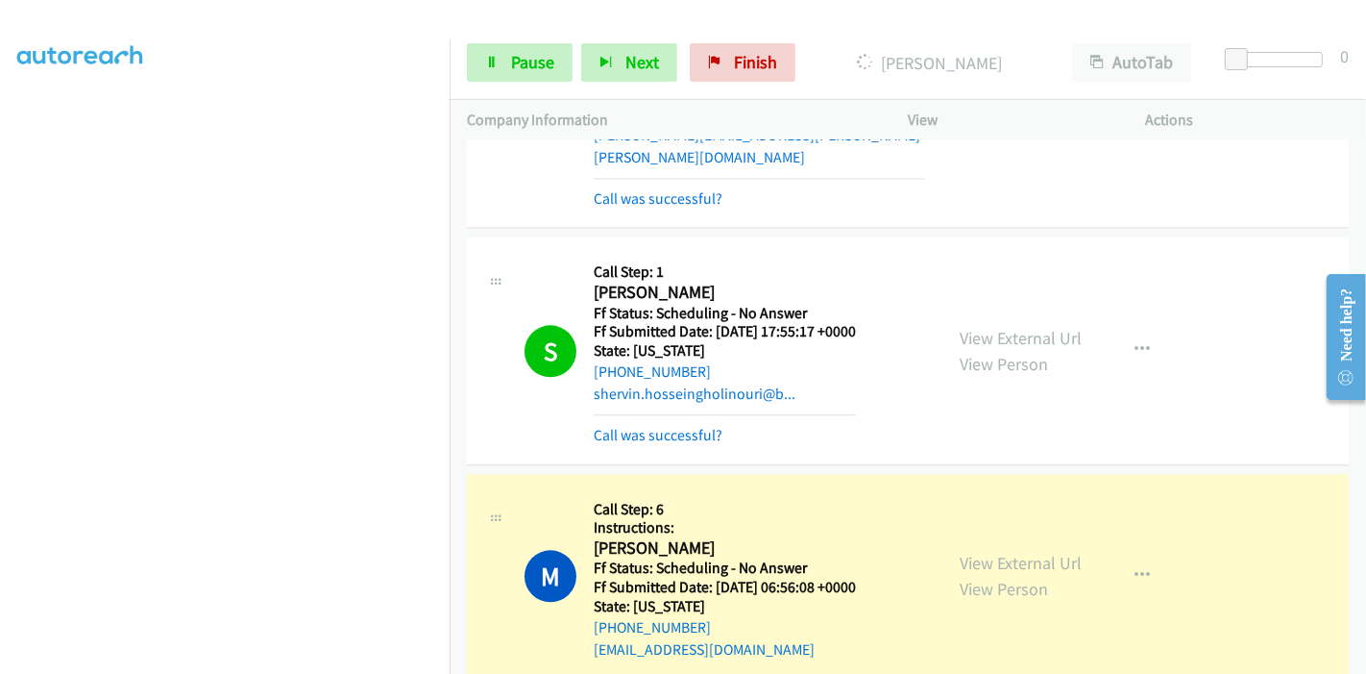
scroll to position [9885, 0]
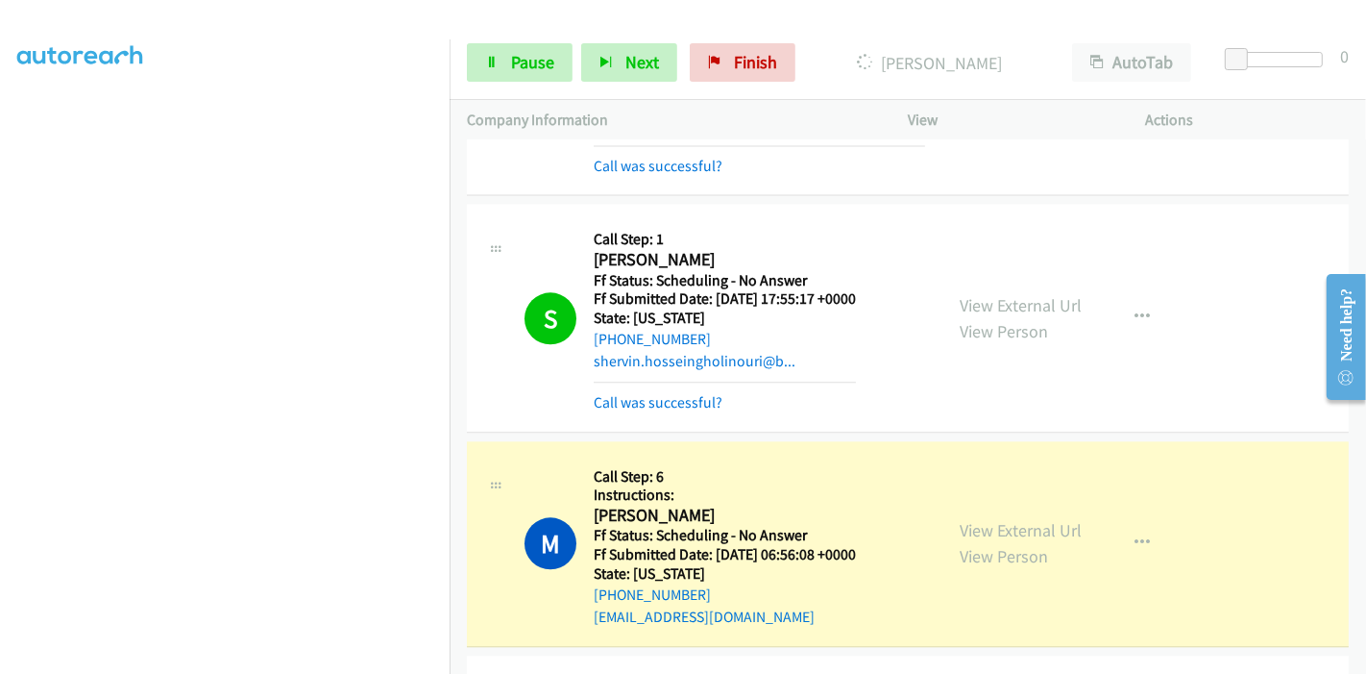
click at [664, 391] on div "Call was successful?" at bounding box center [725, 402] width 262 height 23
click at [653, 393] on link "Call was successful?" at bounding box center [658, 402] width 129 height 18
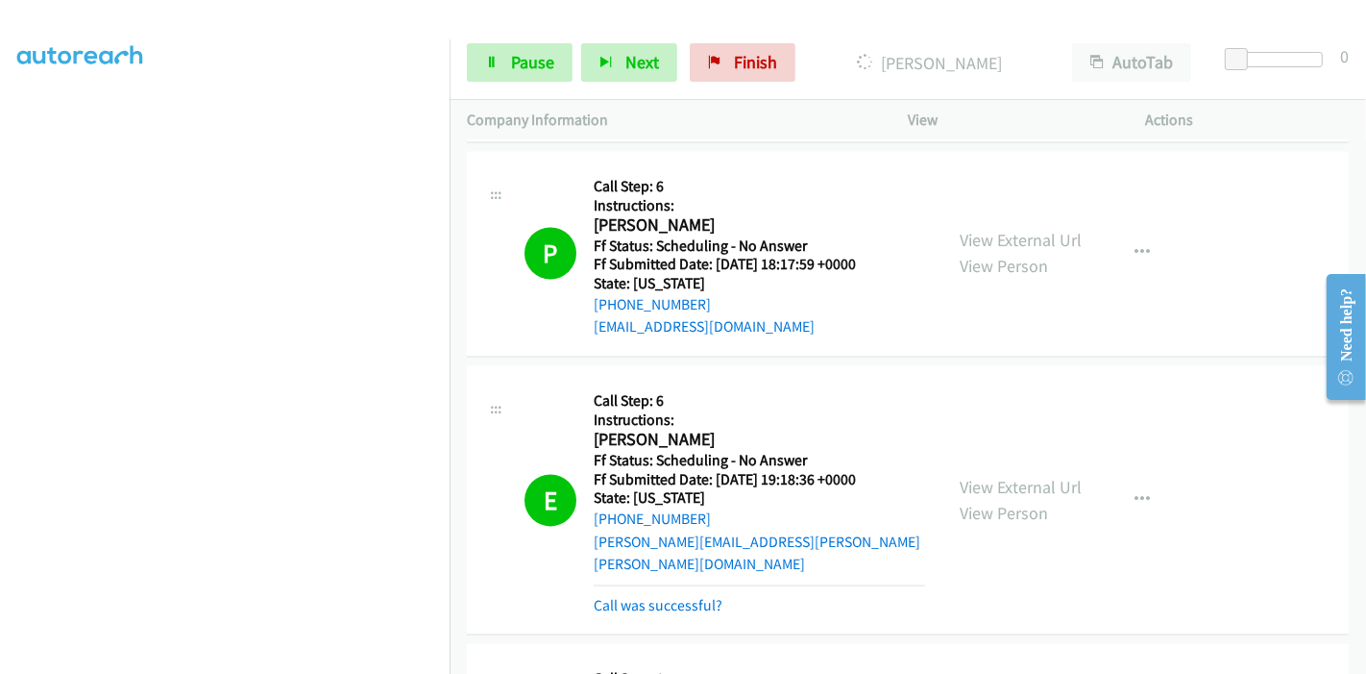
scroll to position [9565, 0]
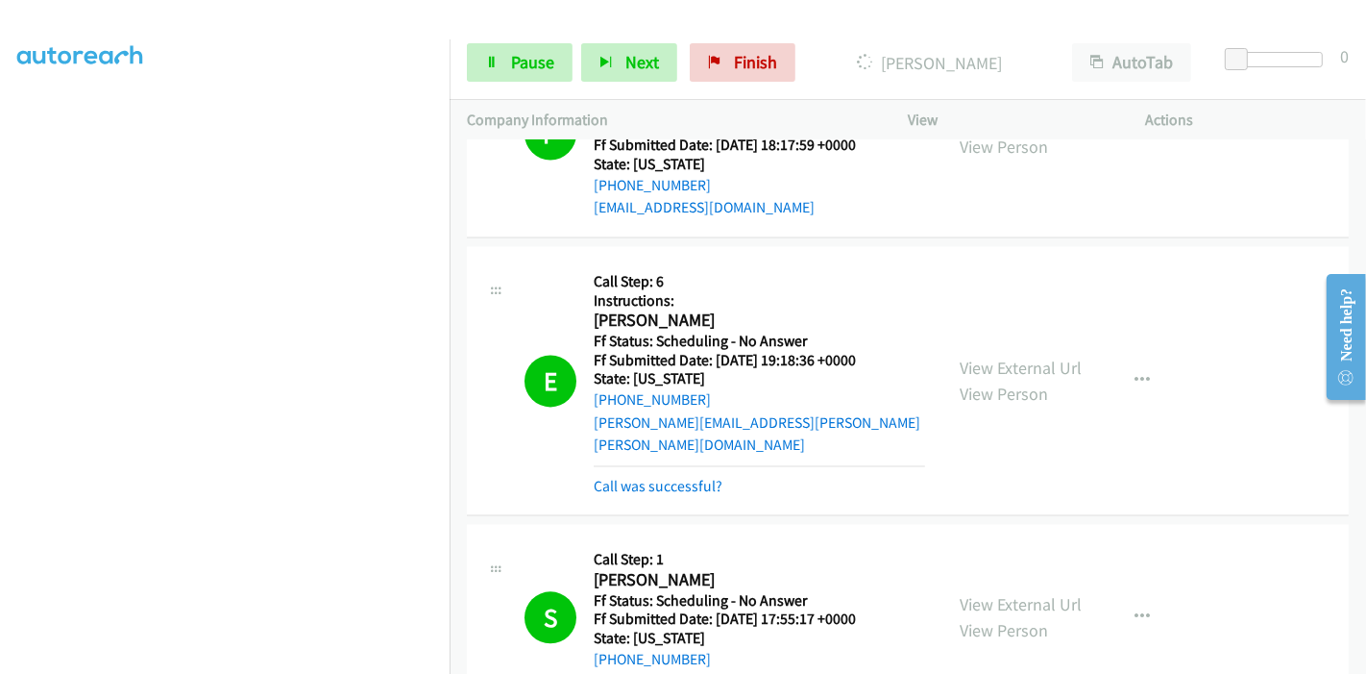
click at [655, 465] on mb0 "Call was successful?" at bounding box center [759, 481] width 331 height 33
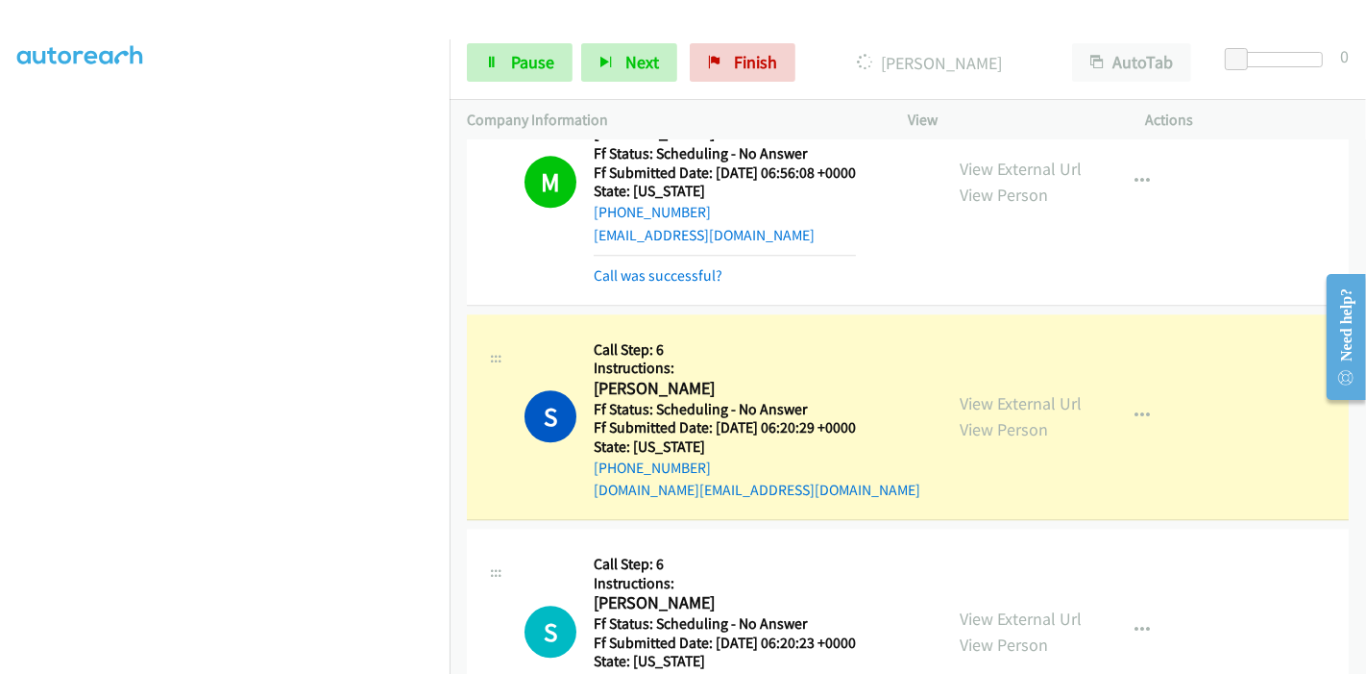
scroll to position [0, 0]
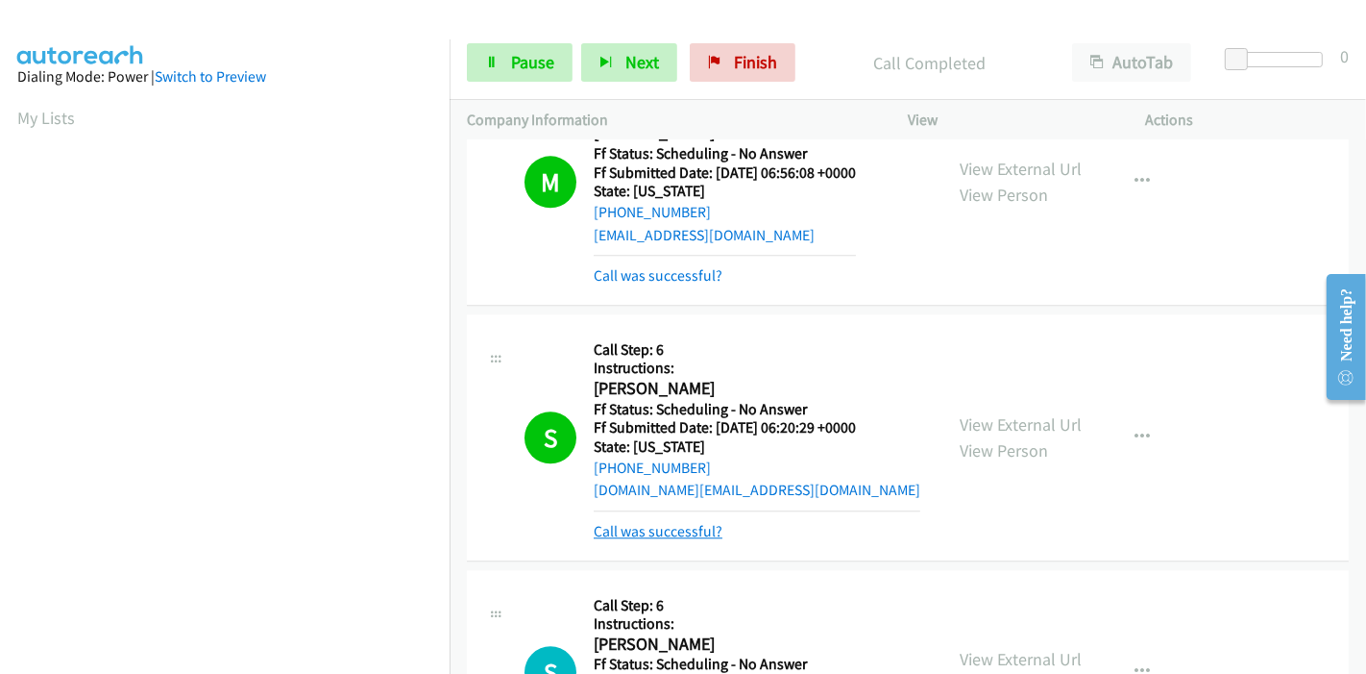
click at [678, 522] on link "Call was successful?" at bounding box center [658, 531] width 129 height 18
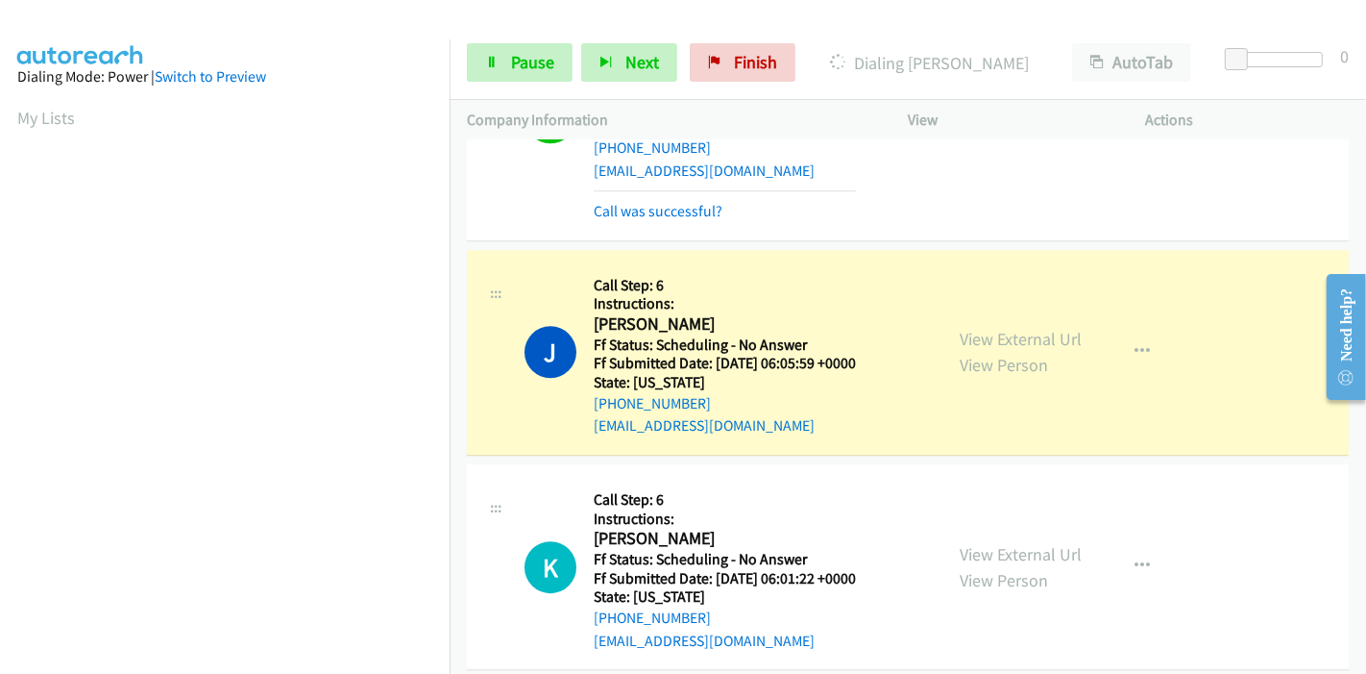
scroll to position [405, 0]
click at [695, 200] on div "Call was successful?" at bounding box center [725, 211] width 262 height 23
click at [689, 202] on link "Call was successful?" at bounding box center [658, 211] width 129 height 18
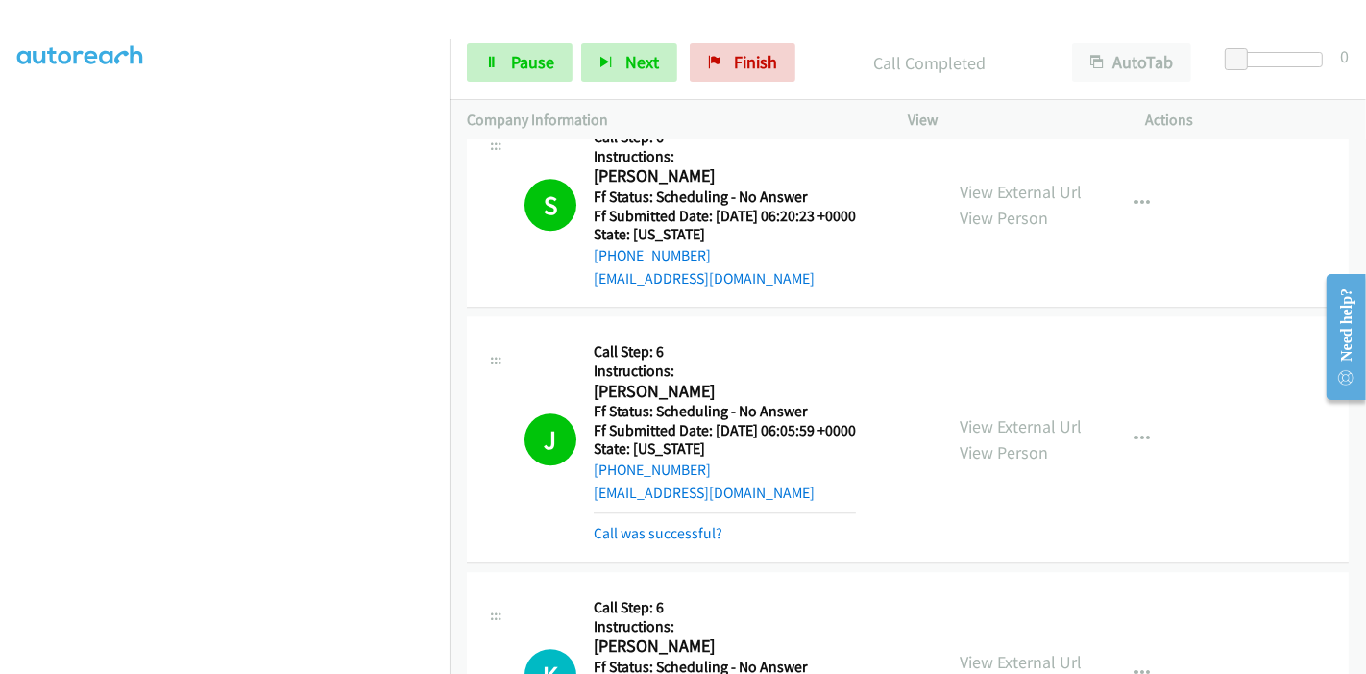
scroll to position [10867, 0]
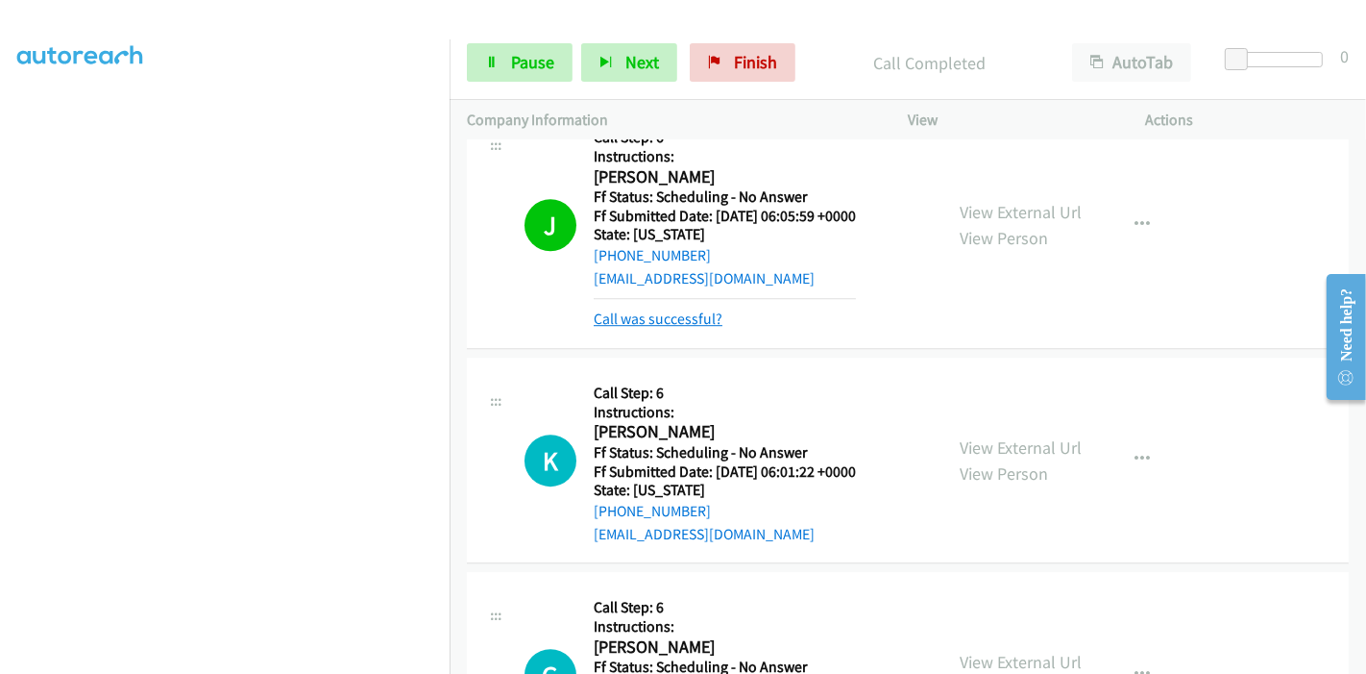
click at [642, 309] on link "Call was successful?" at bounding box center [658, 318] width 129 height 18
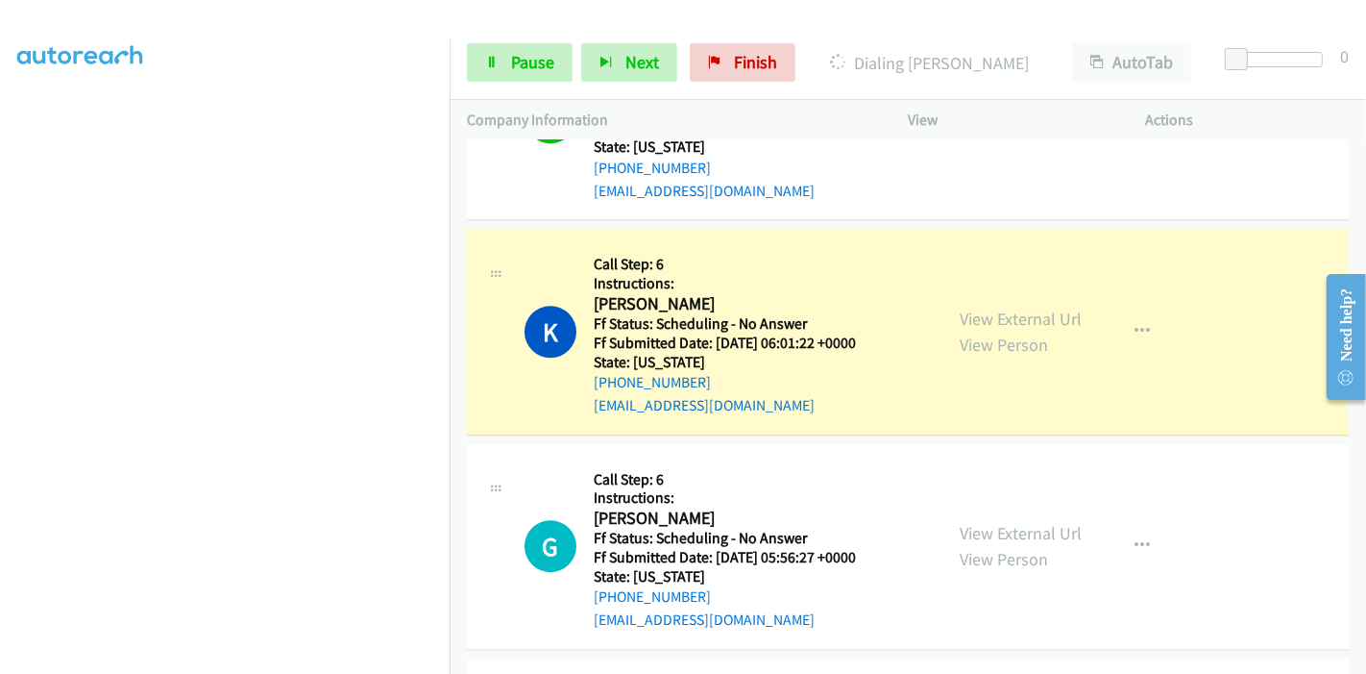
scroll to position [11061, 0]
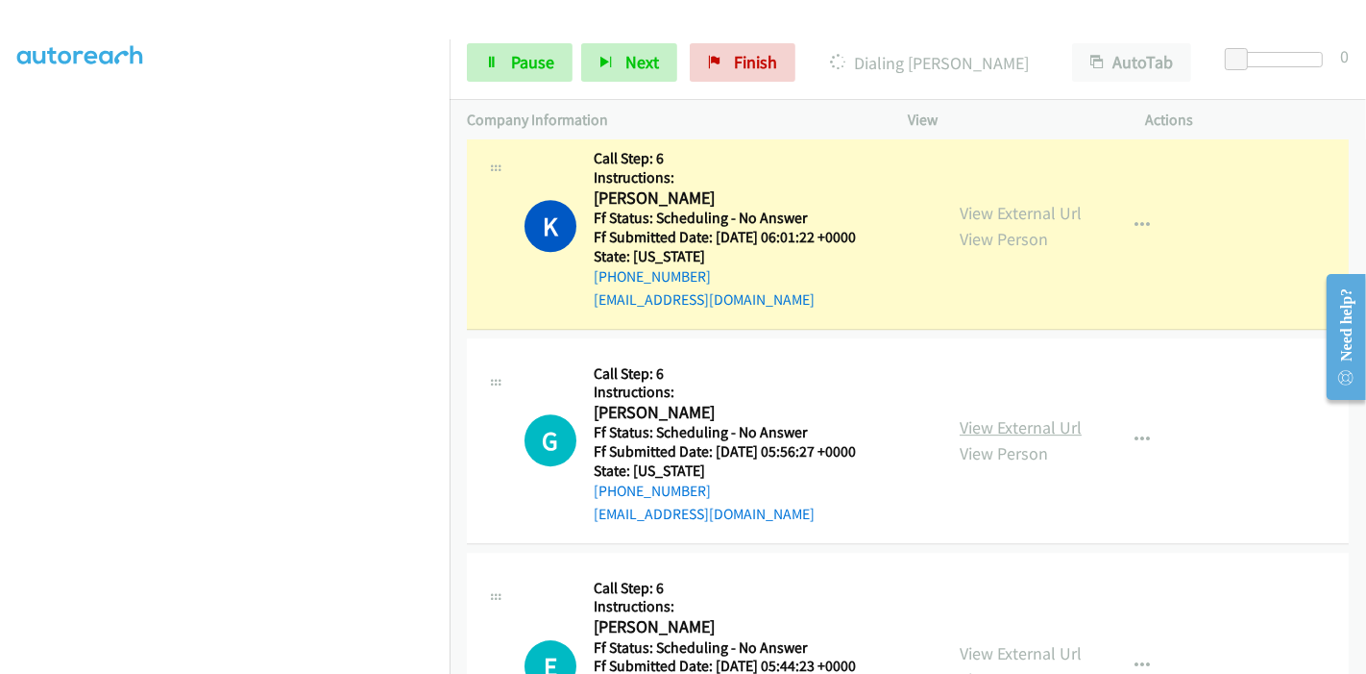
click at [991, 416] on link "View External Url" at bounding box center [1021, 427] width 122 height 22
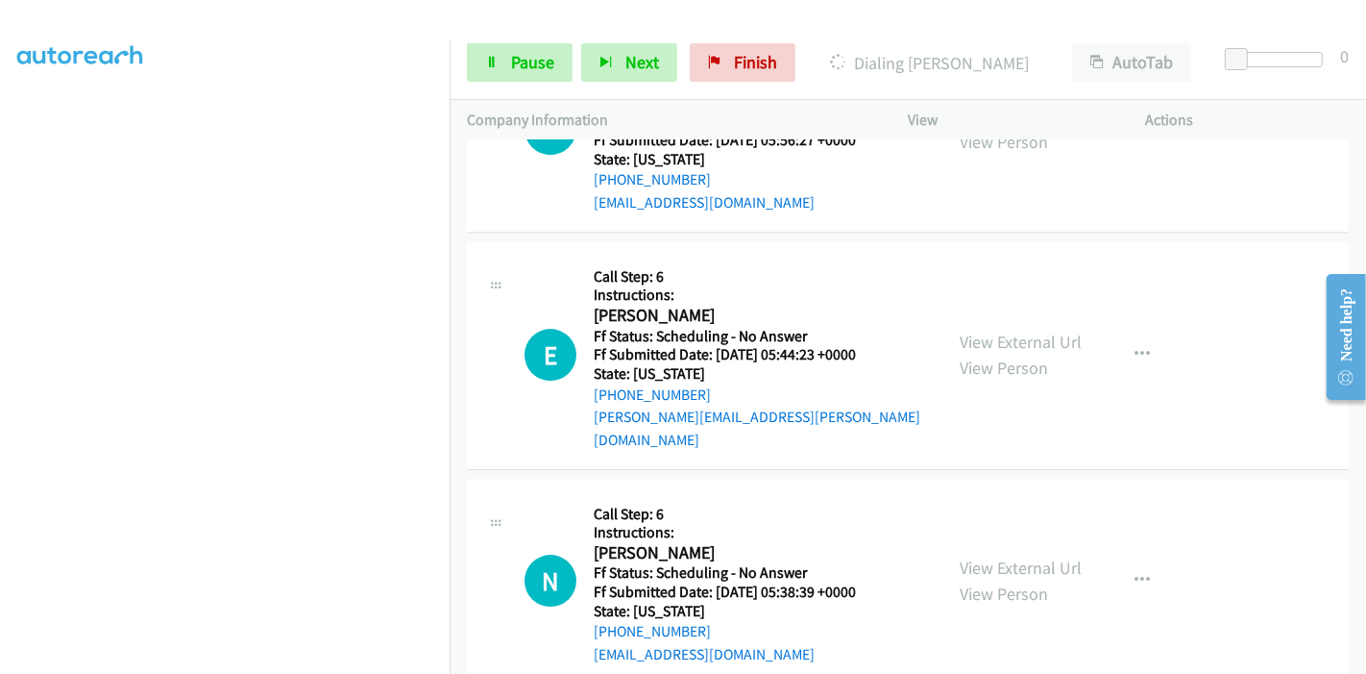
scroll to position [11381, 0]
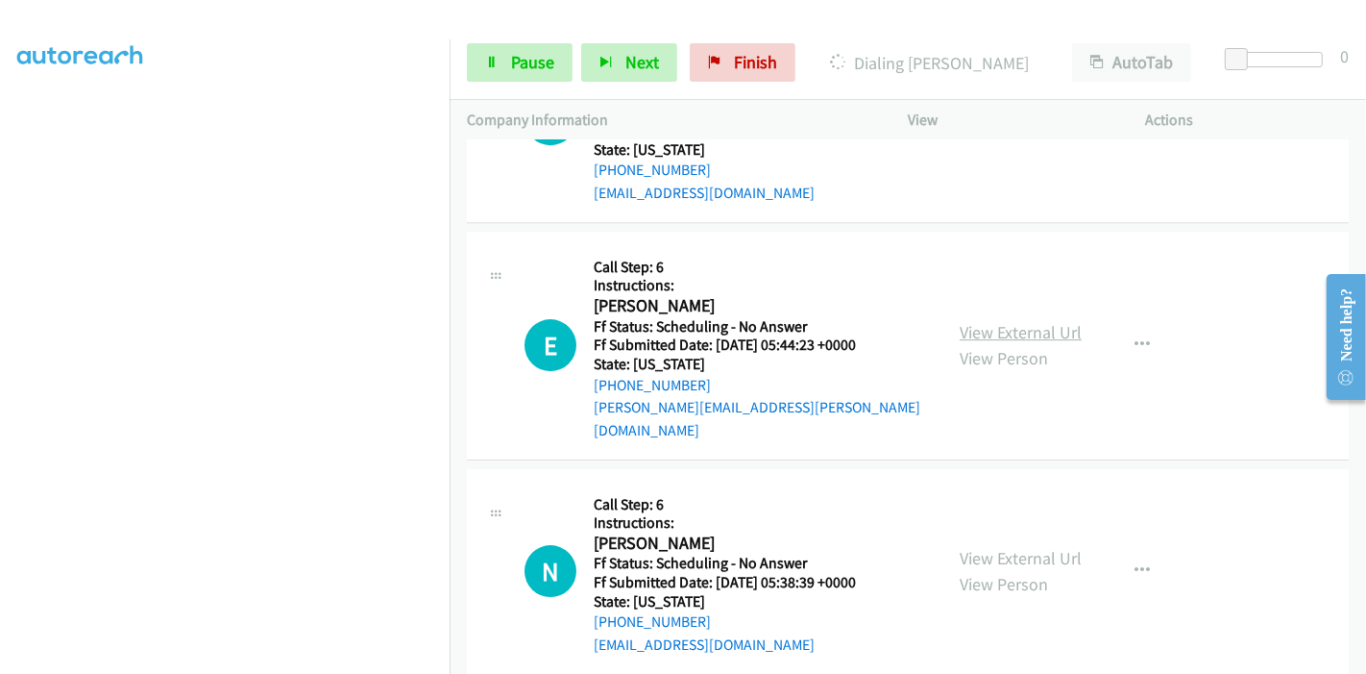
click at [961, 321] on link "View External Url" at bounding box center [1021, 332] width 122 height 22
click at [992, 547] on link "View External Url" at bounding box center [1021, 558] width 122 height 22
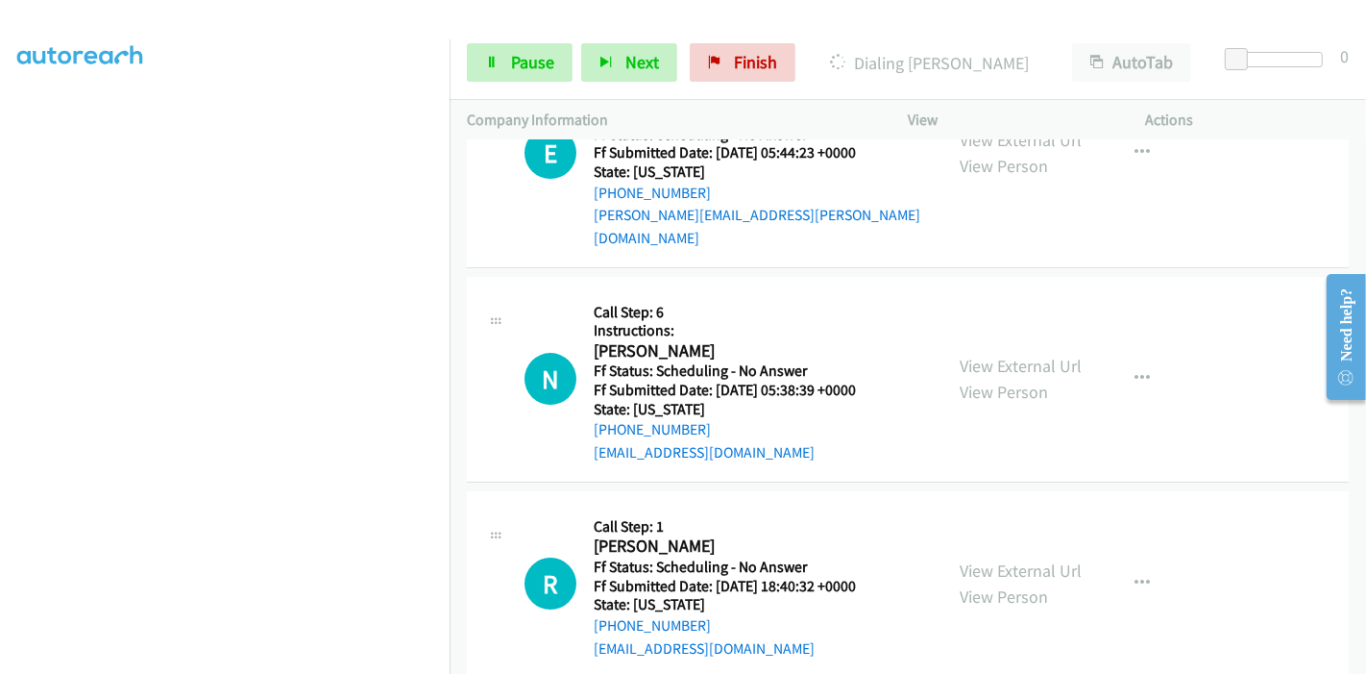
scroll to position [11595, 0]
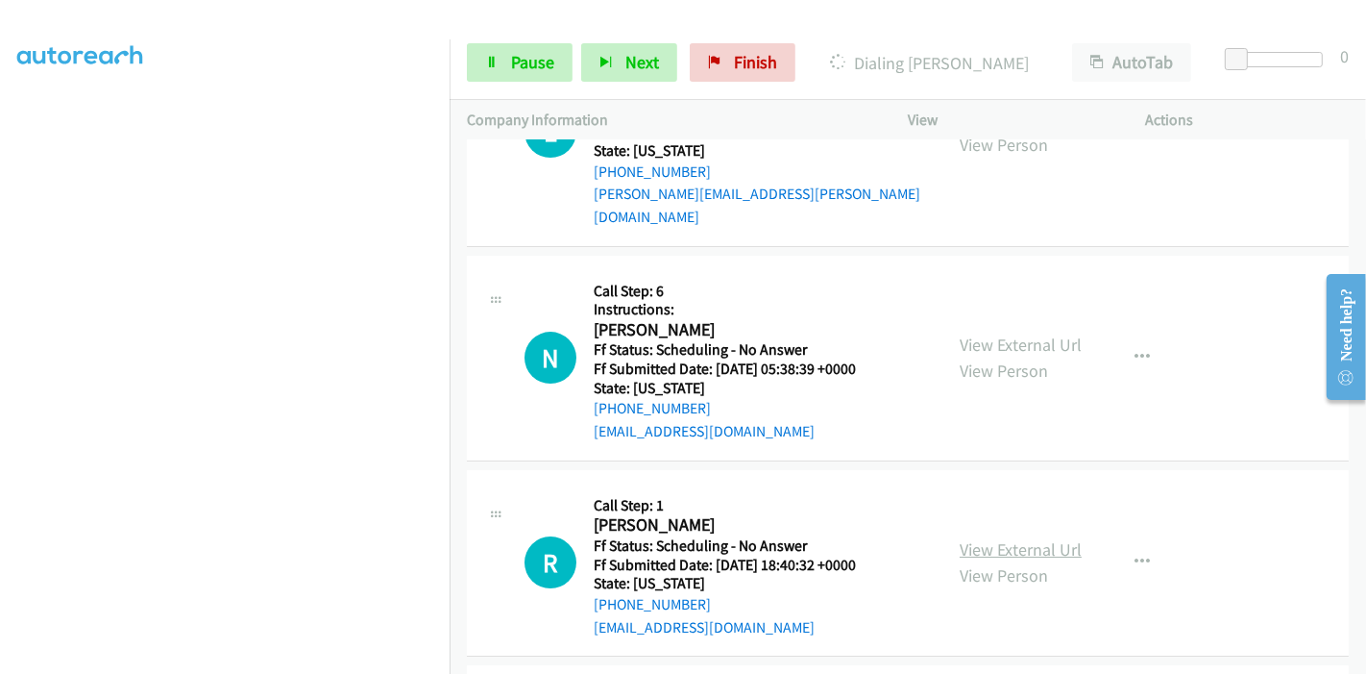
click at [1013, 538] on link "View External Url" at bounding box center [1021, 549] width 122 height 22
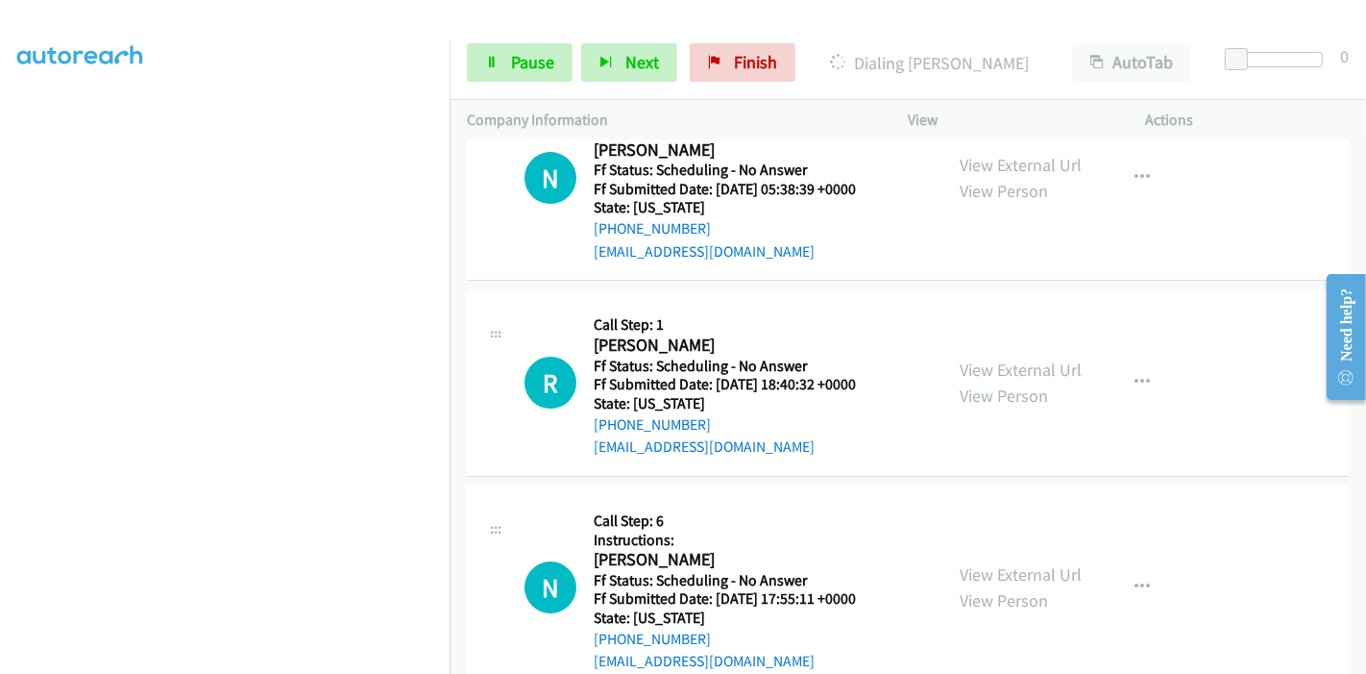
scroll to position [11848, 0]
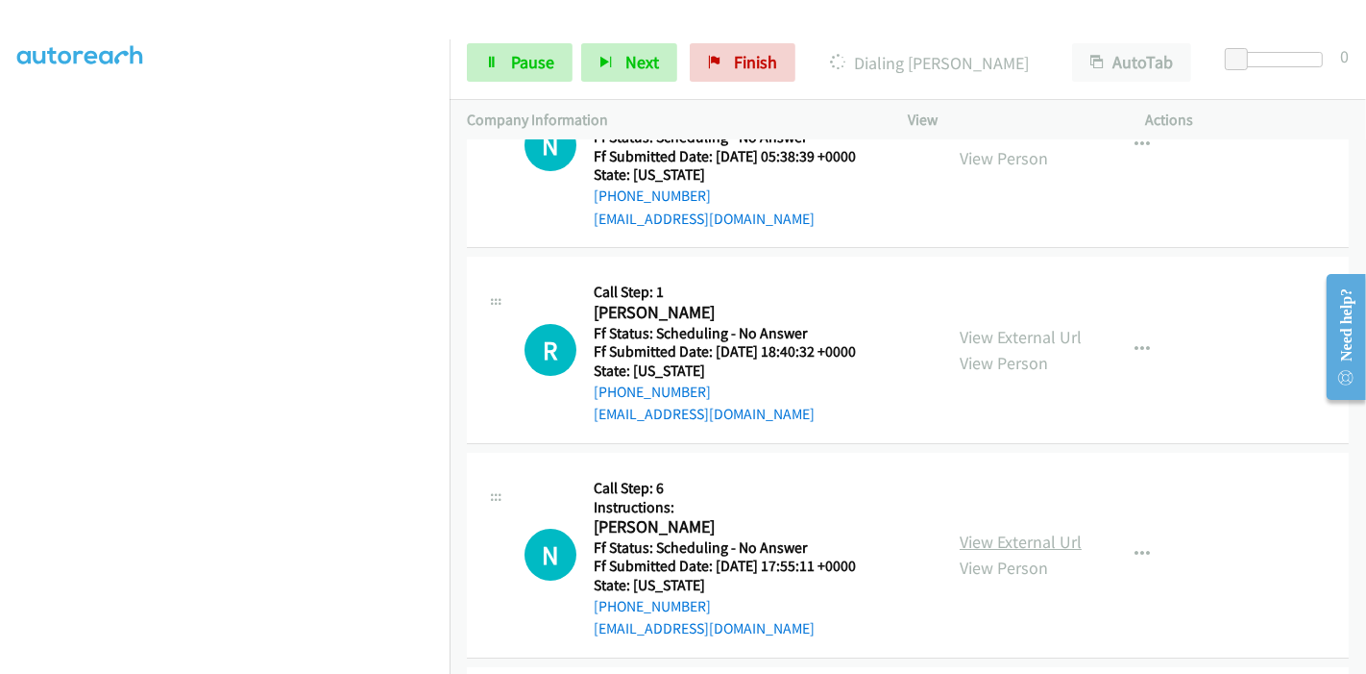
click at [1014, 530] on link "View External Url" at bounding box center [1021, 541] width 122 height 22
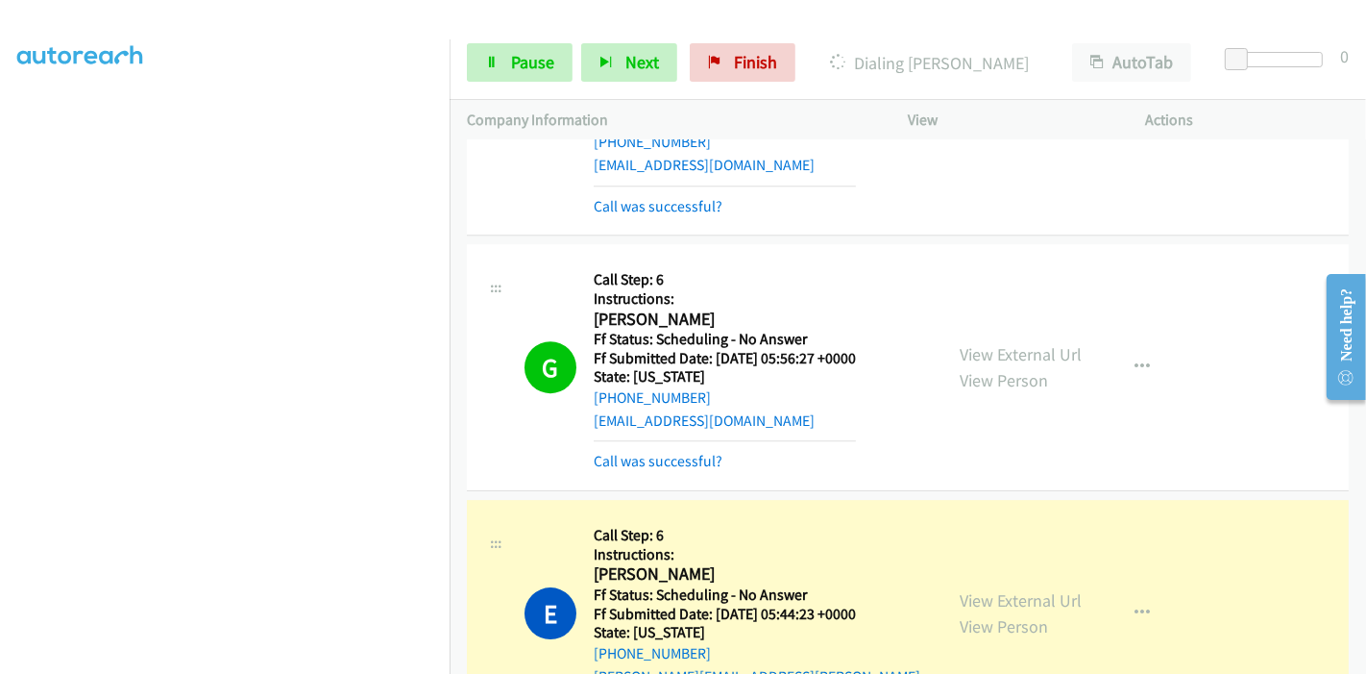
scroll to position [11228, 0]
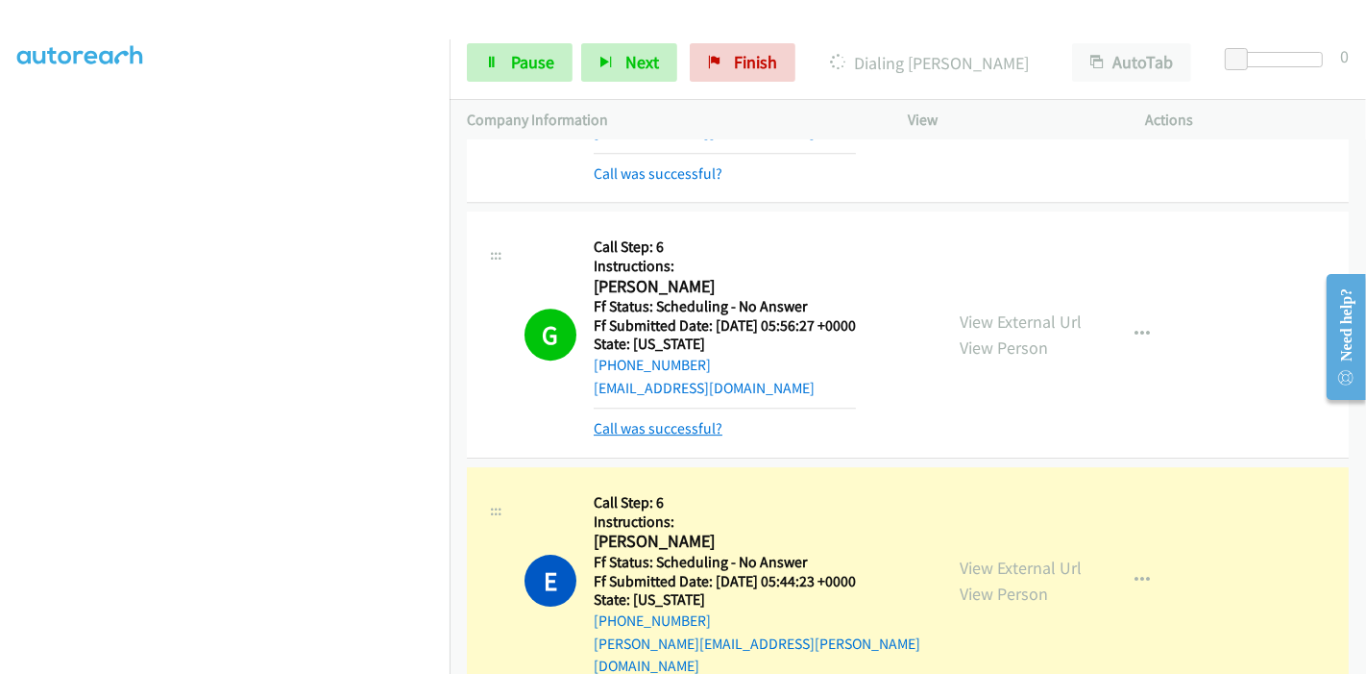
click at [642, 419] on link "Call was successful?" at bounding box center [658, 428] width 129 height 18
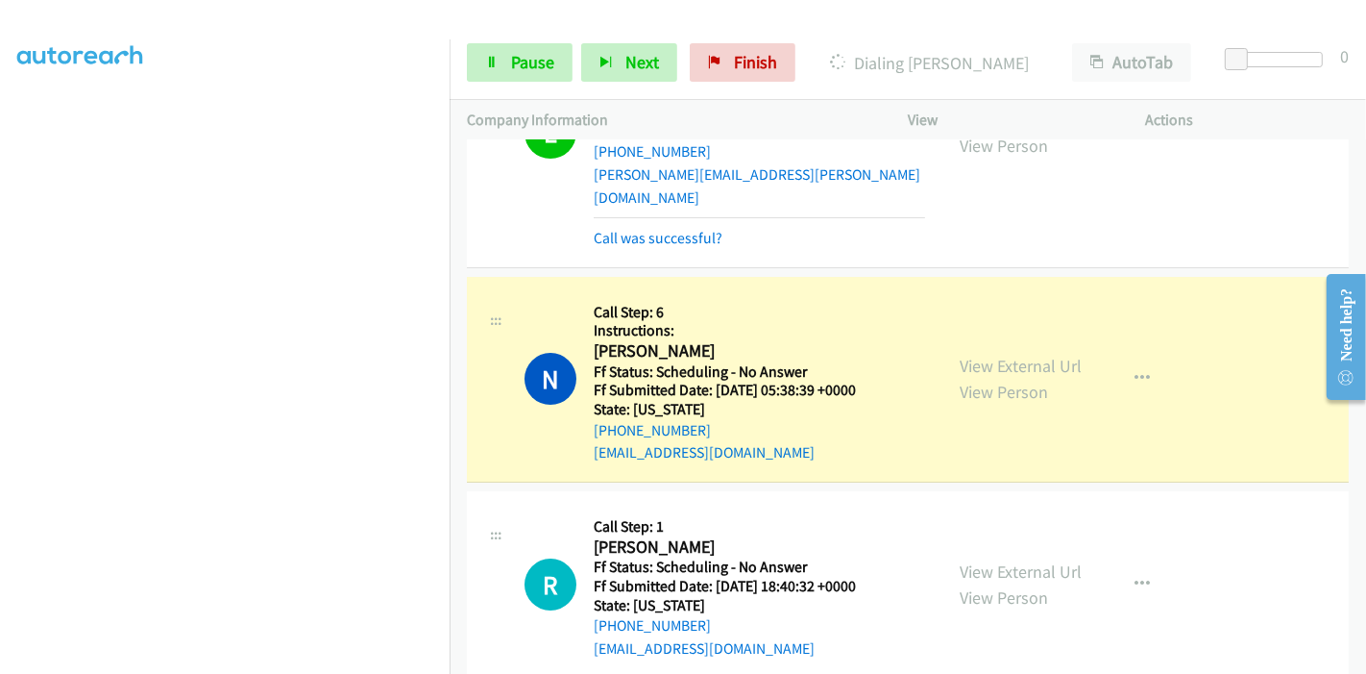
scroll to position [405, 0]
click at [504, 70] on link "Pause" at bounding box center [520, 62] width 106 height 38
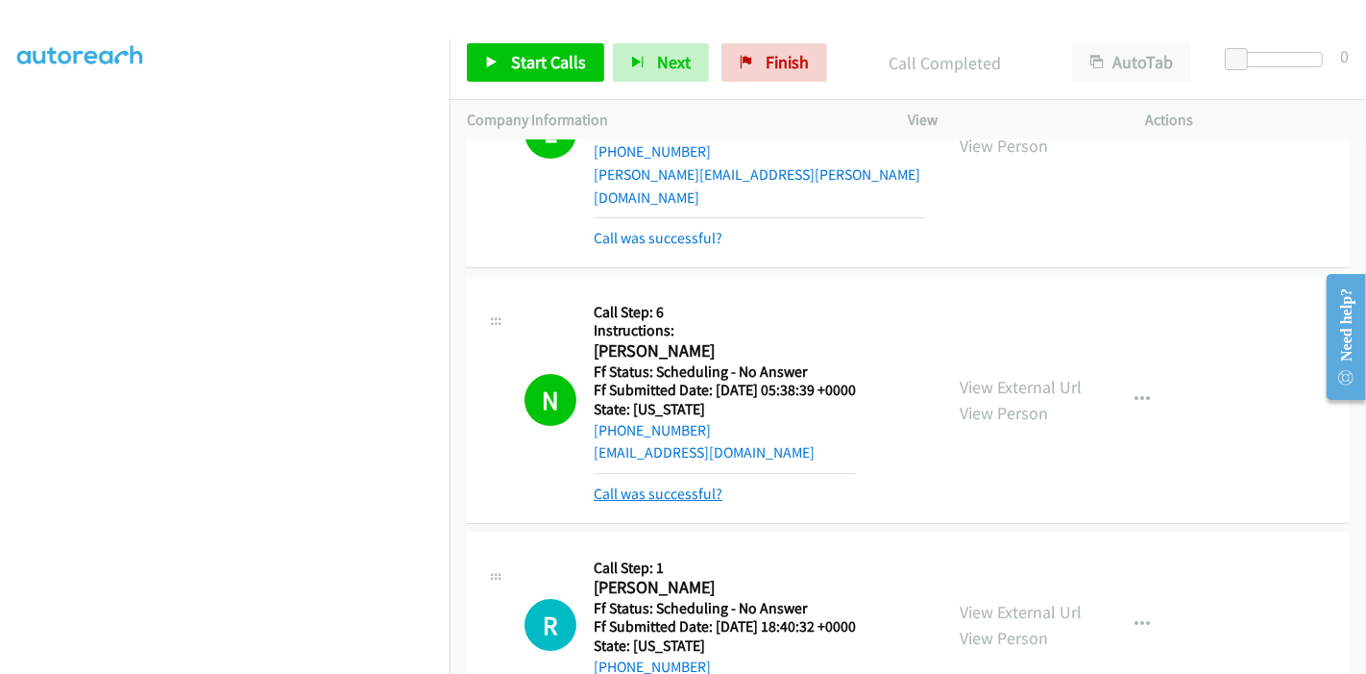
click at [639, 484] on link "Call was successful?" at bounding box center [658, 493] width 129 height 18
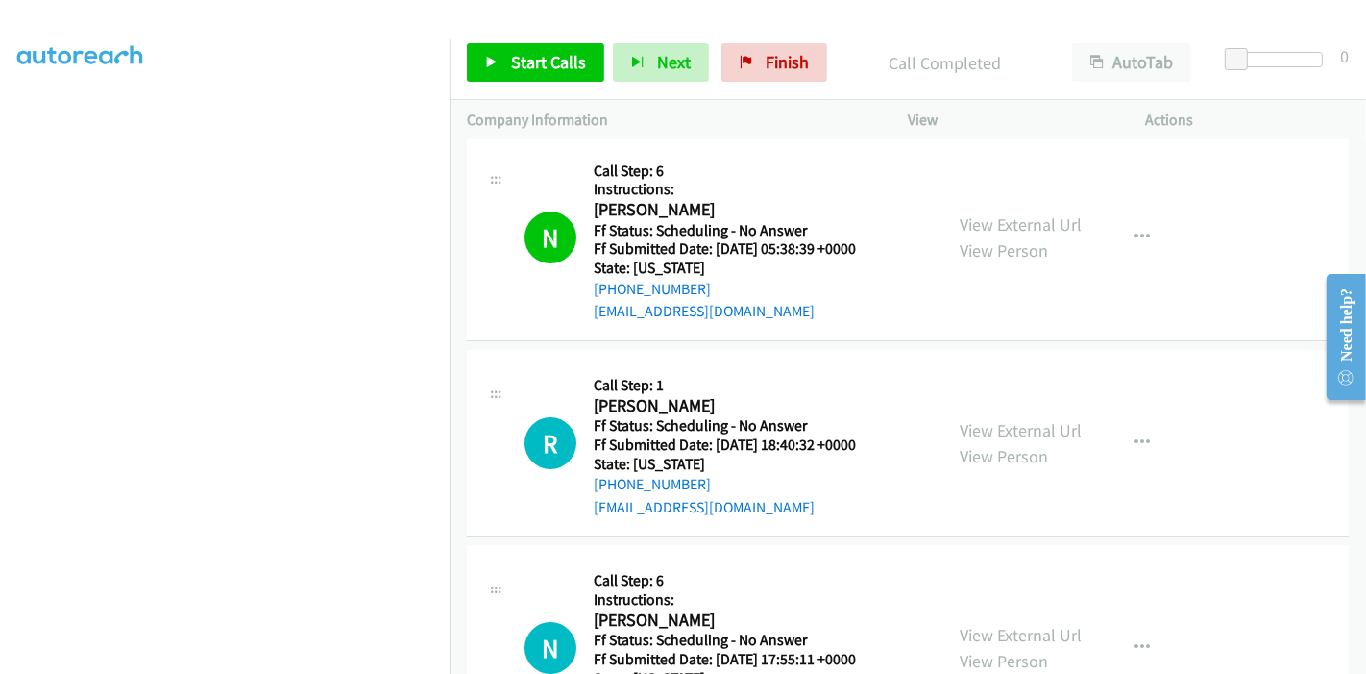
scroll to position [11869, 0]
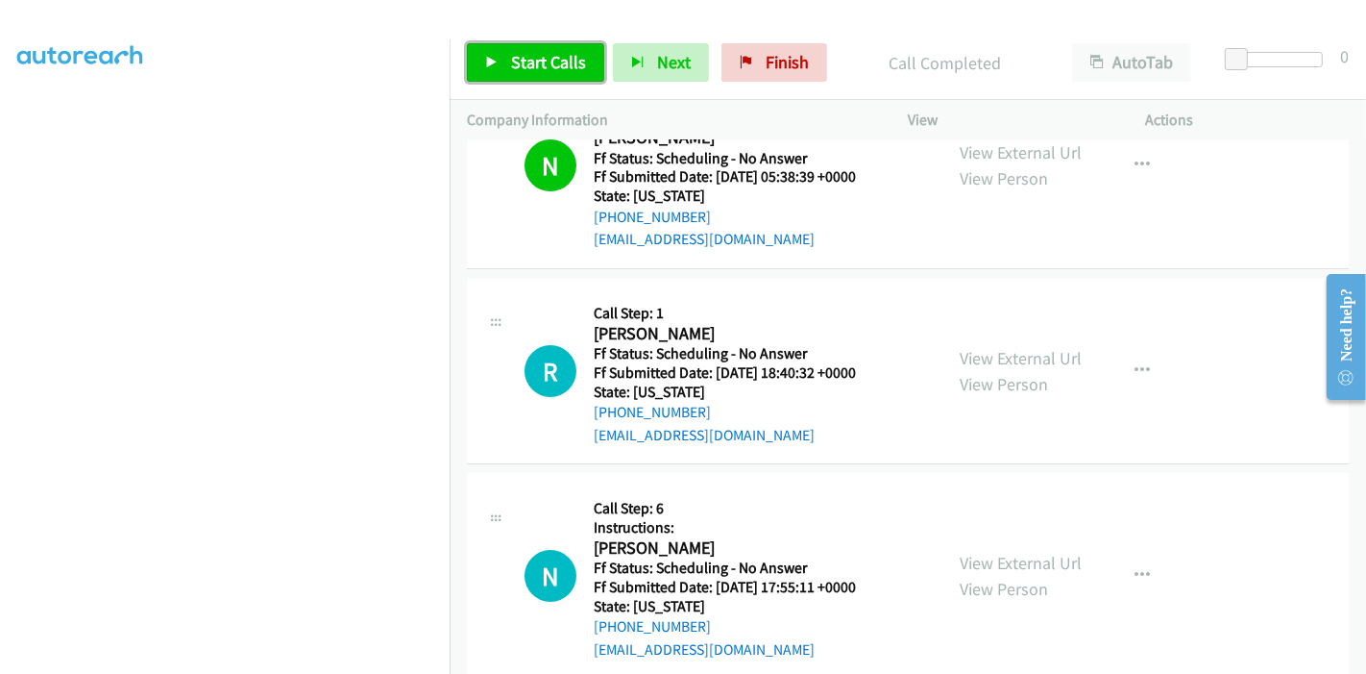
click at [521, 67] on span "Start Calls" at bounding box center [548, 62] width 75 height 22
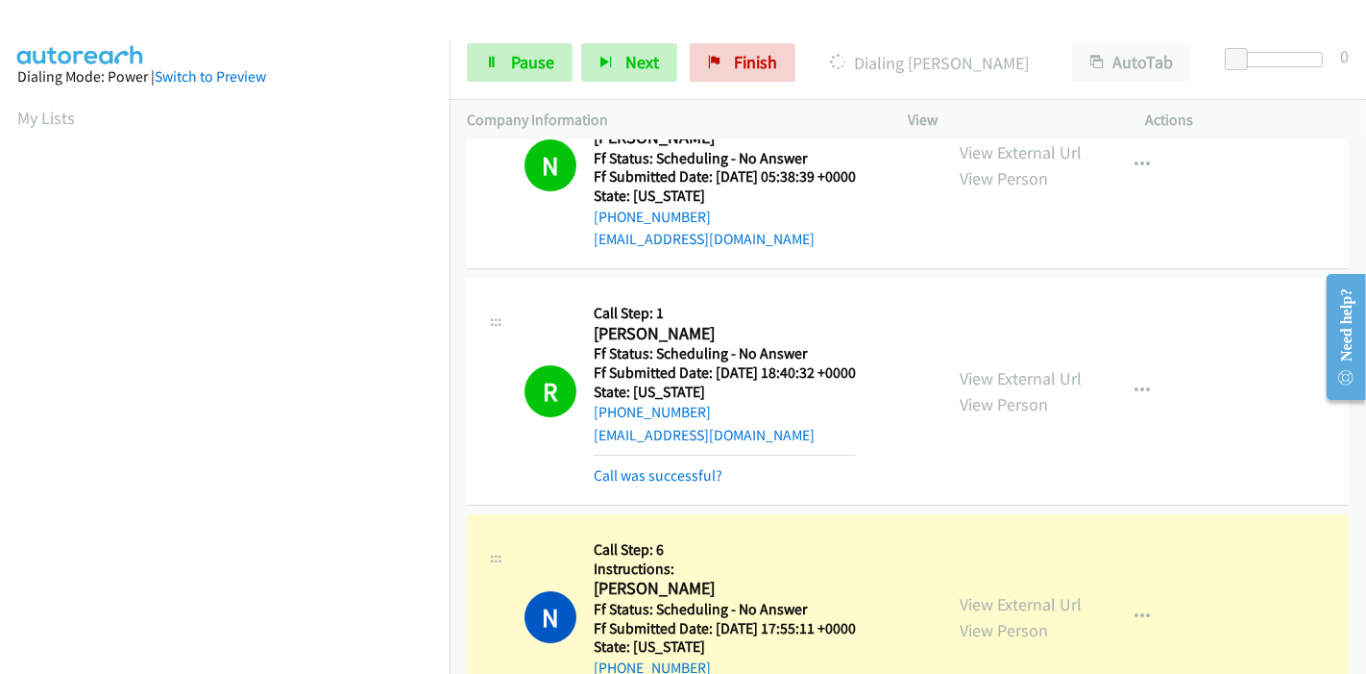
scroll to position [405, 0]
click at [689, 466] on link "Call was successful?" at bounding box center [658, 475] width 129 height 18
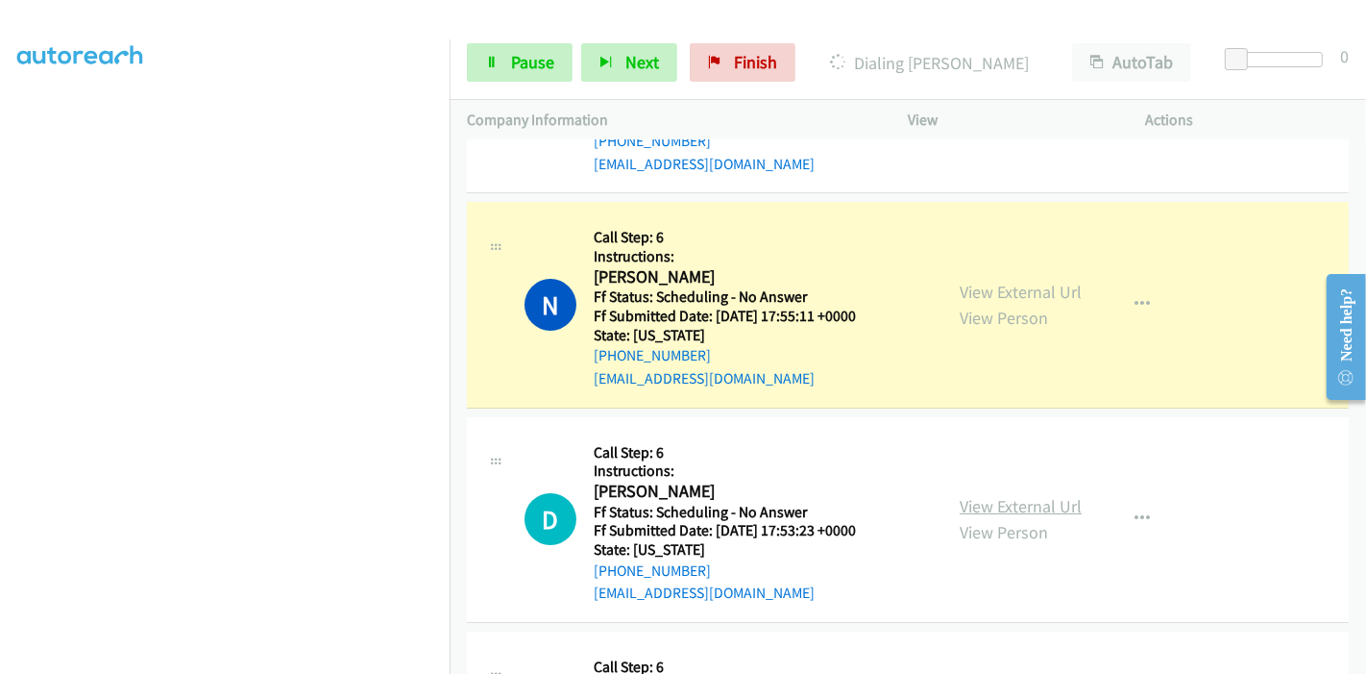
scroll to position [12189, 0]
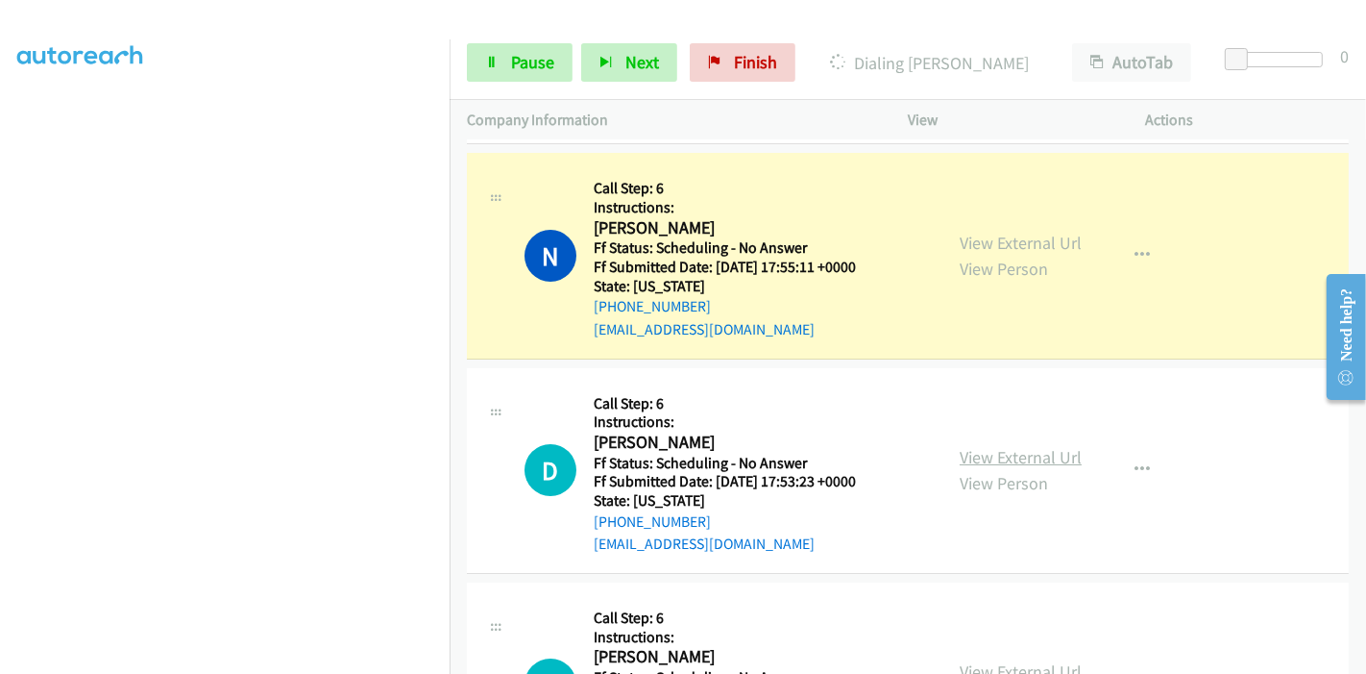
click at [977, 446] on link "View External Url" at bounding box center [1021, 457] width 122 height 22
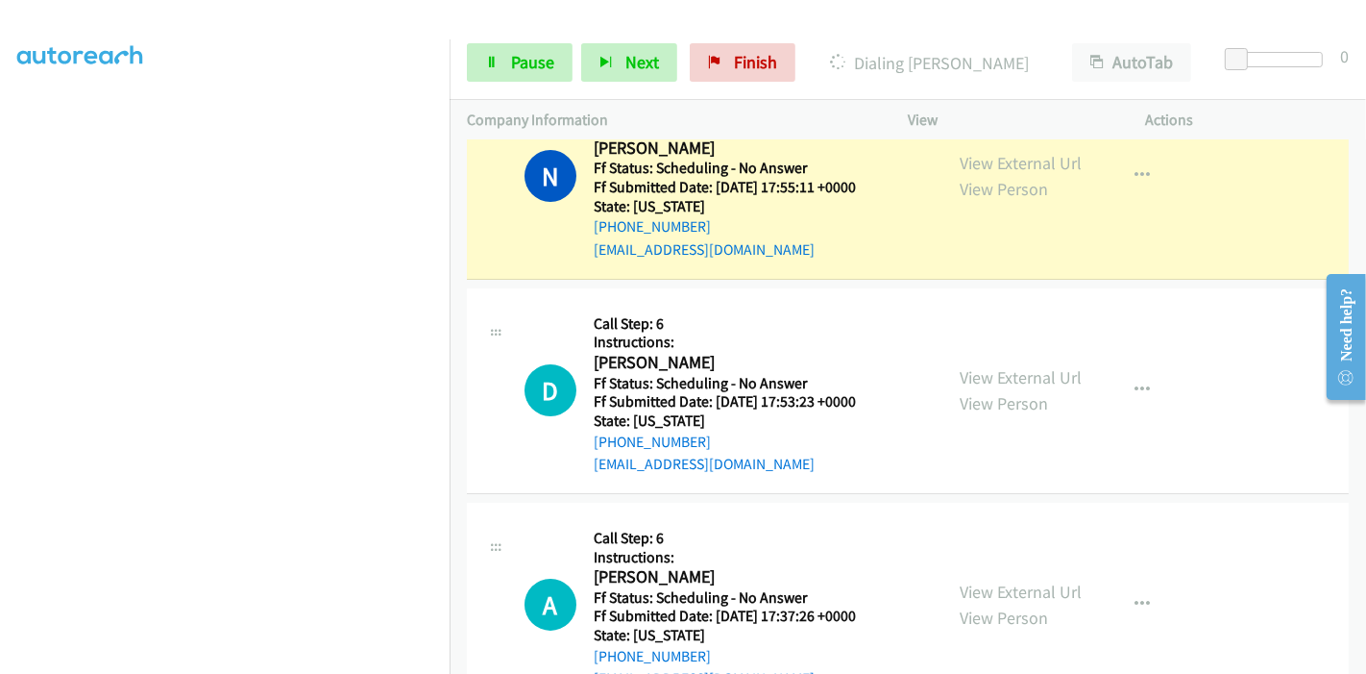
scroll to position [12403, 0]
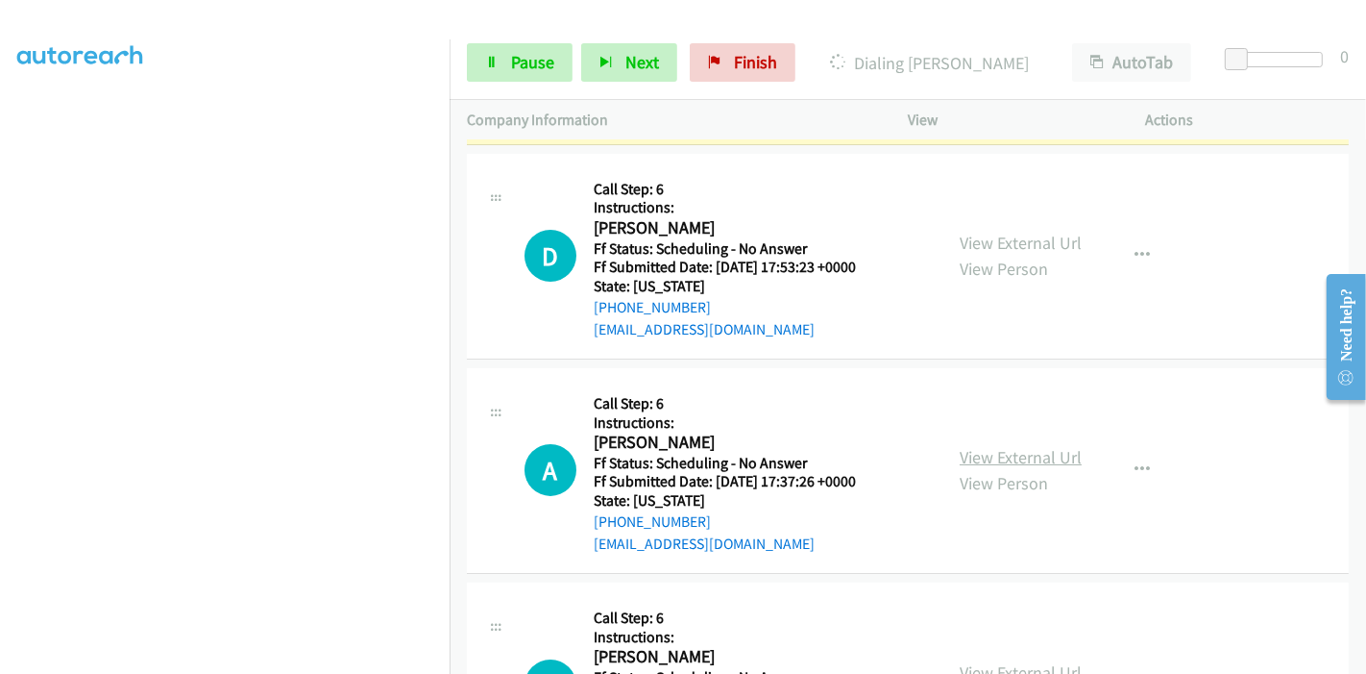
click at [982, 446] on link "View External Url" at bounding box center [1021, 457] width 122 height 22
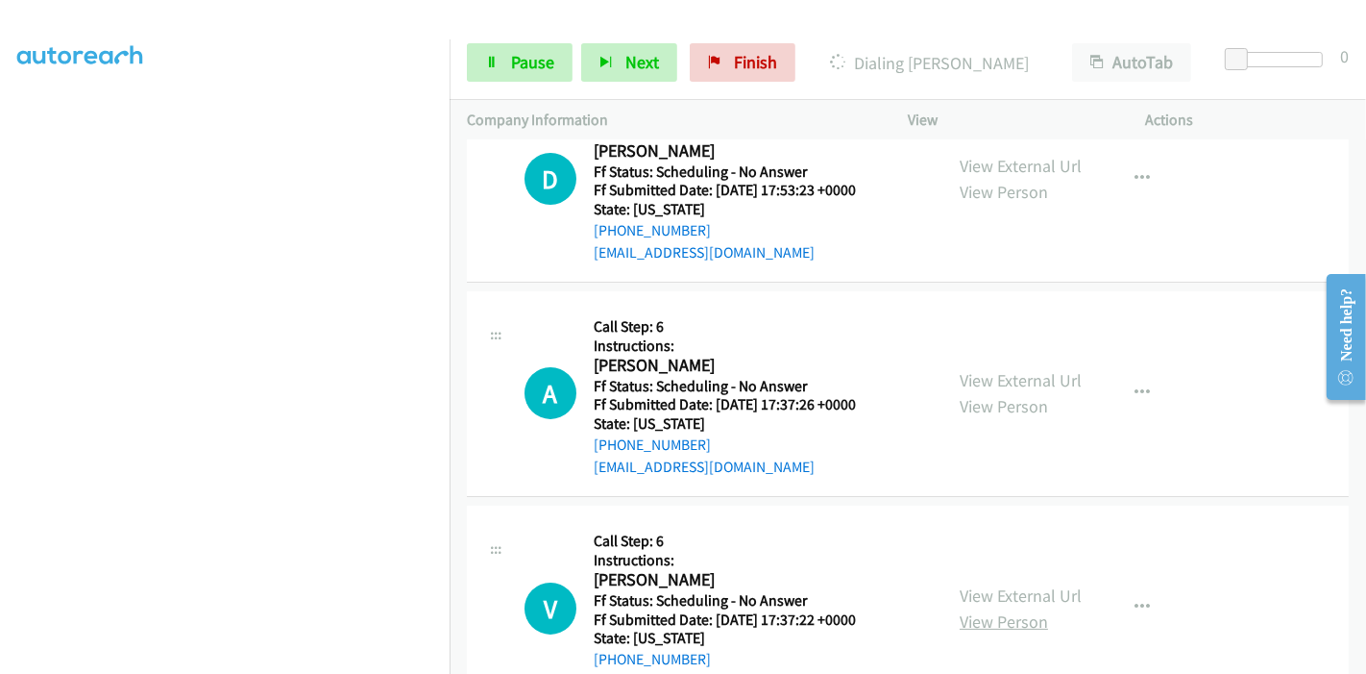
scroll to position [12616, 0]
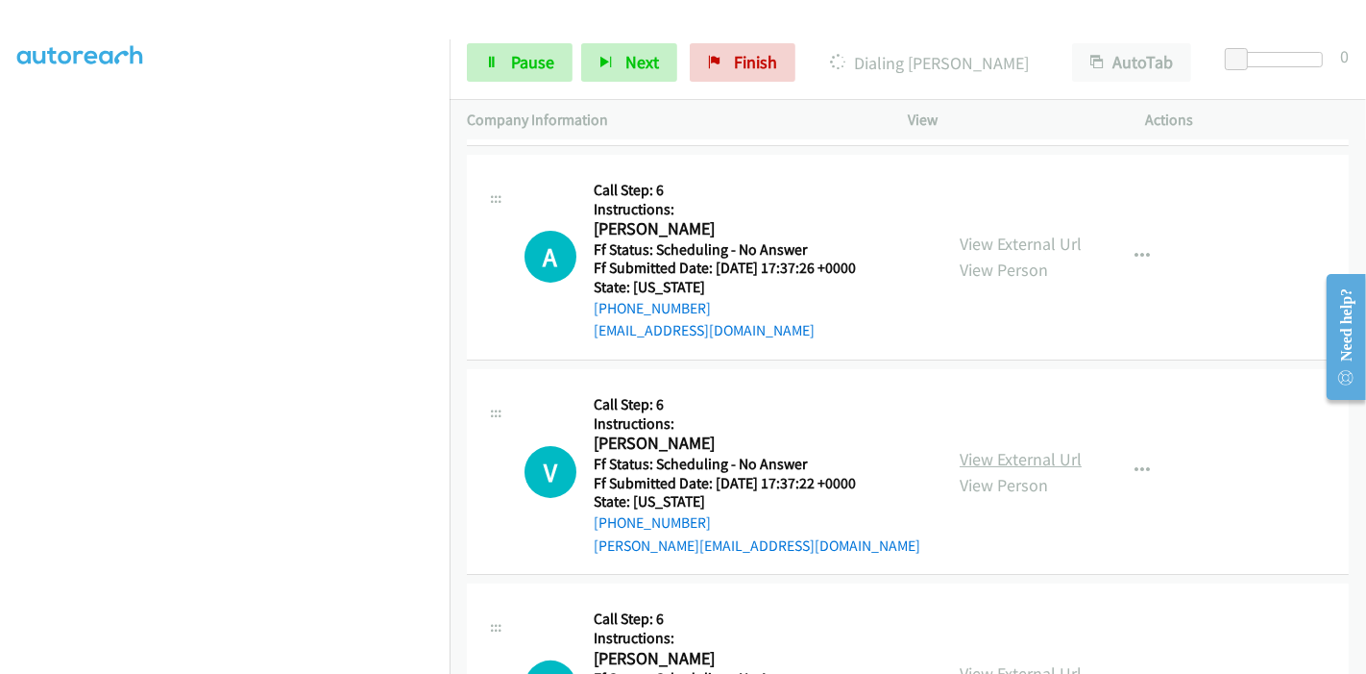
click at [970, 448] on link "View External Url" at bounding box center [1021, 459] width 122 height 22
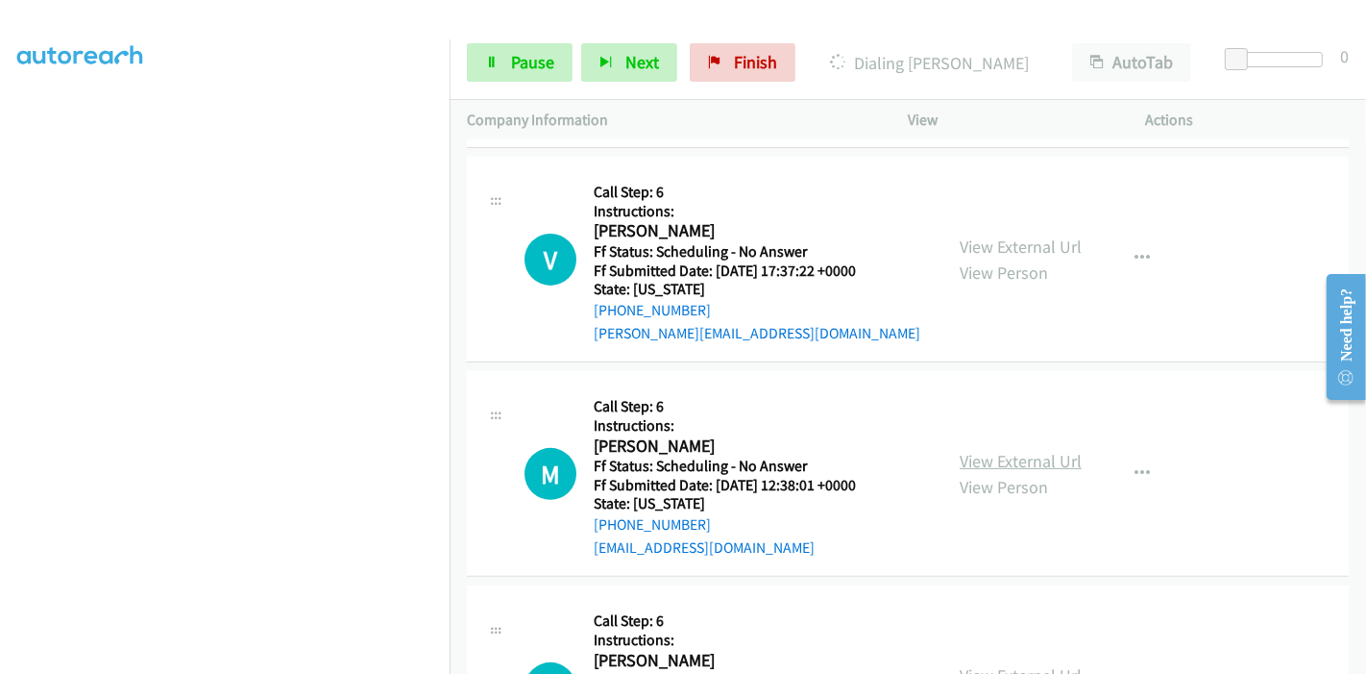
scroll to position [12829, 0]
click at [1011, 449] on link "View External Url" at bounding box center [1021, 460] width 122 height 22
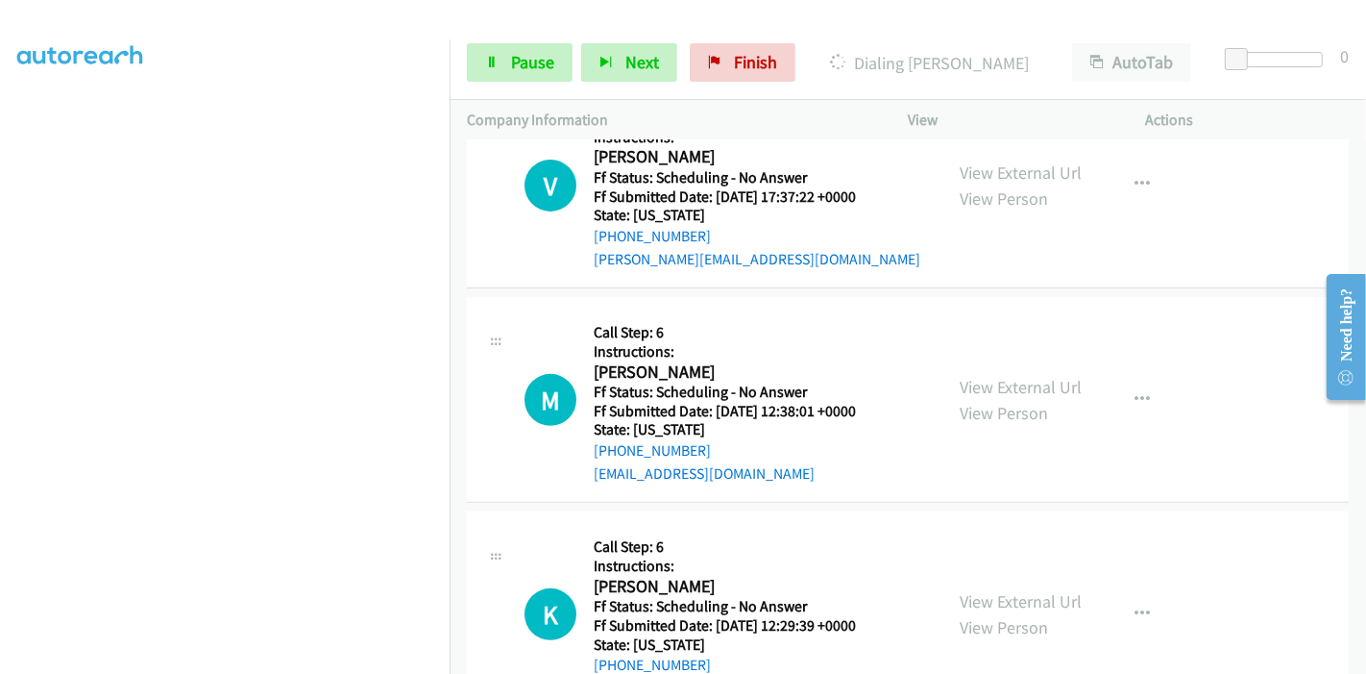
scroll to position [12936, 0]
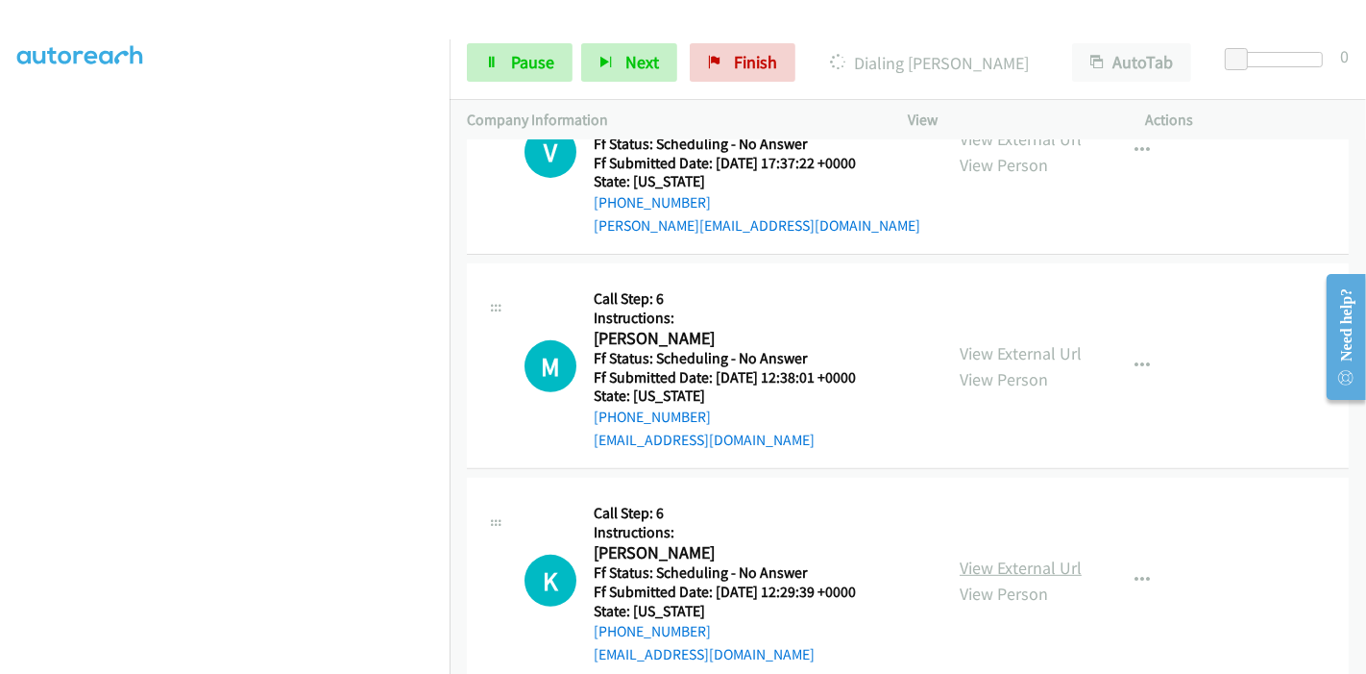
click at [966, 556] on link "View External Url" at bounding box center [1021, 567] width 122 height 22
click at [528, 67] on span "Pause" at bounding box center [532, 62] width 43 height 22
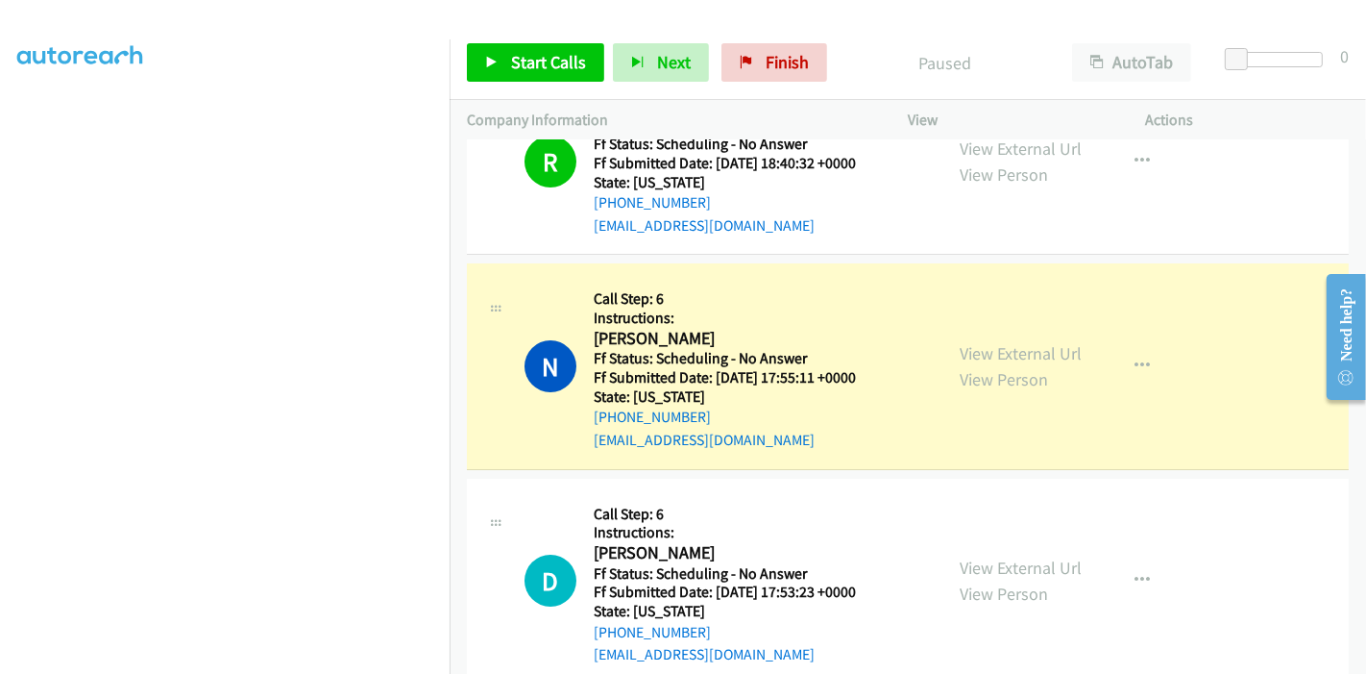
scroll to position [11975, 0]
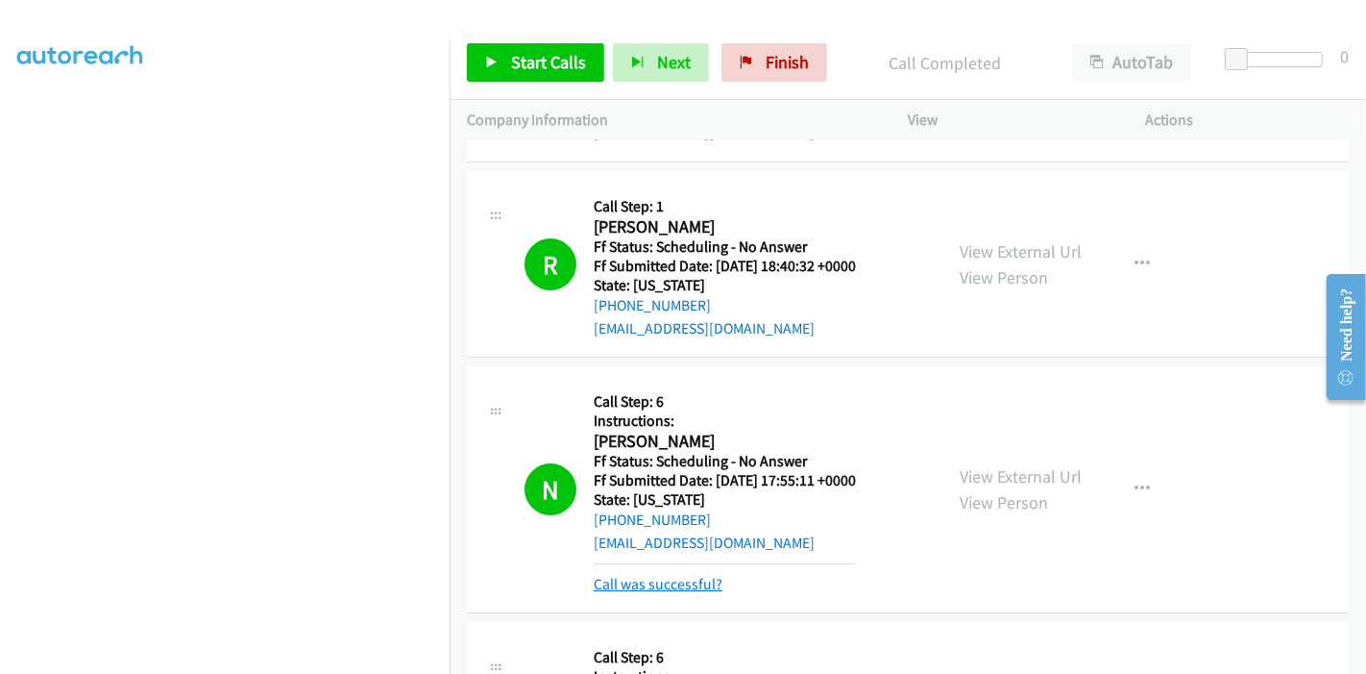
click at [655, 575] on link "Call was successful?" at bounding box center [658, 584] width 129 height 18
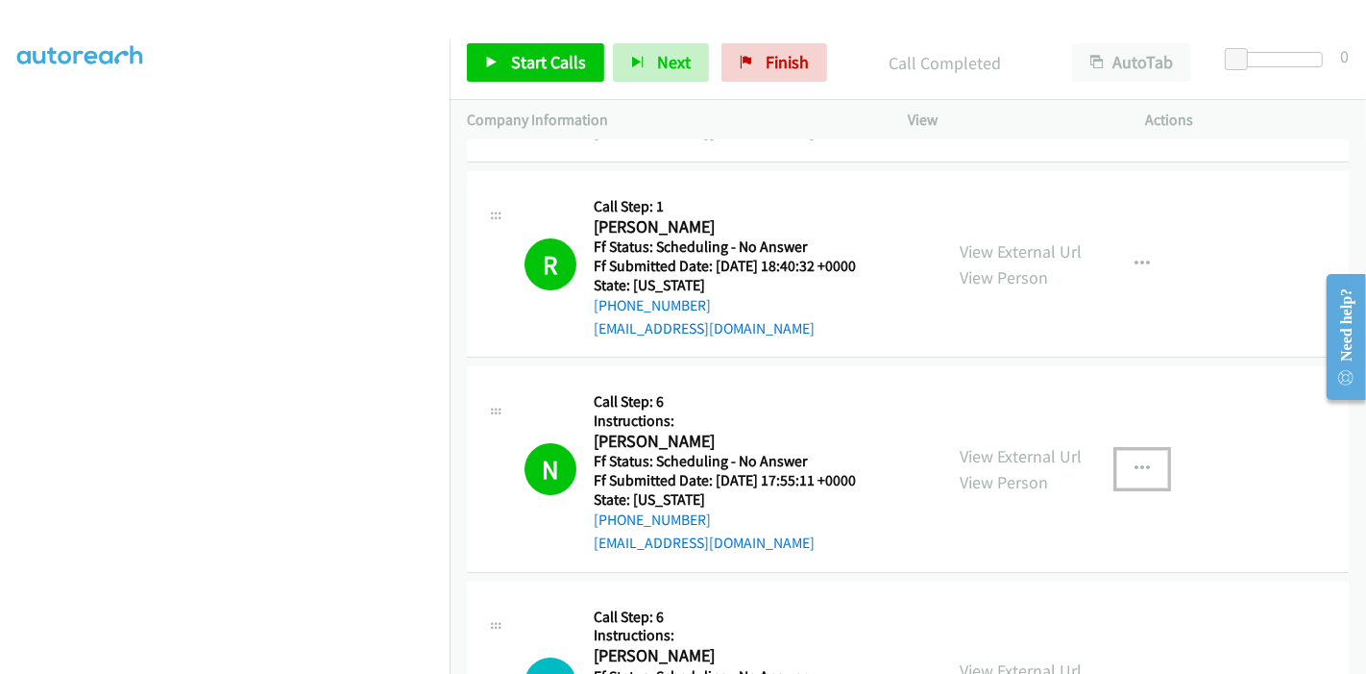
click at [1123, 450] on button "button" at bounding box center [1143, 469] width 52 height 38
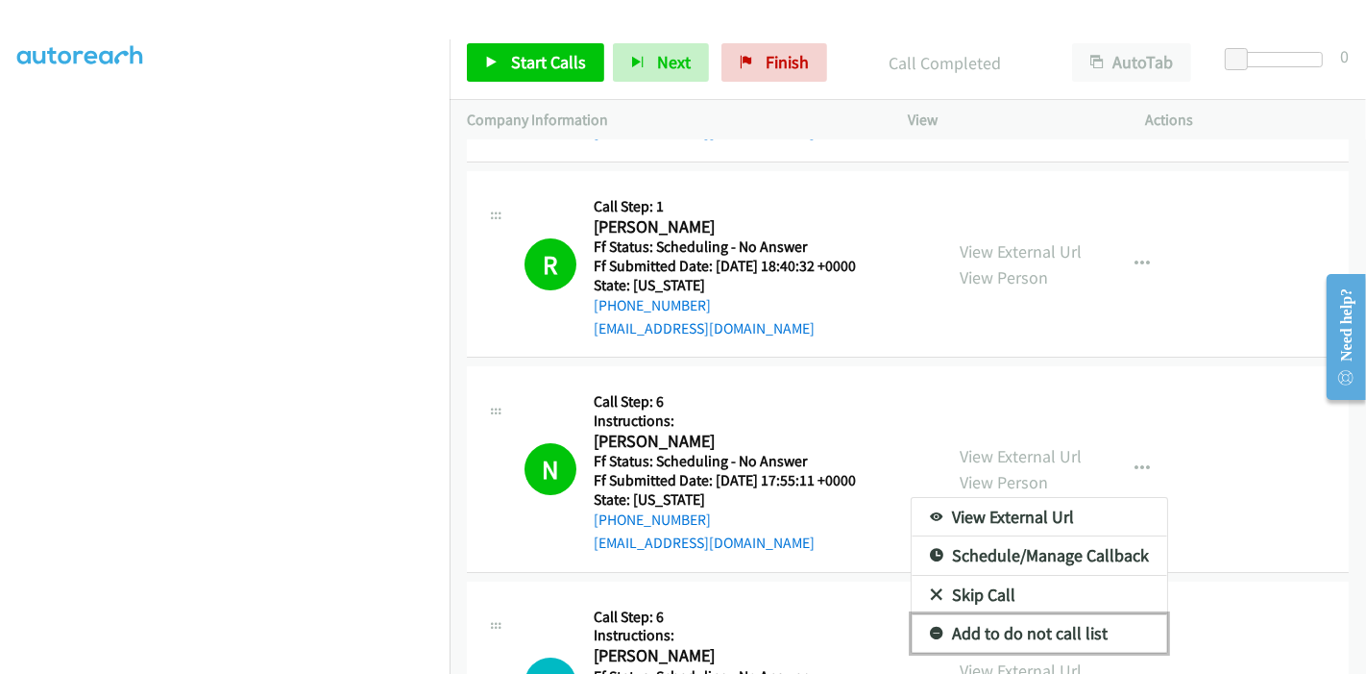
click at [1073, 614] on link "Add to do not call list" at bounding box center [1040, 633] width 256 height 38
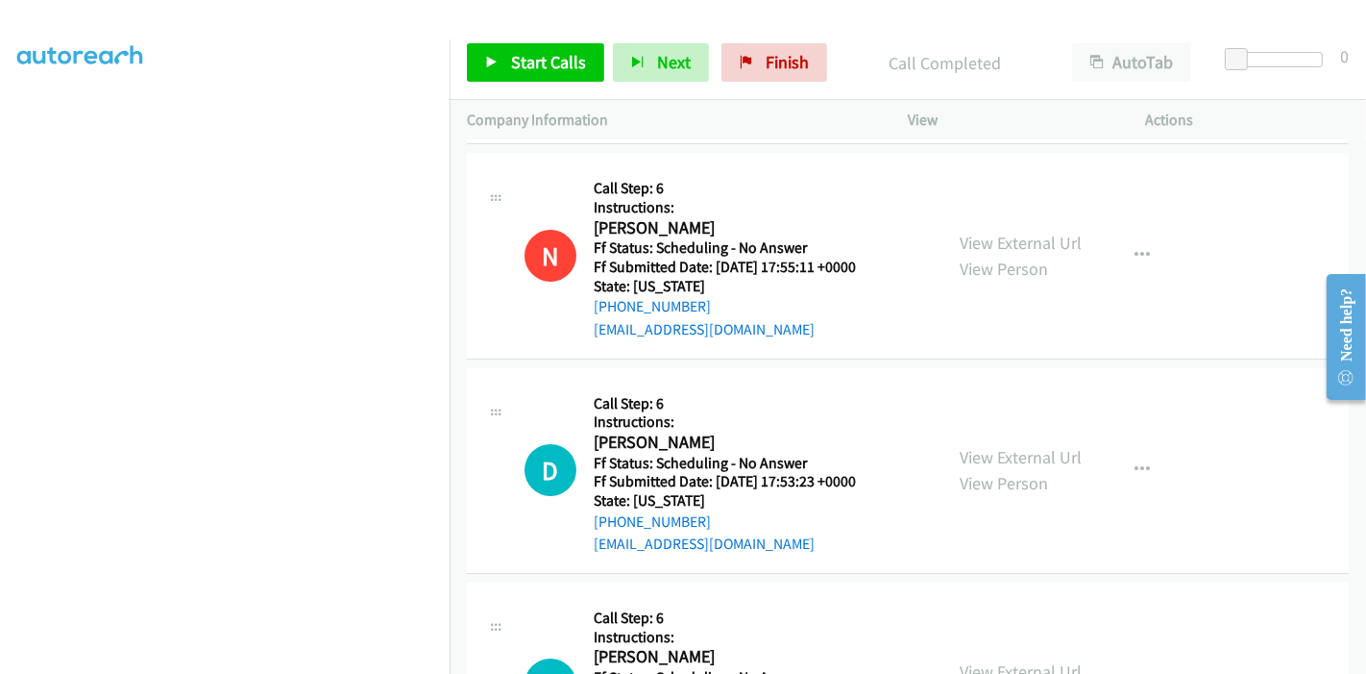
scroll to position [12296, 0]
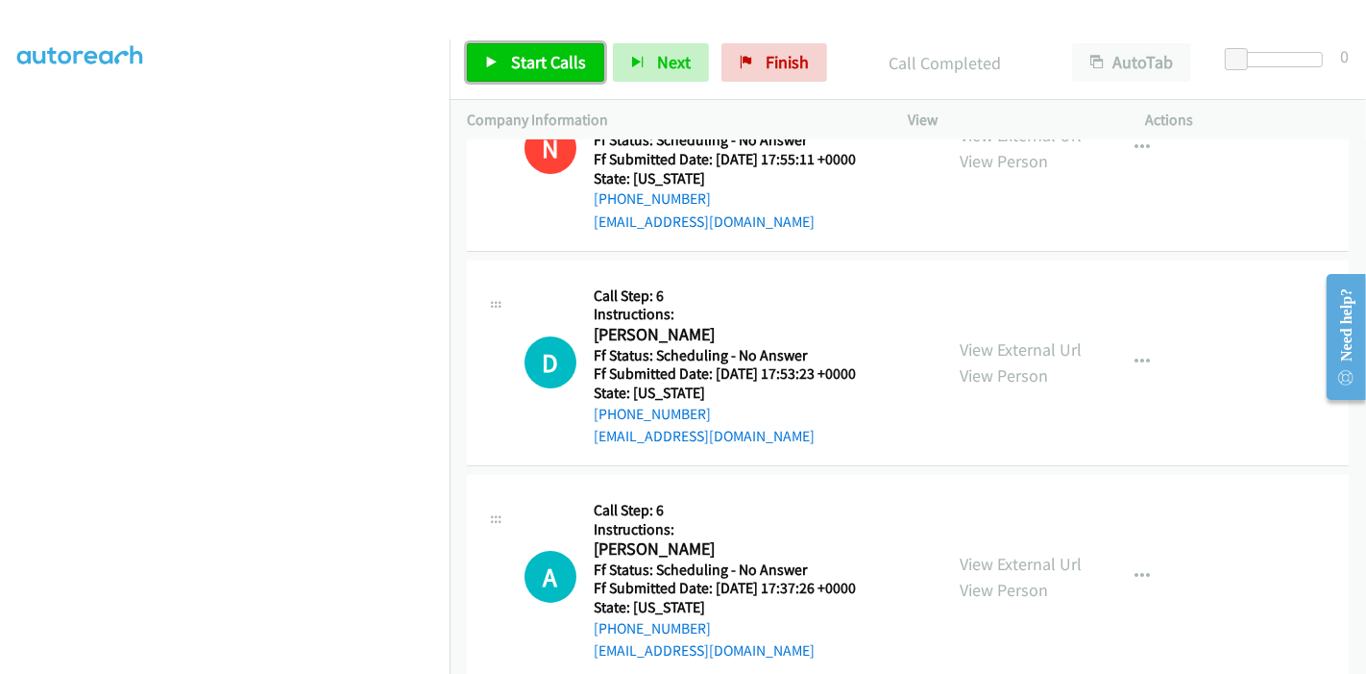
click at [496, 69] on link "Start Calls" at bounding box center [535, 62] width 137 height 38
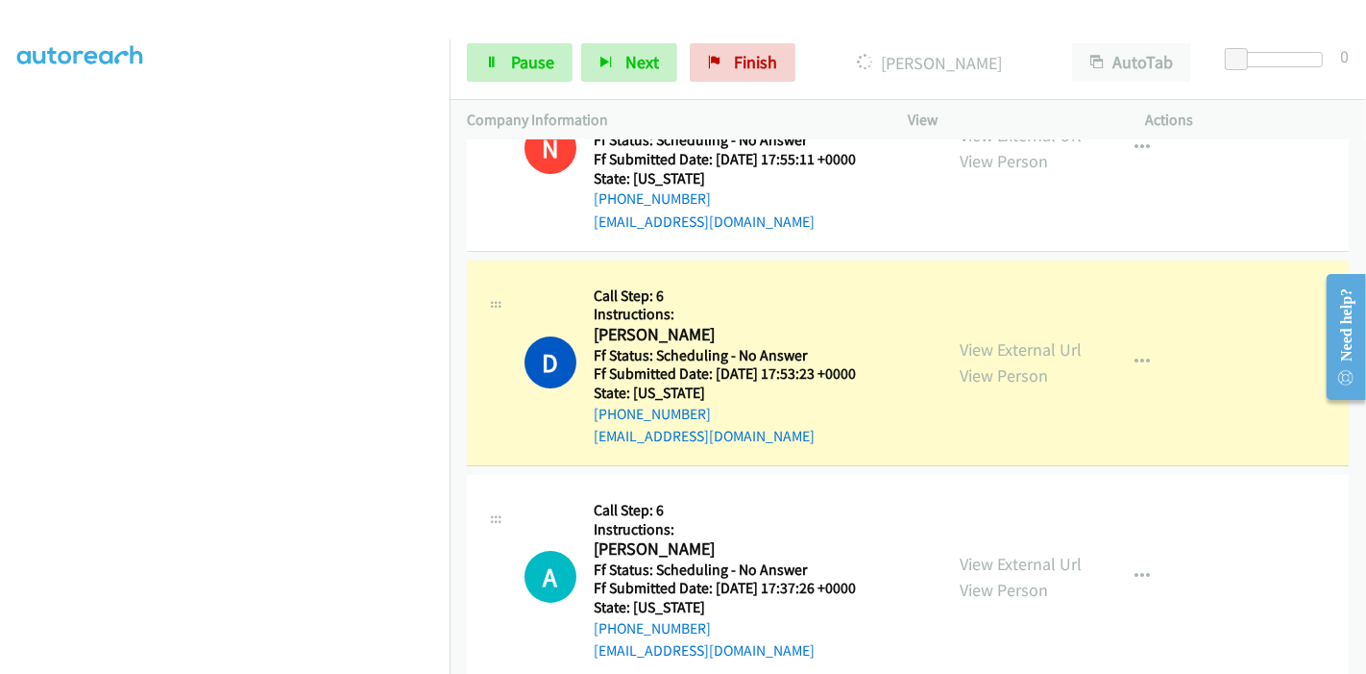
scroll to position [0, 0]
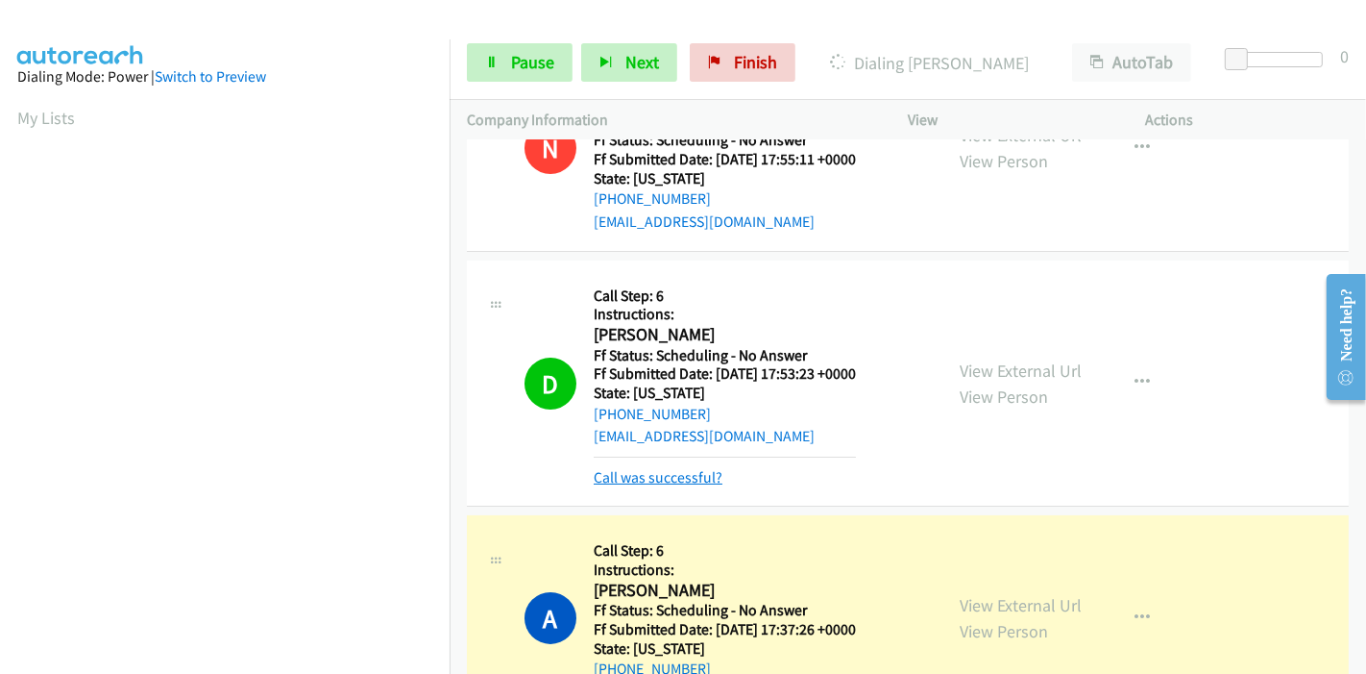
click at [672, 468] on link "Call was successful?" at bounding box center [658, 477] width 129 height 18
click at [625, 469] on link "Call was successful?" at bounding box center [658, 478] width 129 height 18
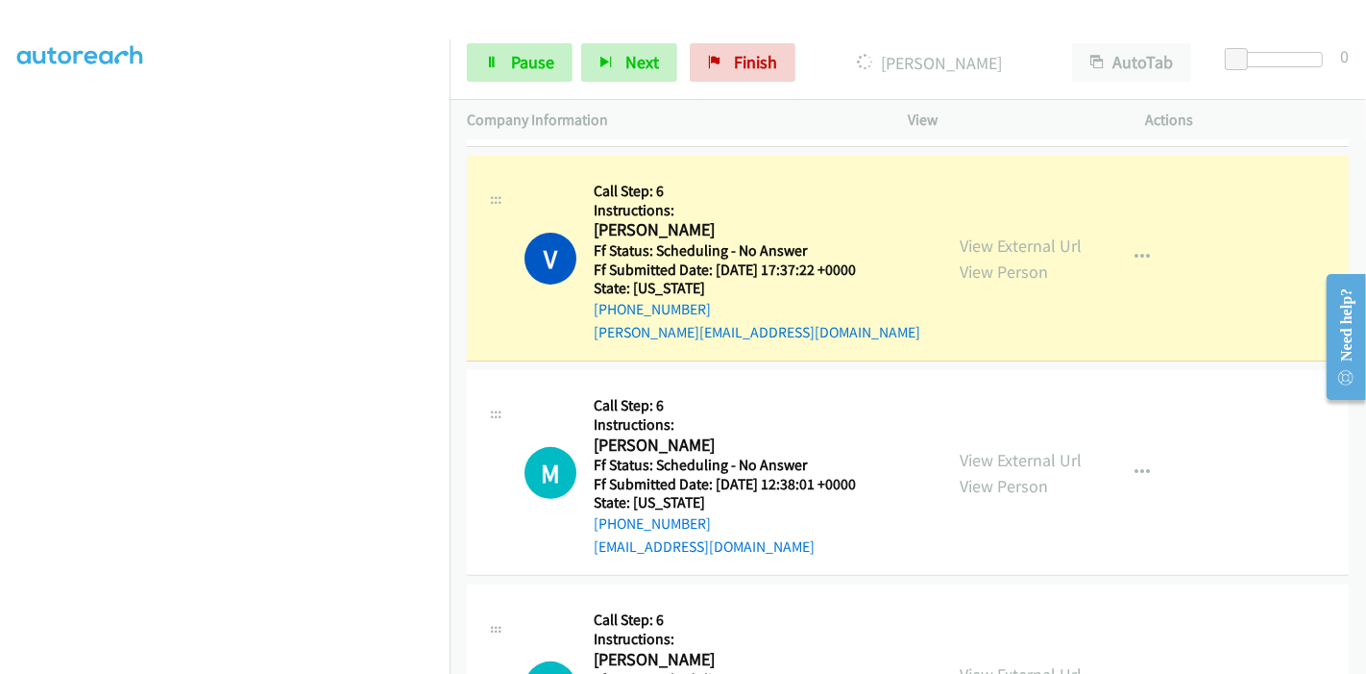
scroll to position [405, 0]
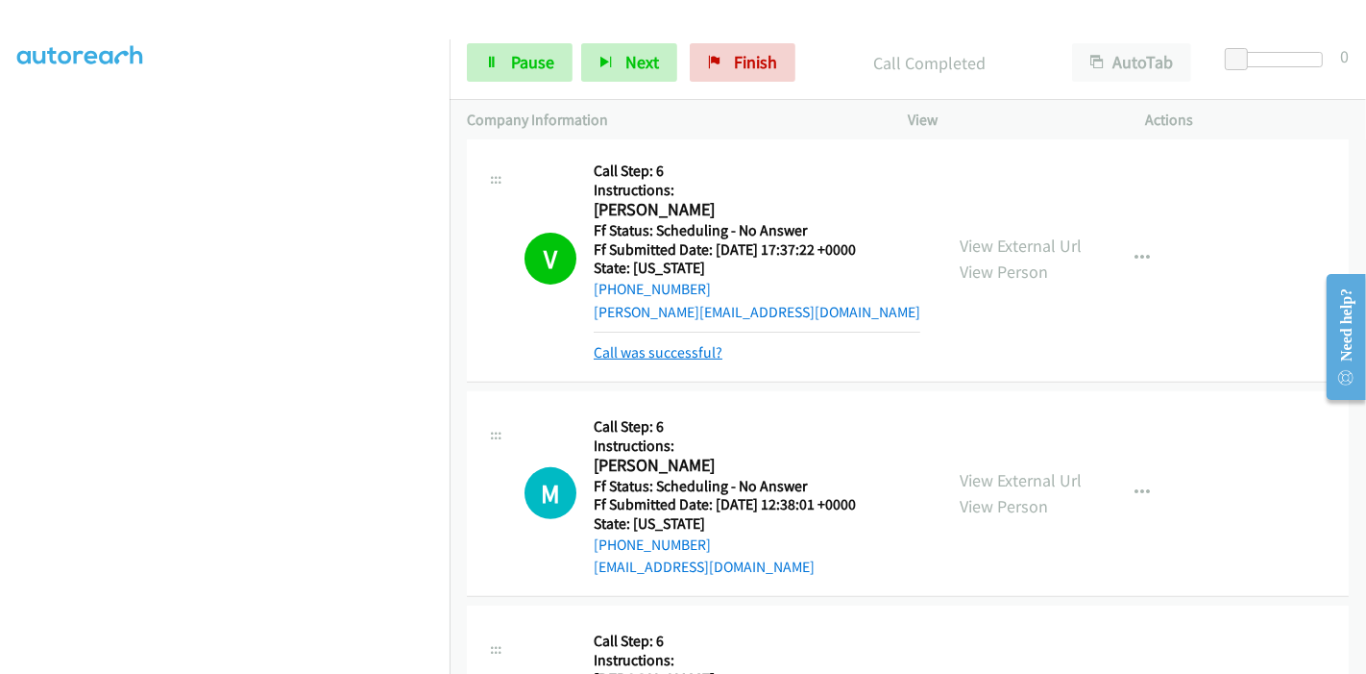
click at [663, 343] on link "Call was successful?" at bounding box center [658, 352] width 129 height 18
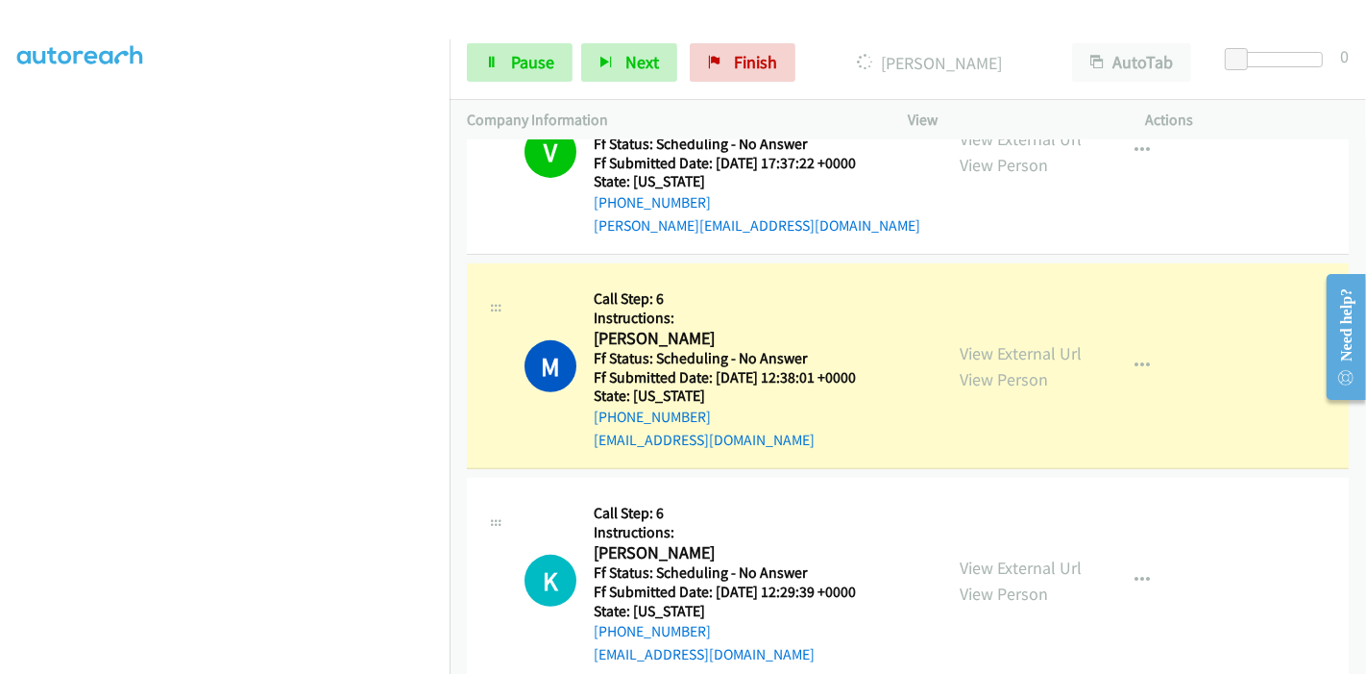
scroll to position [0, 0]
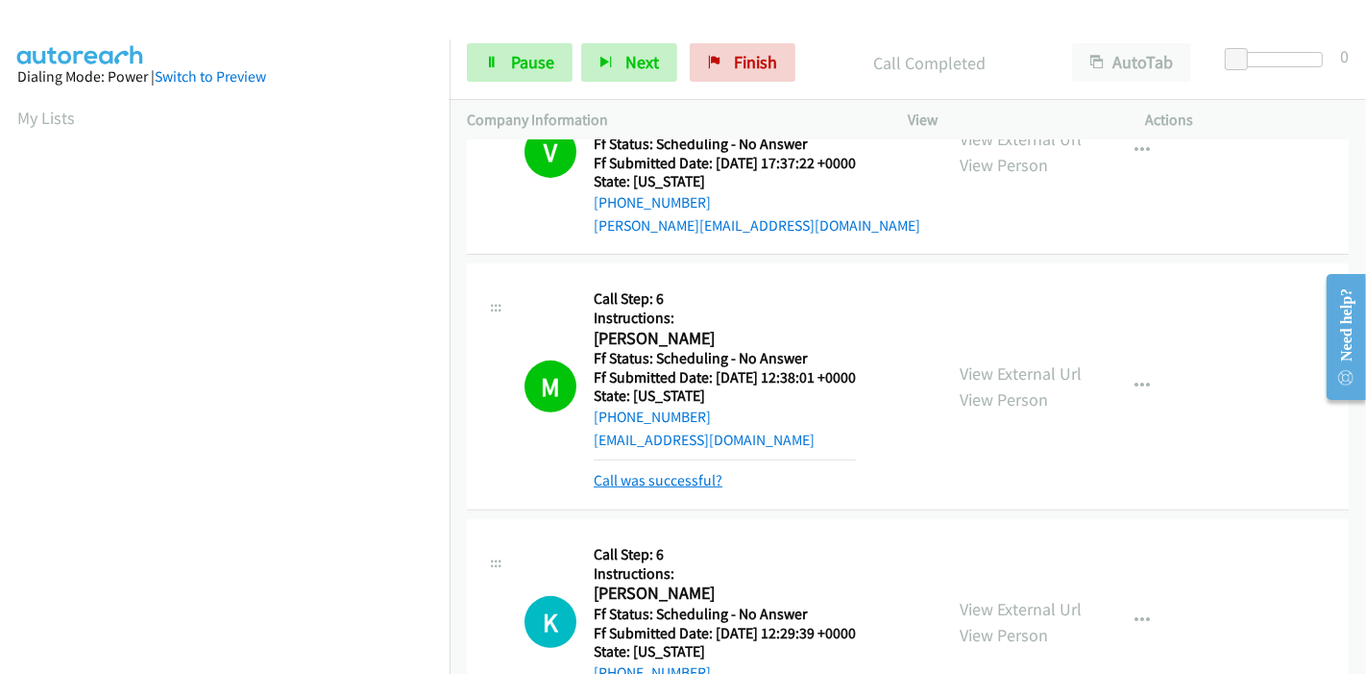
click at [670, 471] on link "Call was successful?" at bounding box center [658, 480] width 129 height 18
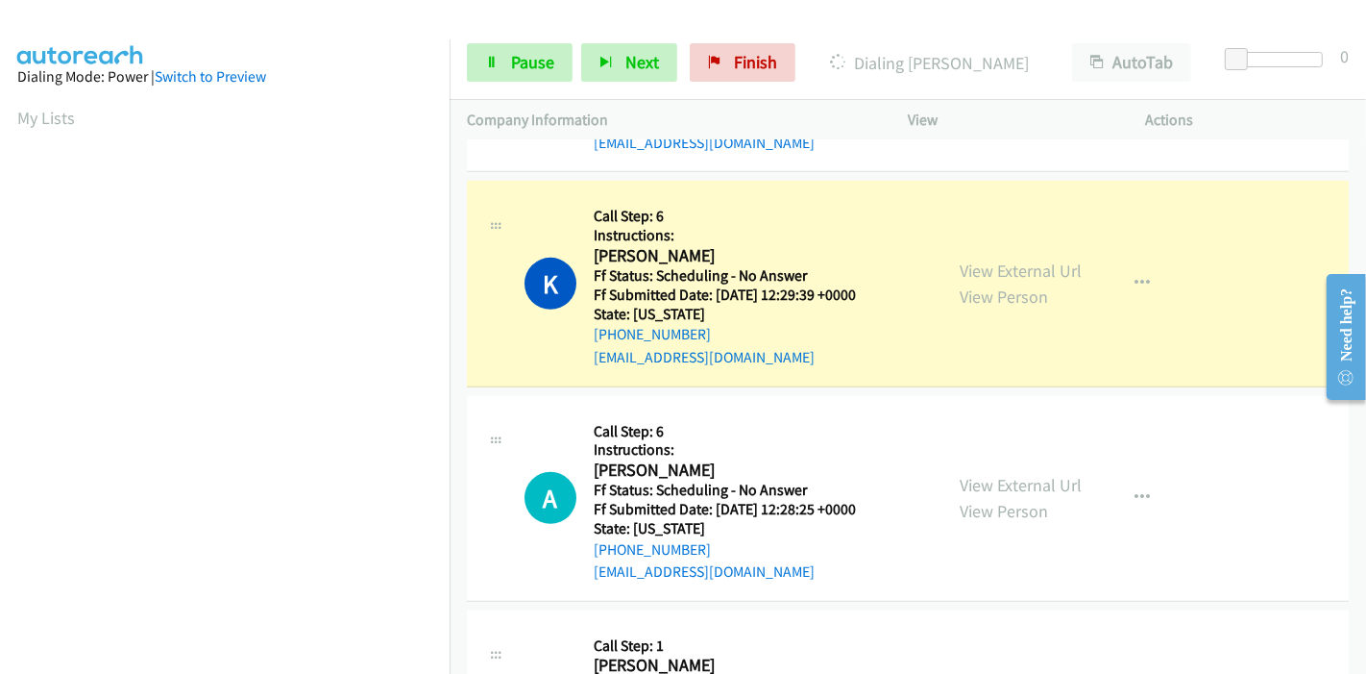
scroll to position [13257, 0]
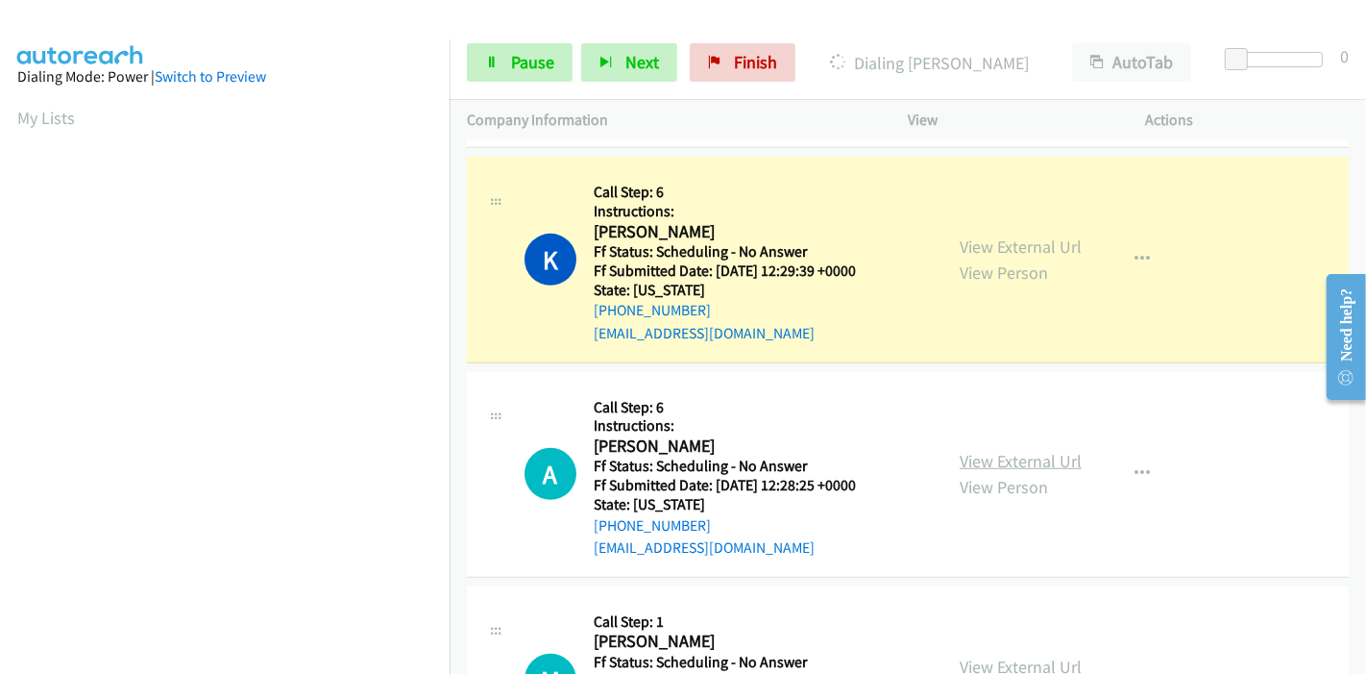
click at [1001, 450] on link "View External Url" at bounding box center [1021, 461] width 122 height 22
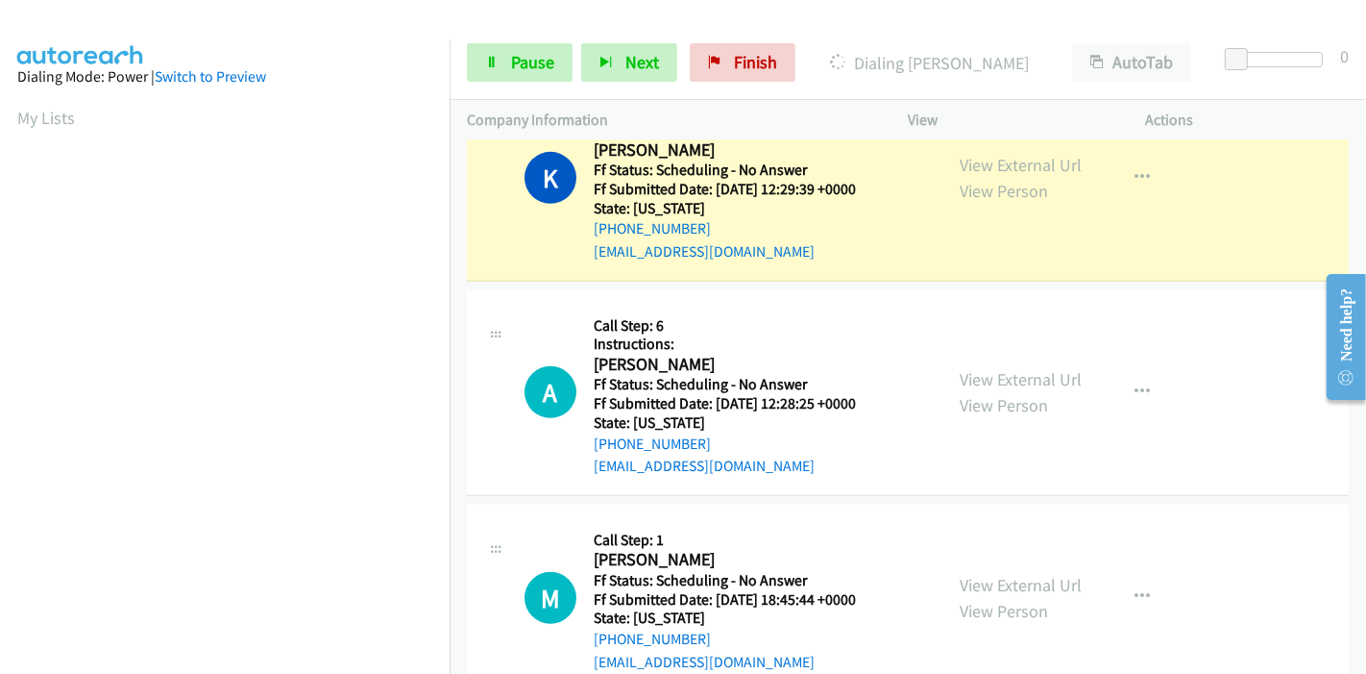
scroll to position [13470, 0]
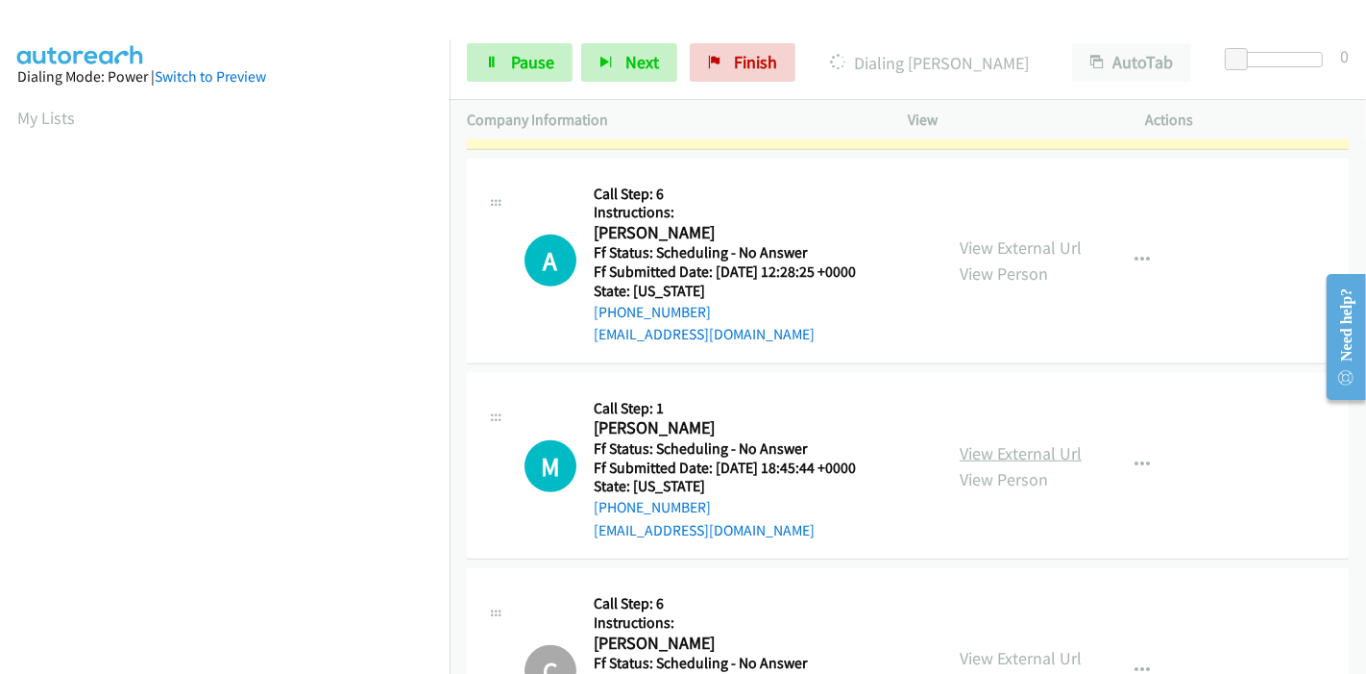
click at [974, 442] on link "View External Url" at bounding box center [1021, 453] width 122 height 22
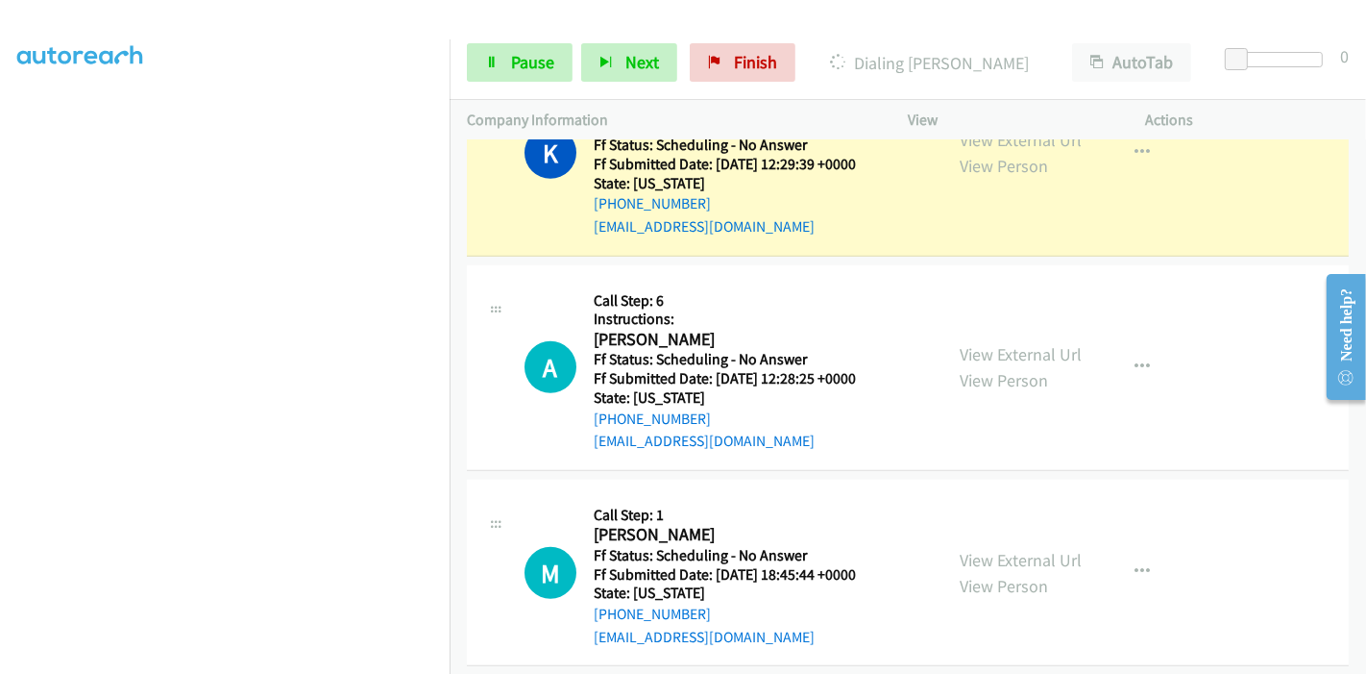
scroll to position [405, 0]
click at [517, 64] on span "Pause" at bounding box center [532, 62] width 43 height 22
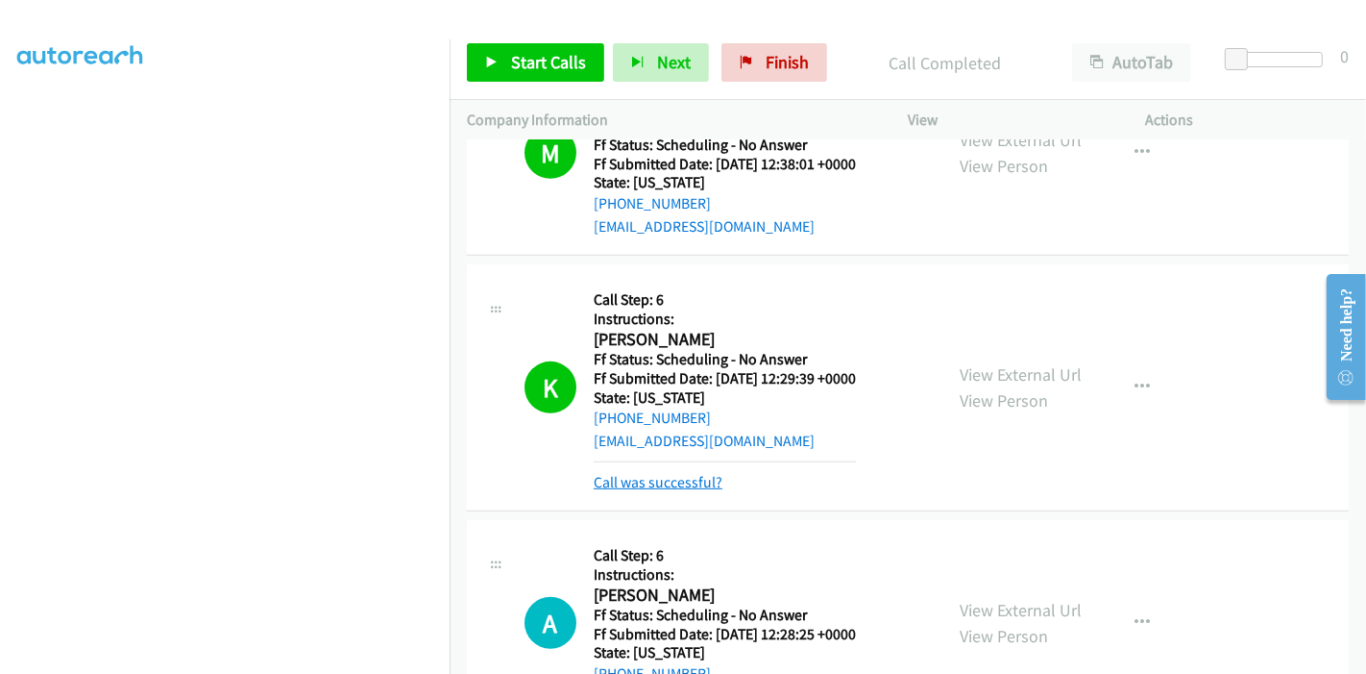
click at [667, 473] on link "Call was successful?" at bounding box center [658, 482] width 129 height 18
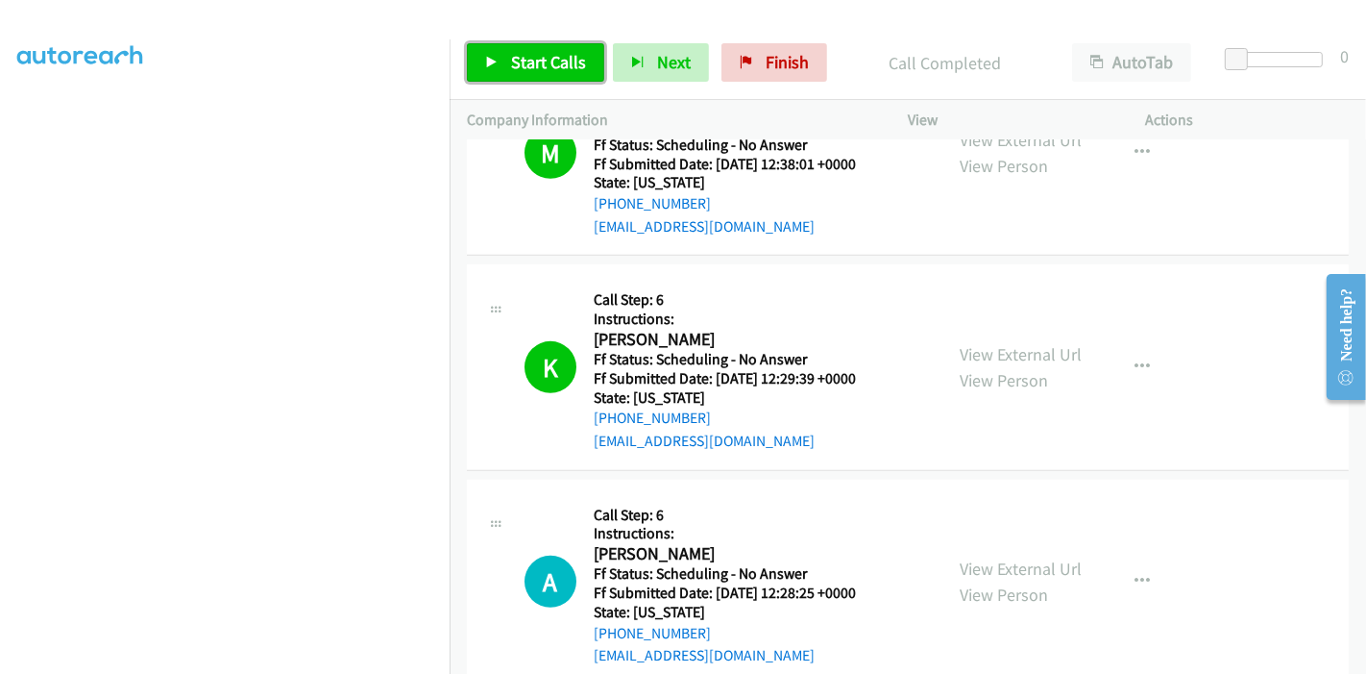
click at [519, 69] on span "Start Calls" at bounding box center [548, 62] width 75 height 22
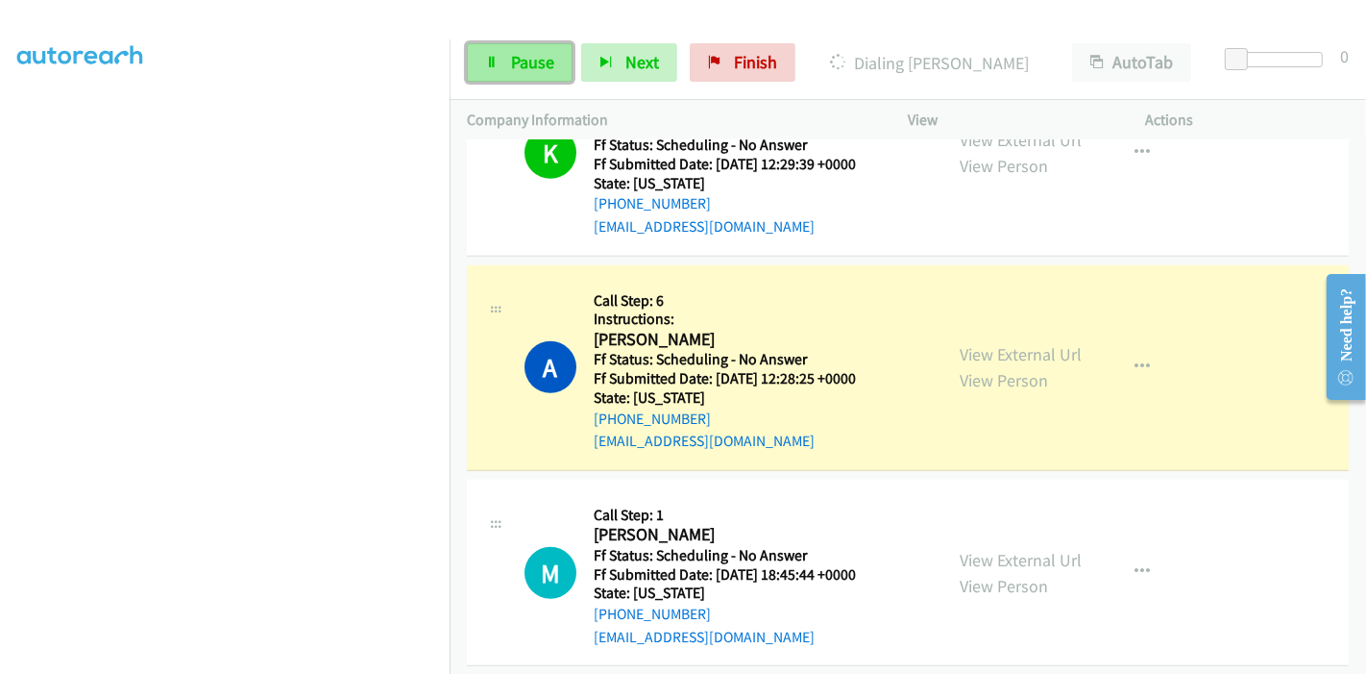
click at [507, 65] on link "Pause" at bounding box center [520, 62] width 106 height 38
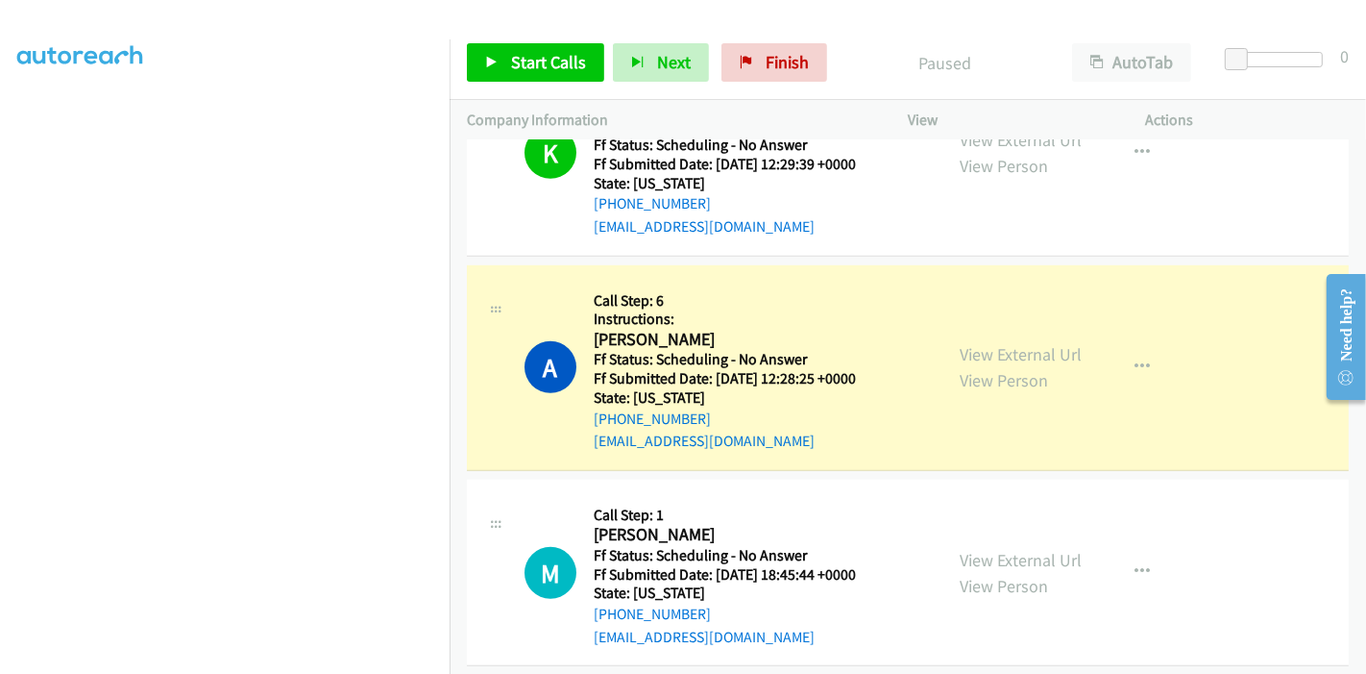
scroll to position [0, 0]
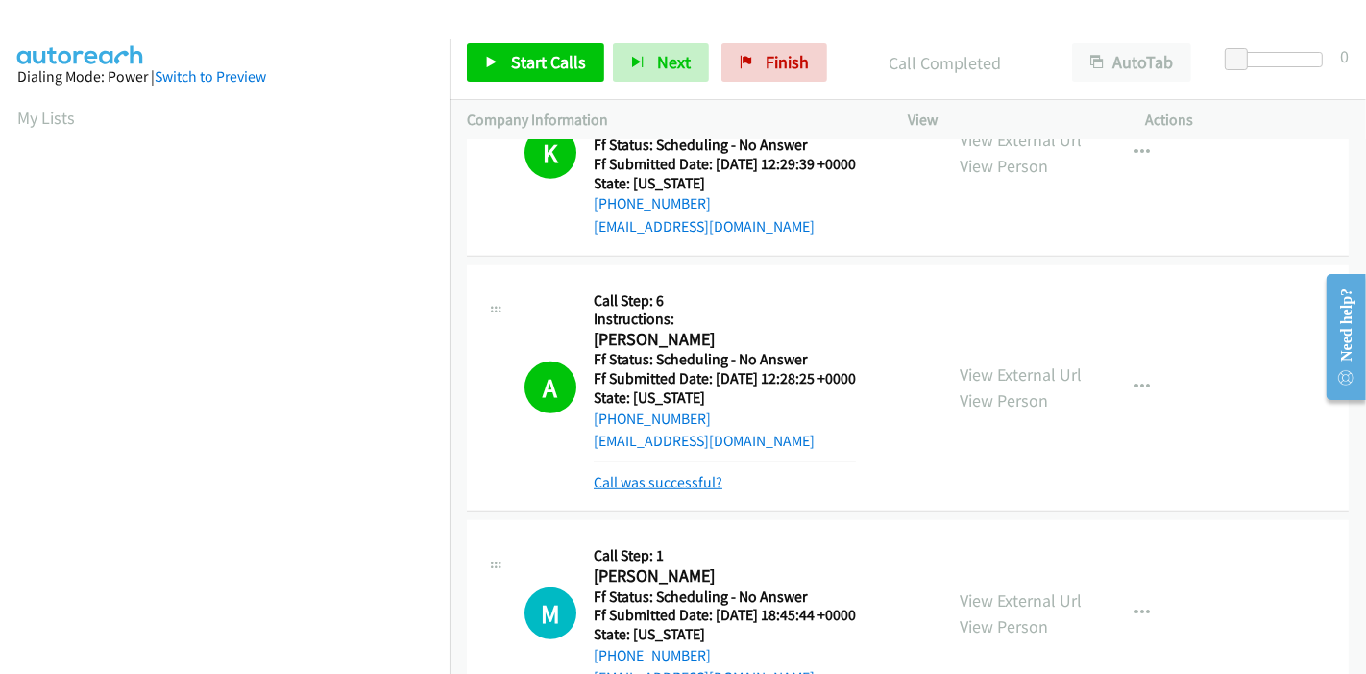
click at [686, 473] on link "Call was successful?" at bounding box center [658, 482] width 129 height 18
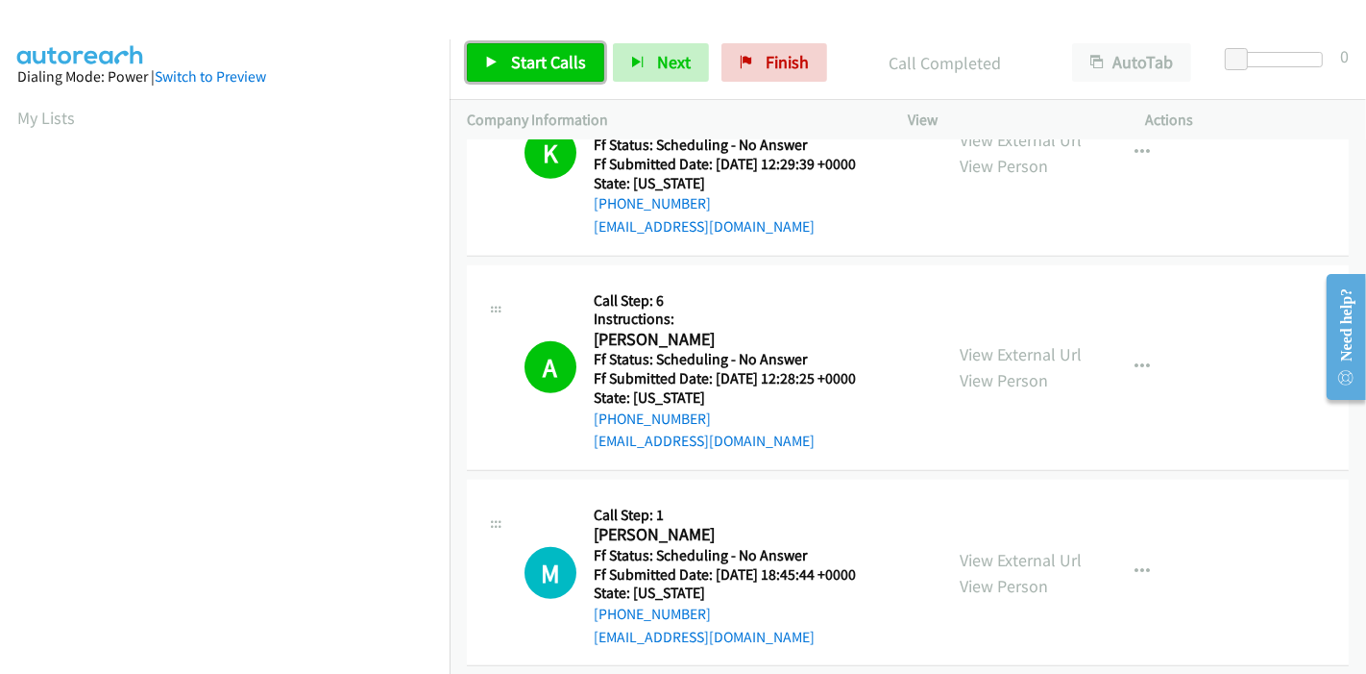
click at [557, 61] on span "Start Calls" at bounding box center [548, 62] width 75 height 22
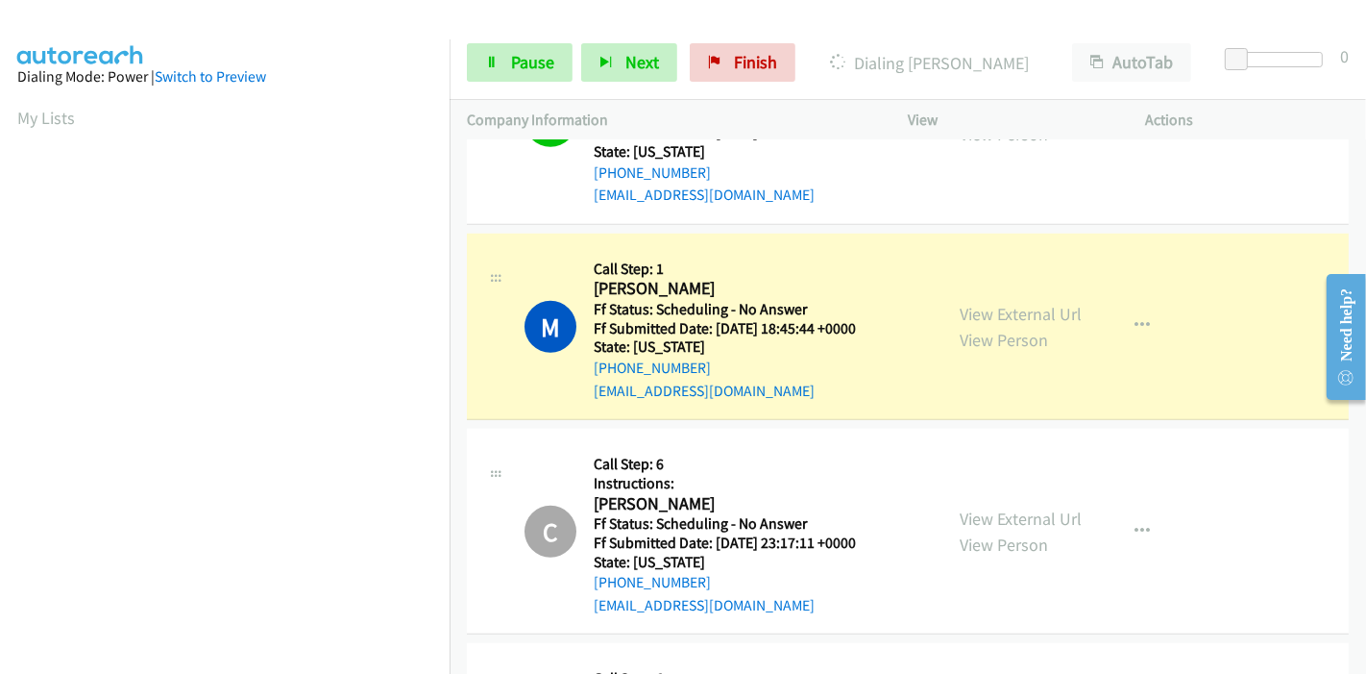
scroll to position [13577, 0]
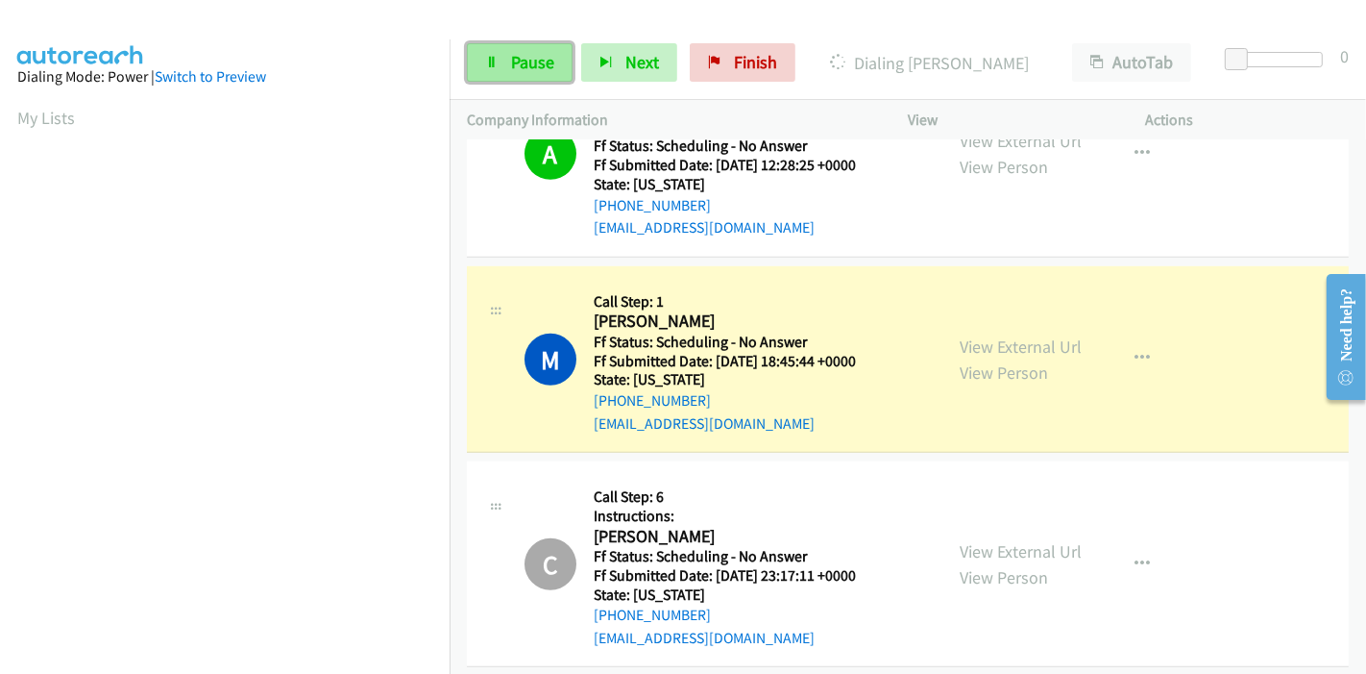
click at [499, 78] on link "Pause" at bounding box center [520, 62] width 106 height 38
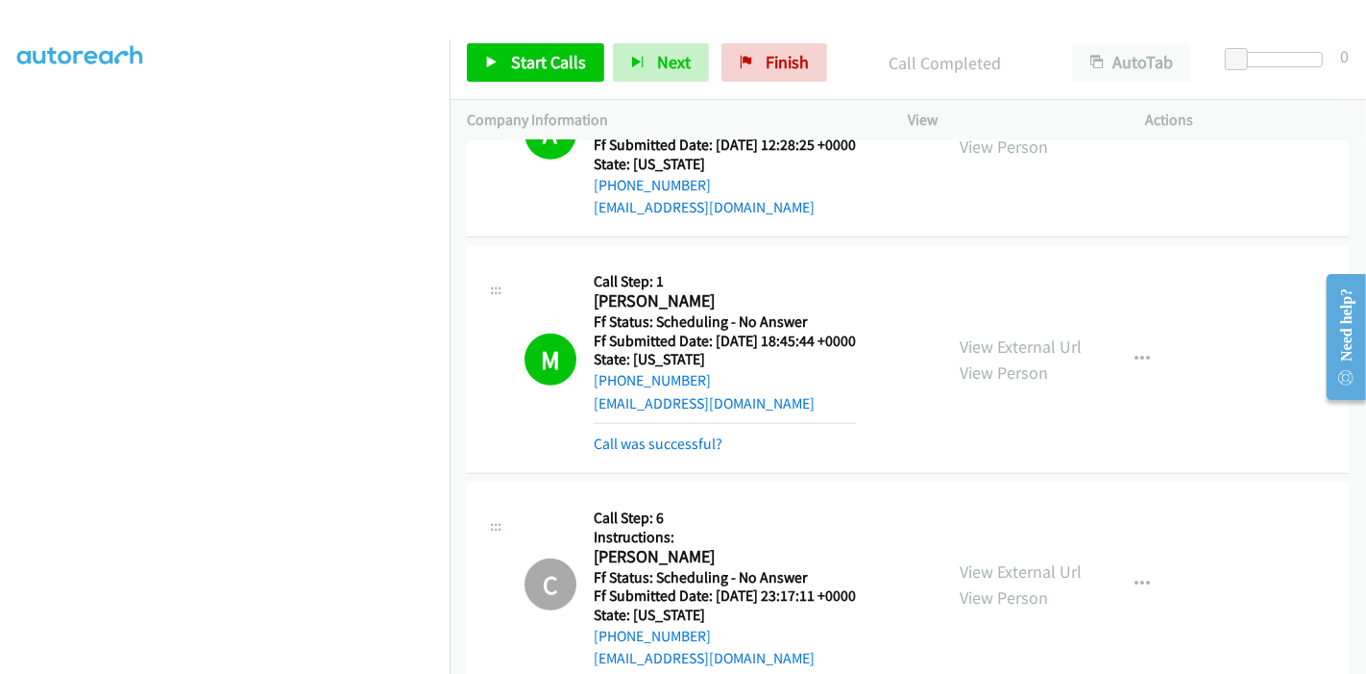
scroll to position [13491, 0]
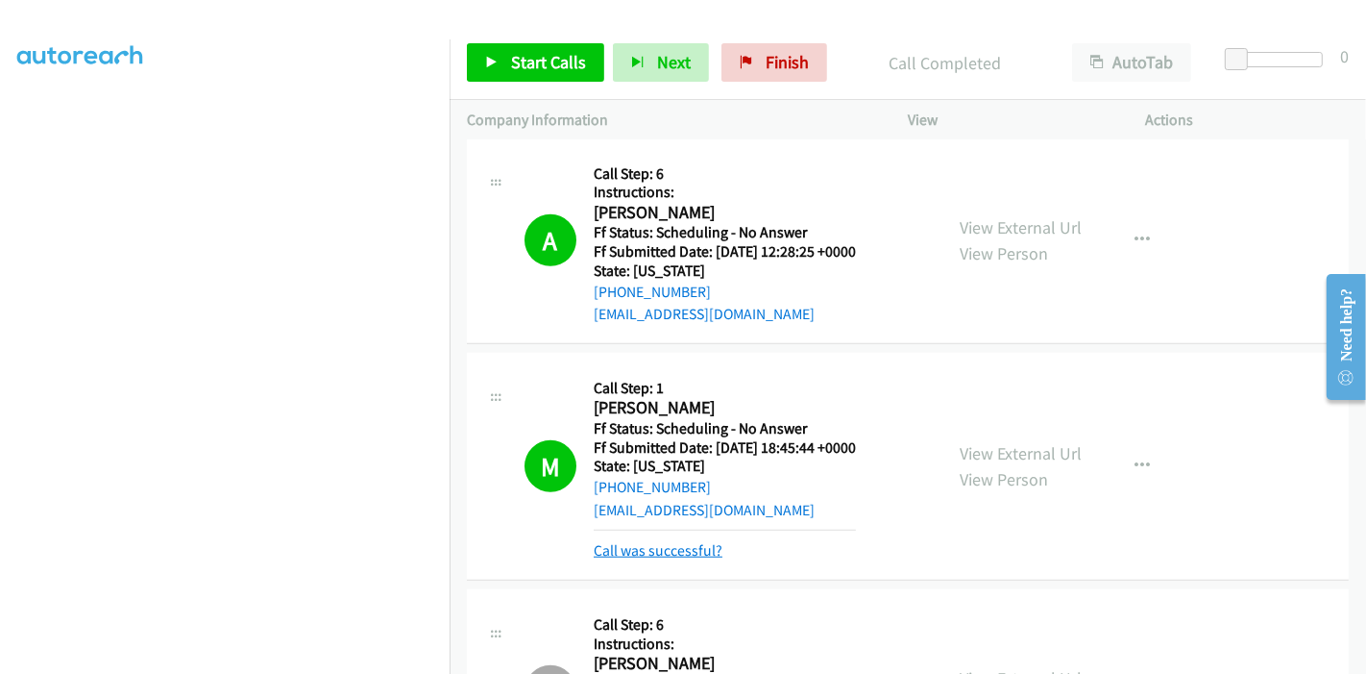
click at [666, 541] on link "Call was successful?" at bounding box center [658, 550] width 129 height 18
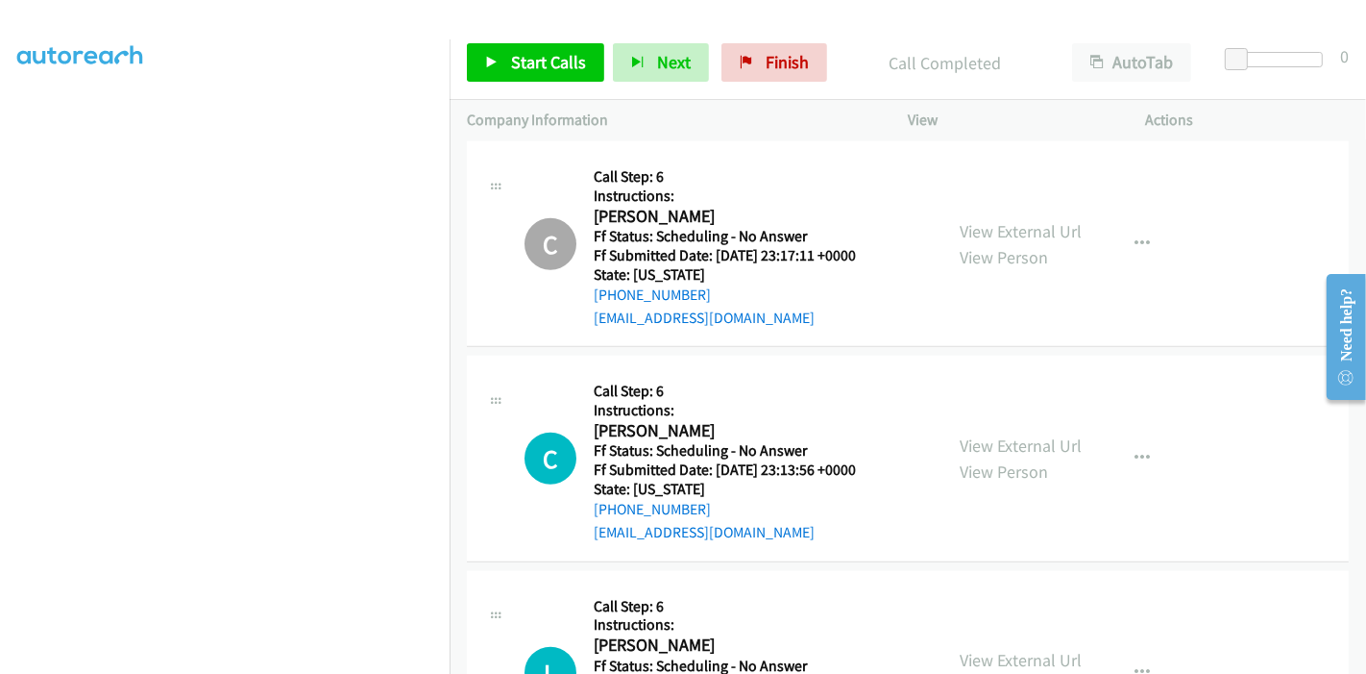
scroll to position [13704, 0]
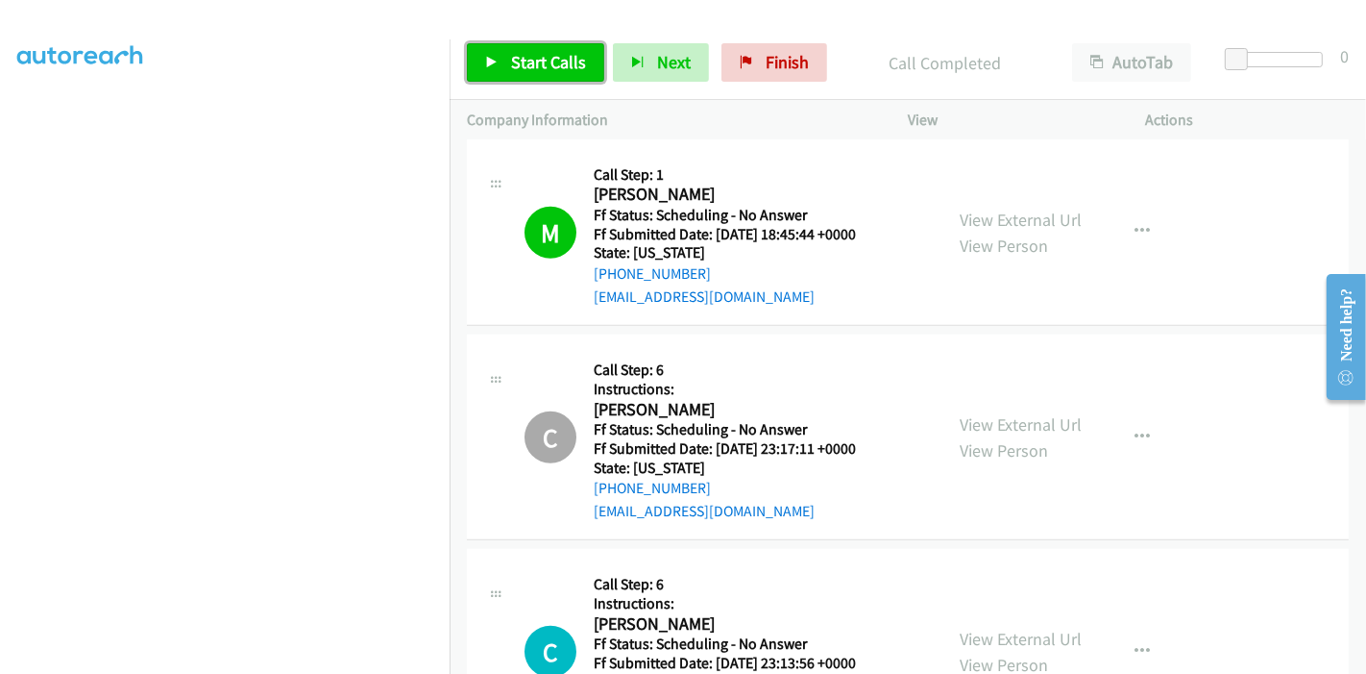
click at [529, 60] on span "Start Calls" at bounding box center [548, 62] width 75 height 22
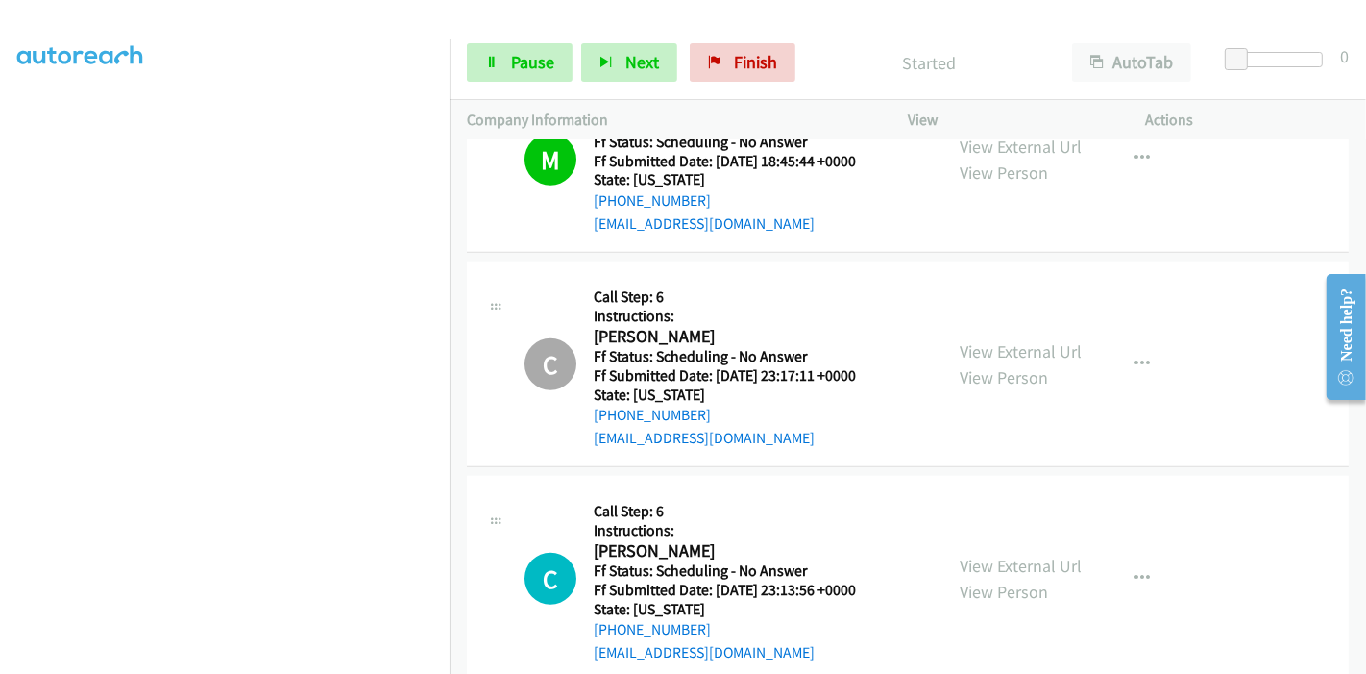
scroll to position [13811, 0]
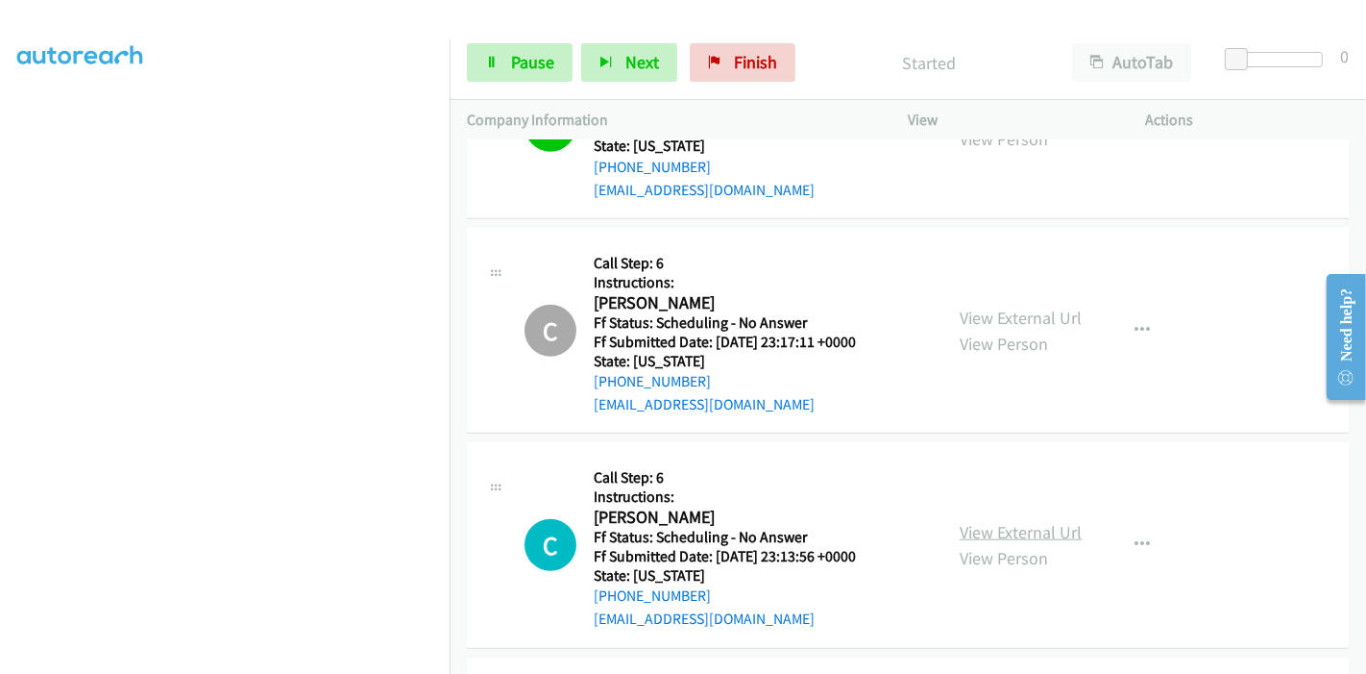
click at [976, 521] on link "View External Url" at bounding box center [1021, 532] width 122 height 22
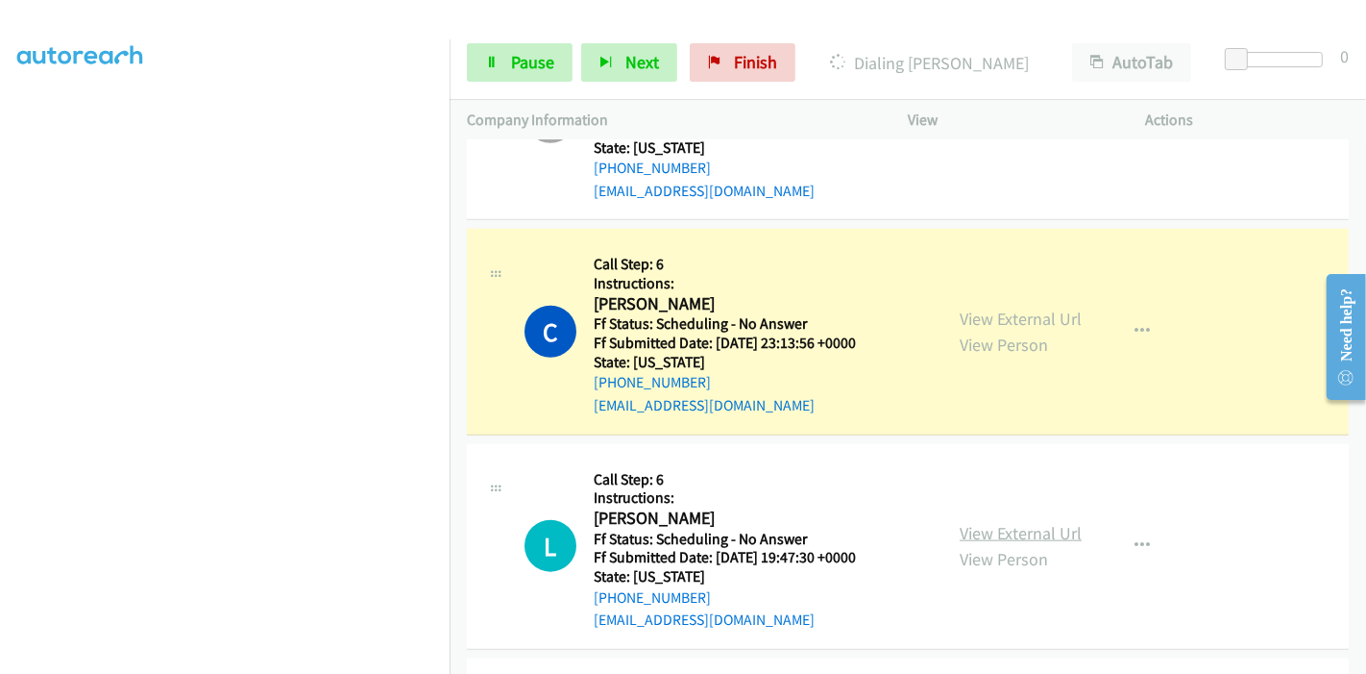
click at [1004, 522] on link "View External Url" at bounding box center [1021, 533] width 122 height 22
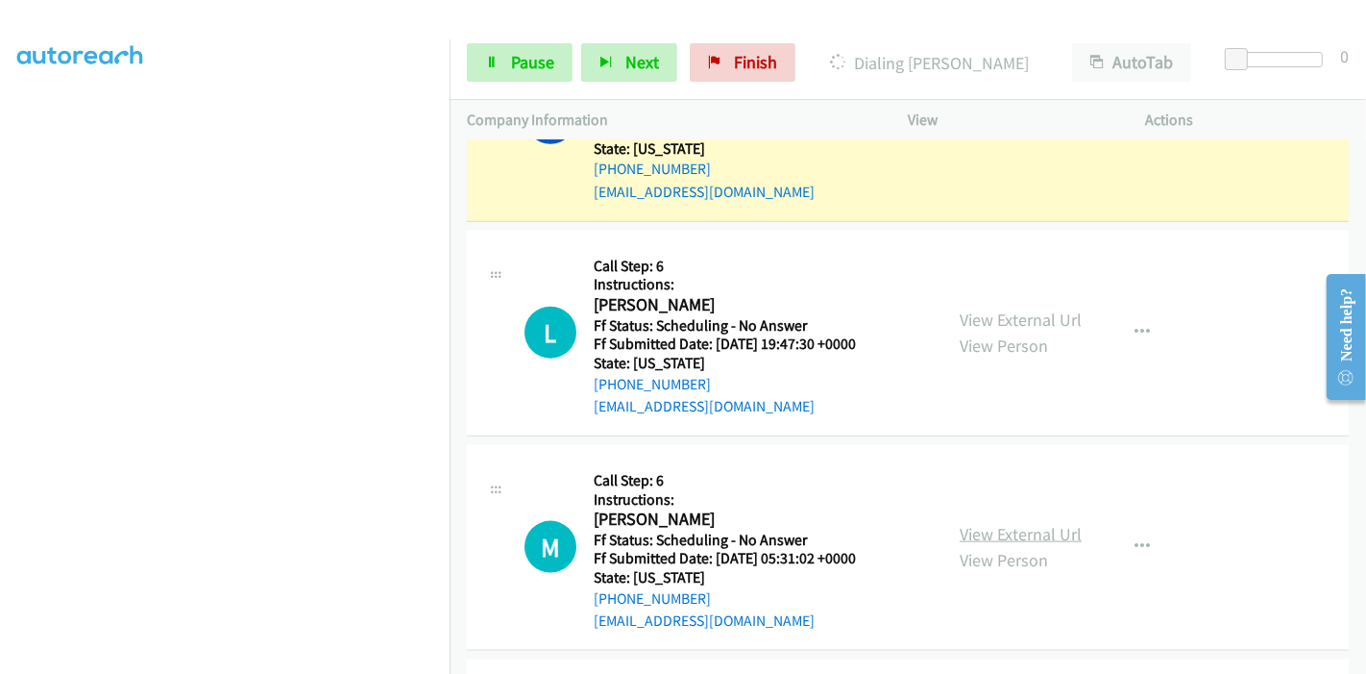
click at [983, 523] on link "View External Url" at bounding box center [1021, 534] width 122 height 22
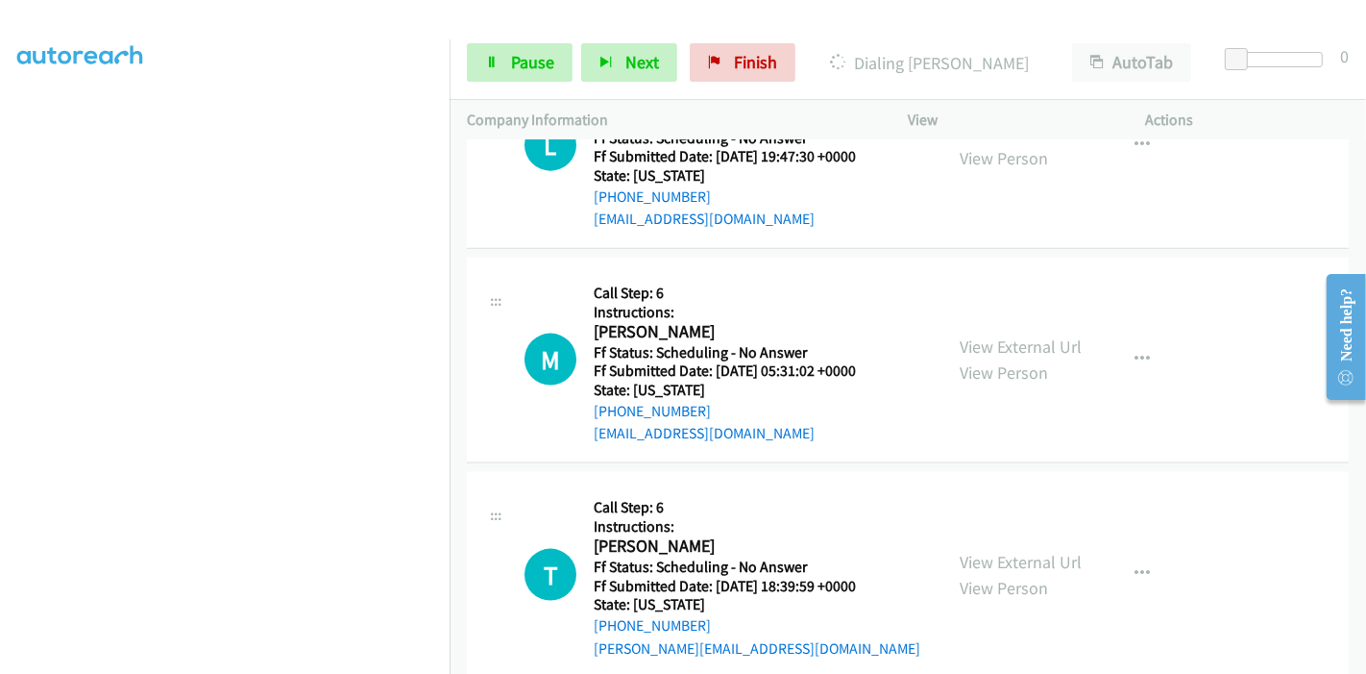
scroll to position [14451, 0]
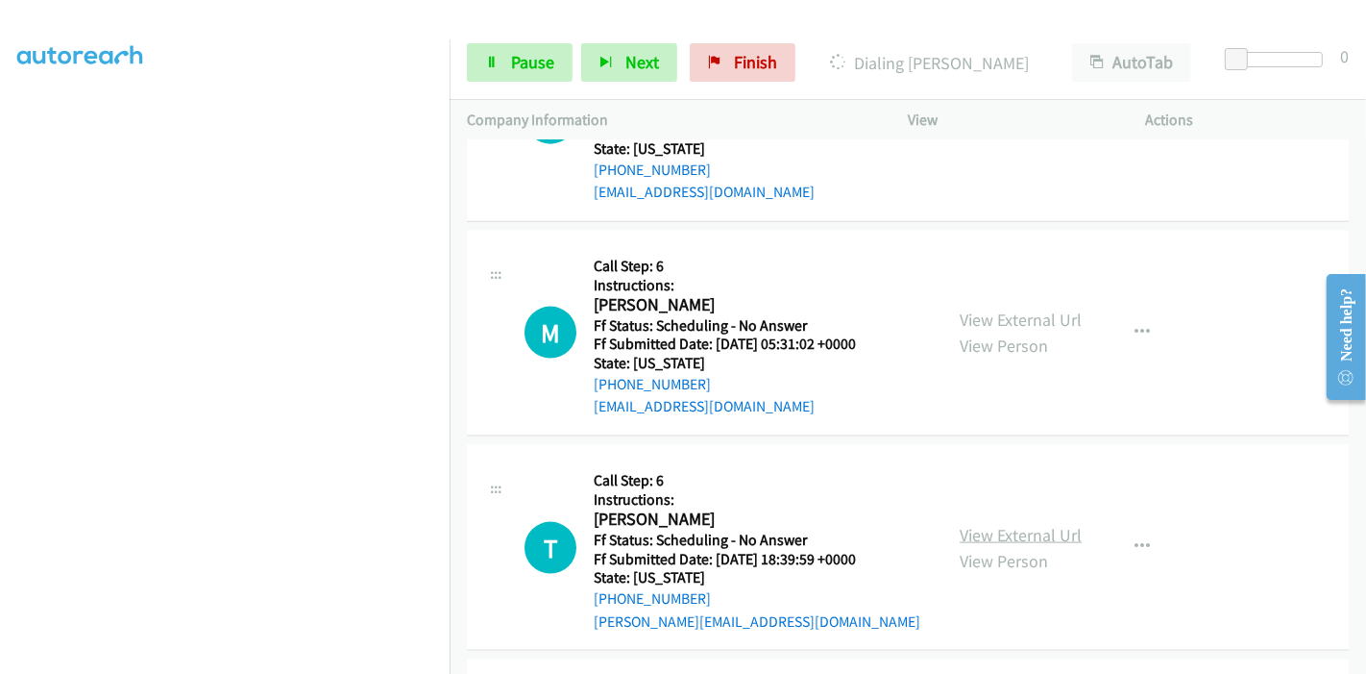
click at [981, 524] on link "View External Url" at bounding box center [1021, 535] width 122 height 22
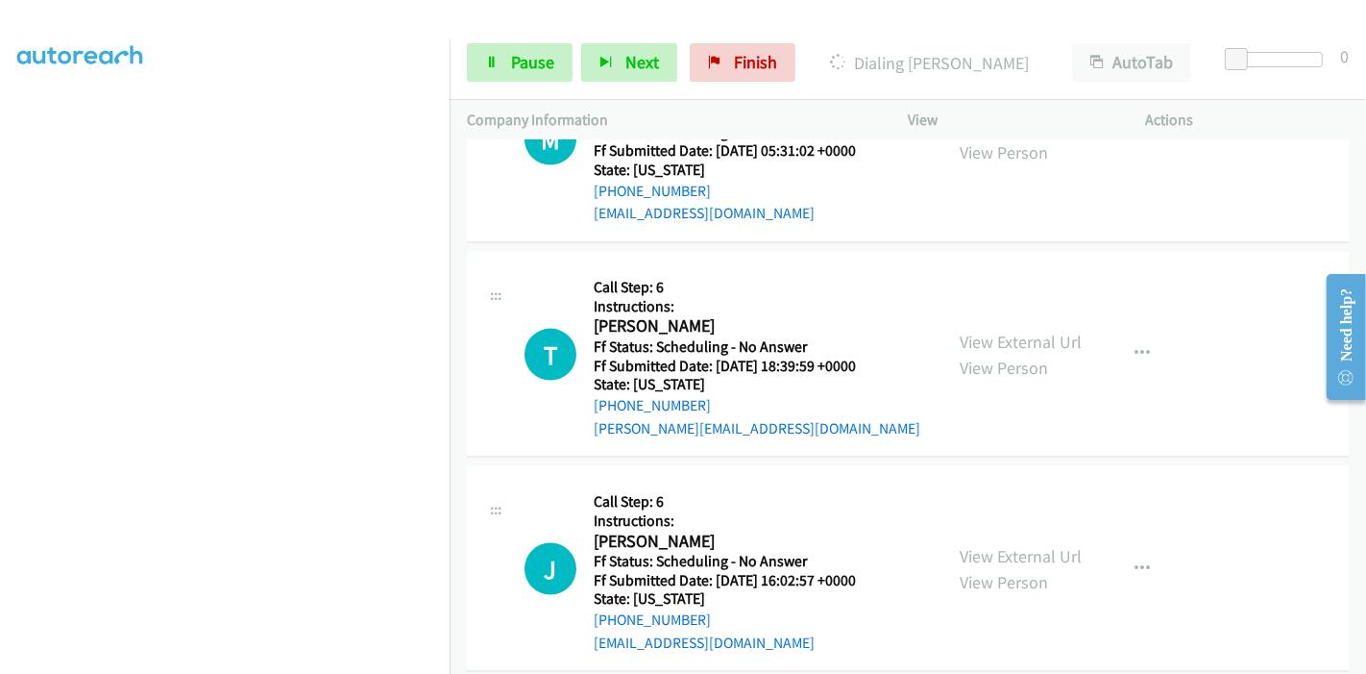
scroll to position [14665, 0]
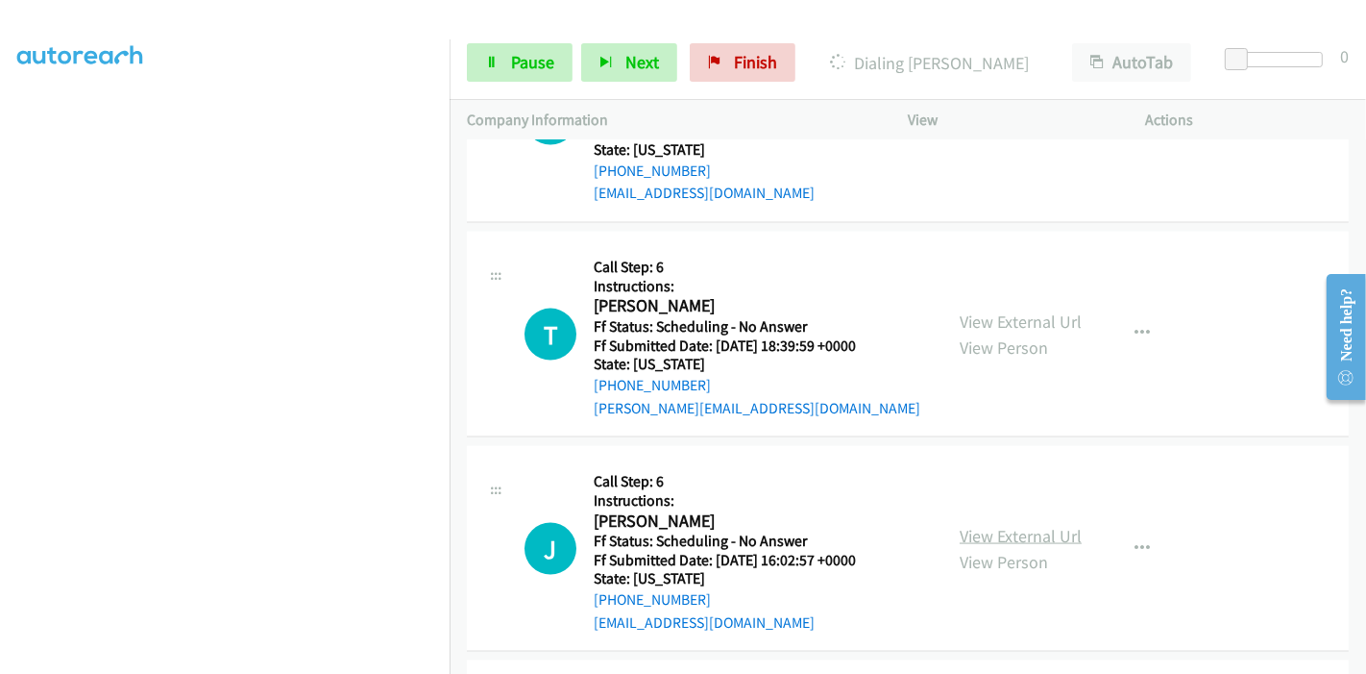
click at [1008, 525] on link "View External Url" at bounding box center [1021, 536] width 122 height 22
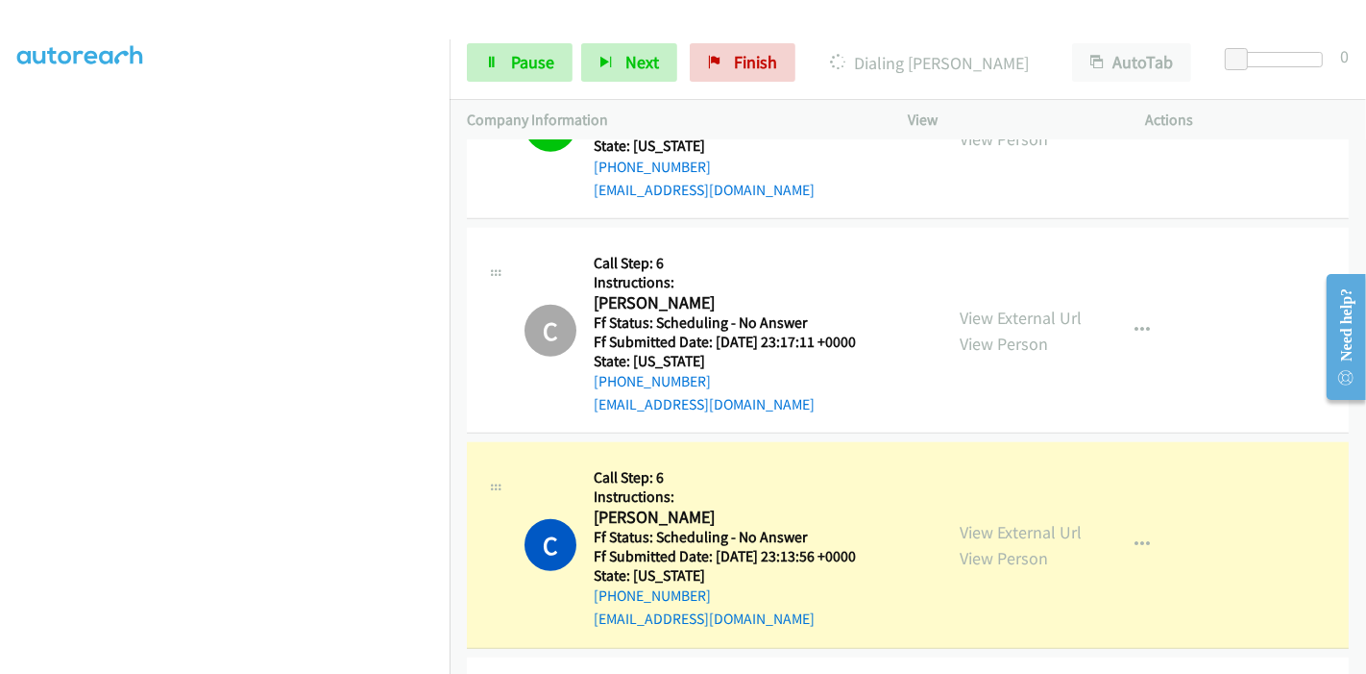
scroll to position [14024, 0]
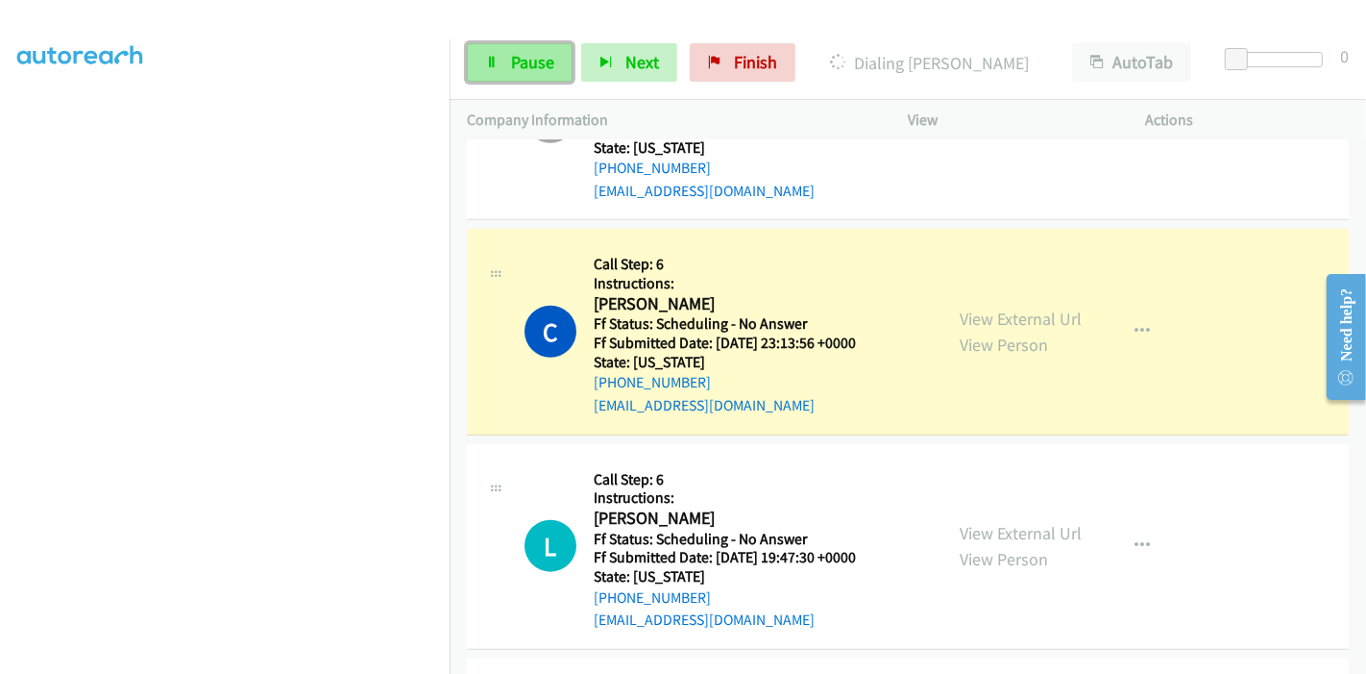
click at [491, 61] on icon at bounding box center [491, 63] width 13 height 13
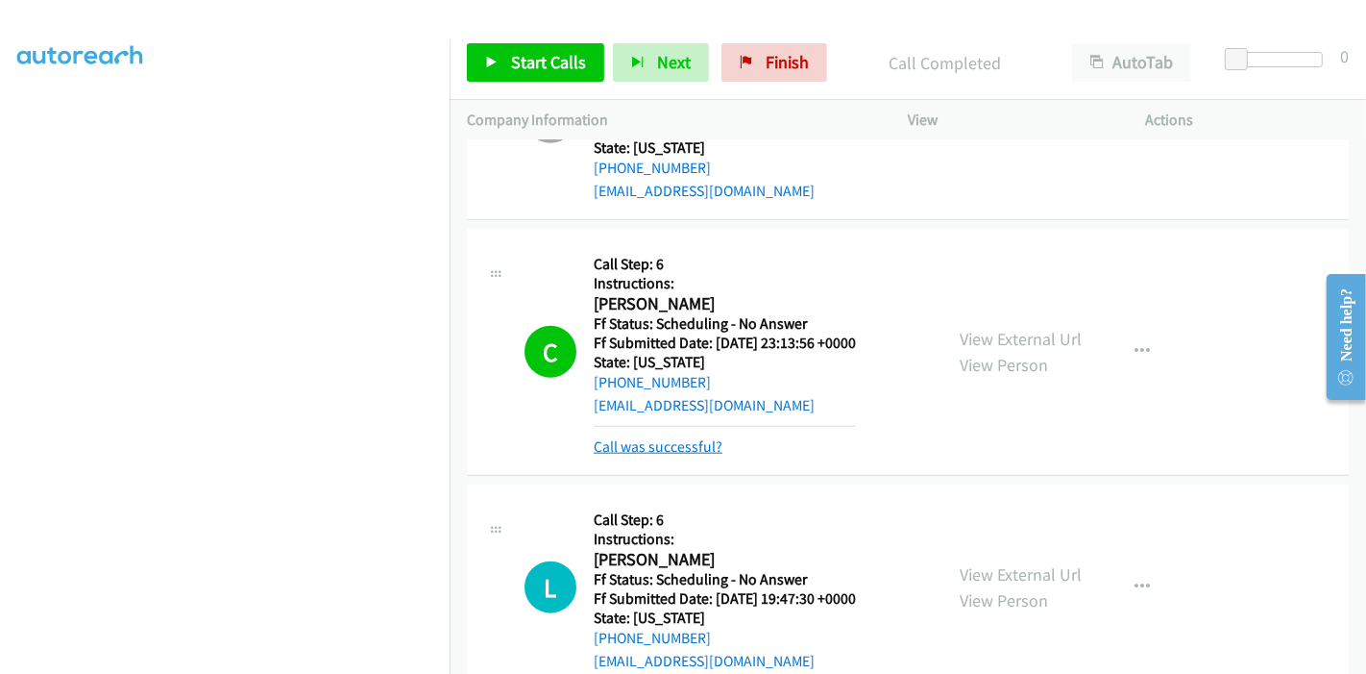
click at [636, 437] on link "Call was successful?" at bounding box center [658, 446] width 129 height 18
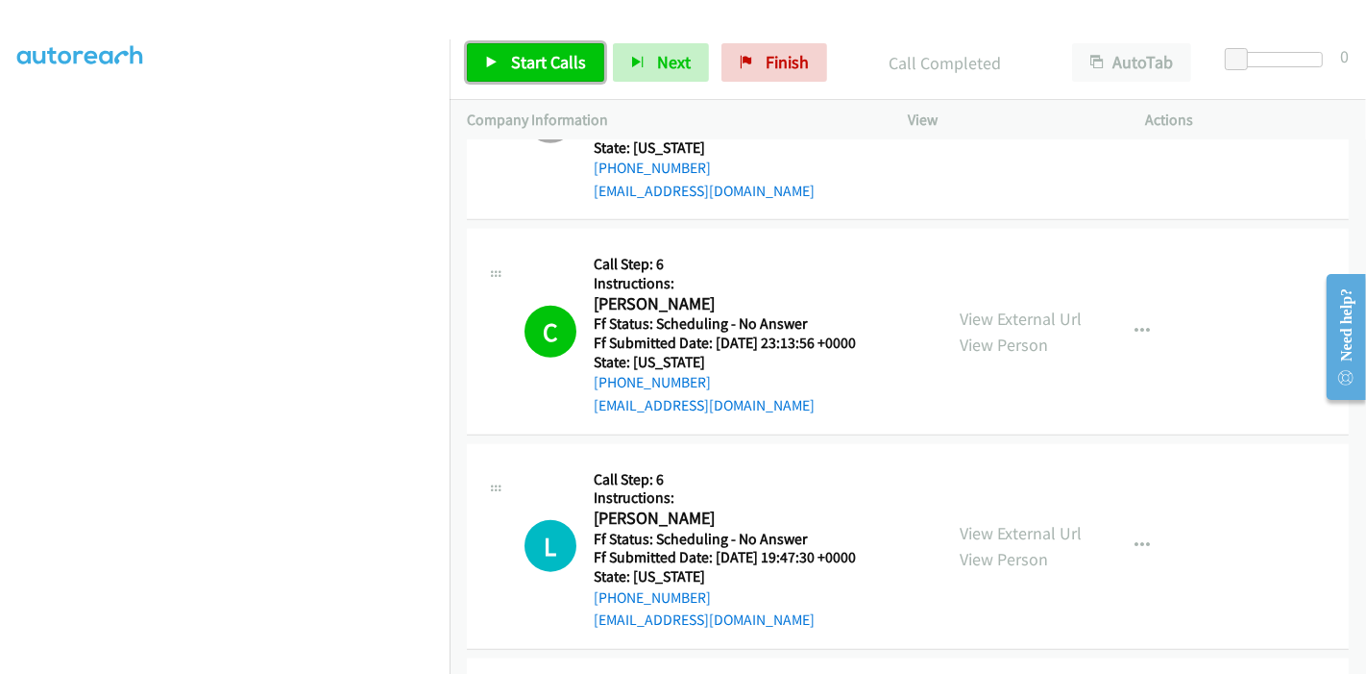
click at [519, 69] on span "Start Calls" at bounding box center [548, 62] width 75 height 22
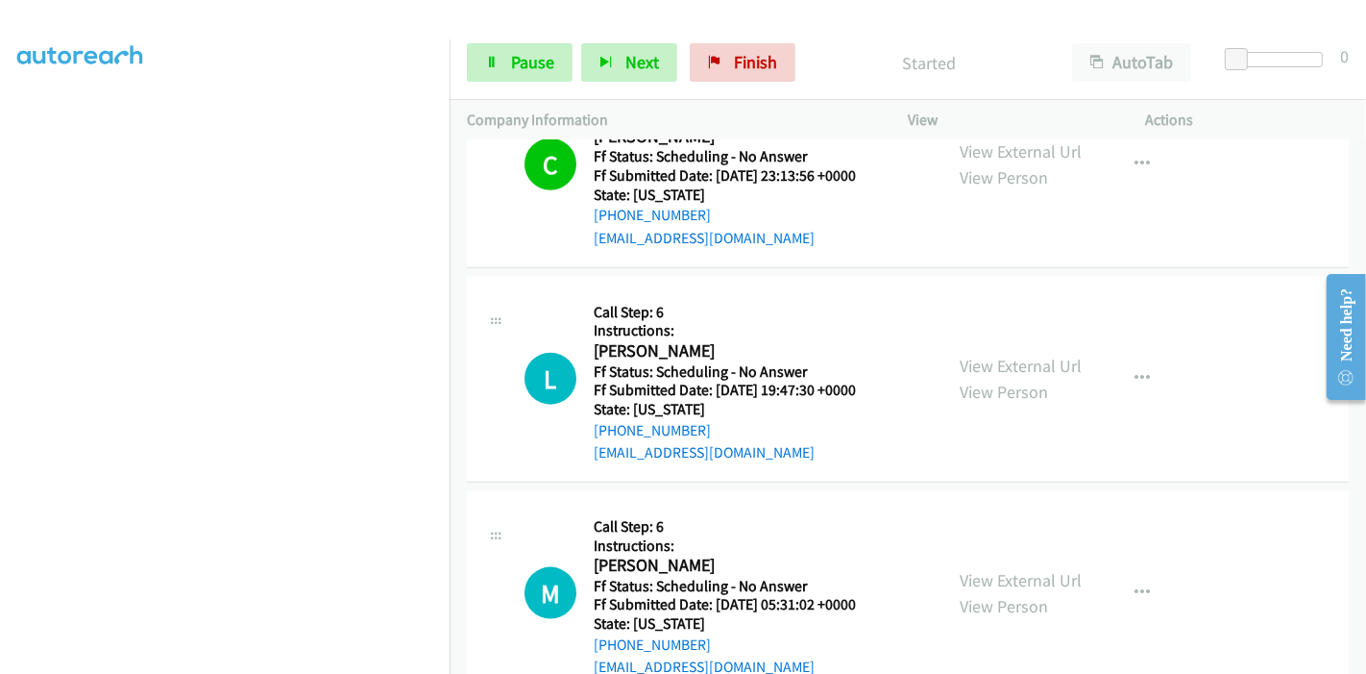
scroll to position [14237, 0]
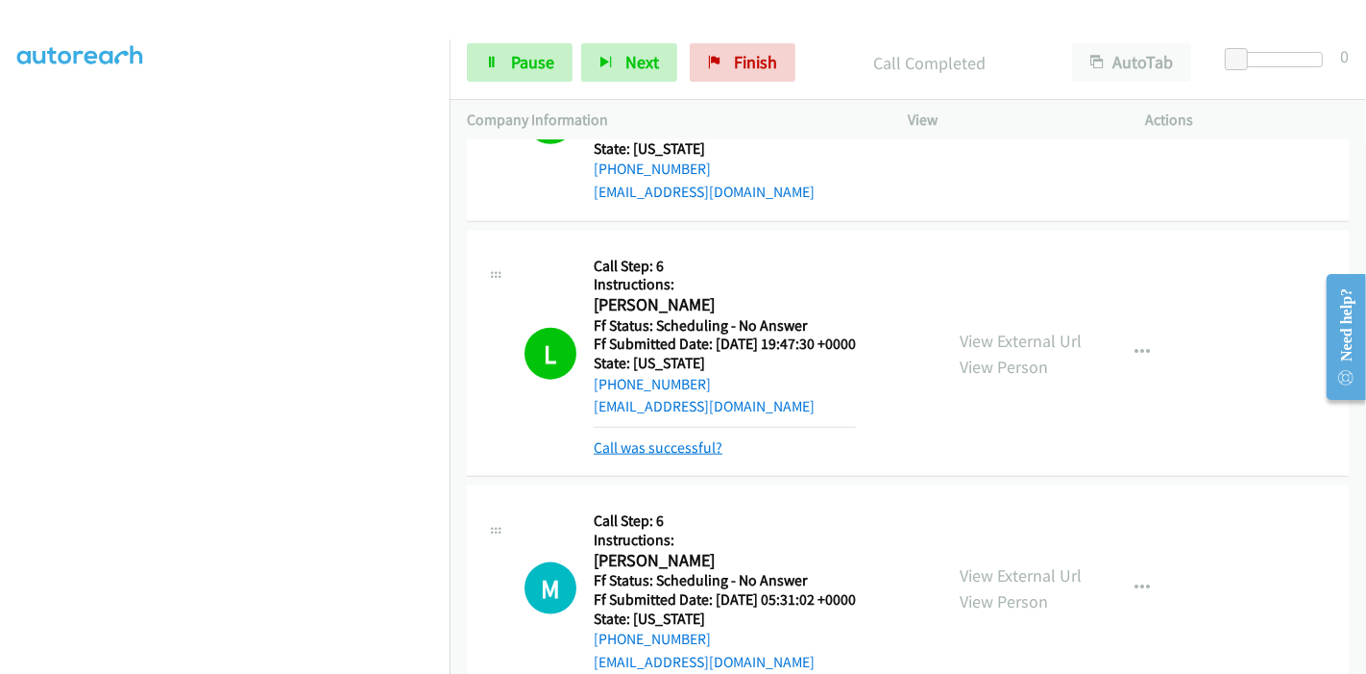
click at [664, 438] on link "Call was successful?" at bounding box center [658, 447] width 129 height 18
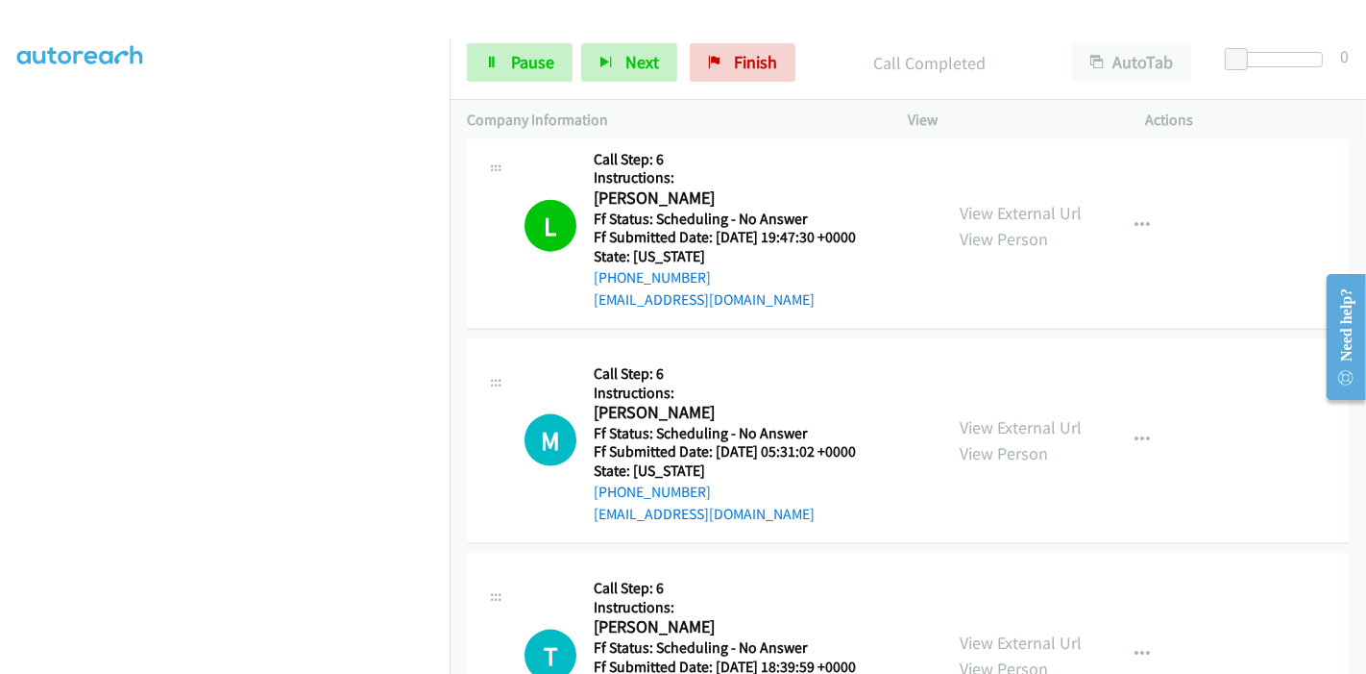
scroll to position [14130, 0]
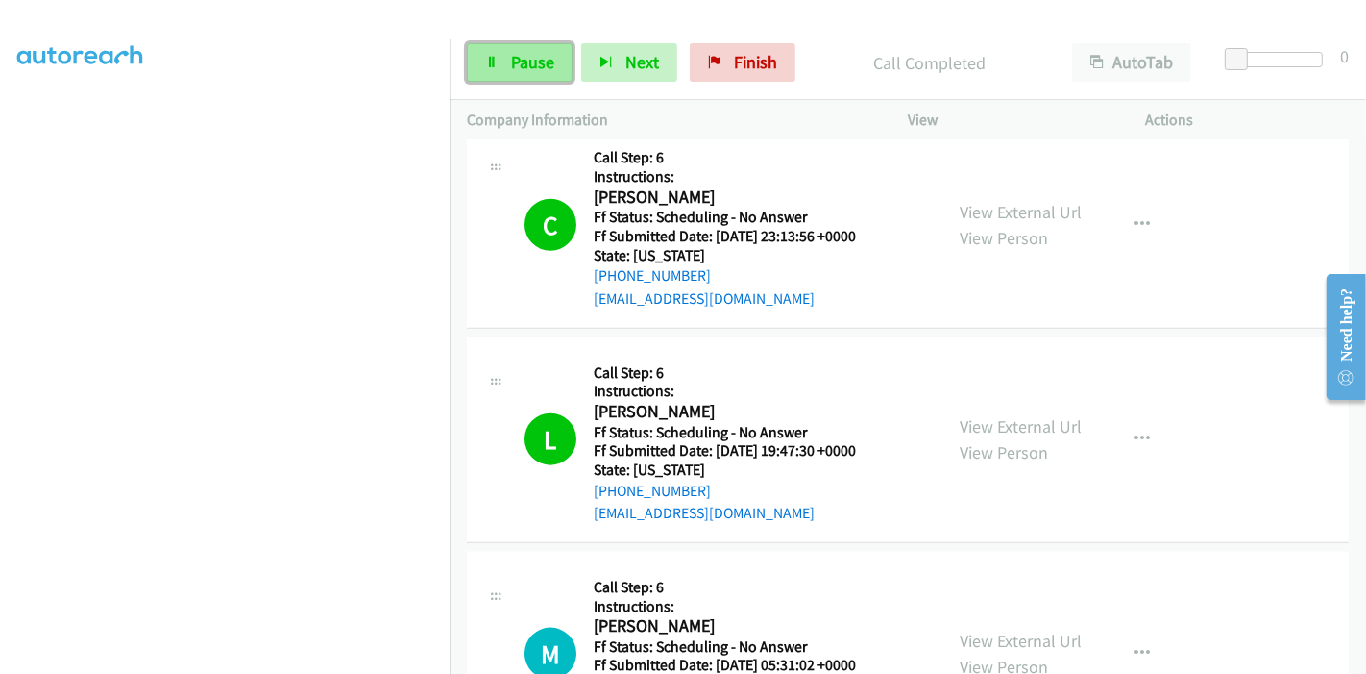
click at [519, 68] on span "Pause" at bounding box center [532, 62] width 43 height 22
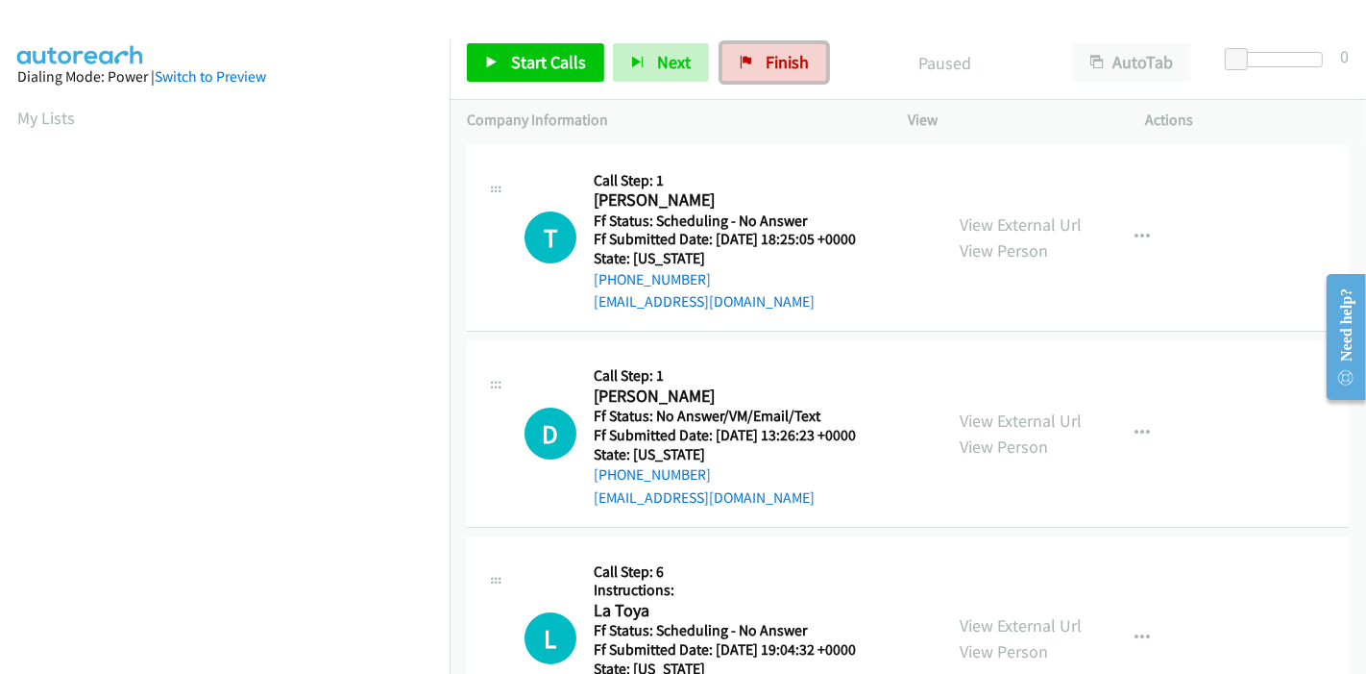
drag, startPoint x: 764, startPoint y: 56, endPoint x: 738, endPoint y: 82, distance: 36.7
click at [766, 56] on span "Finish" at bounding box center [787, 62] width 43 height 22
click at [969, 226] on link "View External Url" at bounding box center [1021, 224] width 122 height 22
click at [977, 416] on link "View External Url" at bounding box center [1021, 420] width 122 height 22
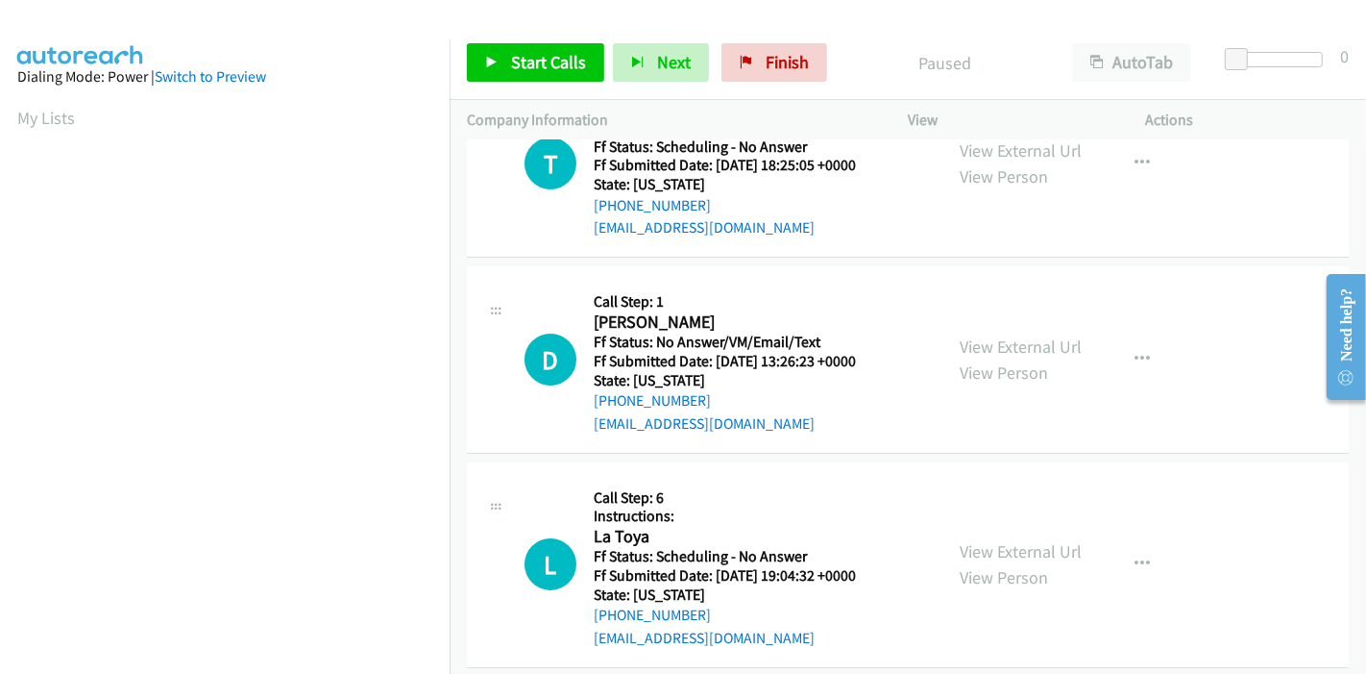
scroll to position [107, 0]
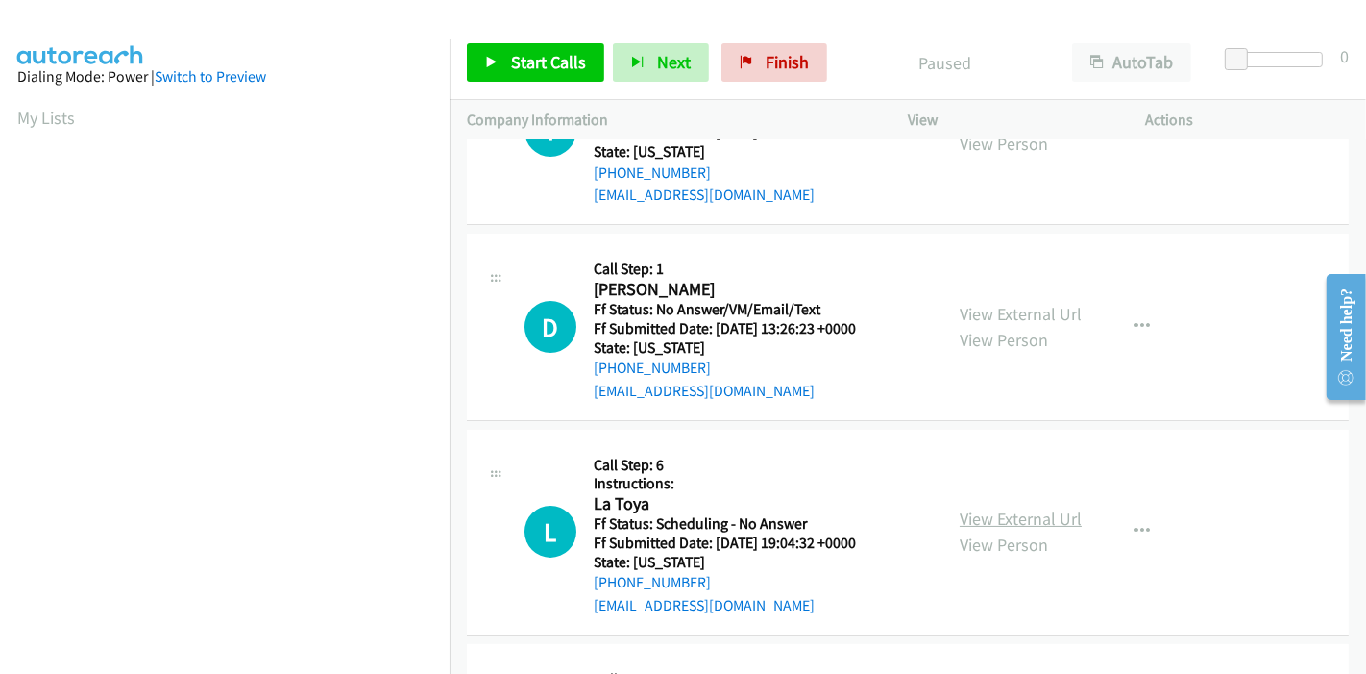
click at [990, 508] on link "View External Url" at bounding box center [1021, 518] width 122 height 22
click at [512, 72] on link "Start Calls" at bounding box center [535, 62] width 137 height 38
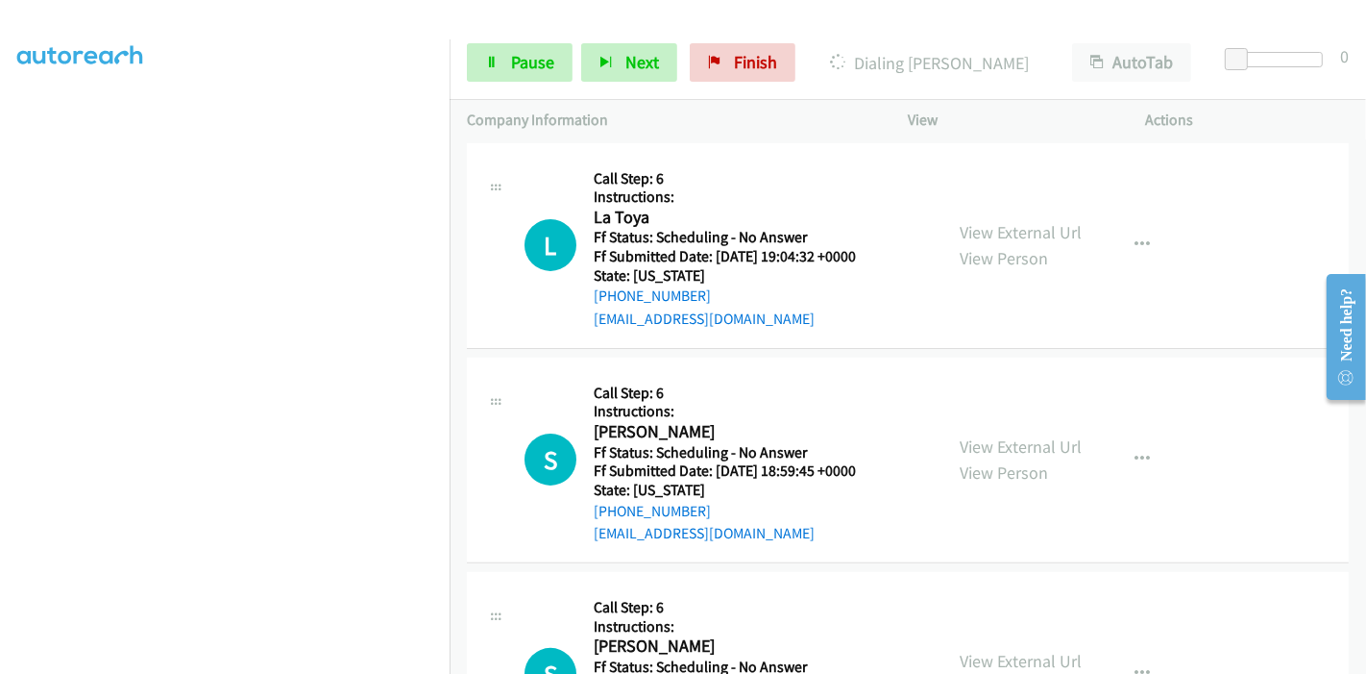
scroll to position [427, 0]
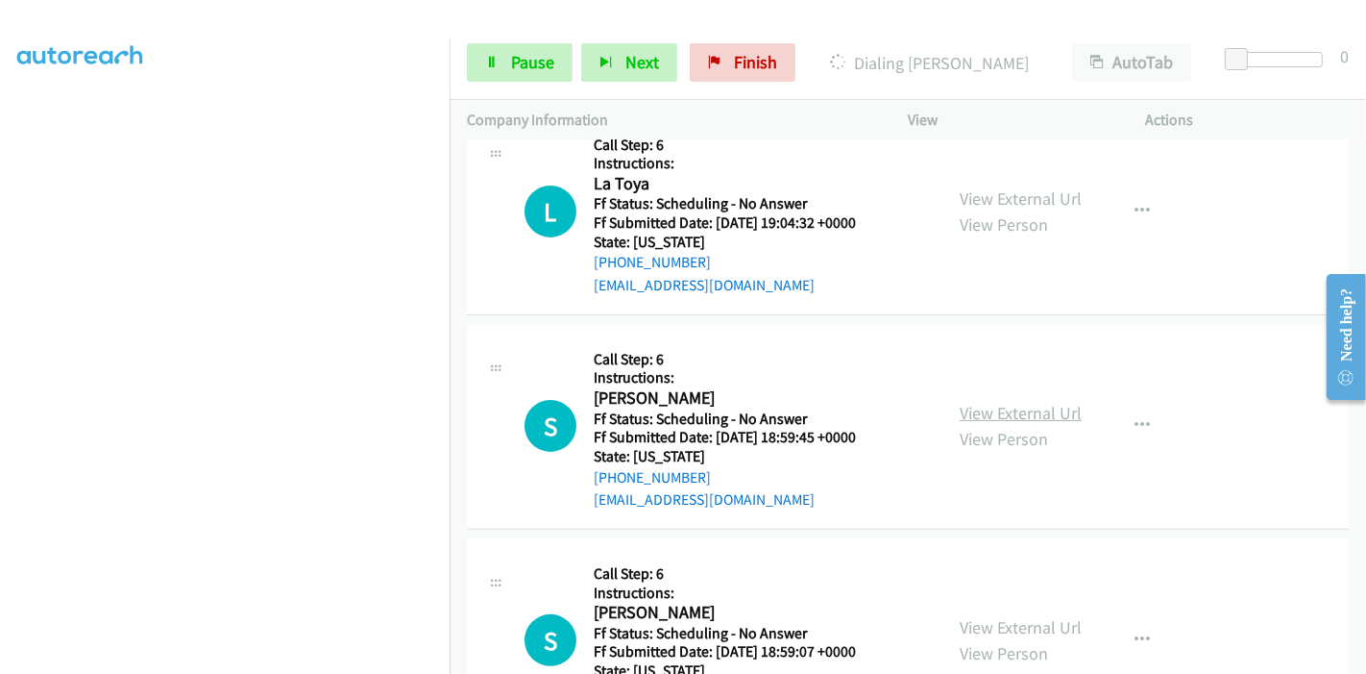
click at [980, 407] on link "View External Url" at bounding box center [1021, 413] width 122 height 22
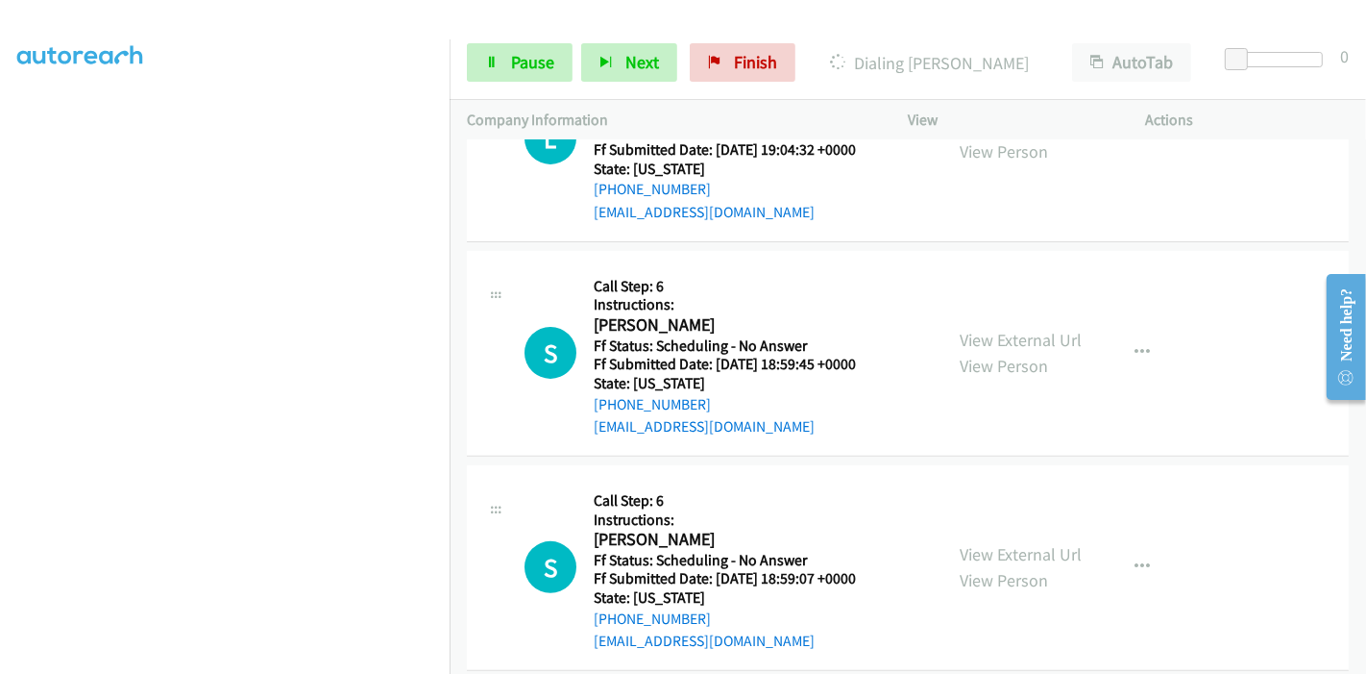
scroll to position [533, 0]
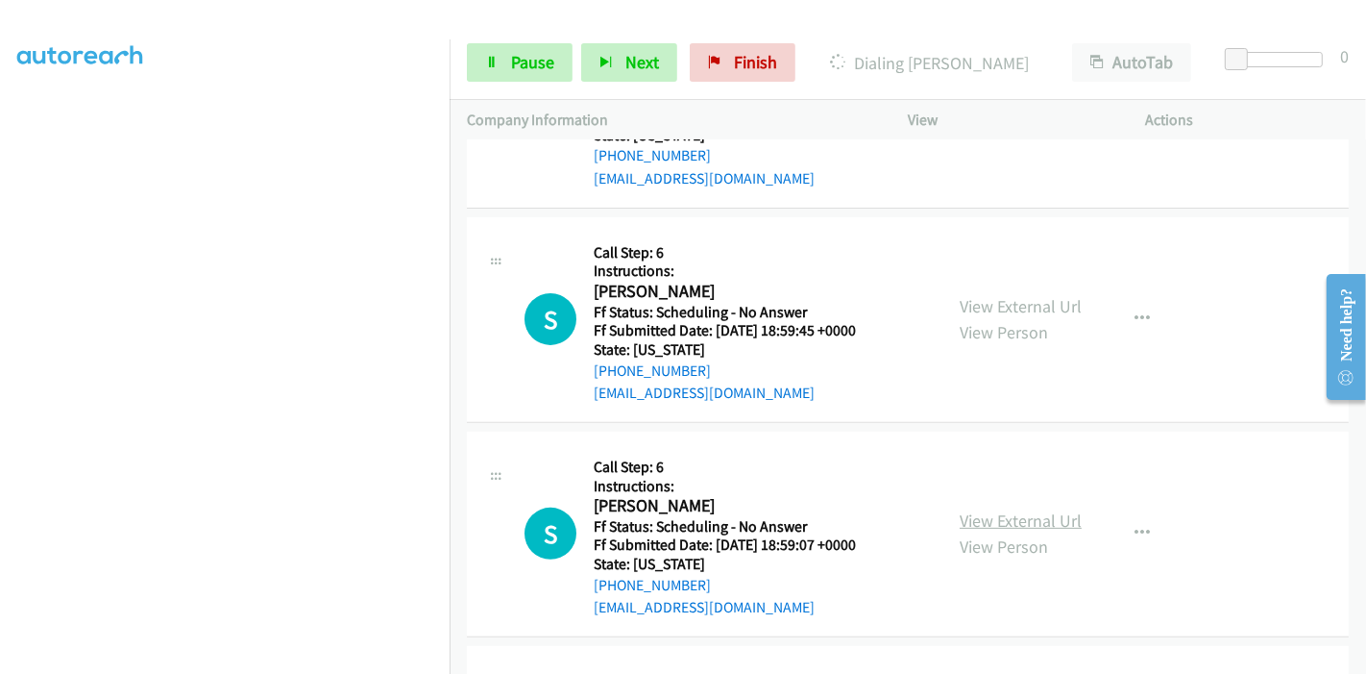
click at [967, 513] on link "View External Url" at bounding box center [1021, 520] width 122 height 22
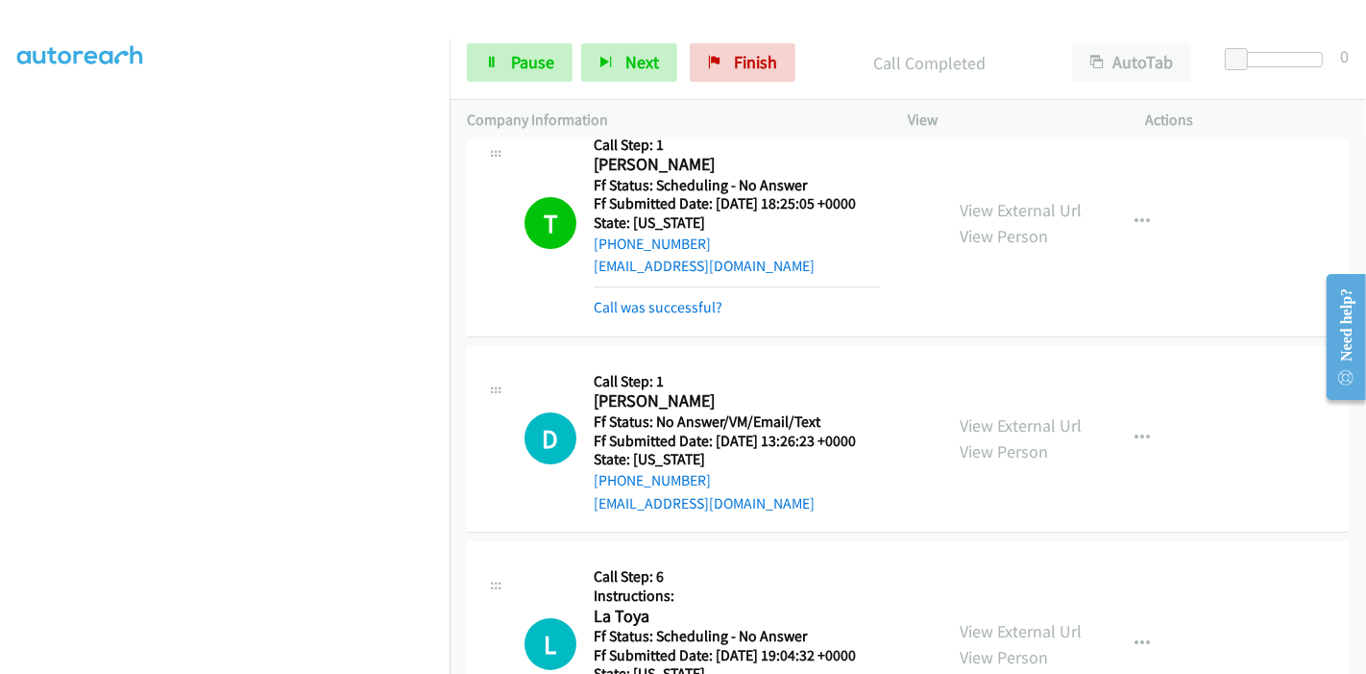
scroll to position [0, 0]
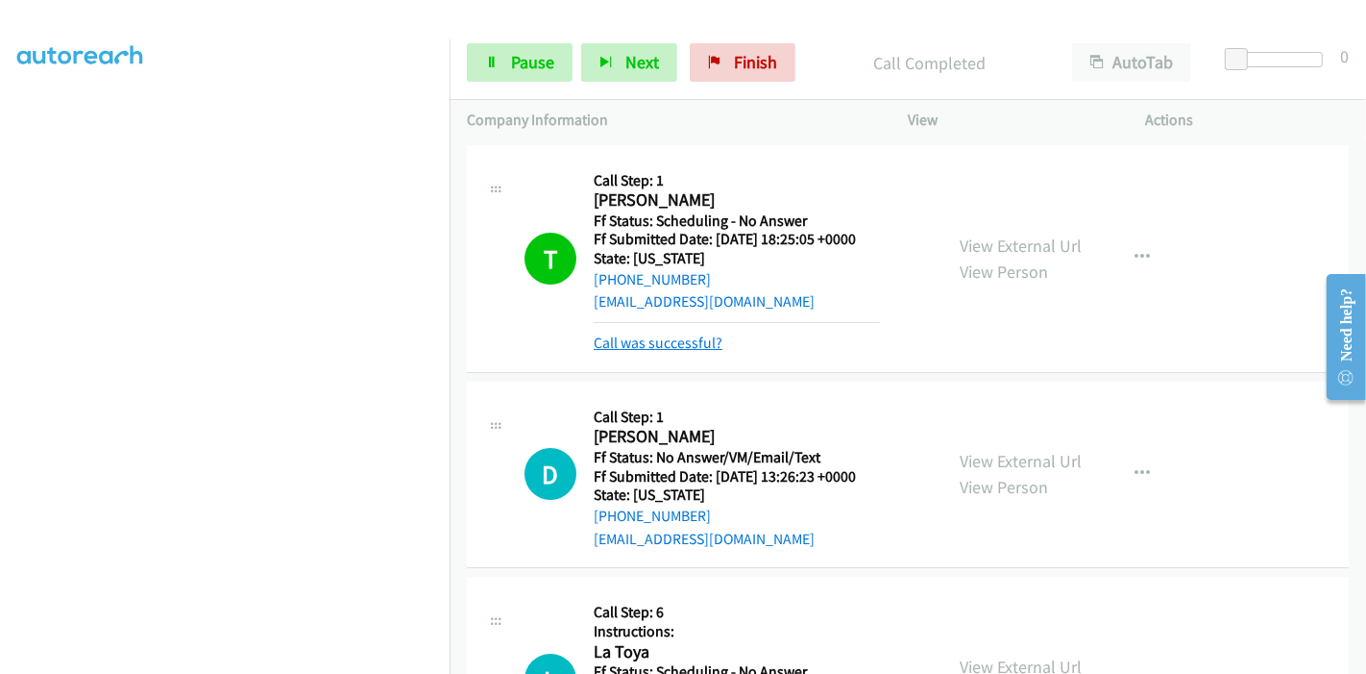
click at [668, 350] on link "Call was successful?" at bounding box center [658, 342] width 129 height 18
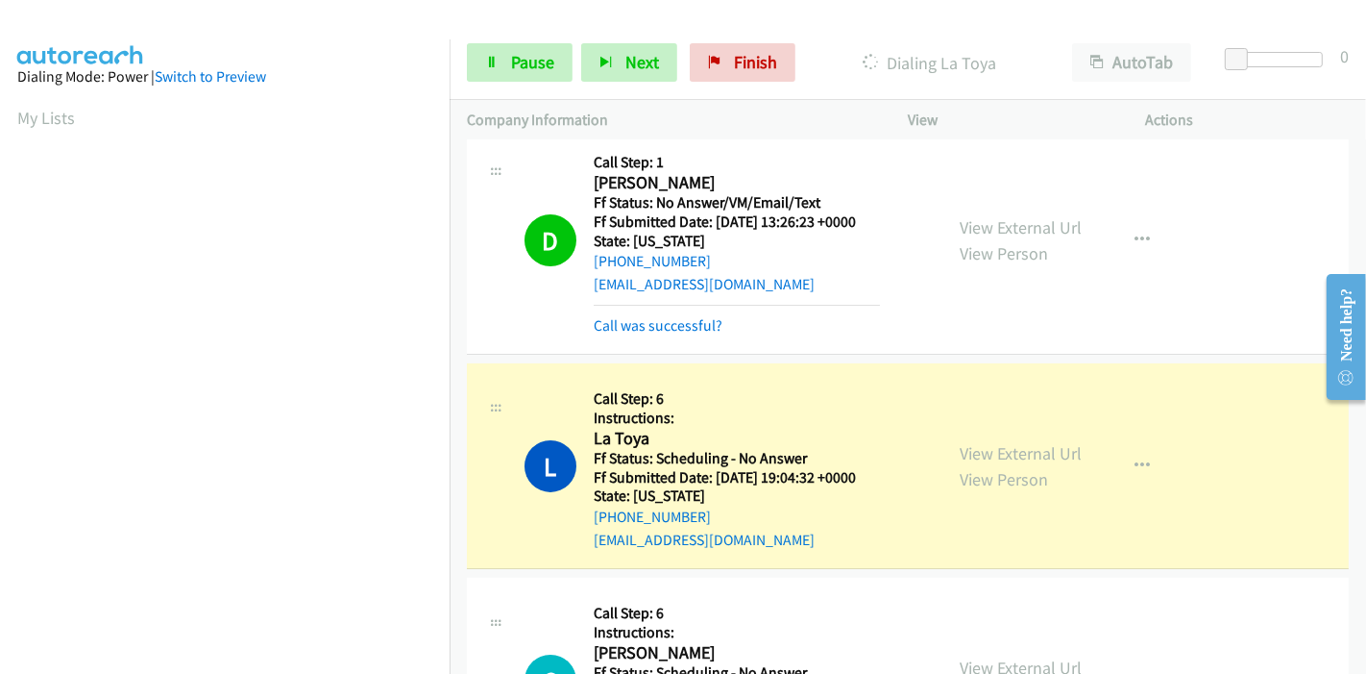
scroll to position [405, 0]
click at [669, 324] on link "Call was successful?" at bounding box center [658, 325] width 129 height 18
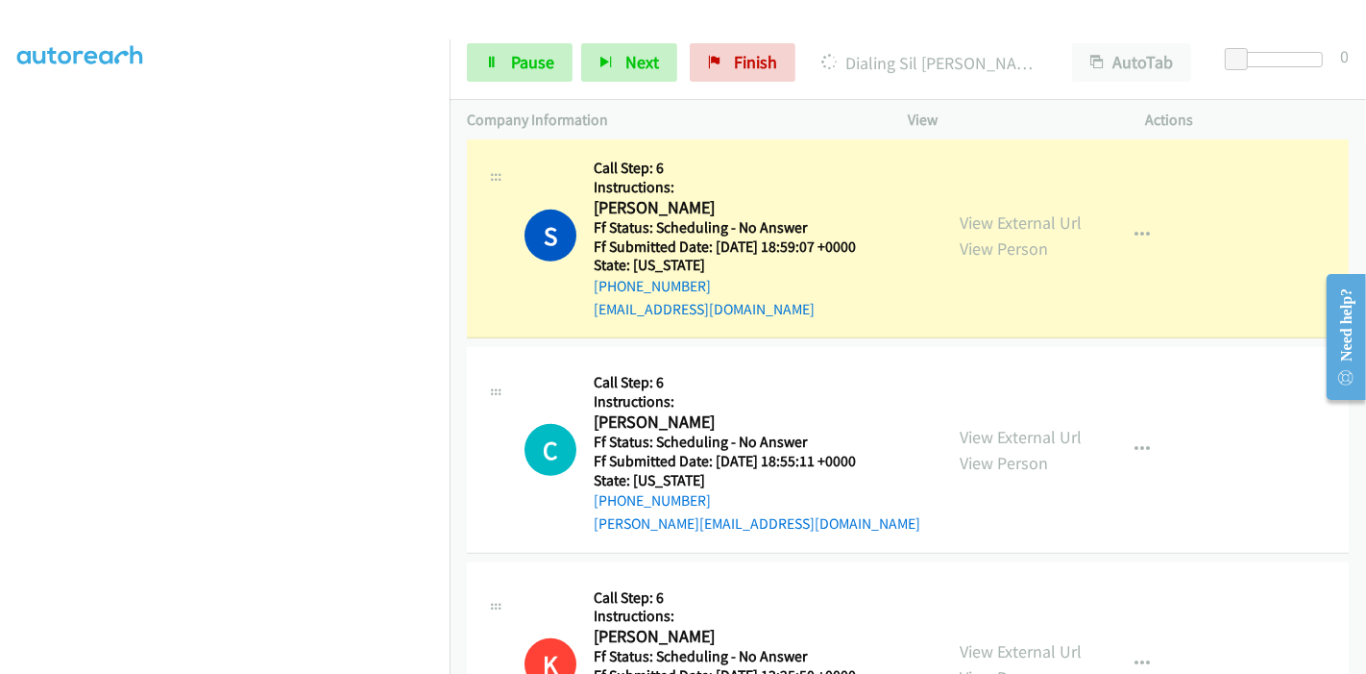
scroll to position [961, 0]
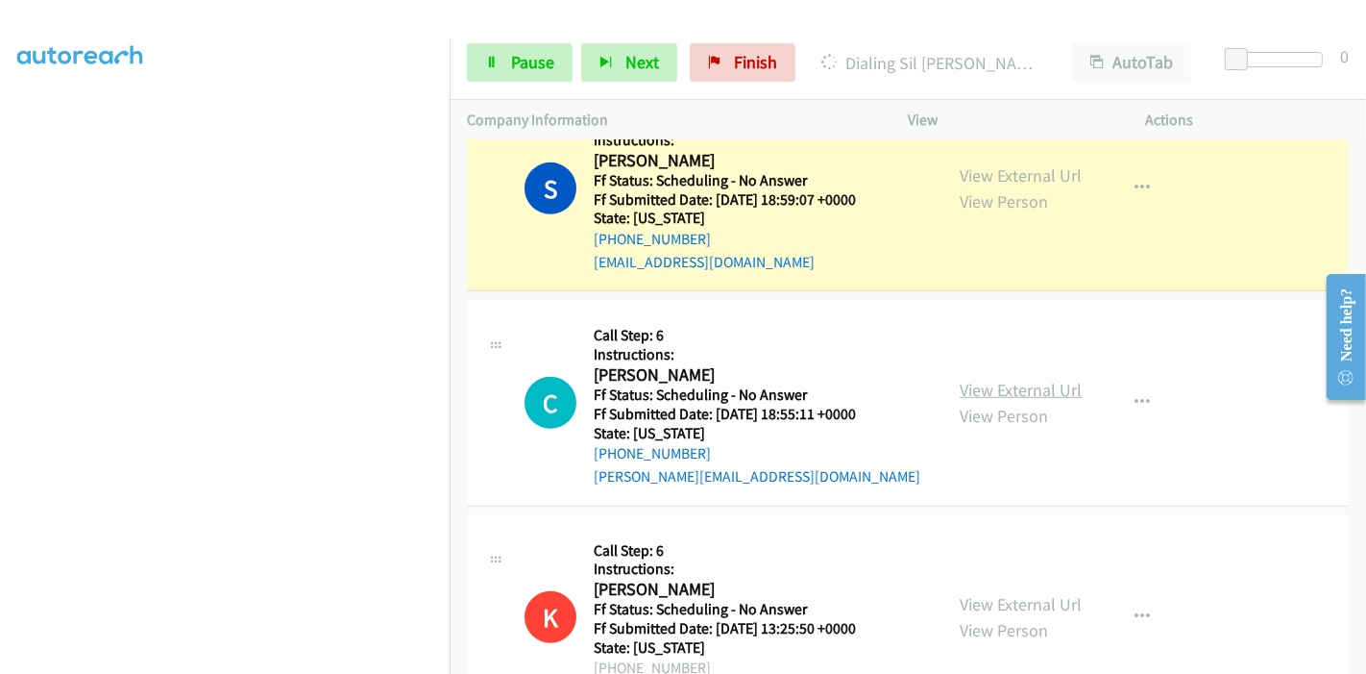
click at [989, 389] on link "View External Url" at bounding box center [1021, 390] width 122 height 22
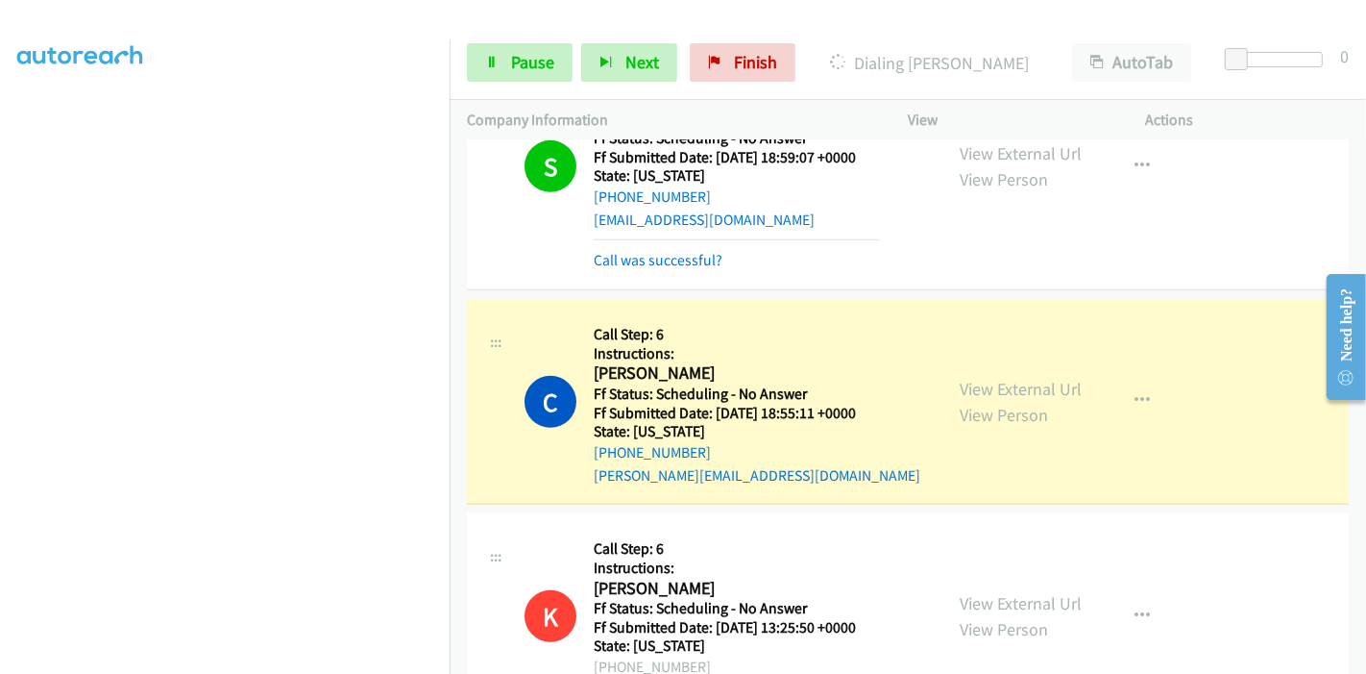
scroll to position [895, 0]
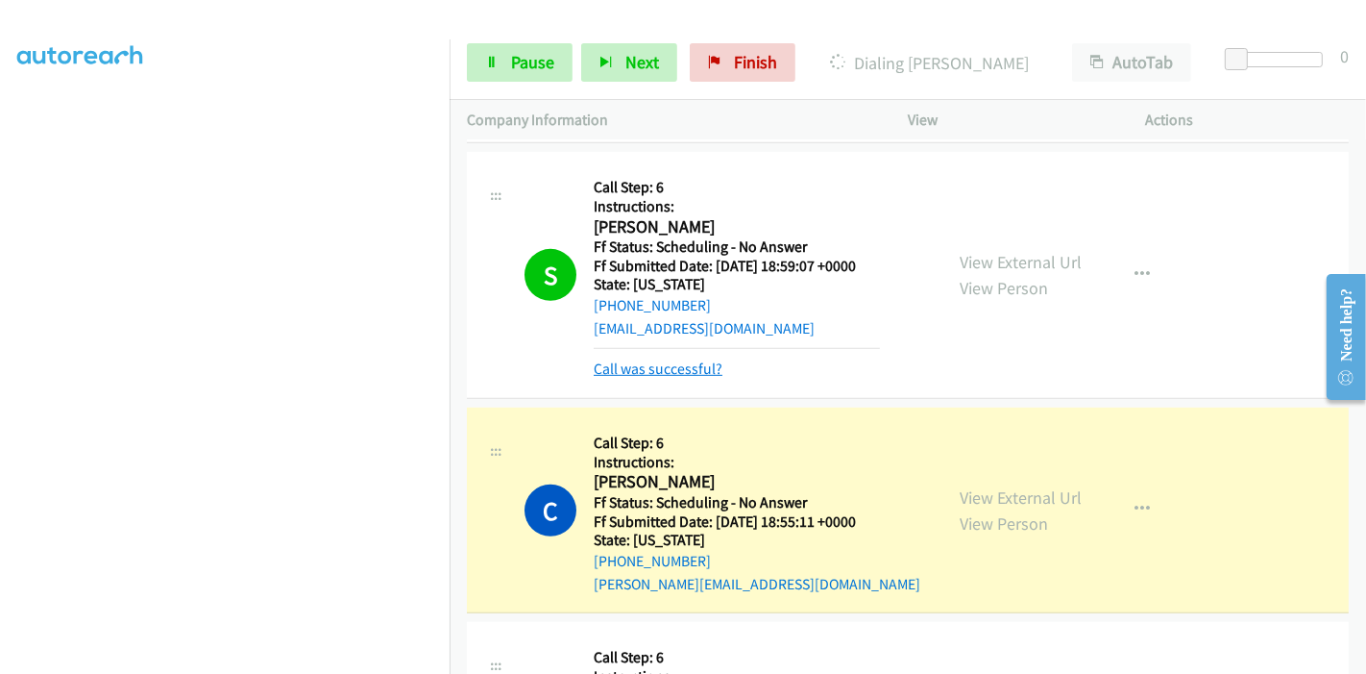
click at [651, 372] on link "Call was successful?" at bounding box center [658, 368] width 129 height 18
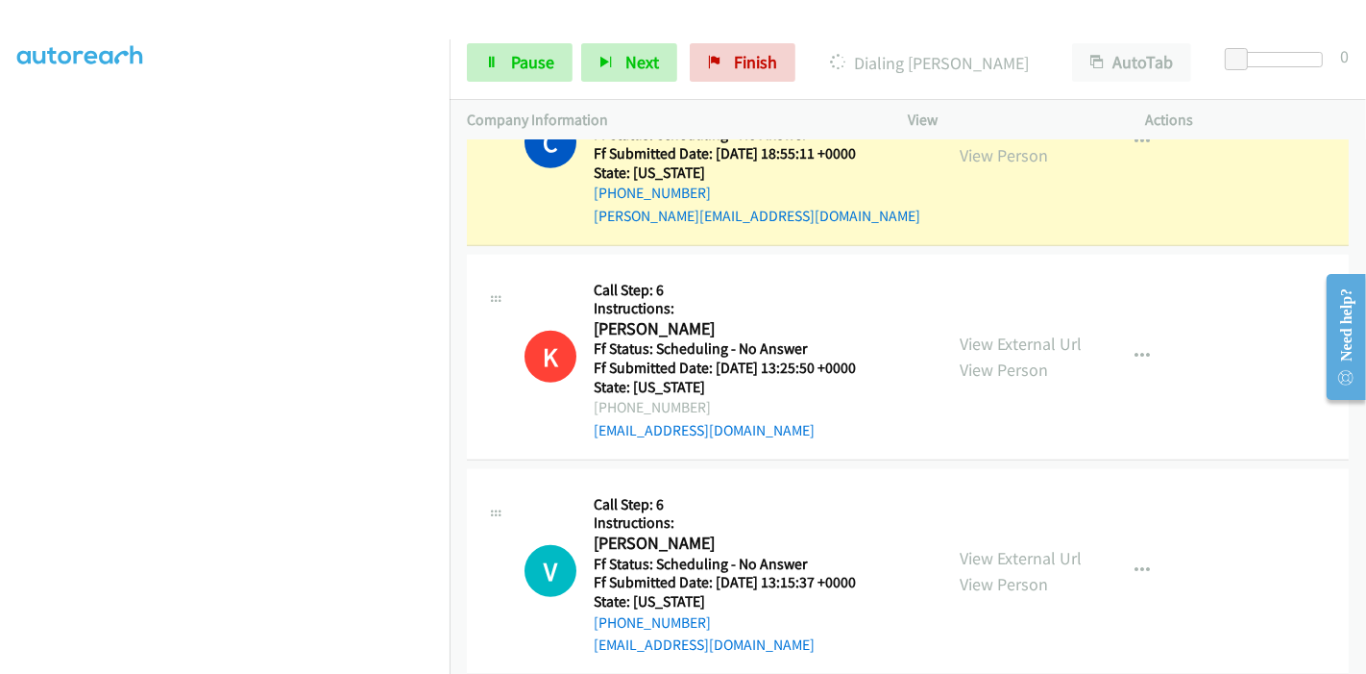
scroll to position [1428, 0]
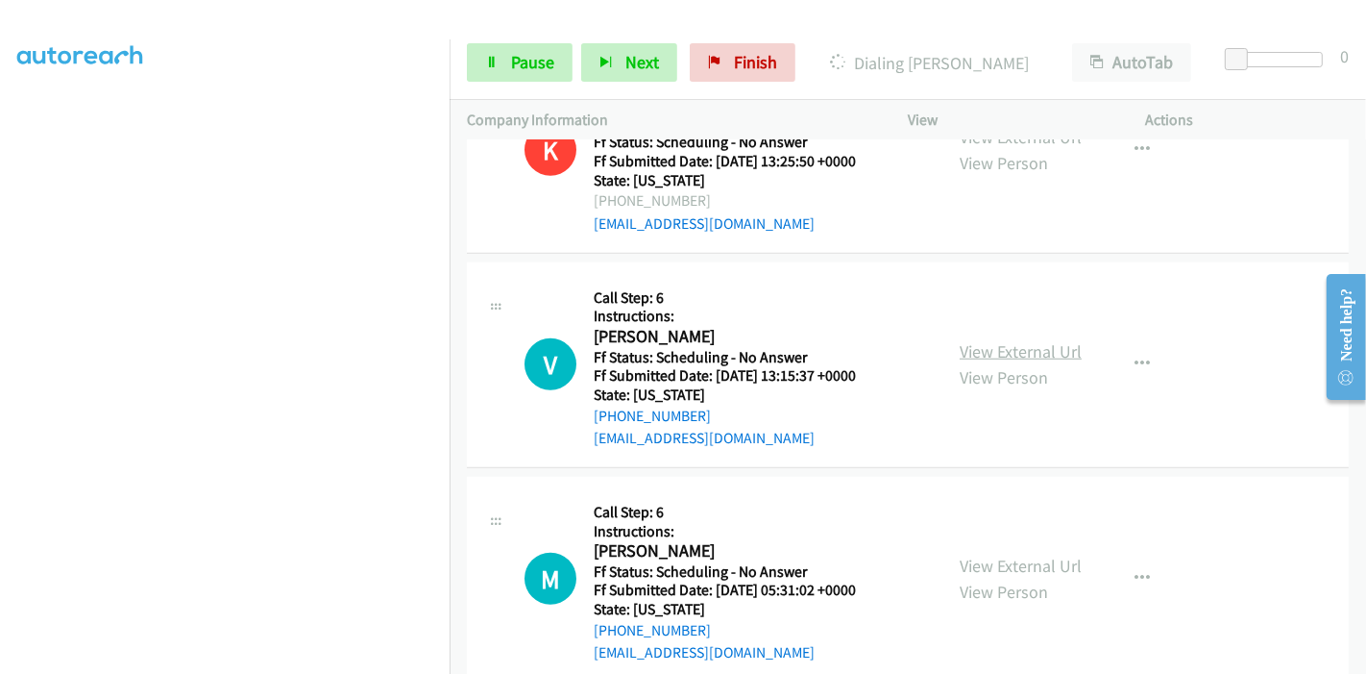
click at [993, 353] on link "View External Url" at bounding box center [1021, 351] width 122 height 22
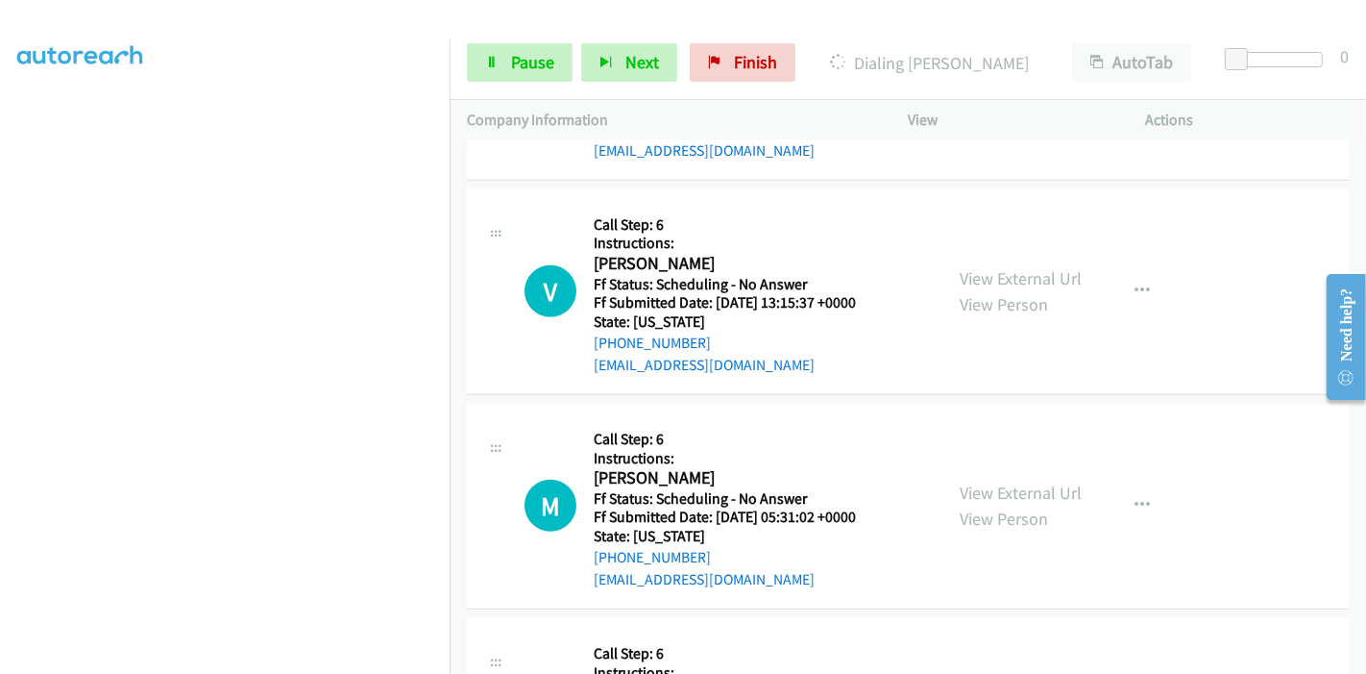
scroll to position [1535, 0]
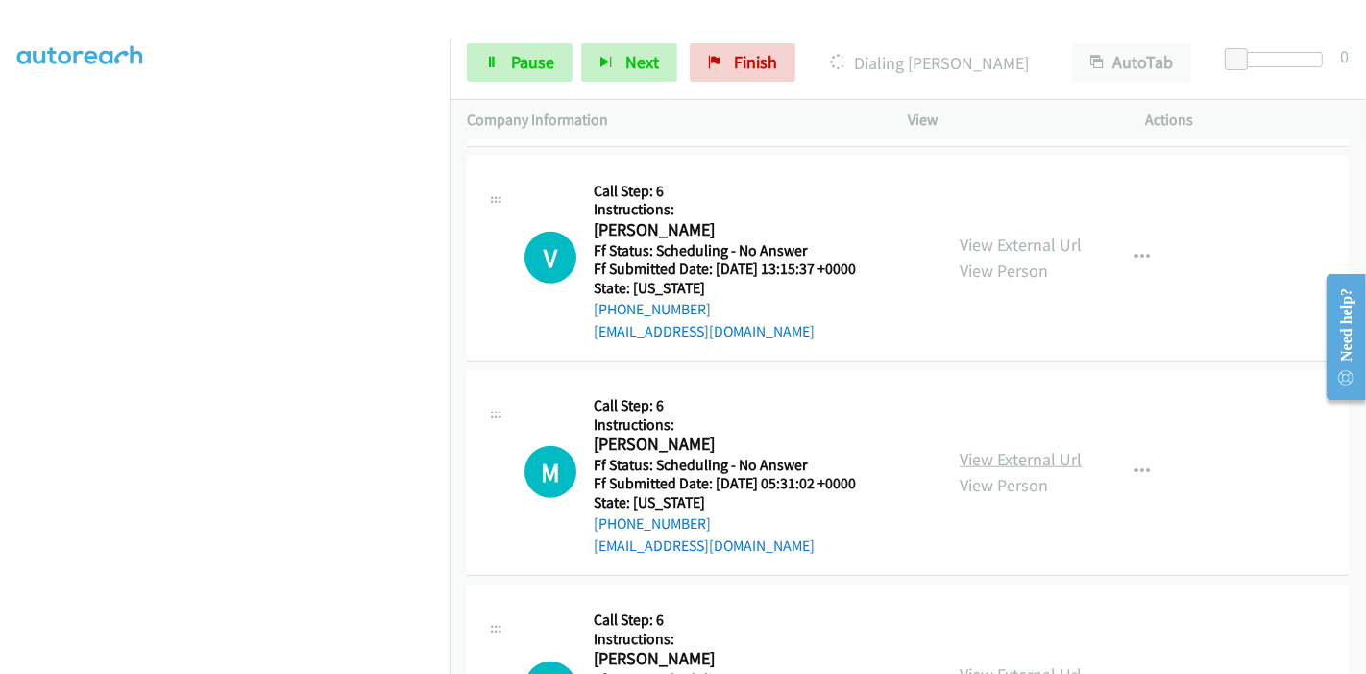
click at [994, 454] on link "View External Url" at bounding box center [1021, 459] width 122 height 22
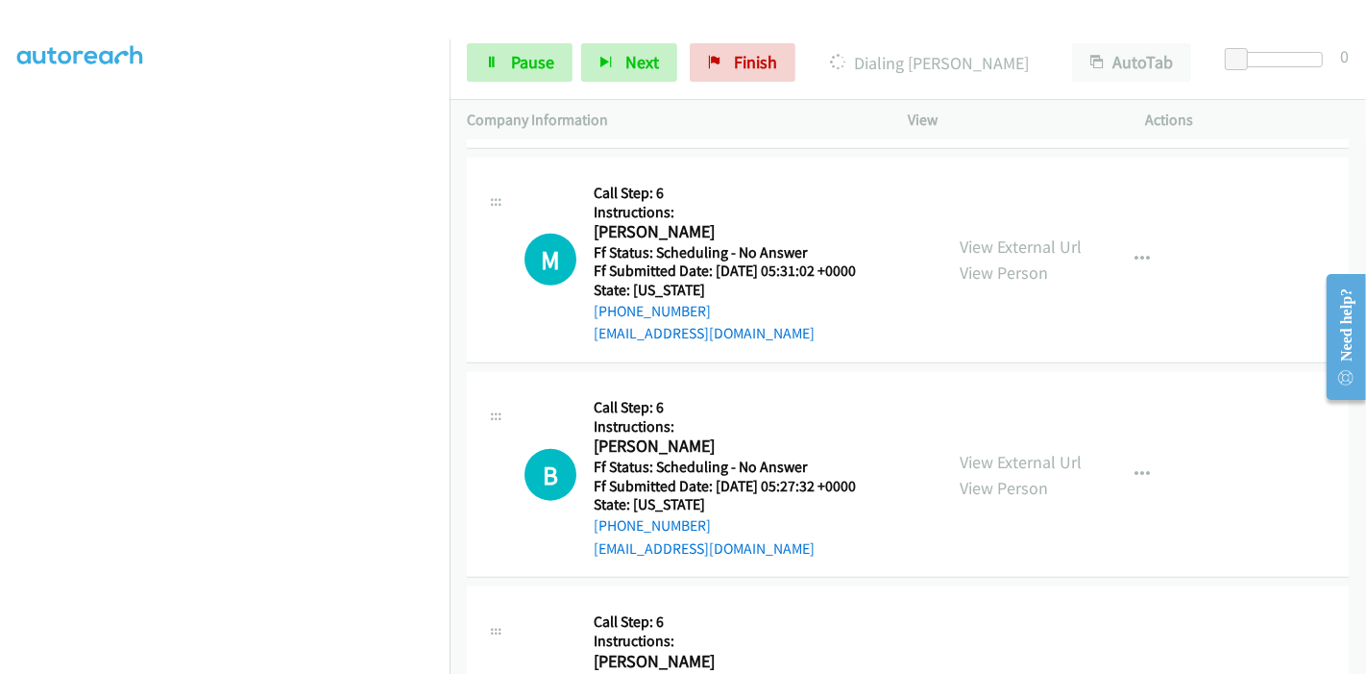
scroll to position [1749, 0]
click at [988, 459] on link "View External Url" at bounding box center [1021, 460] width 122 height 22
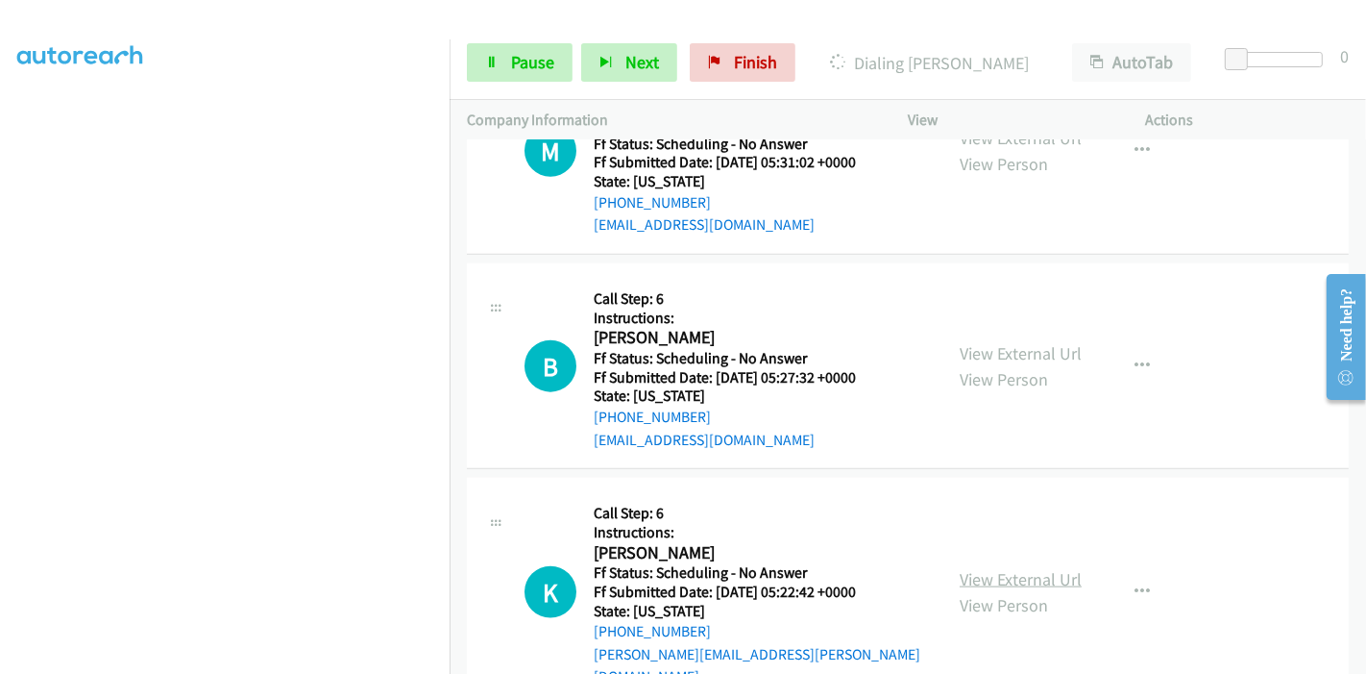
click at [989, 568] on link "View External Url" at bounding box center [1021, 579] width 122 height 22
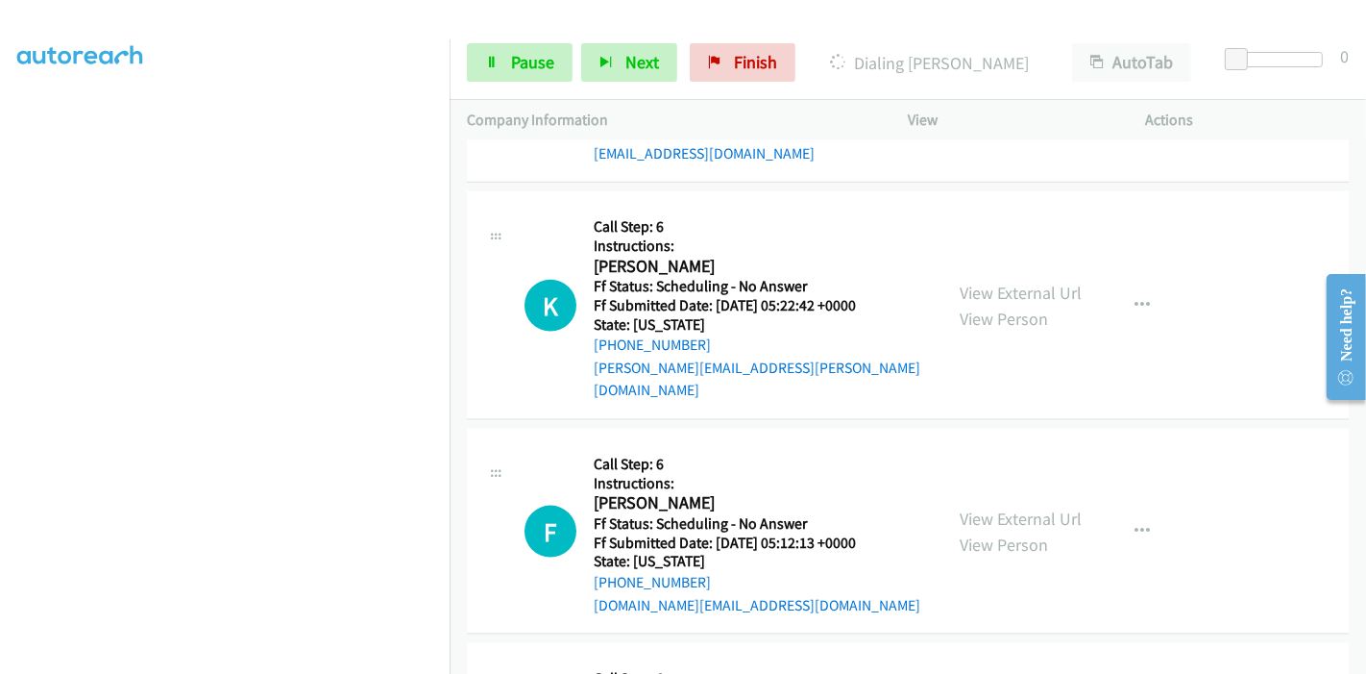
scroll to position [2175, 0]
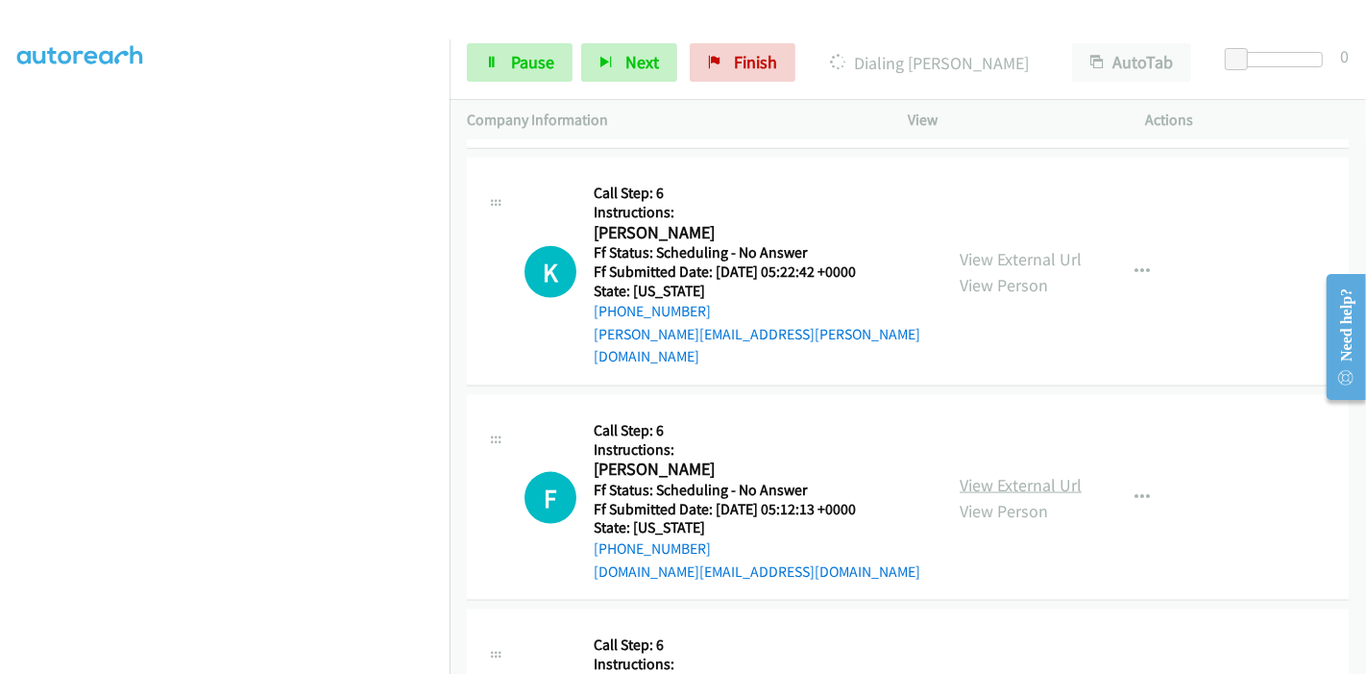
click at [1019, 474] on link "View External Url" at bounding box center [1021, 485] width 122 height 22
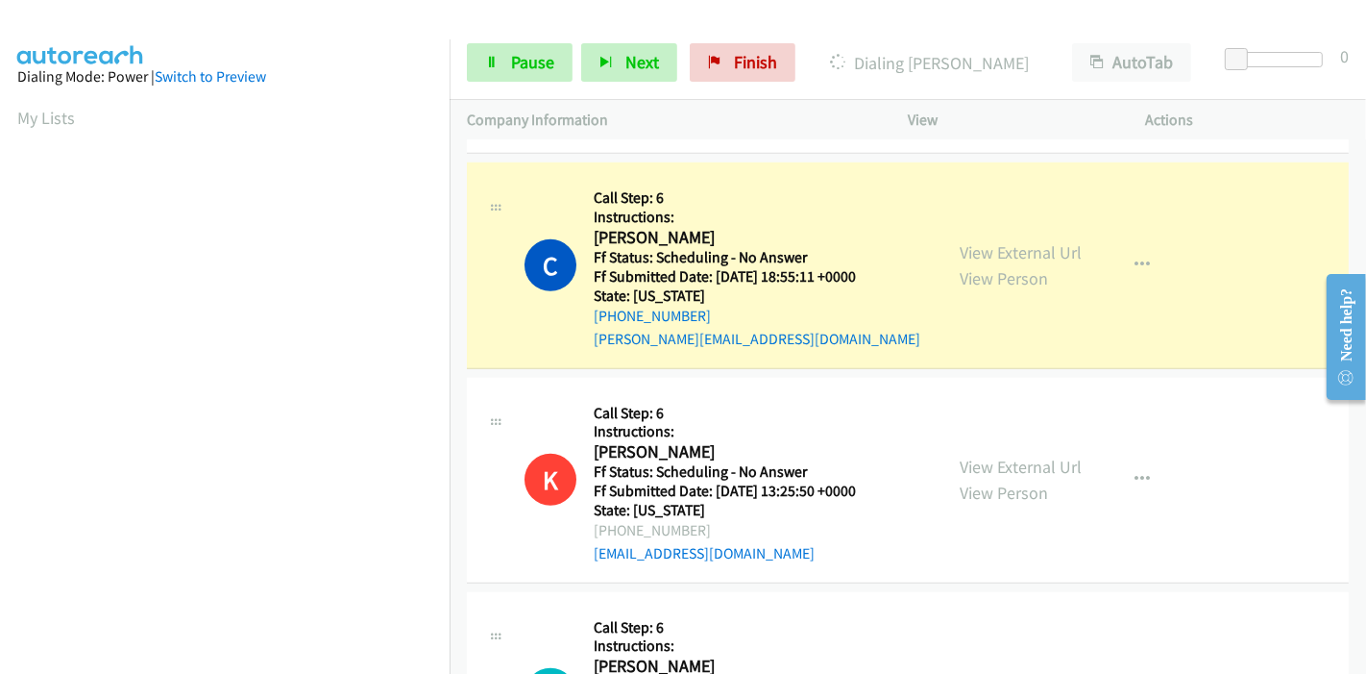
scroll to position [1108, 0]
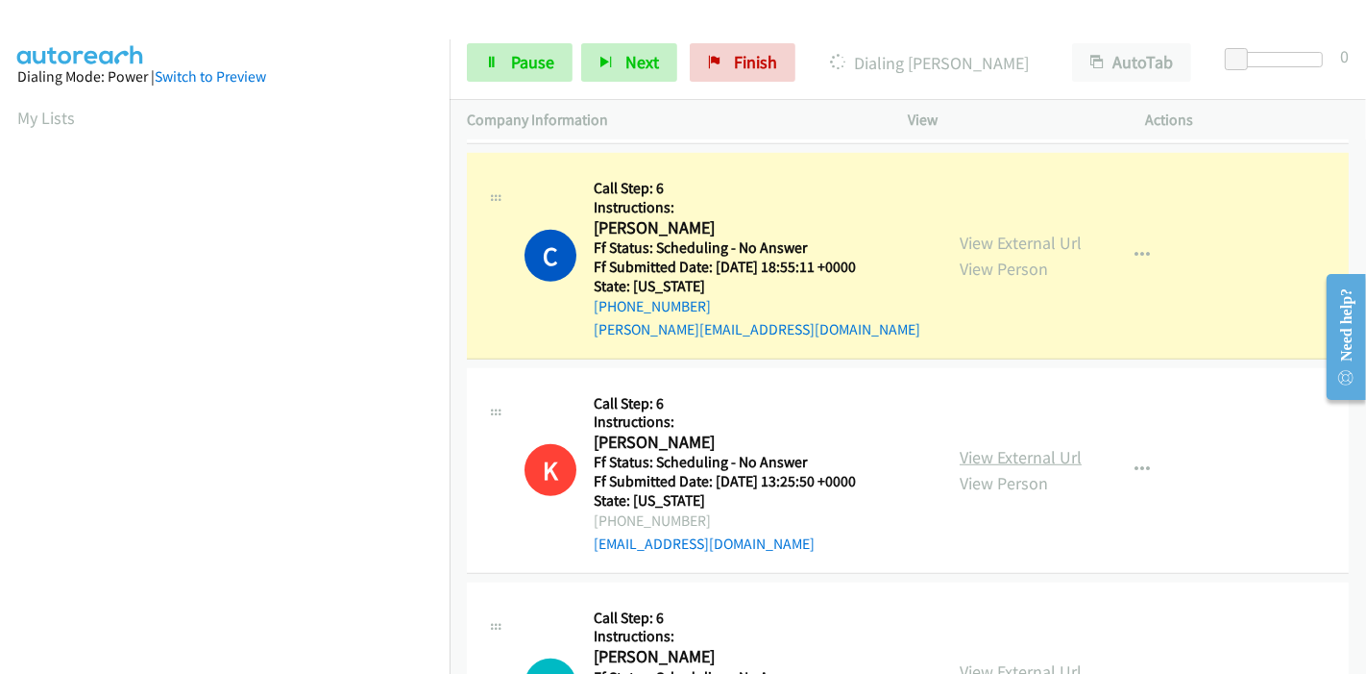
click at [1003, 454] on link "View External Url" at bounding box center [1021, 457] width 122 height 22
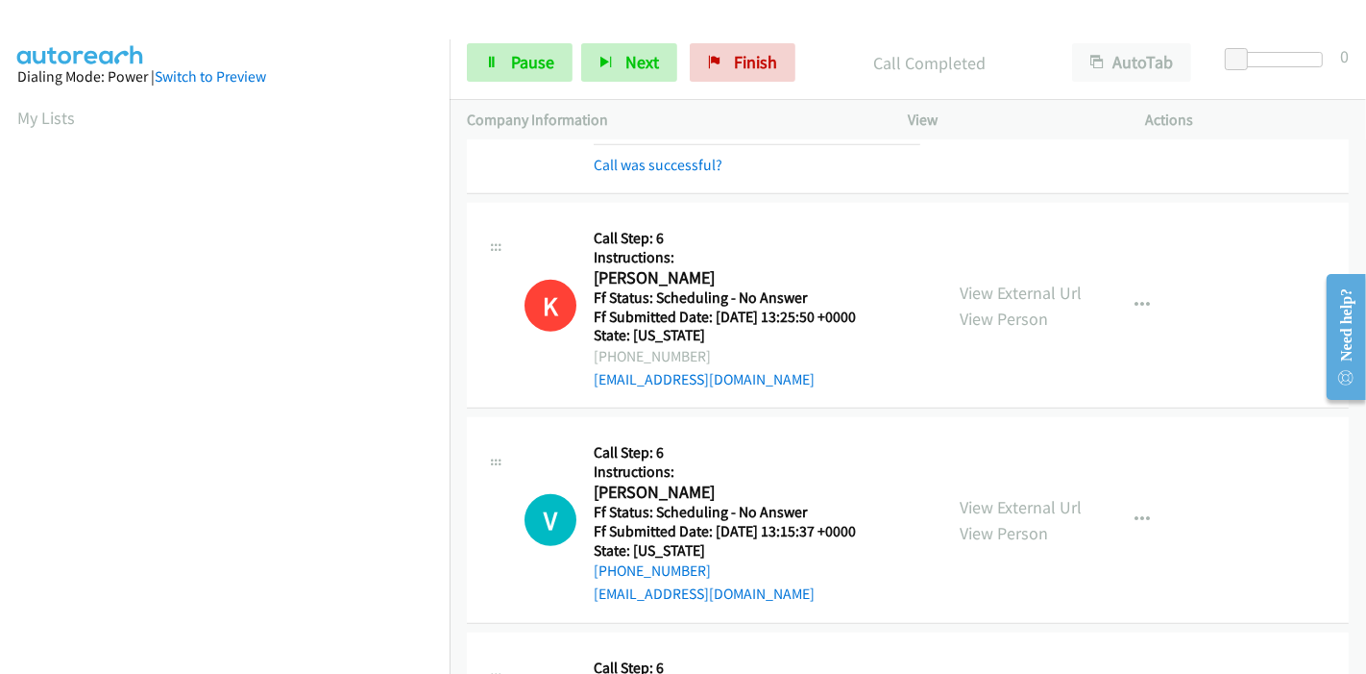
scroll to position [1321, 0]
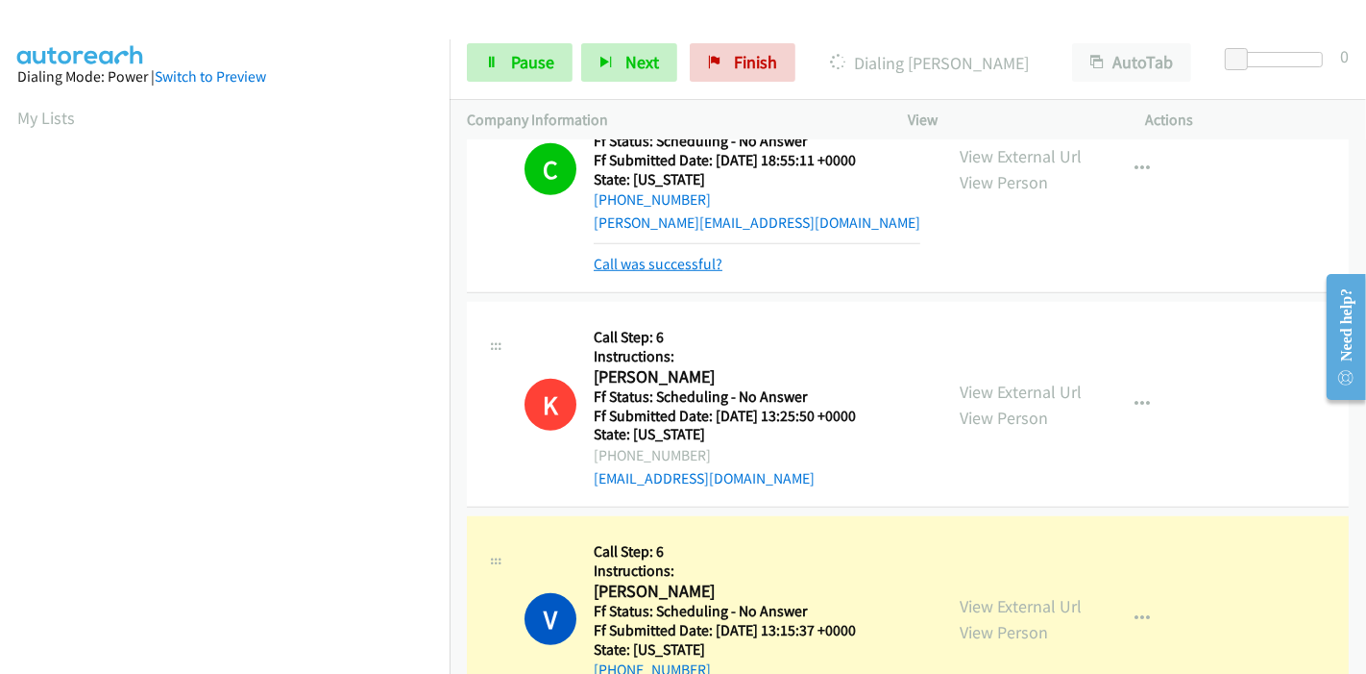
click at [675, 261] on link "Call was successful?" at bounding box center [658, 264] width 129 height 18
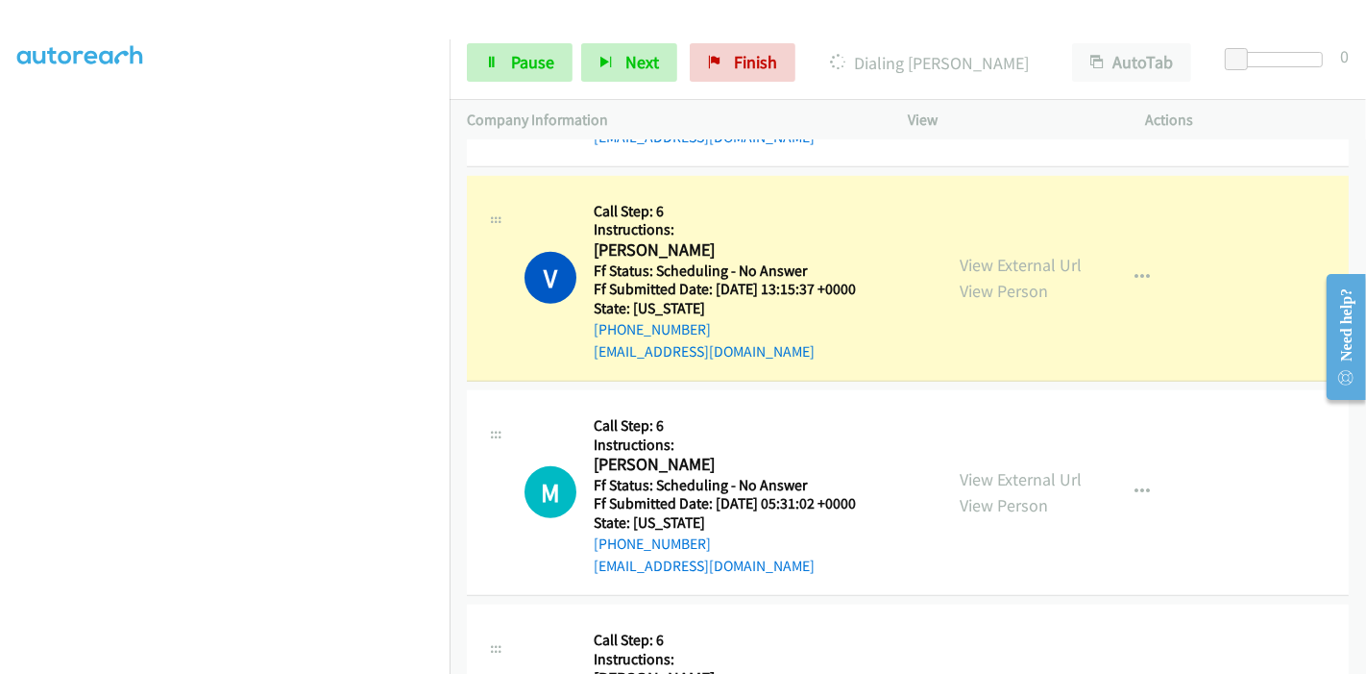
scroll to position [0, 0]
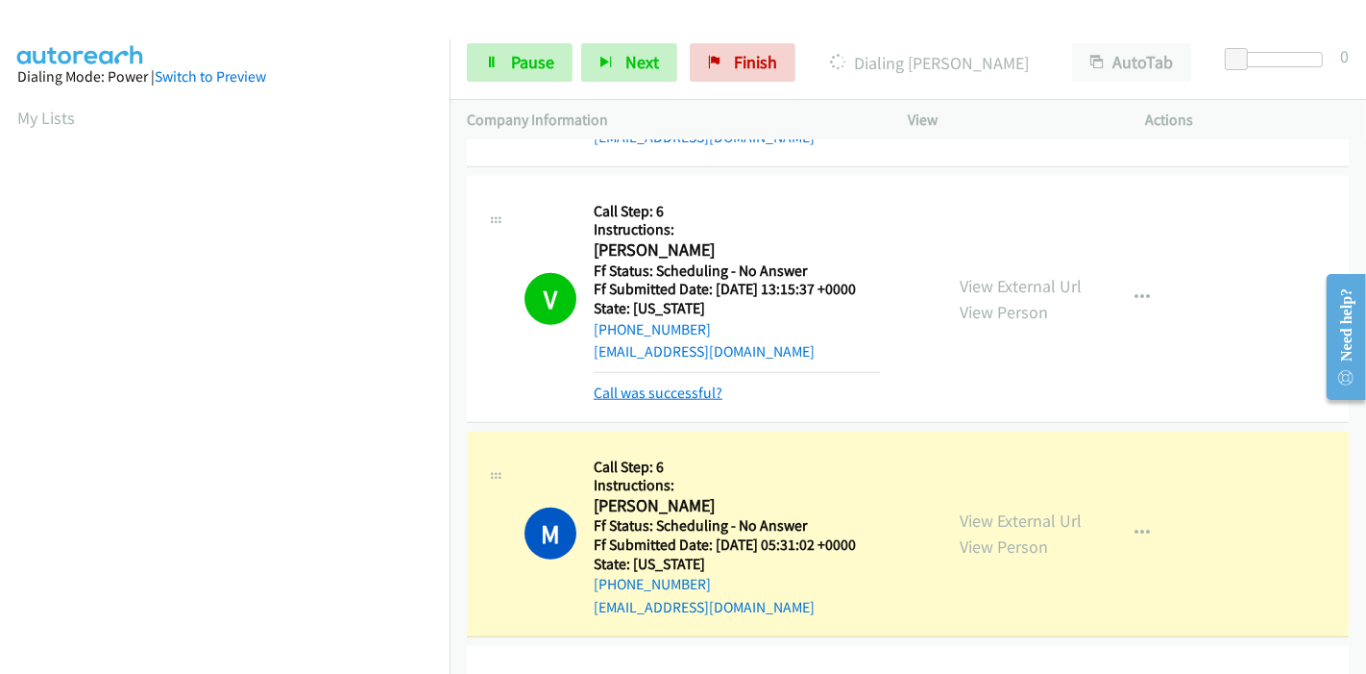
click at [631, 385] on link "Call was successful?" at bounding box center [658, 392] width 129 height 18
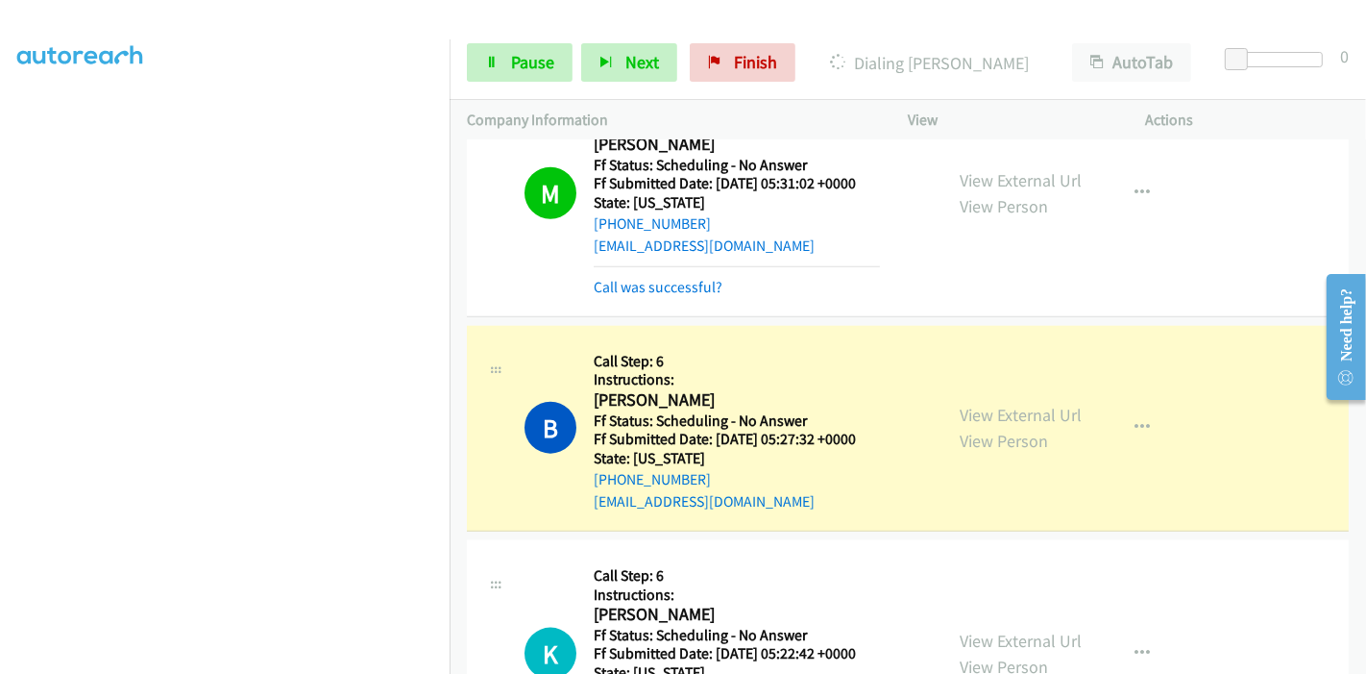
scroll to position [1854, 0]
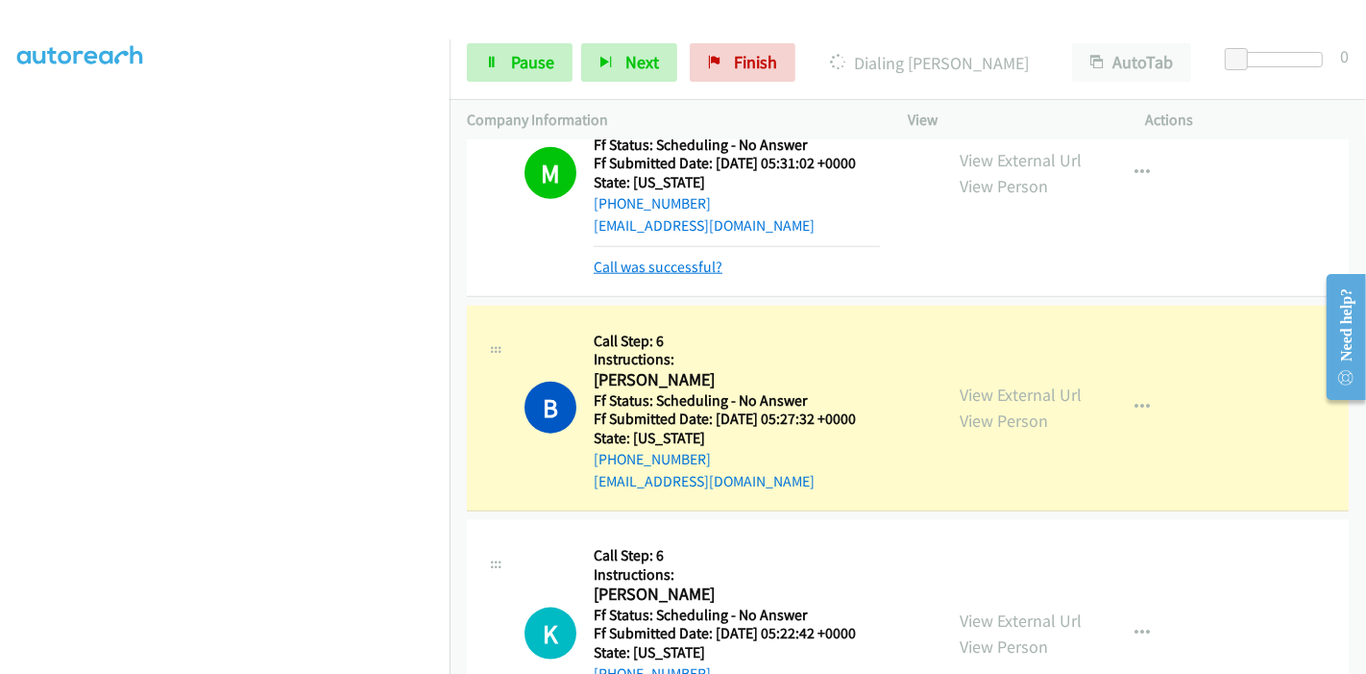
click at [672, 269] on link "Call was successful?" at bounding box center [658, 267] width 129 height 18
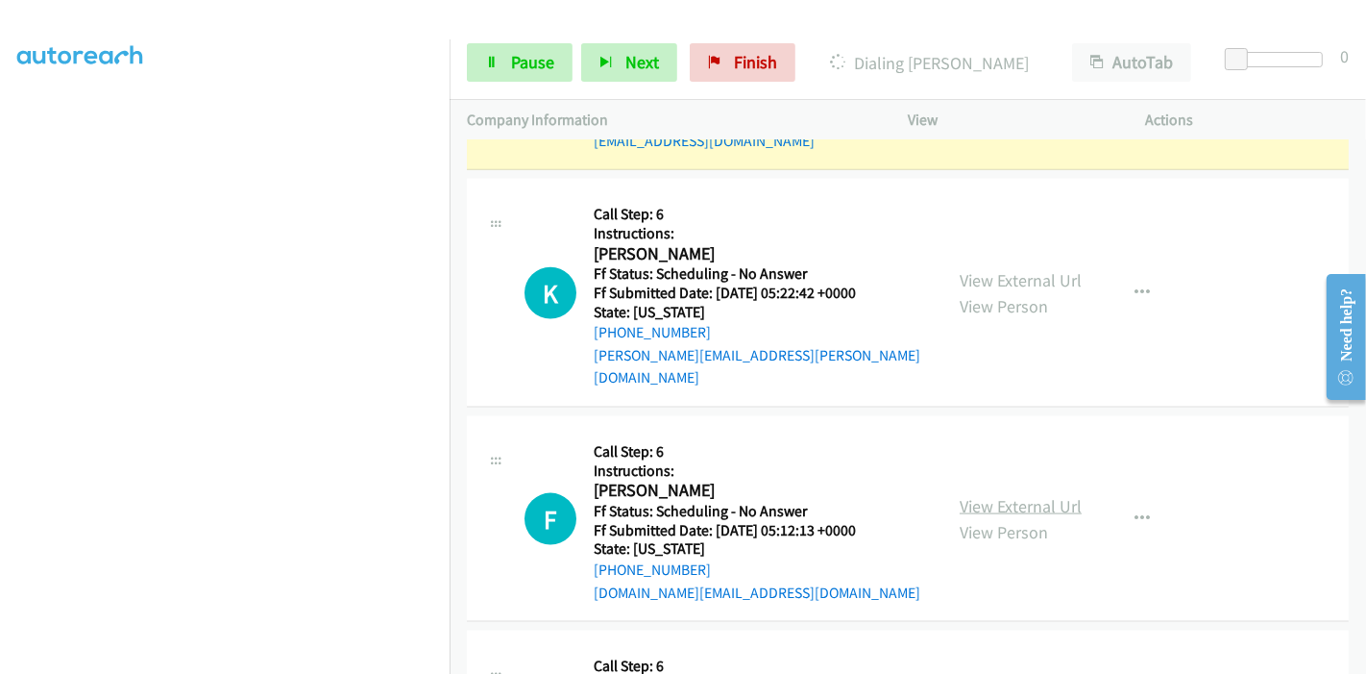
scroll to position [2262, 0]
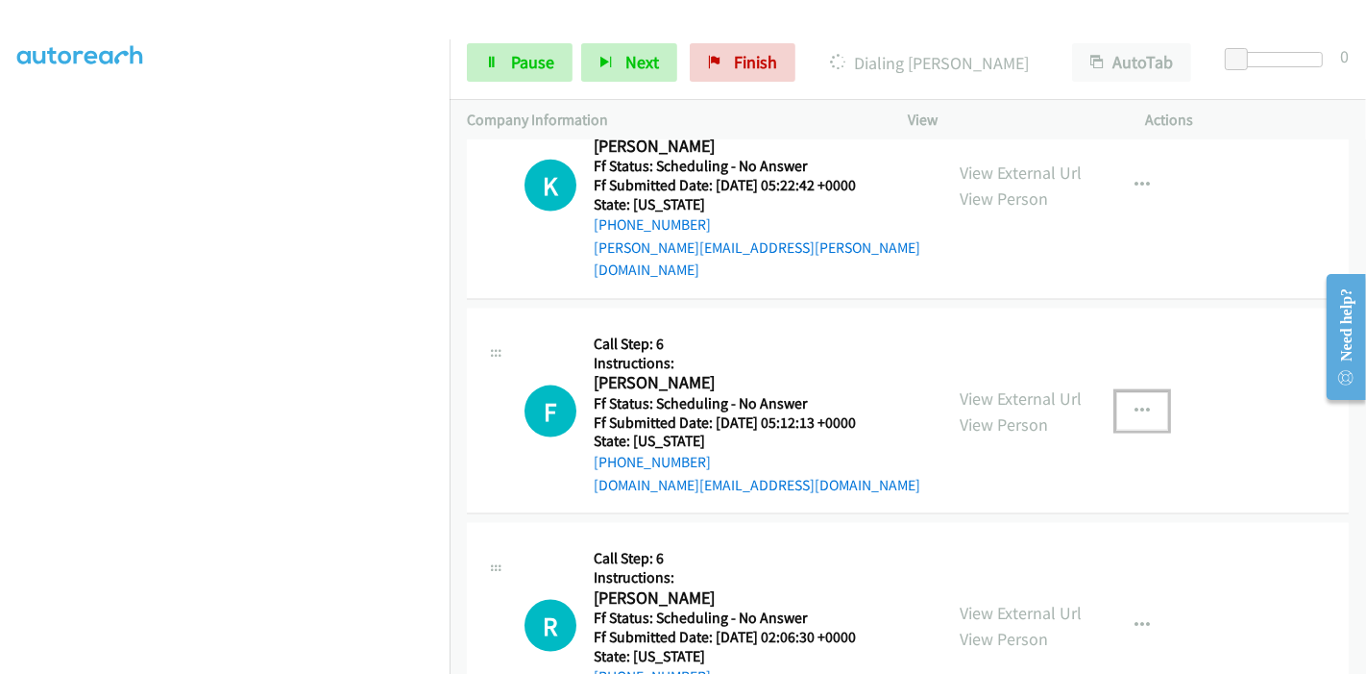
click at [1135, 404] on icon "button" at bounding box center [1142, 411] width 15 height 15
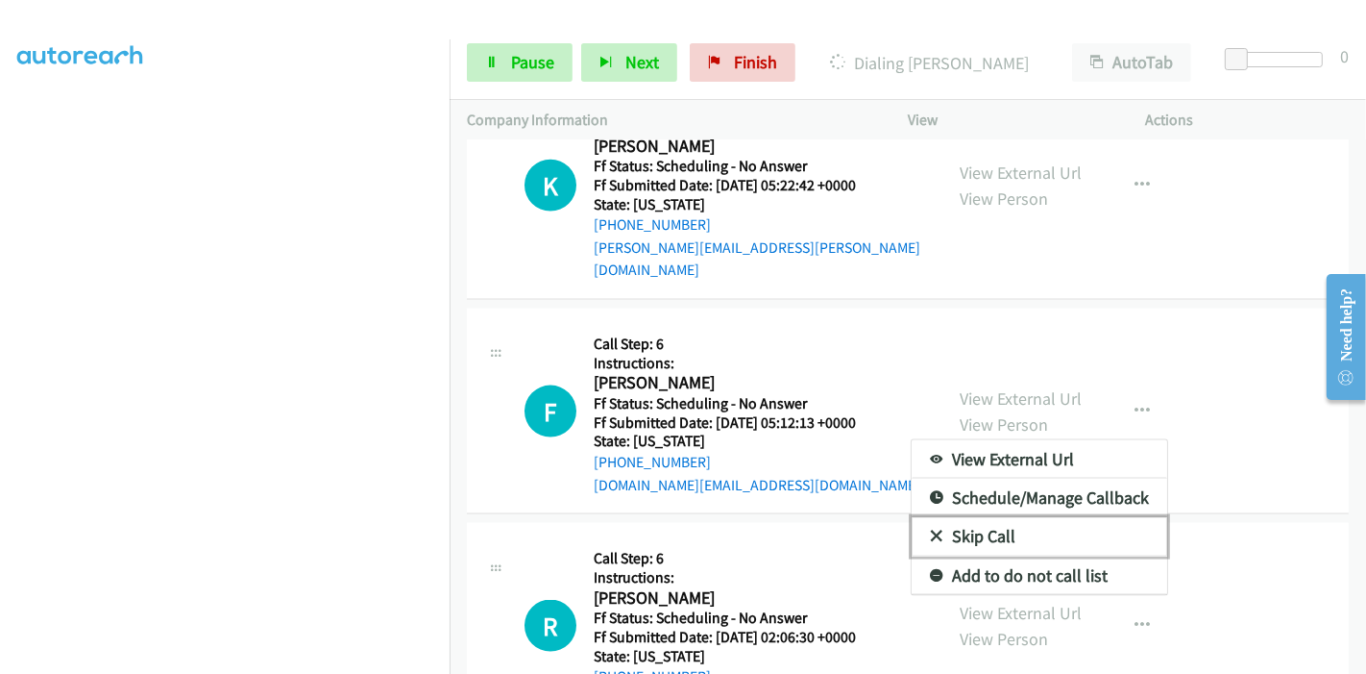
click at [977, 517] on link "Skip Call" at bounding box center [1040, 536] width 256 height 38
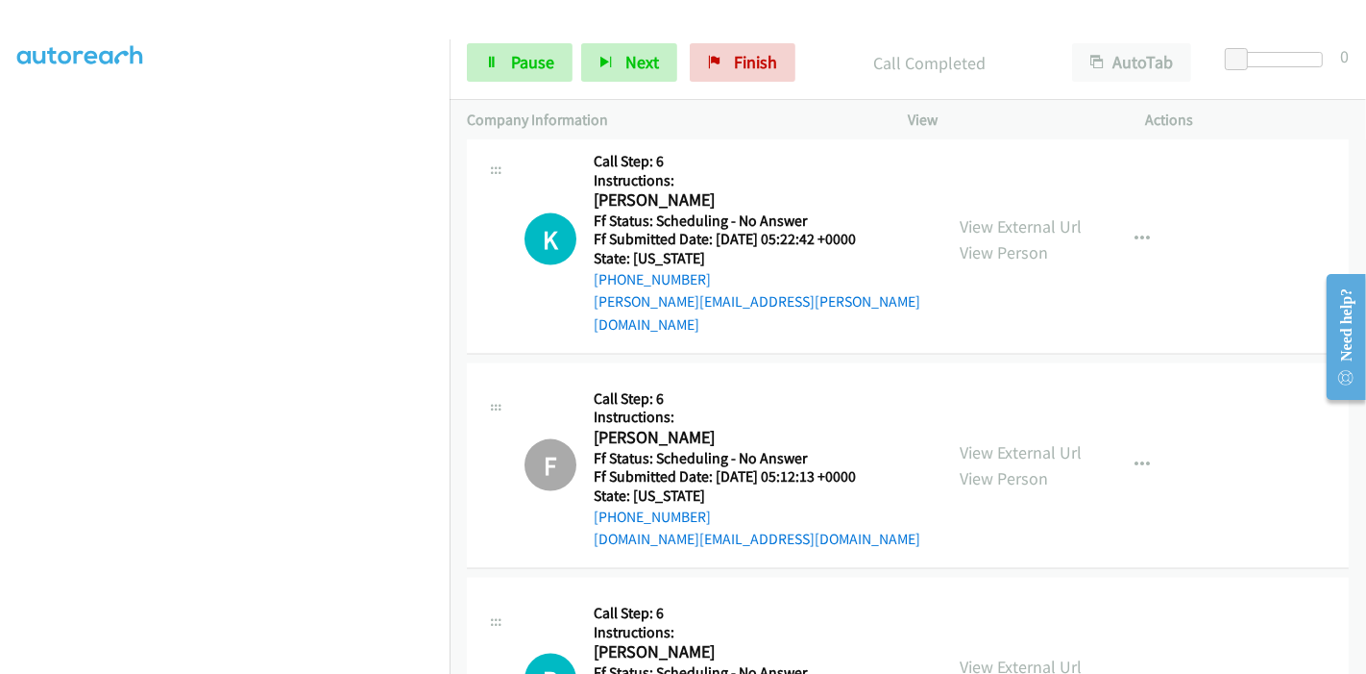
scroll to position [2048, 0]
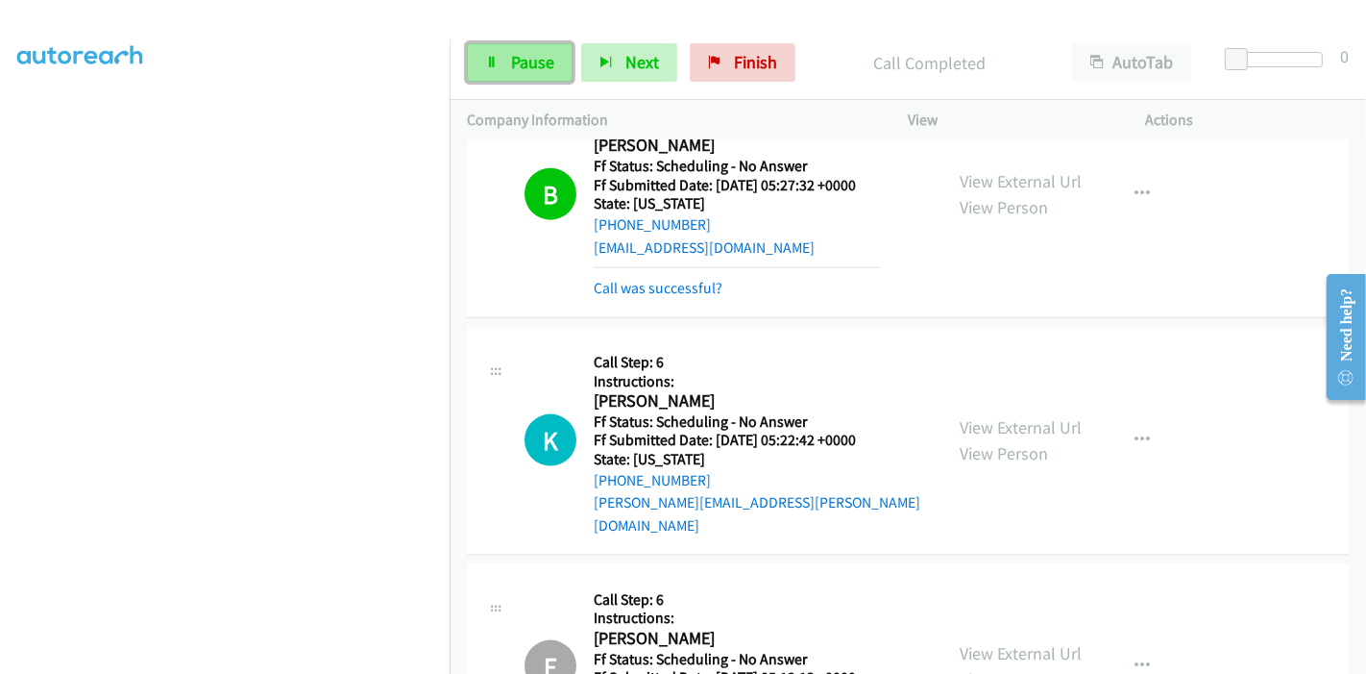
click at [521, 58] on span "Pause" at bounding box center [532, 62] width 43 height 22
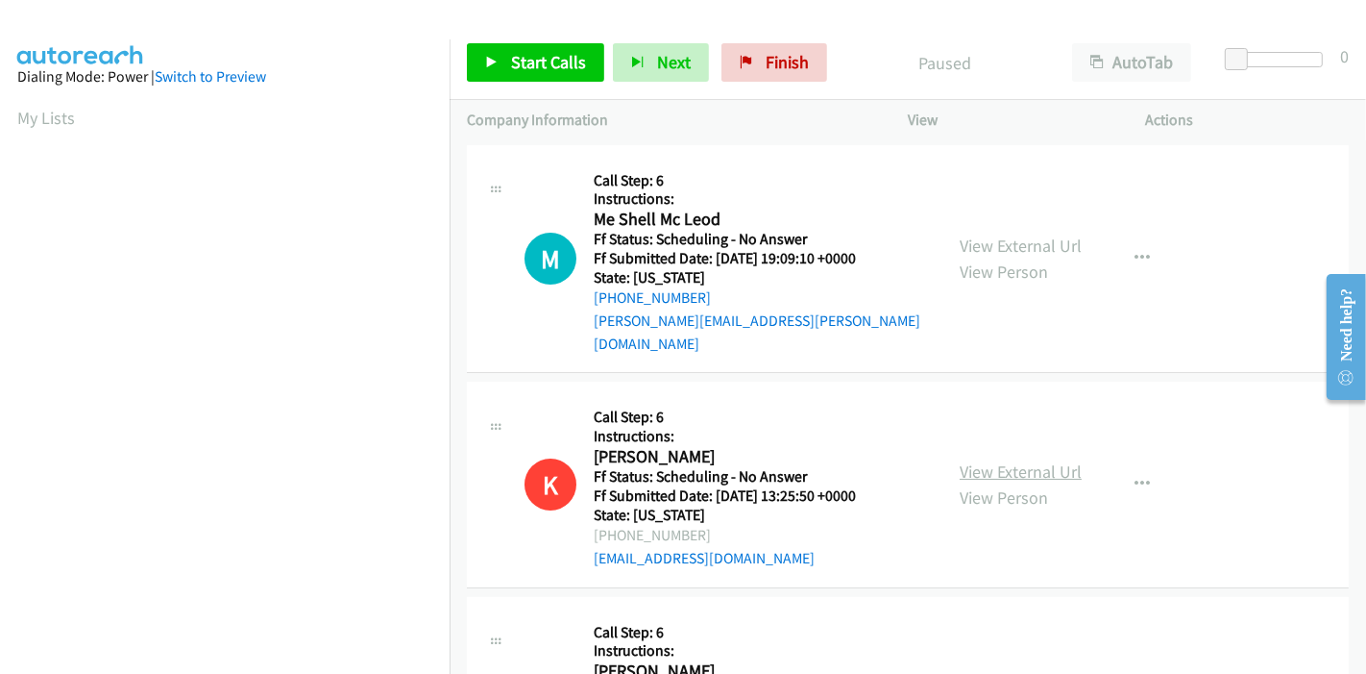
click at [1007, 460] on link "View External Url" at bounding box center [1021, 471] width 122 height 22
click at [1001, 234] on link "View External Url" at bounding box center [1021, 245] width 122 height 22
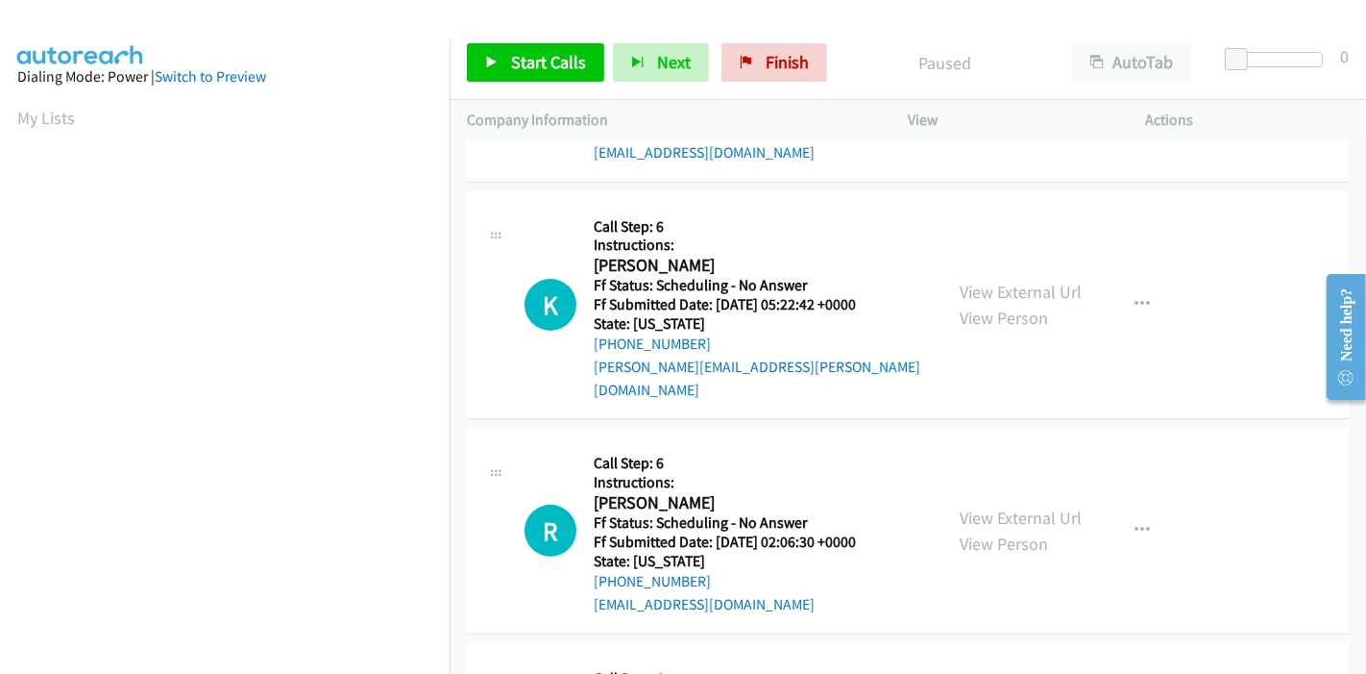
scroll to position [427, 0]
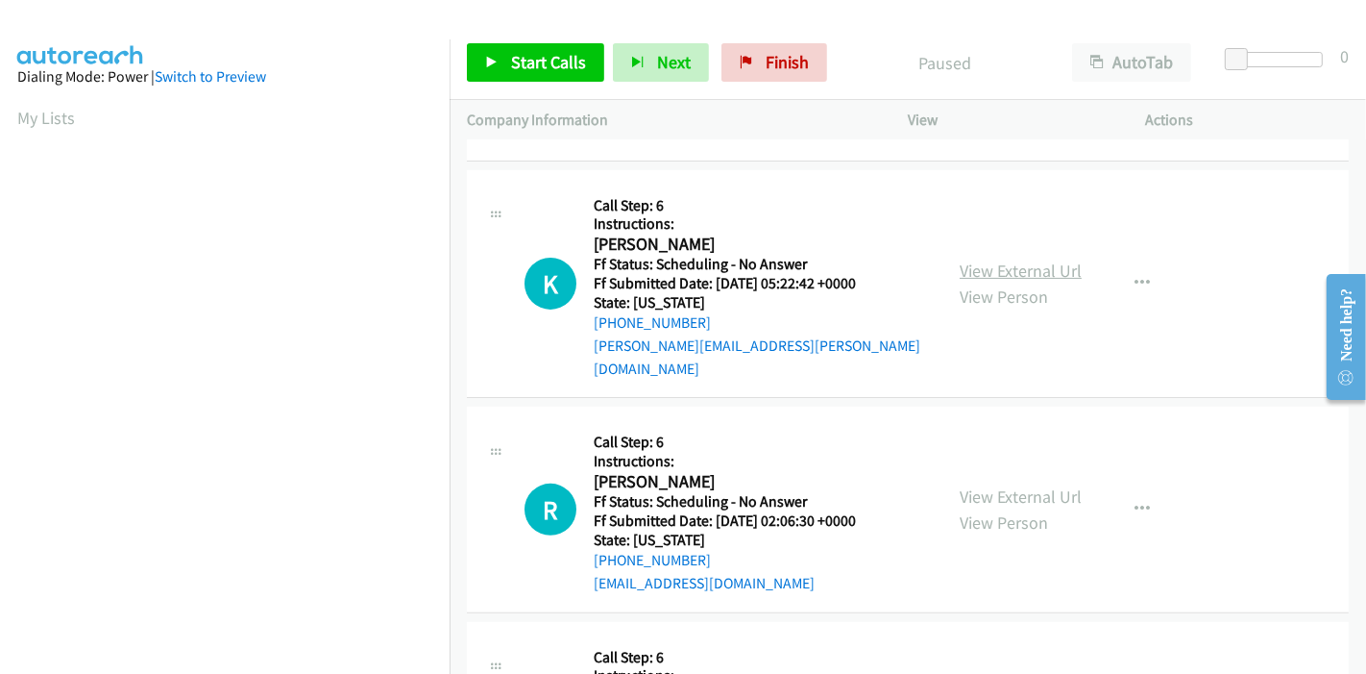
click at [1020, 259] on link "View External Url" at bounding box center [1021, 270] width 122 height 22
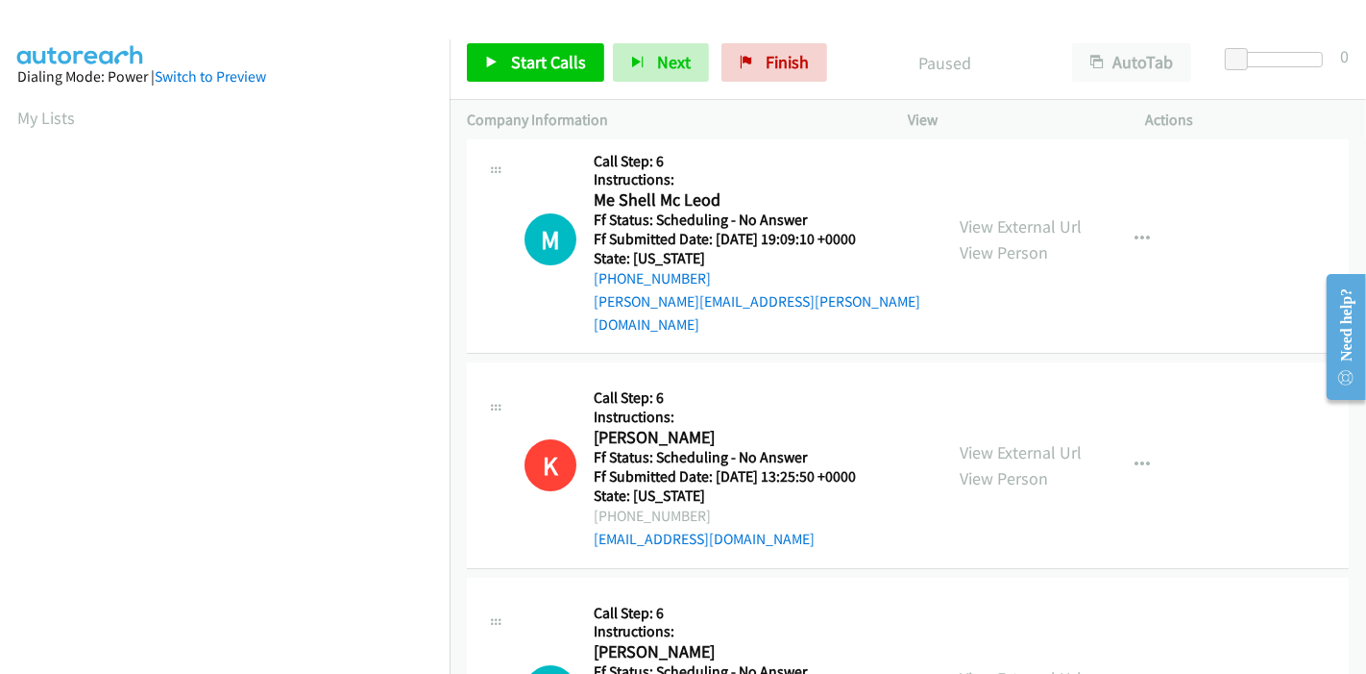
scroll to position [0, 0]
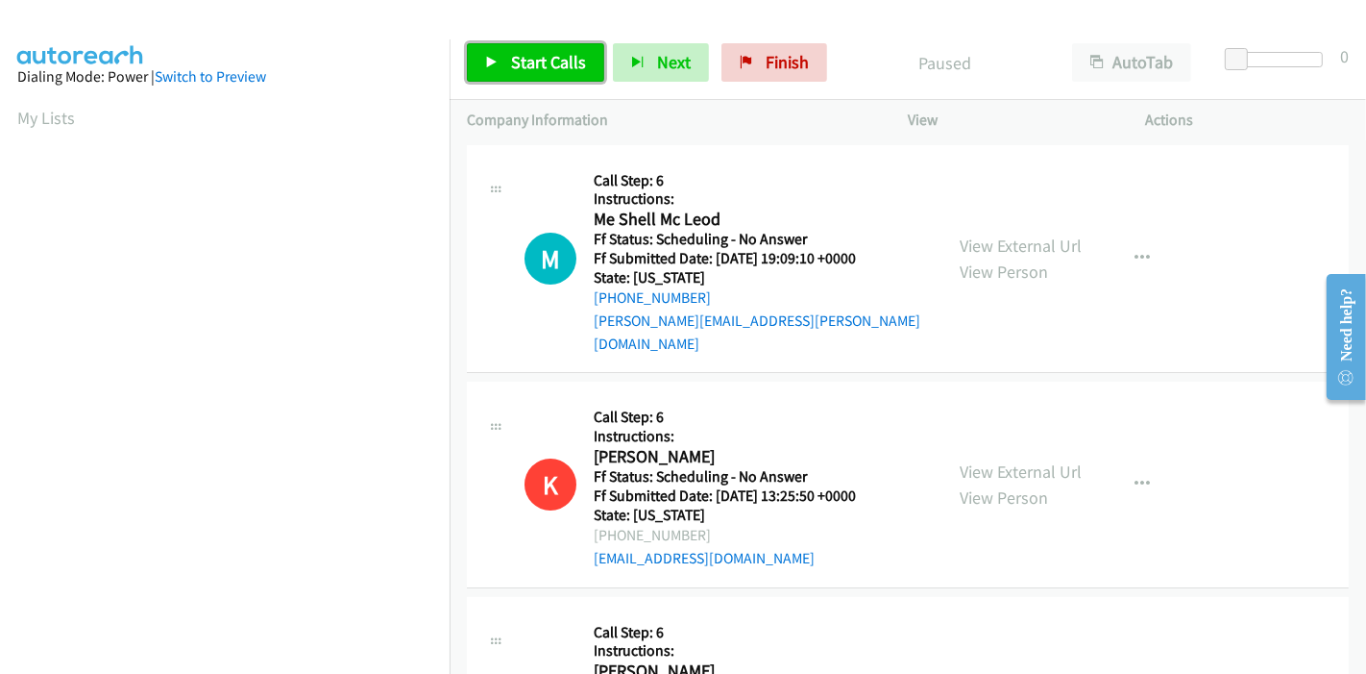
click at [532, 55] on span "Start Calls" at bounding box center [548, 62] width 75 height 22
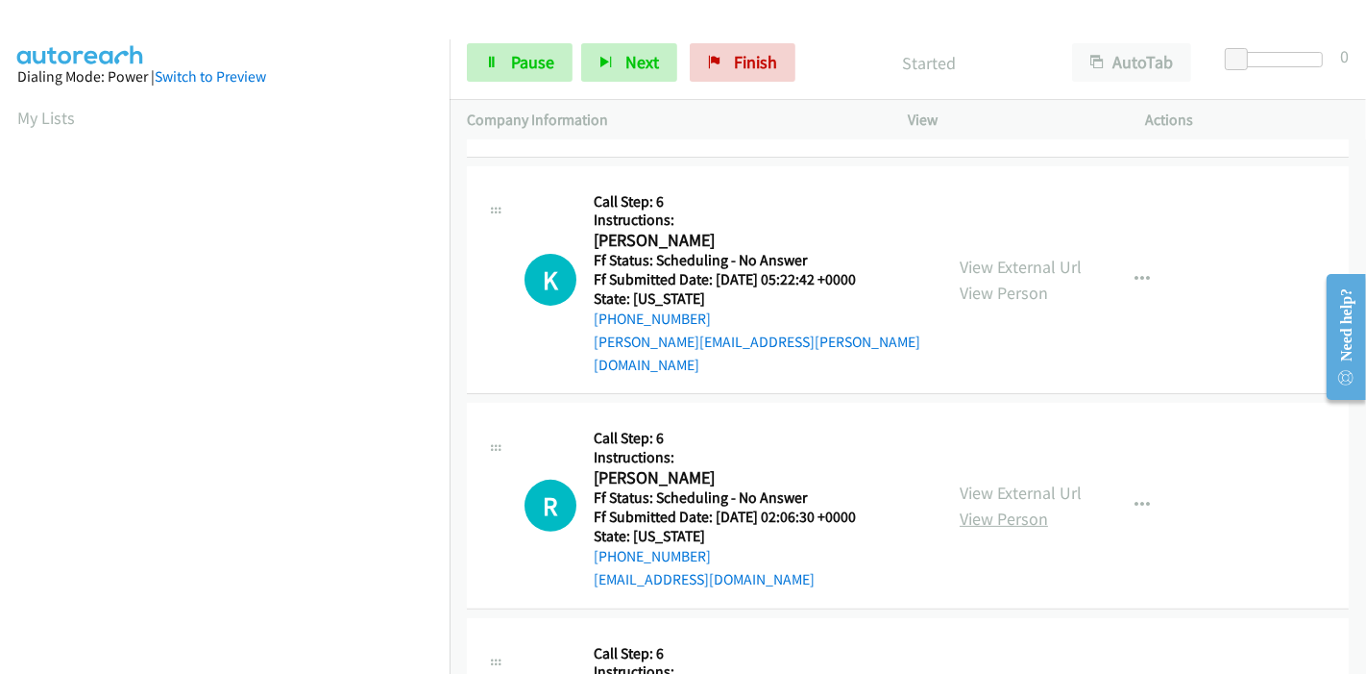
scroll to position [533, 0]
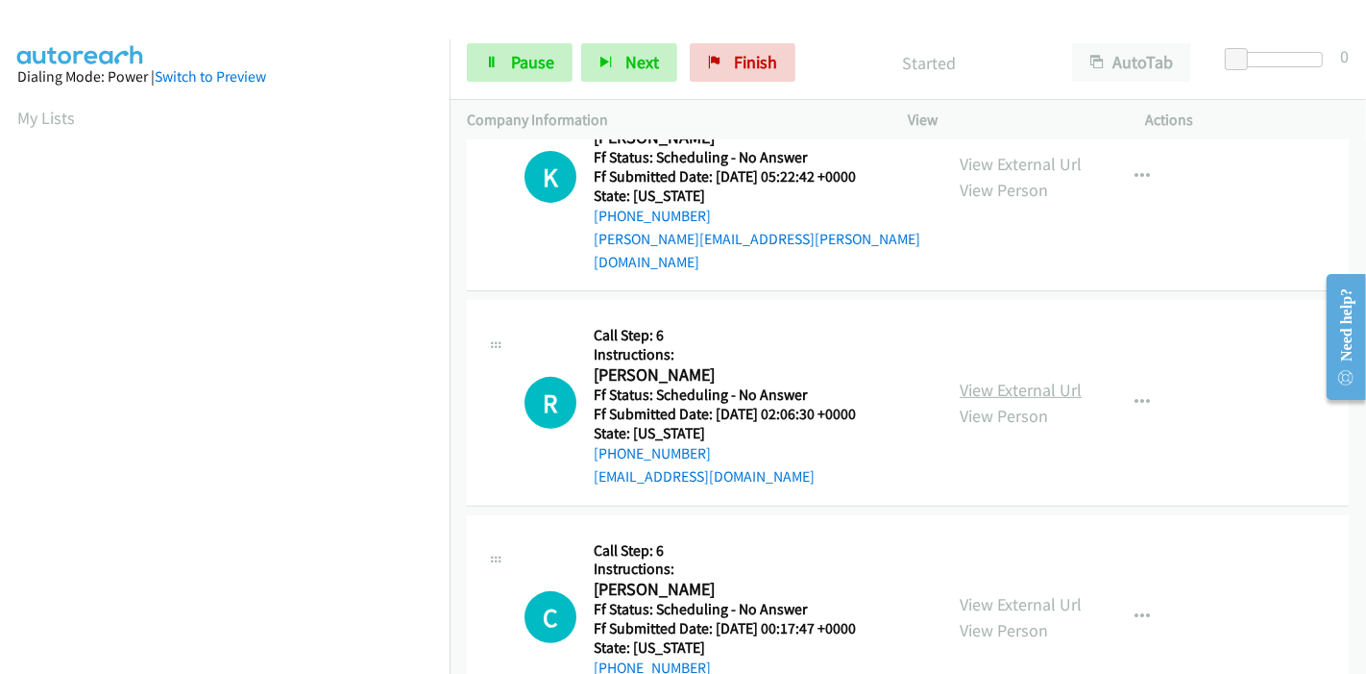
click at [998, 379] on link "View External Url" at bounding box center [1021, 390] width 122 height 22
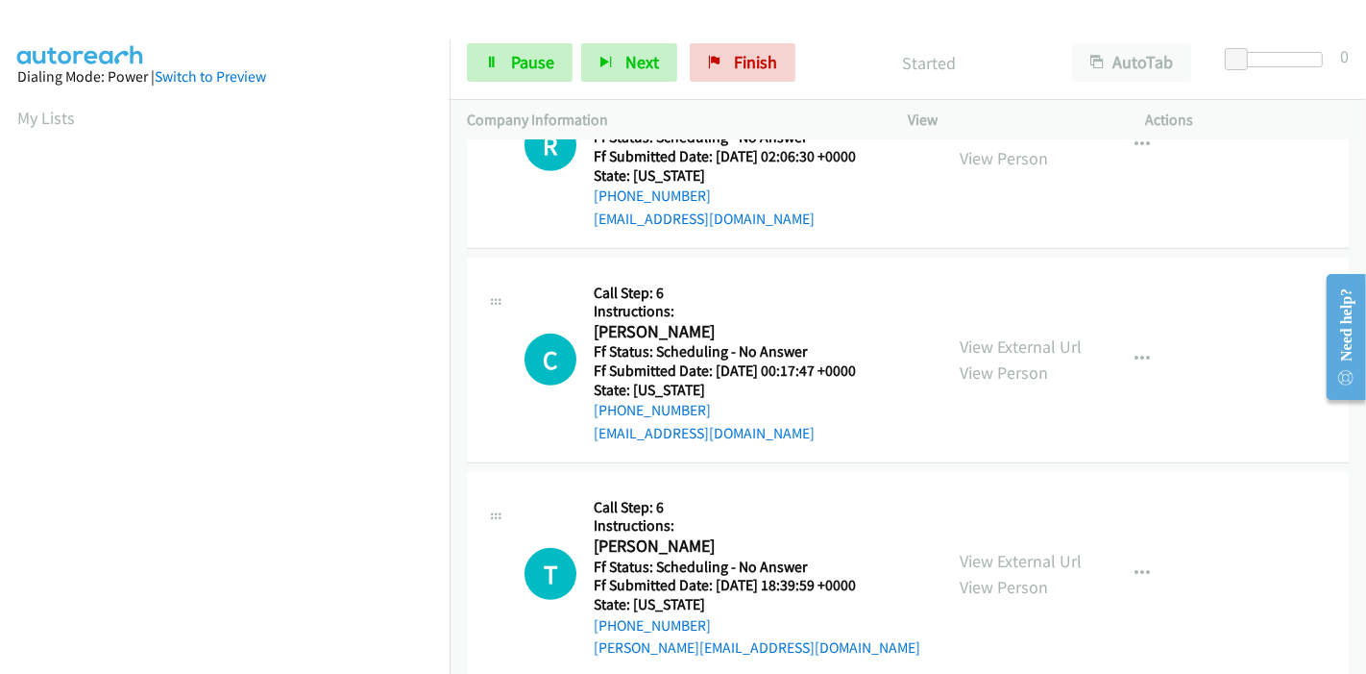
scroll to position [853, 0]
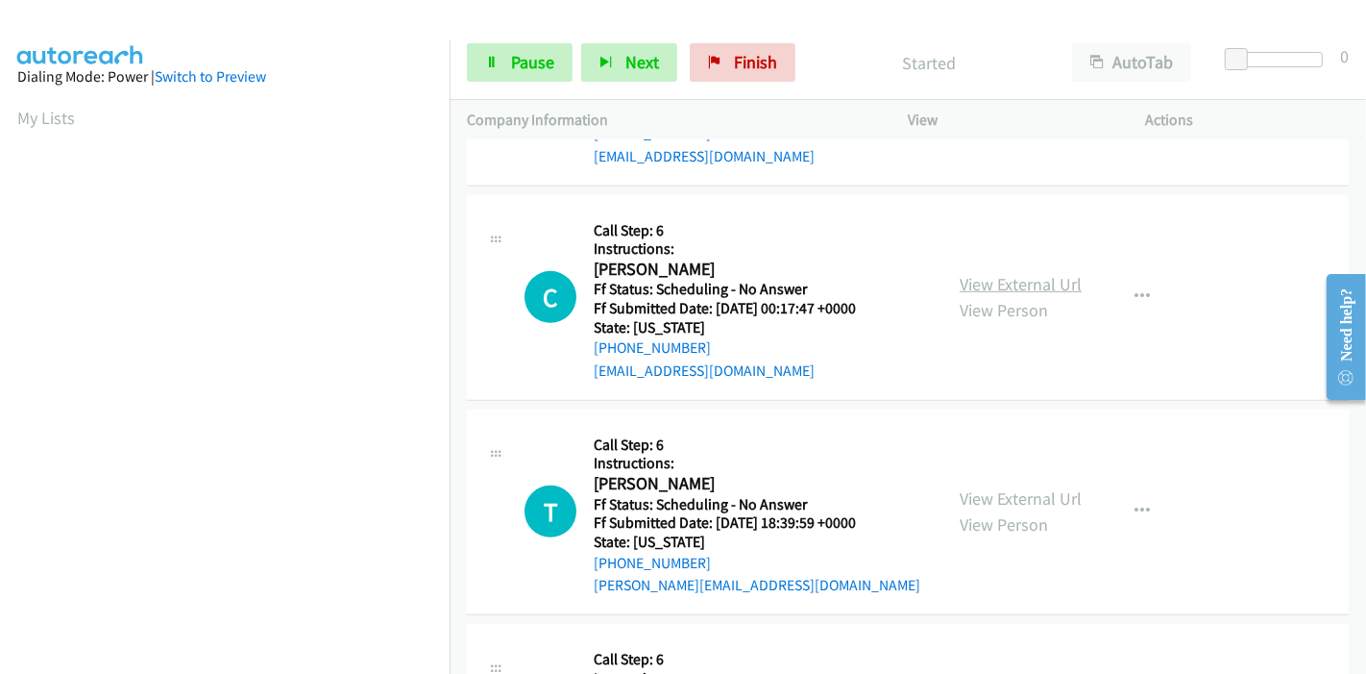
click at [1024, 273] on link "View External Url" at bounding box center [1021, 284] width 122 height 22
click at [997, 487] on link "View External Url" at bounding box center [1021, 498] width 122 height 22
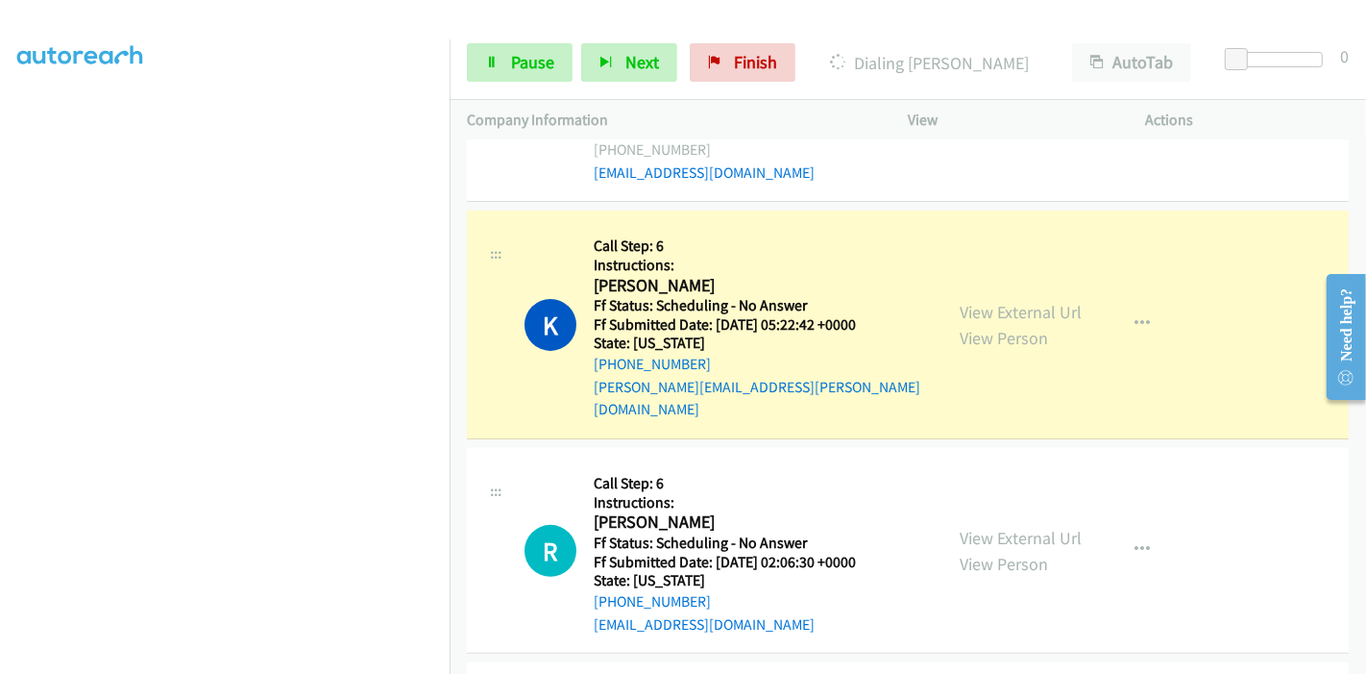
scroll to position [405, 0]
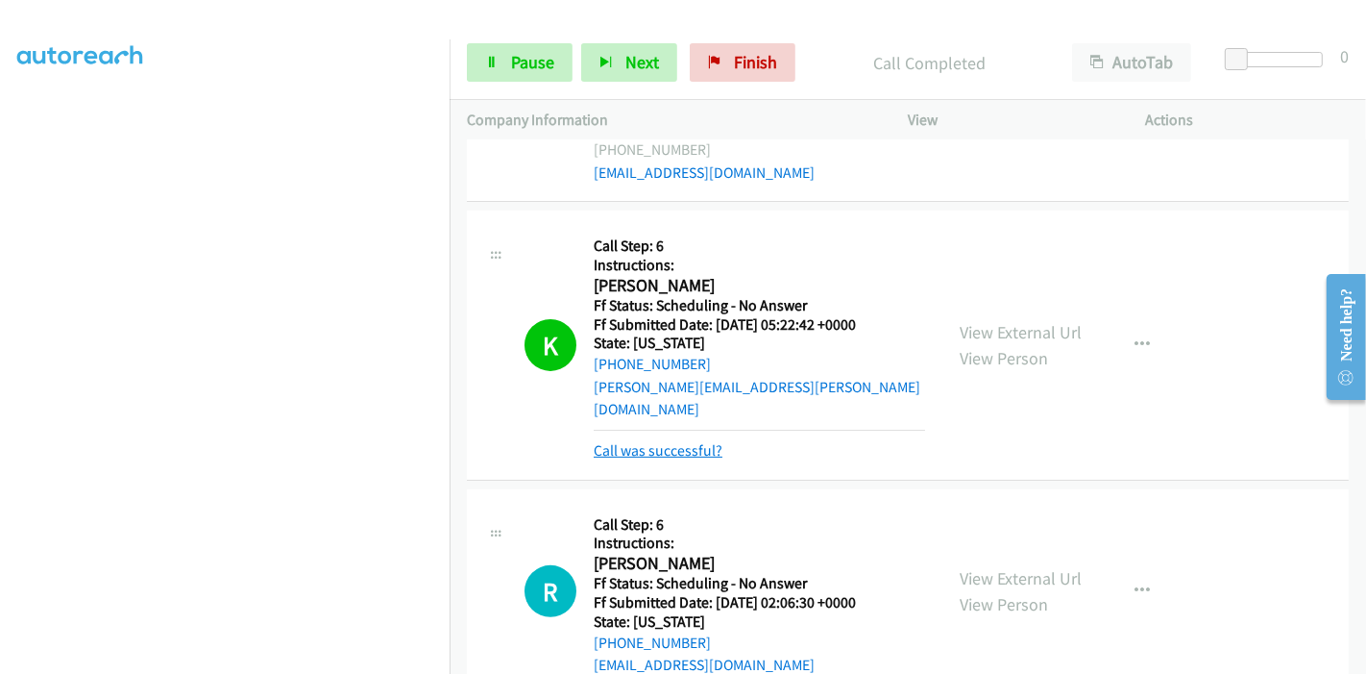
click at [645, 441] on link "Call was successful?" at bounding box center [658, 450] width 129 height 18
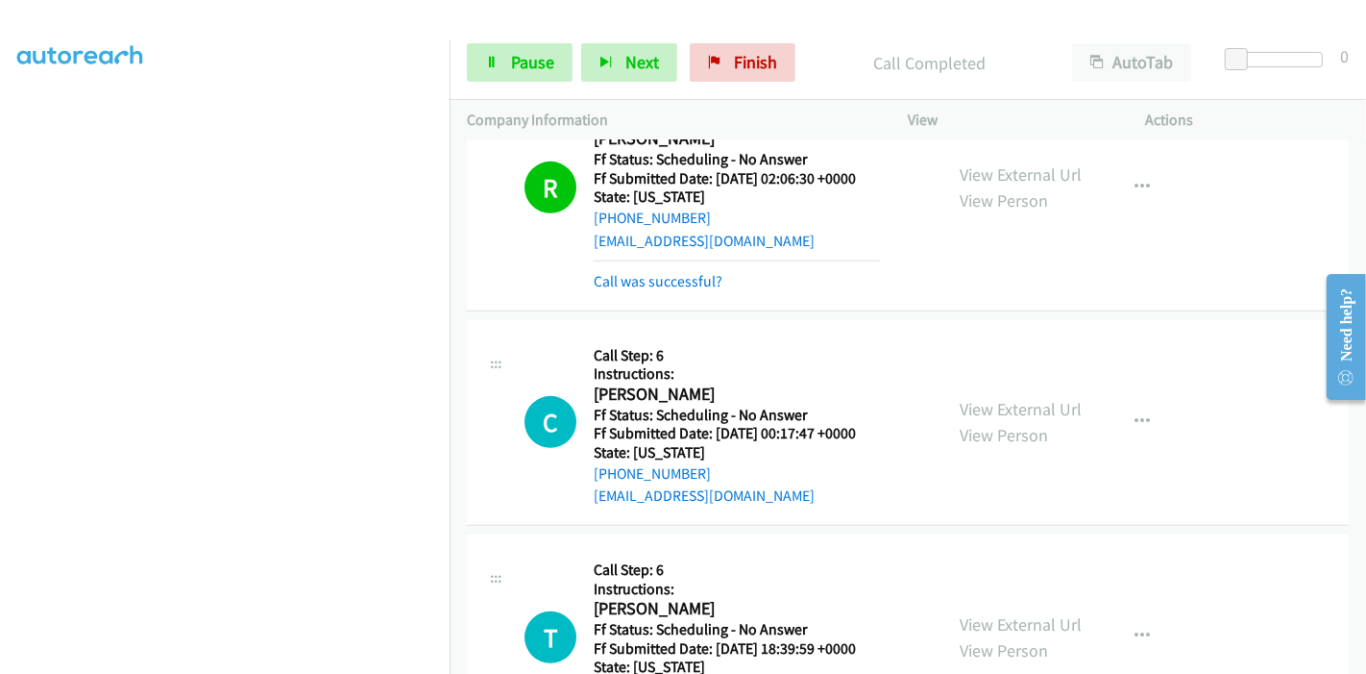
scroll to position [853, 0]
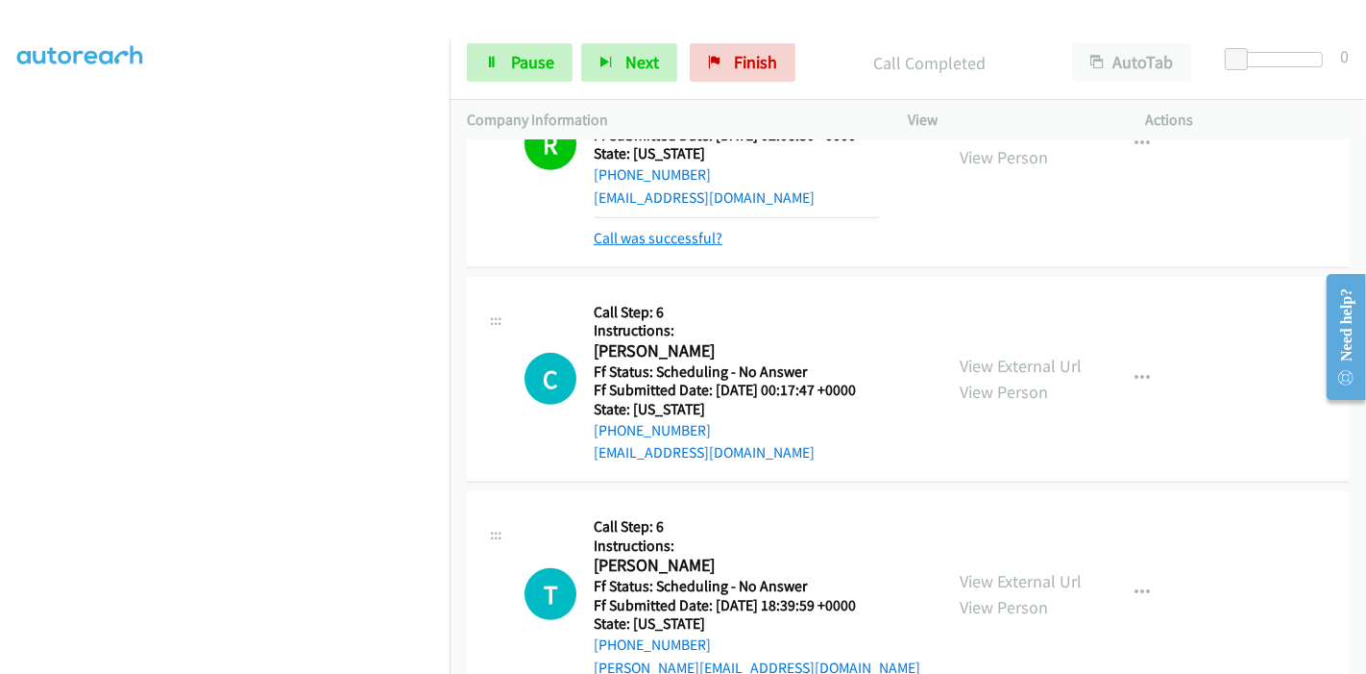
click at [695, 229] on link "Call was successful?" at bounding box center [658, 238] width 129 height 18
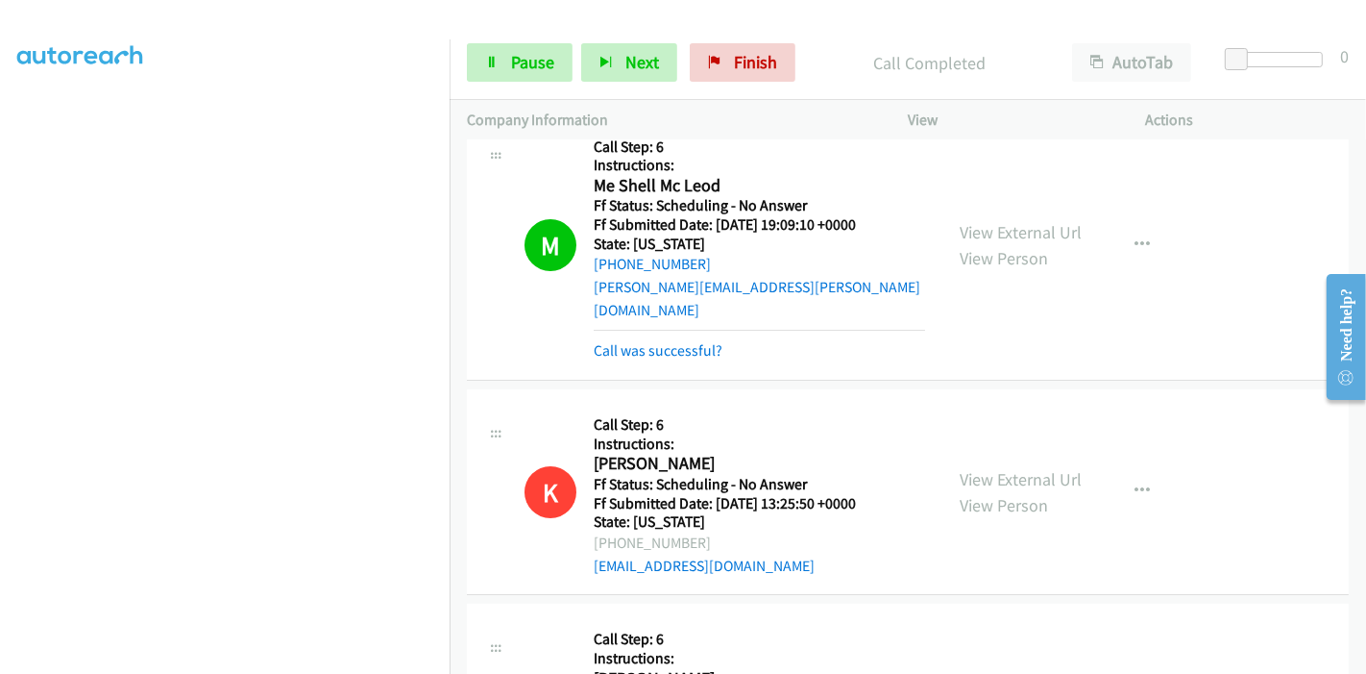
scroll to position [0, 0]
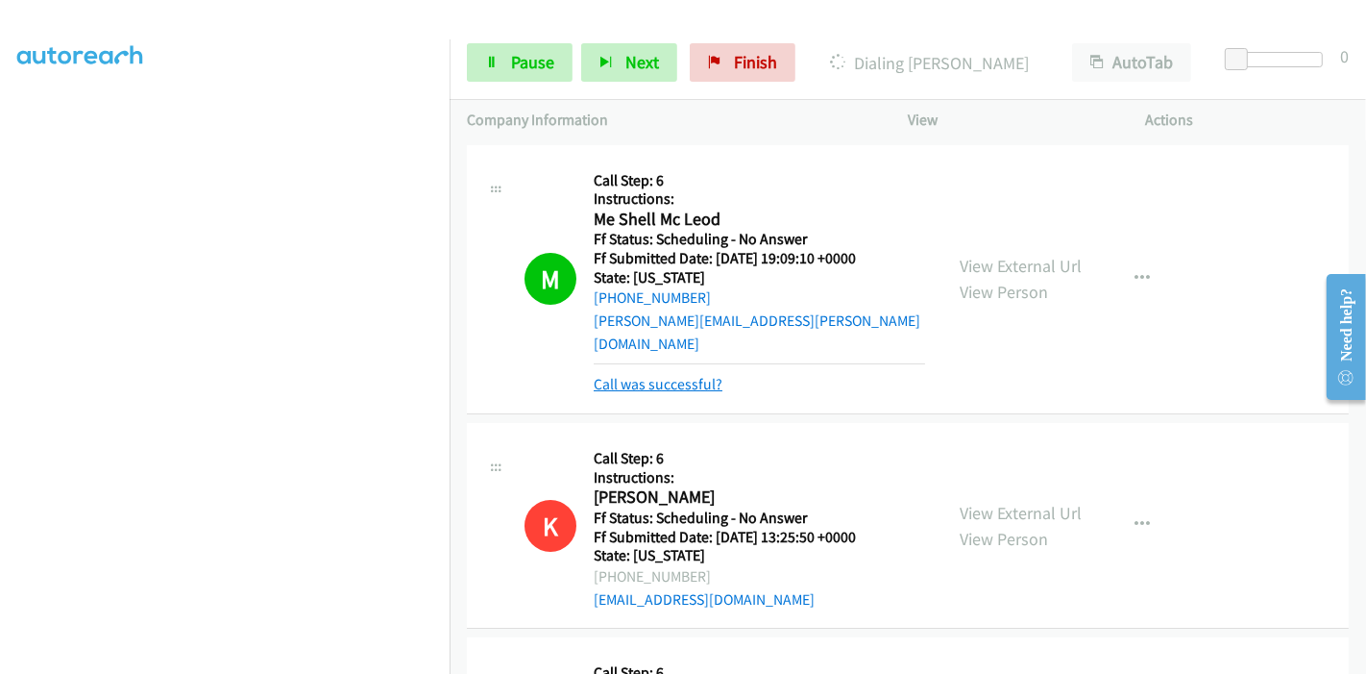
click at [654, 373] on div "Call was successful?" at bounding box center [759, 384] width 331 height 23
click at [657, 375] on link "Call was successful?" at bounding box center [658, 384] width 129 height 18
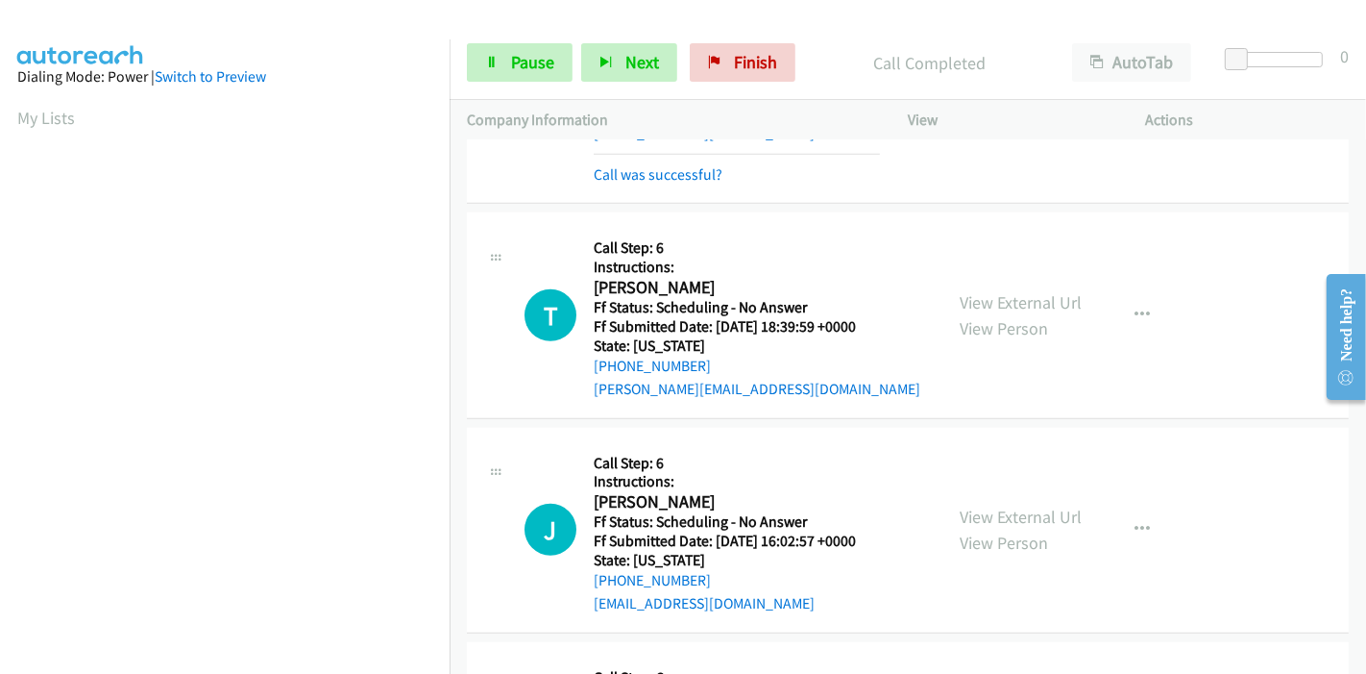
scroll to position [1194, 0]
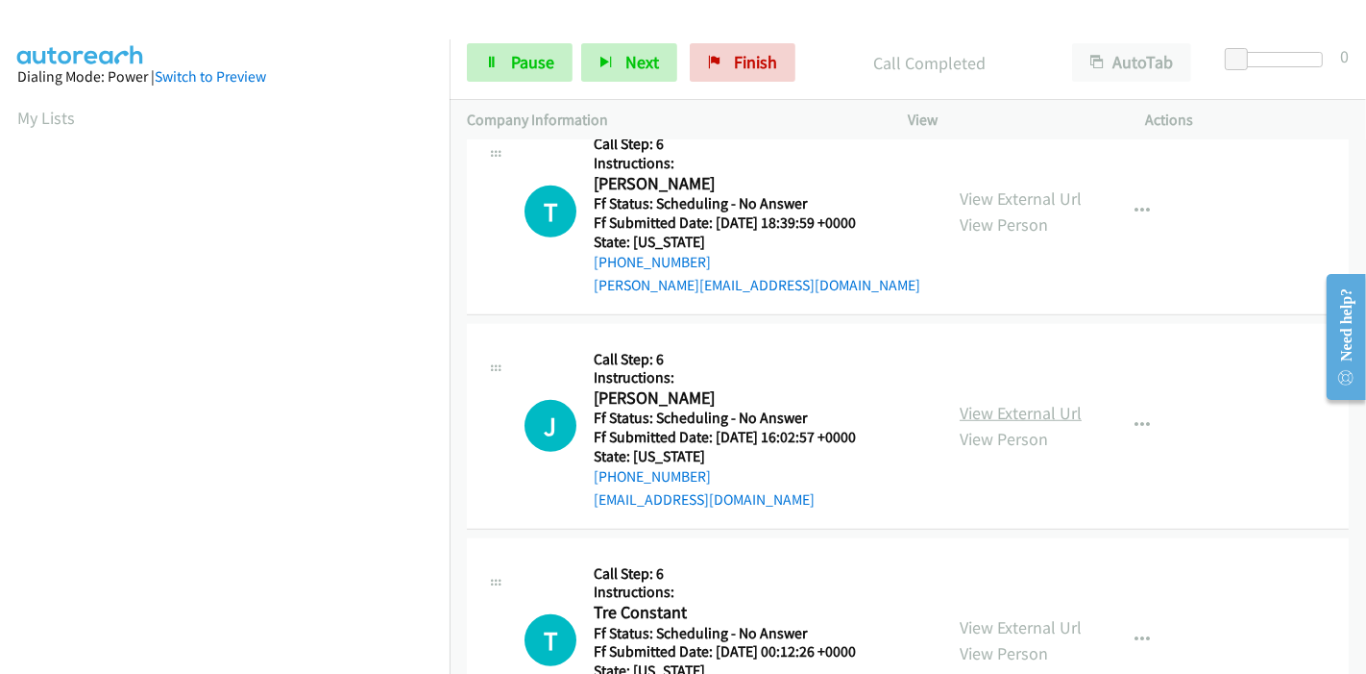
click at [991, 402] on link "View External Url" at bounding box center [1021, 413] width 122 height 22
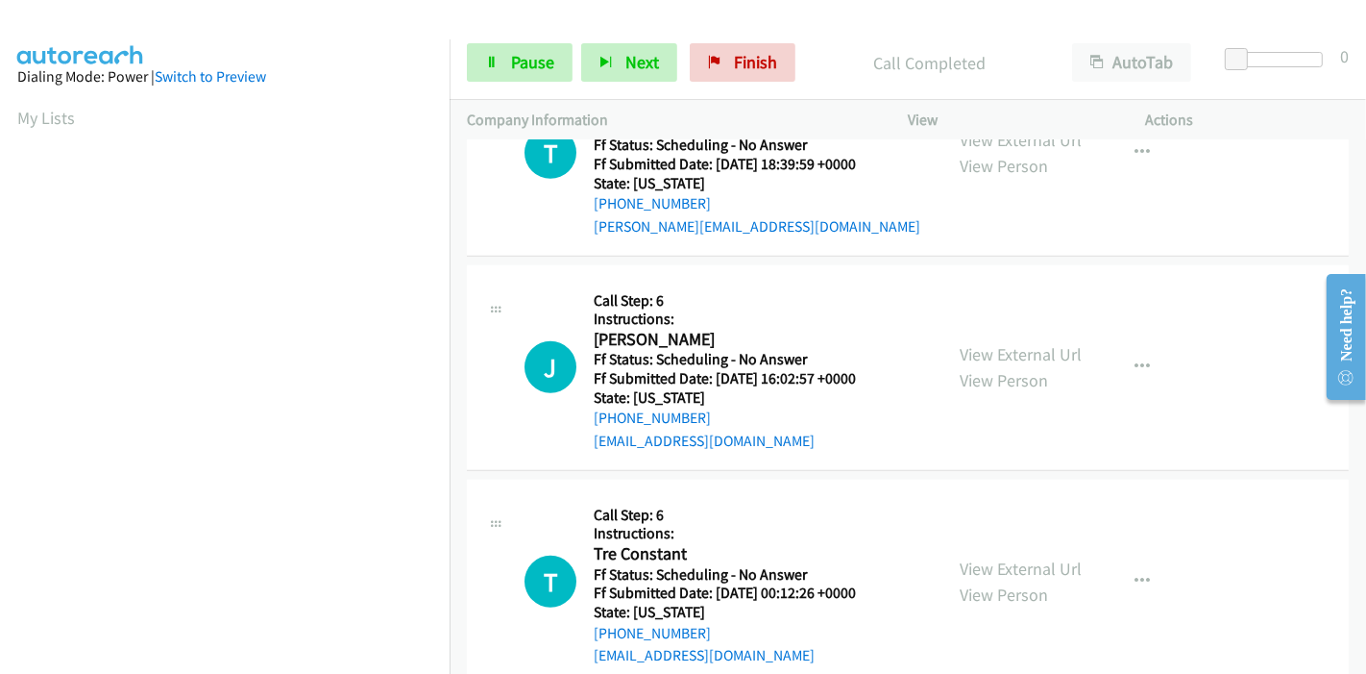
scroll to position [1301, 0]
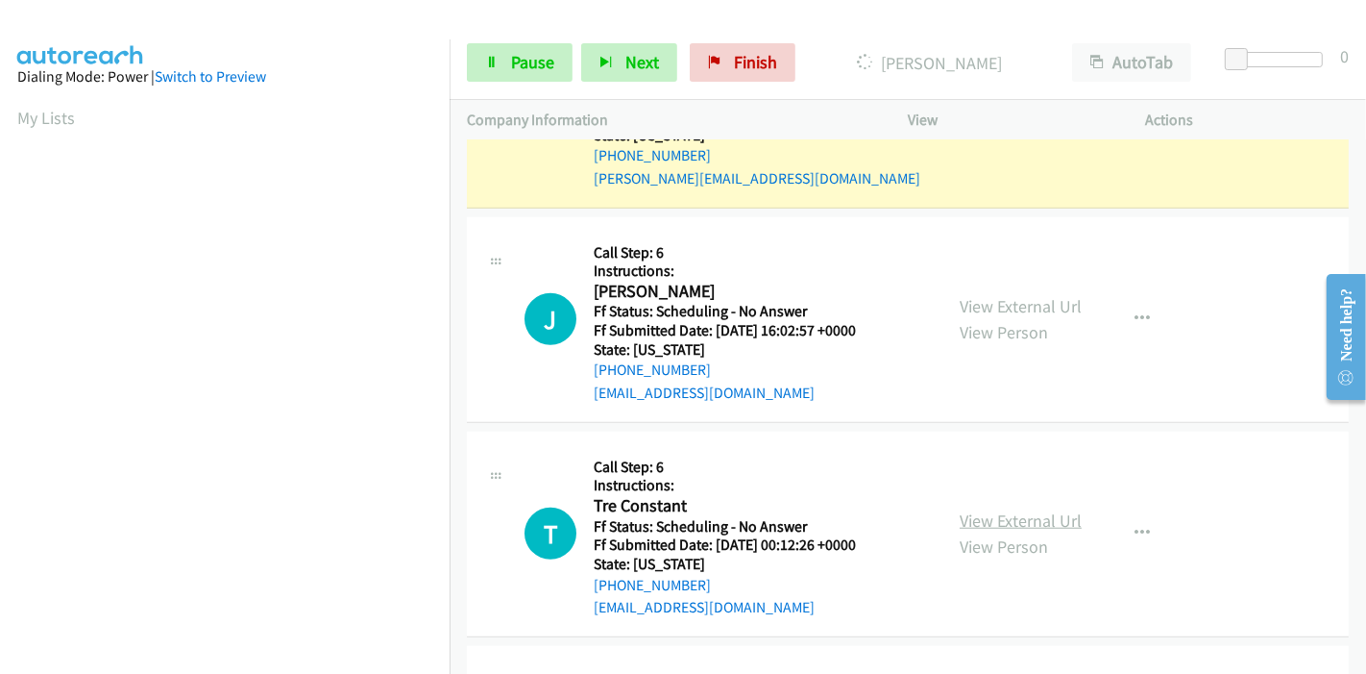
click at [976, 509] on link "View External Url" at bounding box center [1021, 520] width 122 height 22
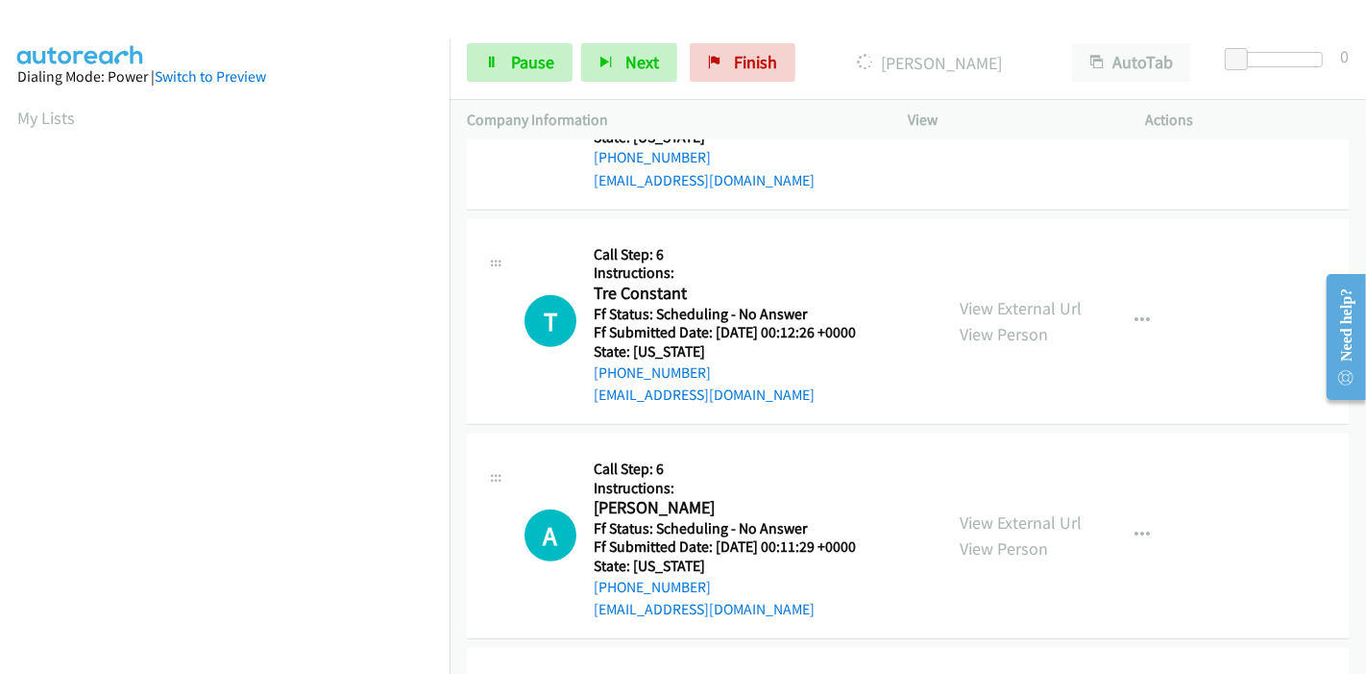
scroll to position [1515, 0]
click at [1001, 509] on link "View External Url" at bounding box center [1021, 520] width 122 height 22
click at [979, 511] on link "View External Url" at bounding box center [1021, 522] width 122 height 22
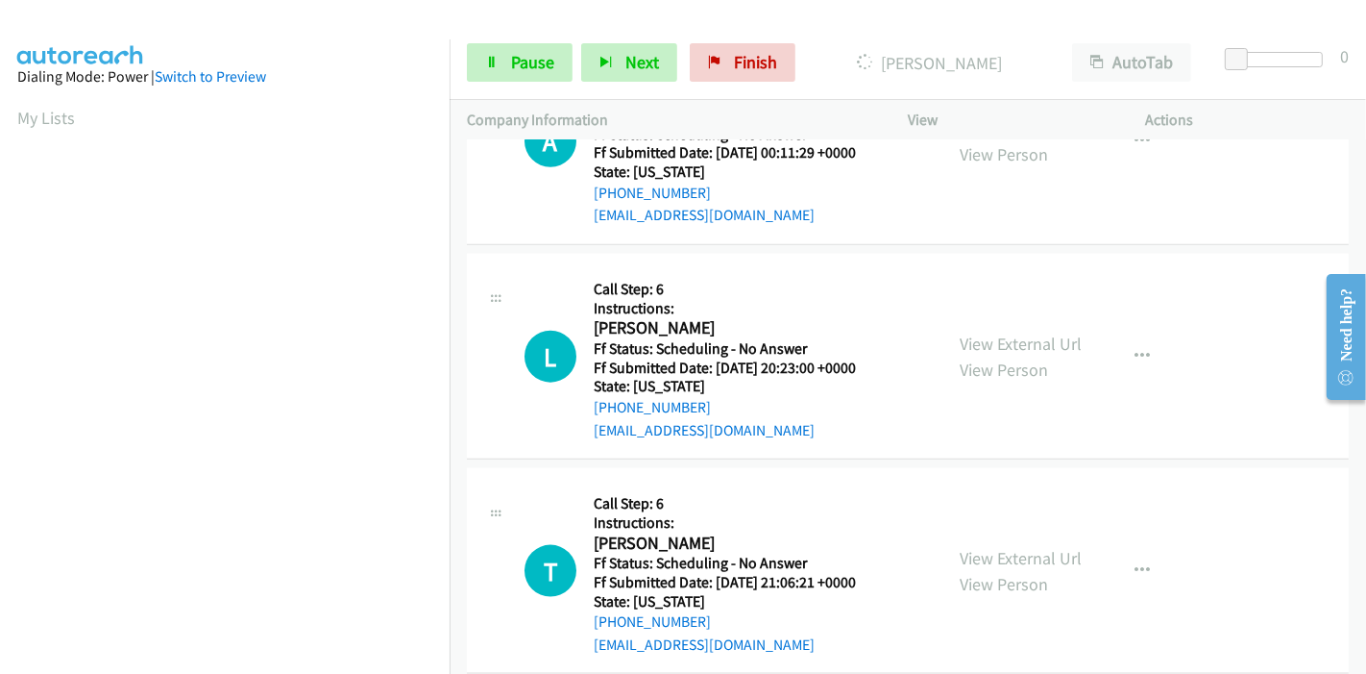
scroll to position [1942, 0]
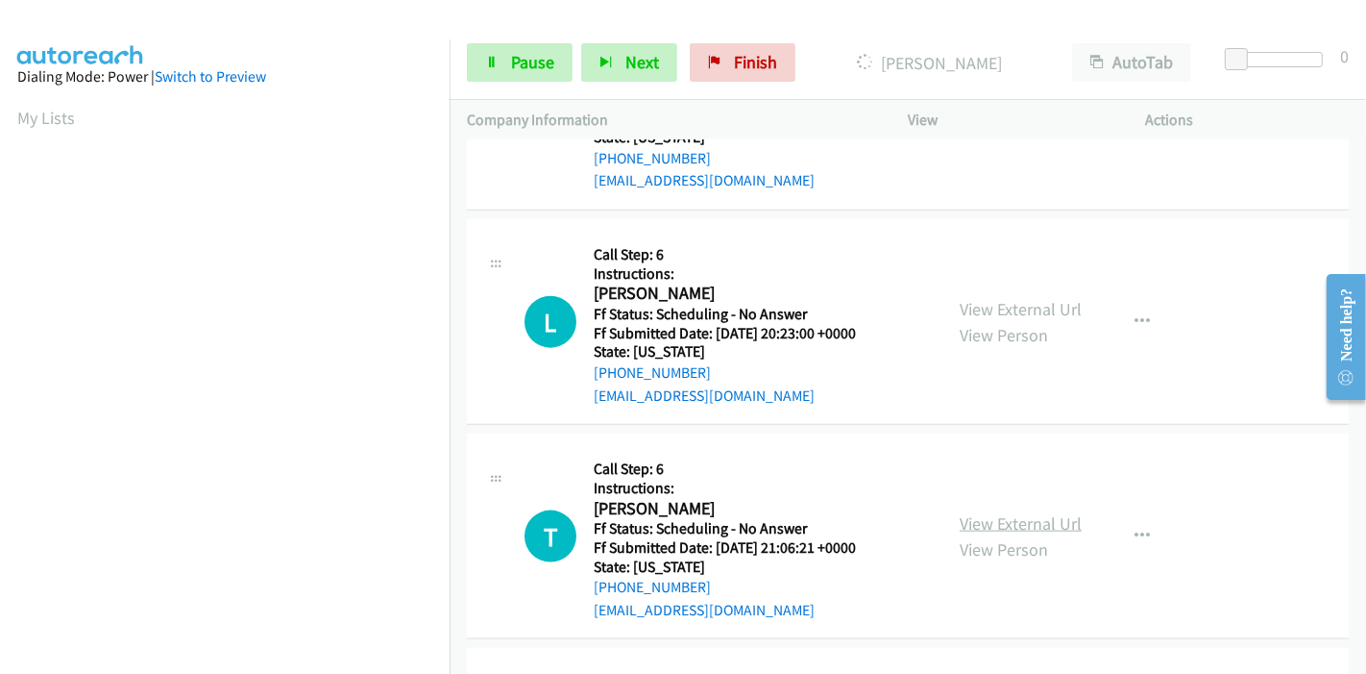
click at [991, 512] on link "View External Url" at bounding box center [1021, 523] width 122 height 22
click at [497, 58] on icon at bounding box center [491, 63] width 13 height 13
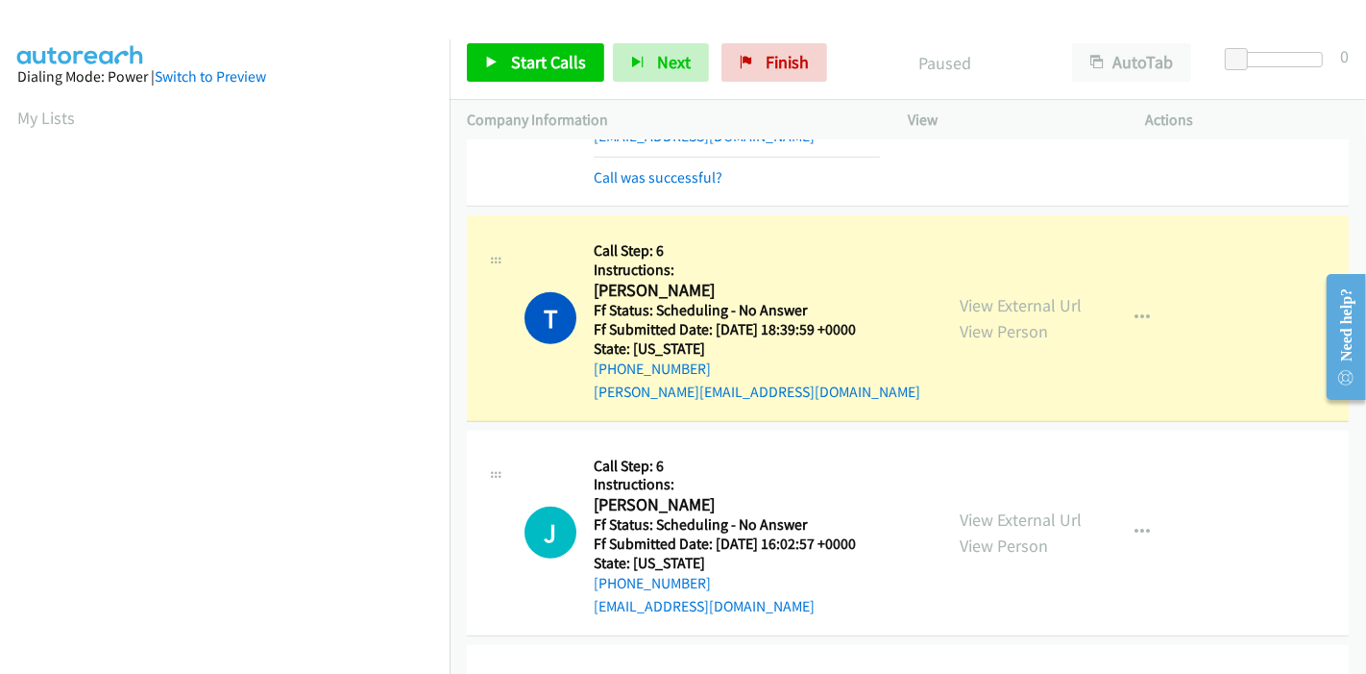
scroll to position [405, 0]
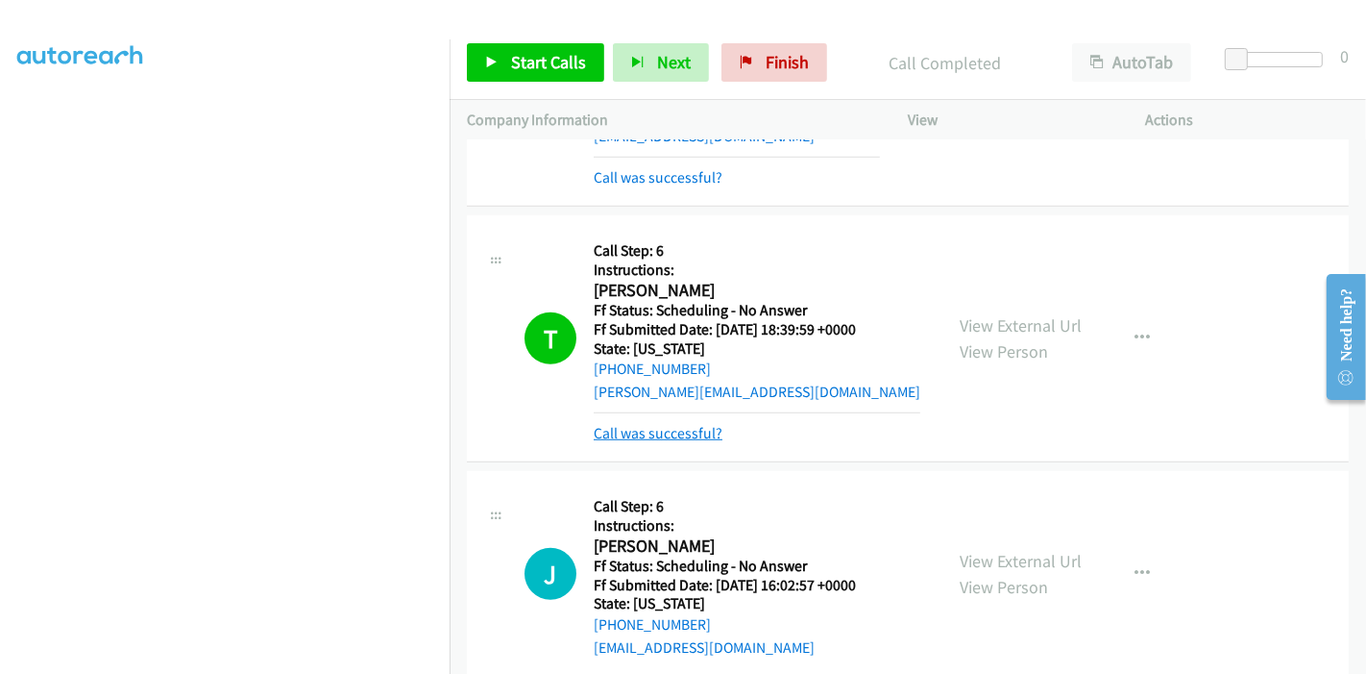
click at [673, 424] on link "Call was successful?" at bounding box center [658, 433] width 129 height 18
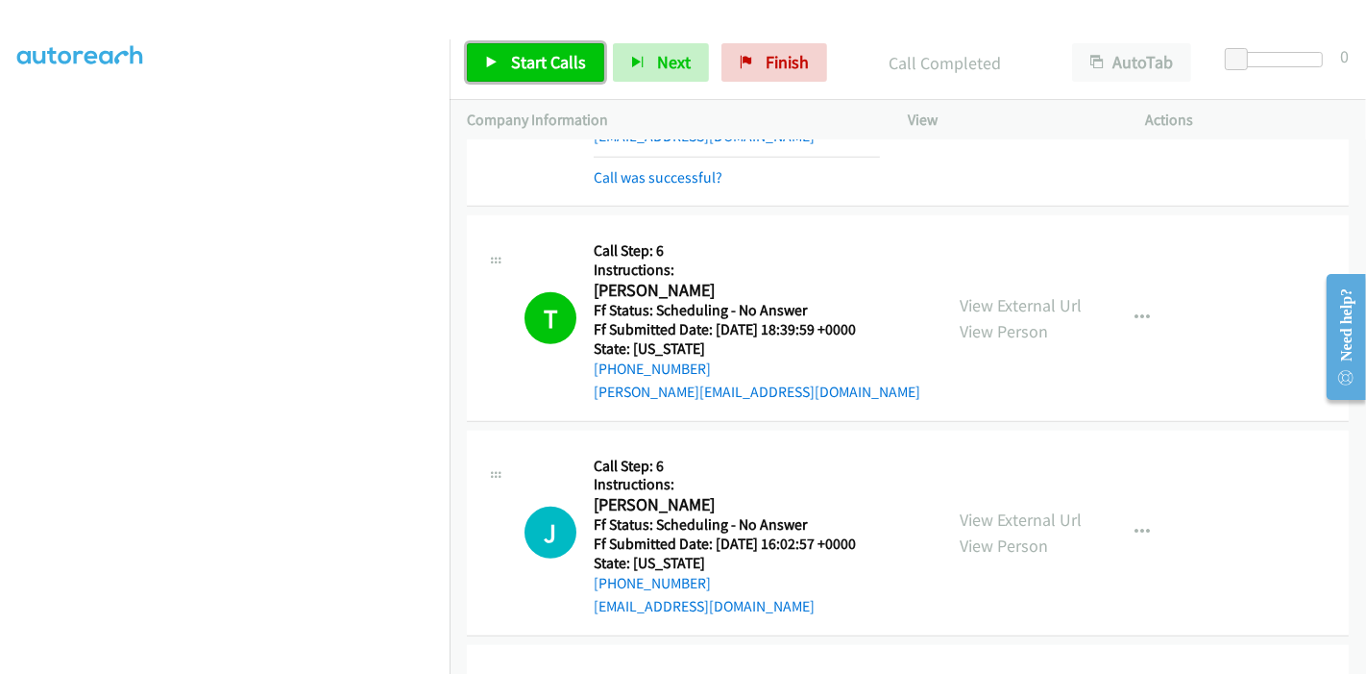
click at [531, 63] on span "Start Calls" at bounding box center [548, 62] width 75 height 22
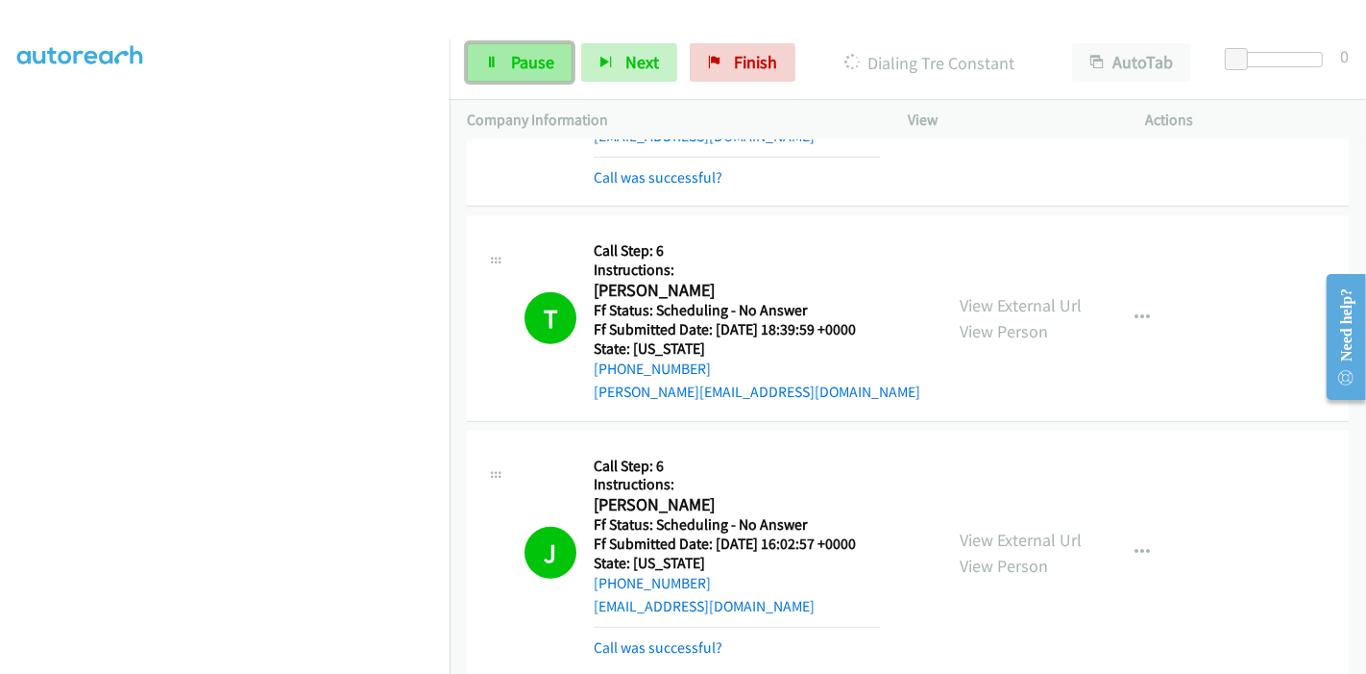
drag, startPoint x: 500, startPoint y: 53, endPoint x: 506, endPoint y: 75, distance: 23.1
click at [500, 53] on link "Pause" at bounding box center [520, 62] width 106 height 38
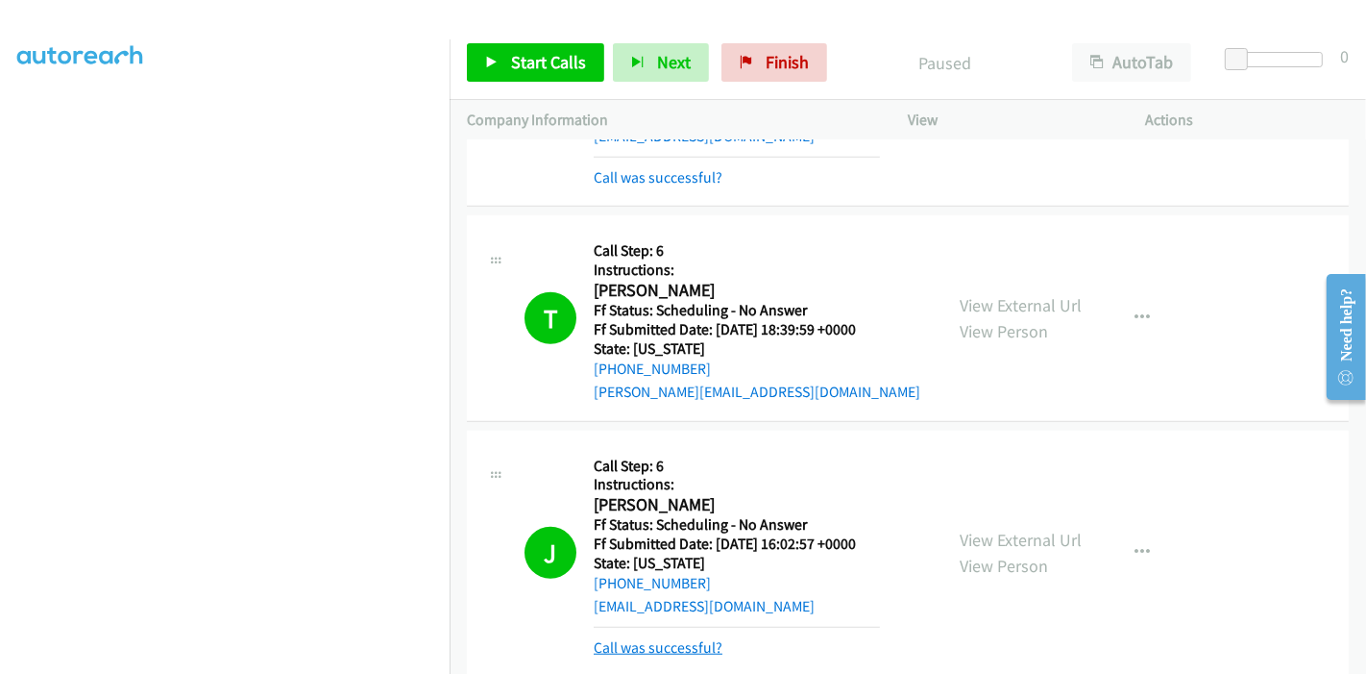
click at [606, 638] on link "Call was successful?" at bounding box center [658, 647] width 129 height 18
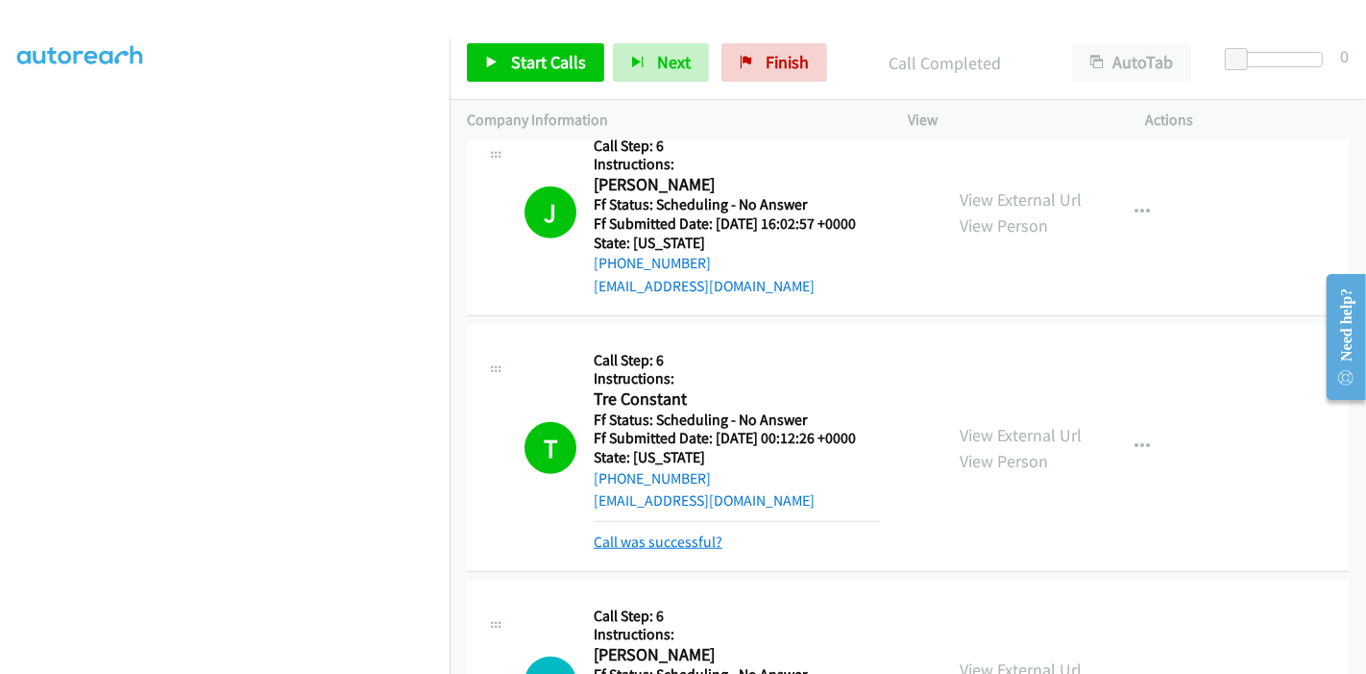
click at [650, 532] on link "Call was successful?" at bounding box center [658, 541] width 129 height 18
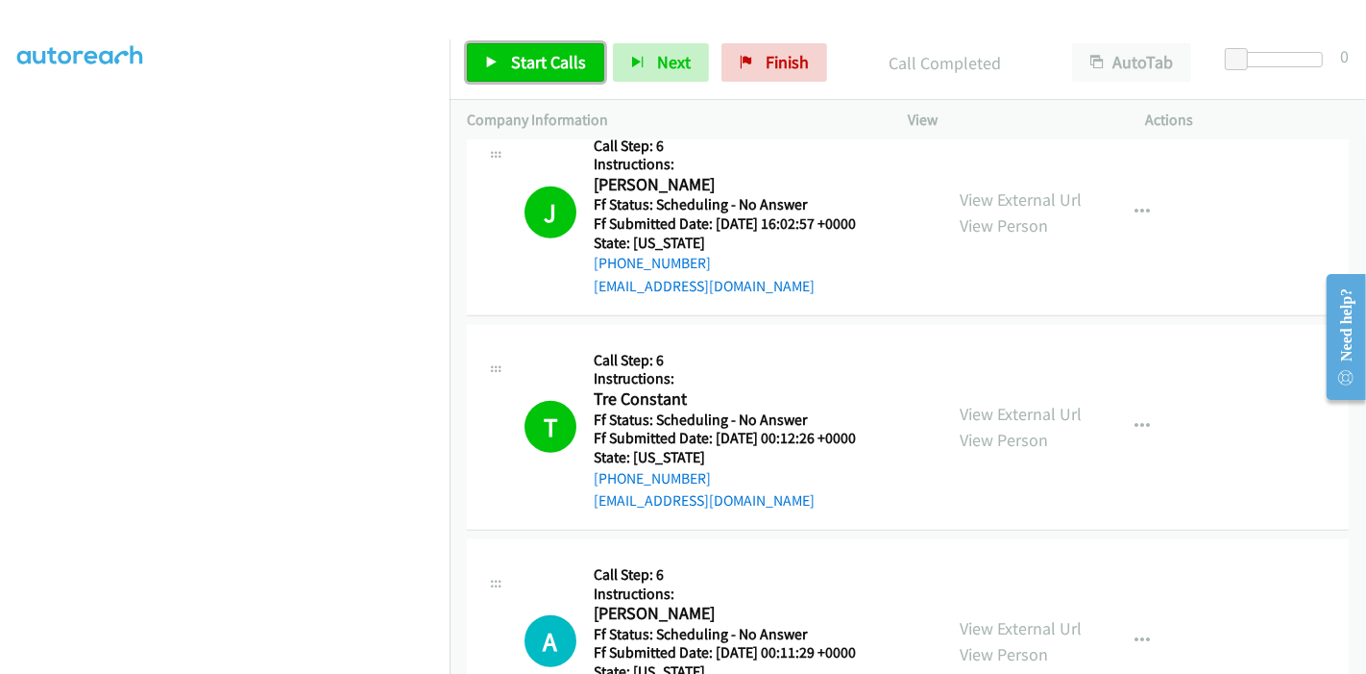
click at [487, 47] on link "Start Calls" at bounding box center [535, 62] width 137 height 38
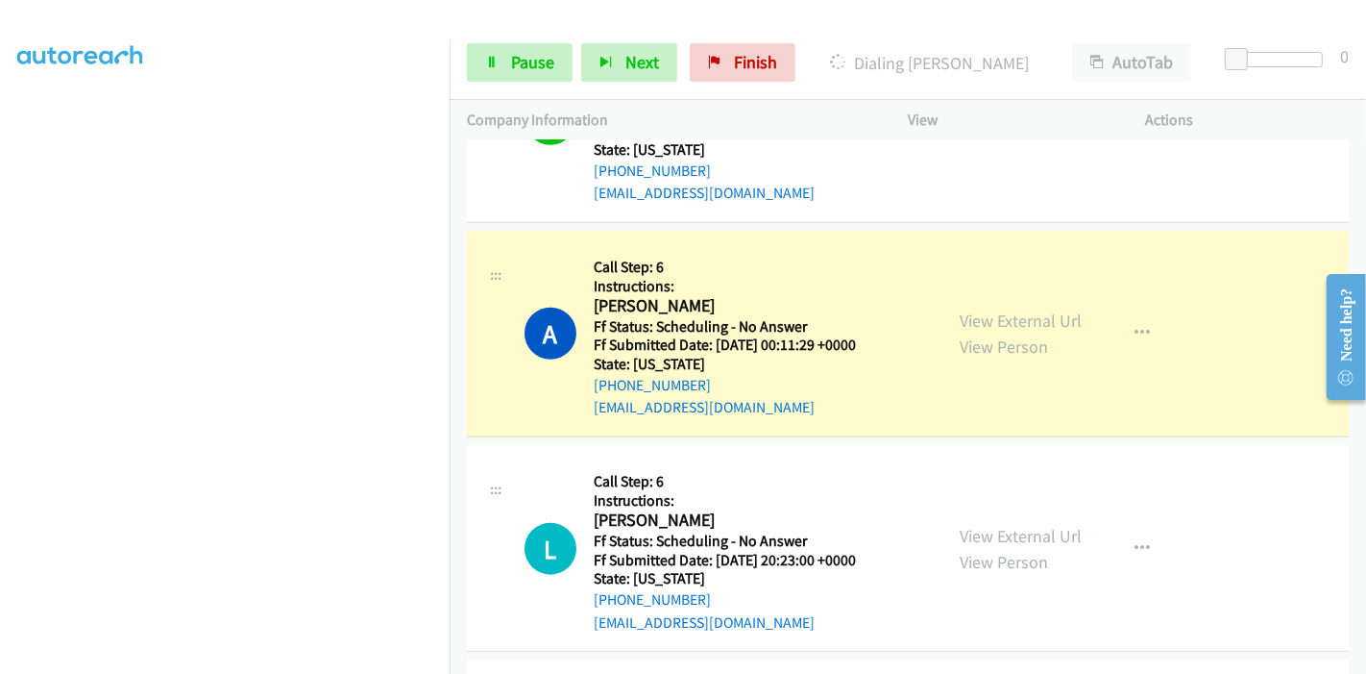
scroll to position [1622, 0]
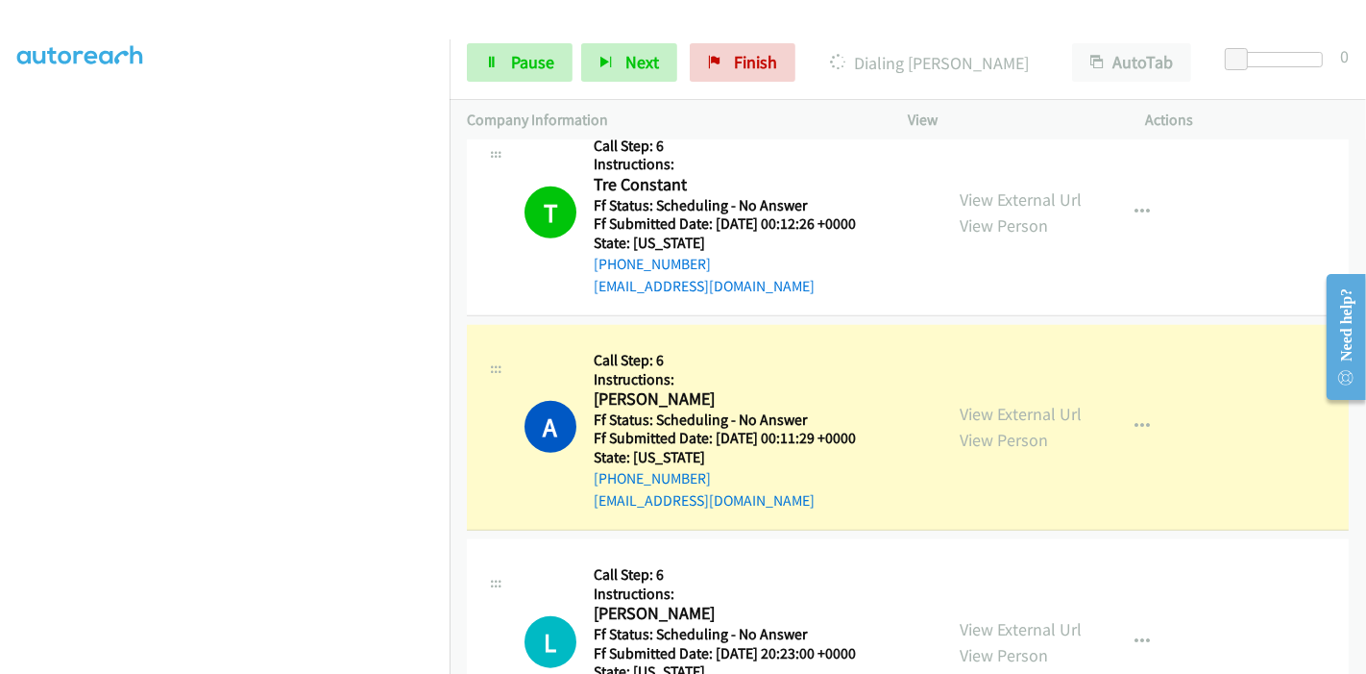
click at [181, 659] on section at bounding box center [224, 218] width 415 height 920
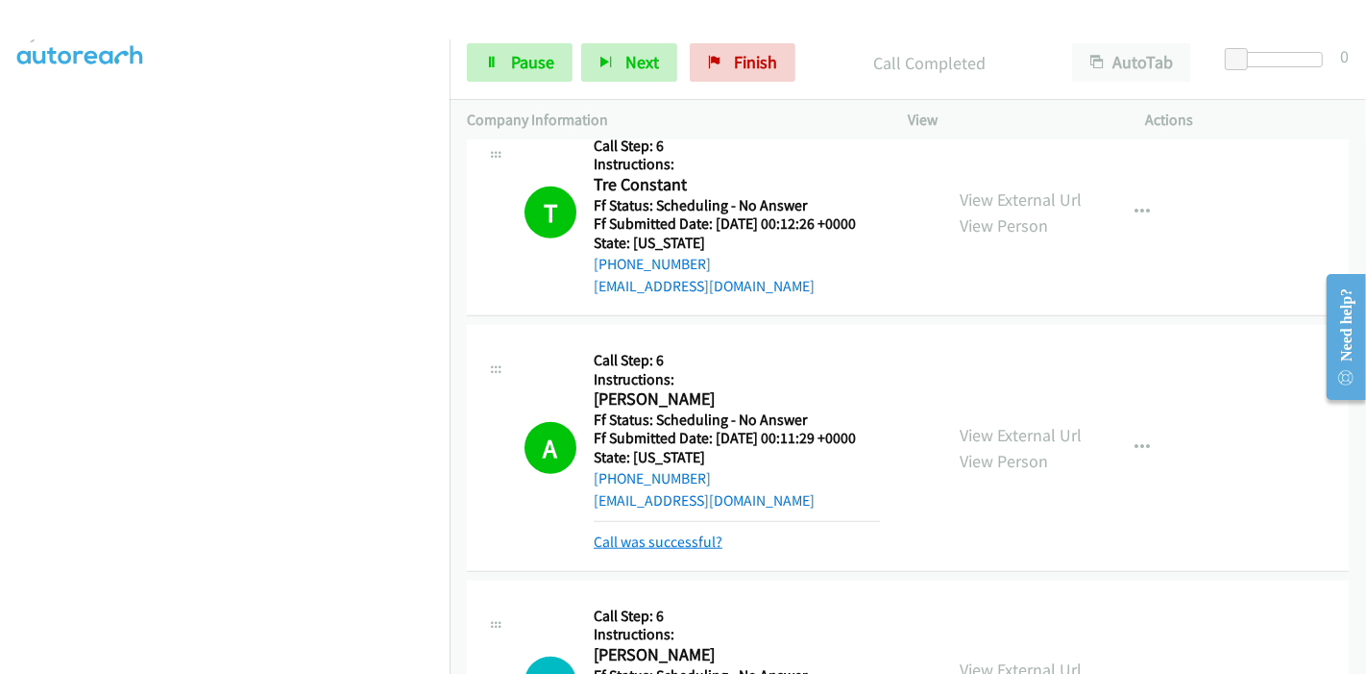
click at [643, 532] on link "Call was successful?" at bounding box center [658, 541] width 129 height 18
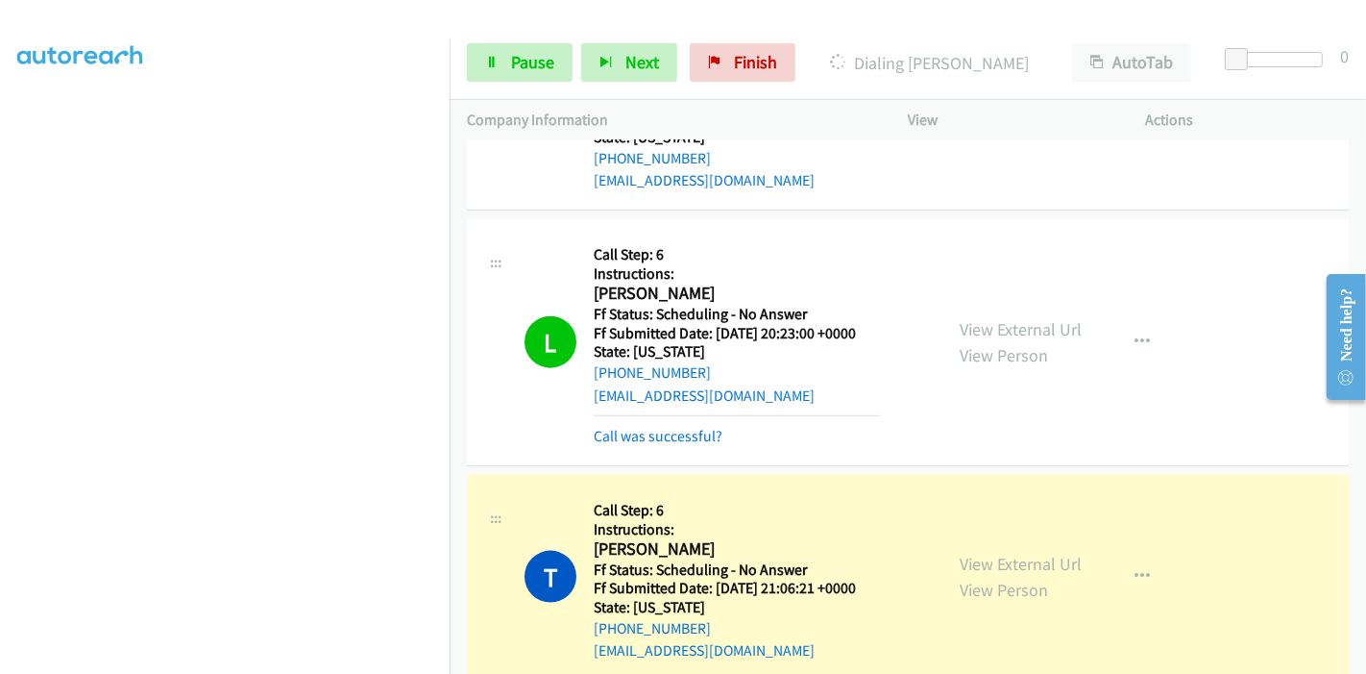
scroll to position [2049, 0]
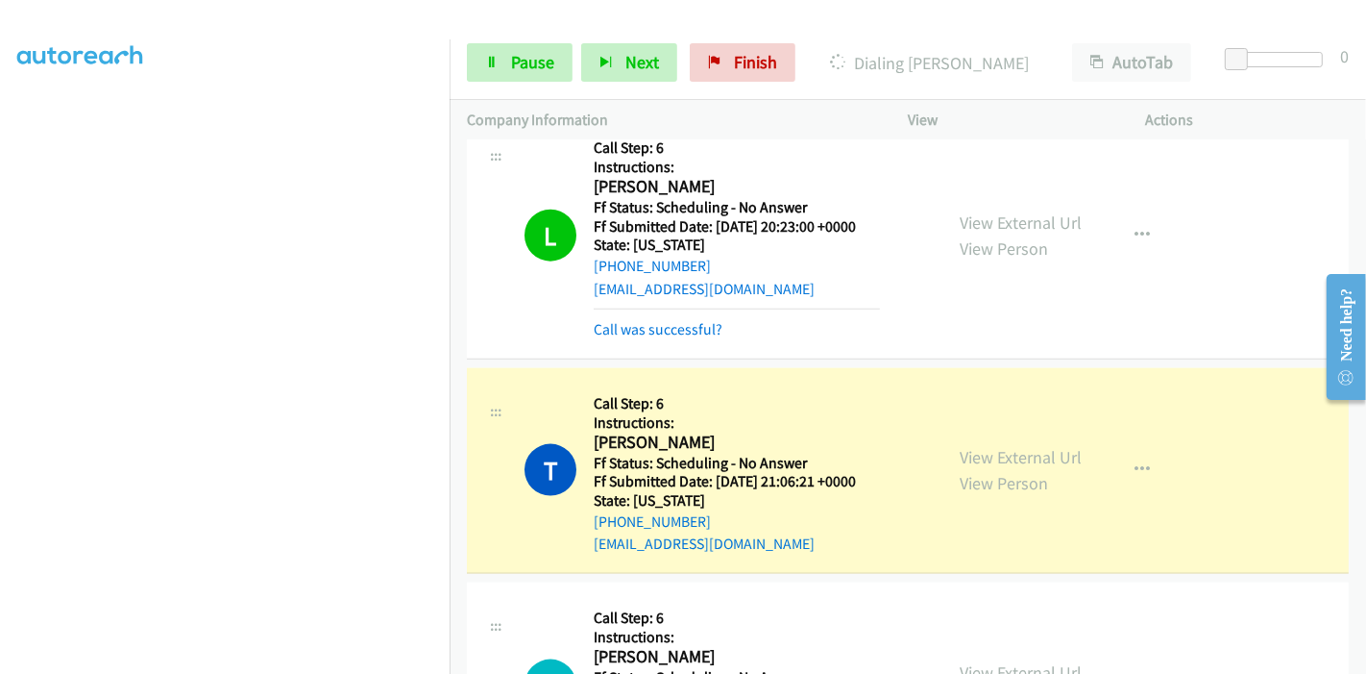
click at [694, 308] on mb0 "Call was successful?" at bounding box center [737, 324] width 286 height 33
click at [684, 320] on link "Call was successful?" at bounding box center [658, 329] width 129 height 18
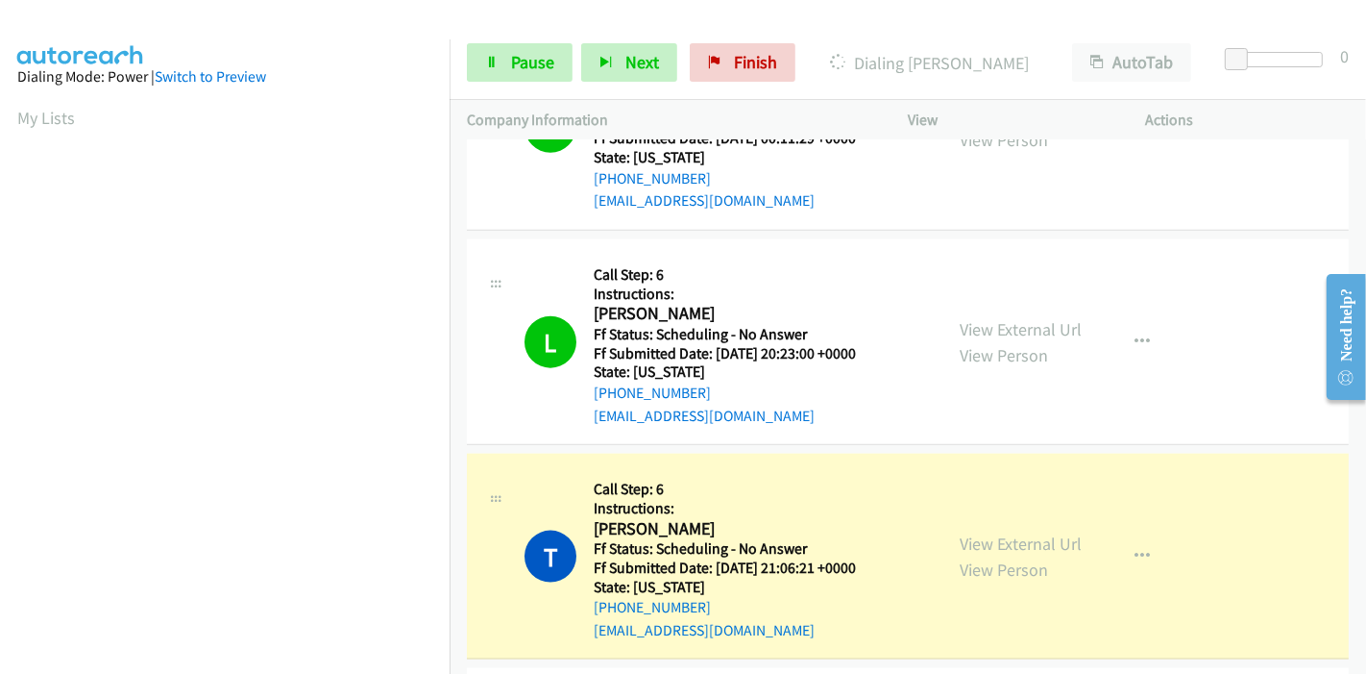
scroll to position [405, 0]
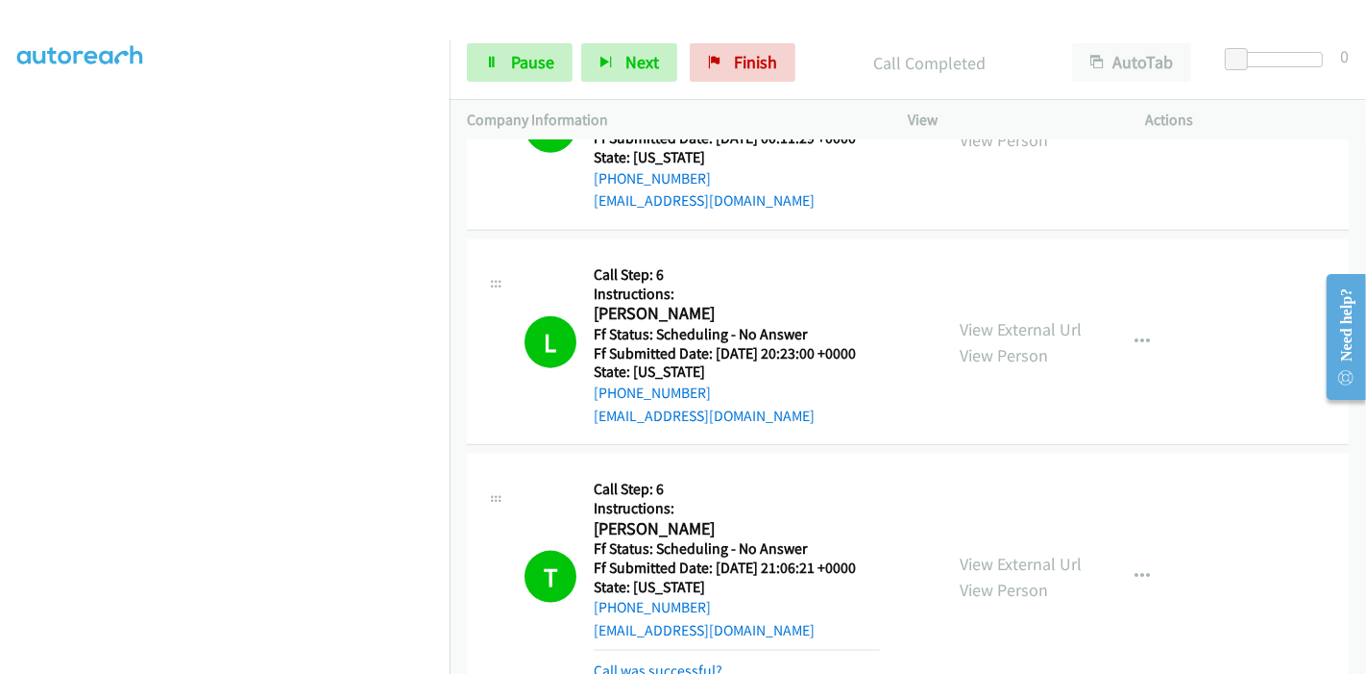
click at [646, 661] on link "Call was successful?" at bounding box center [658, 670] width 129 height 18
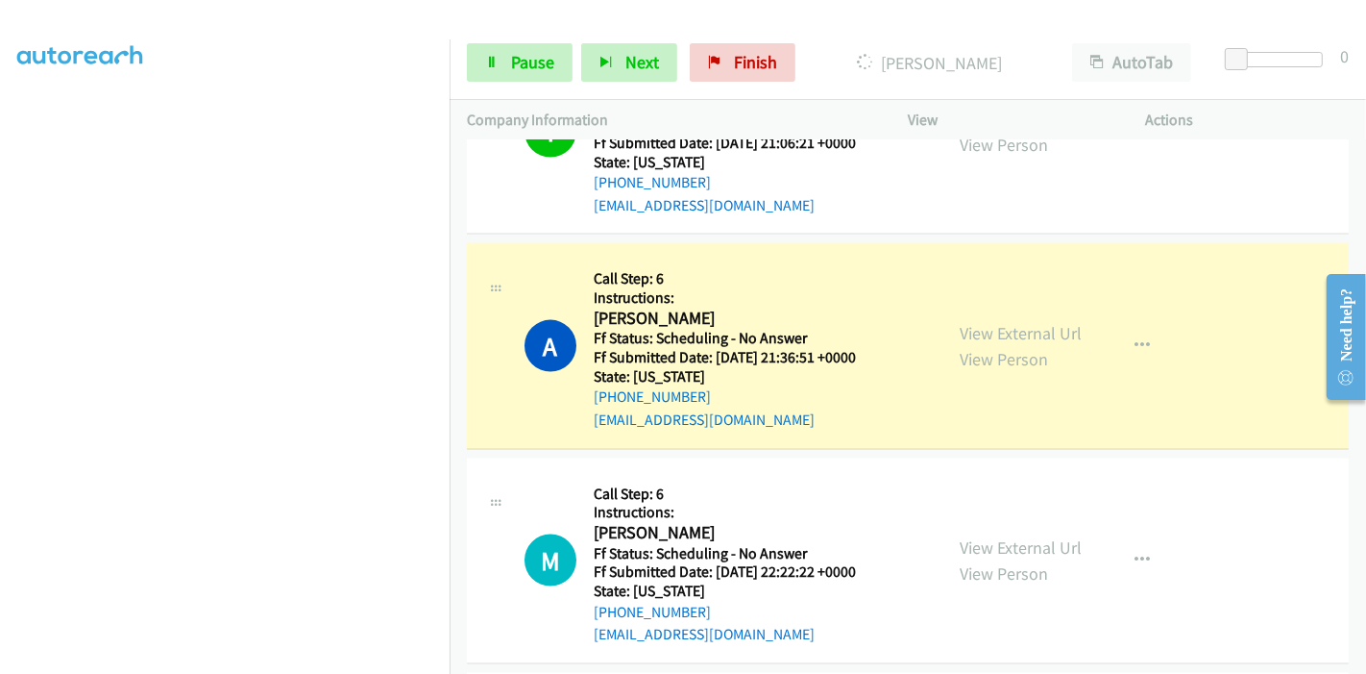
scroll to position [2349, 0]
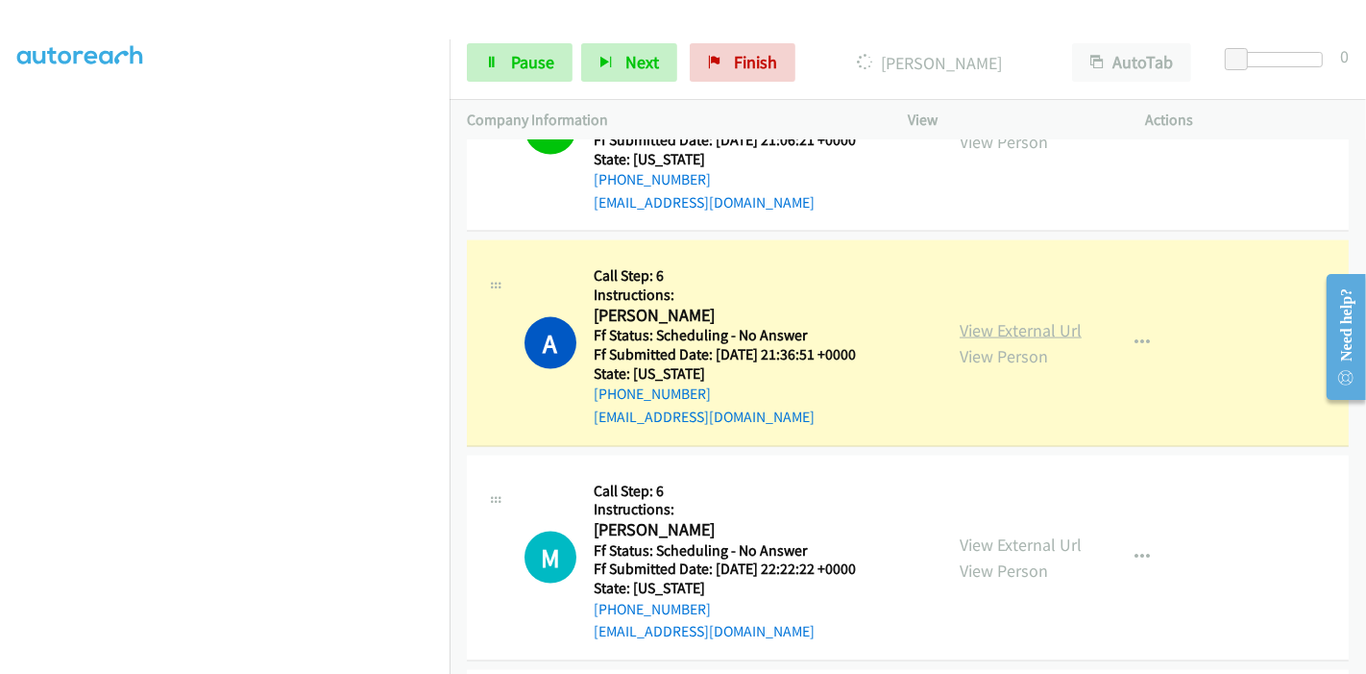
click at [1020, 319] on link "View External Url" at bounding box center [1021, 330] width 122 height 22
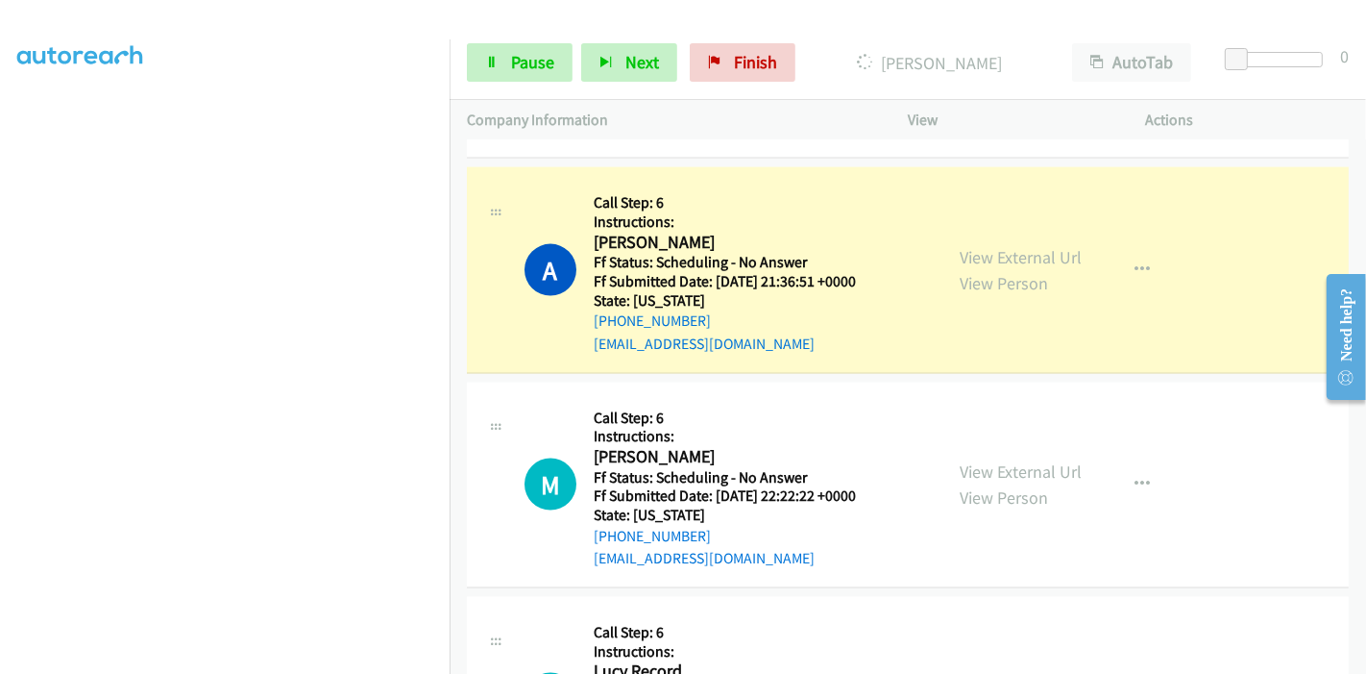
scroll to position [2456, 0]
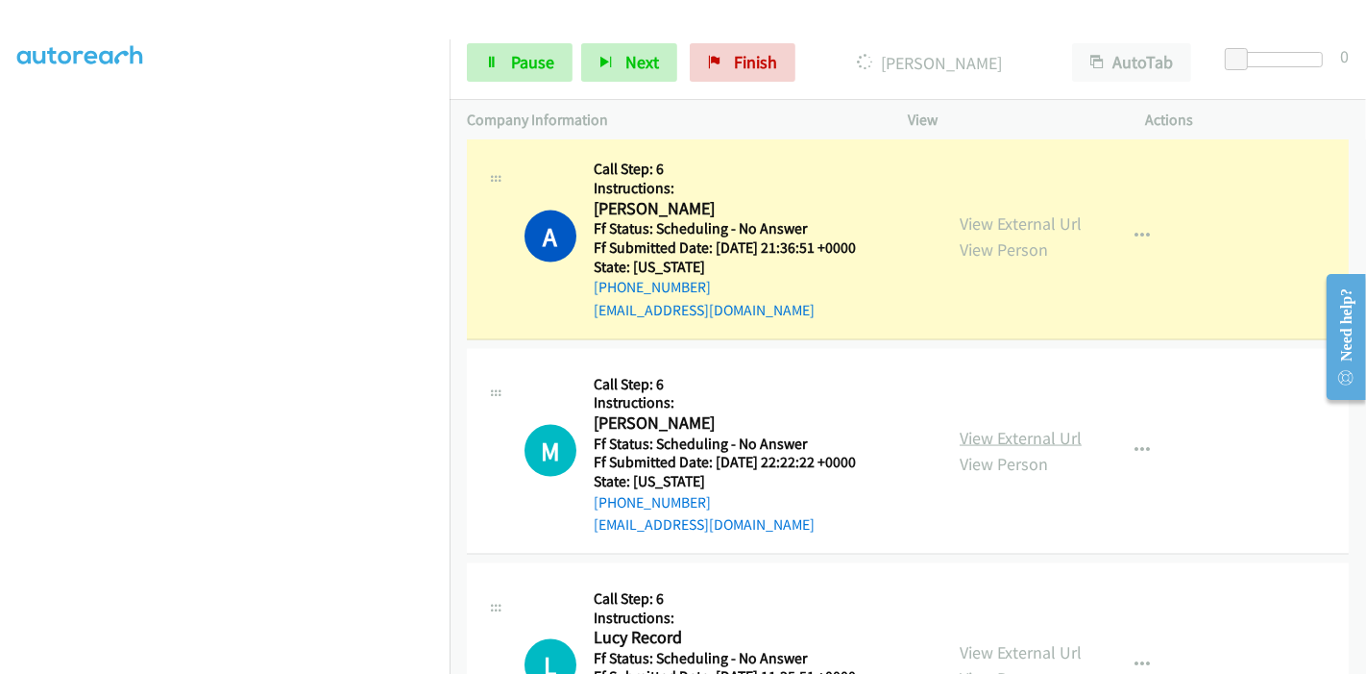
click at [988, 427] on link "View External Url" at bounding box center [1021, 438] width 122 height 22
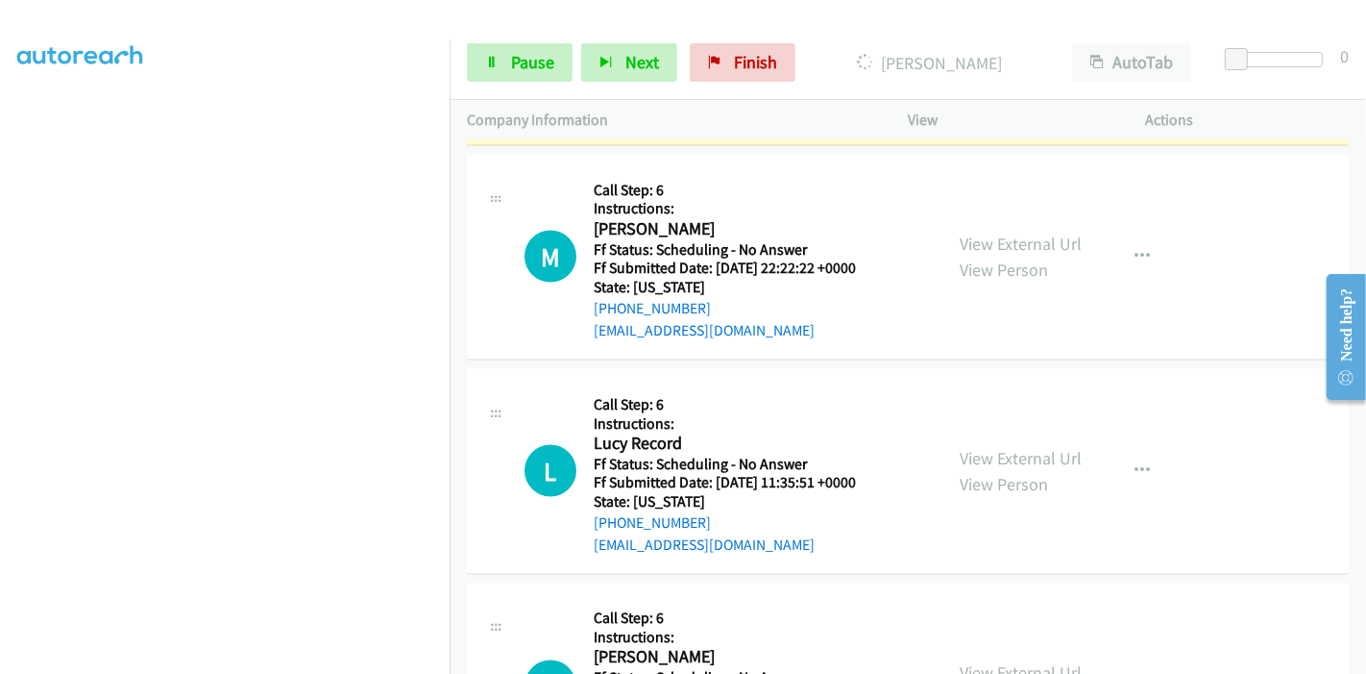
scroll to position [2669, 0]
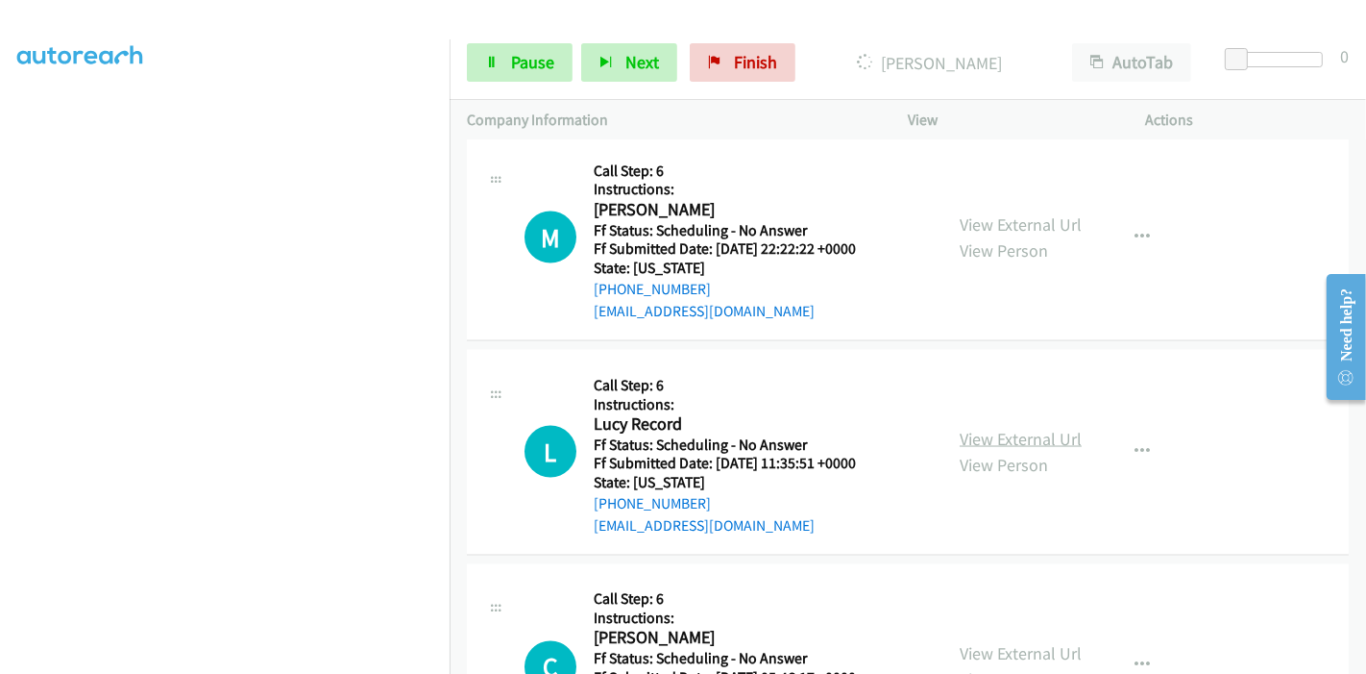
click at [983, 428] on link "View External Url" at bounding box center [1021, 439] width 122 height 22
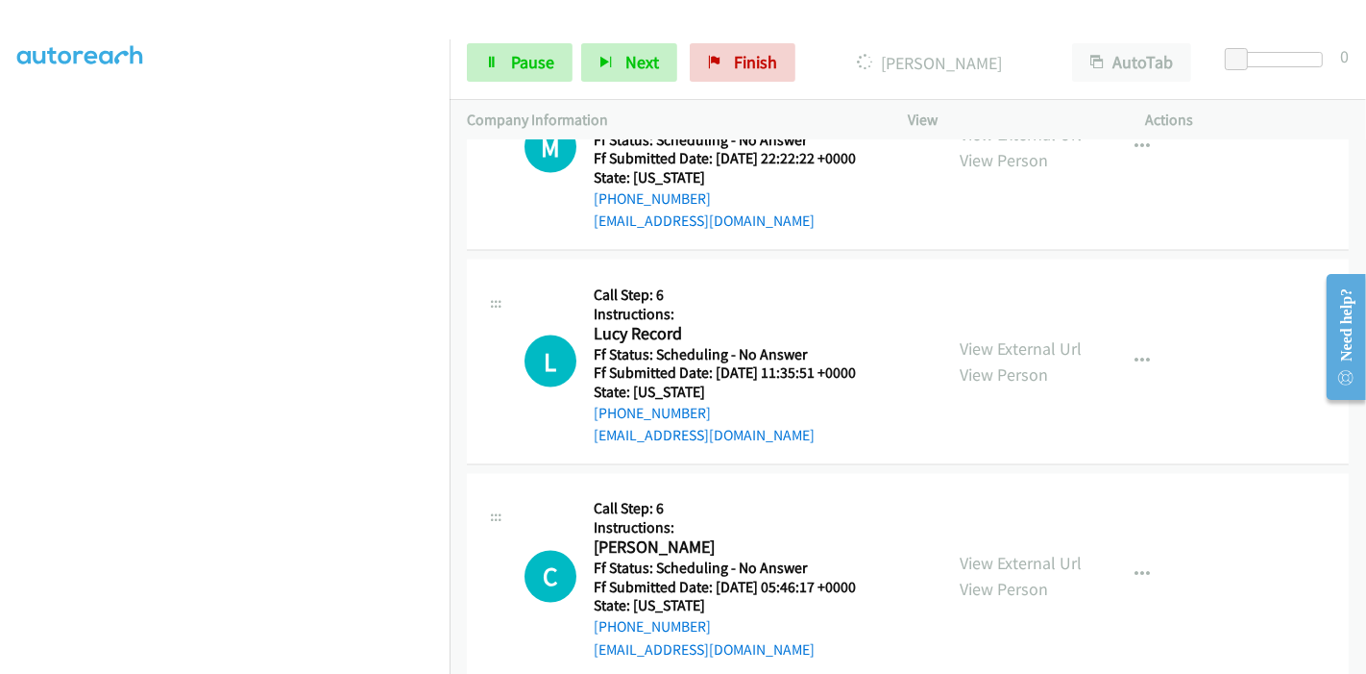
scroll to position [2883, 0]
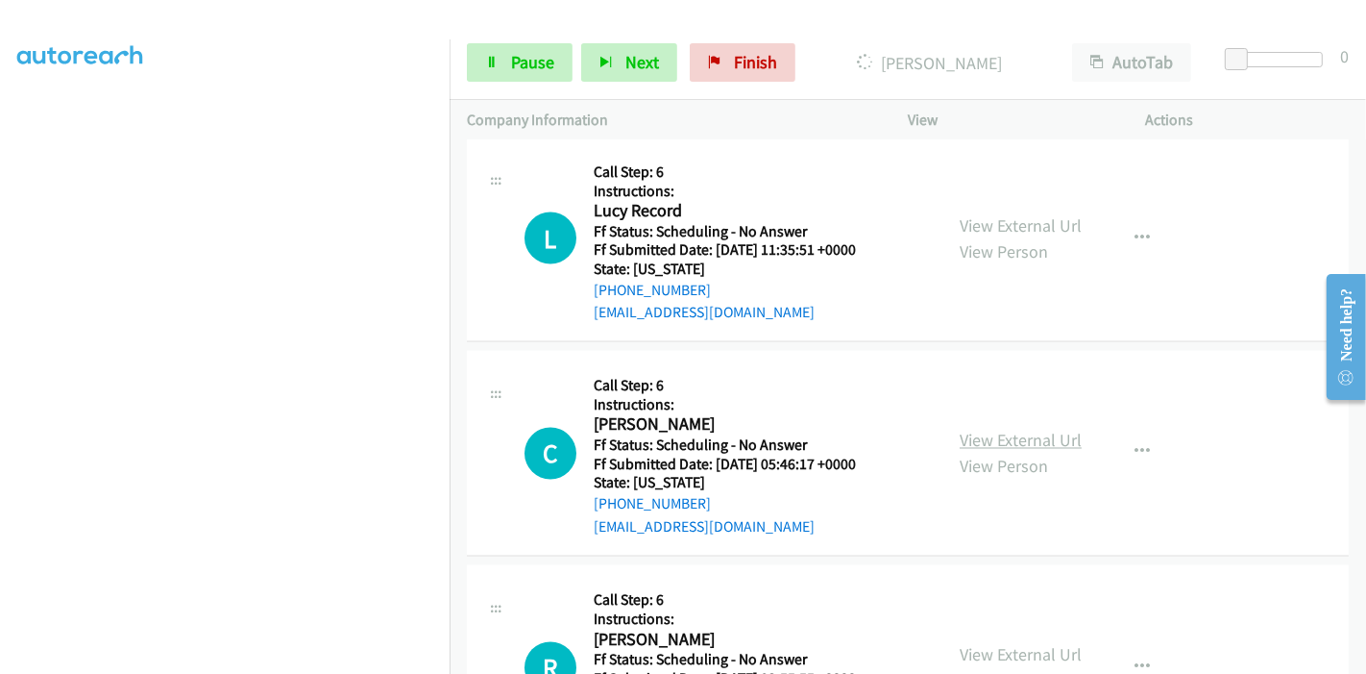
click at [982, 430] on link "View External Url" at bounding box center [1021, 441] width 122 height 22
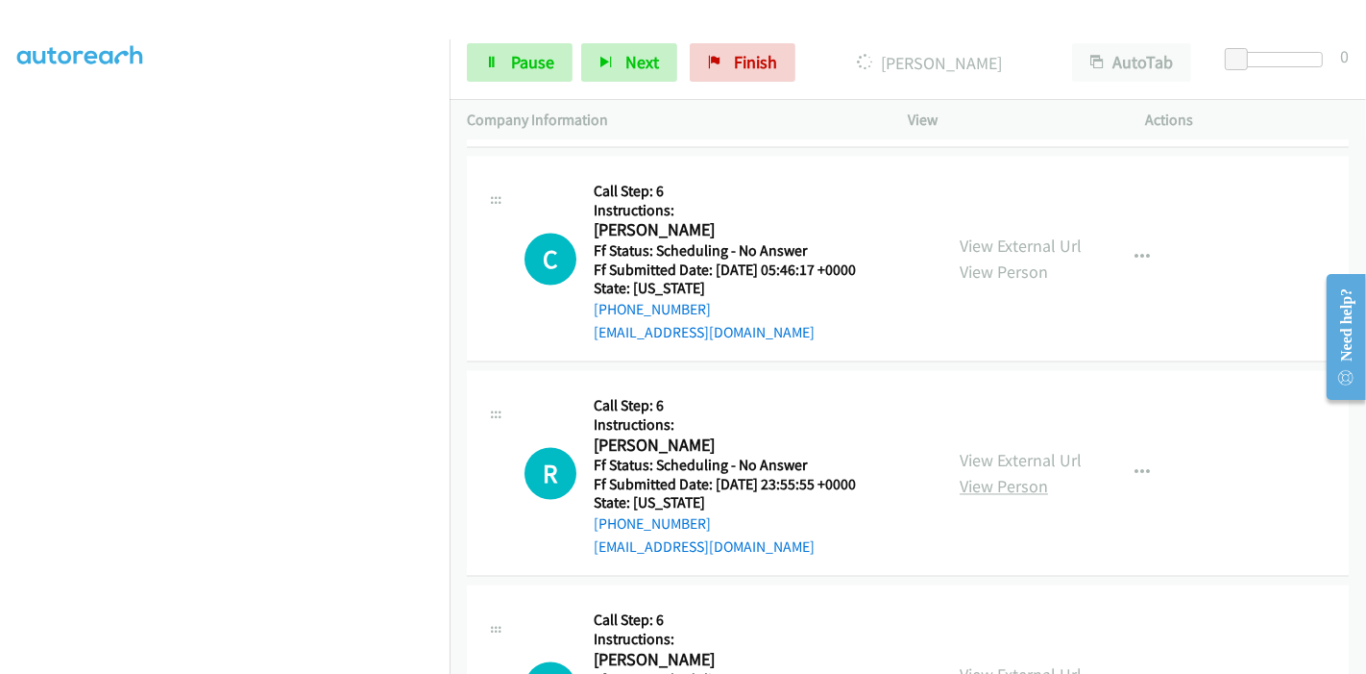
scroll to position [3096, 0]
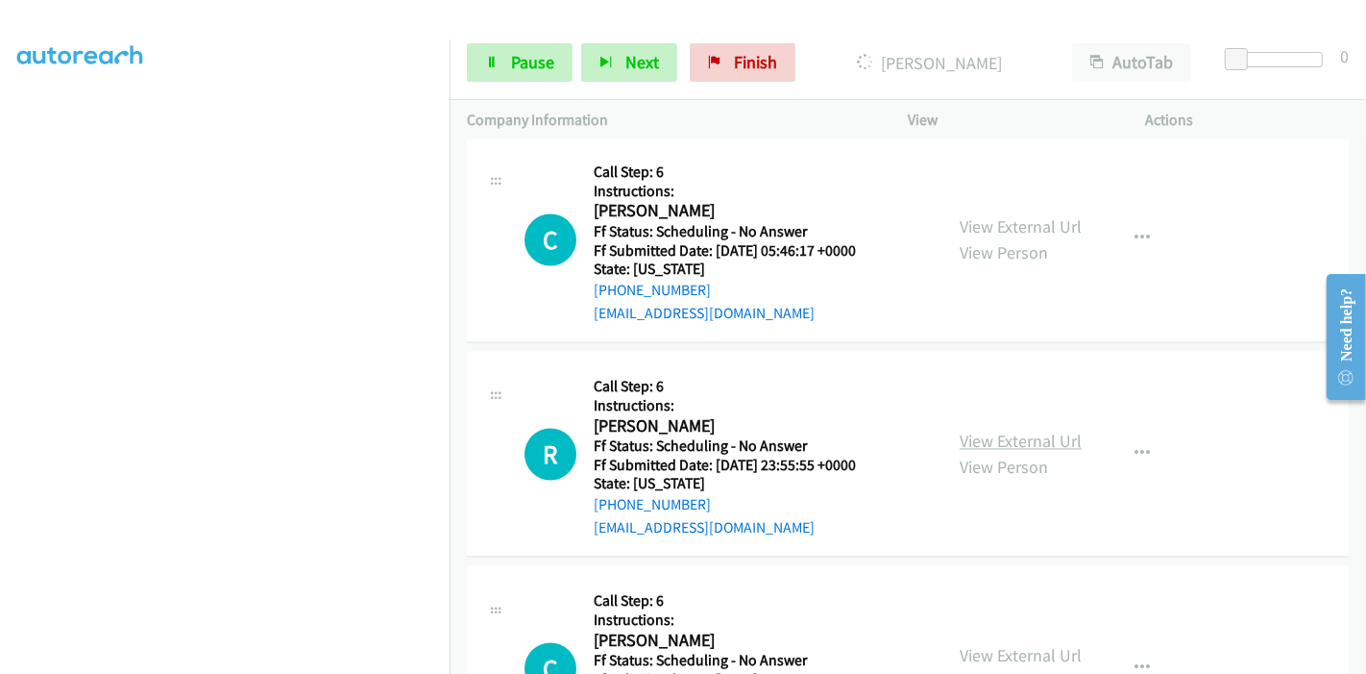
click at [1013, 430] on link "View External Url" at bounding box center [1021, 441] width 122 height 22
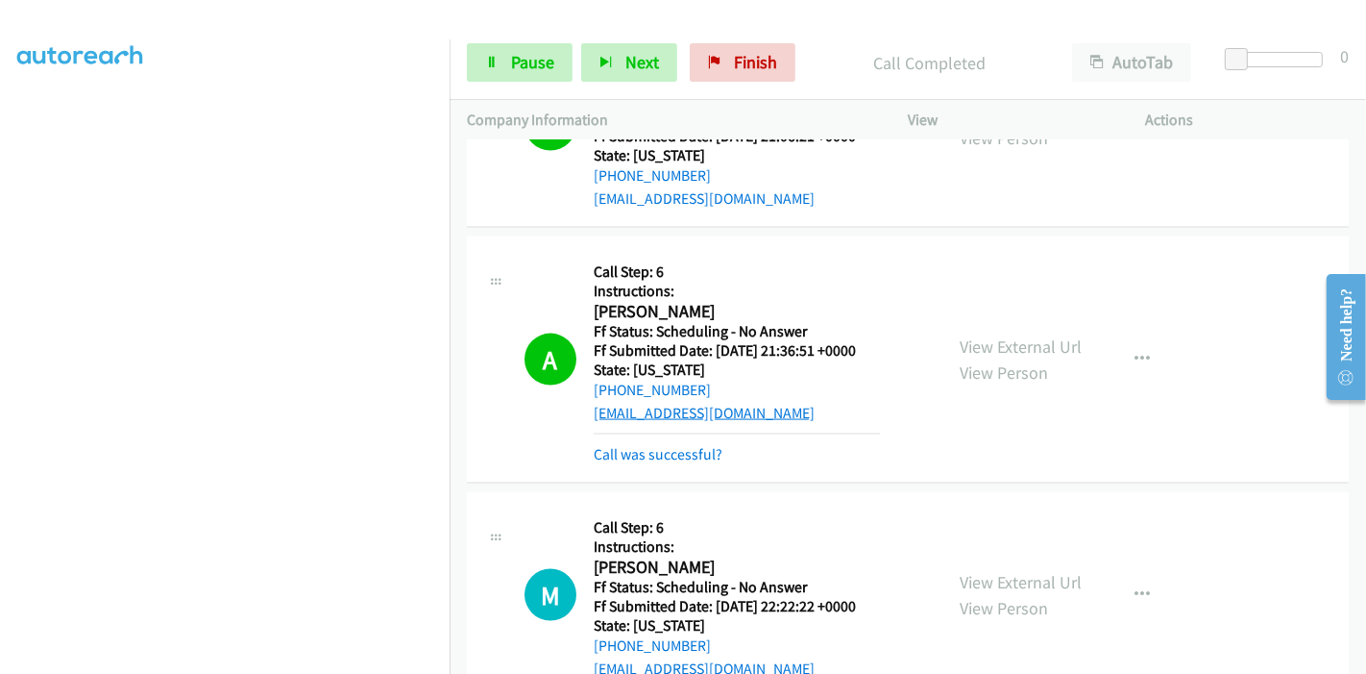
scroll to position [2349, 0]
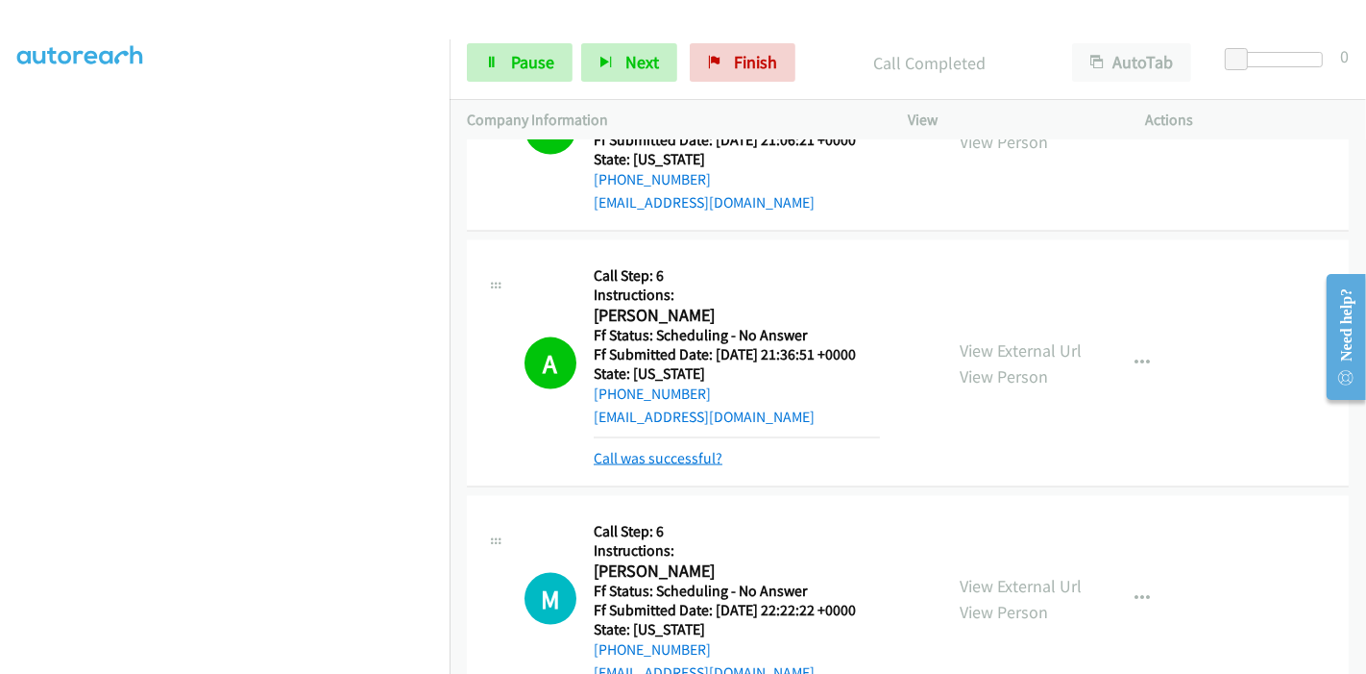
click at [636, 449] on link "Call was successful?" at bounding box center [658, 458] width 129 height 18
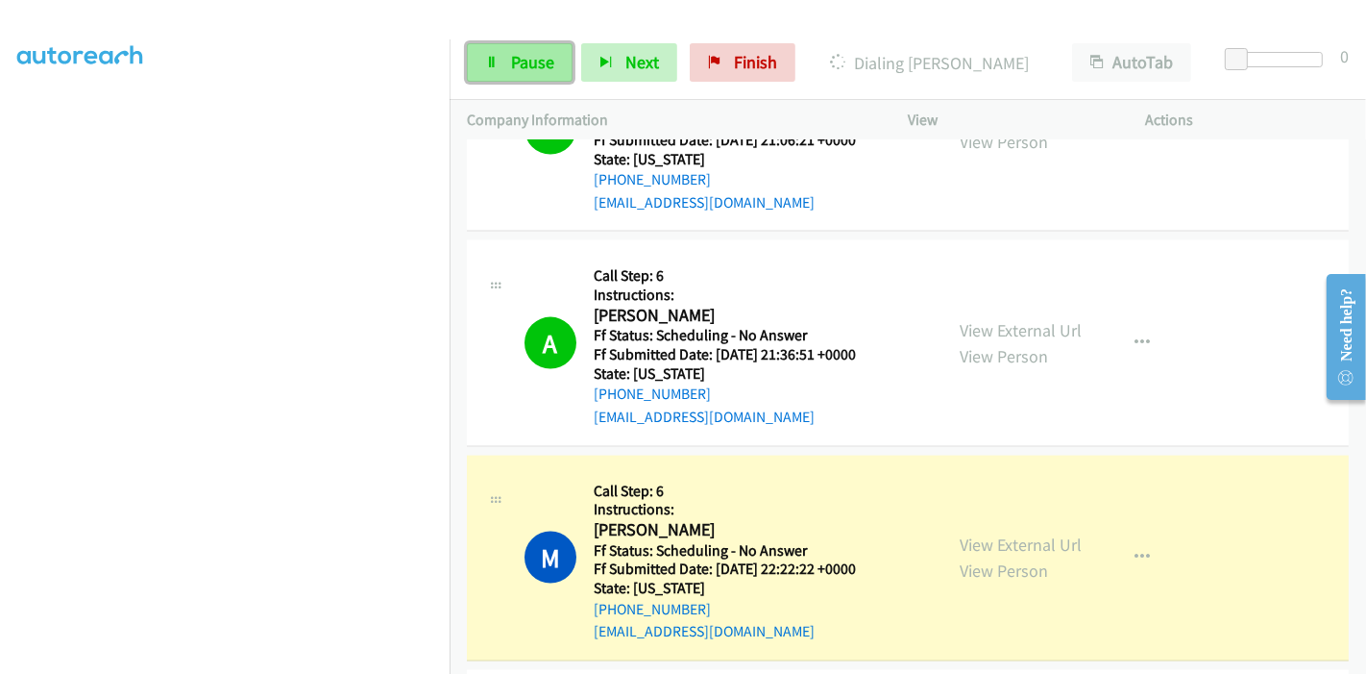
click at [507, 44] on link "Pause" at bounding box center [520, 62] width 106 height 38
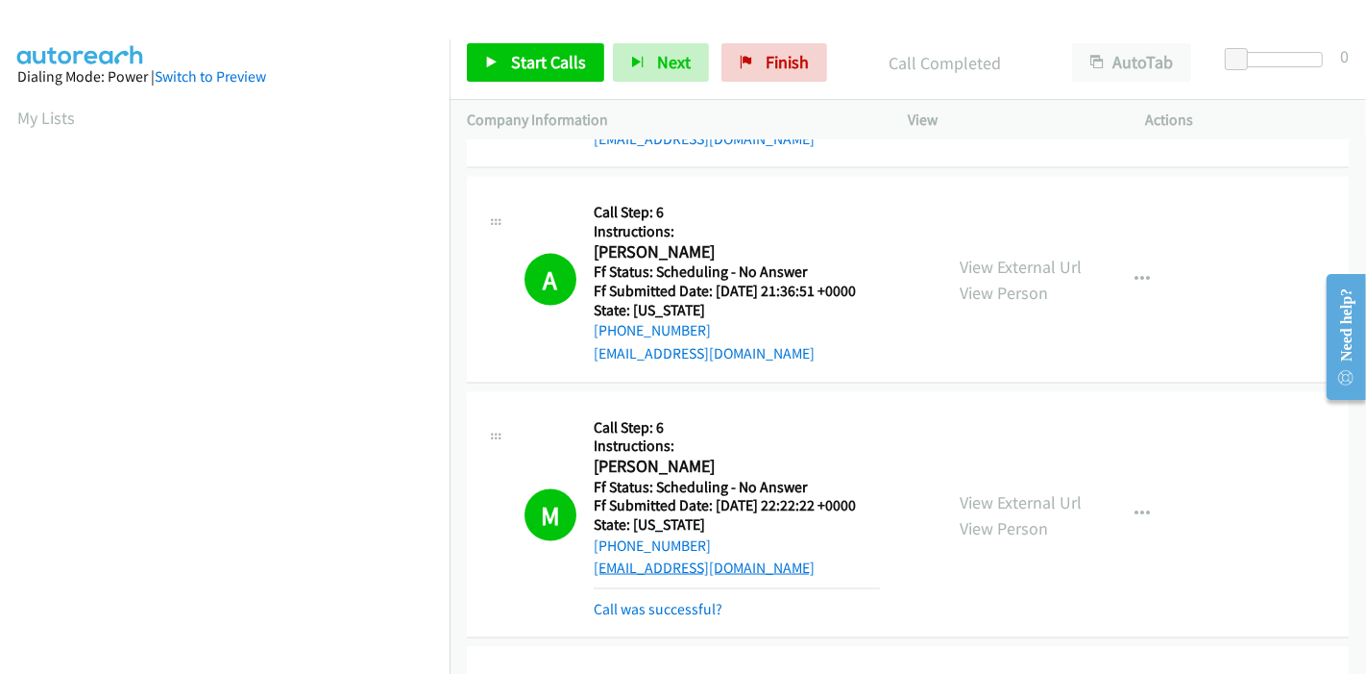
scroll to position [2456, 0]
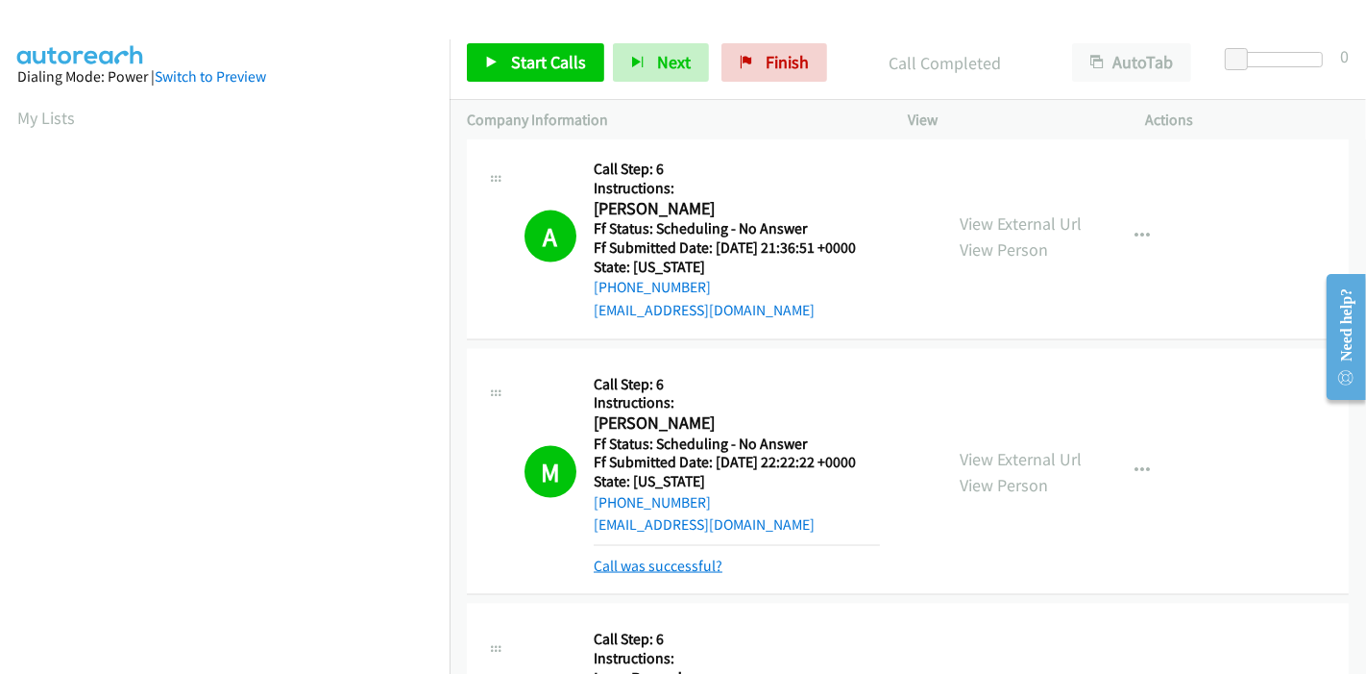
click at [673, 556] on link "Call was successful?" at bounding box center [658, 565] width 129 height 18
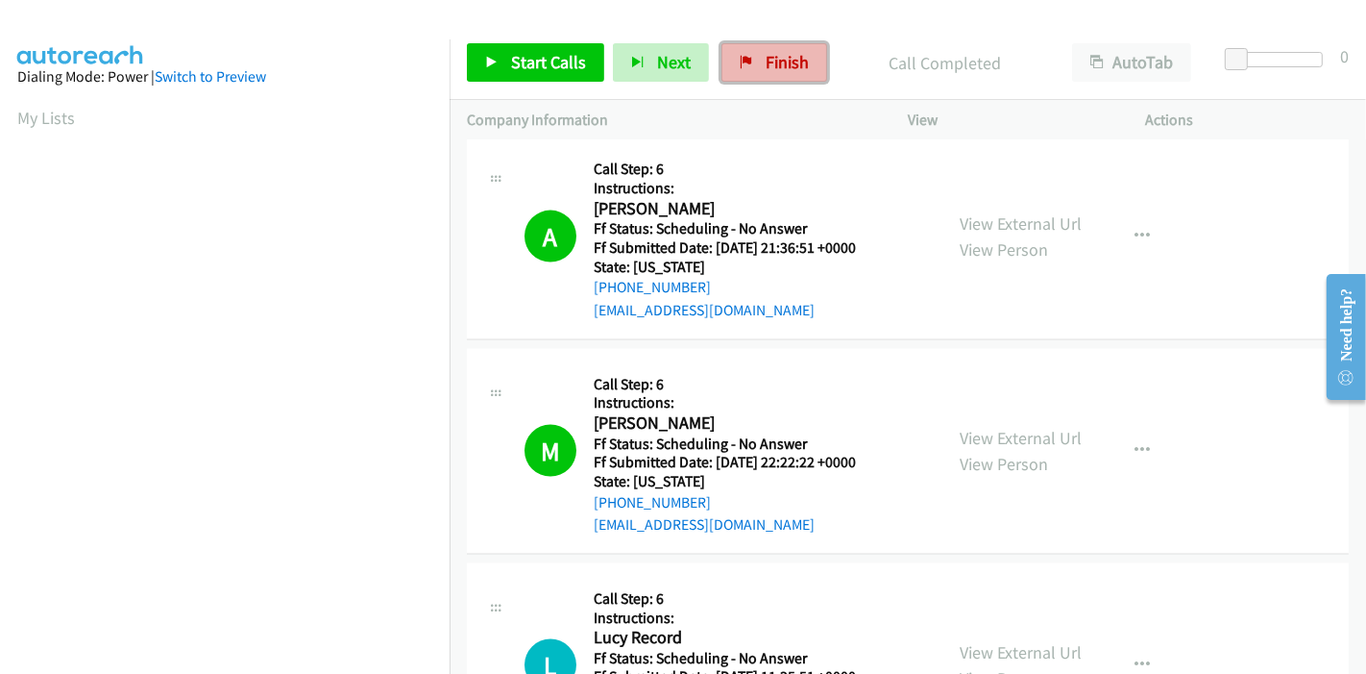
click at [776, 62] on span "Finish" at bounding box center [787, 62] width 43 height 22
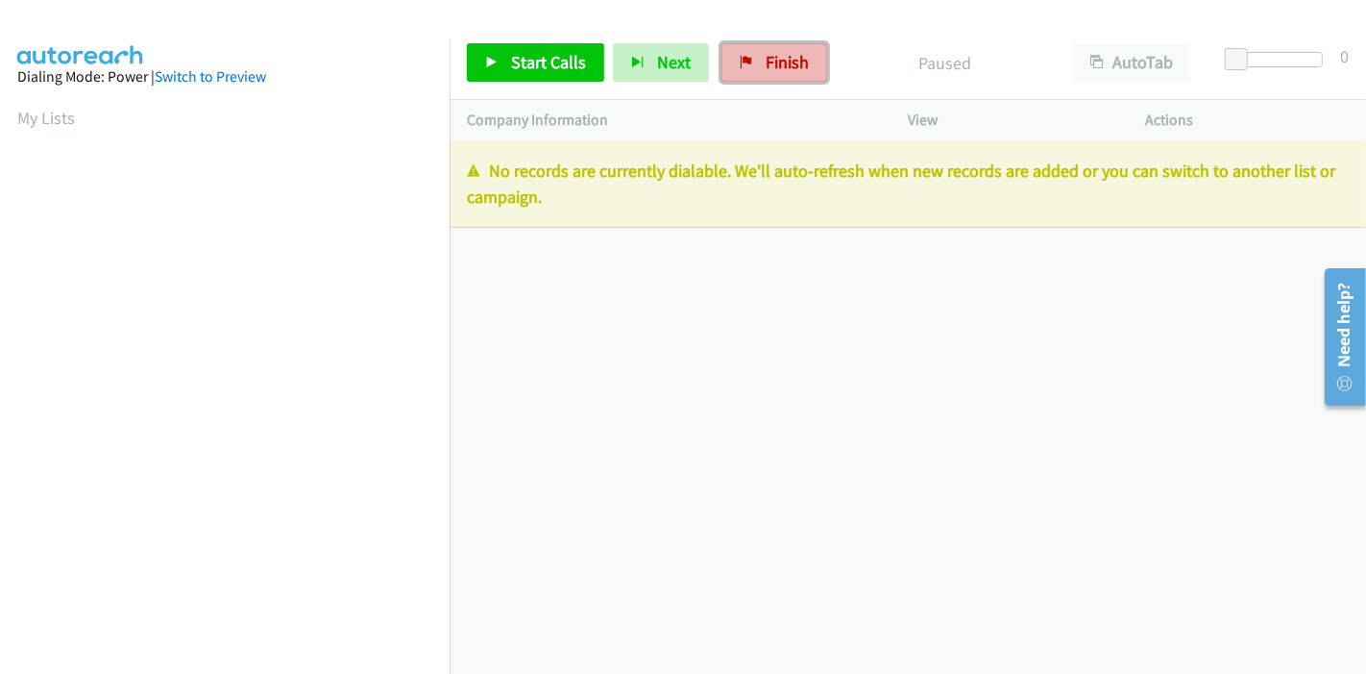
click at [773, 71] on span "Finish" at bounding box center [787, 62] width 43 height 22
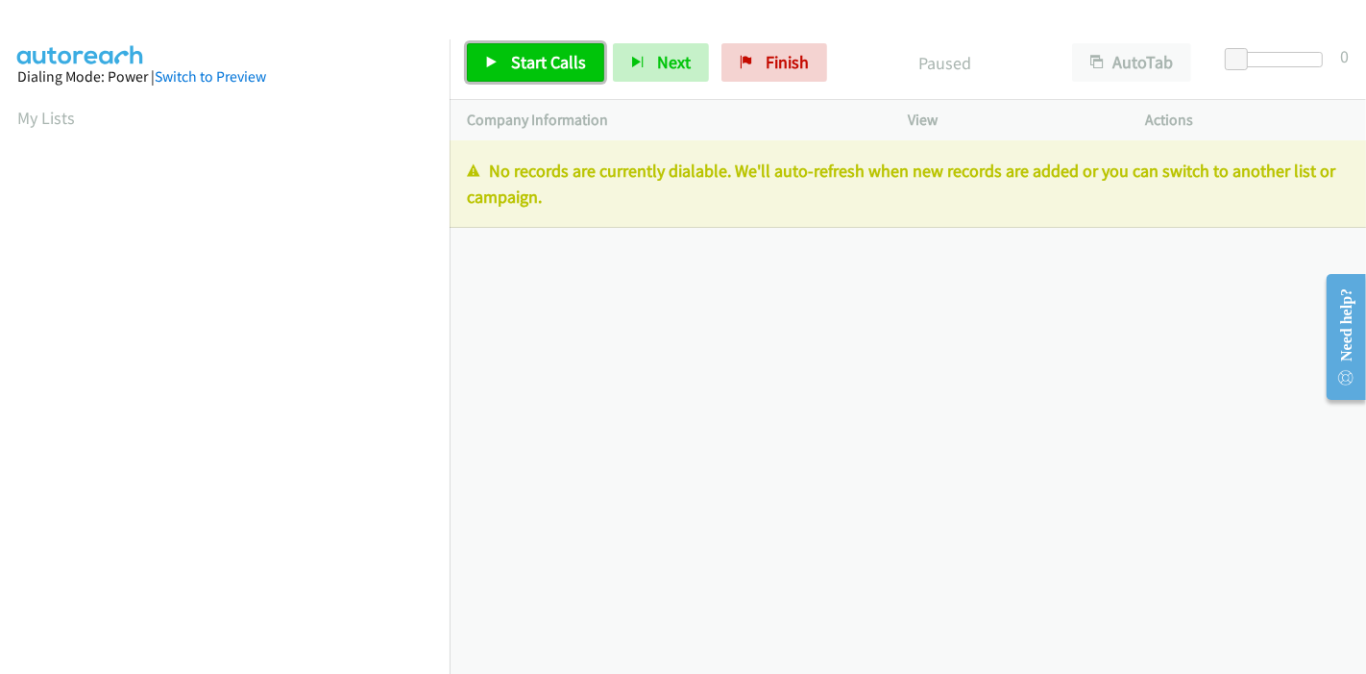
click at [487, 57] on icon at bounding box center [491, 63] width 13 height 13
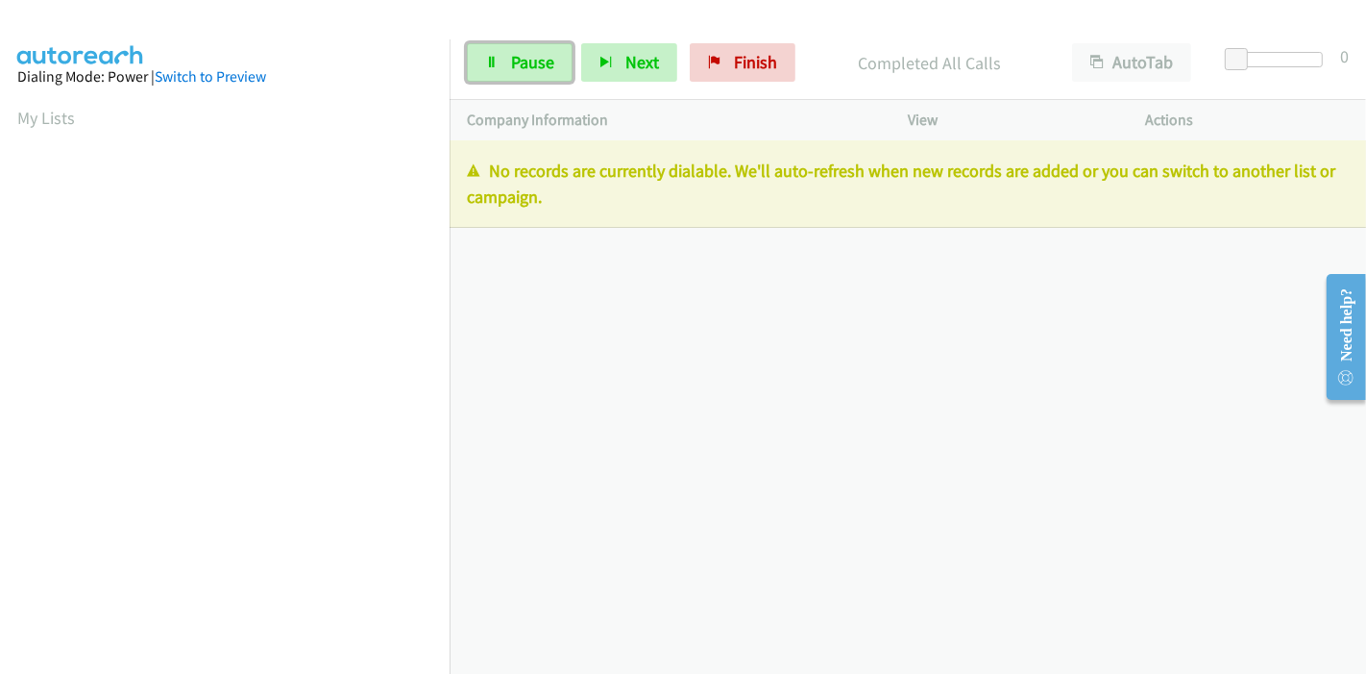
click at [487, 57] on icon at bounding box center [491, 63] width 13 height 13
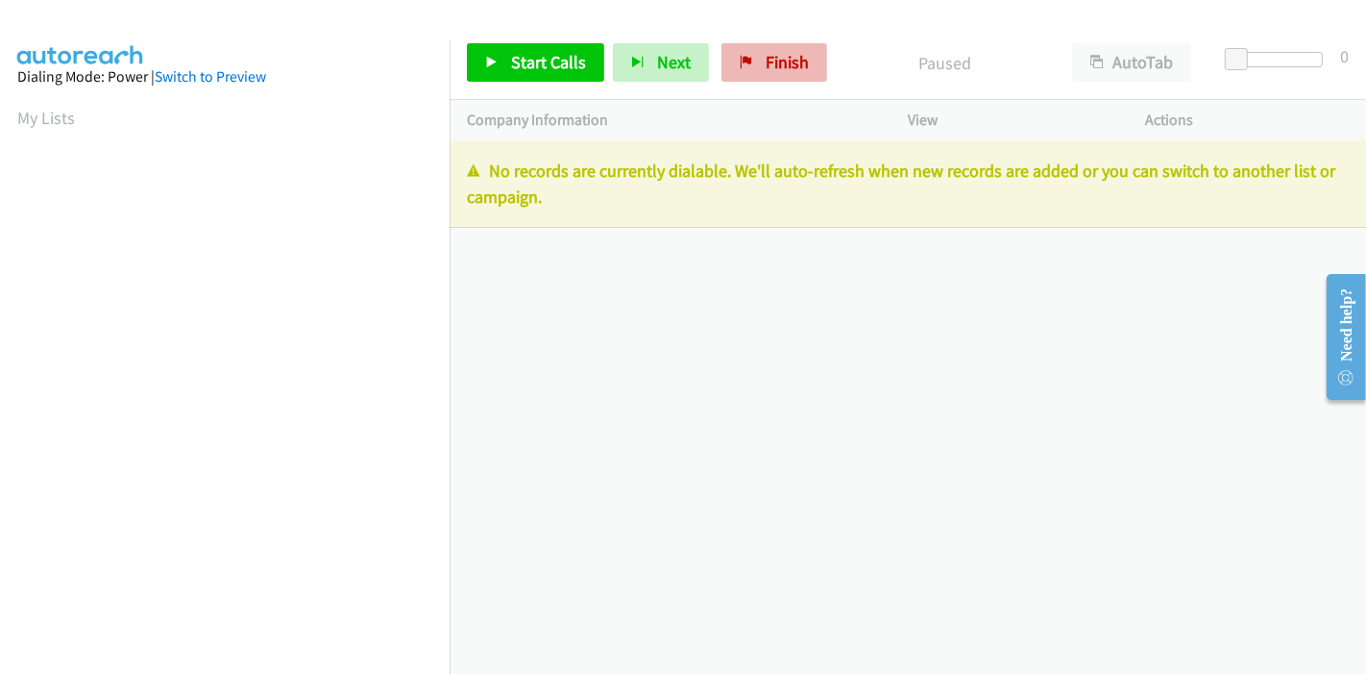
drag, startPoint x: 708, startPoint y: 49, endPoint x: 738, endPoint y: 55, distance: 30.3
click at [713, 49] on div "Start Calls Pause Next Finish" at bounding box center [651, 62] width 369 height 38
click at [740, 57] on icon at bounding box center [746, 63] width 13 height 13
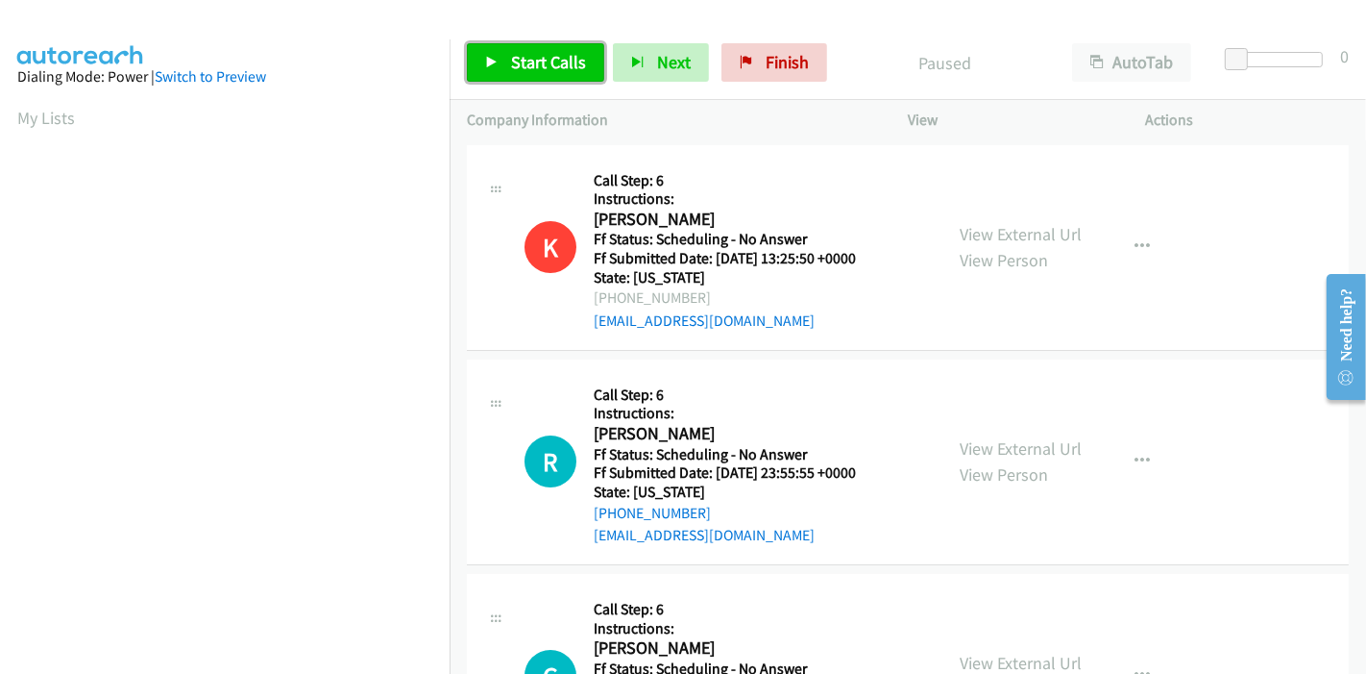
click at [532, 64] on span "Start Calls" at bounding box center [548, 62] width 75 height 22
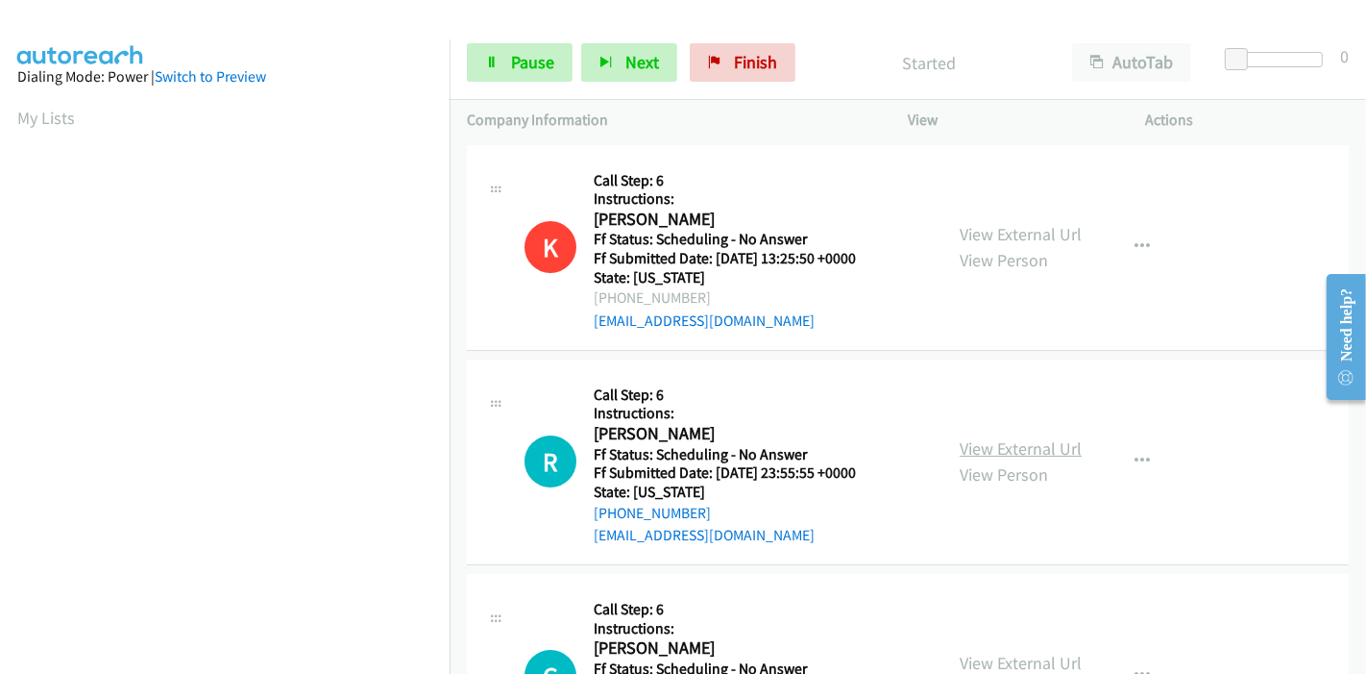
click at [984, 442] on link "View External Url" at bounding box center [1021, 448] width 122 height 22
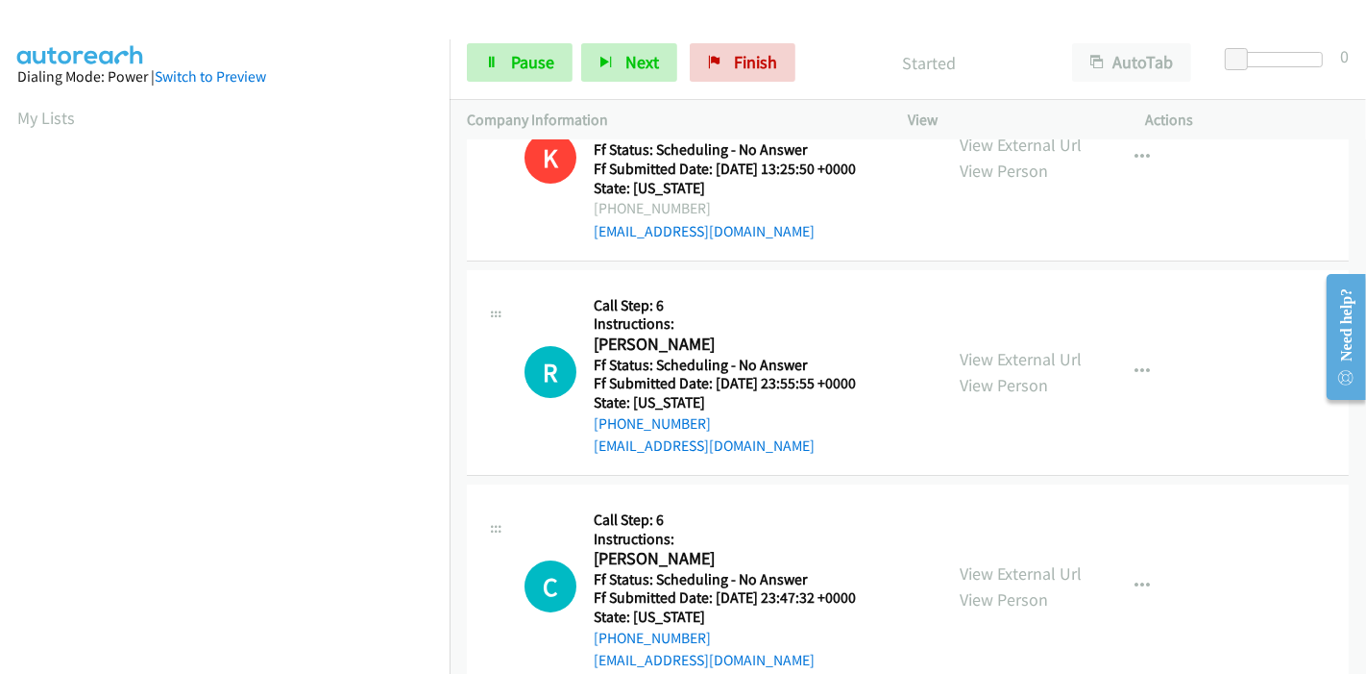
scroll to position [213, 0]
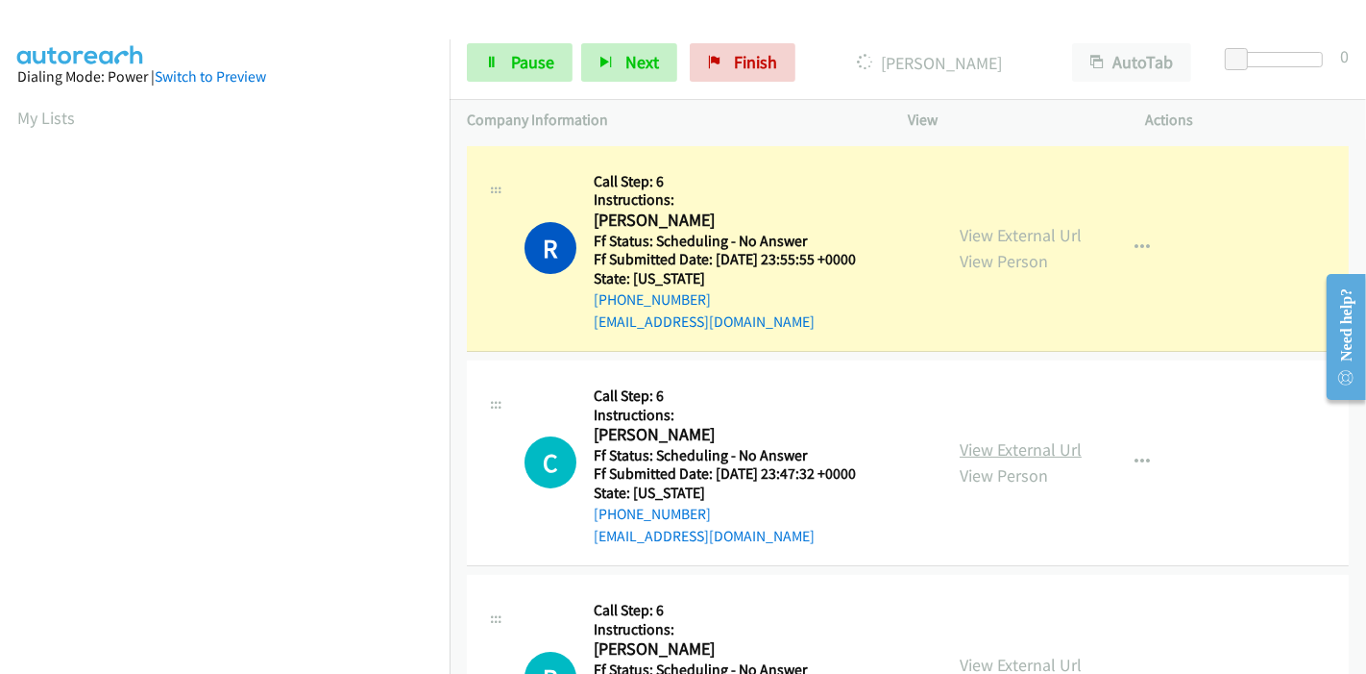
click at [1006, 446] on link "View External Url" at bounding box center [1021, 449] width 122 height 22
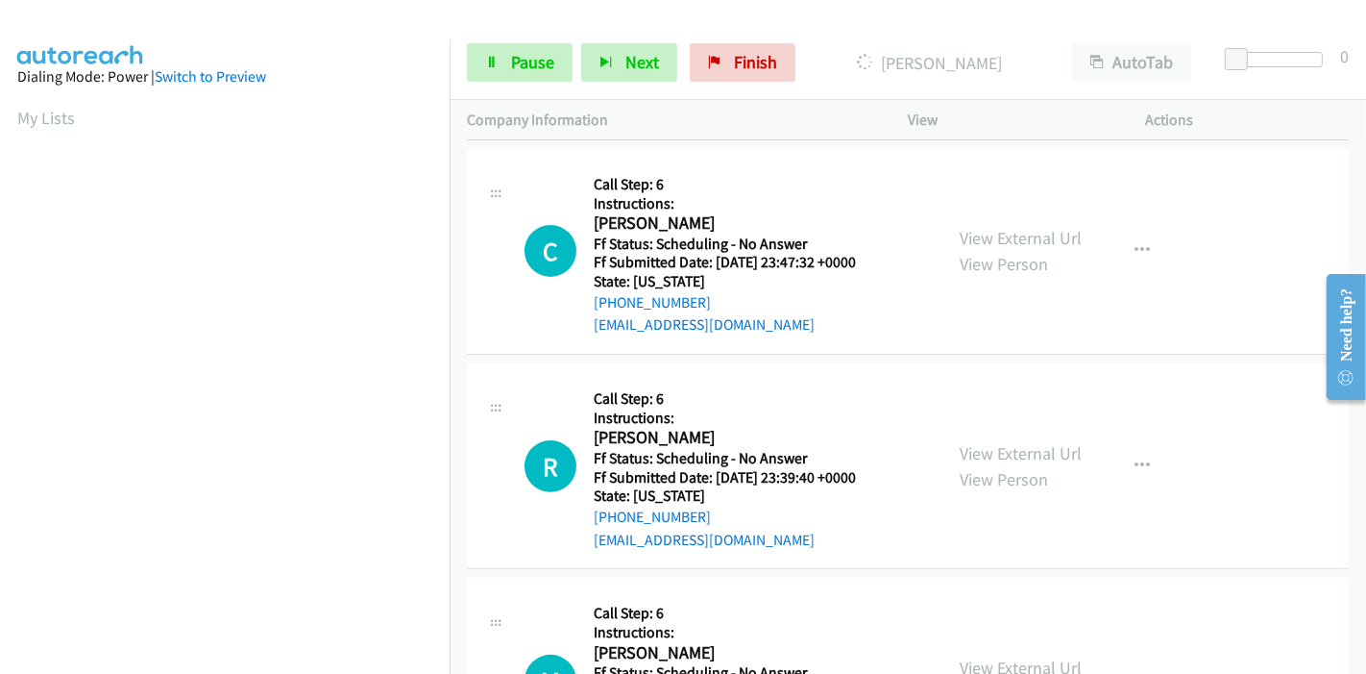
scroll to position [427, 0]
click at [988, 445] on link "View External Url" at bounding box center [1021, 451] width 122 height 22
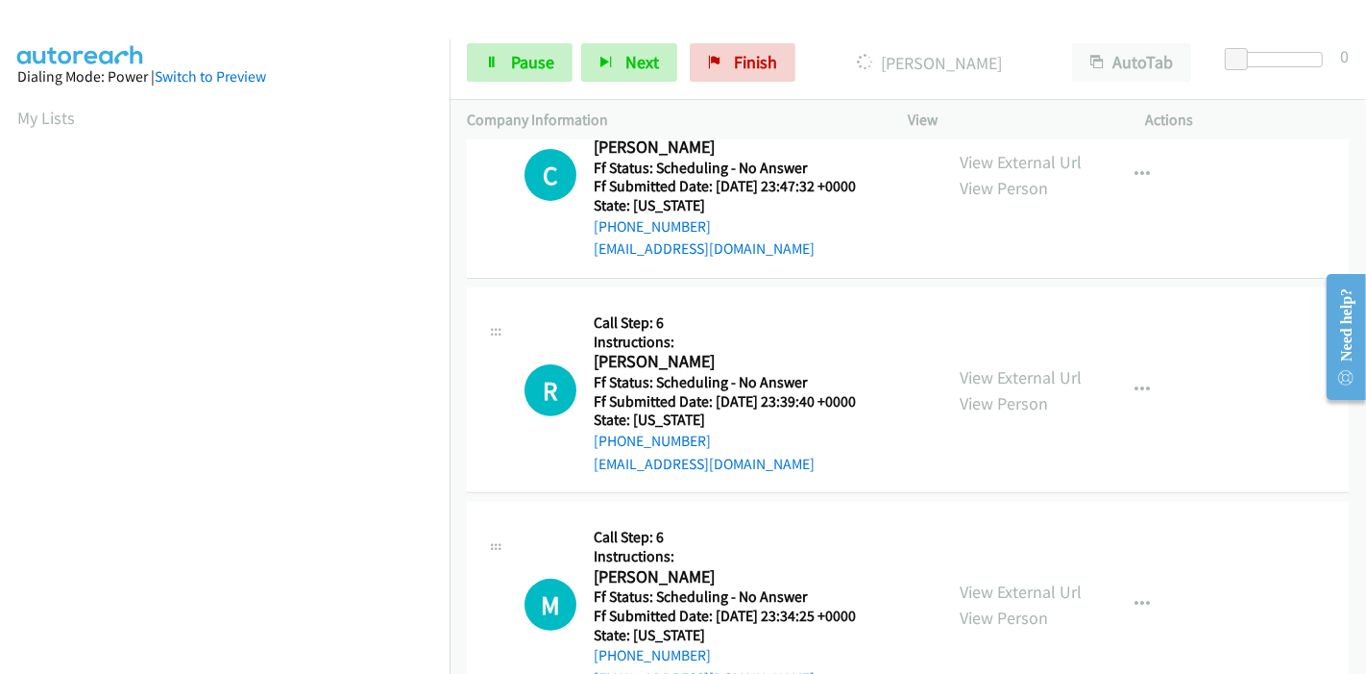
scroll to position [533, 0]
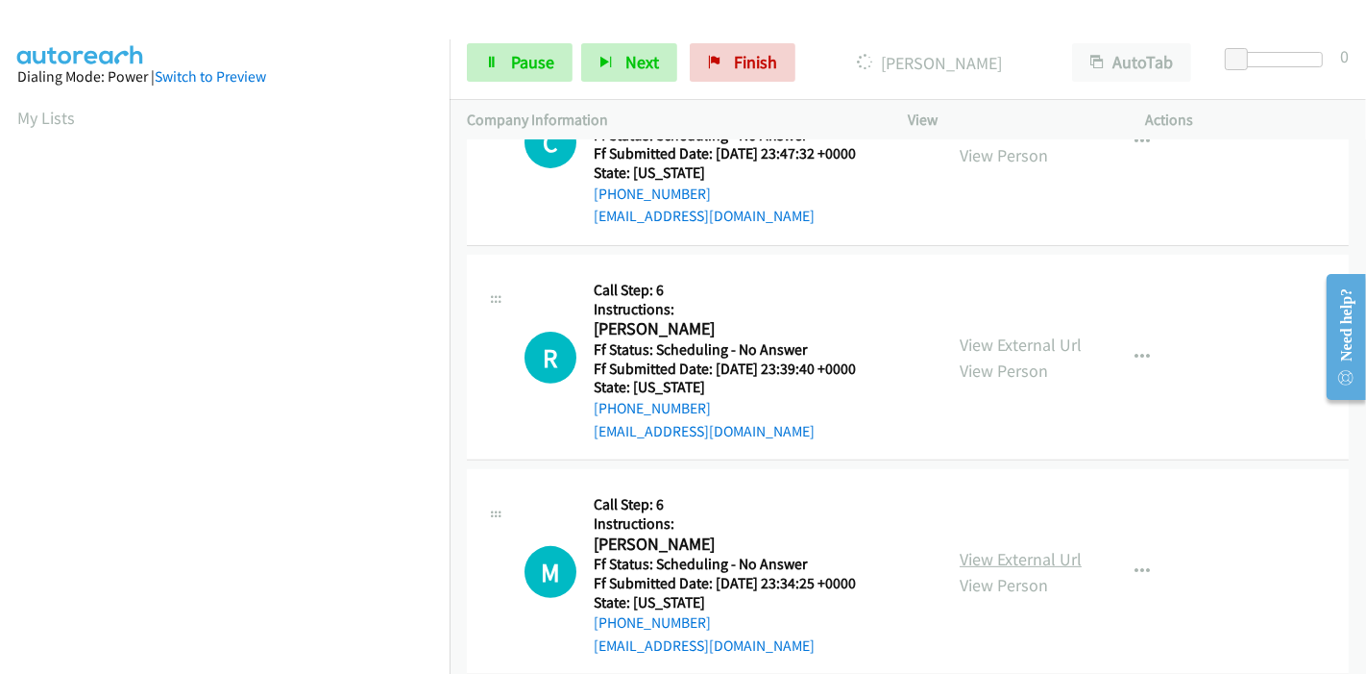
click at [978, 559] on link "View External Url" at bounding box center [1021, 559] width 122 height 22
click at [973, 557] on link "View External Url" at bounding box center [1021, 560] width 122 height 22
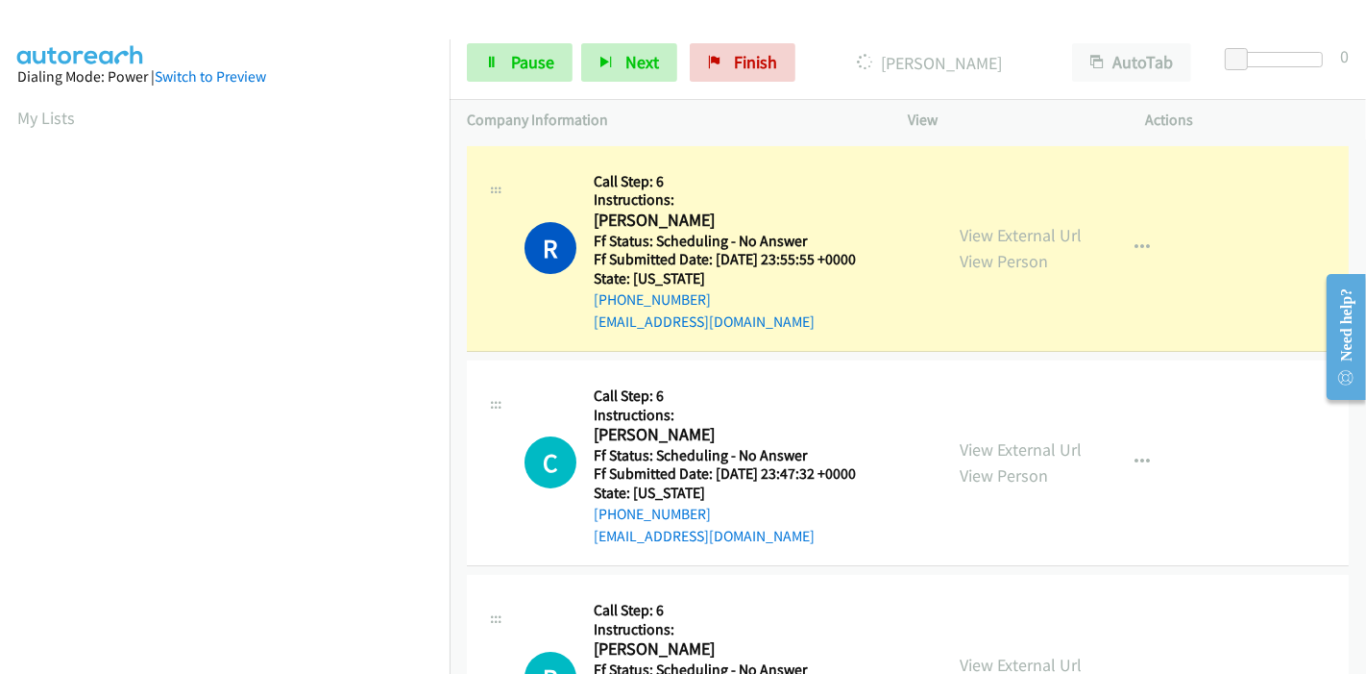
scroll to position [405, 0]
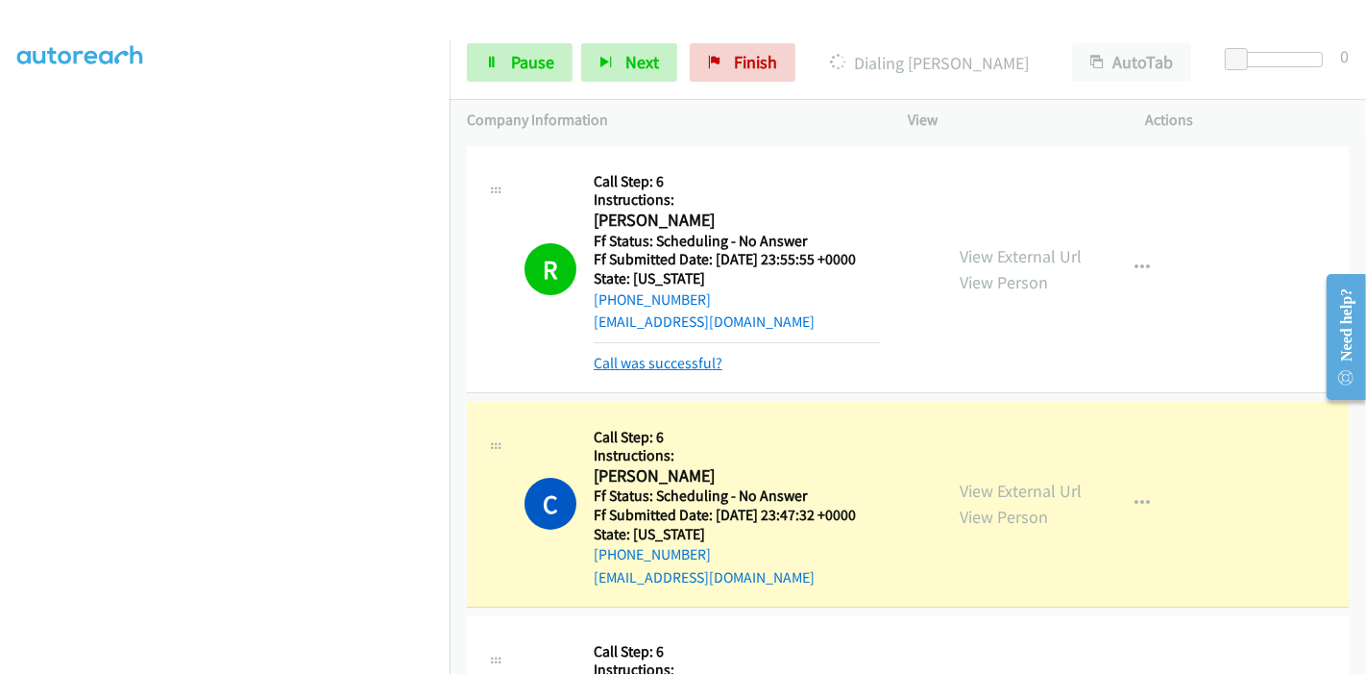
click at [638, 366] on link "Call was successful?" at bounding box center [658, 363] width 129 height 18
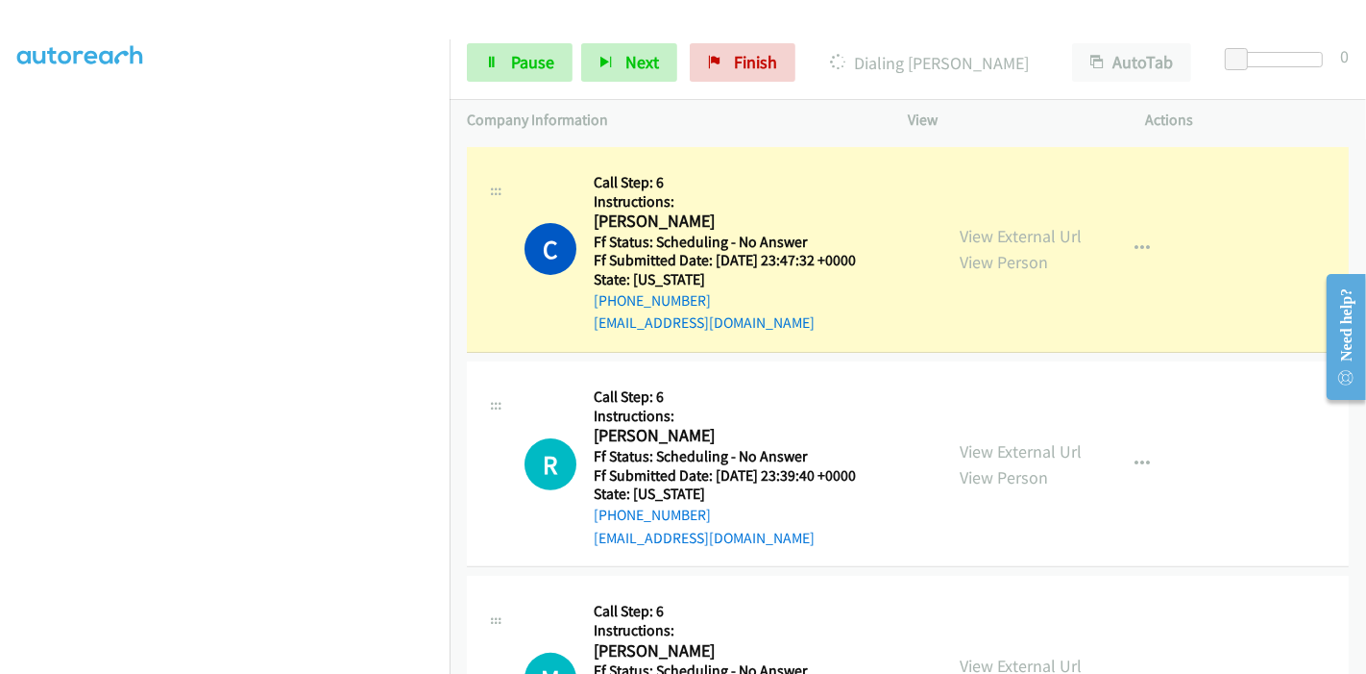
scroll to position [0, 0]
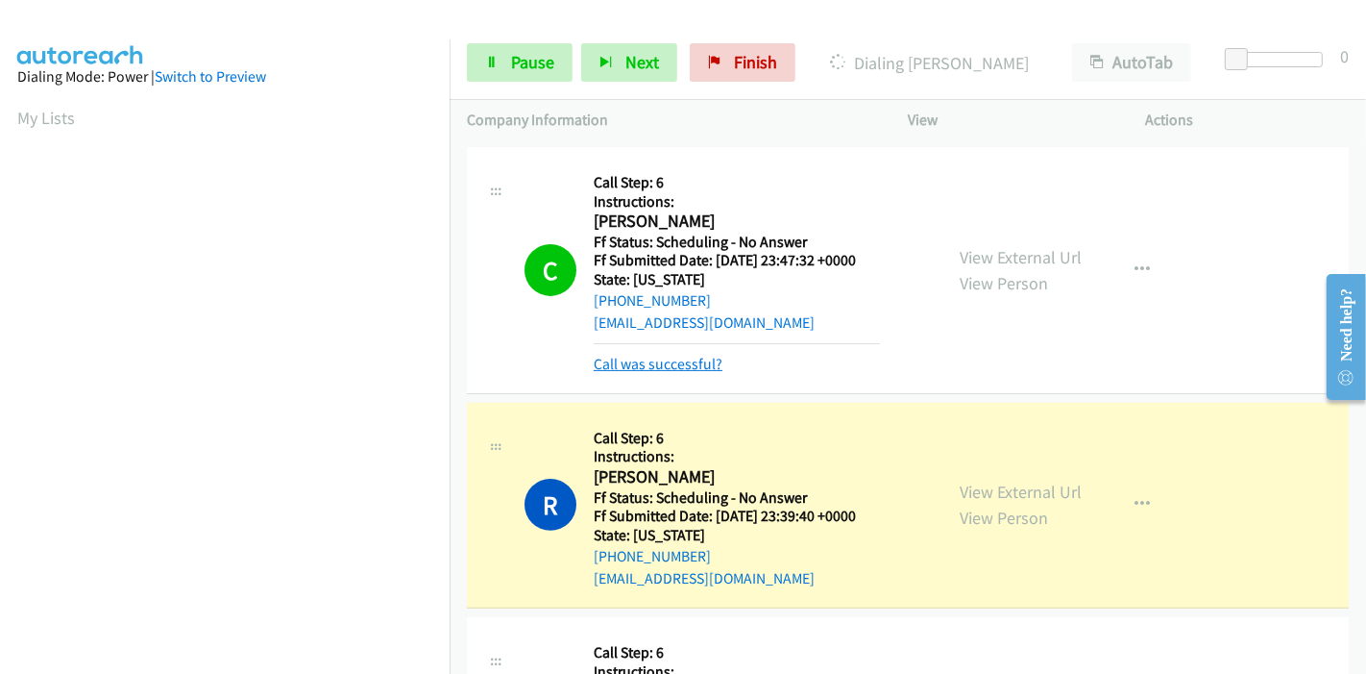
click at [651, 365] on link "Call was successful?" at bounding box center [658, 364] width 129 height 18
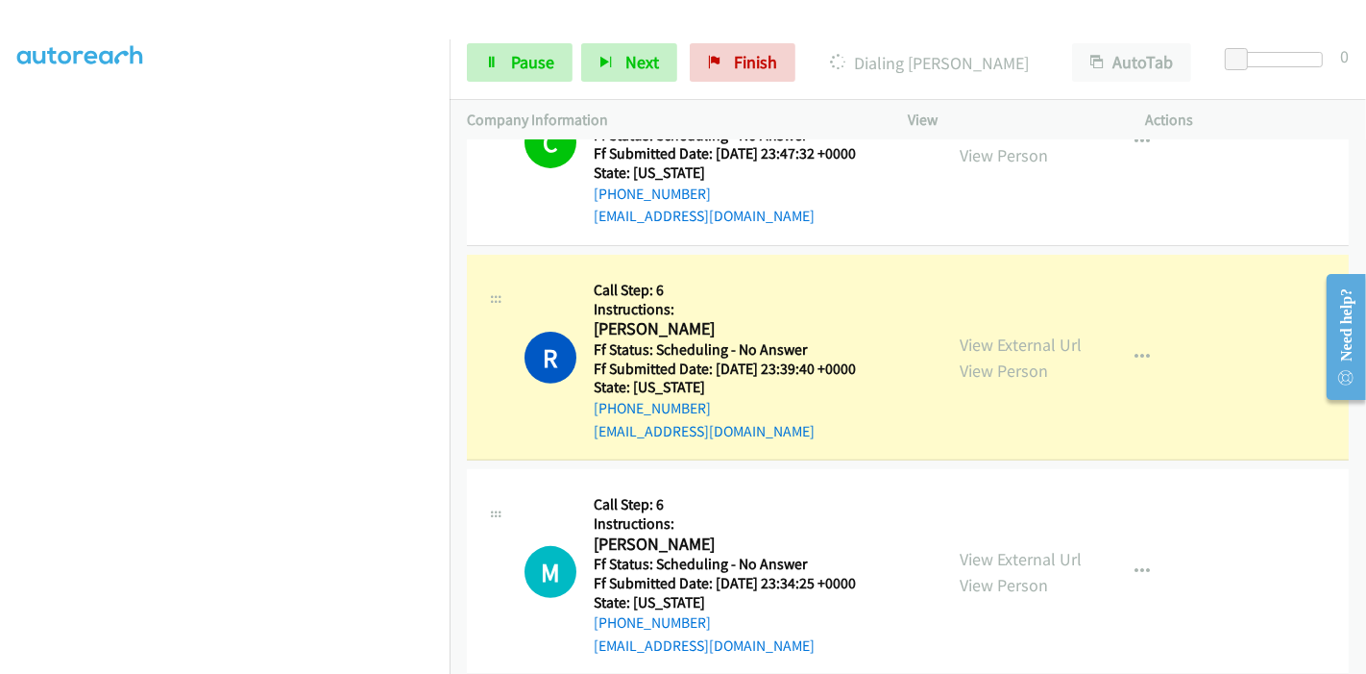
scroll to position [405, 0]
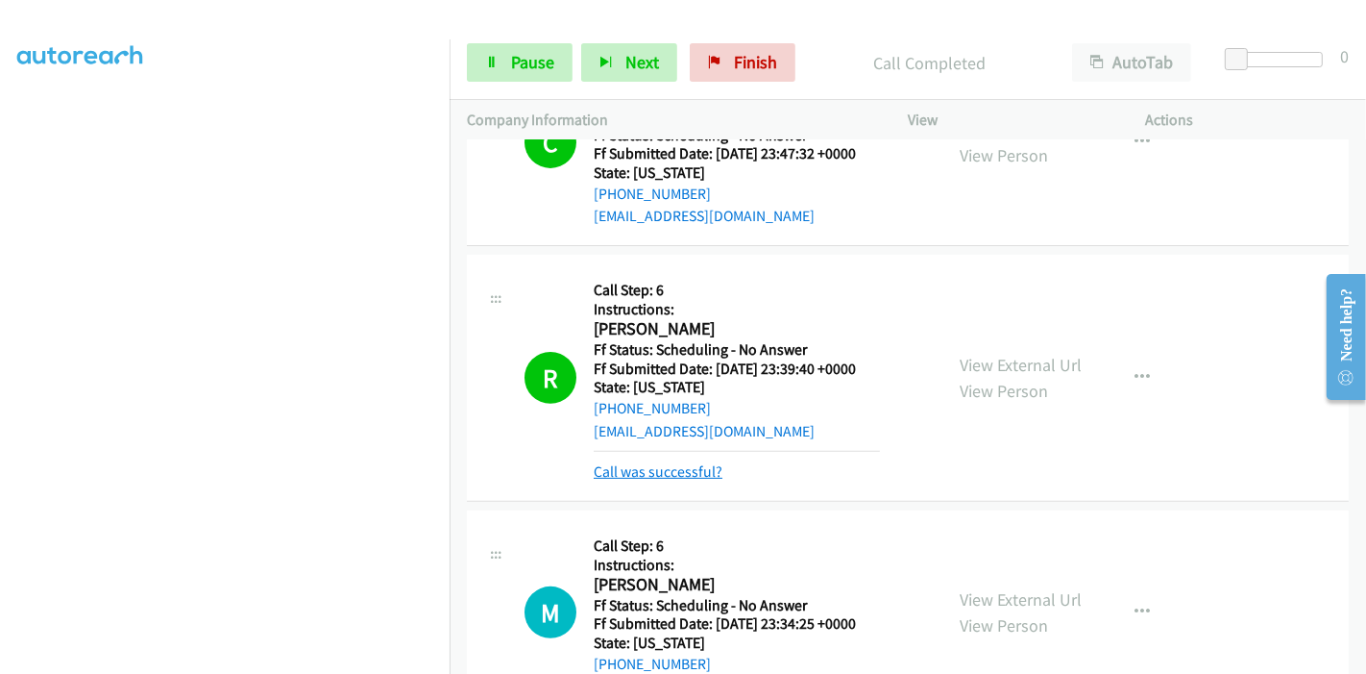
click at [668, 478] on link "Call was successful?" at bounding box center [658, 471] width 129 height 18
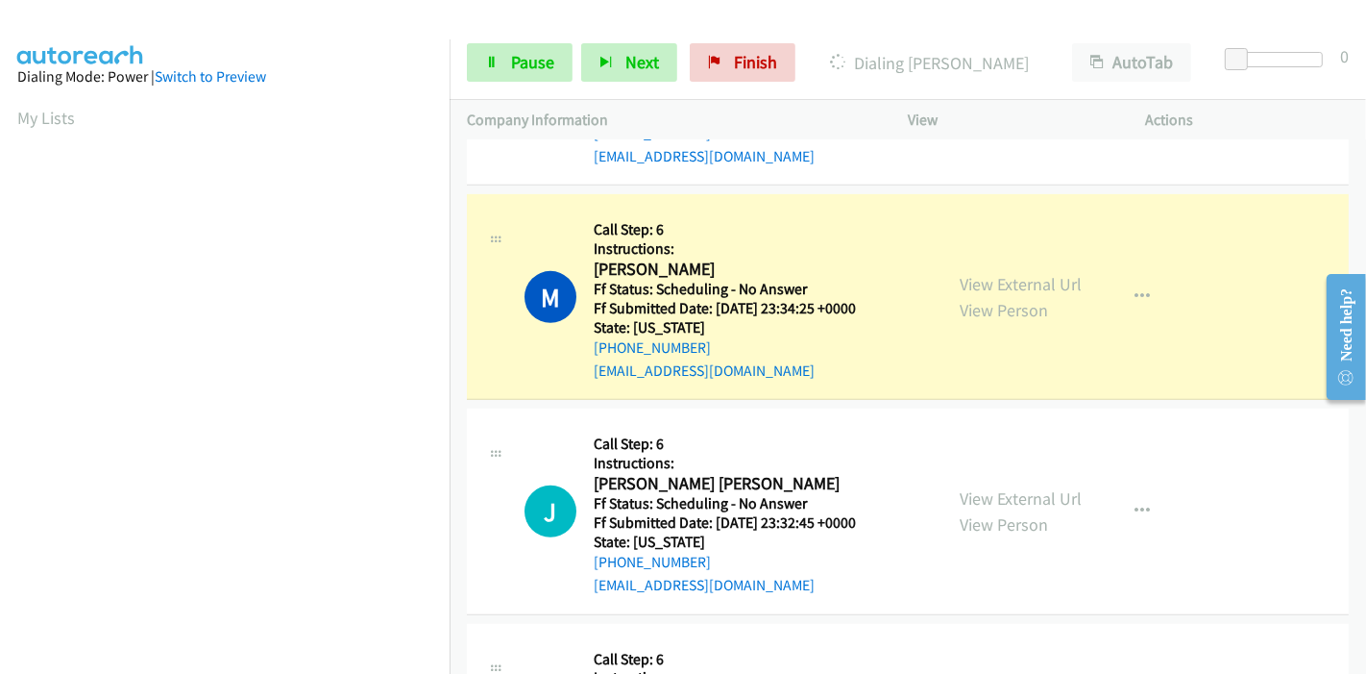
scroll to position [853, 0]
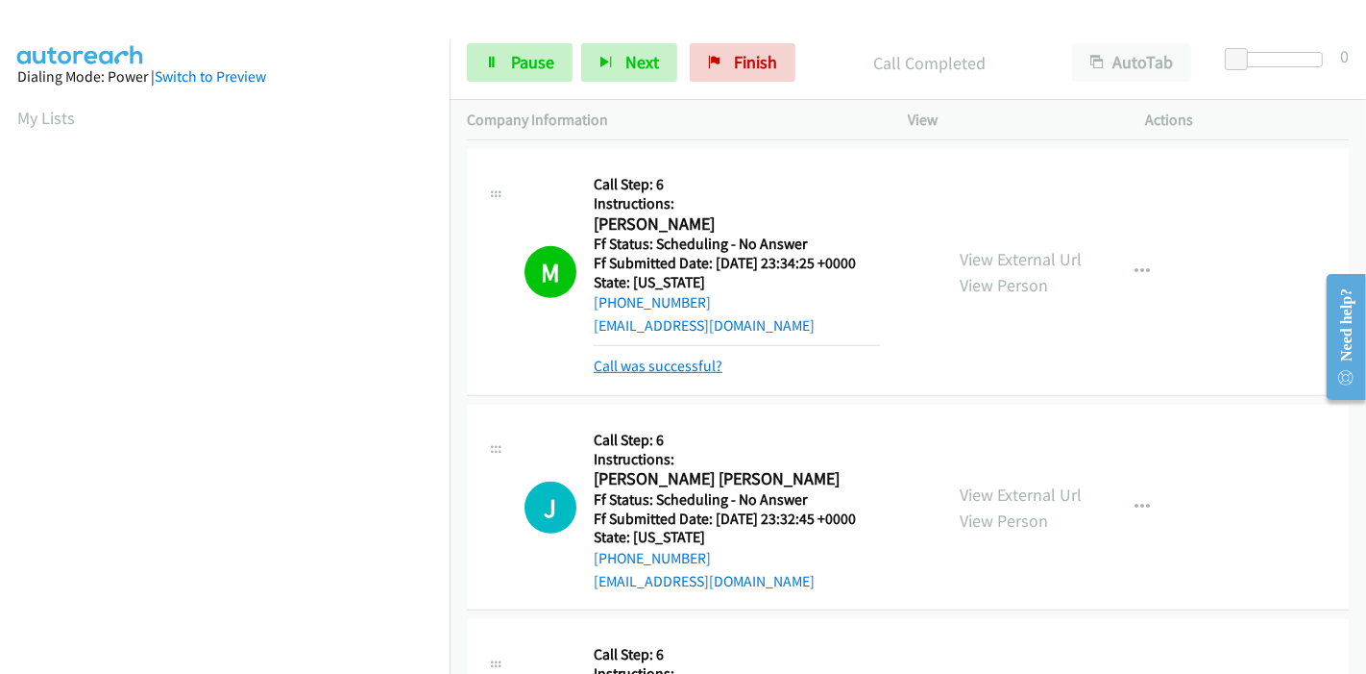
click at [650, 366] on link "Call was successful?" at bounding box center [658, 365] width 129 height 18
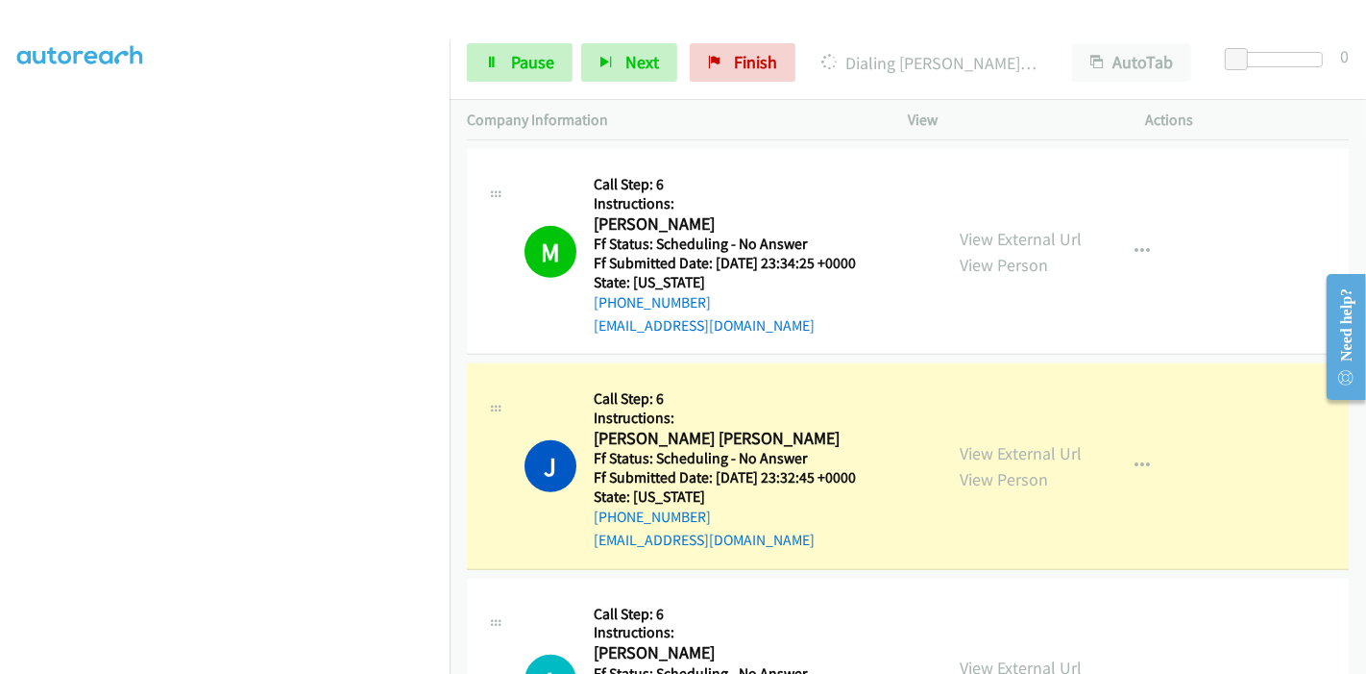
scroll to position [0, 0]
click at [521, 64] on span "Pause" at bounding box center [532, 62] width 43 height 22
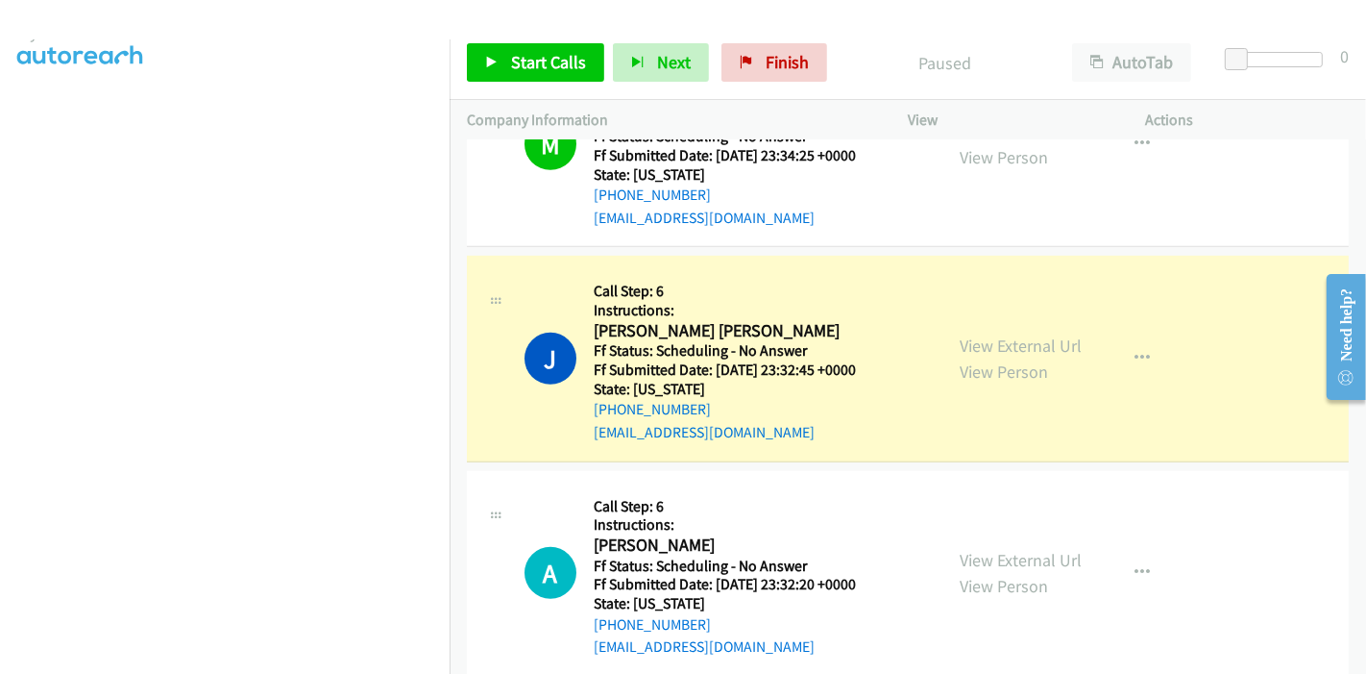
scroll to position [405, 0]
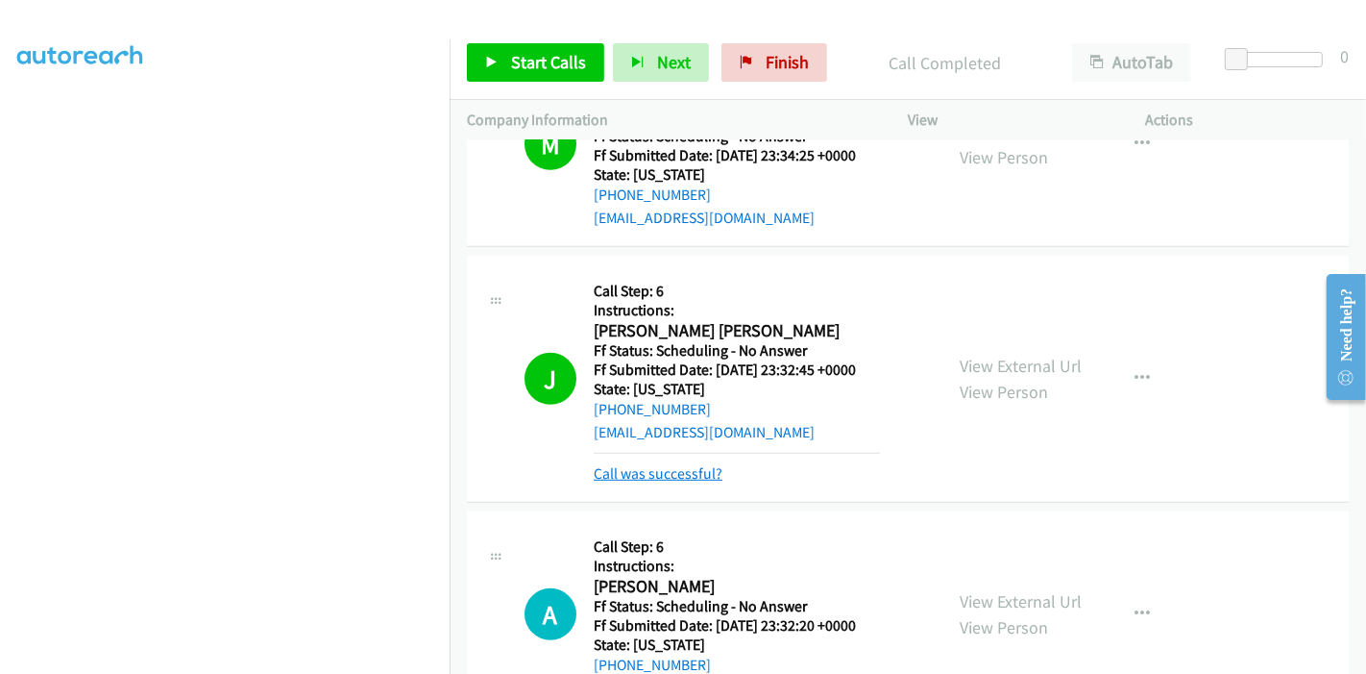
click at [670, 466] on link "Call was successful?" at bounding box center [658, 473] width 129 height 18
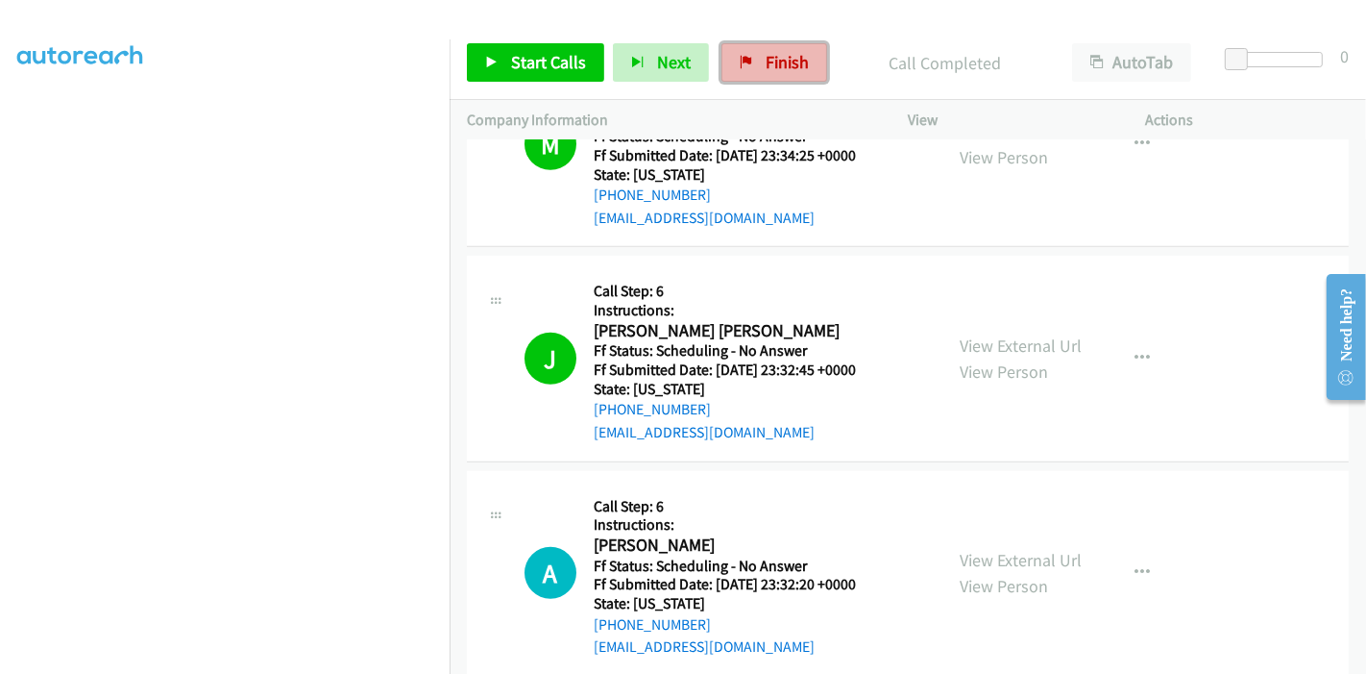
drag, startPoint x: 754, startPoint y: 59, endPoint x: 762, endPoint y: 72, distance: 15.5
click at [754, 59] on link "Finish" at bounding box center [775, 62] width 106 height 38
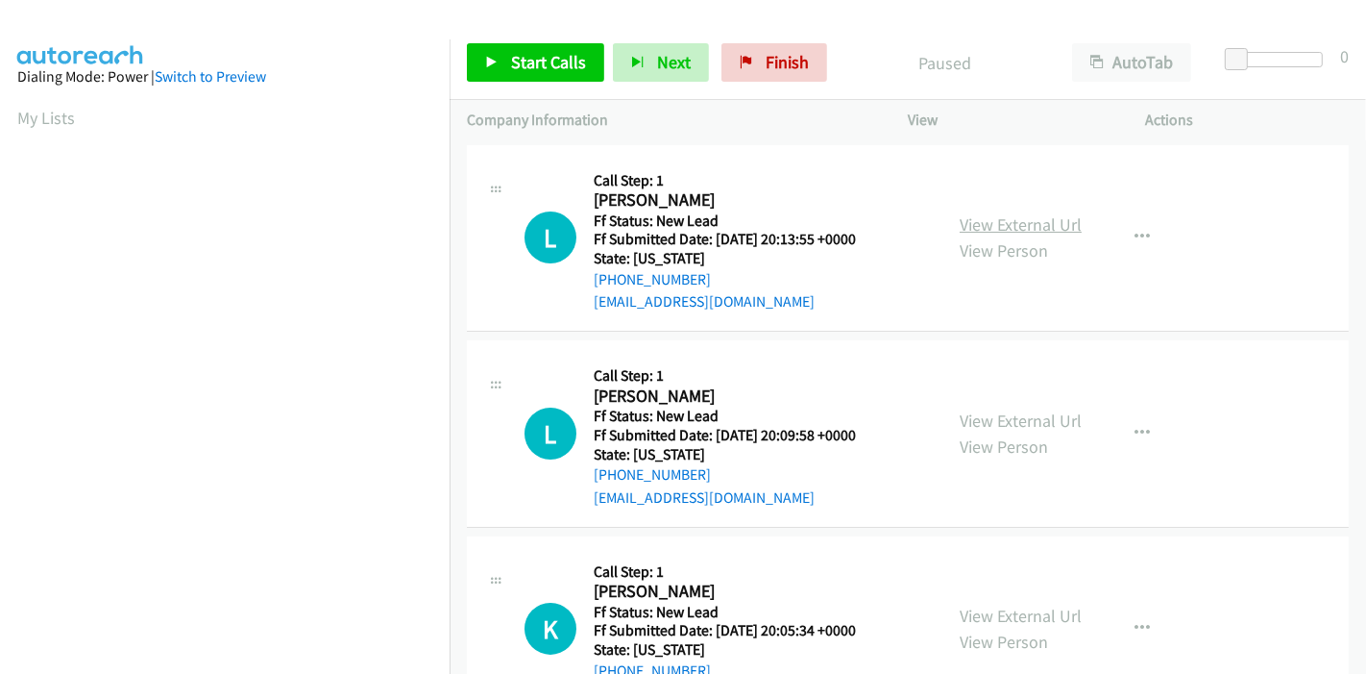
click at [1019, 224] on link "View External Url" at bounding box center [1021, 224] width 122 height 22
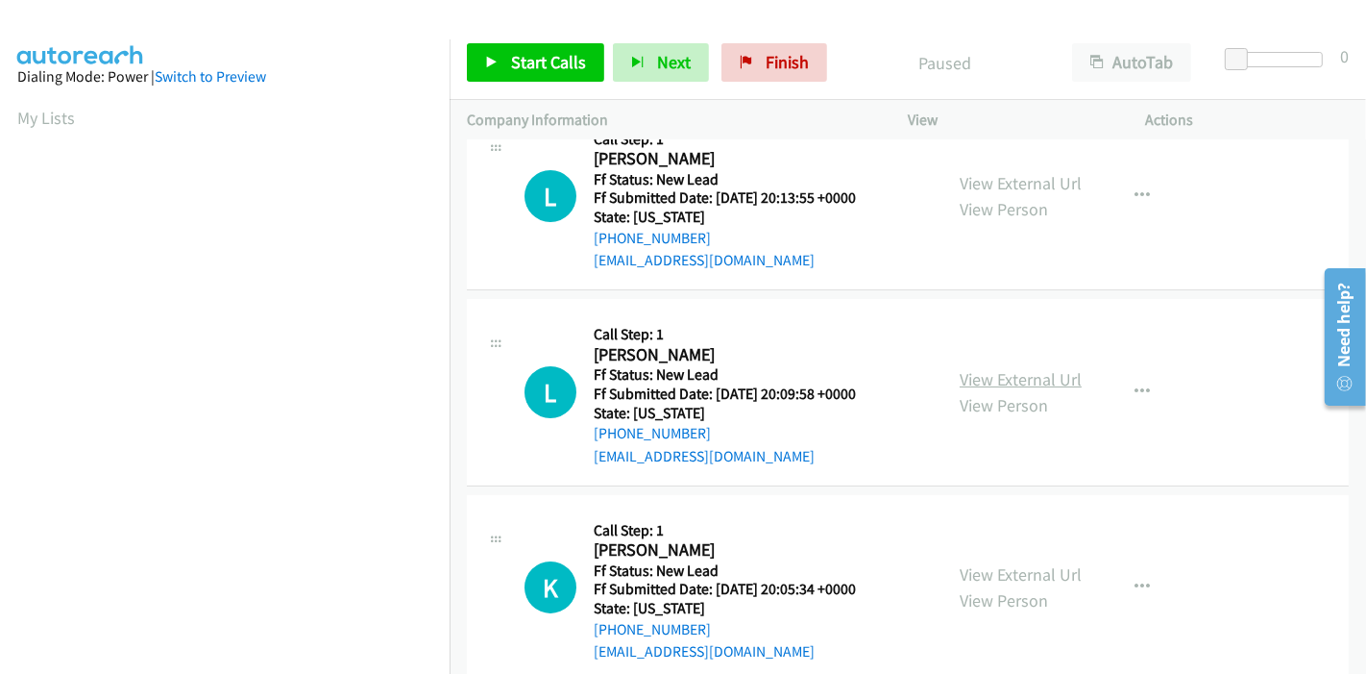
scroll to position [107, 0]
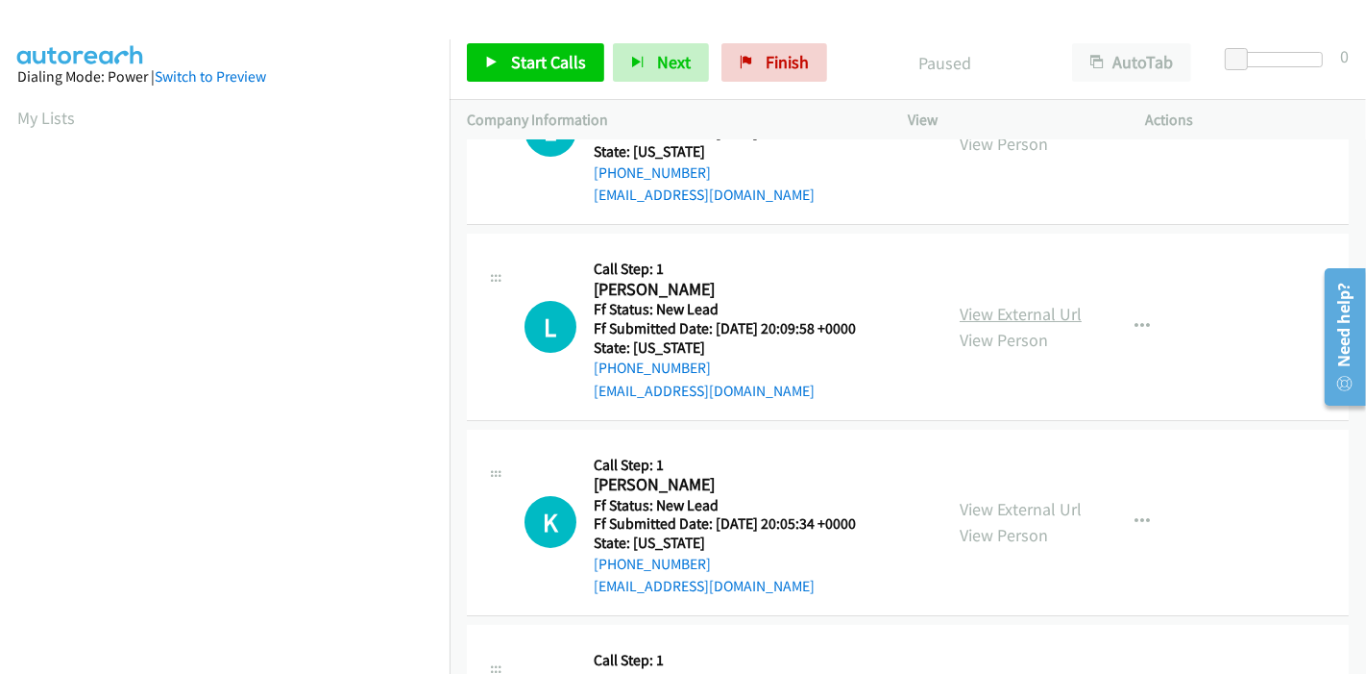
click at [988, 314] on link "View External Url" at bounding box center [1021, 314] width 122 height 22
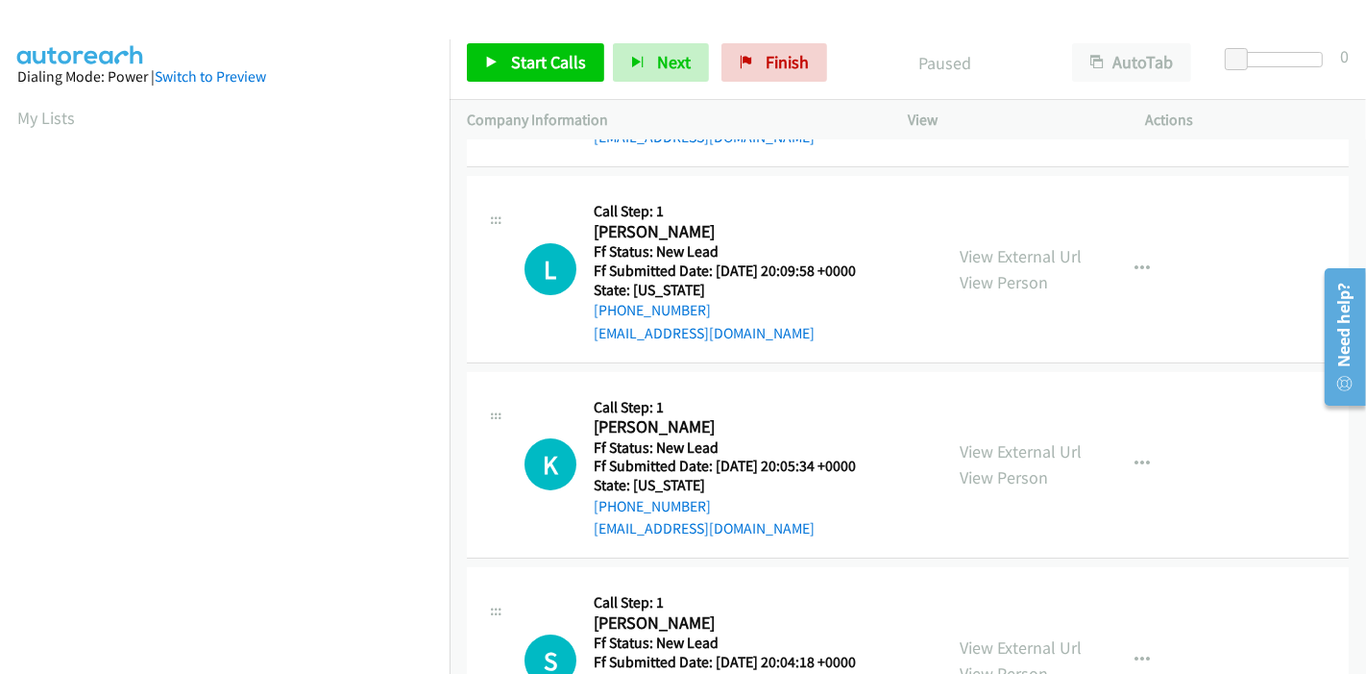
scroll to position [213, 0]
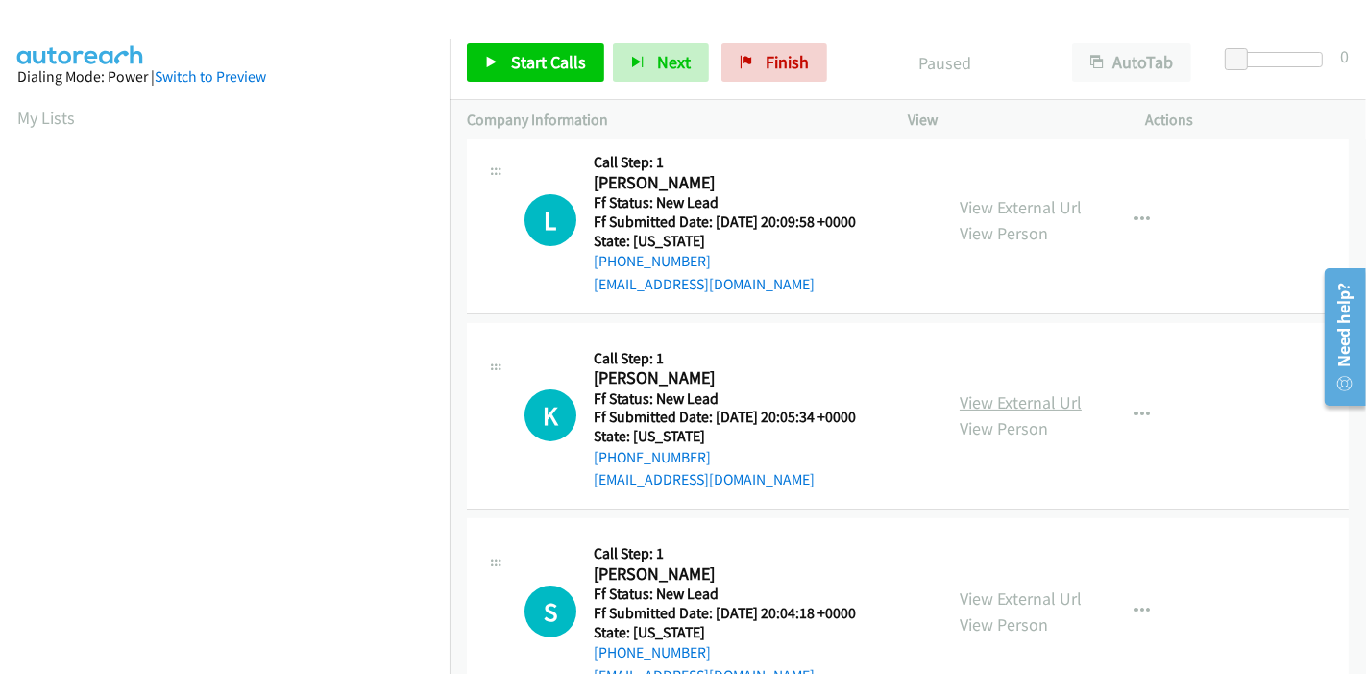
click at [995, 407] on link "View External Url" at bounding box center [1021, 402] width 122 height 22
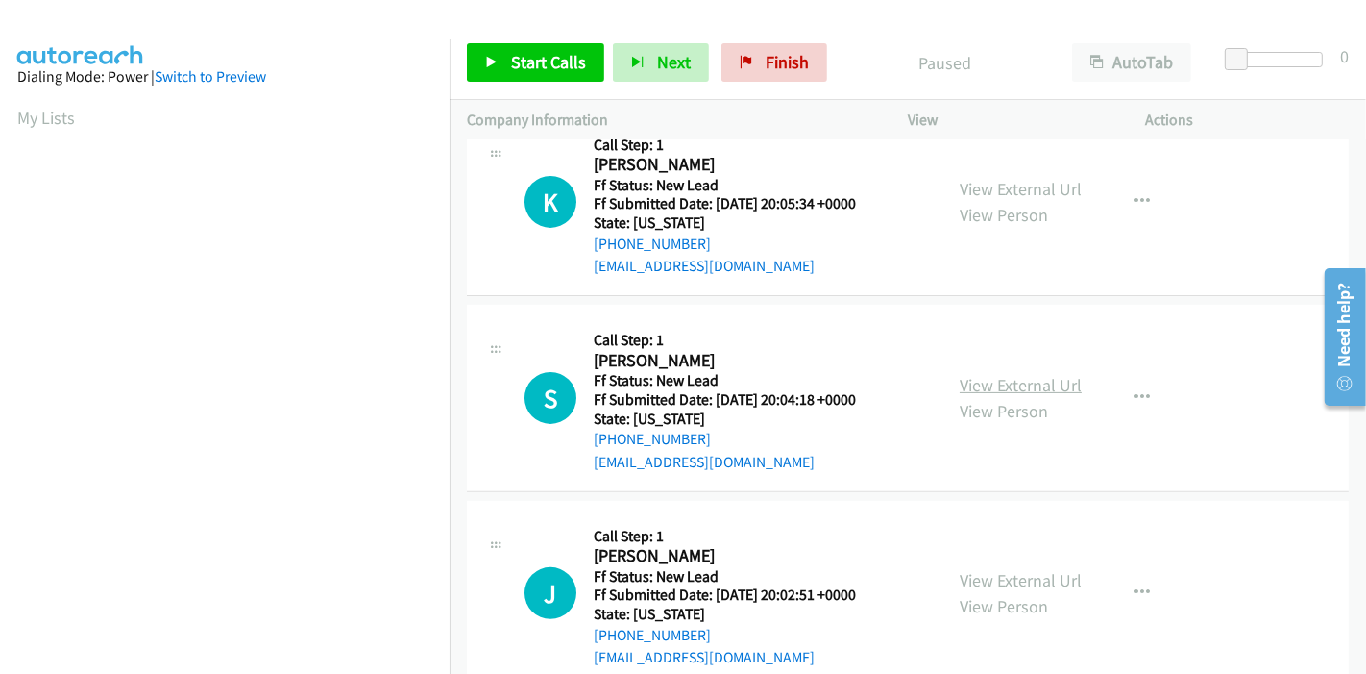
click at [974, 384] on link "View External Url" at bounding box center [1021, 385] width 122 height 22
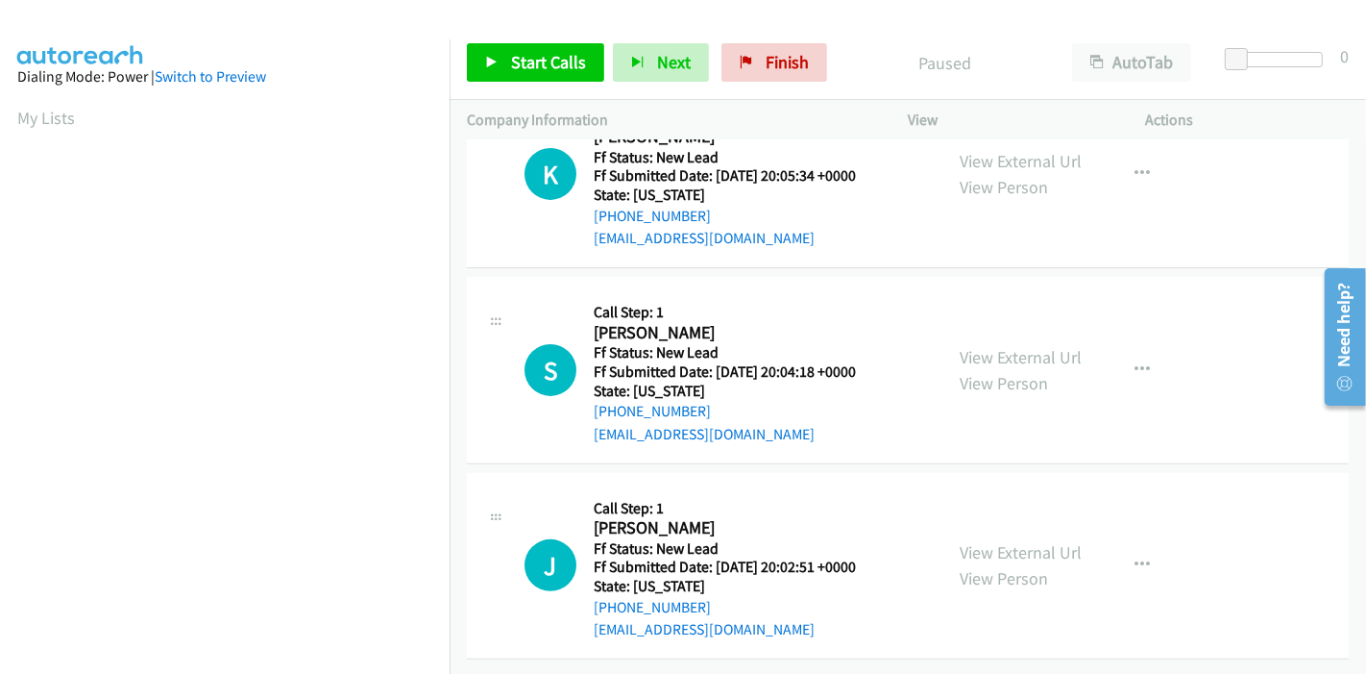
scroll to position [468, 0]
click at [966, 541] on link "View External Url" at bounding box center [1021, 552] width 122 height 22
click at [513, 56] on span "Start Calls" at bounding box center [548, 62] width 75 height 22
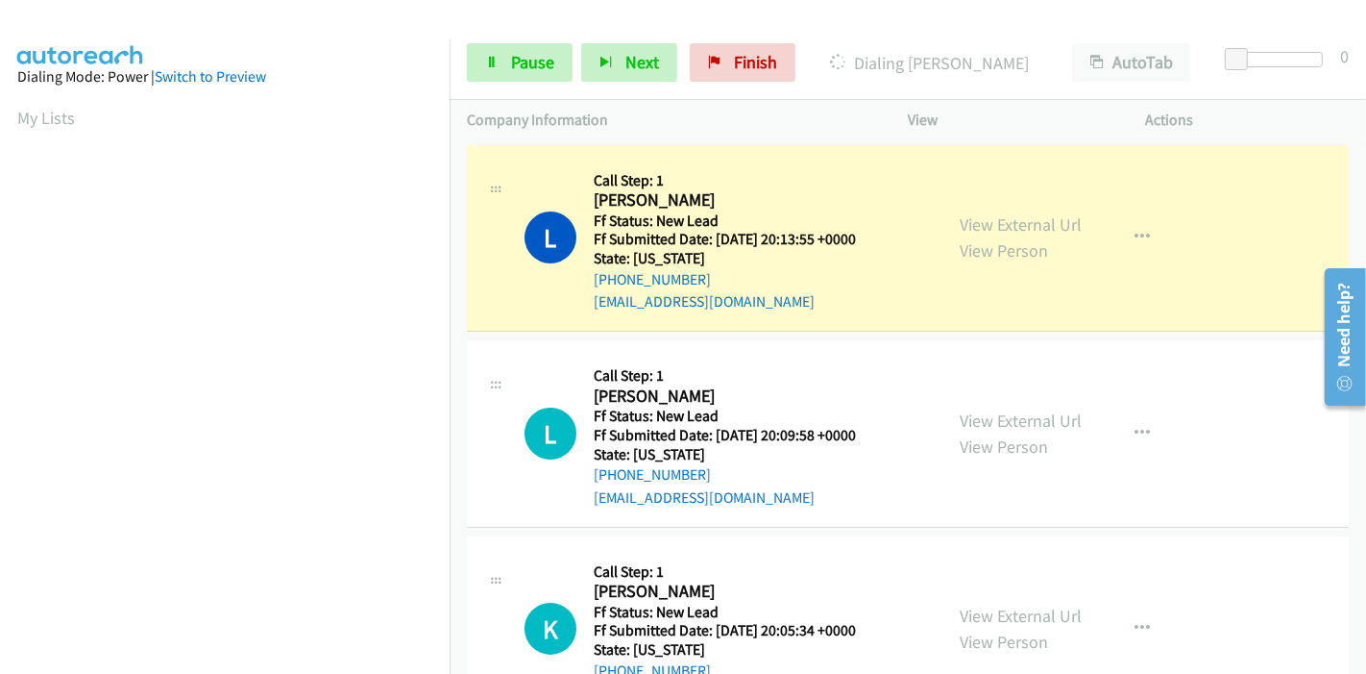
scroll to position [405, 0]
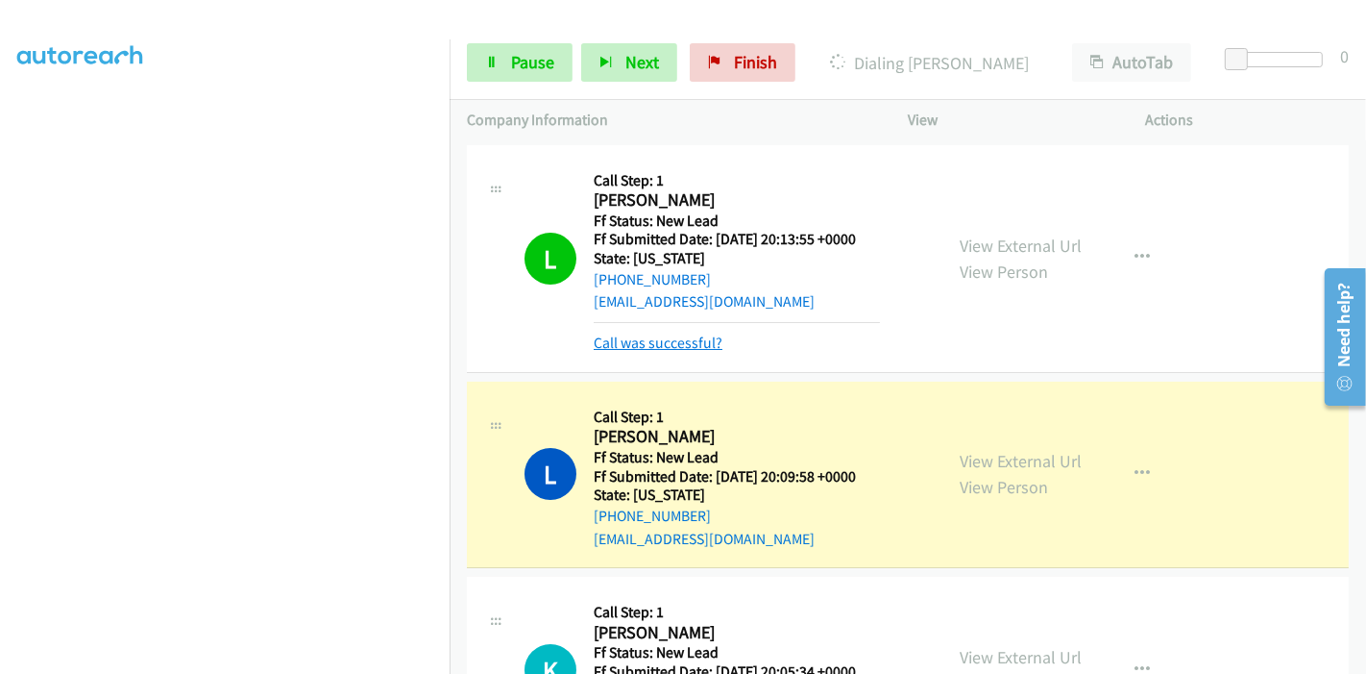
click at [644, 338] on link "Call was successful?" at bounding box center [658, 342] width 129 height 18
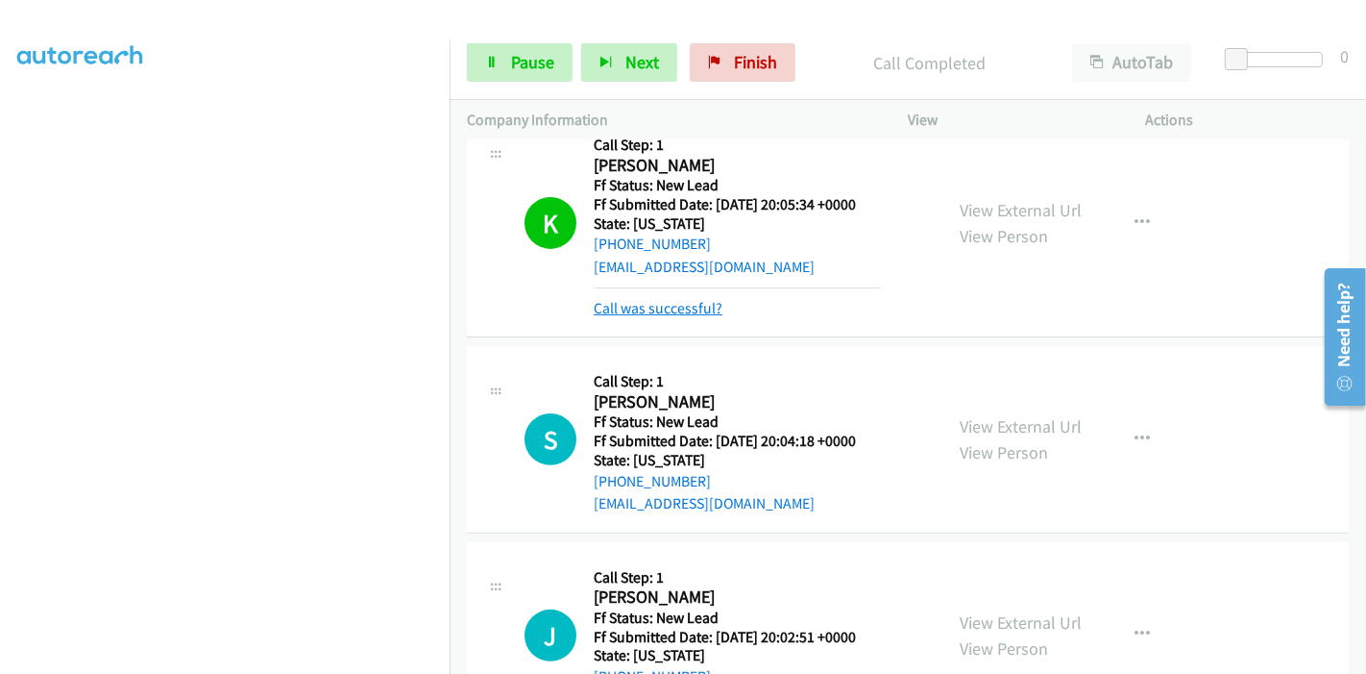
click at [660, 312] on link "Call was successful?" at bounding box center [658, 308] width 129 height 18
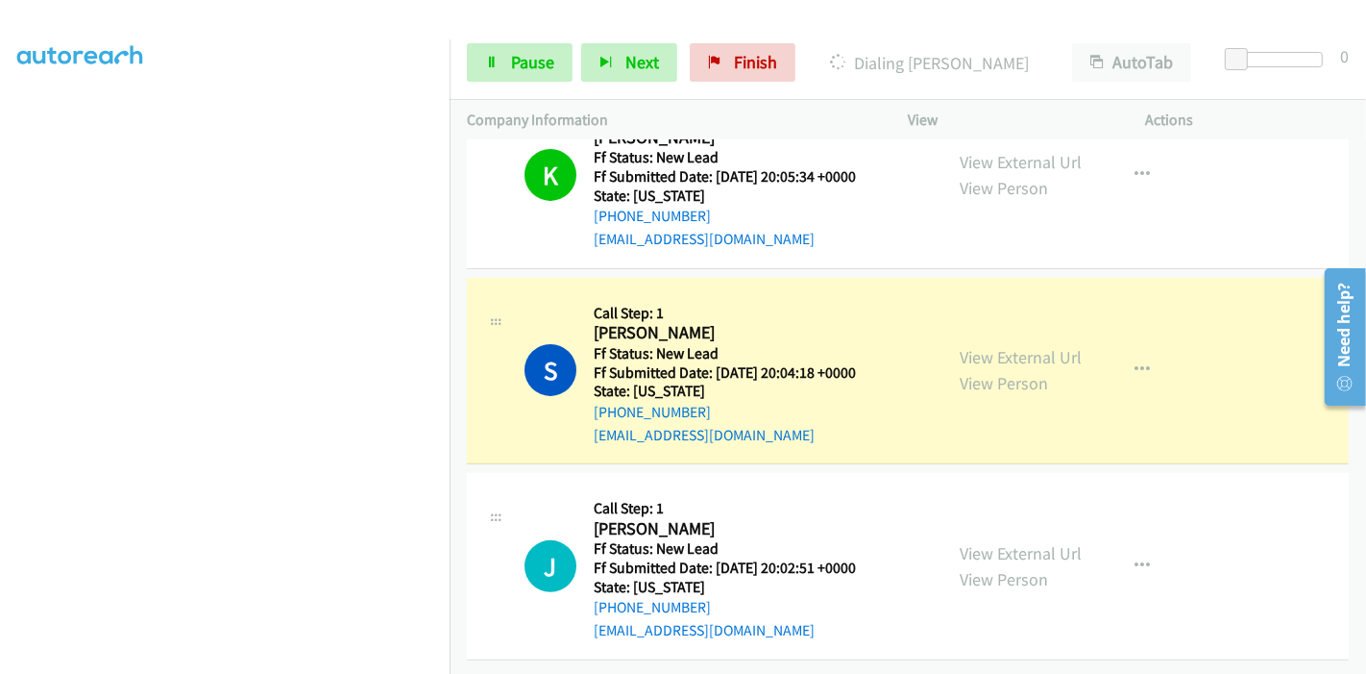
scroll to position [508, 0]
click at [511, 67] on span "Pause" at bounding box center [532, 62] width 43 height 22
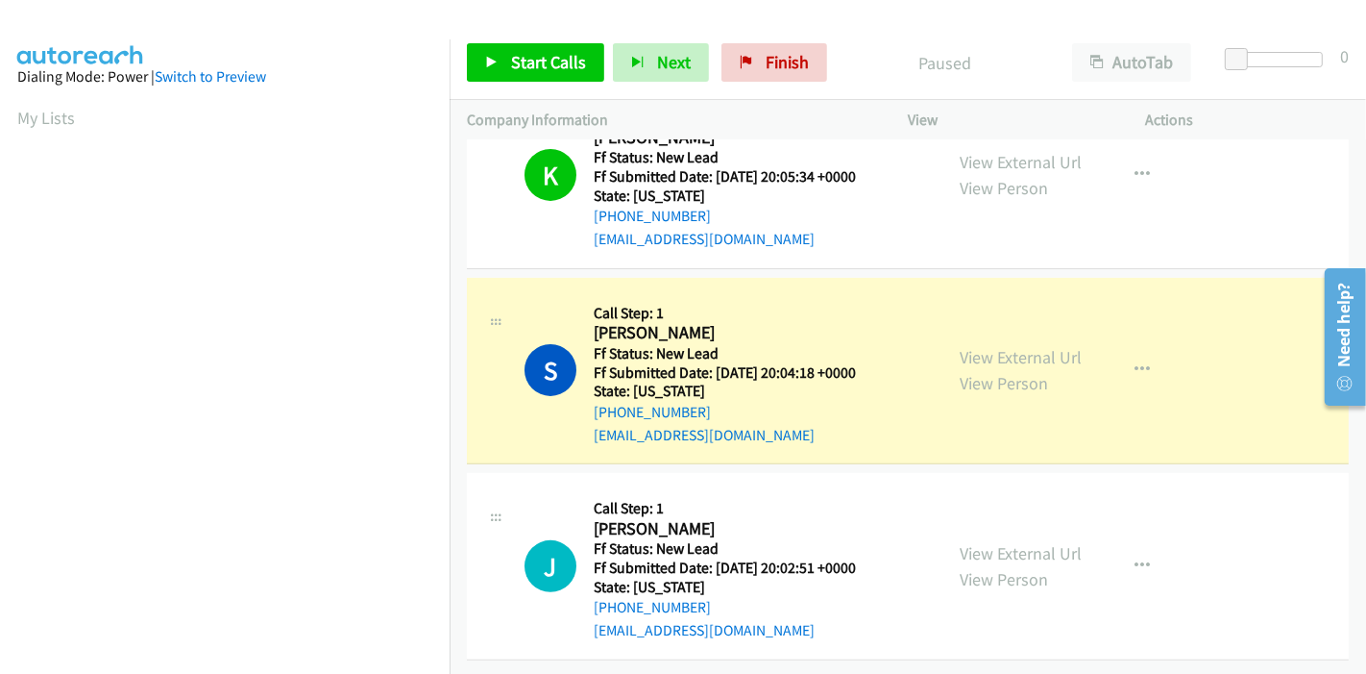
scroll to position [405, 0]
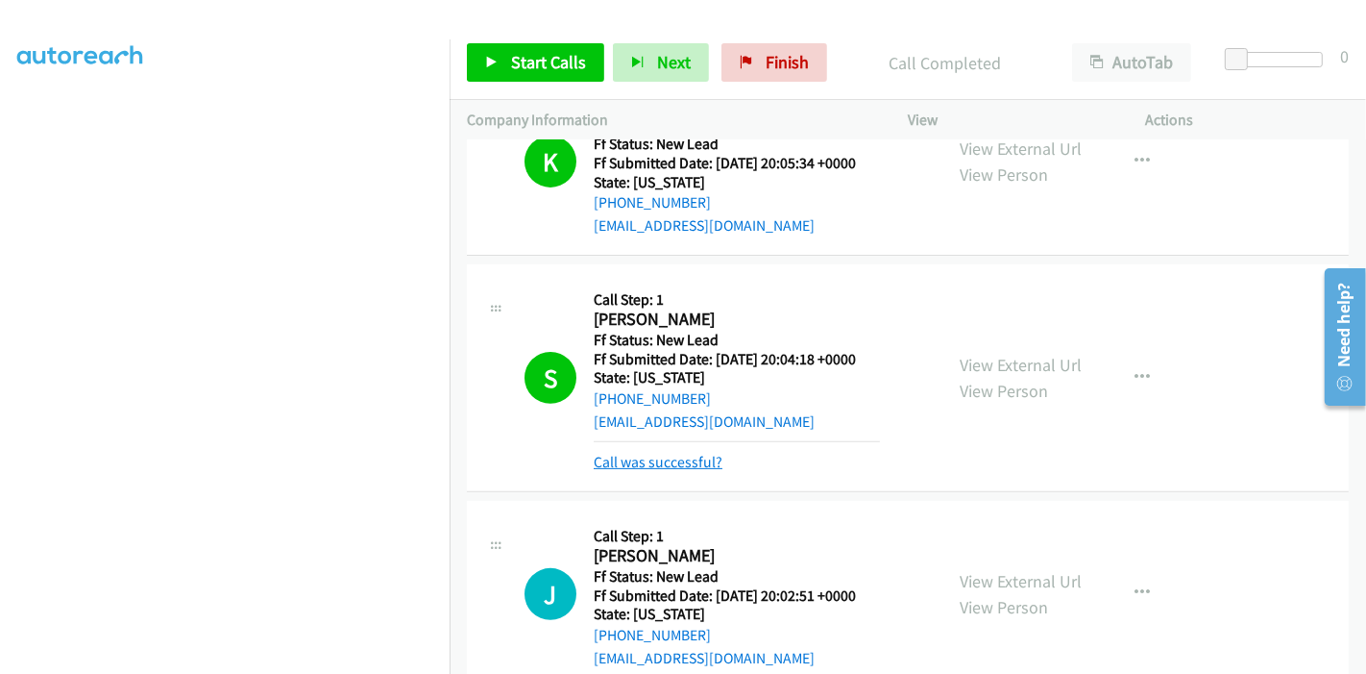
click at [645, 463] on link "Call was successful?" at bounding box center [658, 462] width 129 height 18
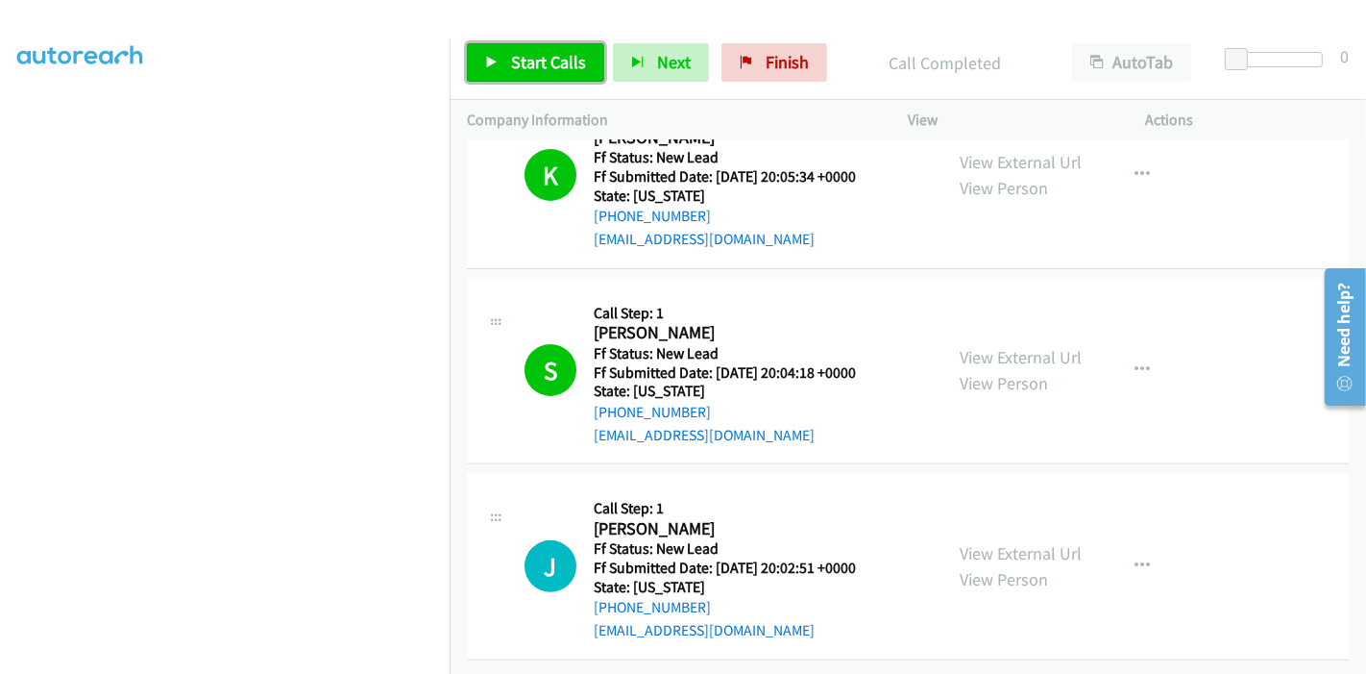
click at [494, 45] on link "Start Calls" at bounding box center [535, 62] width 137 height 38
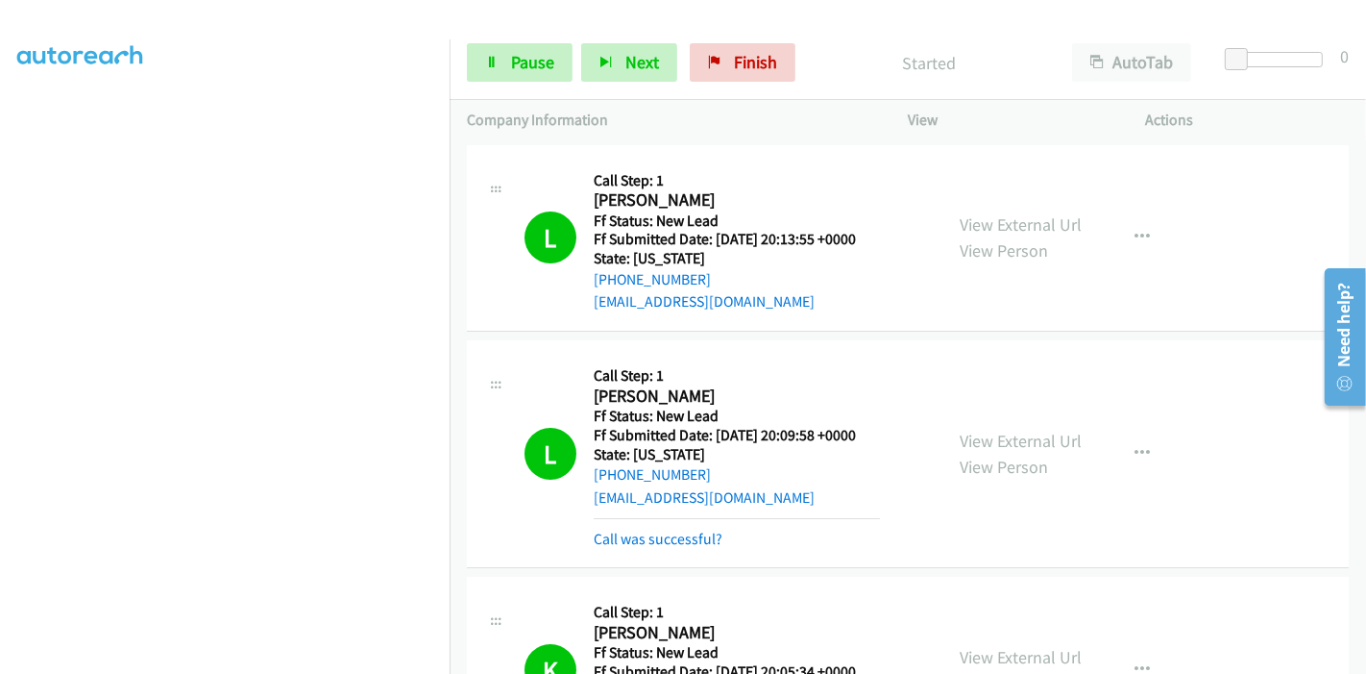
scroll to position [0, 0]
click at [645, 537] on link "Call was successful?" at bounding box center [658, 538] width 129 height 18
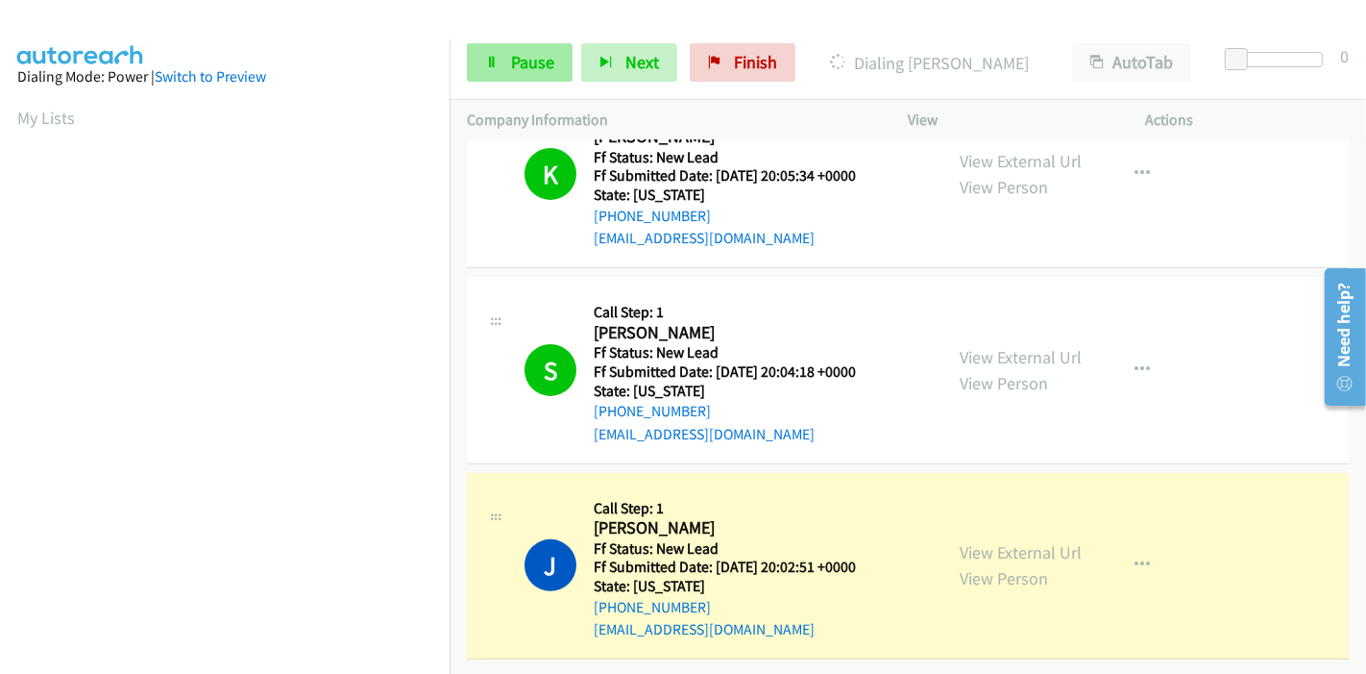
scroll to position [405, 0]
click at [516, 67] on span "Pause" at bounding box center [532, 62] width 43 height 22
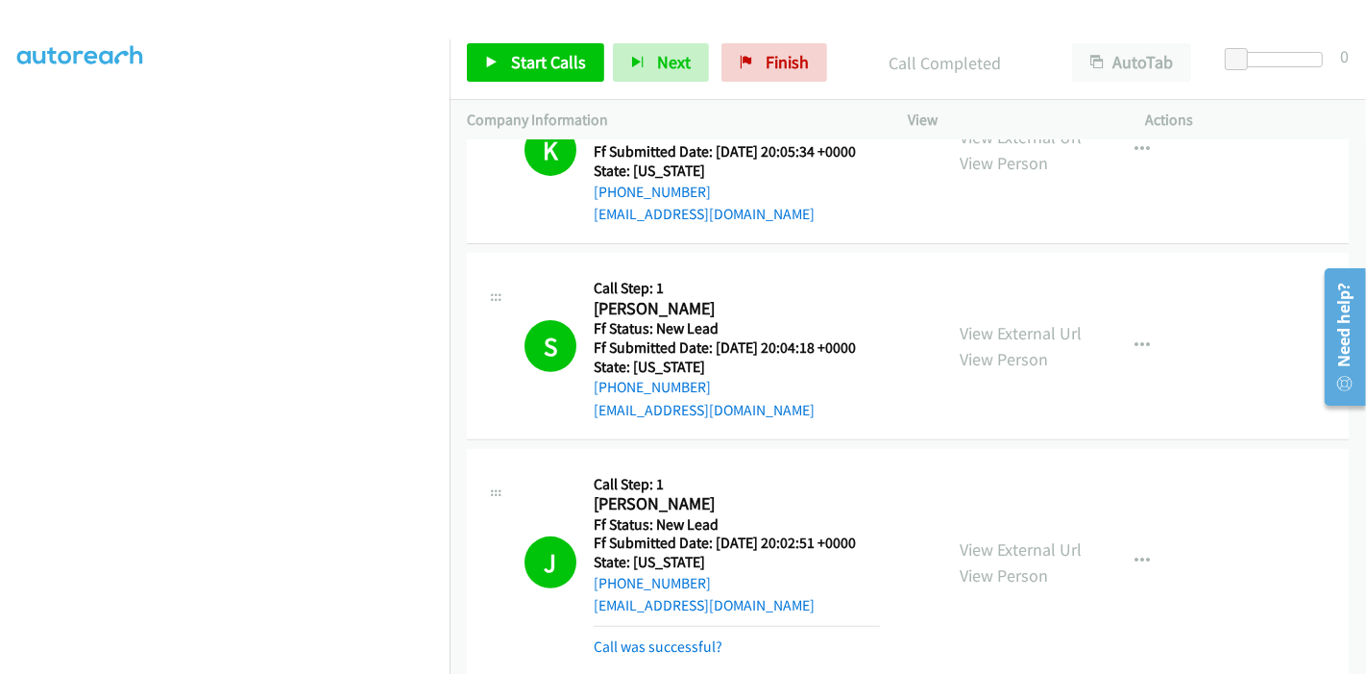
scroll to position [570, 0]
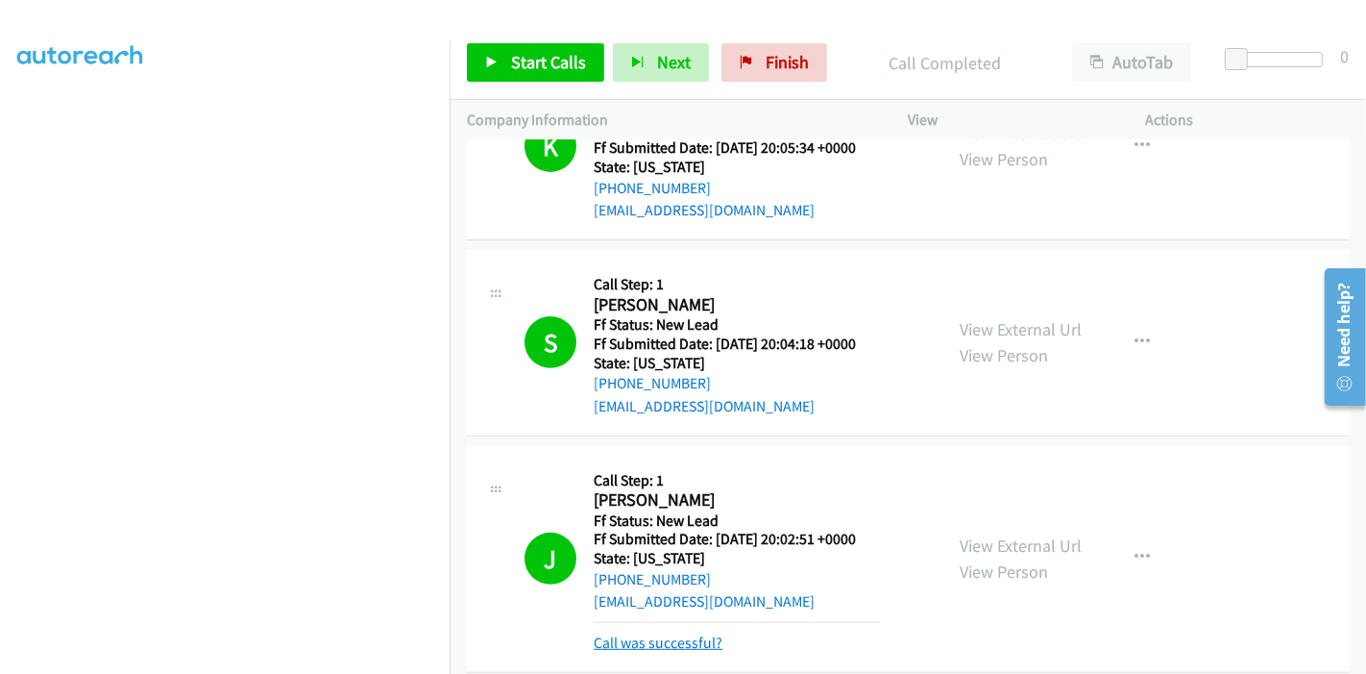
click at [662, 640] on link "Call was successful?" at bounding box center [658, 642] width 129 height 18
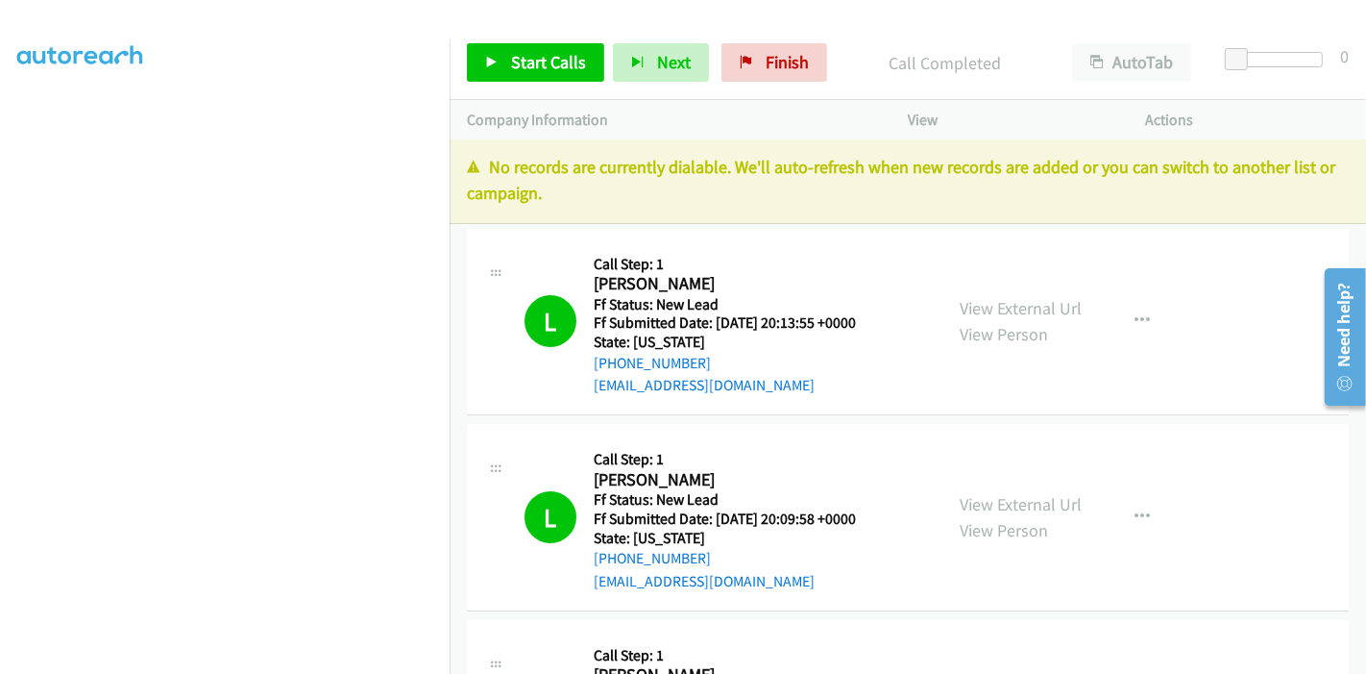
scroll to position [0, 0]
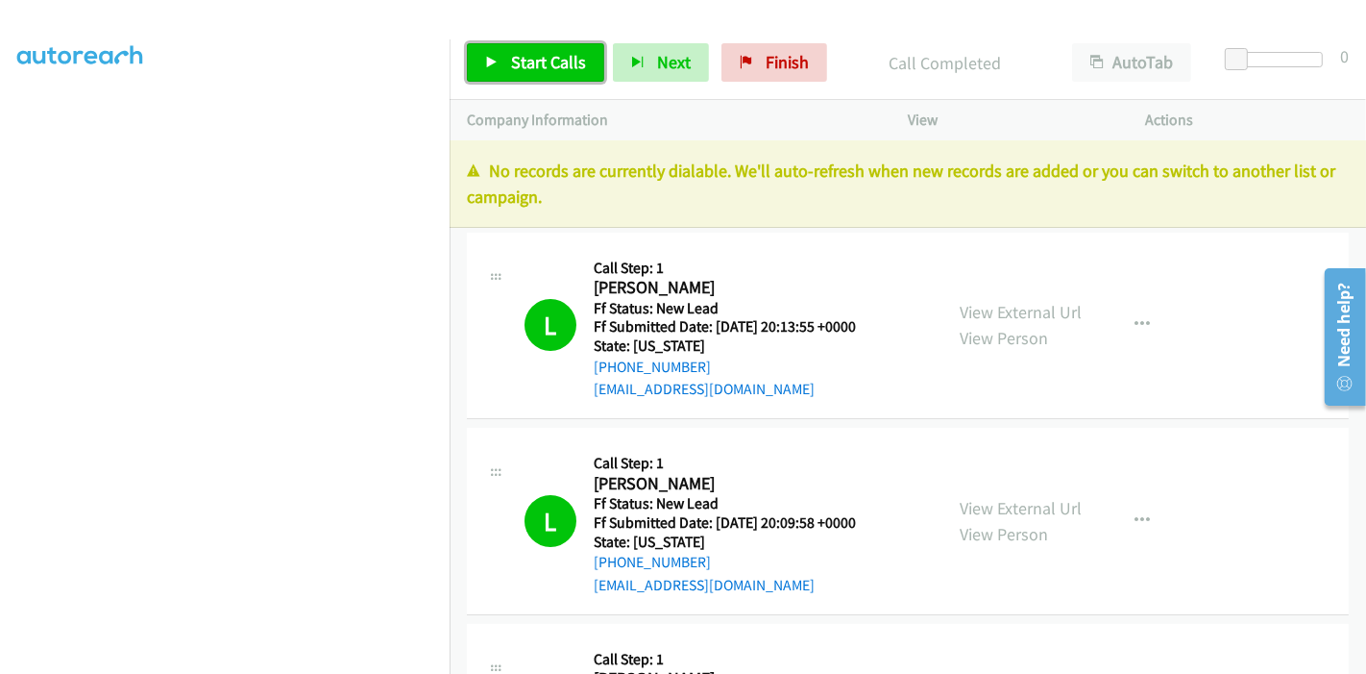
click at [539, 56] on span "Start Calls" at bounding box center [548, 62] width 75 height 22
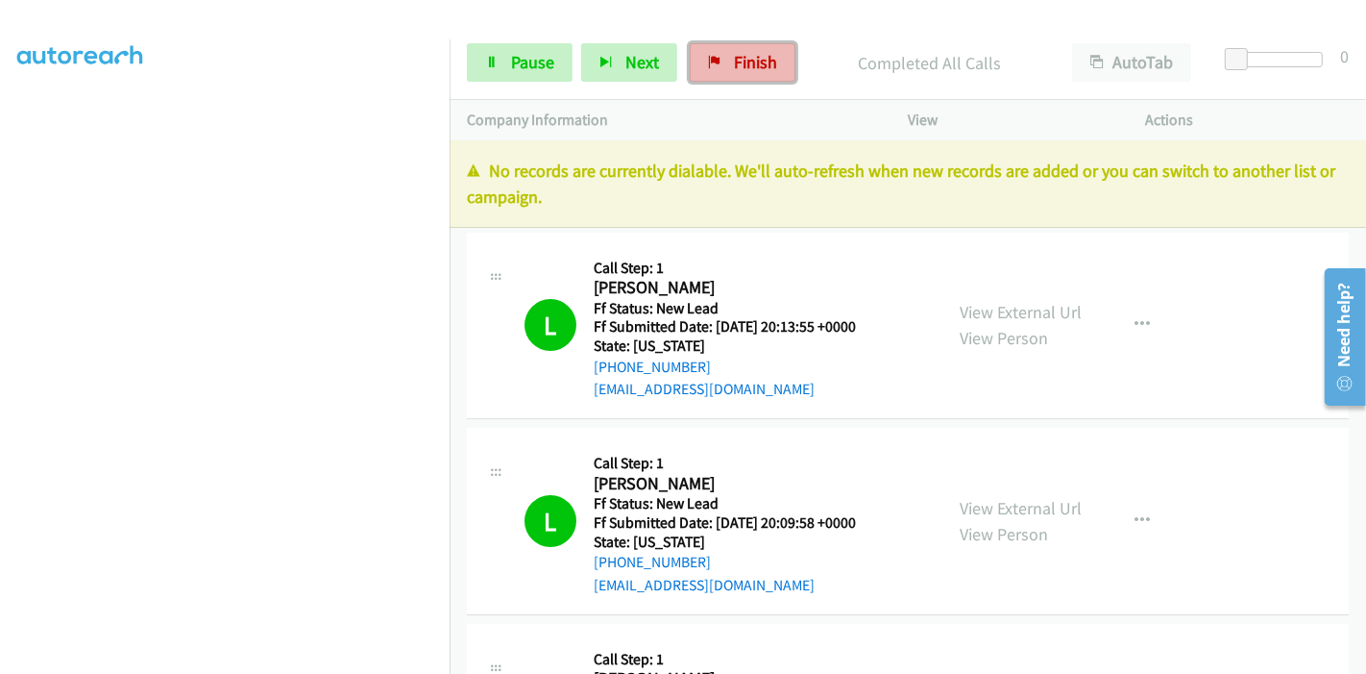
click at [755, 77] on link "Finish" at bounding box center [743, 62] width 106 height 38
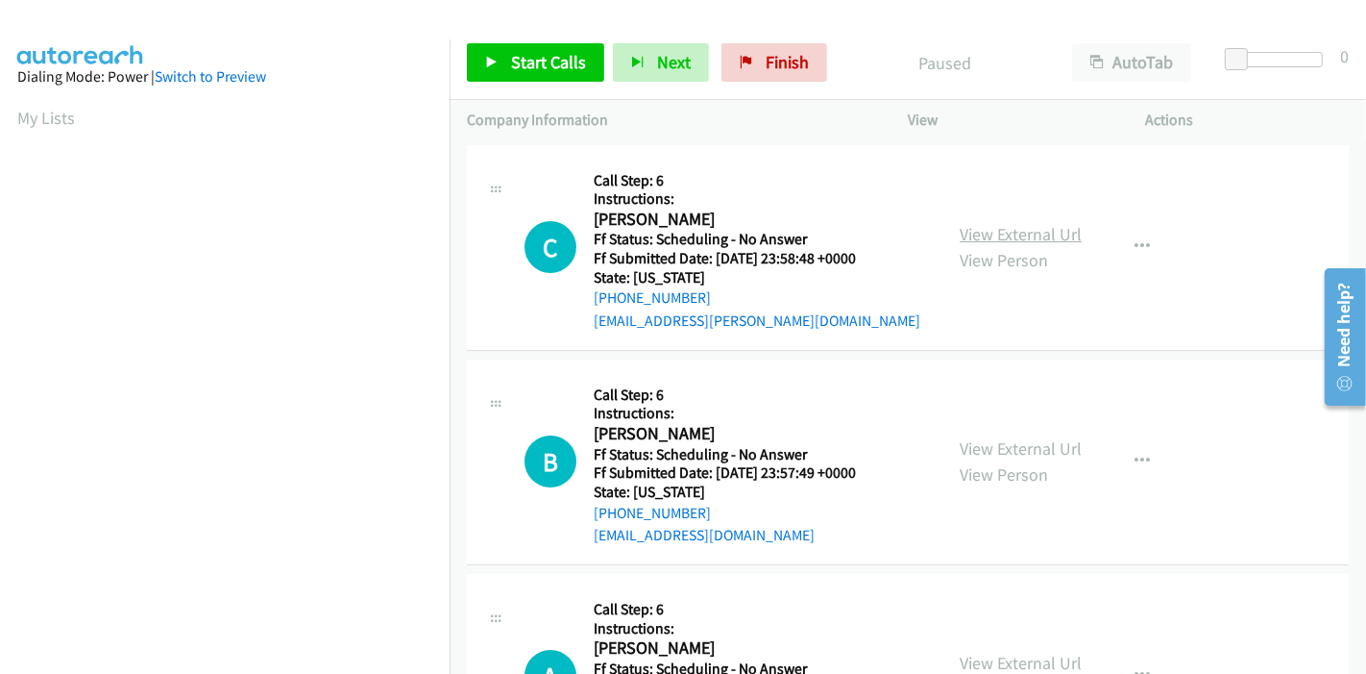
click at [1009, 232] on link "View External Url" at bounding box center [1021, 234] width 122 height 22
click at [971, 446] on link "View External Url" at bounding box center [1021, 448] width 122 height 22
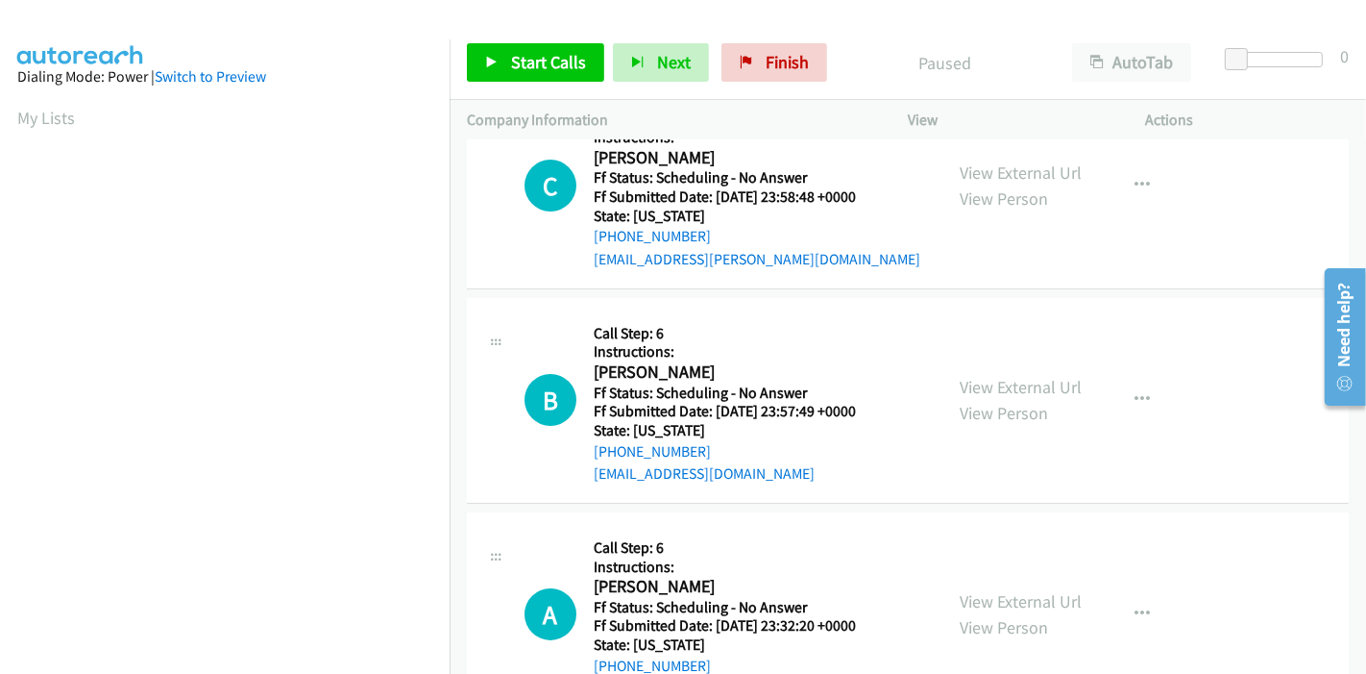
scroll to position [107, 0]
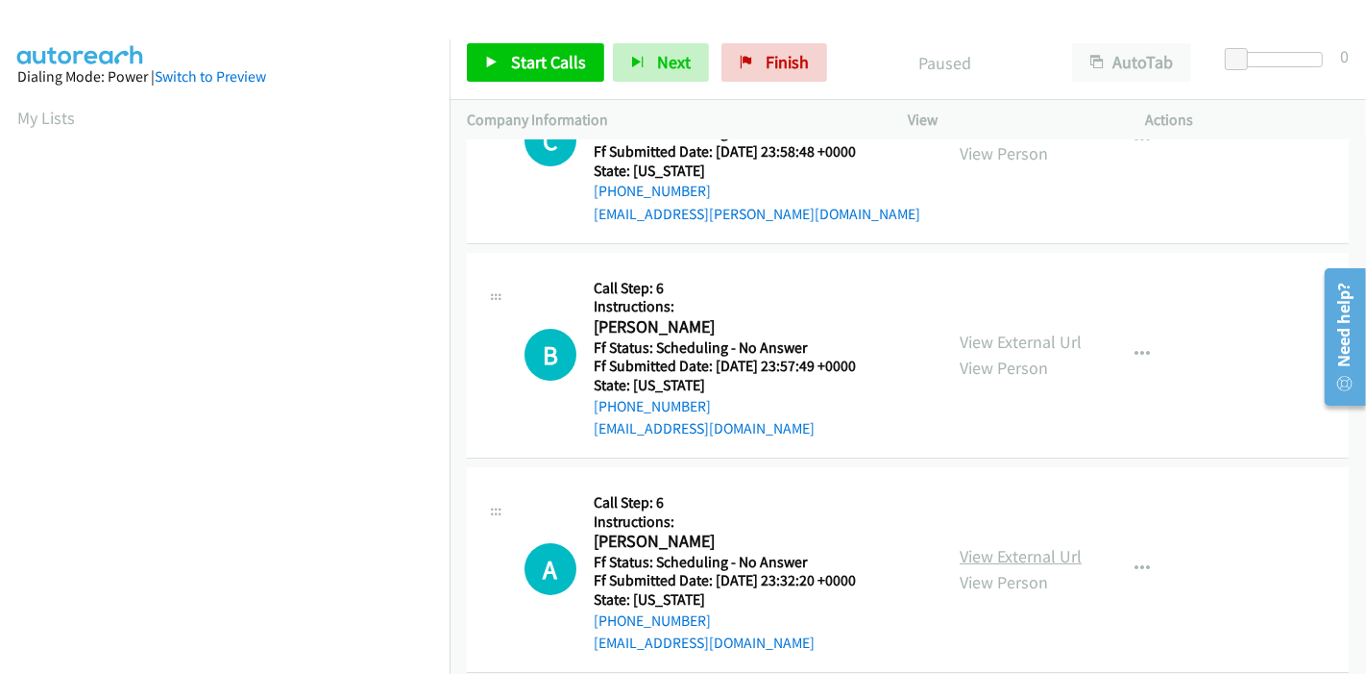
click at [970, 554] on link "View External Url" at bounding box center [1021, 556] width 122 height 22
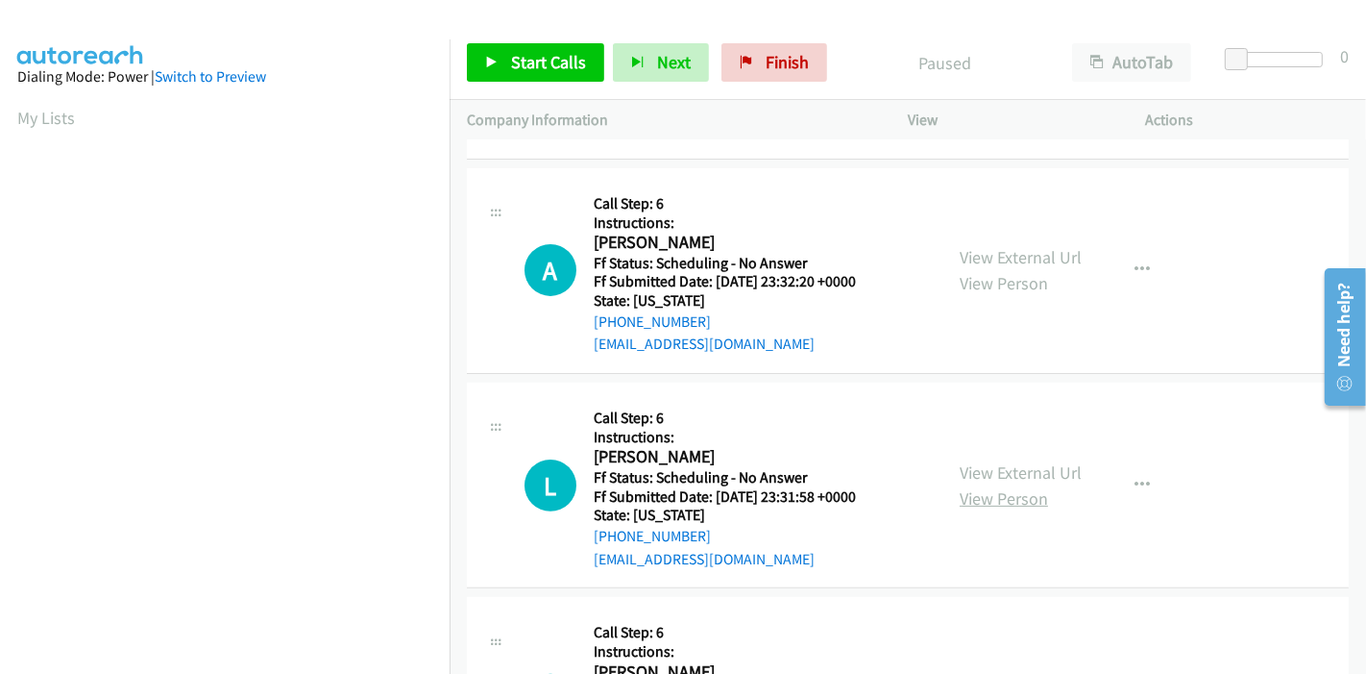
scroll to position [427, 0]
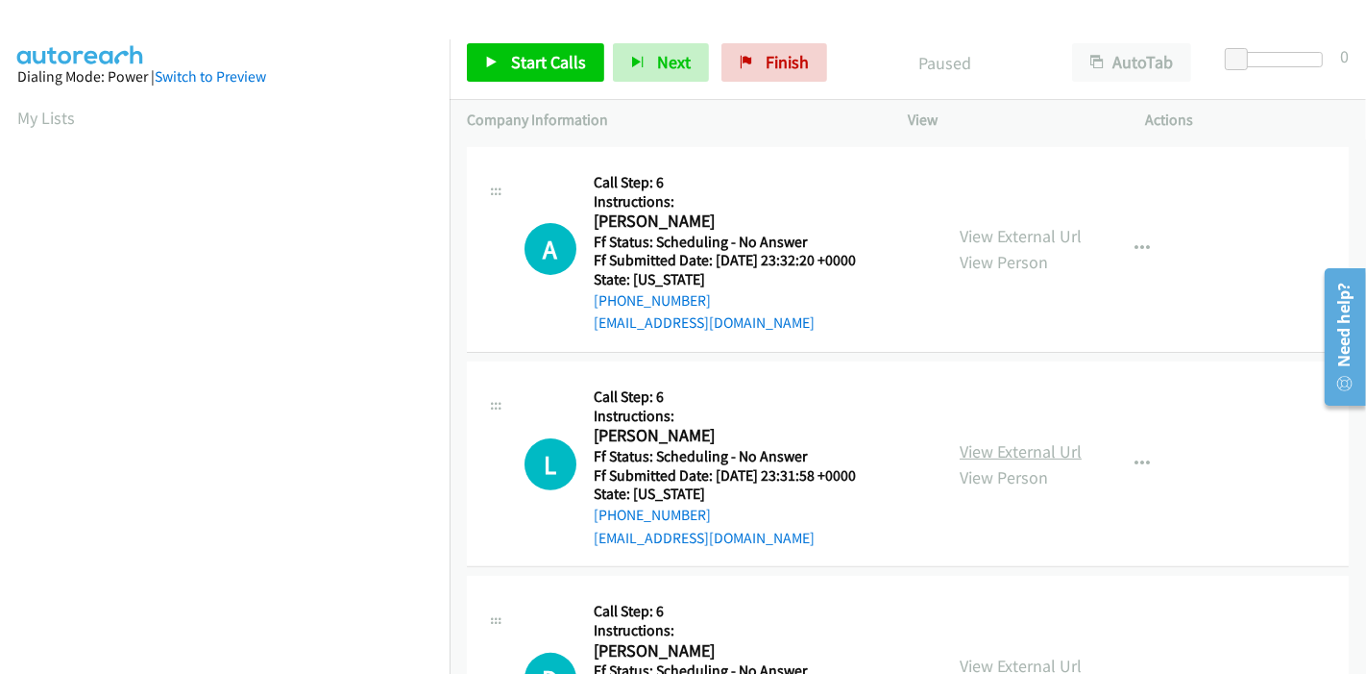
click at [983, 454] on link "View External Url" at bounding box center [1021, 451] width 122 height 22
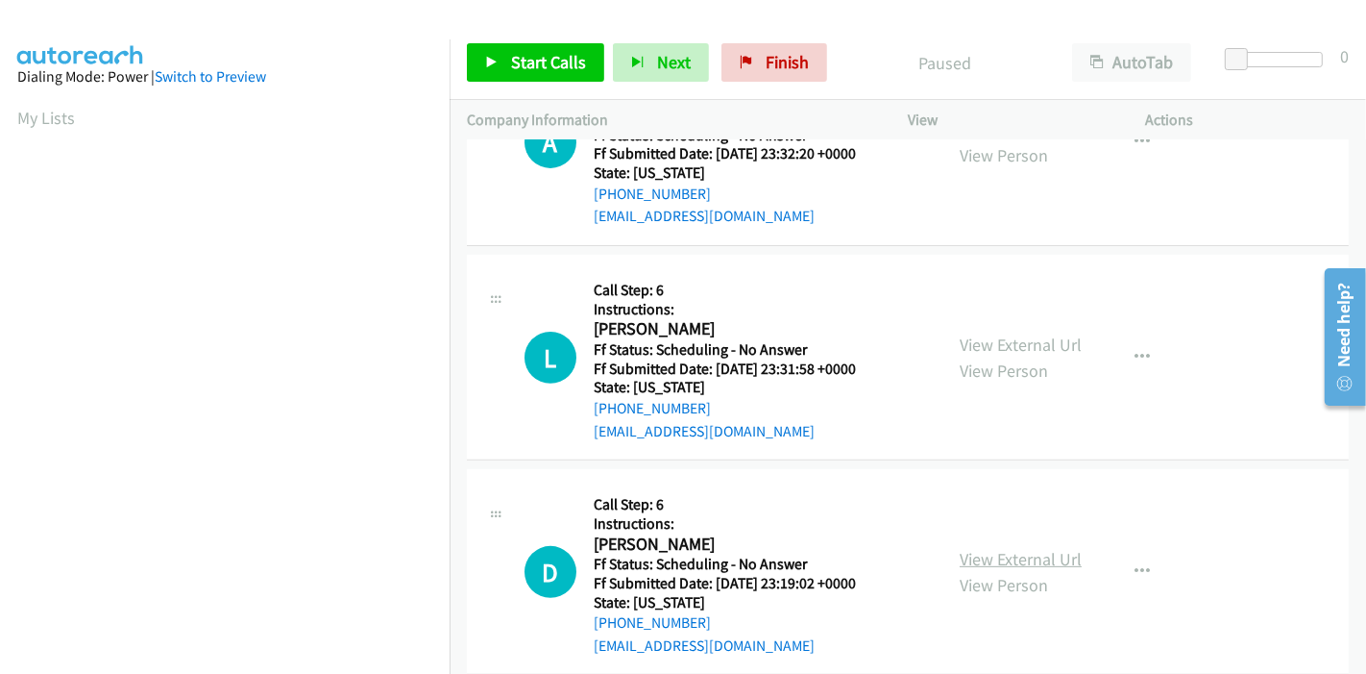
click at [985, 557] on link "View External Url" at bounding box center [1021, 559] width 122 height 22
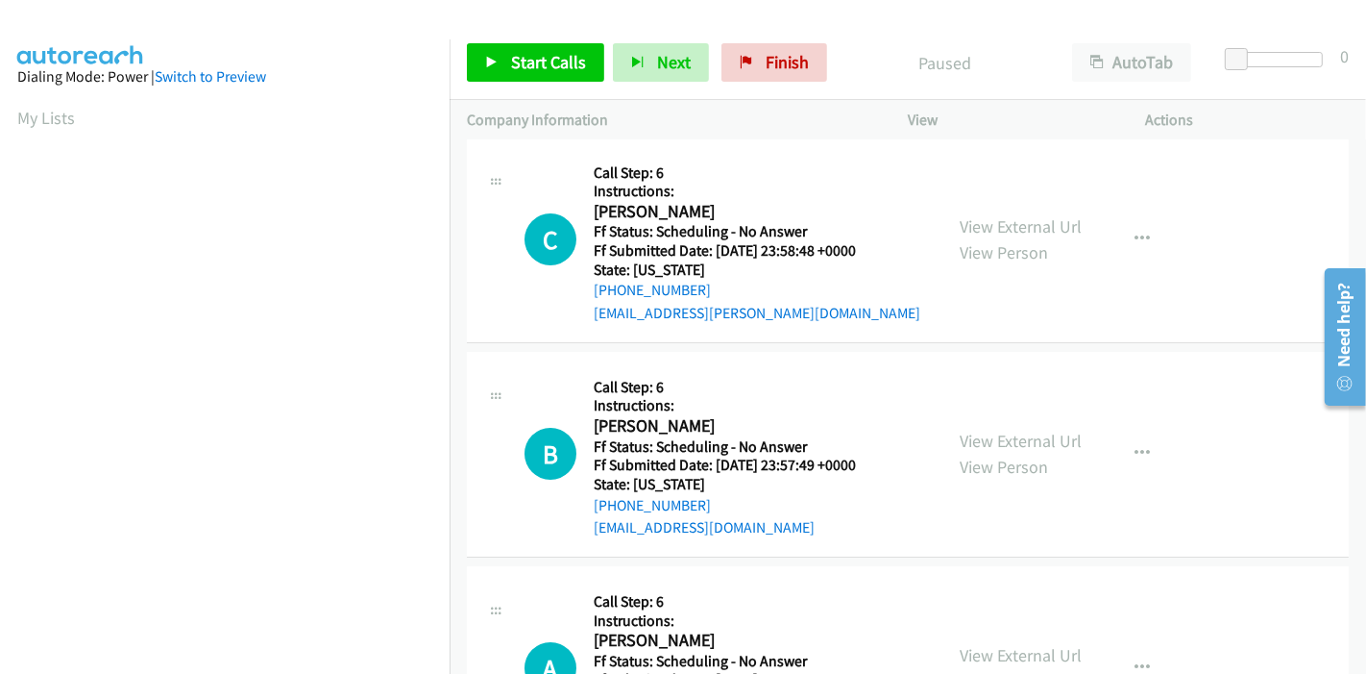
scroll to position [0, 0]
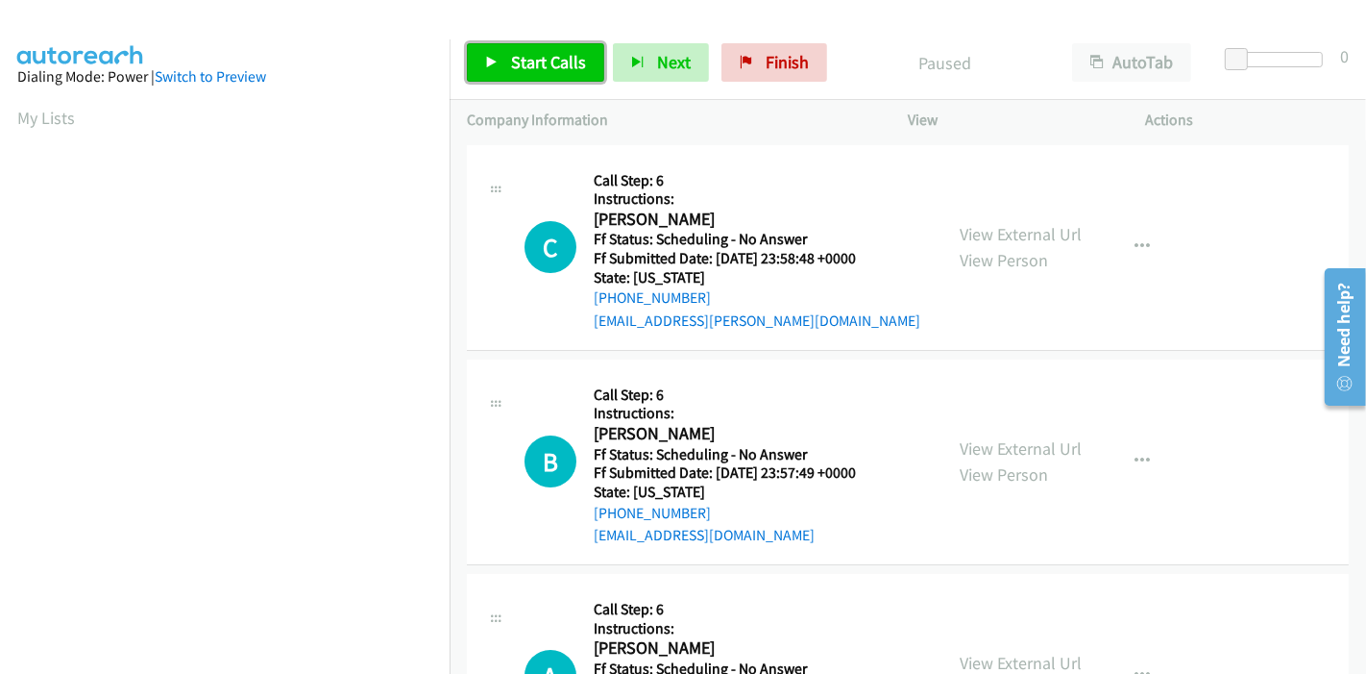
click at [504, 45] on link "Start Calls" at bounding box center [535, 62] width 137 height 38
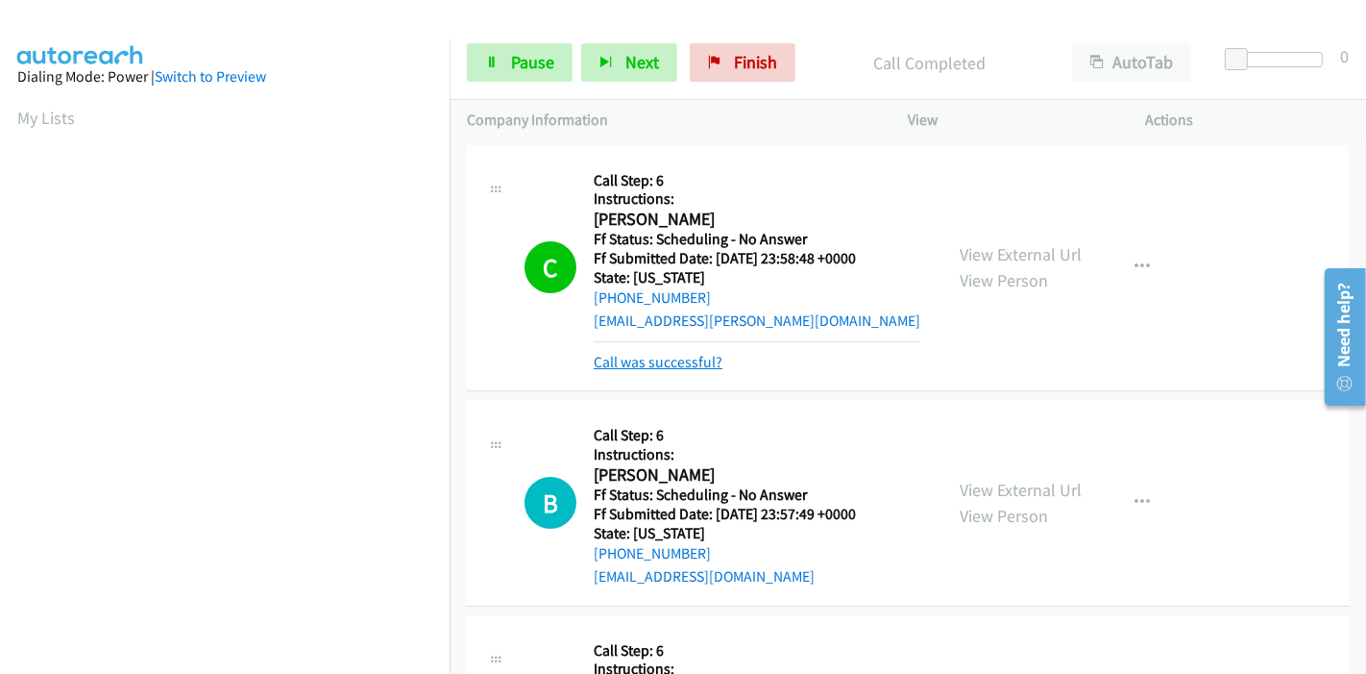
click at [655, 369] on link "Call was successful?" at bounding box center [658, 362] width 129 height 18
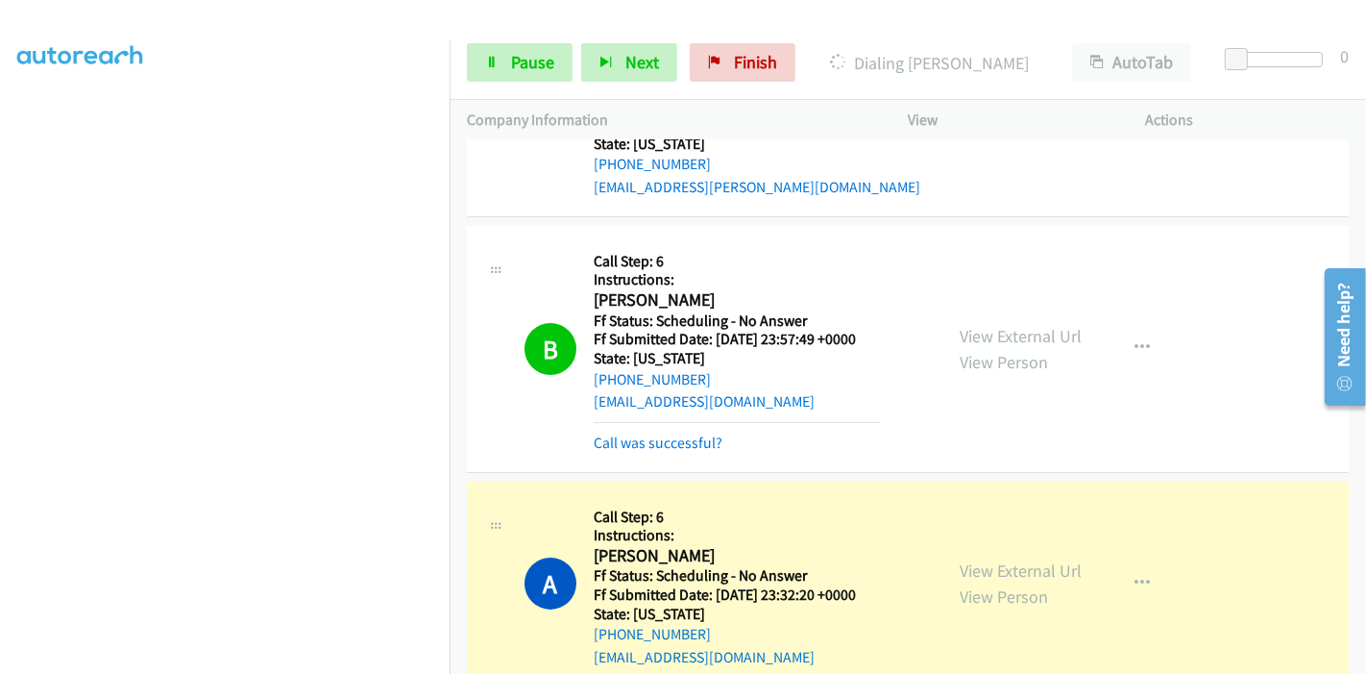
scroll to position [213, 0]
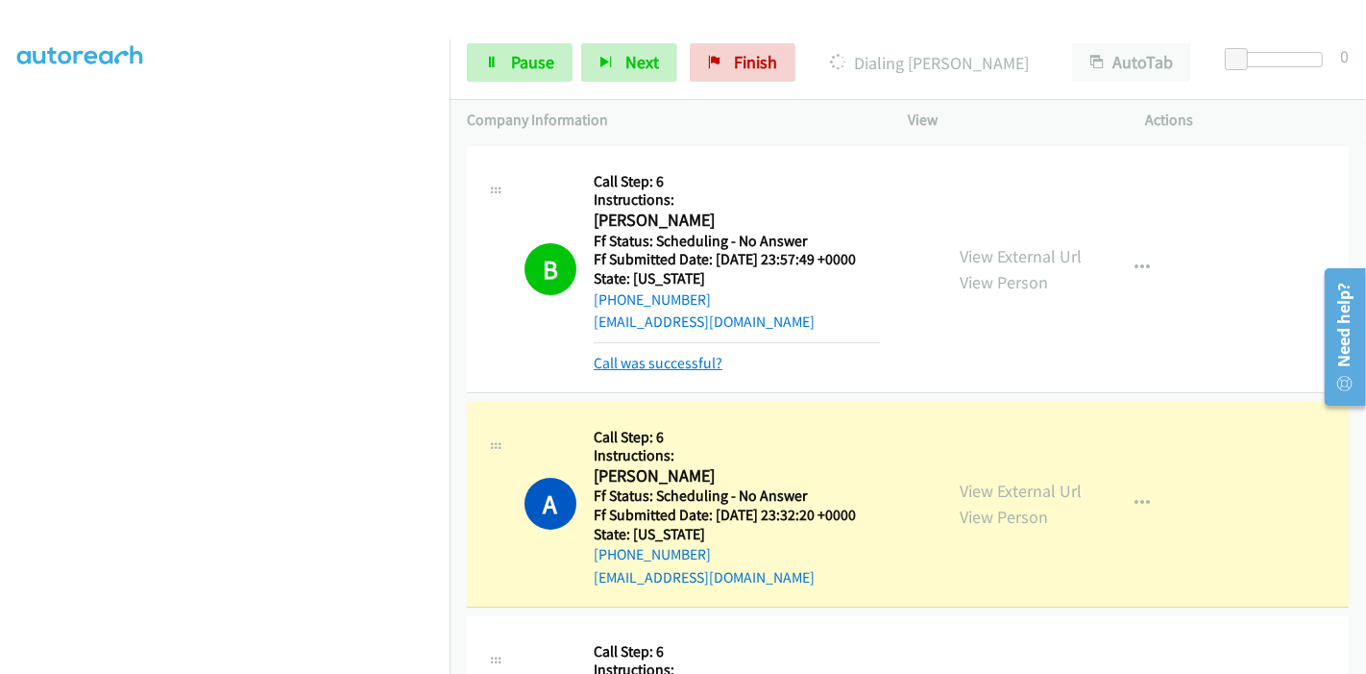
click at [676, 364] on link "Call was successful?" at bounding box center [658, 363] width 129 height 18
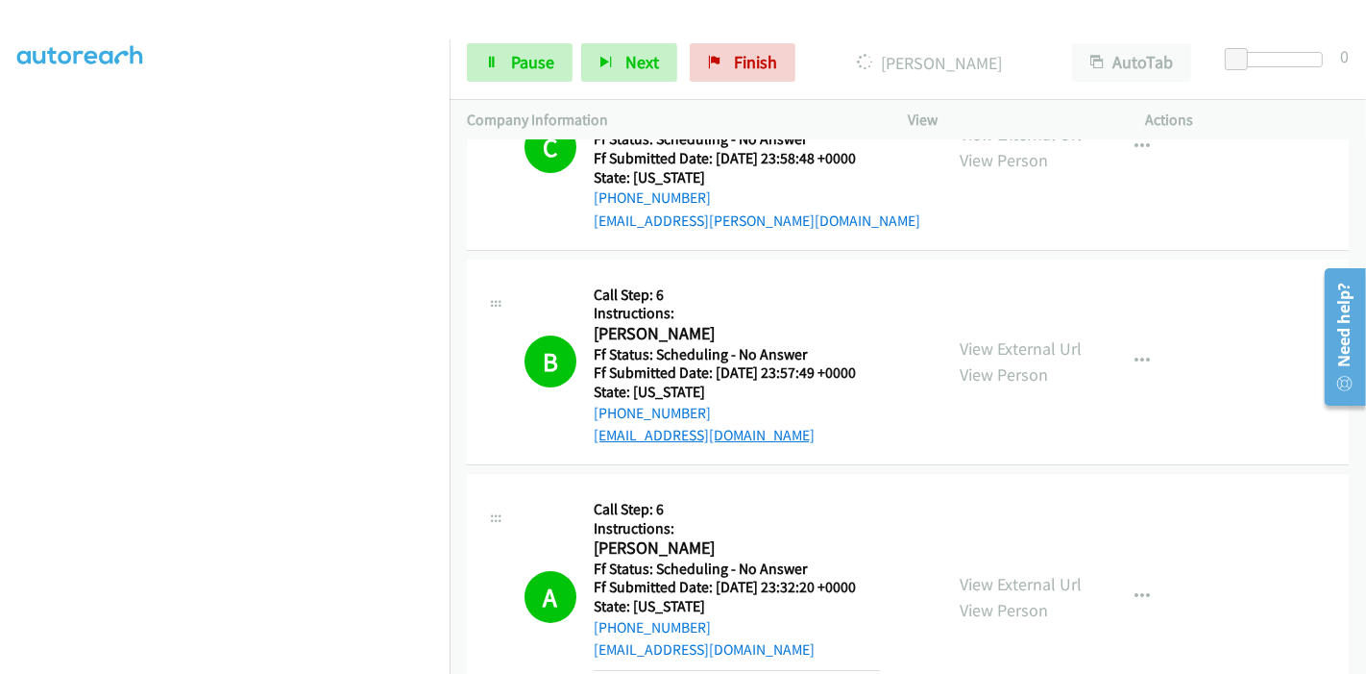
scroll to position [340, 0]
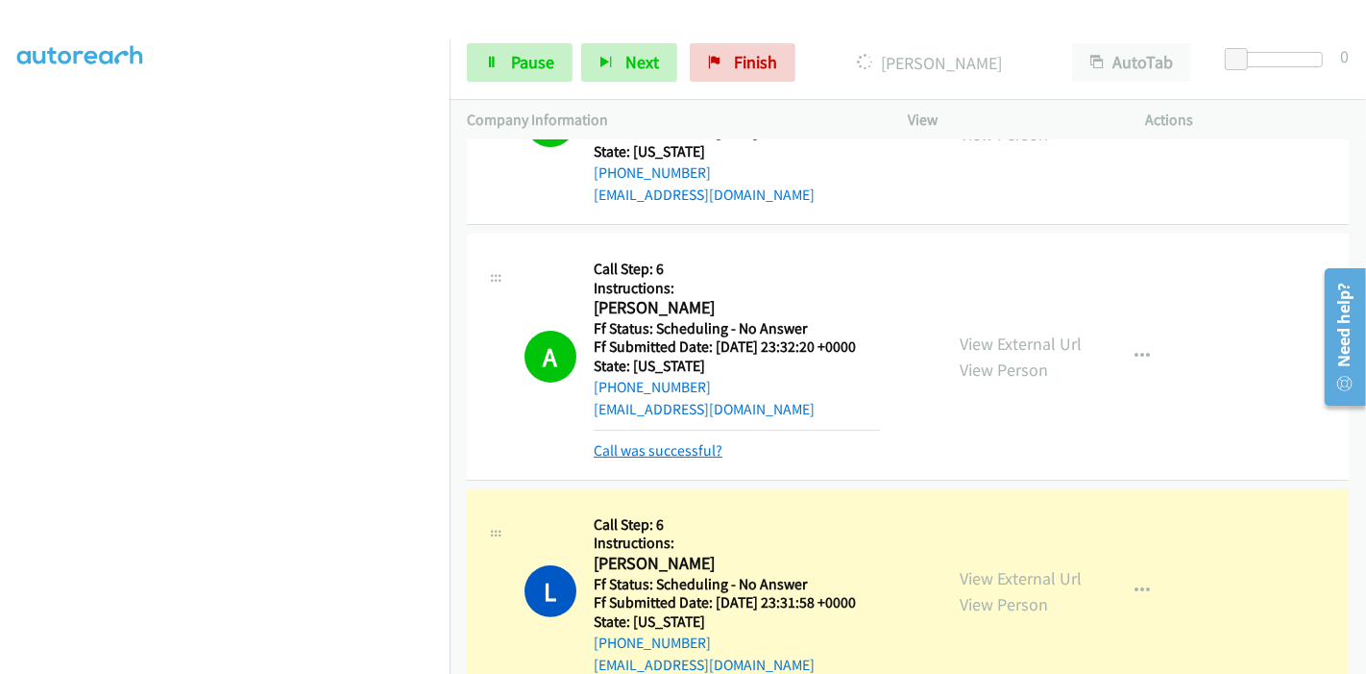
click at [673, 452] on link "Call was successful?" at bounding box center [658, 450] width 129 height 18
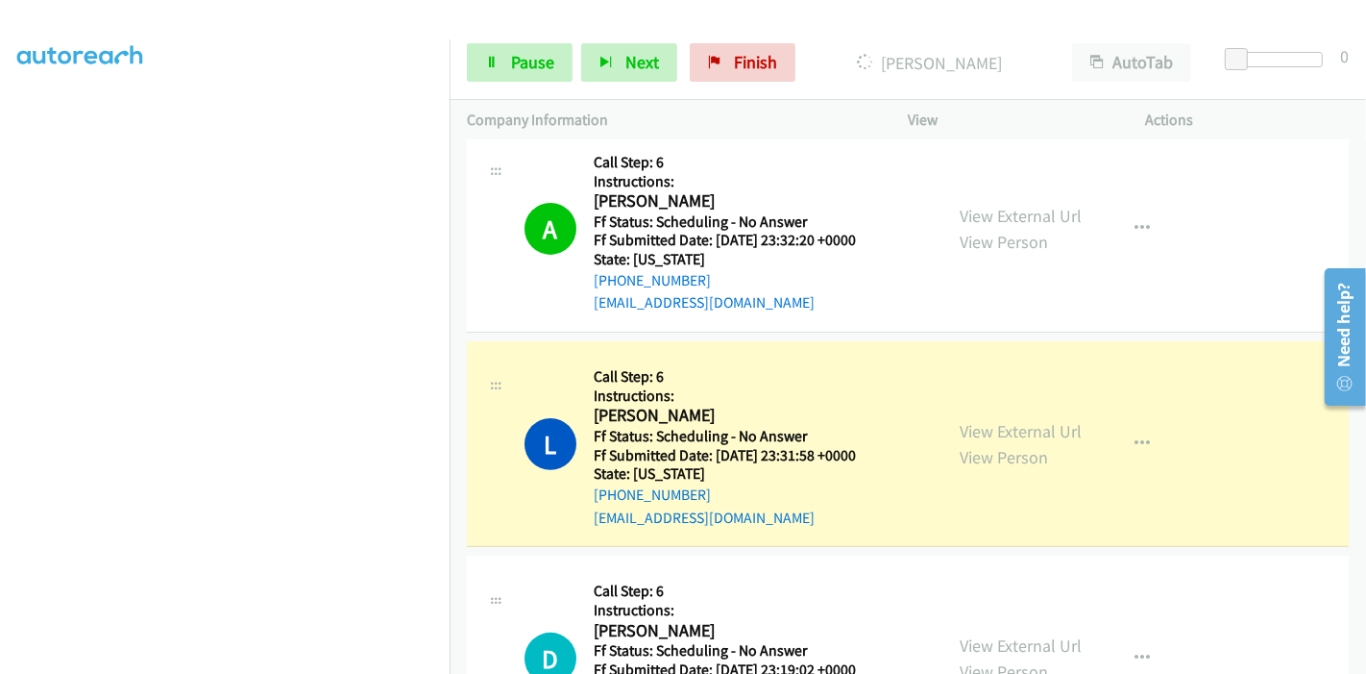
scroll to position [0, 0]
click at [527, 66] on span "Pause" at bounding box center [532, 62] width 43 height 22
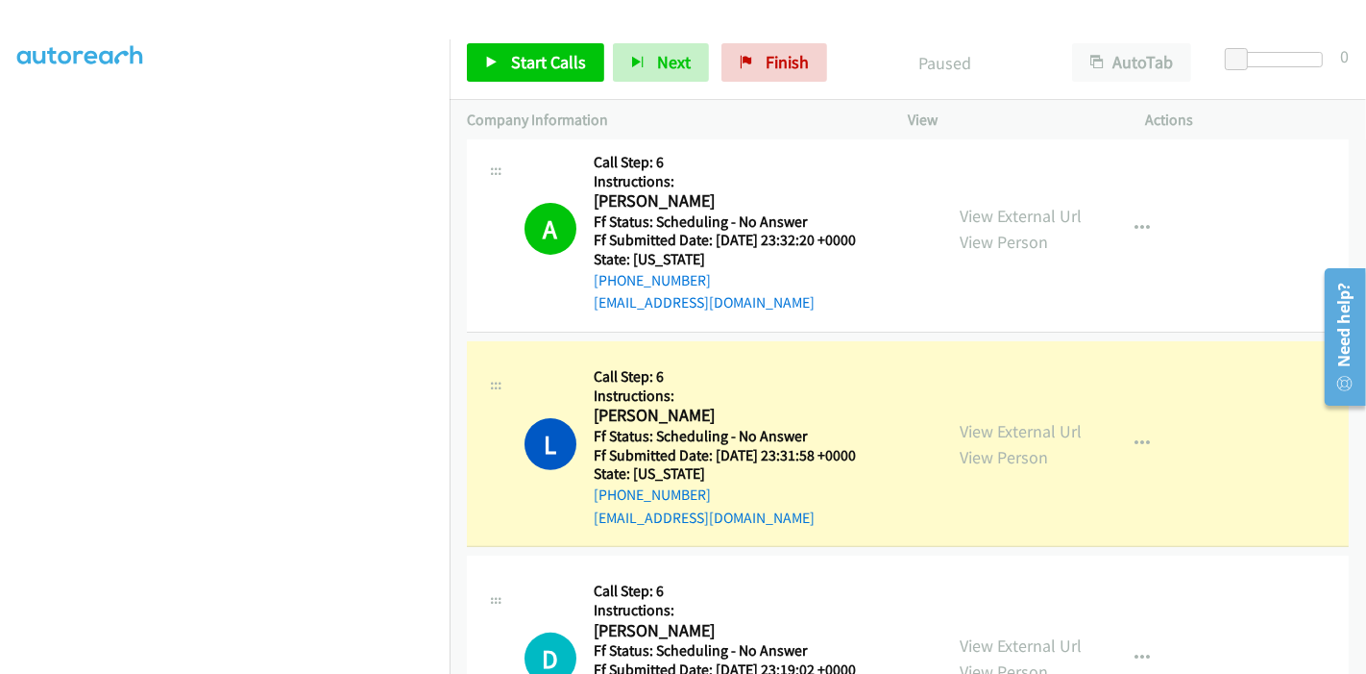
scroll to position [405, 0]
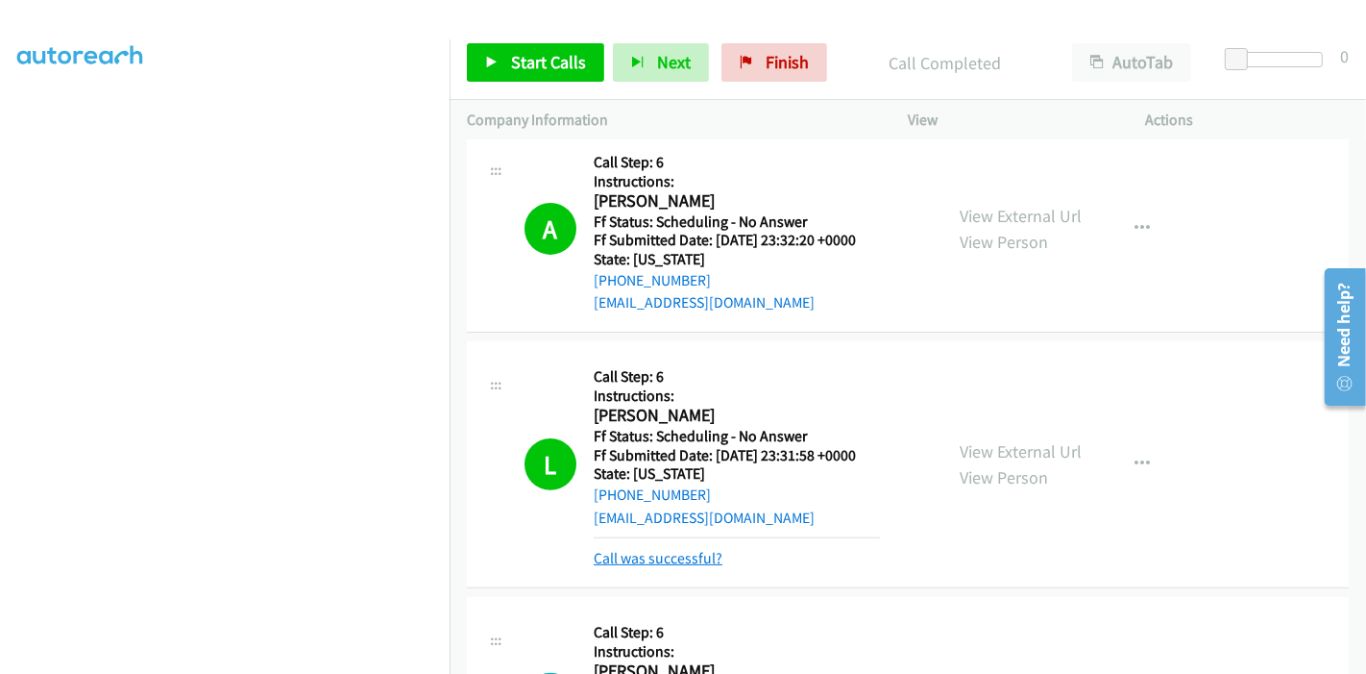
click at [631, 561] on link "Call was successful?" at bounding box center [658, 558] width 129 height 18
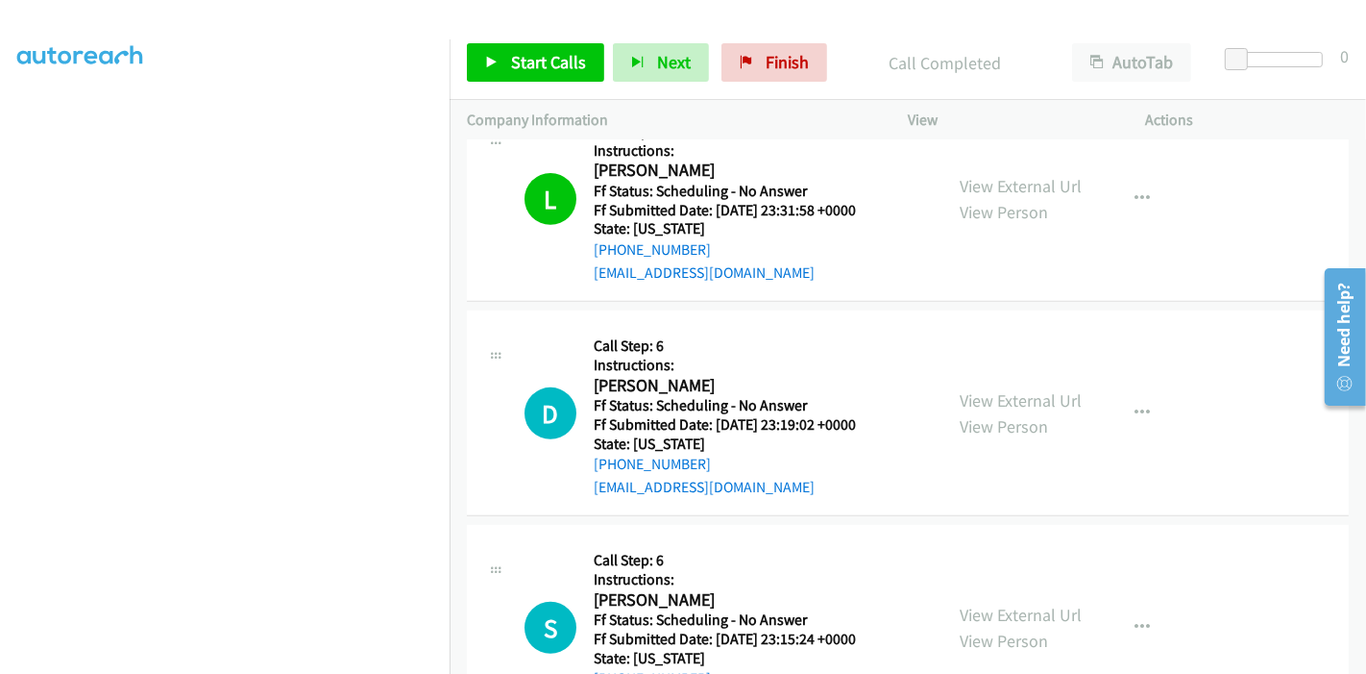
scroll to position [661, 0]
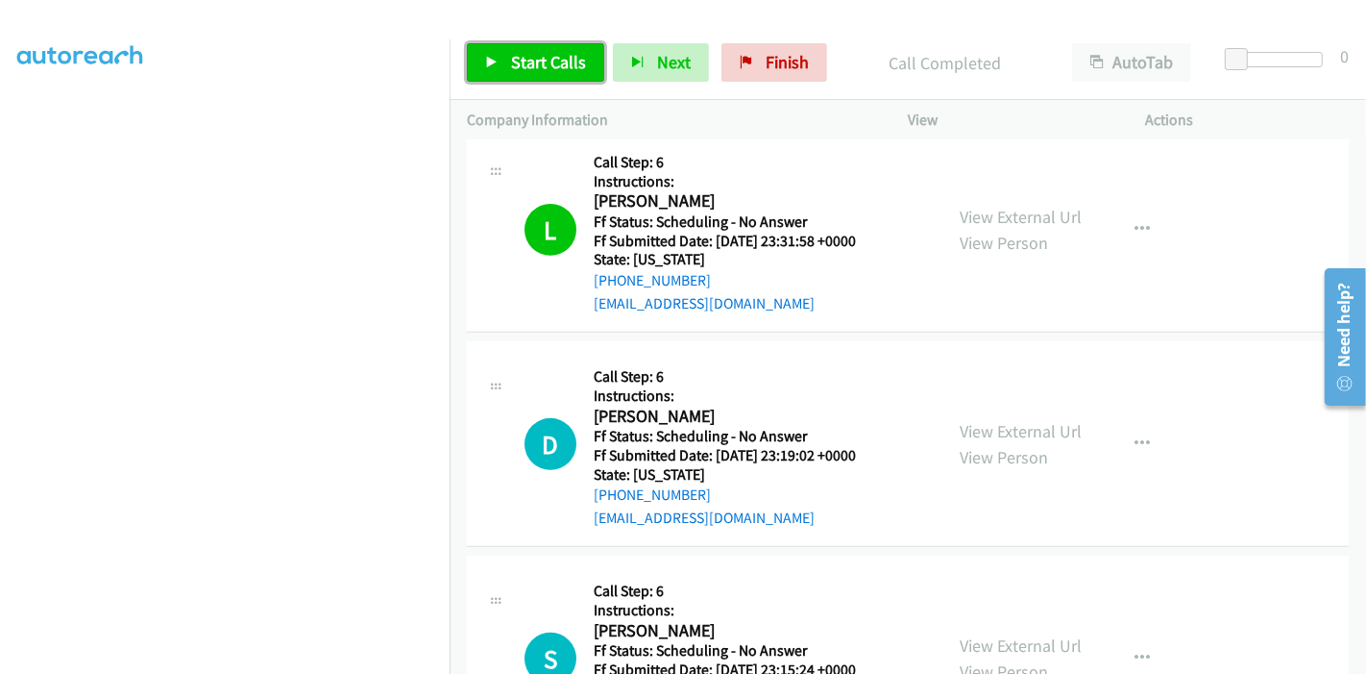
click at [519, 66] on span "Start Calls" at bounding box center [548, 62] width 75 height 22
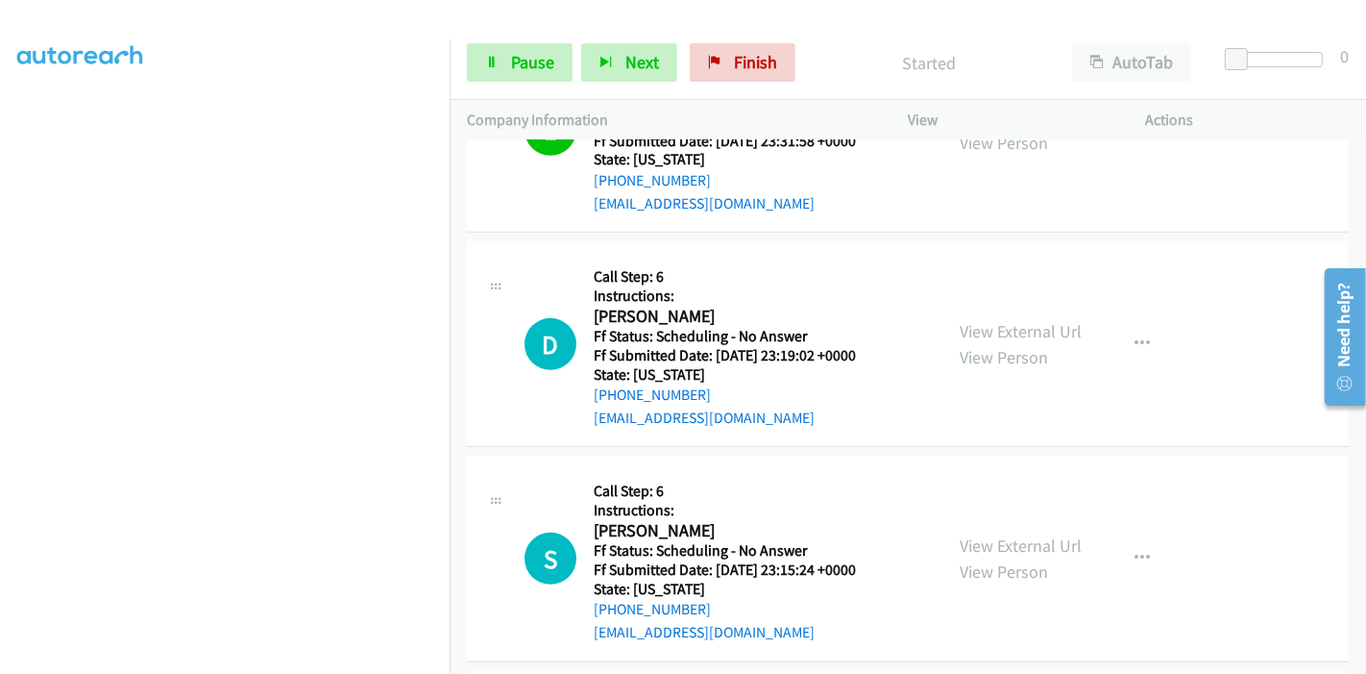
scroll to position [874, 0]
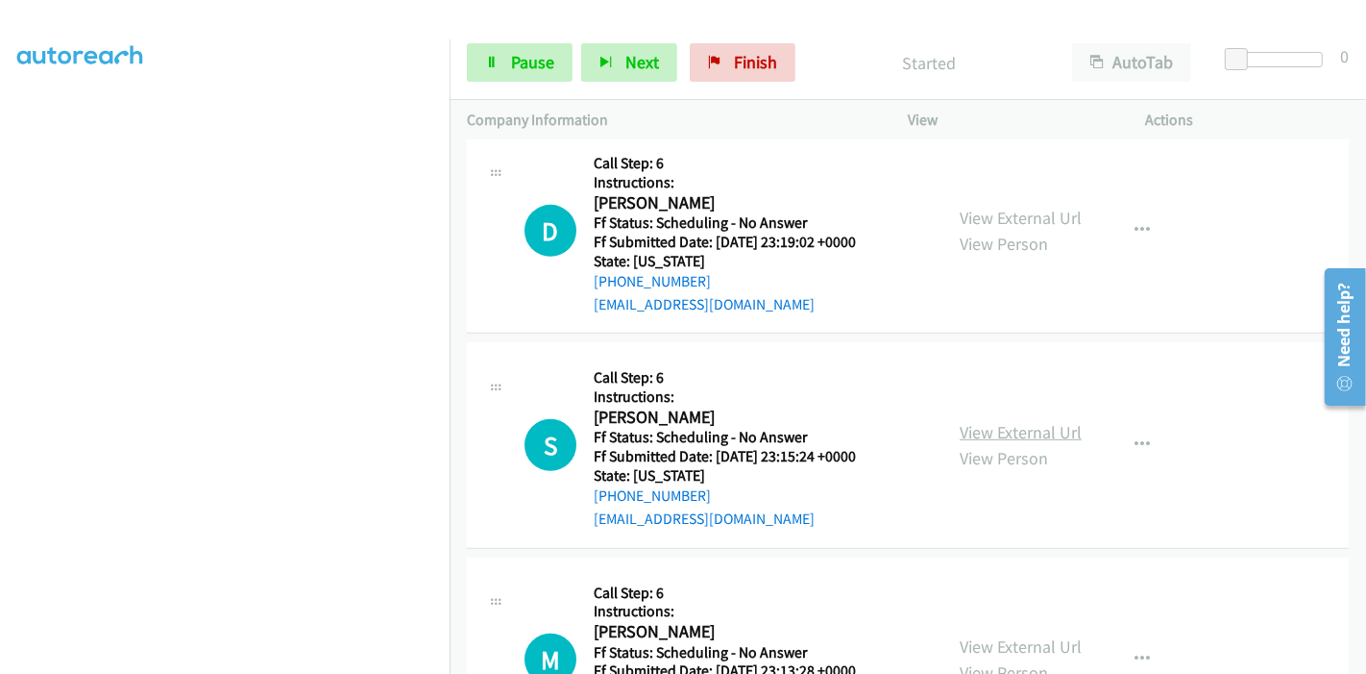
click at [980, 430] on link "View External Url" at bounding box center [1021, 432] width 122 height 22
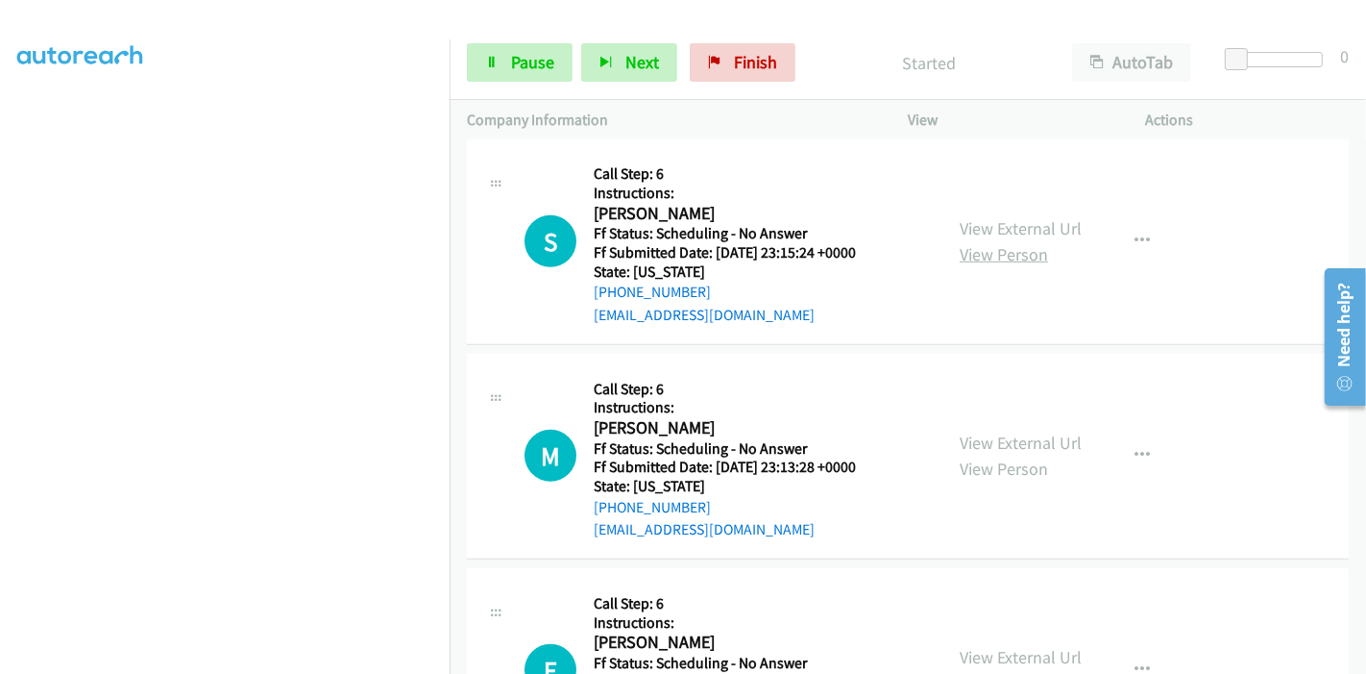
scroll to position [1088, 0]
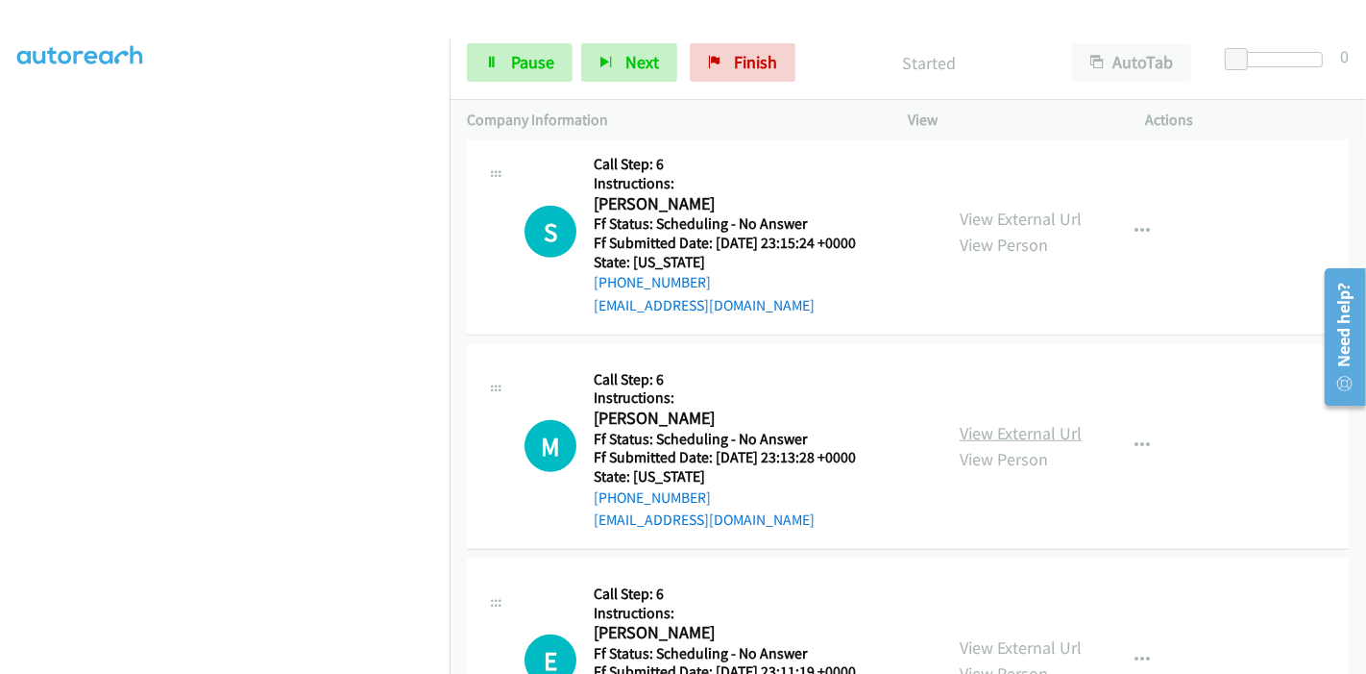
click at [970, 427] on link "View External Url" at bounding box center [1021, 433] width 122 height 22
click at [1018, 442] on div "View External Url View Person" at bounding box center [1021, 447] width 122 height 52
click at [1008, 436] on link "View External Url" at bounding box center [1021, 434] width 122 height 22
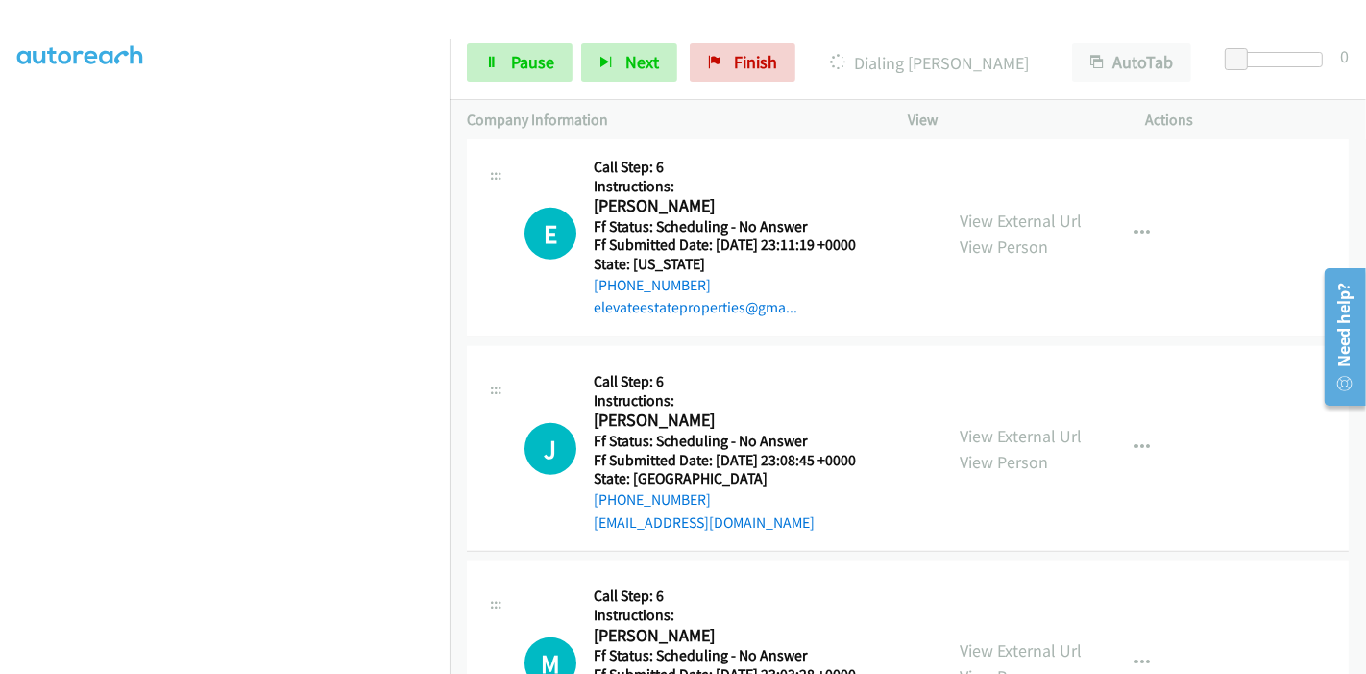
scroll to position [1515, 0]
click at [963, 432] on link "View External Url" at bounding box center [1021, 435] width 122 height 22
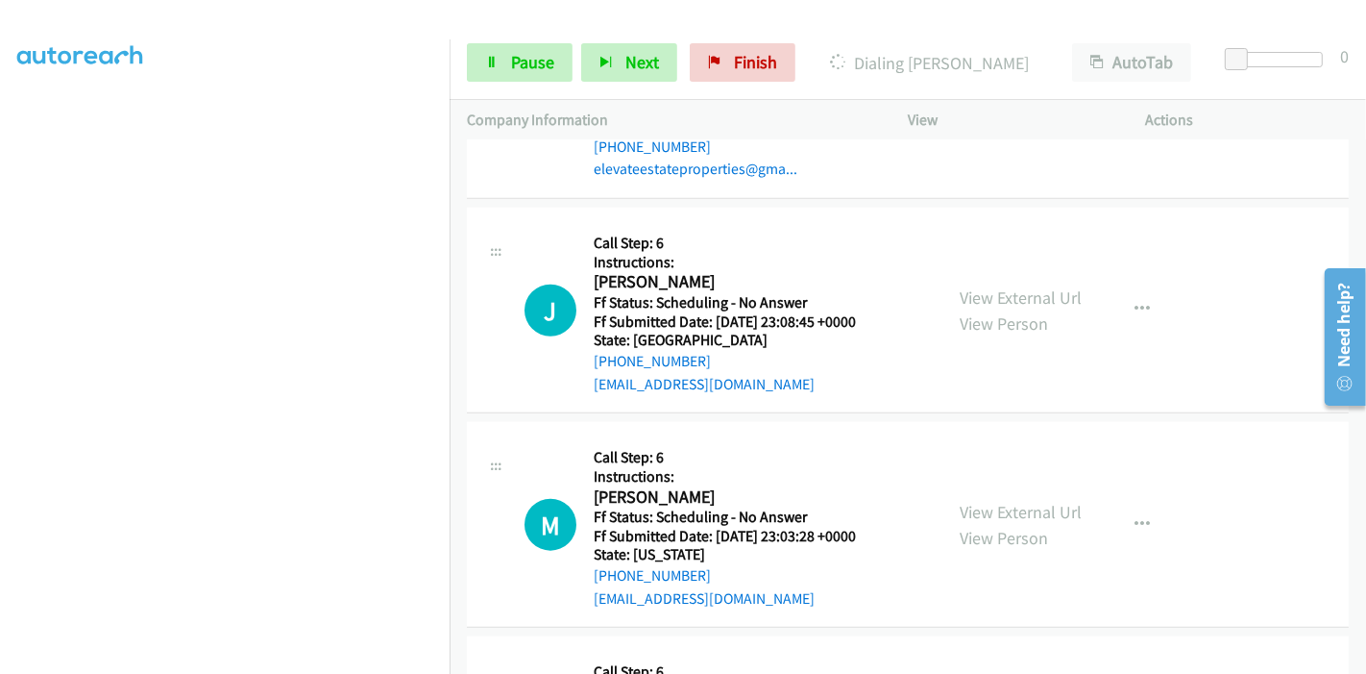
scroll to position [1729, 0]
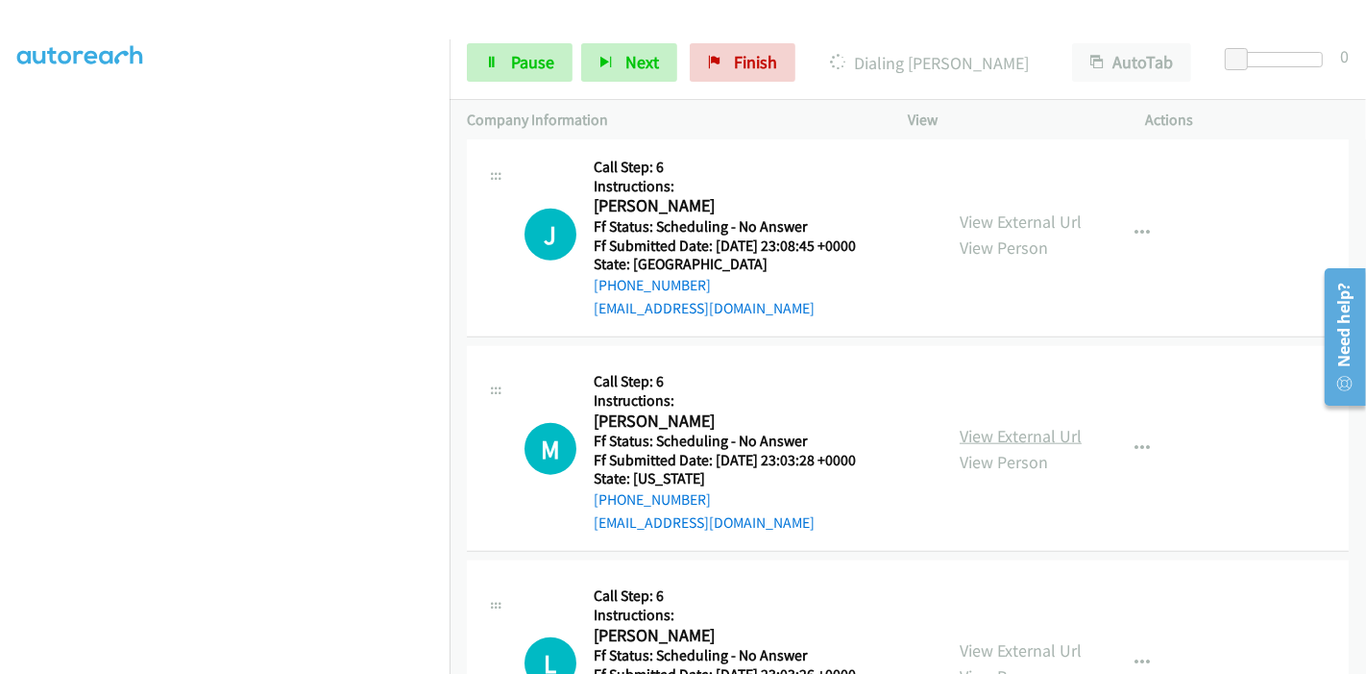
click at [972, 425] on link "View External Url" at bounding box center [1021, 436] width 122 height 22
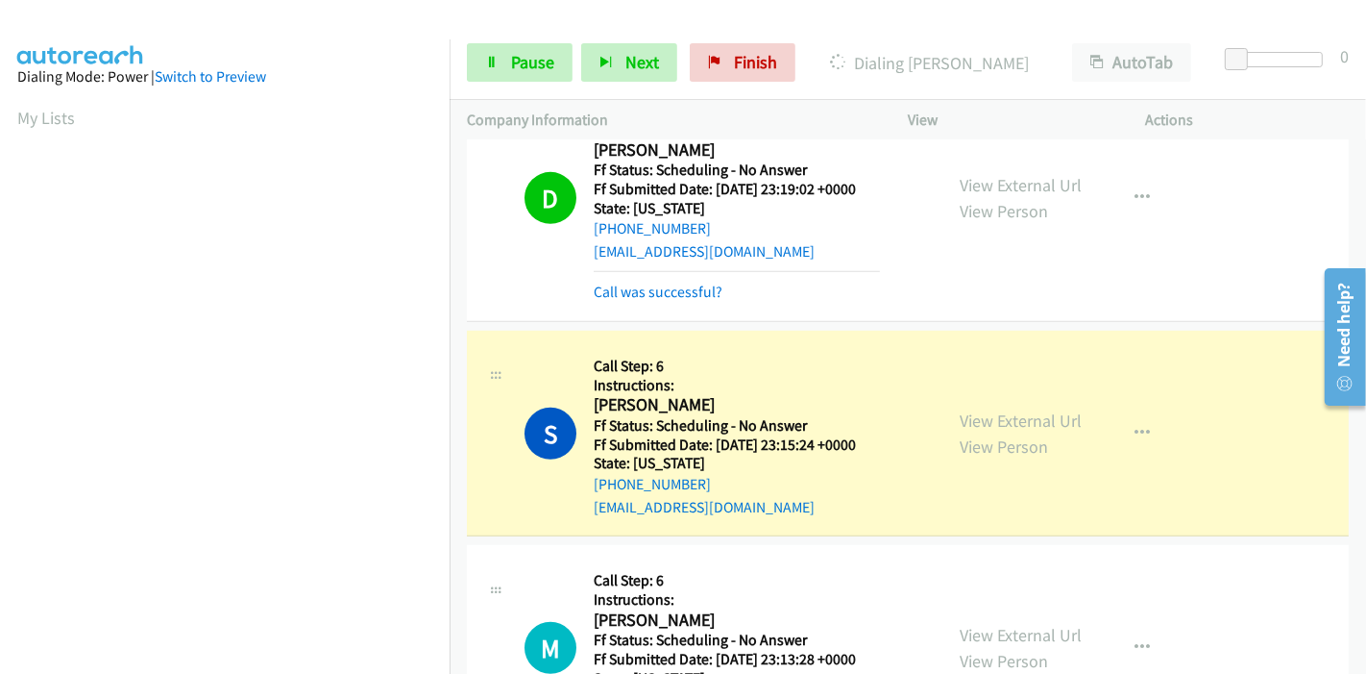
scroll to position [1128, 0]
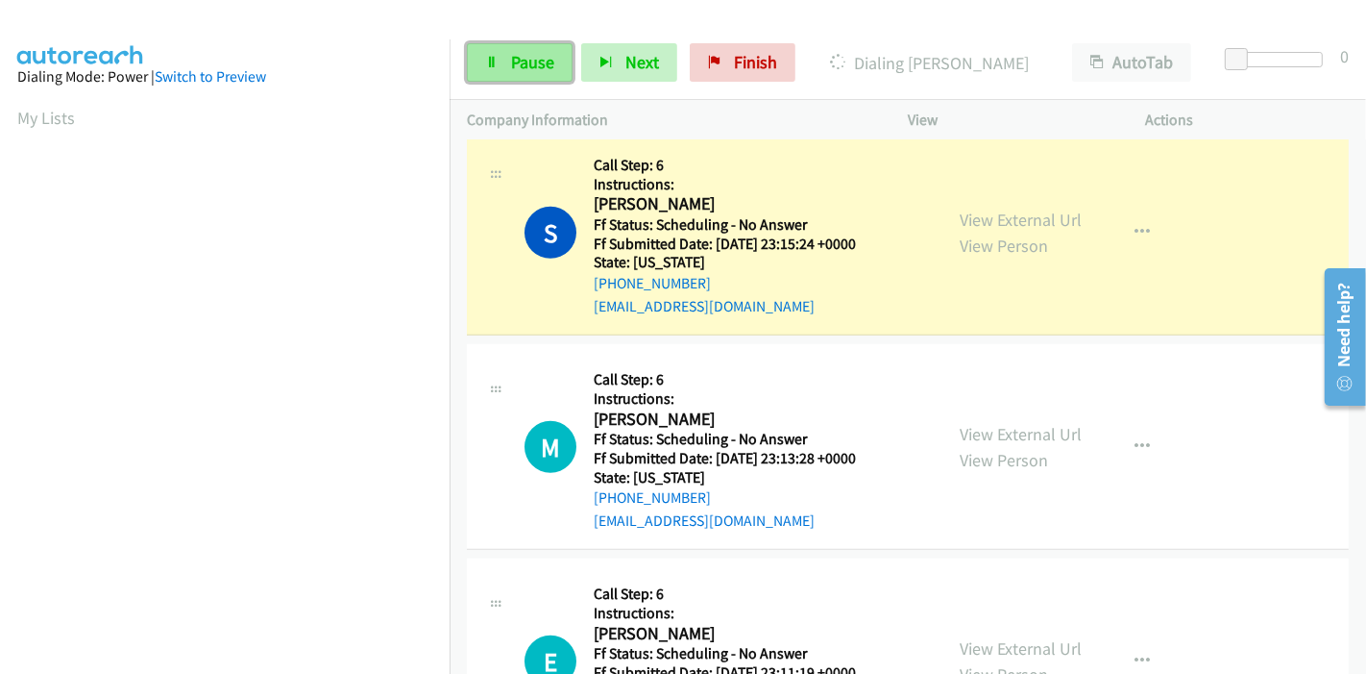
click at [539, 58] on span "Pause" at bounding box center [532, 62] width 43 height 22
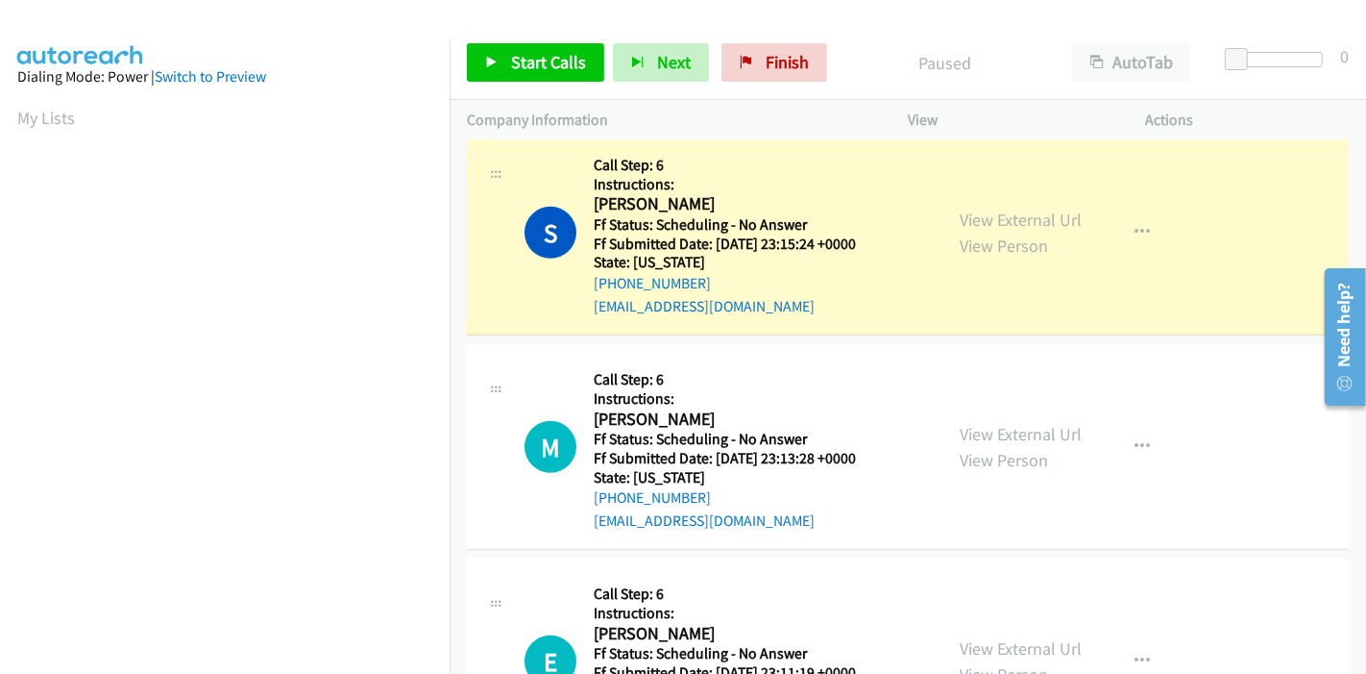
scroll to position [405, 0]
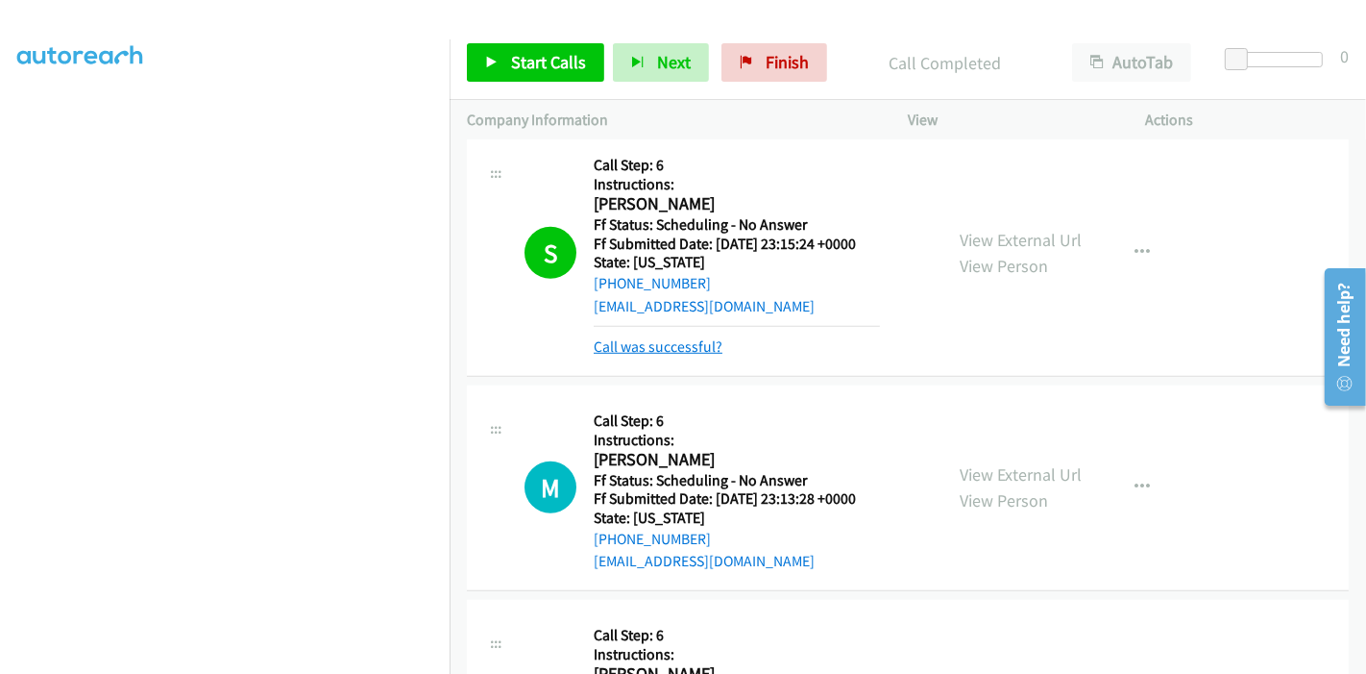
click at [661, 345] on link "Call was successful?" at bounding box center [658, 346] width 129 height 18
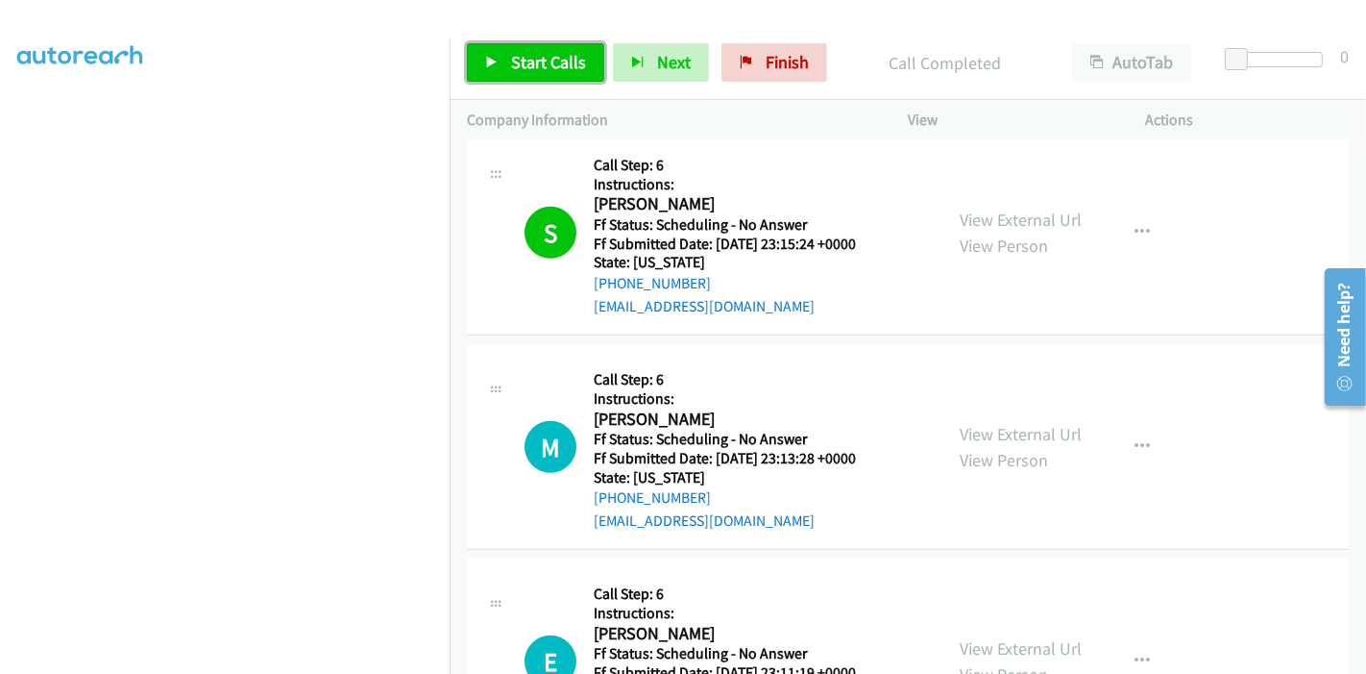
click at [505, 57] on link "Start Calls" at bounding box center [535, 62] width 137 height 38
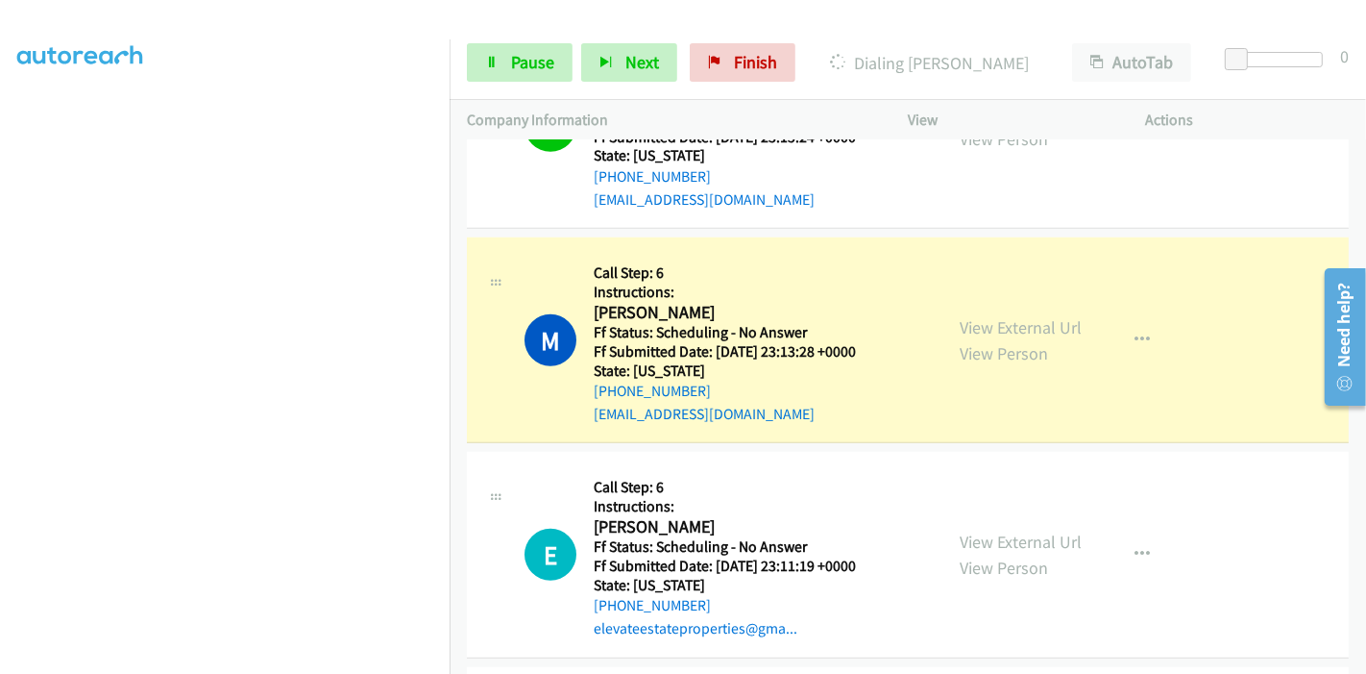
scroll to position [0, 0]
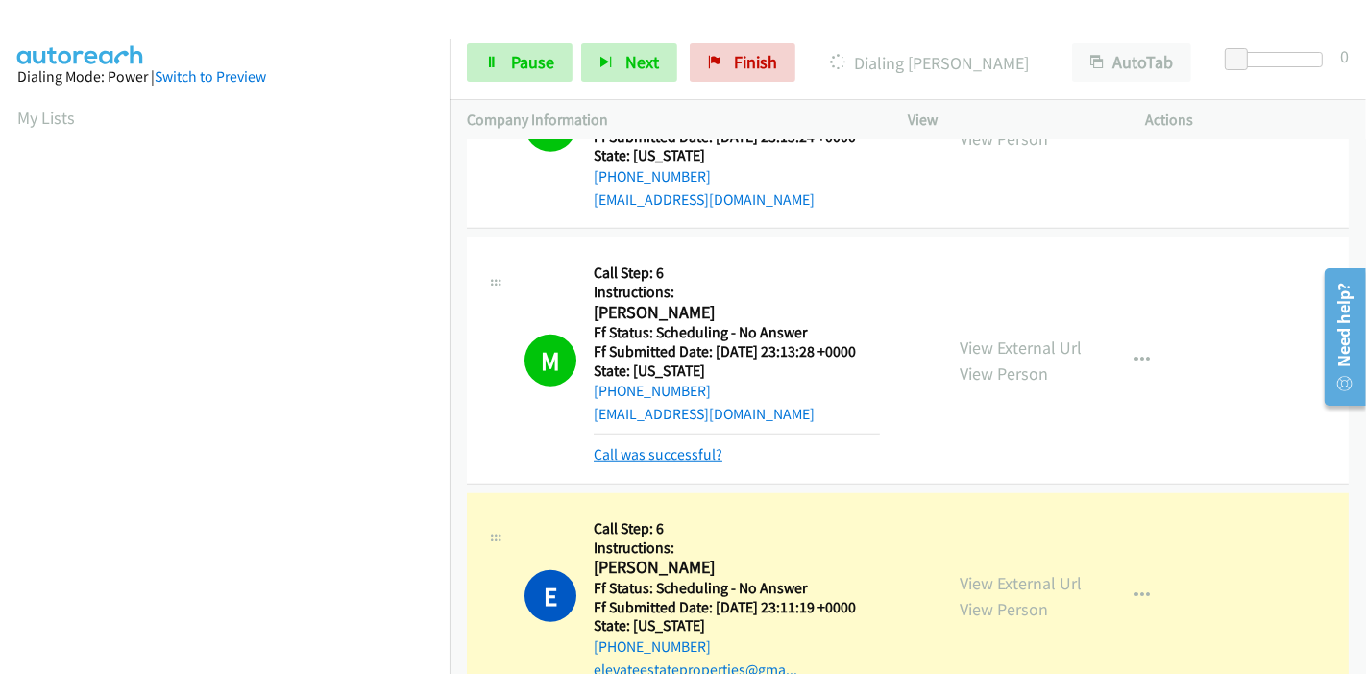
click at [644, 445] on link "Call was successful?" at bounding box center [658, 454] width 129 height 18
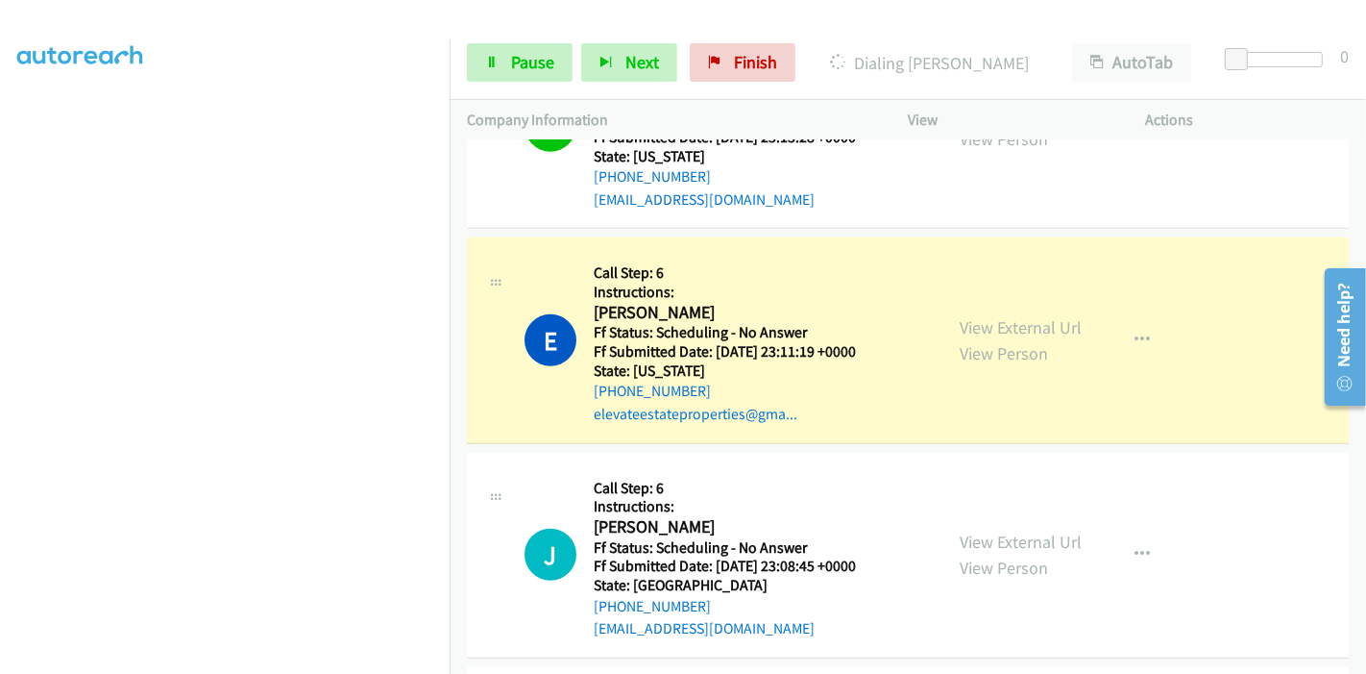
scroll to position [1556, 0]
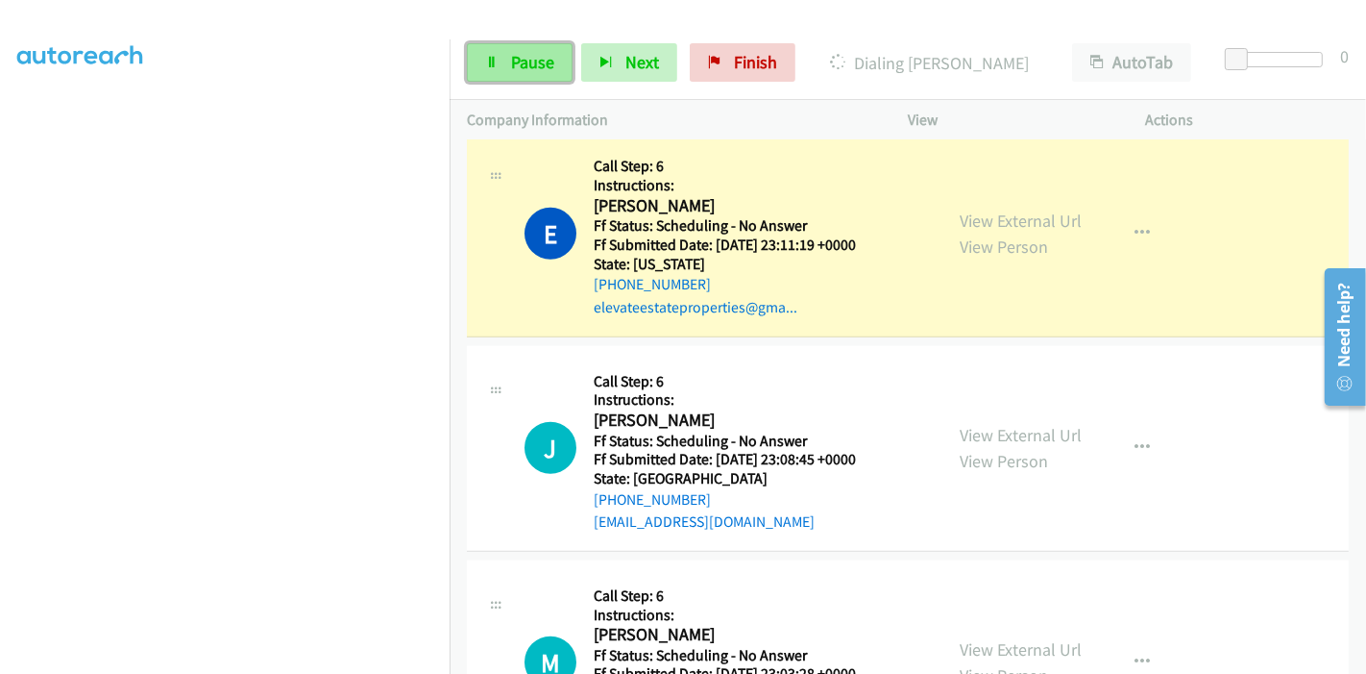
click at [502, 81] on link "Pause" at bounding box center [520, 62] width 106 height 38
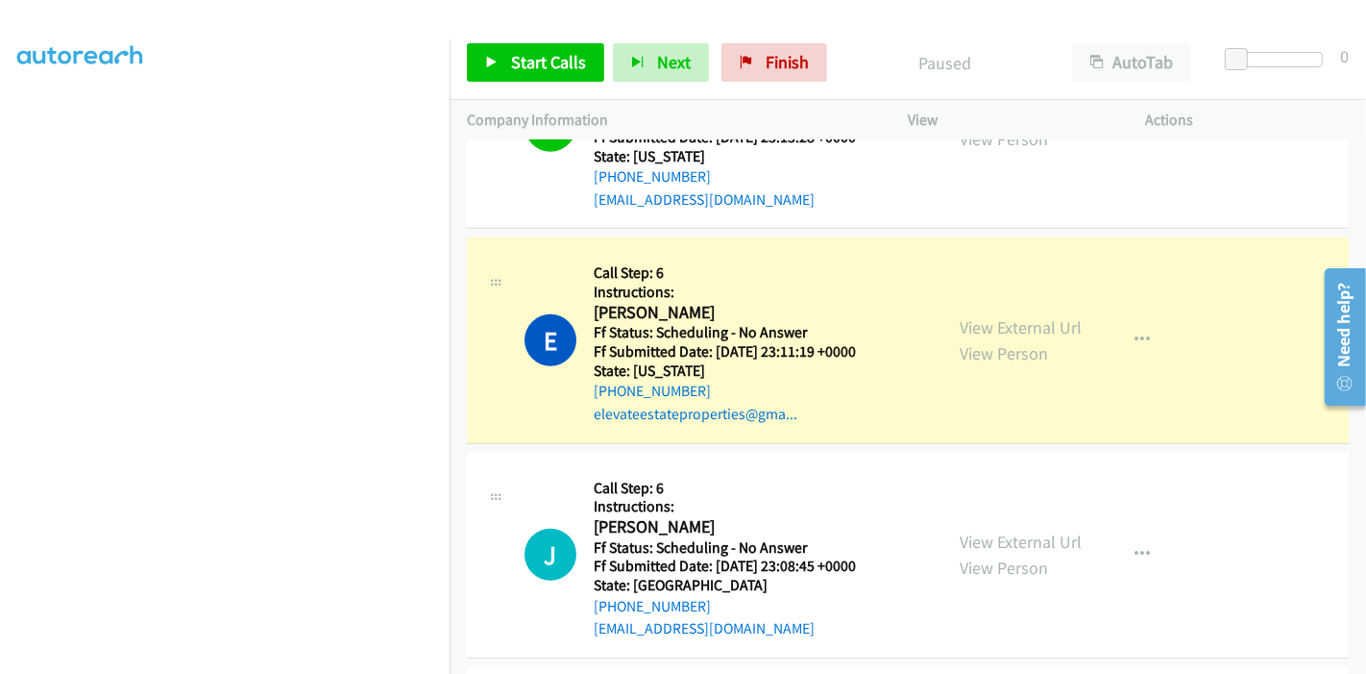
scroll to position [405, 0]
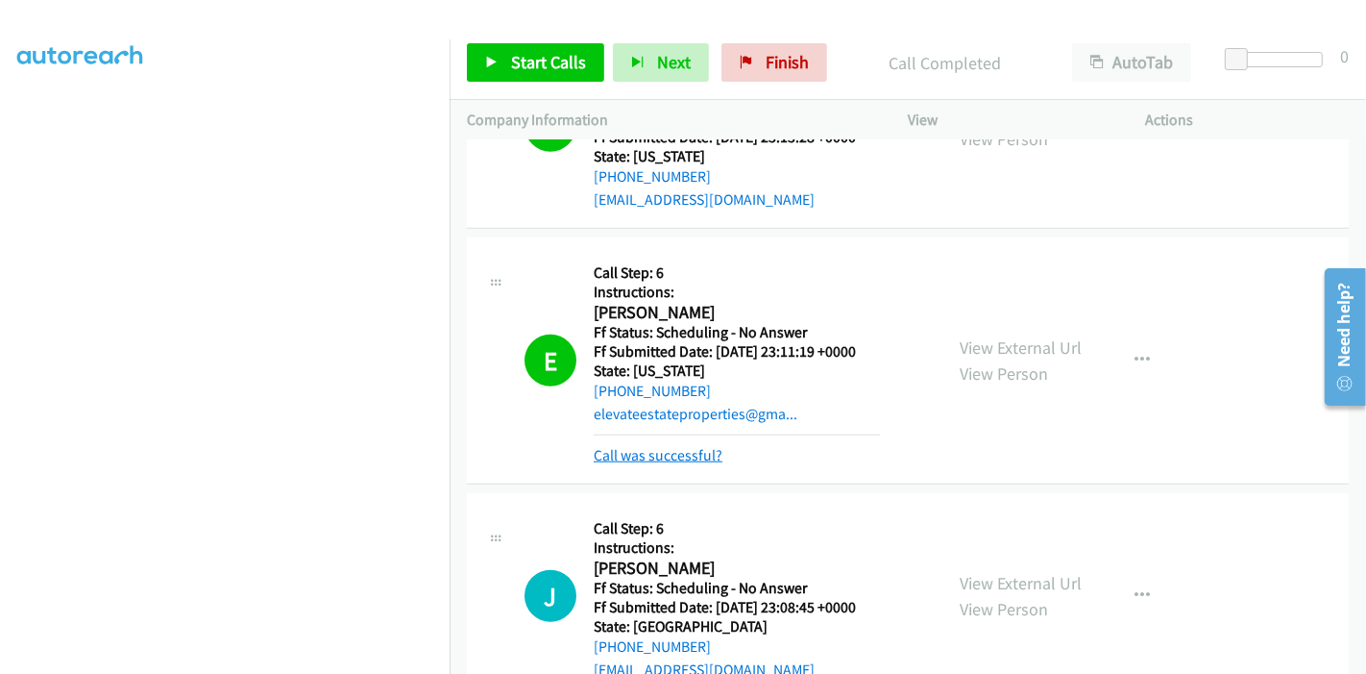
click at [676, 449] on link "Call was successful?" at bounding box center [658, 455] width 129 height 18
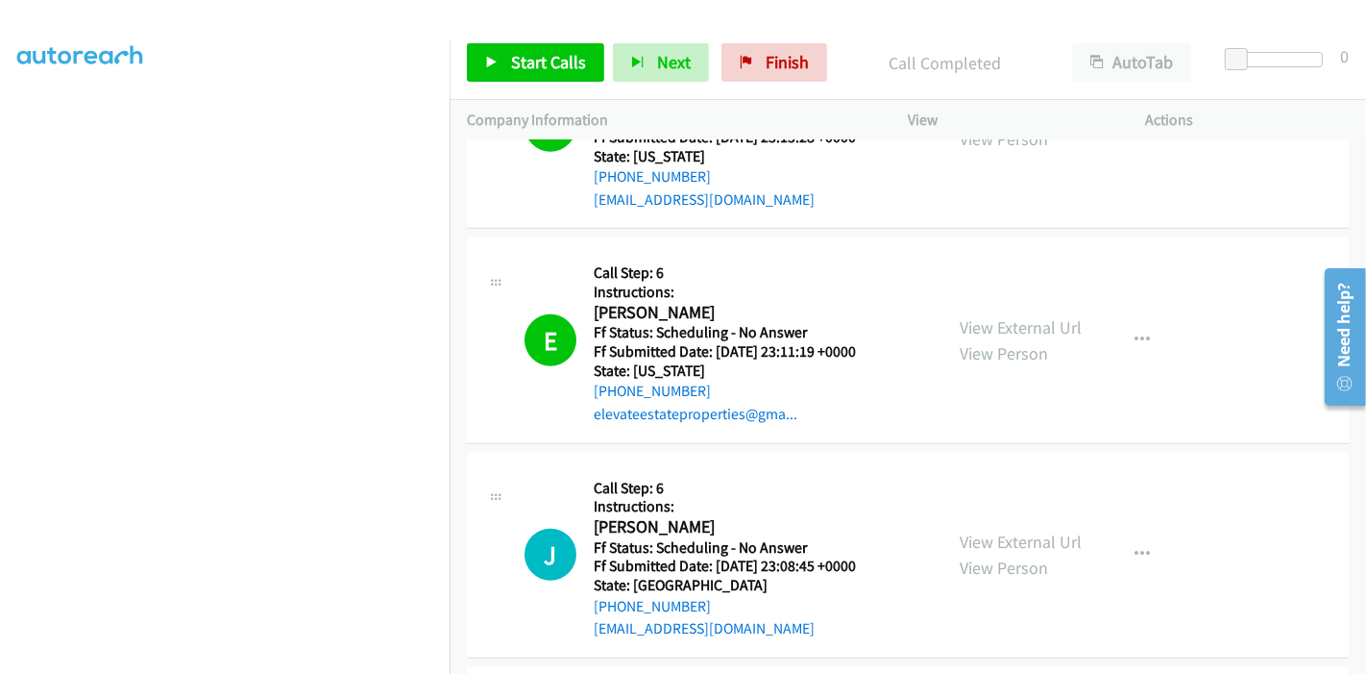
scroll to position [192, 0]
click at [537, 64] on span "Start Calls" at bounding box center [548, 62] width 75 height 22
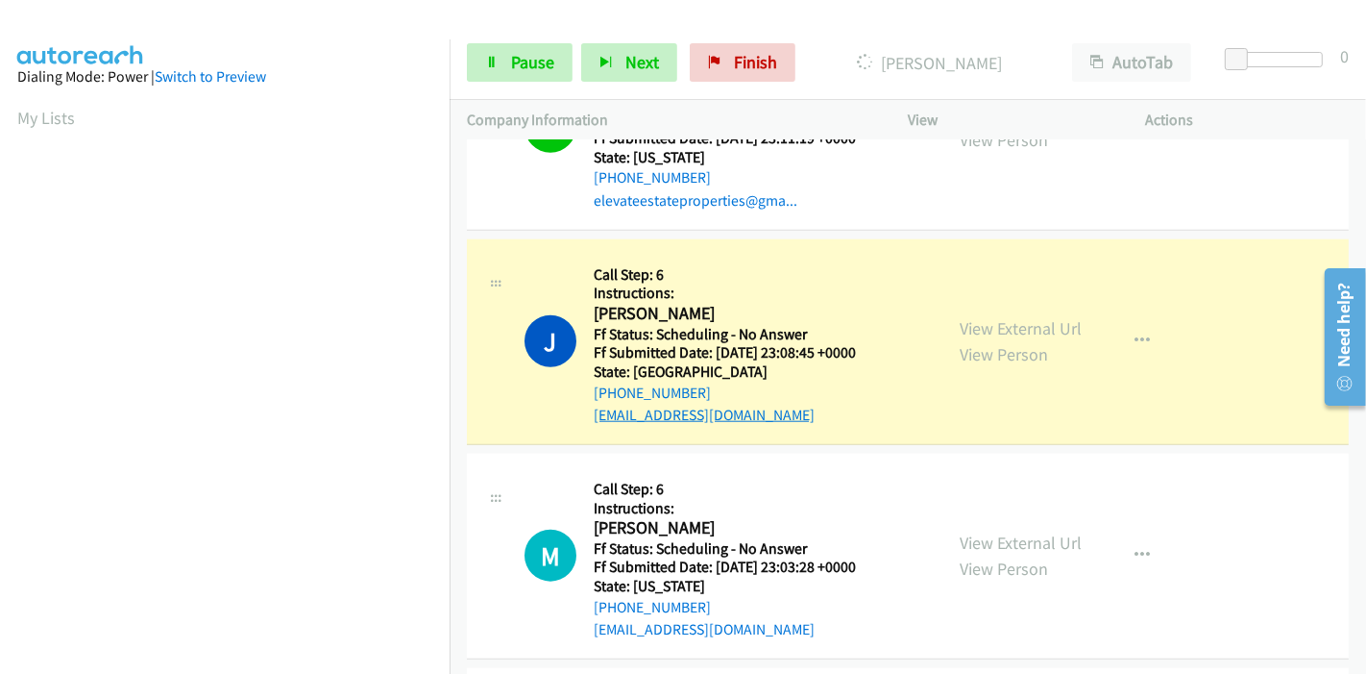
scroll to position [1769, 0]
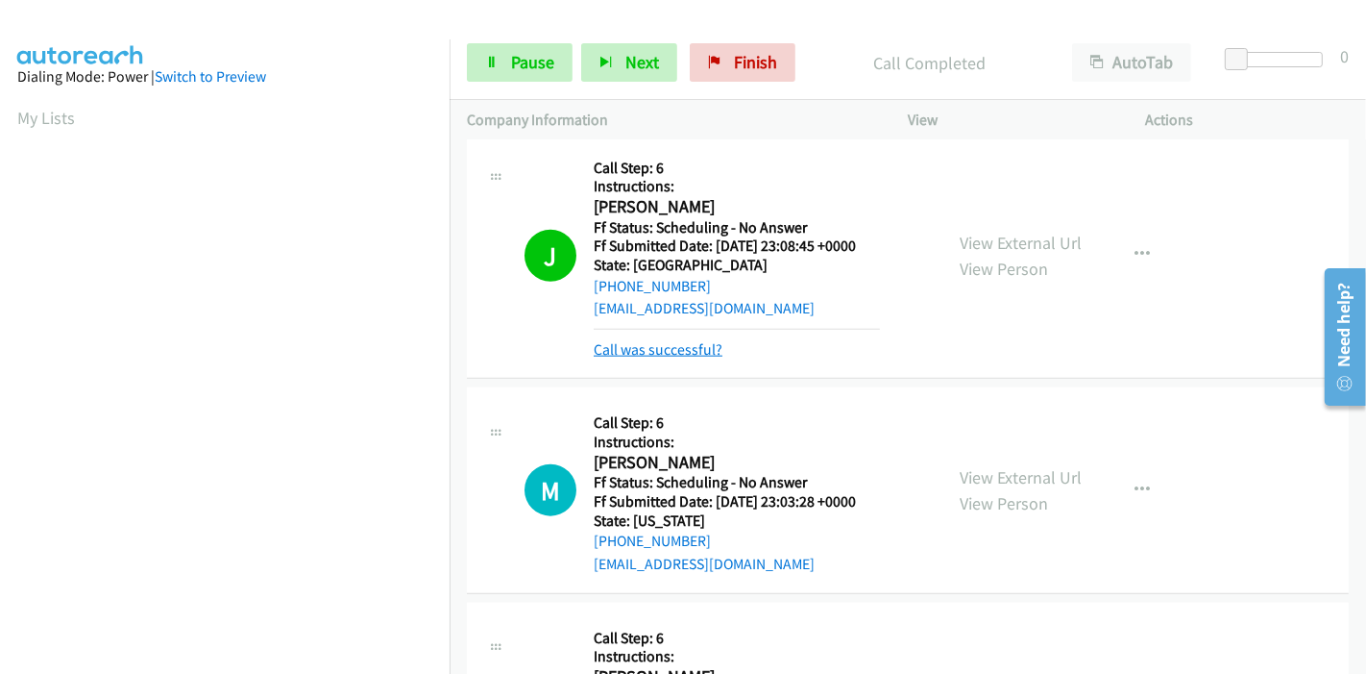
click at [658, 355] on link "Call was successful?" at bounding box center [658, 349] width 129 height 18
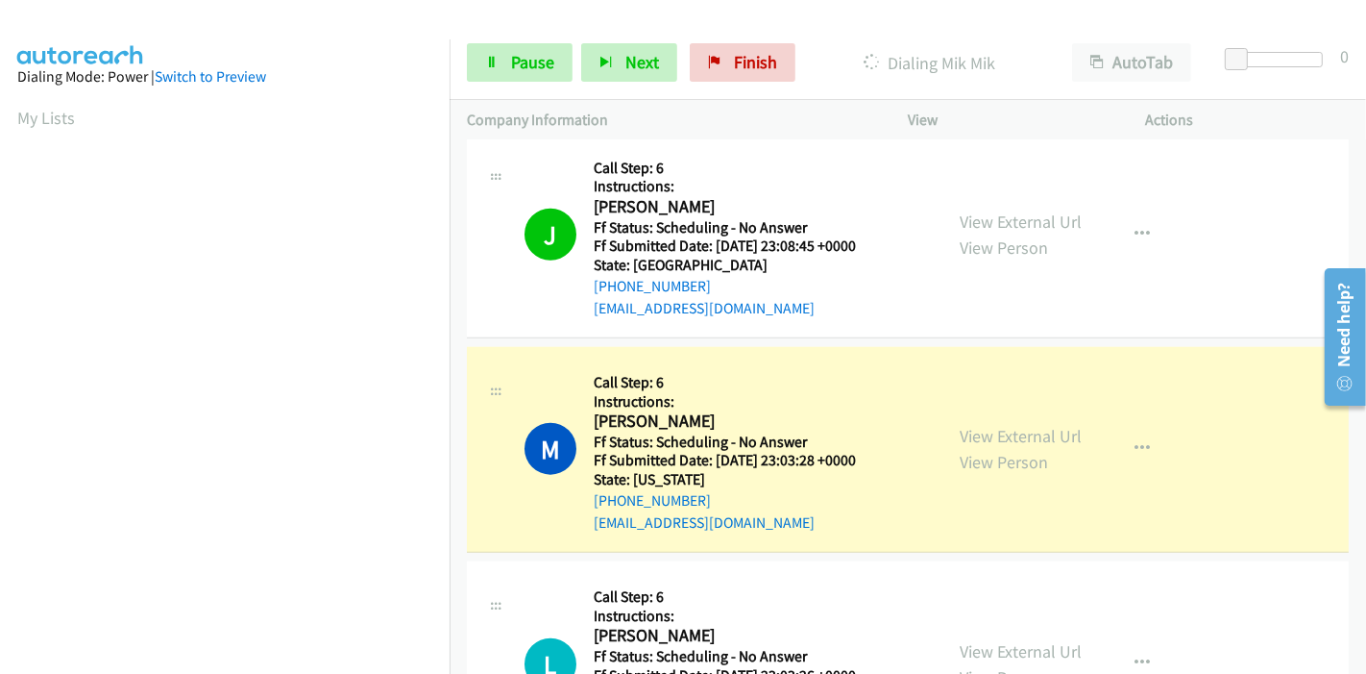
scroll to position [405, 0]
click at [503, 68] on link "Pause" at bounding box center [520, 62] width 106 height 38
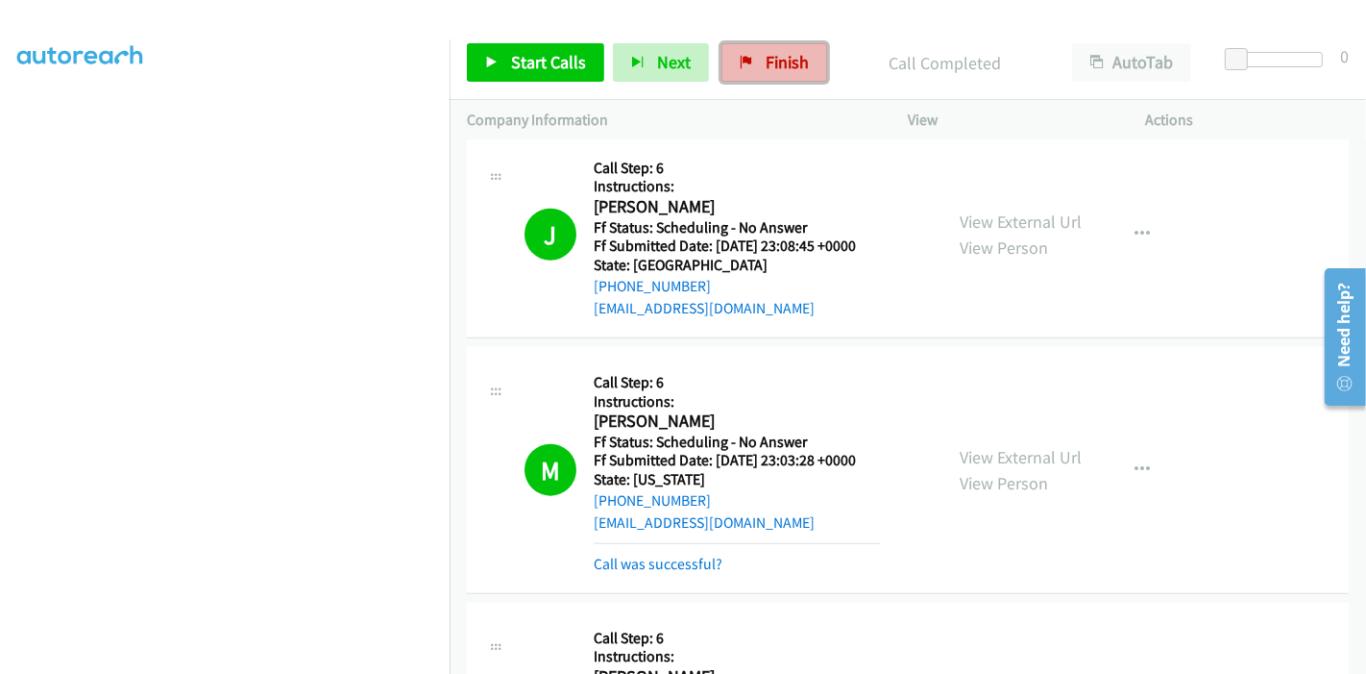
click at [766, 58] on span "Finish" at bounding box center [787, 62] width 43 height 22
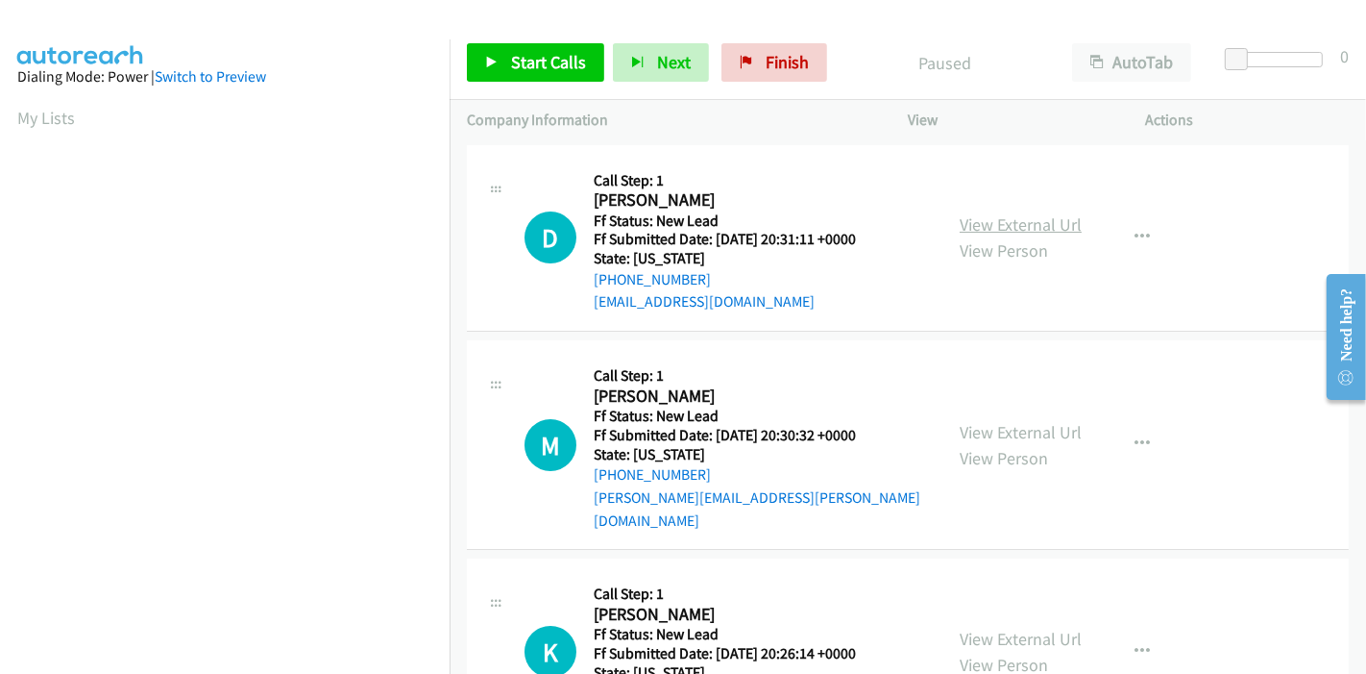
click at [985, 223] on link "View External Url" at bounding box center [1021, 224] width 122 height 22
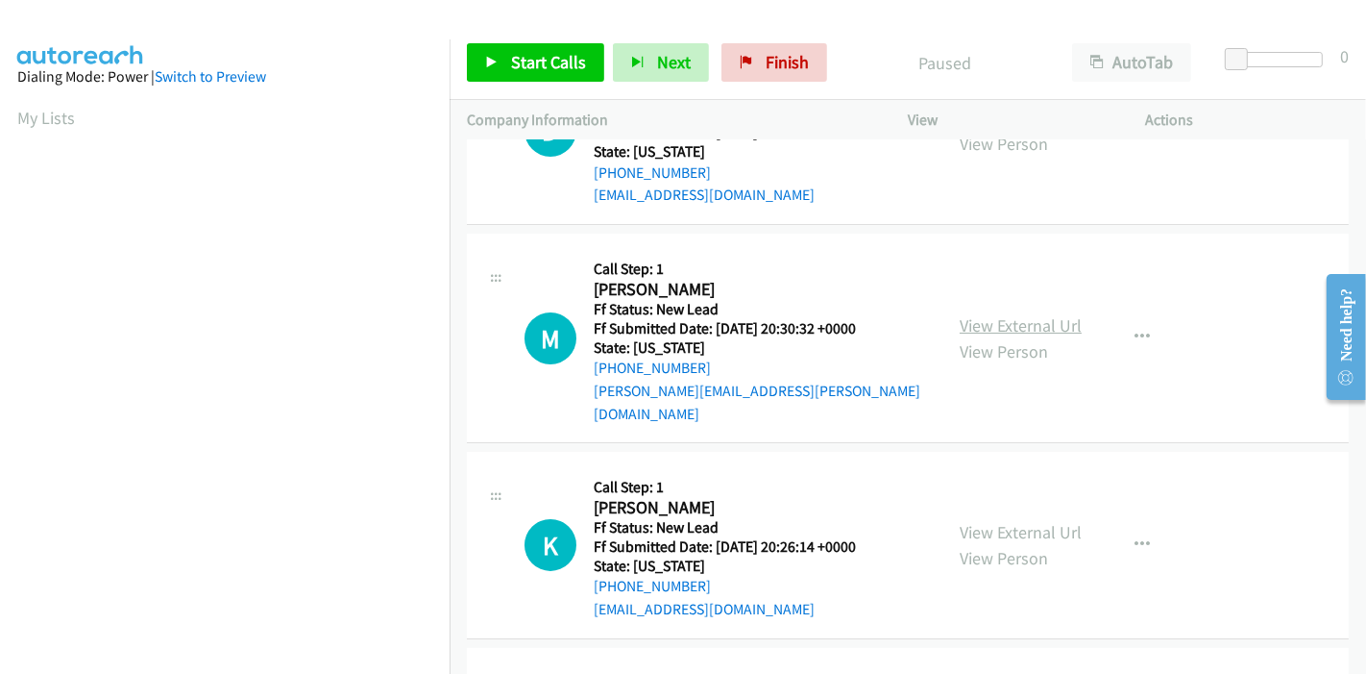
click at [992, 314] on link "View External Url" at bounding box center [1021, 325] width 122 height 22
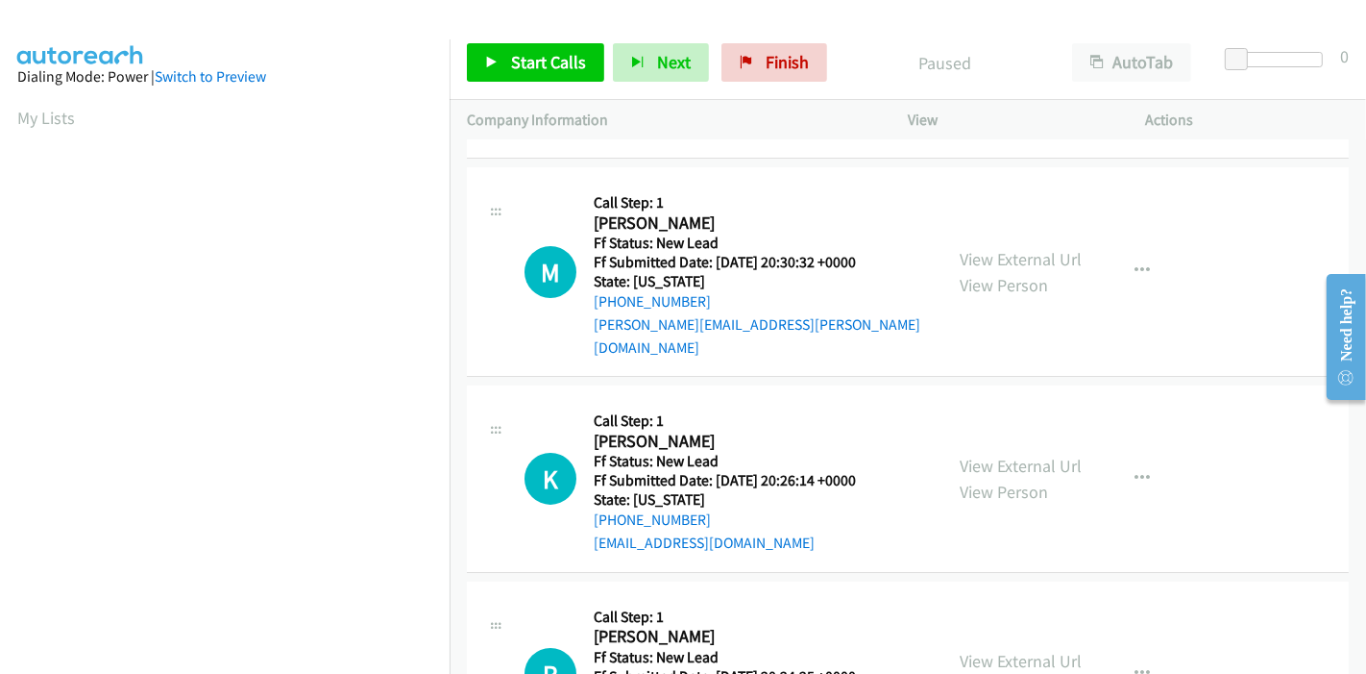
scroll to position [320, 0]
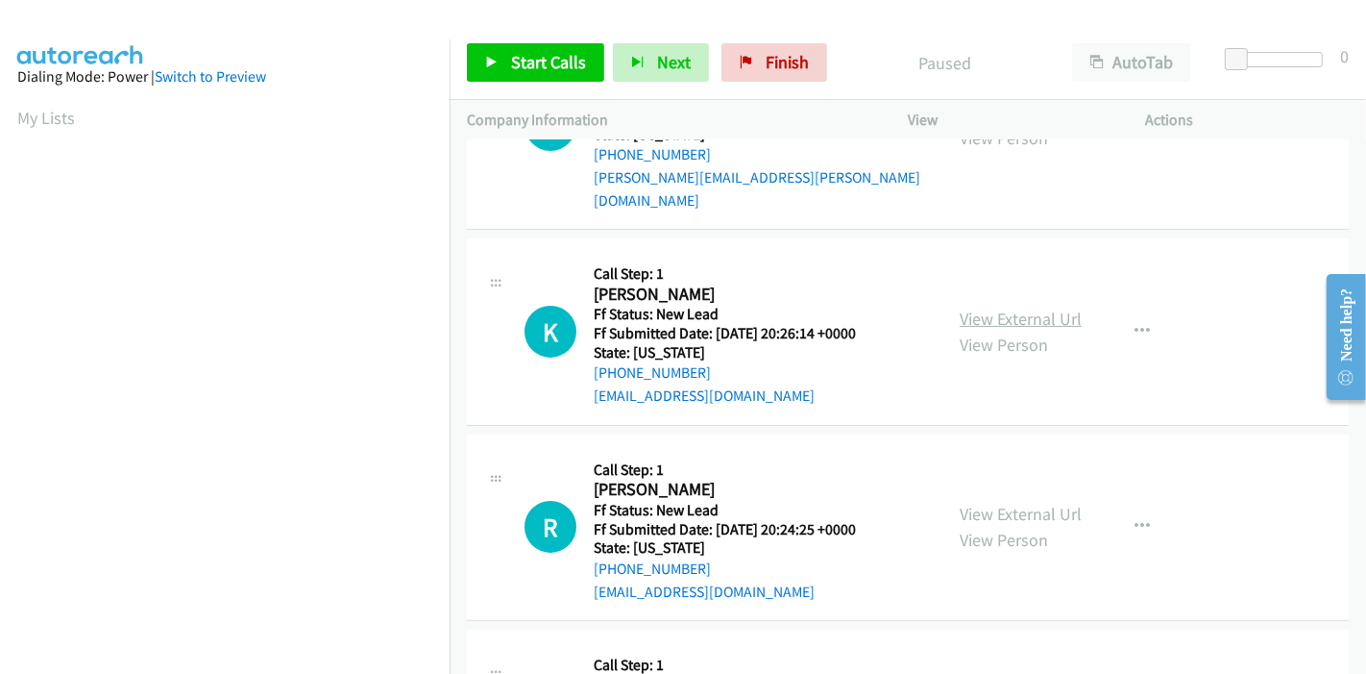
click at [1003, 307] on link "View External Url" at bounding box center [1021, 318] width 122 height 22
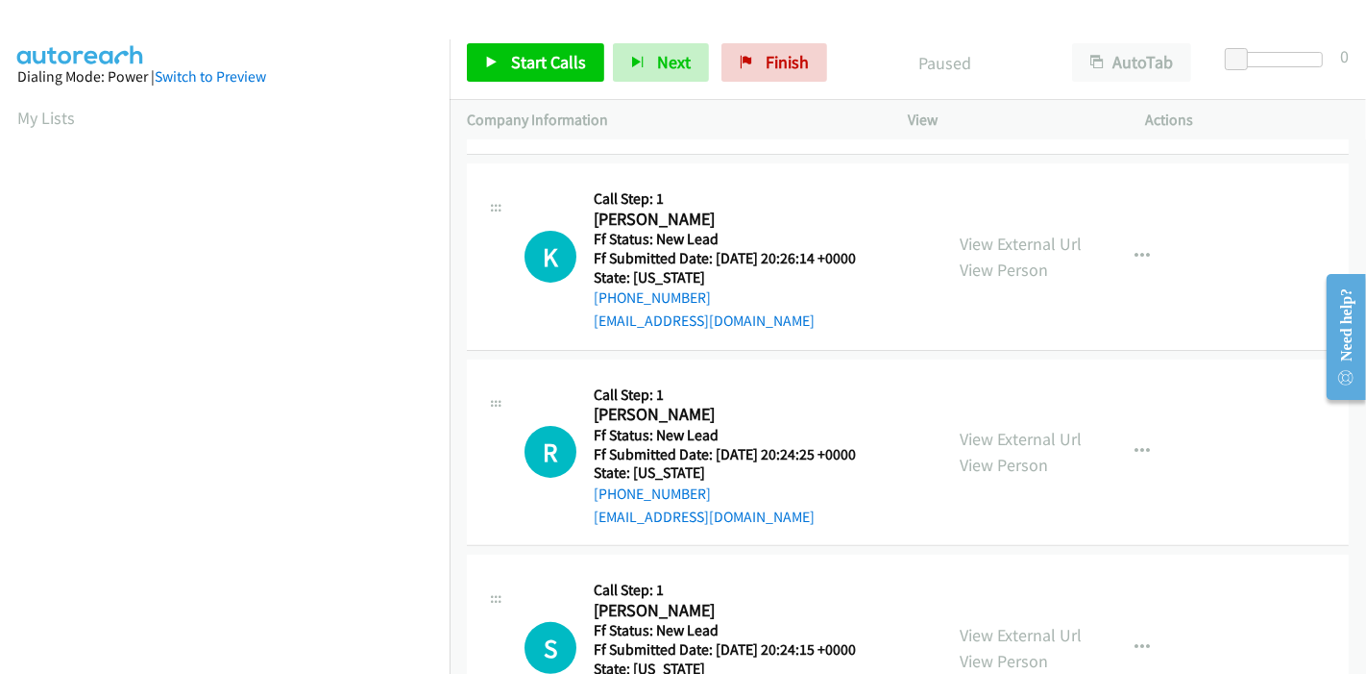
scroll to position [427, 0]
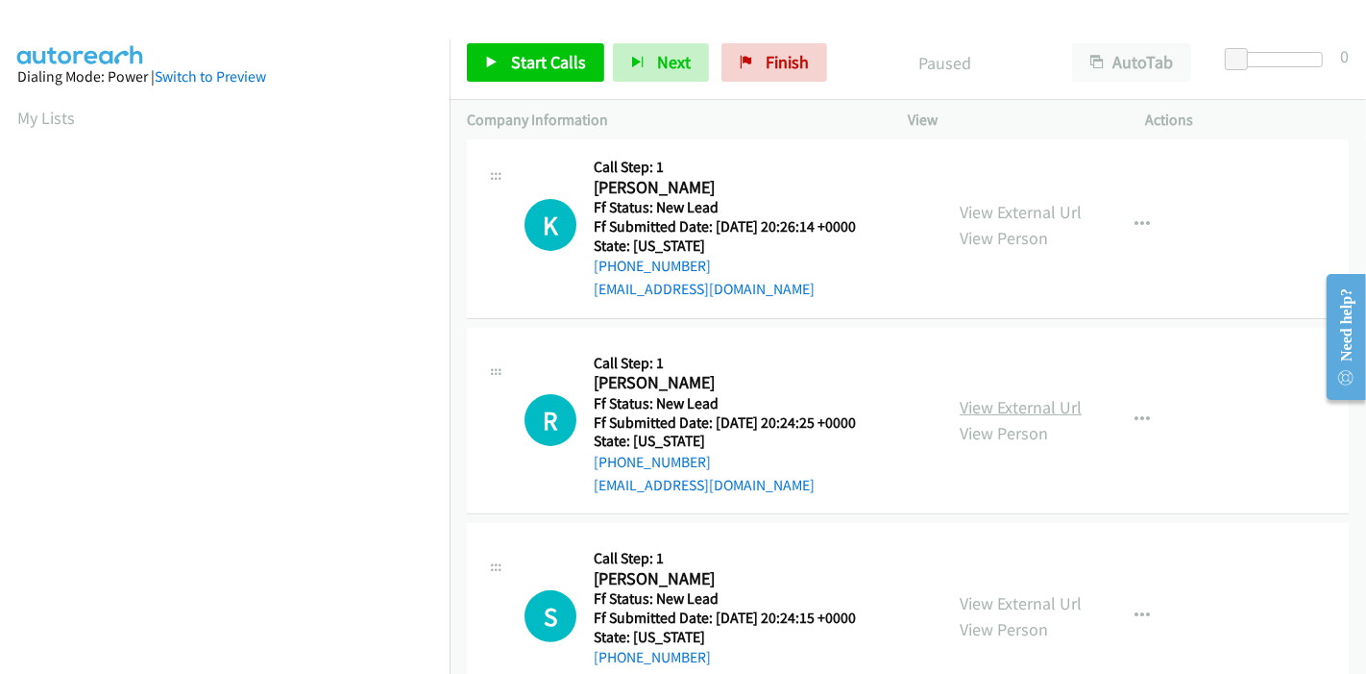
click at [963, 396] on link "View External Url" at bounding box center [1021, 407] width 122 height 22
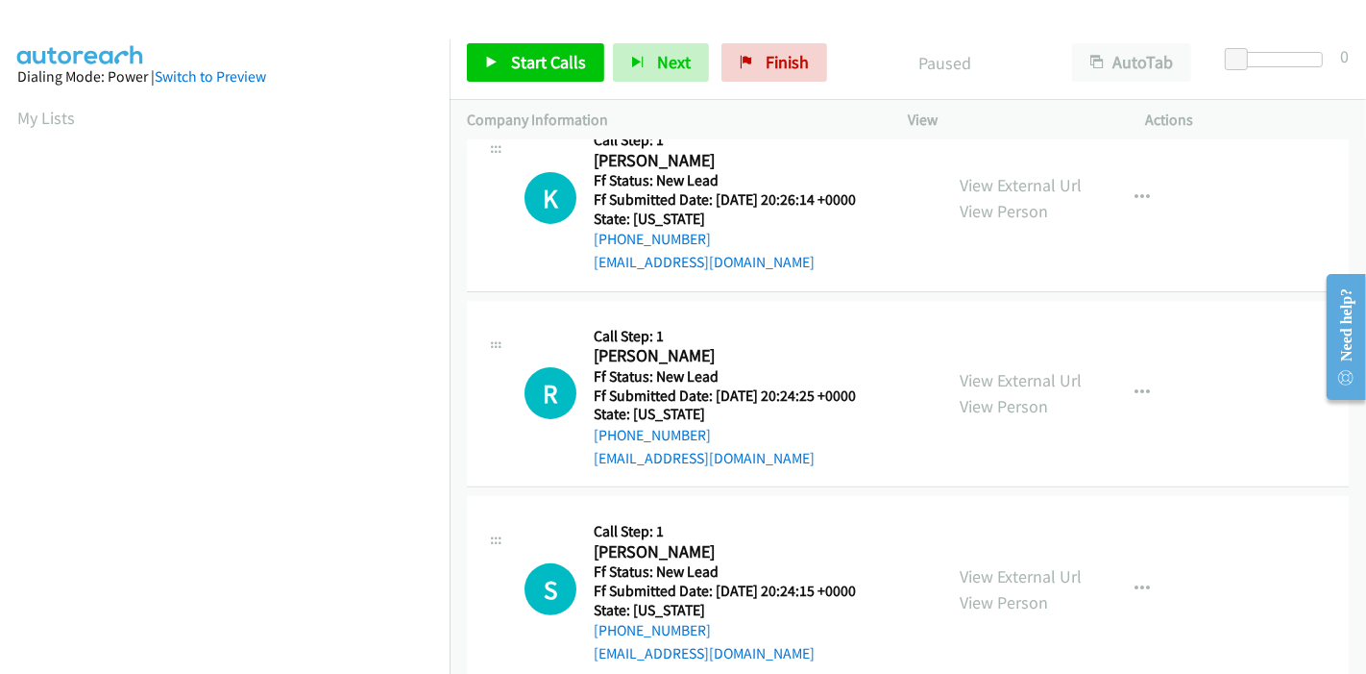
scroll to position [468, 0]
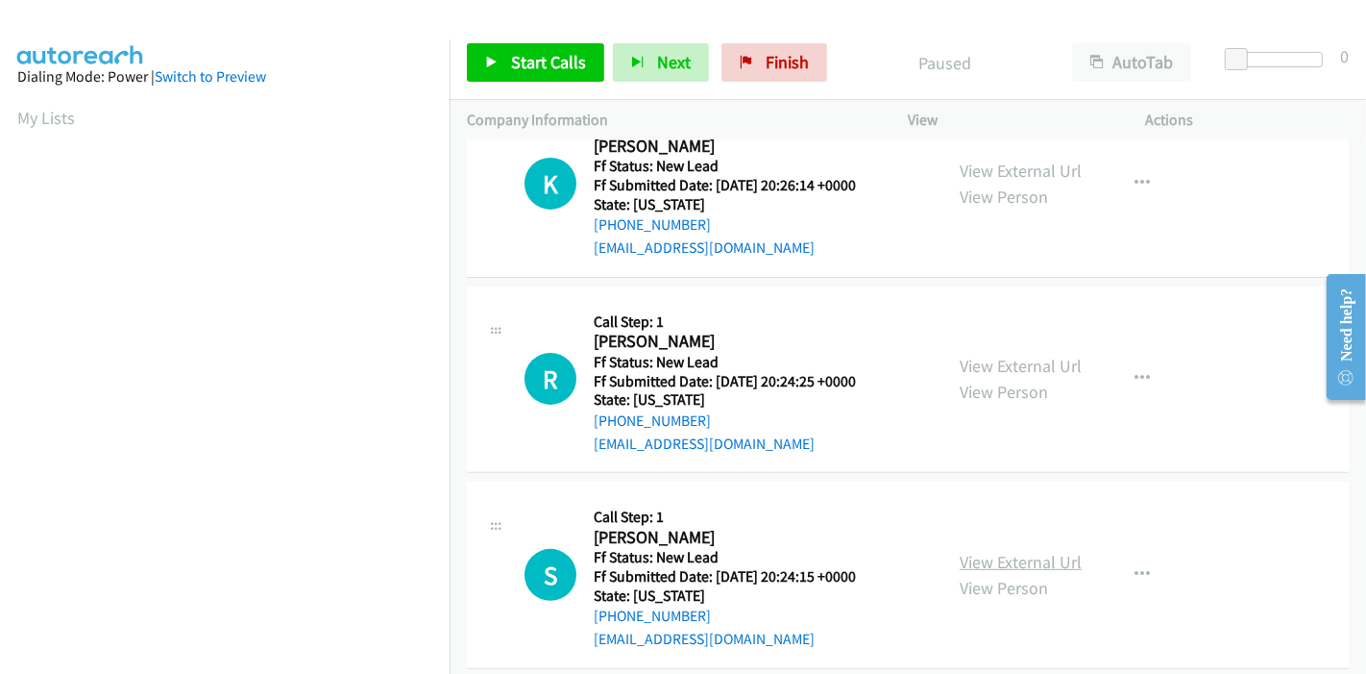
click at [978, 551] on link "View External Url" at bounding box center [1021, 562] width 122 height 22
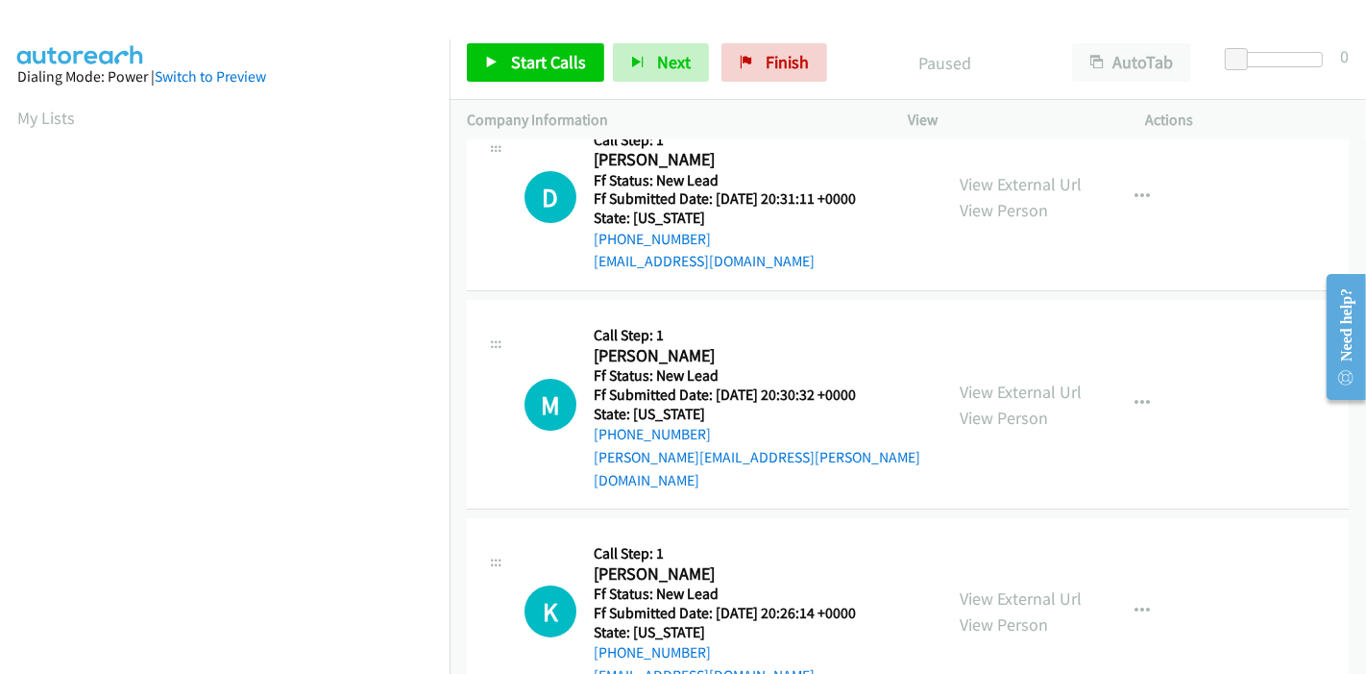
scroll to position [0, 0]
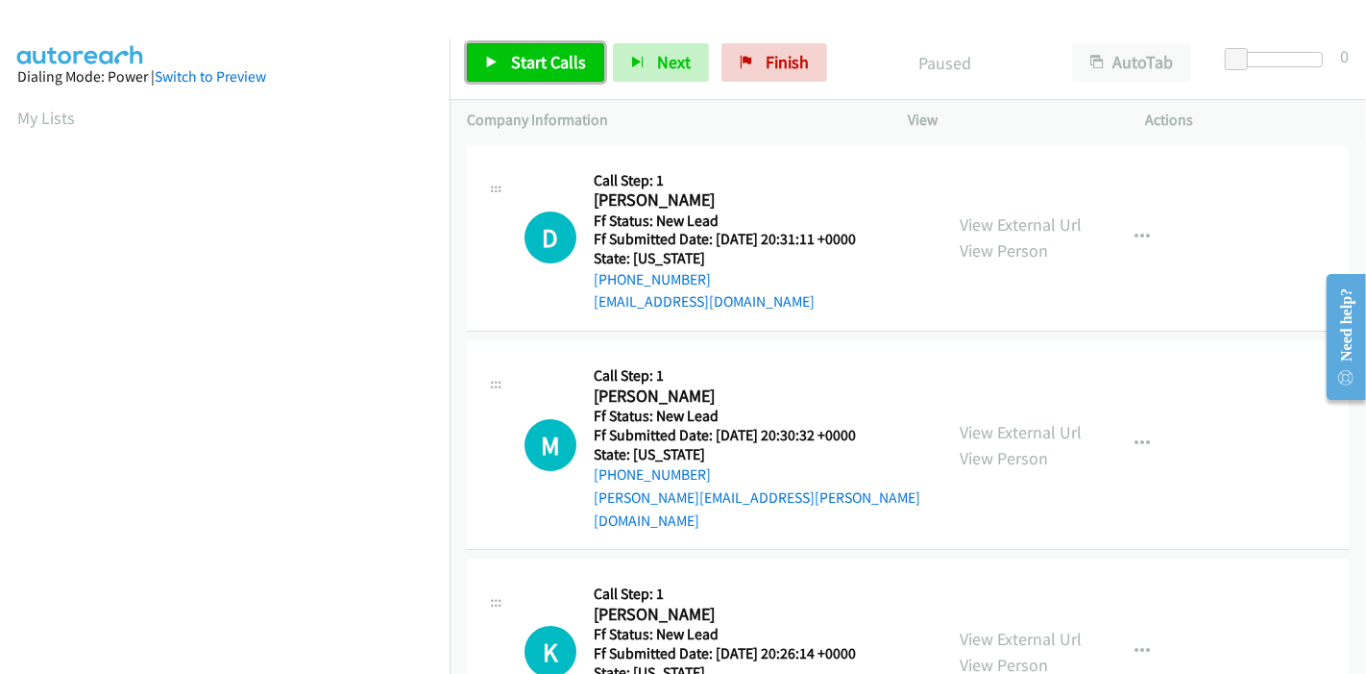
click at [507, 71] on link "Start Calls" at bounding box center [535, 62] width 137 height 38
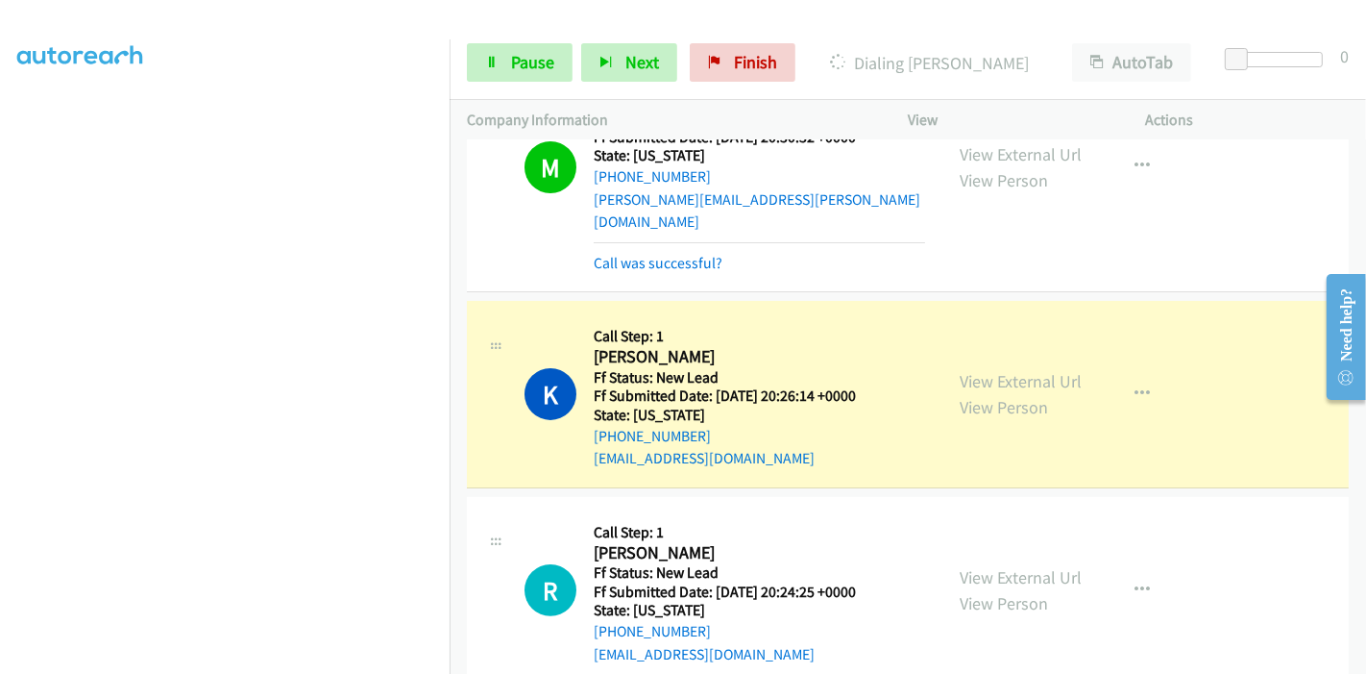
scroll to position [335, 0]
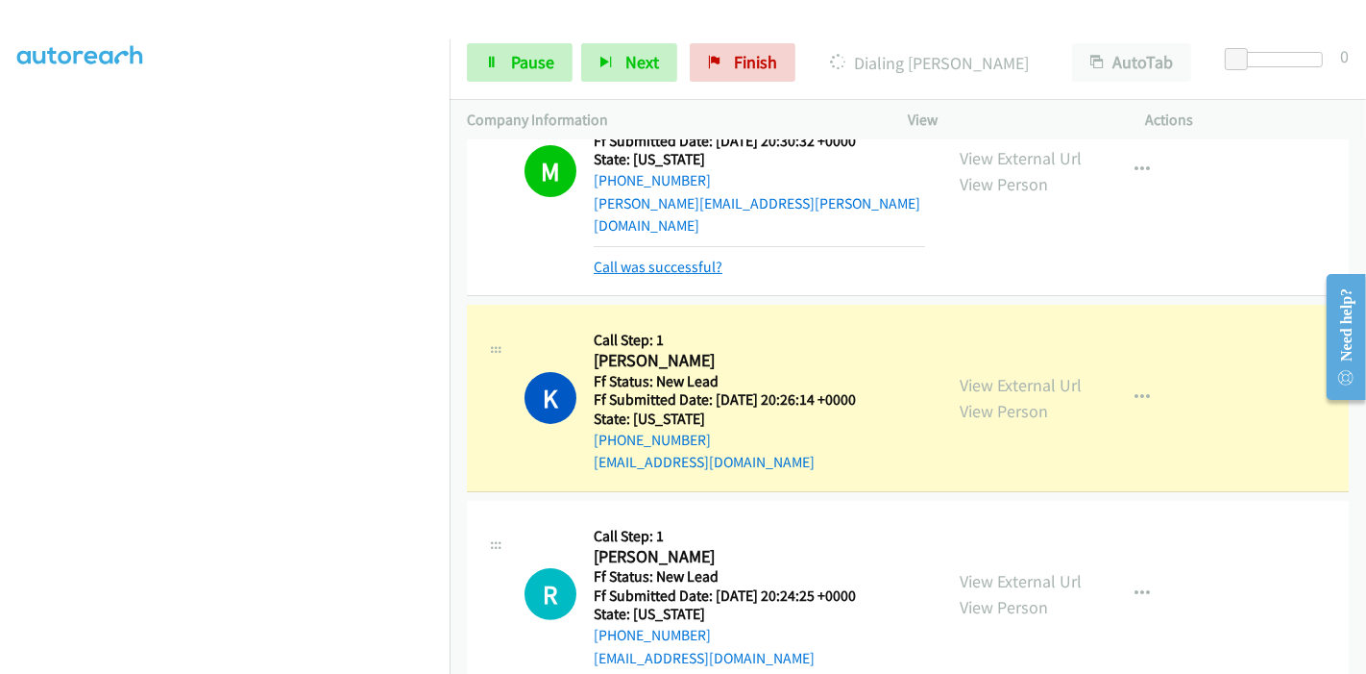
click at [658, 258] on link "Call was successful?" at bounding box center [658, 267] width 129 height 18
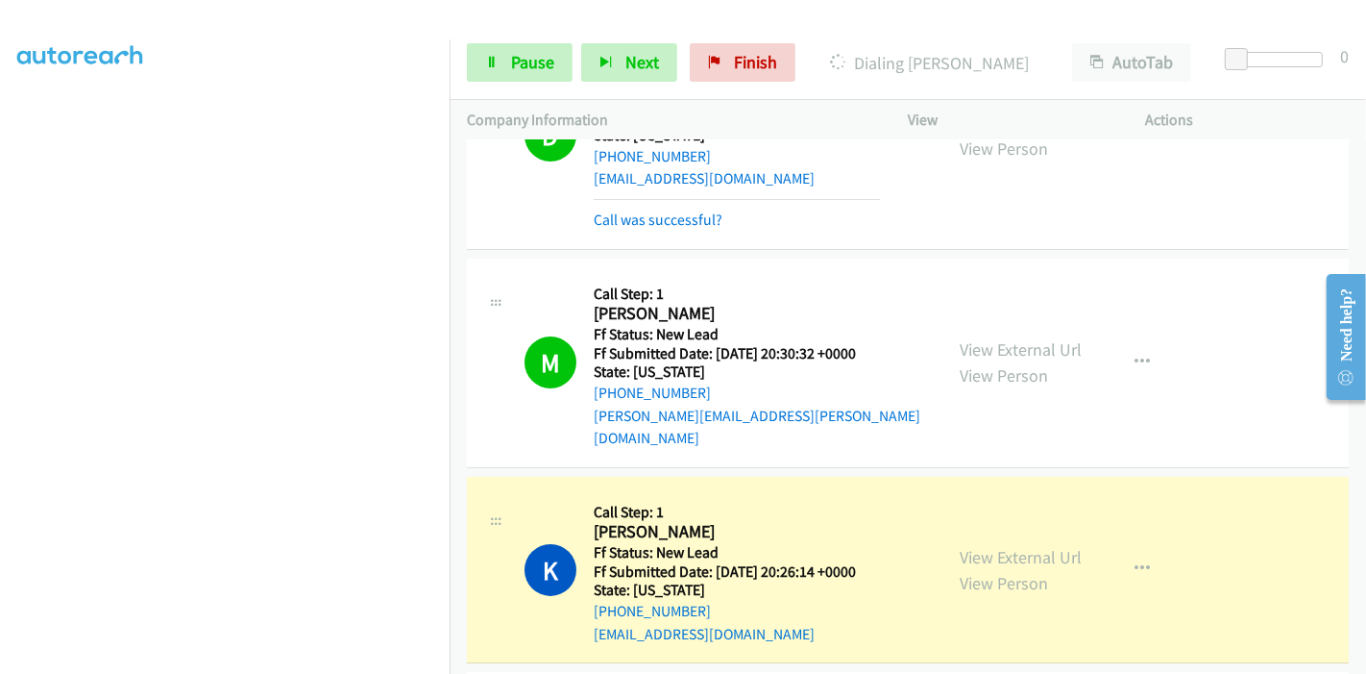
scroll to position [0, 0]
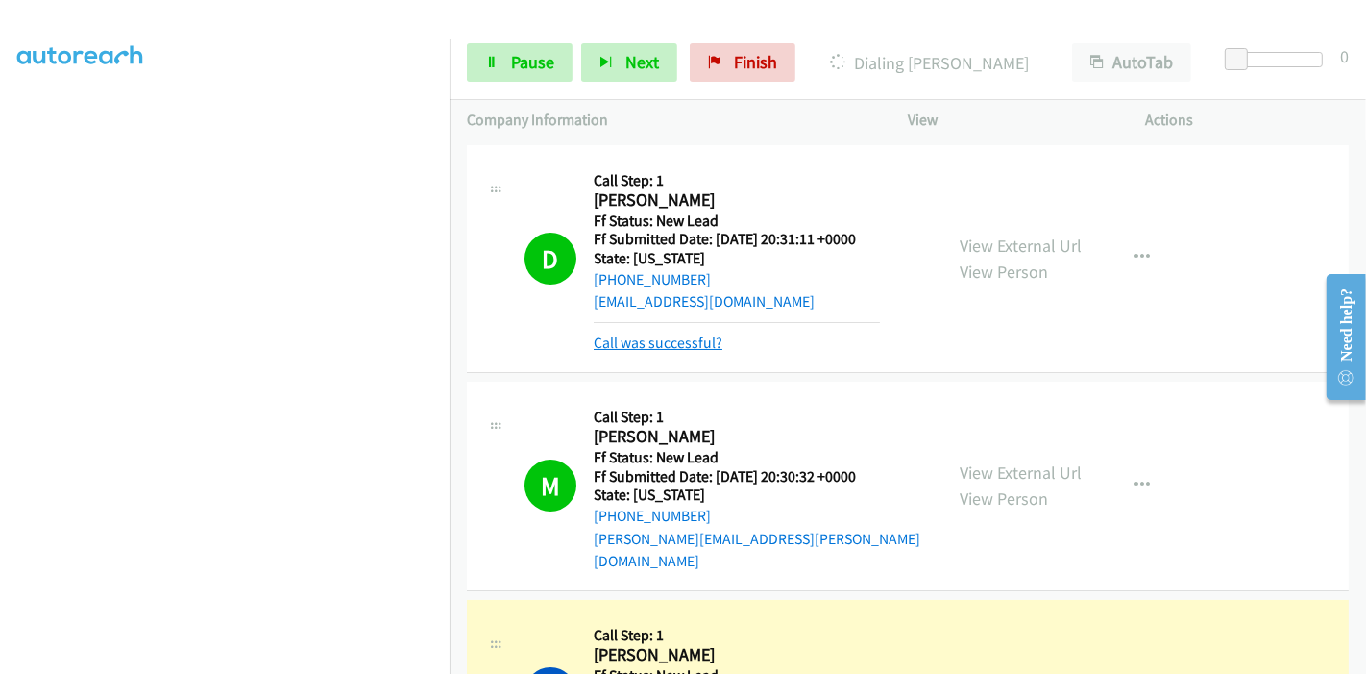
click at [686, 336] on link "Call was successful?" at bounding box center [658, 342] width 129 height 18
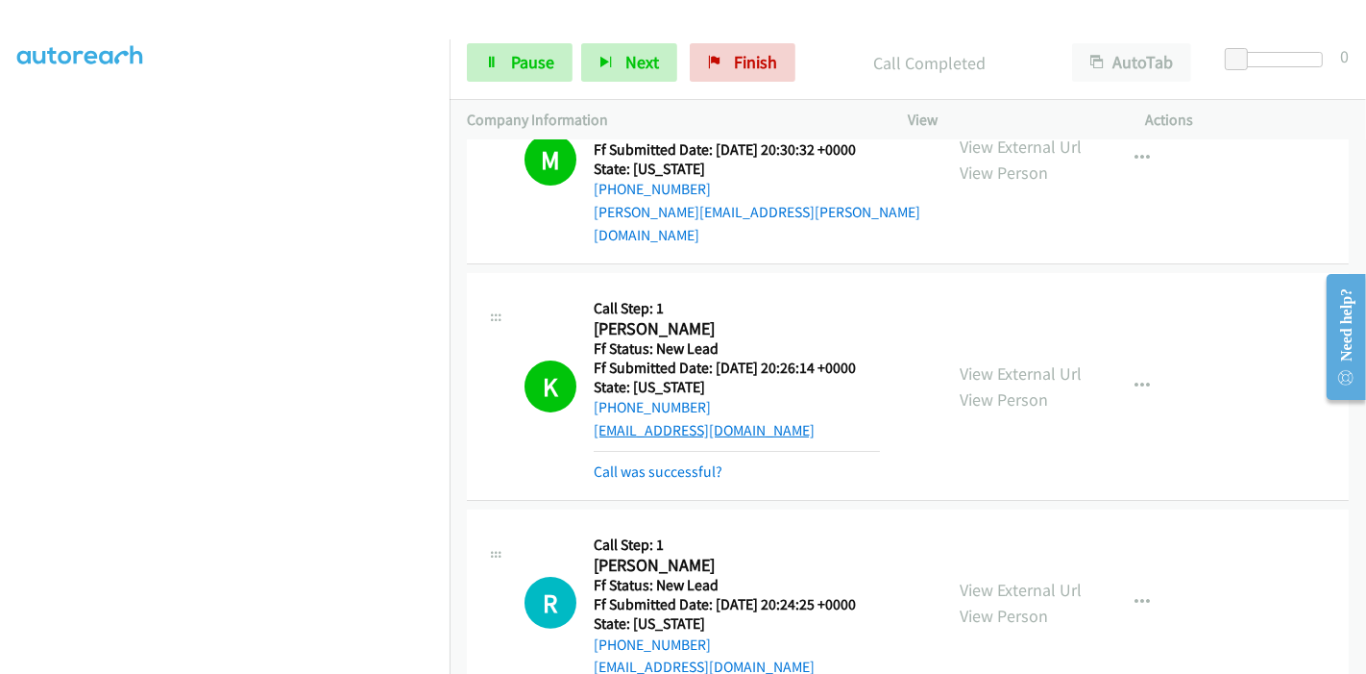
scroll to position [320, 0]
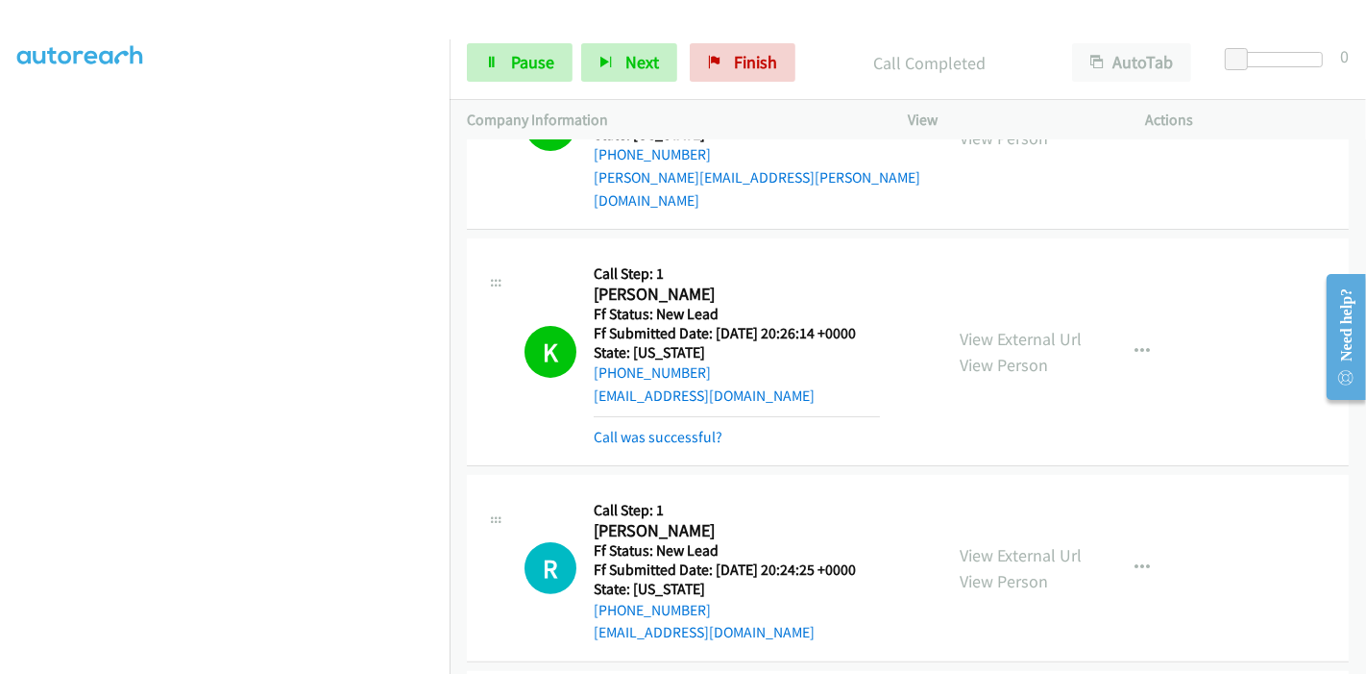
click at [664, 426] on div "Call was successful?" at bounding box center [737, 437] width 286 height 23
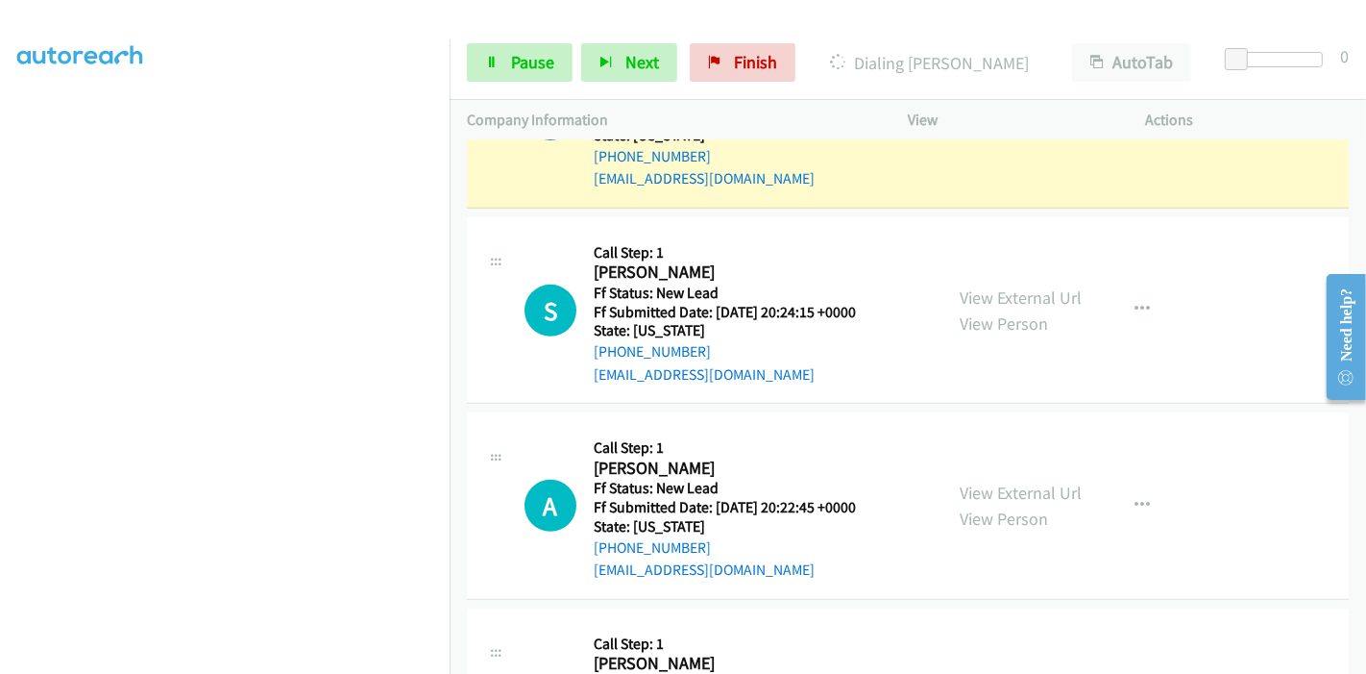
scroll to position [988, 0]
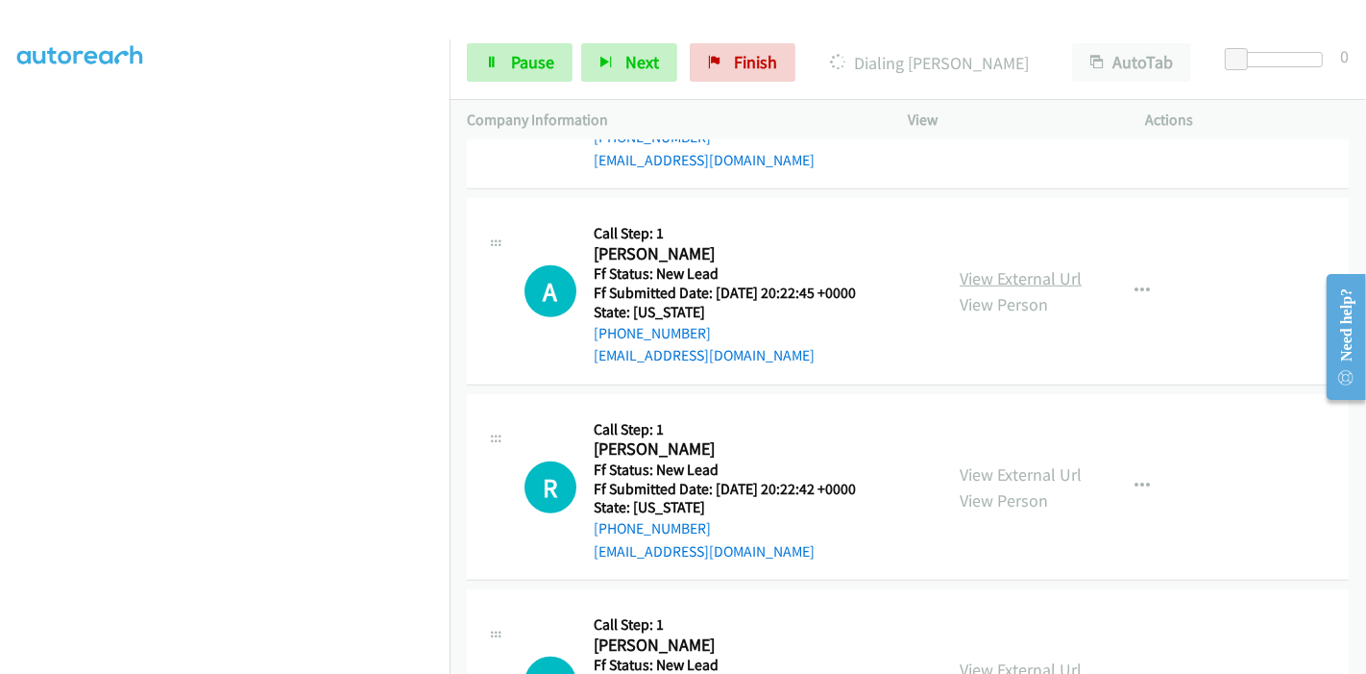
click at [1004, 267] on link "View External Url" at bounding box center [1021, 278] width 122 height 22
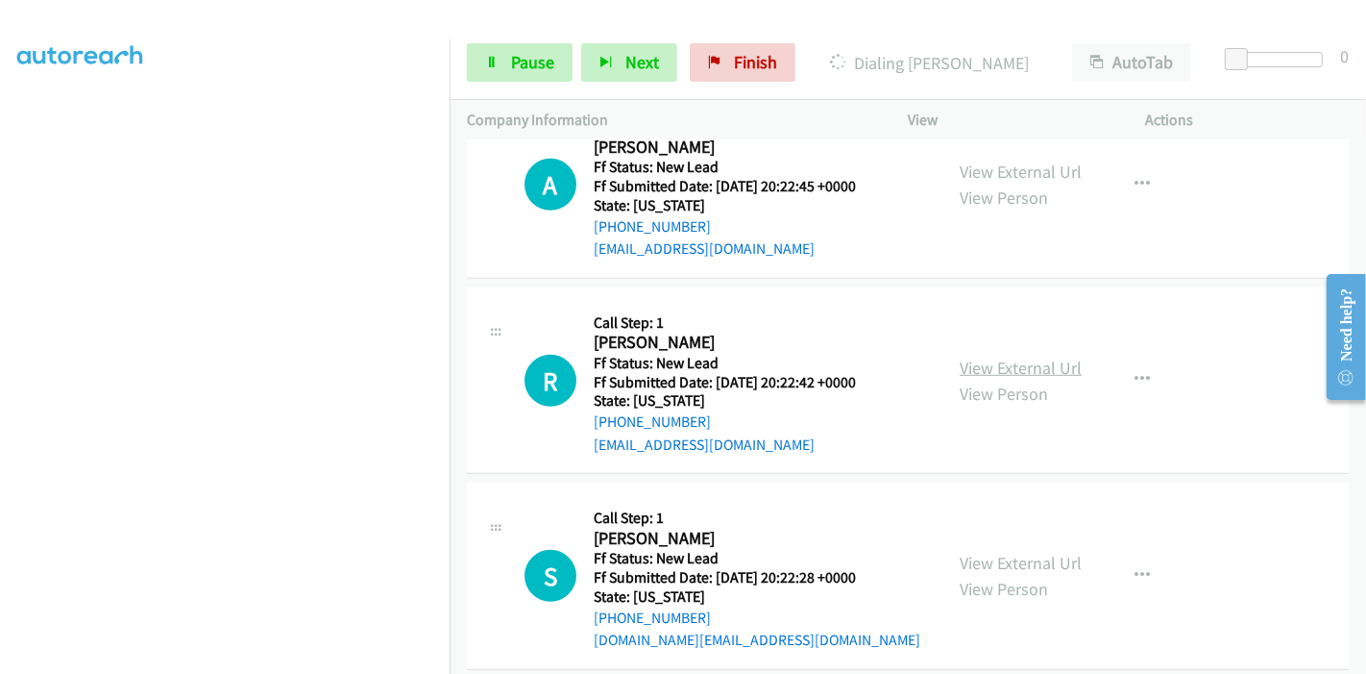
click at [973, 356] on link "View External Url" at bounding box center [1021, 367] width 122 height 22
click at [977, 552] on link "View External Url" at bounding box center [1021, 563] width 122 height 22
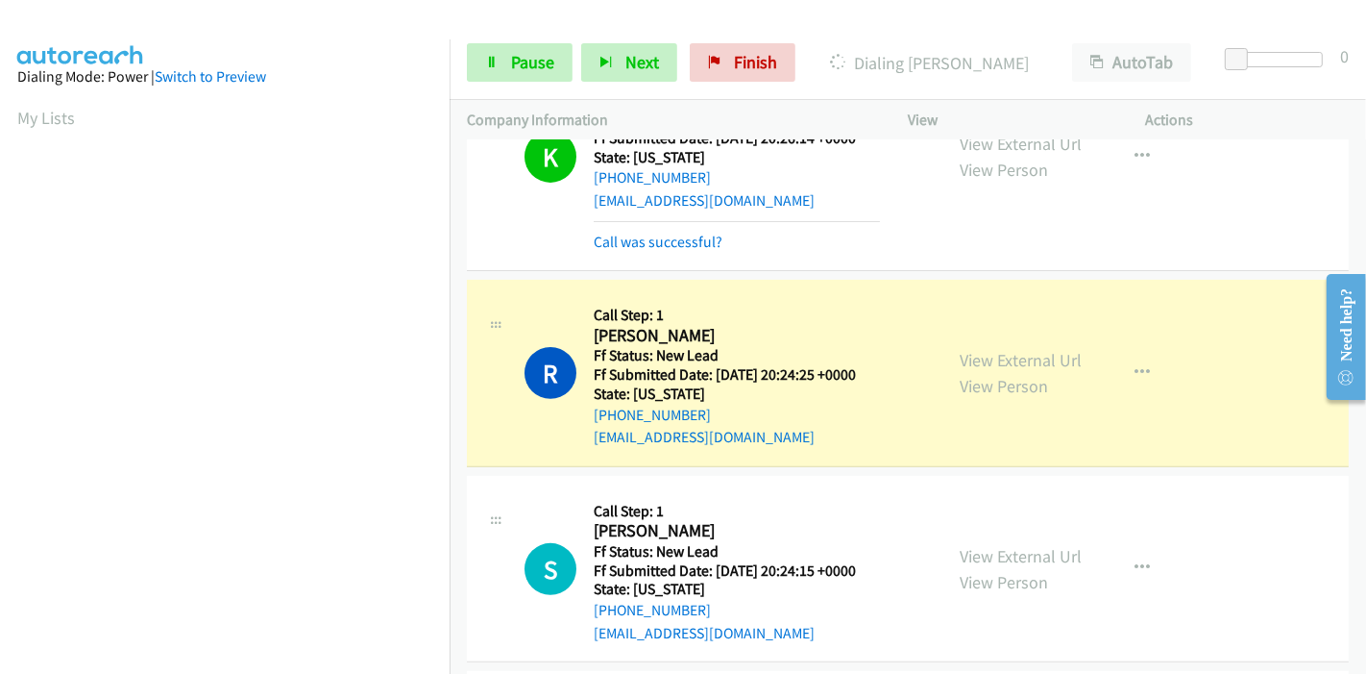
scroll to position [560, 0]
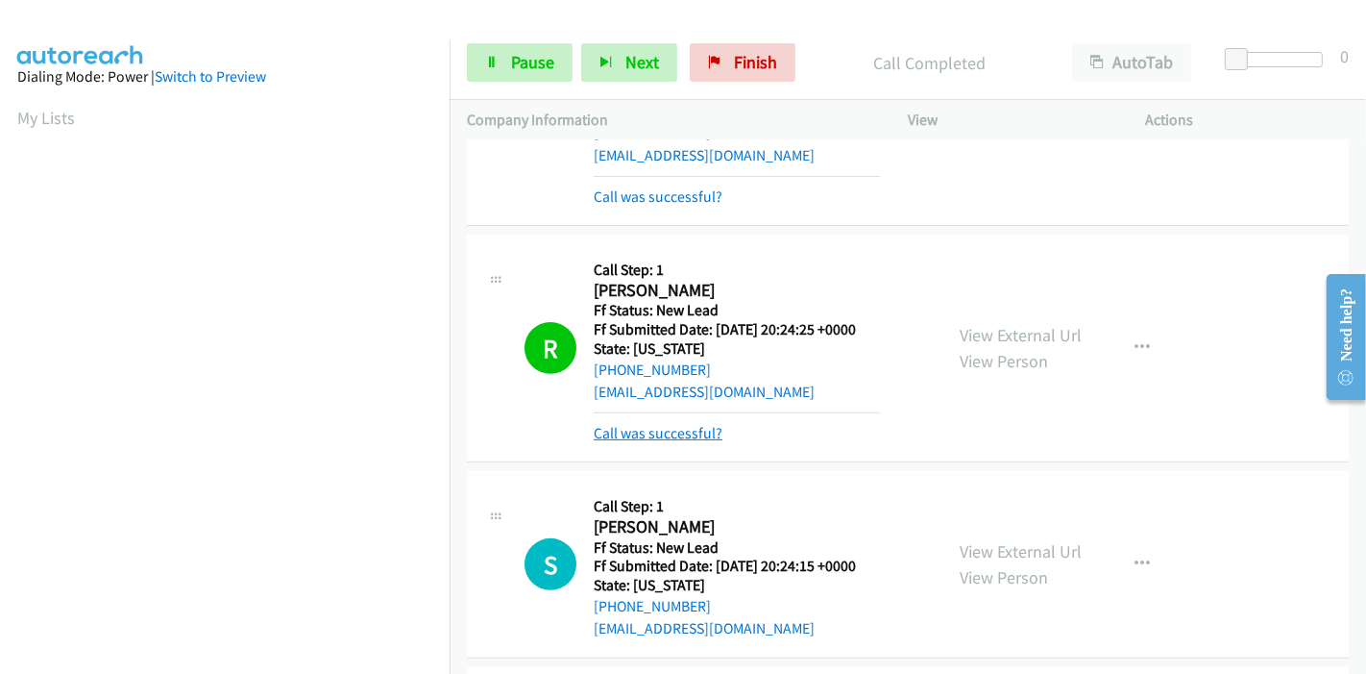
click at [626, 424] on link "Call was successful?" at bounding box center [658, 433] width 129 height 18
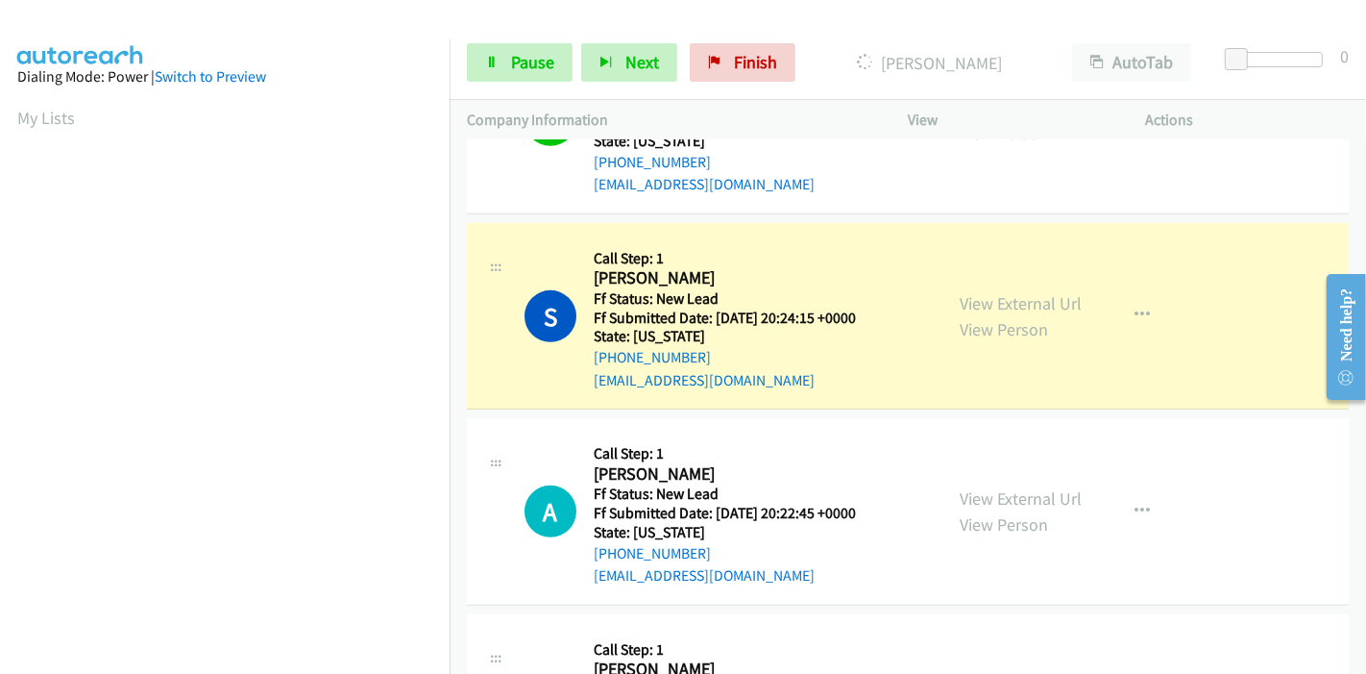
scroll to position [773, 0]
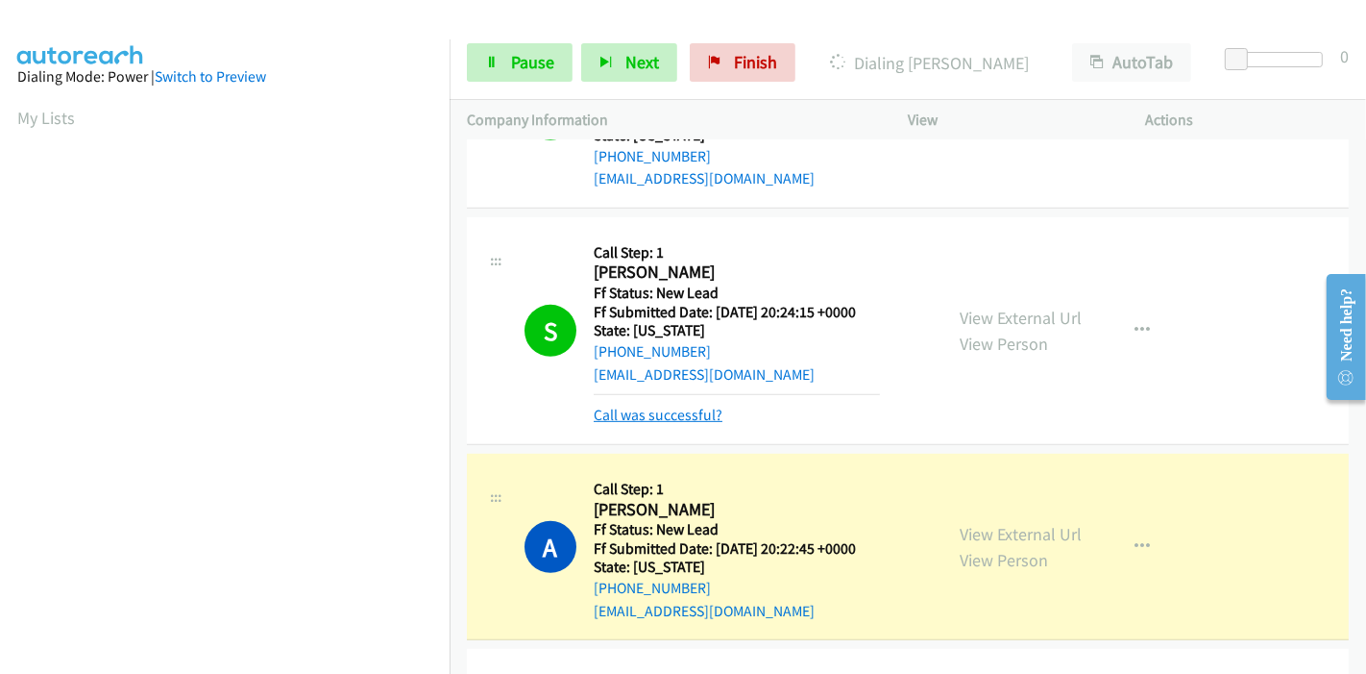
click at [661, 405] on link "Call was successful?" at bounding box center [658, 414] width 129 height 18
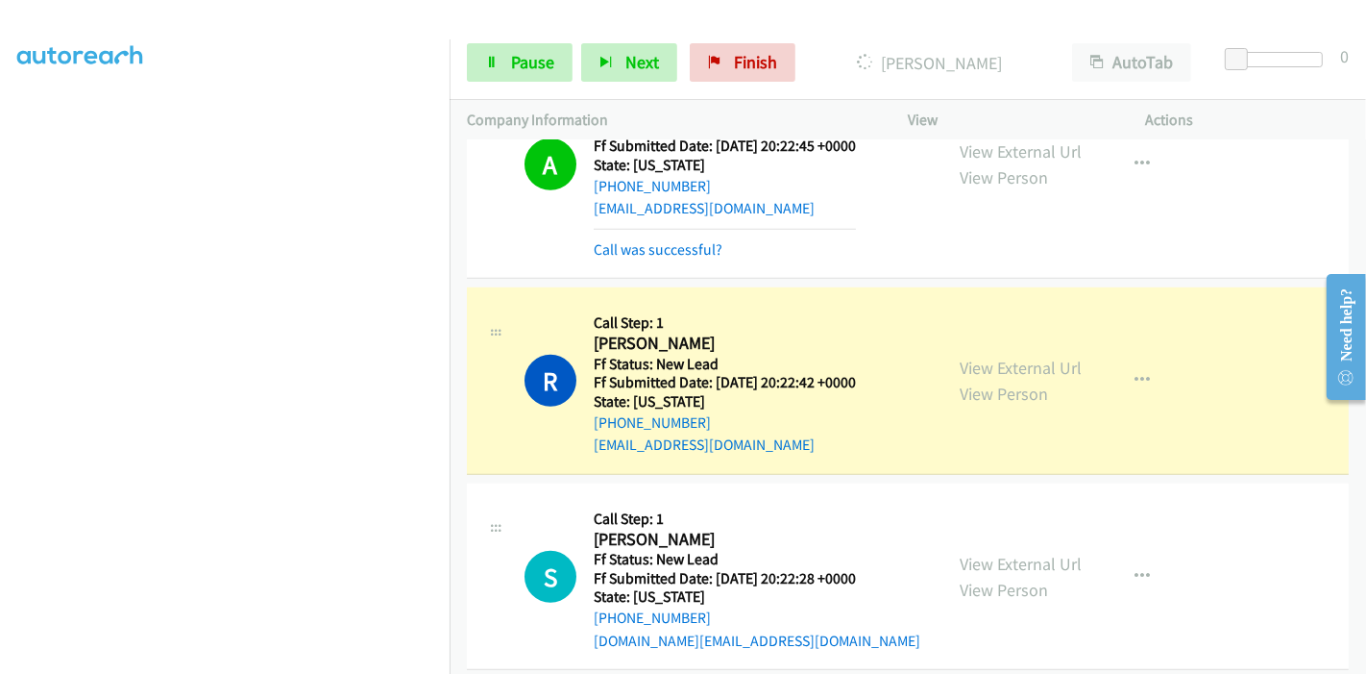
scroll to position [0, 0]
click at [675, 240] on link "Call was successful?" at bounding box center [658, 249] width 129 height 18
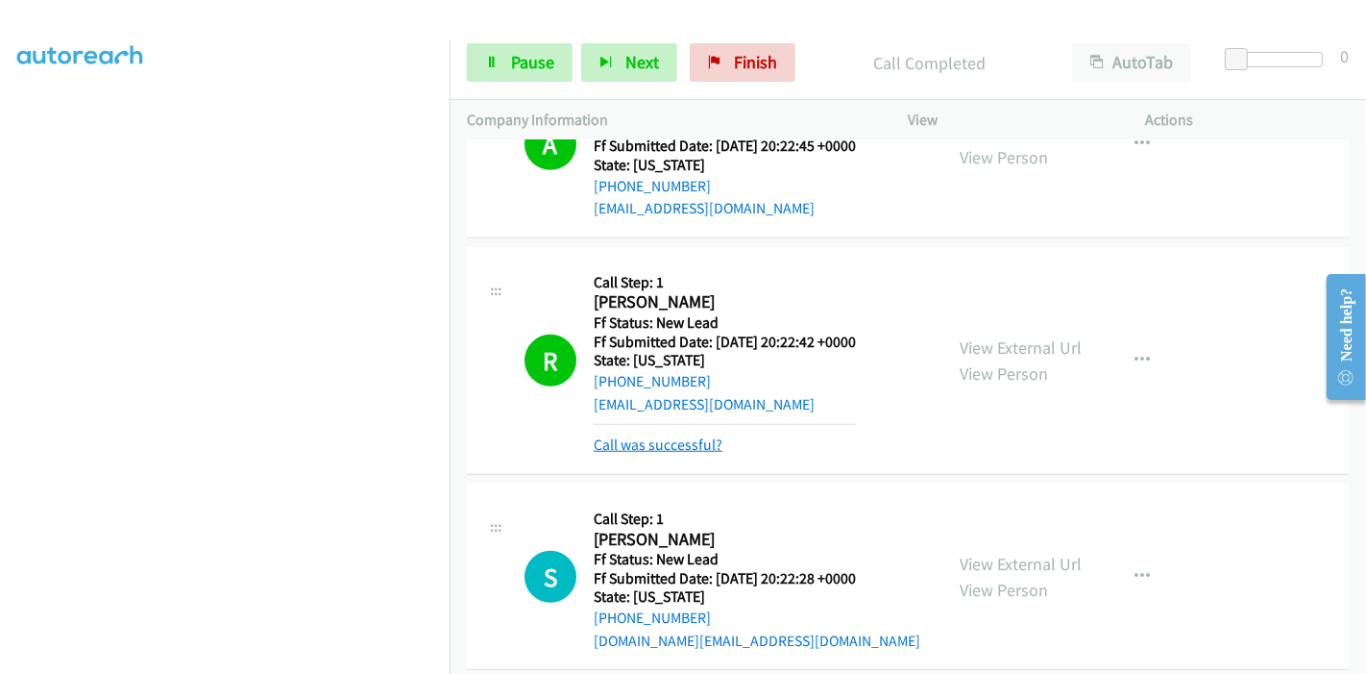
click at [674, 435] on link "Call was successful?" at bounding box center [658, 444] width 129 height 18
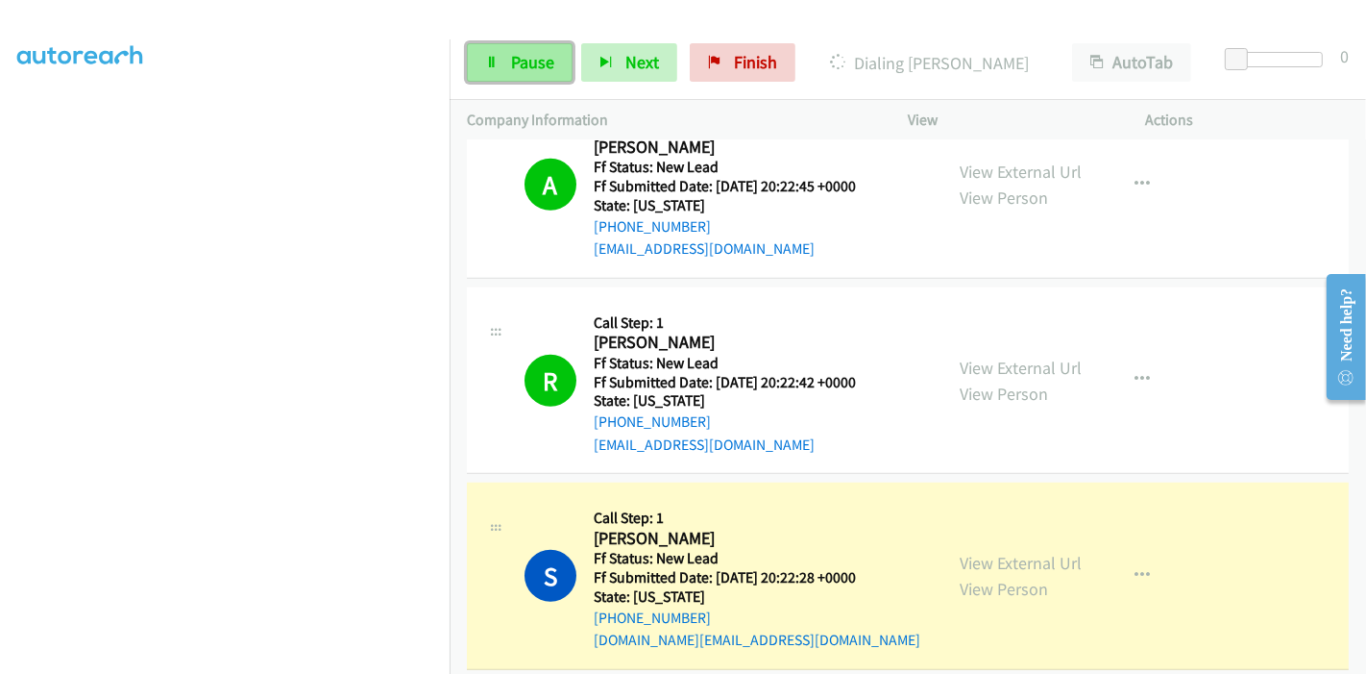
click at [511, 52] on span "Pause" at bounding box center [532, 62] width 43 height 22
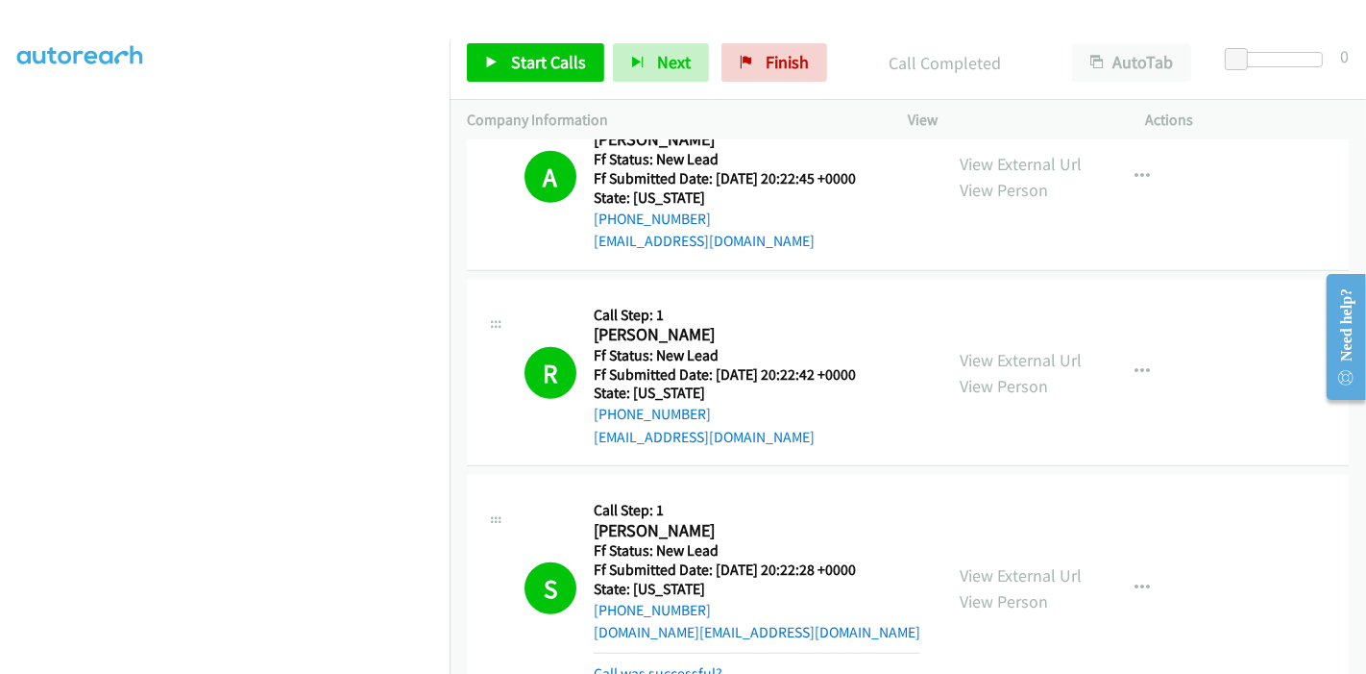
scroll to position [1196, 0]
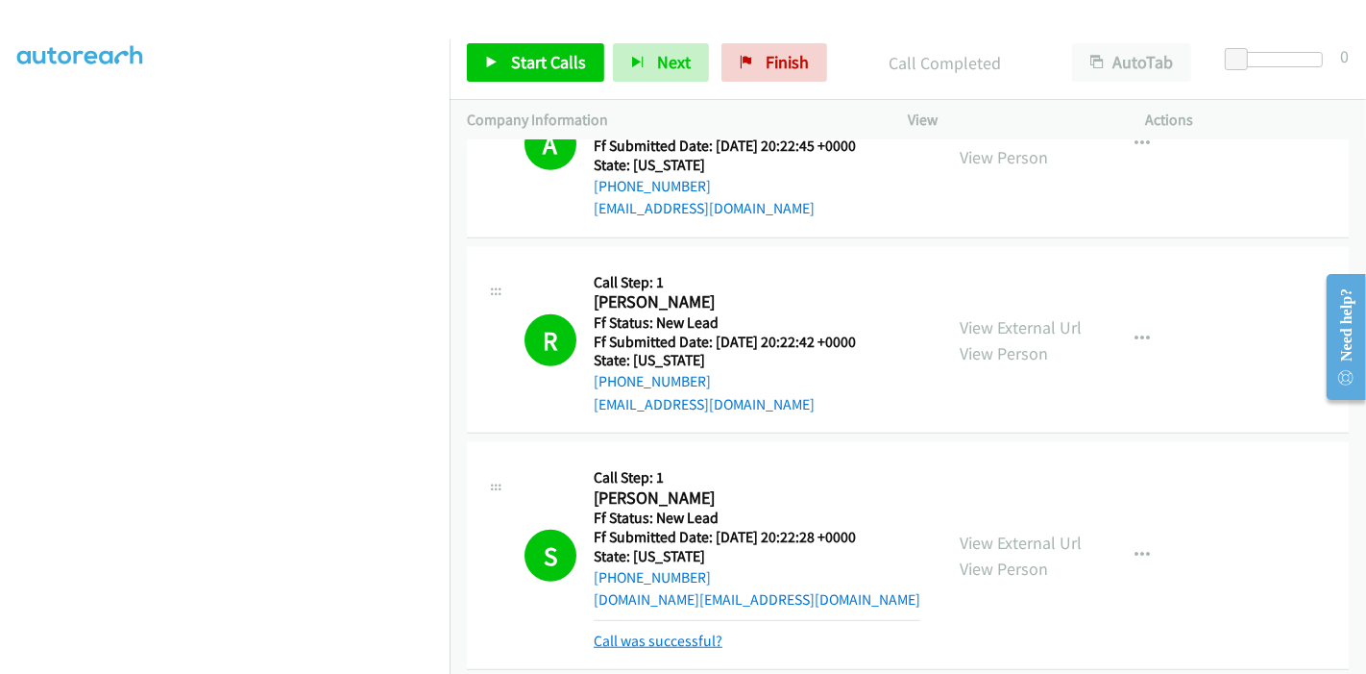
click at [632, 631] on link "Call was successful?" at bounding box center [658, 640] width 129 height 18
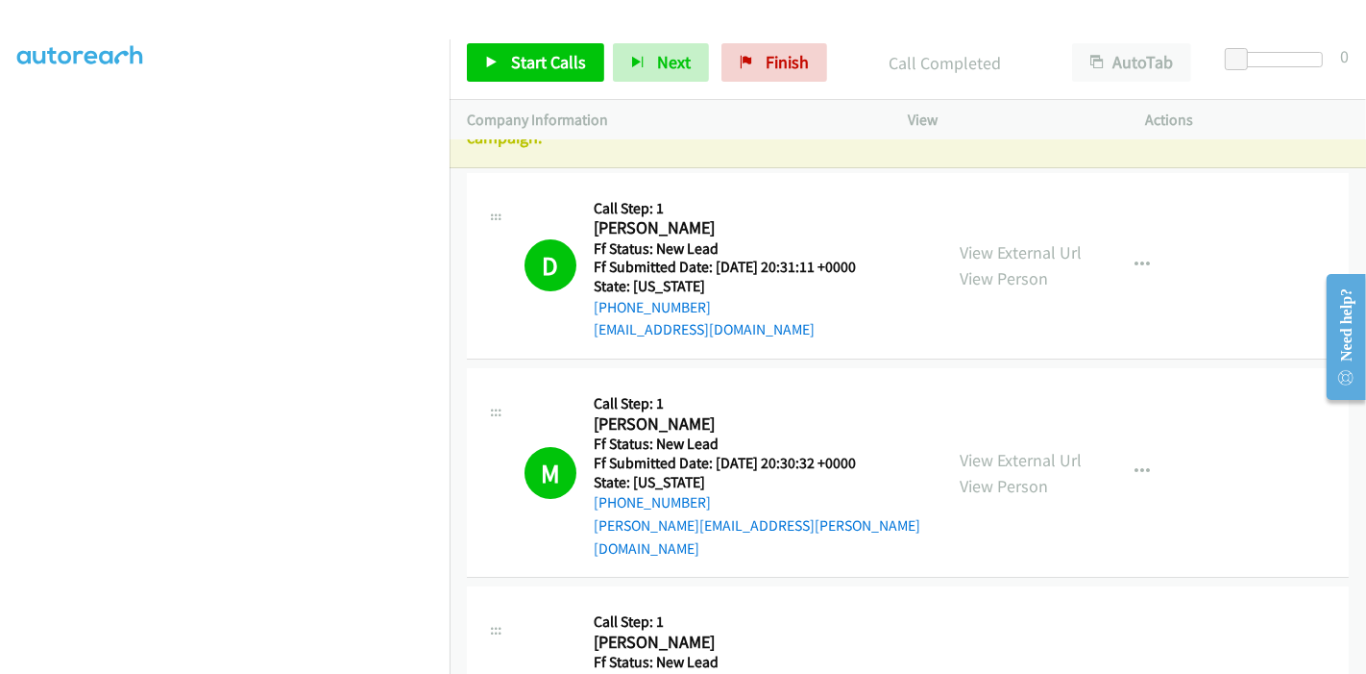
scroll to position [0, 0]
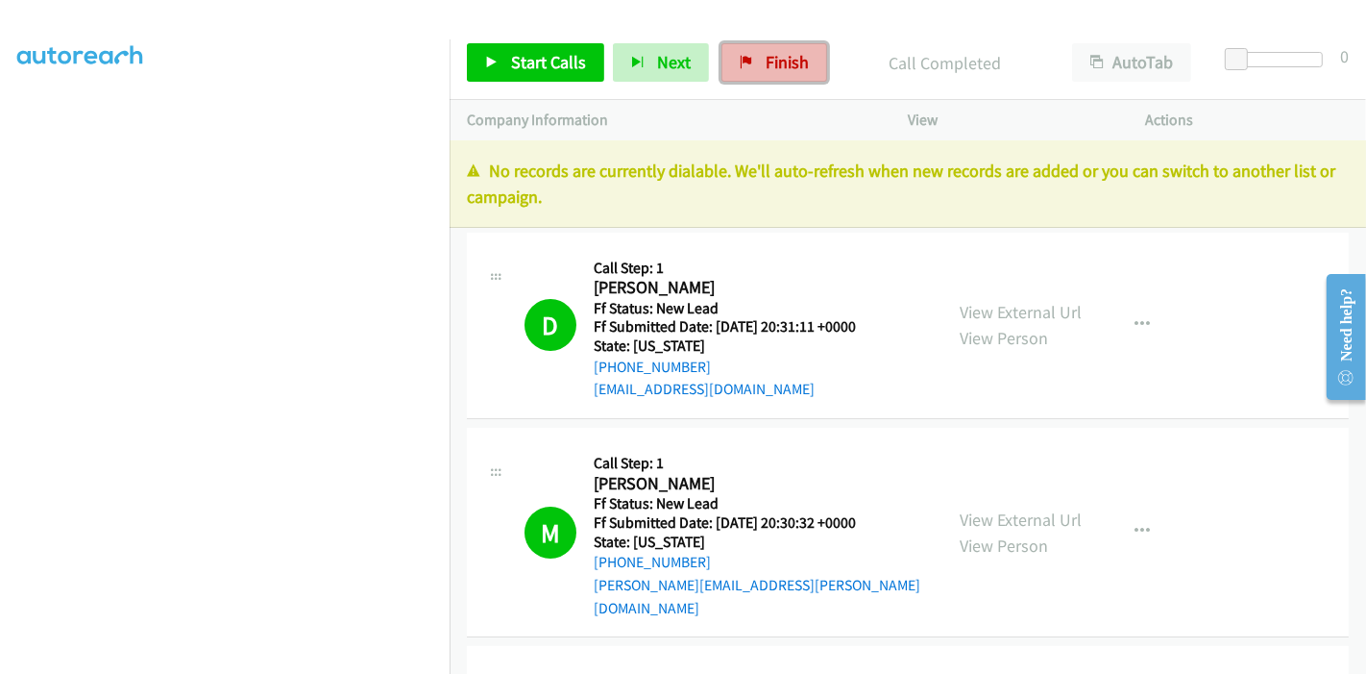
click at [747, 60] on icon at bounding box center [746, 63] width 13 height 13
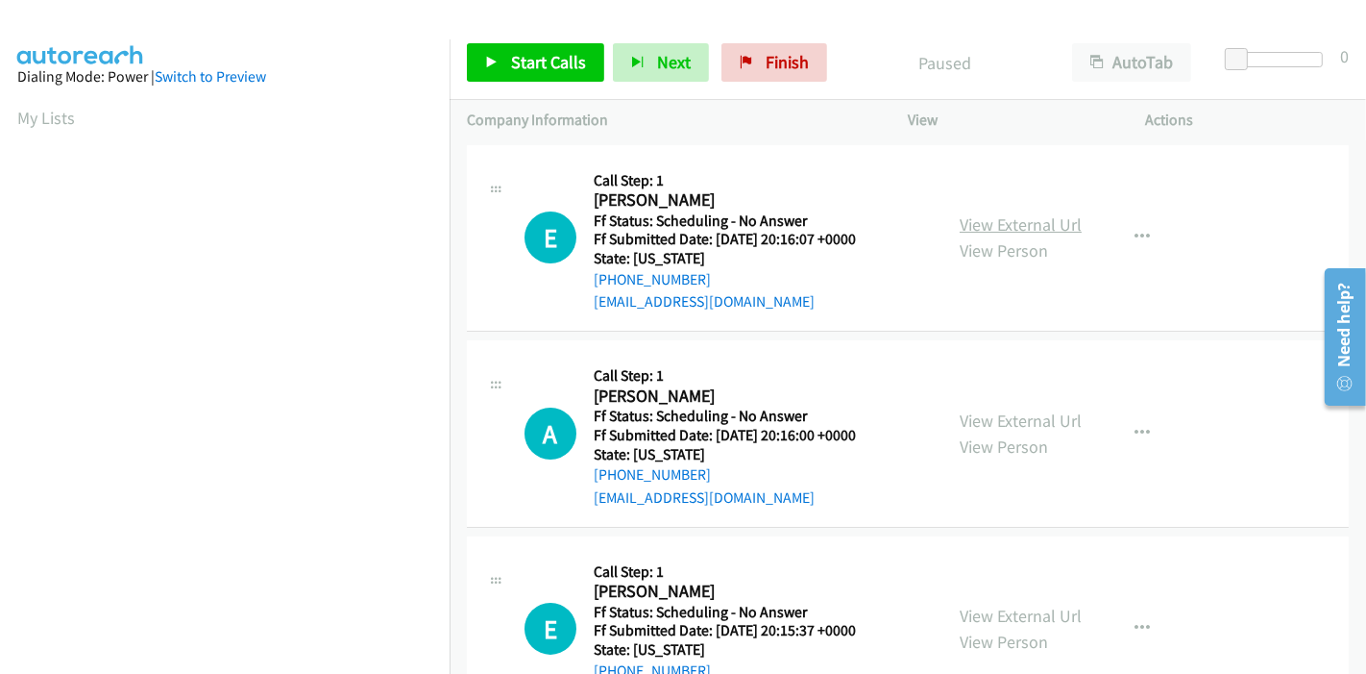
click at [1004, 225] on link "View External Url" at bounding box center [1021, 224] width 122 height 22
click at [991, 414] on link "View External Url" at bounding box center [1021, 420] width 122 height 22
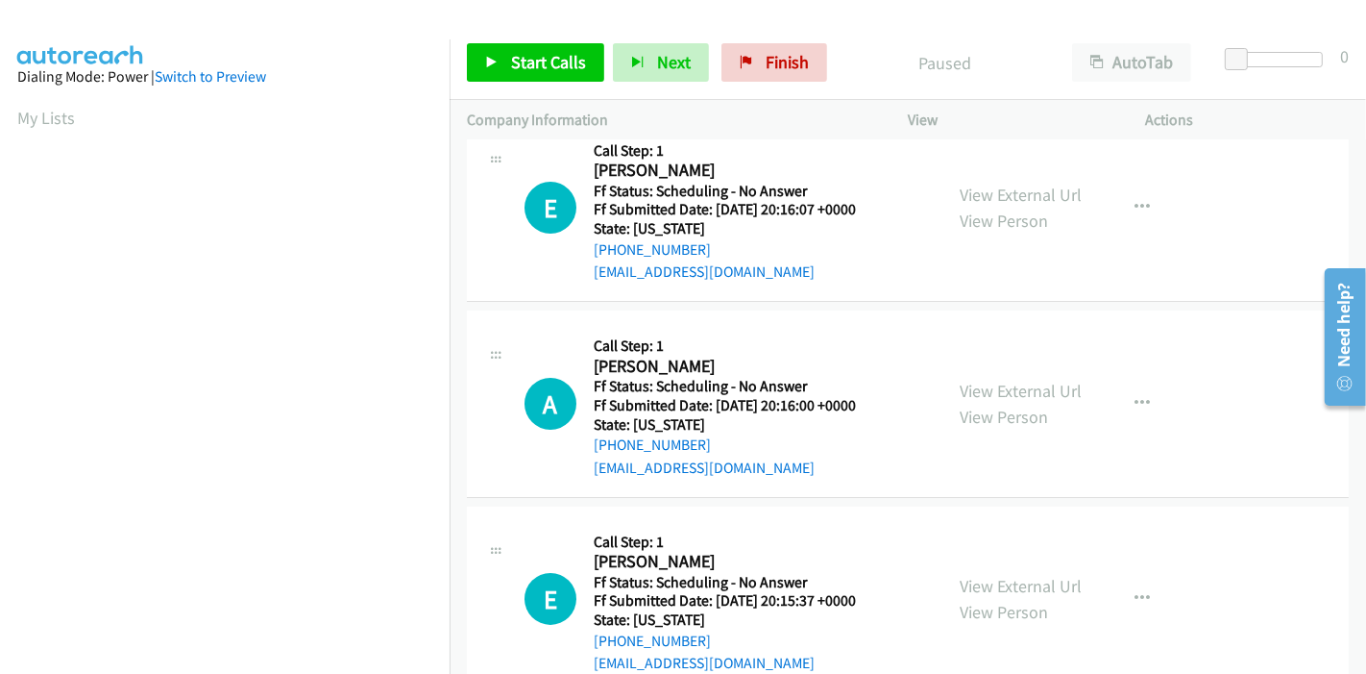
scroll to position [107, 0]
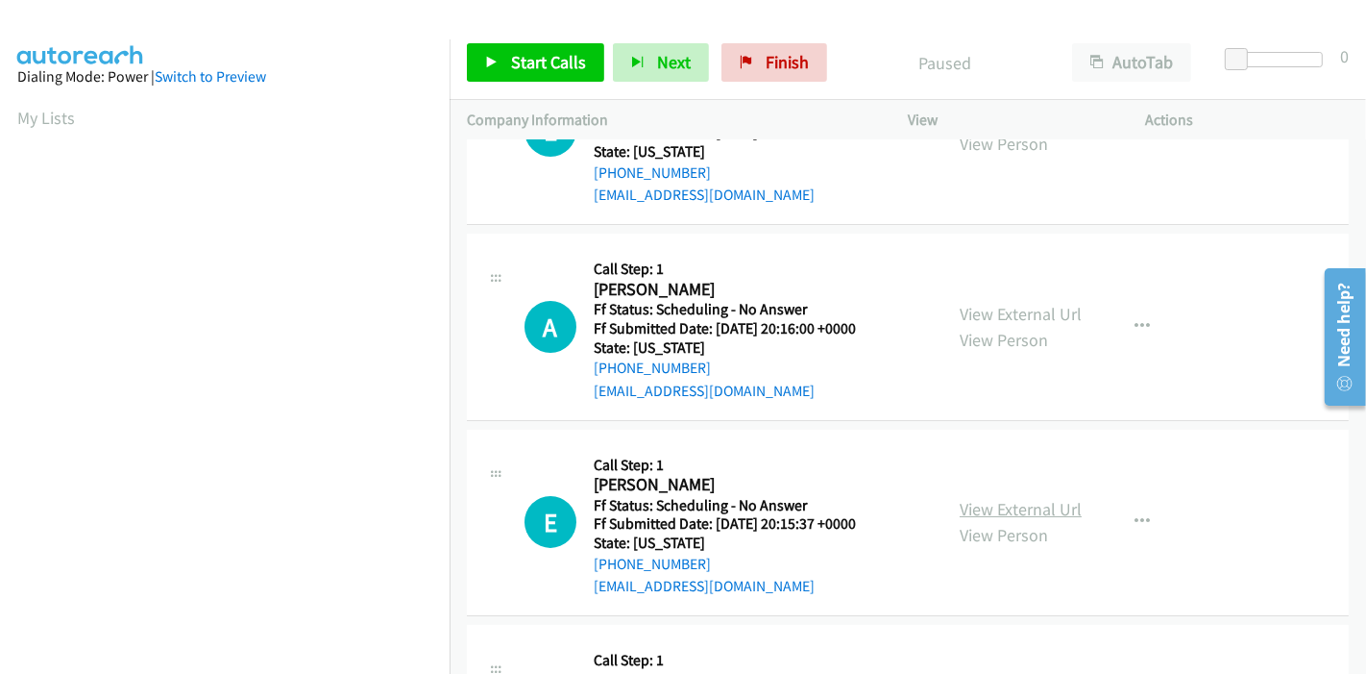
click at [960, 504] on link "View External Url" at bounding box center [1021, 509] width 122 height 22
click at [794, 45] on link "Finish" at bounding box center [775, 62] width 106 height 38
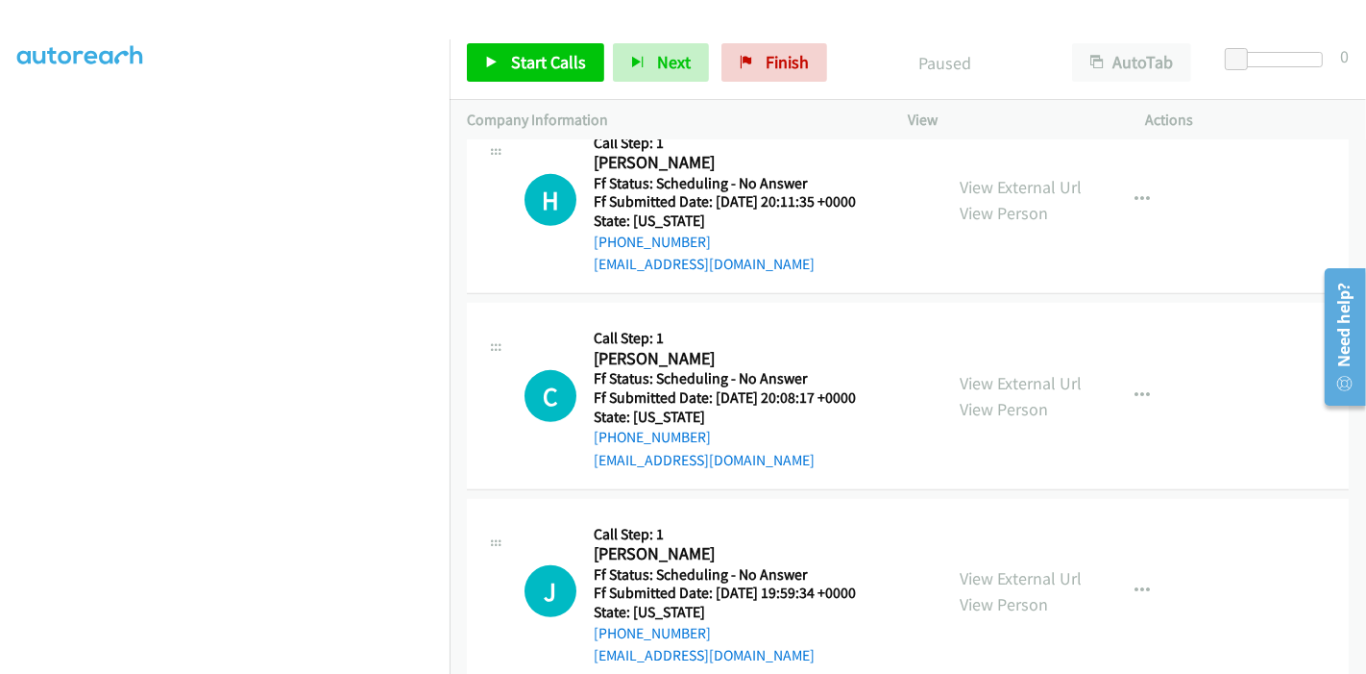
scroll to position [1068, 0]
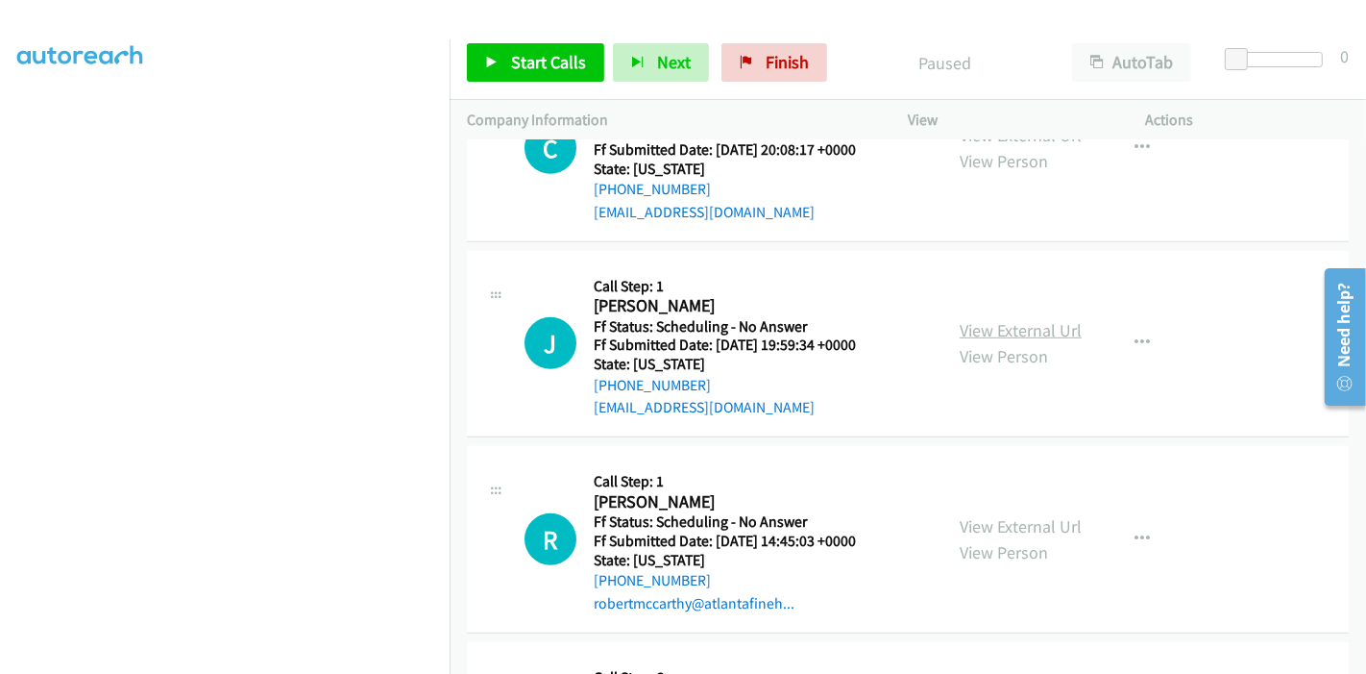
click at [988, 322] on link "View External Url" at bounding box center [1021, 330] width 122 height 22
drag, startPoint x: 796, startPoint y: 51, endPoint x: 763, endPoint y: 67, distance: 36.5
click at [796, 51] on span "Finish" at bounding box center [787, 62] width 43 height 22
